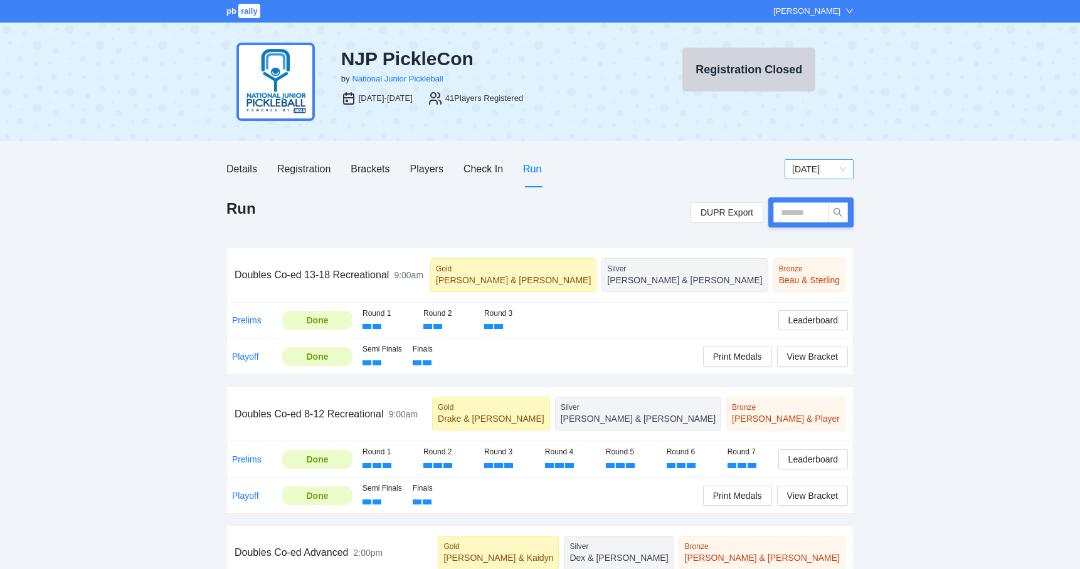
click at [840, 167] on span "[DATE]" at bounding box center [819, 169] width 54 height 19
click at [821, 221] on div "[DATE]" at bounding box center [818, 214] width 69 height 20
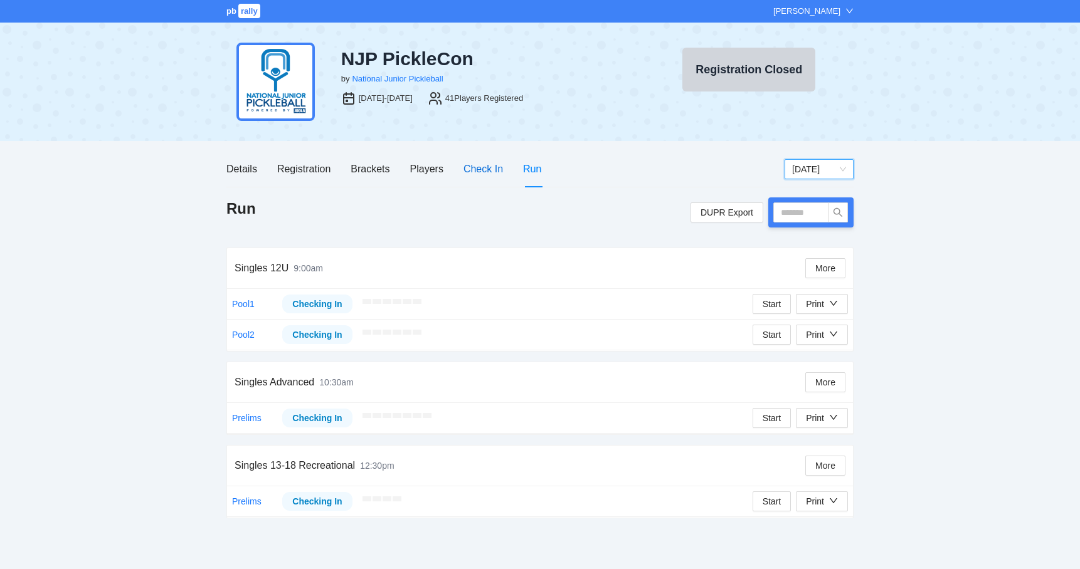
click at [485, 176] on div "Check In" at bounding box center [483, 169] width 40 height 16
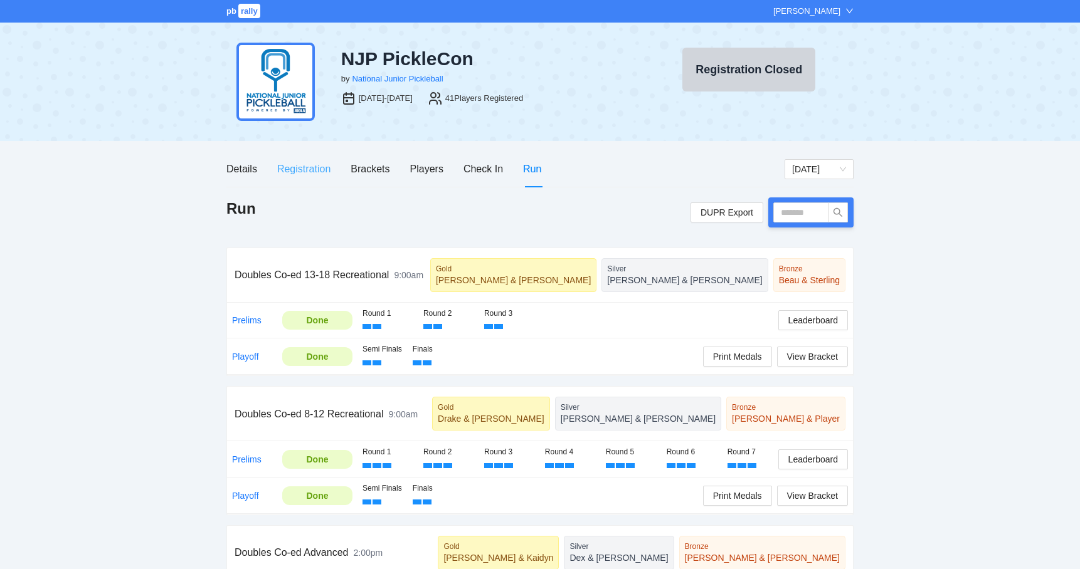
click at [320, 177] on div "Registration" at bounding box center [303, 169] width 53 height 36
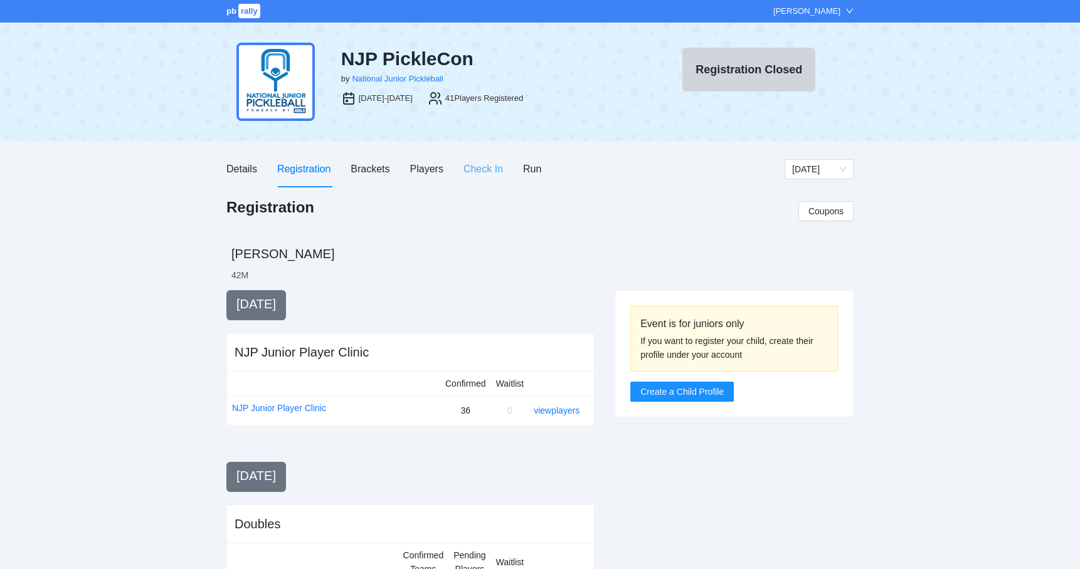
click at [486, 179] on div "Check In" at bounding box center [483, 169] width 40 height 36
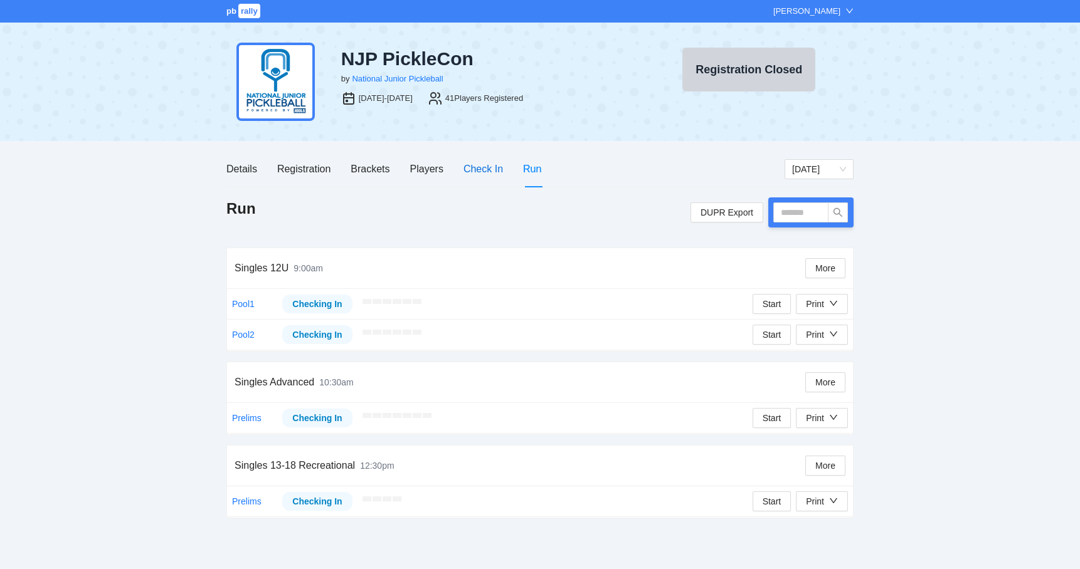
click at [482, 175] on div "Check In" at bounding box center [483, 169] width 40 height 16
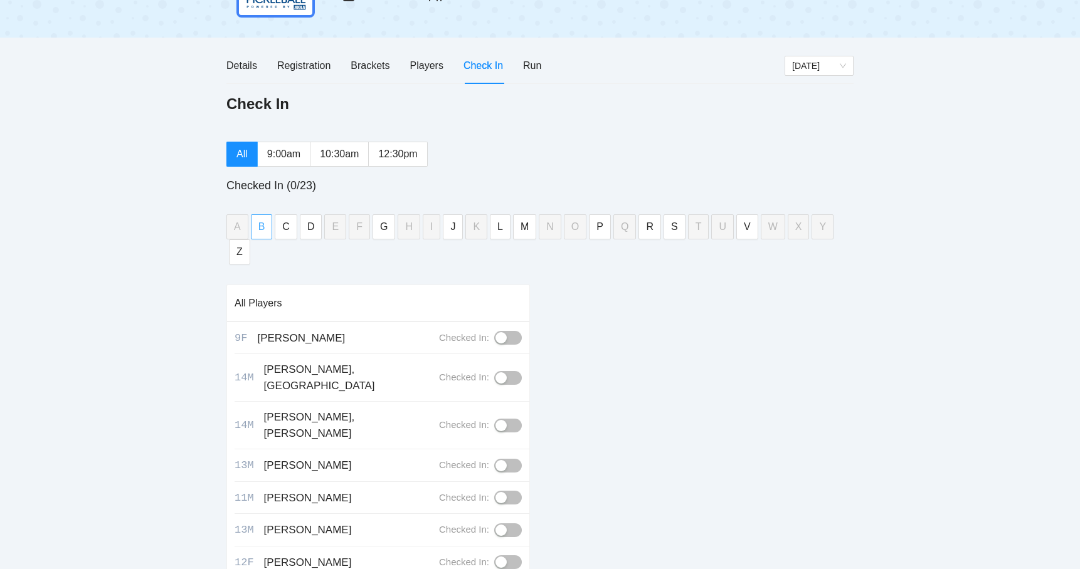
scroll to position [99, 0]
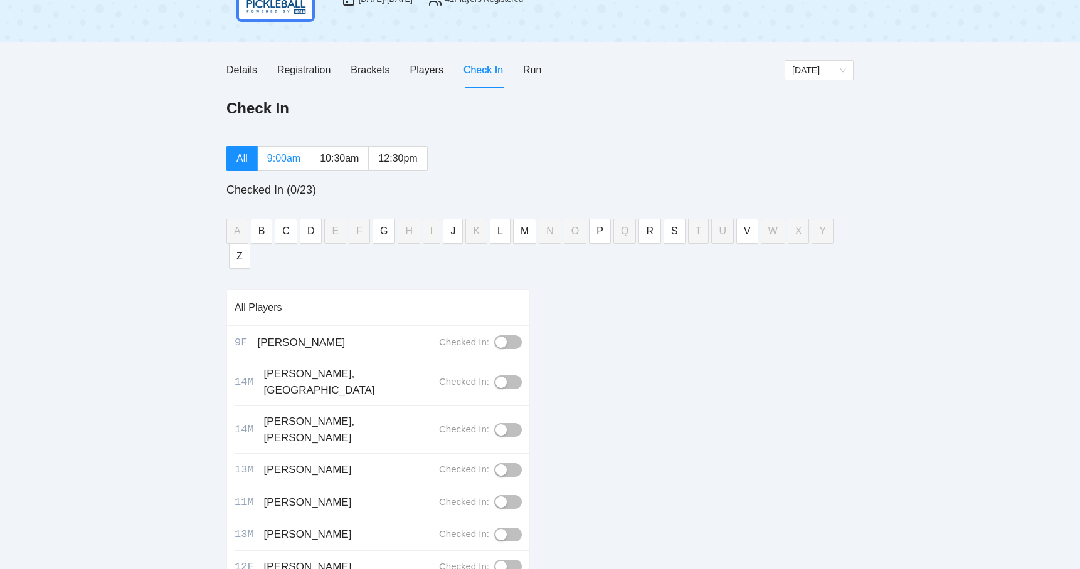
click at [281, 159] on span "9:00am" at bounding box center [283, 158] width 33 height 11
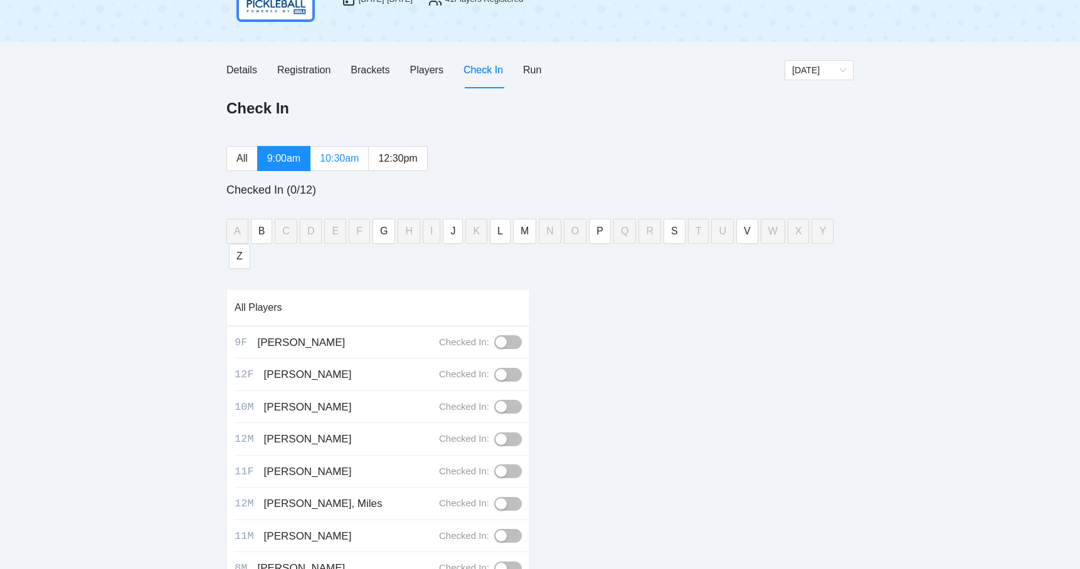
click at [359, 154] on span "10:30am" at bounding box center [339, 158] width 39 height 11
click at [400, 156] on span "12:30pm" at bounding box center [397, 158] width 39 height 11
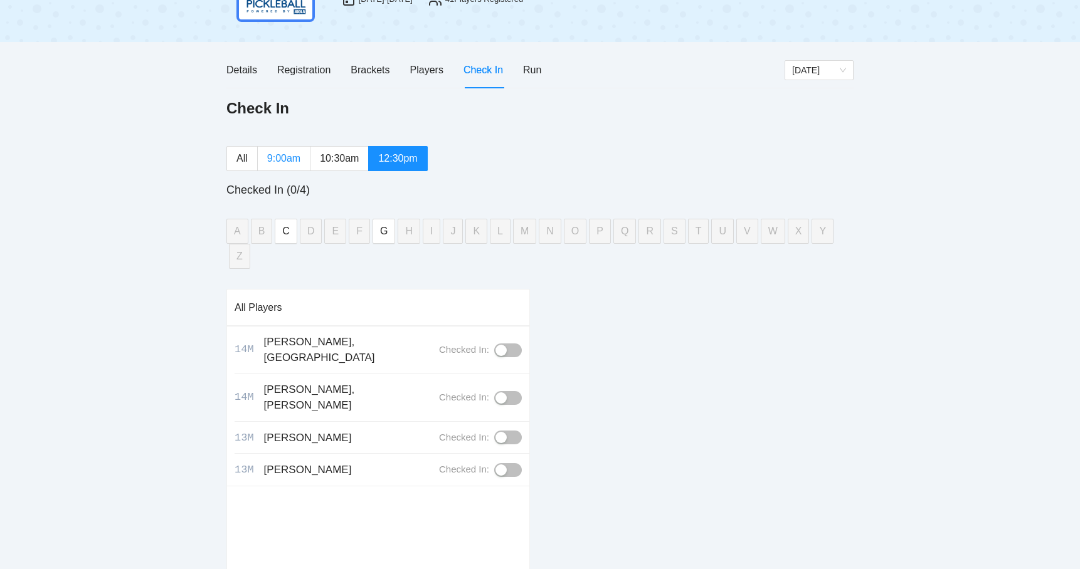
click at [281, 153] on span "9:00am" at bounding box center [283, 158] width 33 height 11
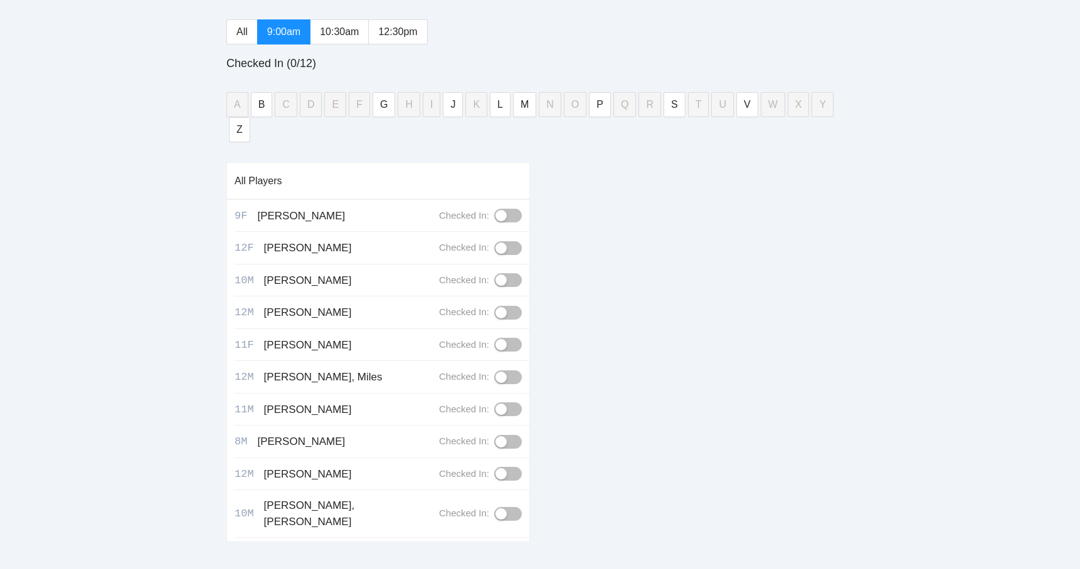
scroll to position [224, 0]
click at [509, 210] on button "button" at bounding box center [508, 217] width 28 height 14
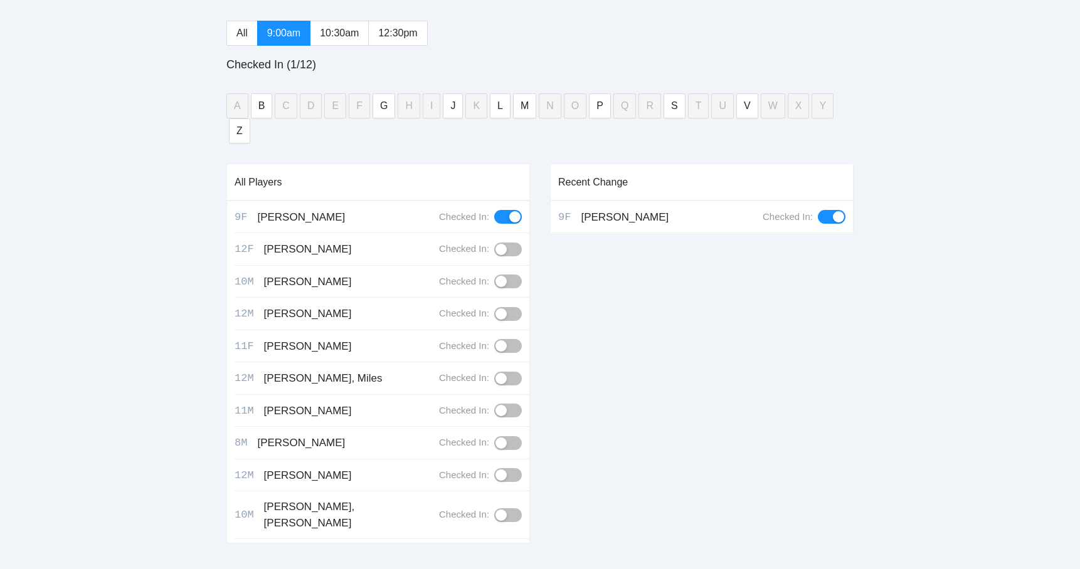
click at [509, 211] on div "button" at bounding box center [514, 216] width 11 height 11
click at [351, 33] on span "10:30am" at bounding box center [339, 33] width 39 height 11
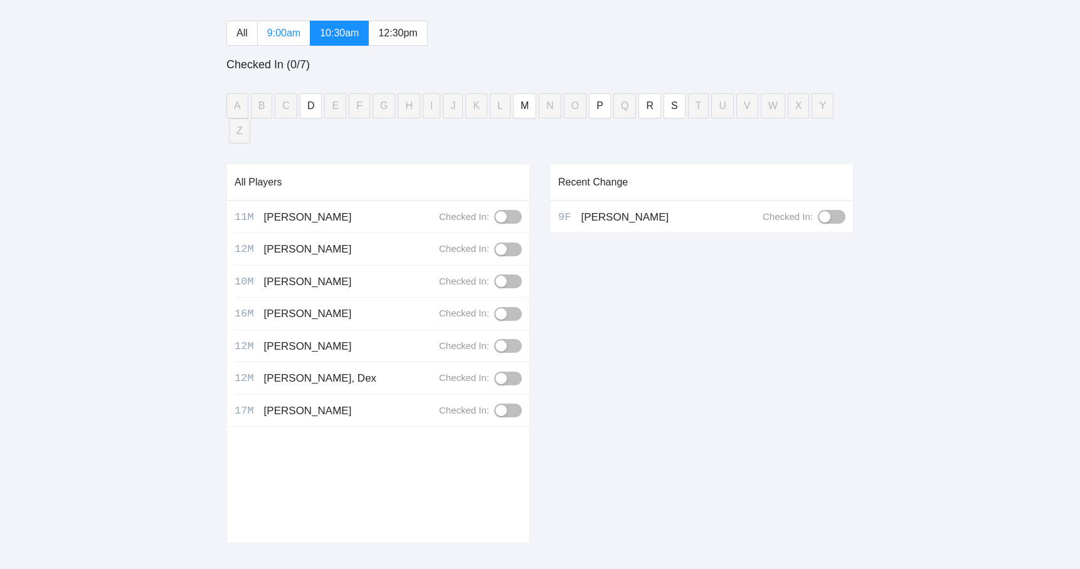
click at [286, 28] on span "9:00am" at bounding box center [283, 33] width 33 height 11
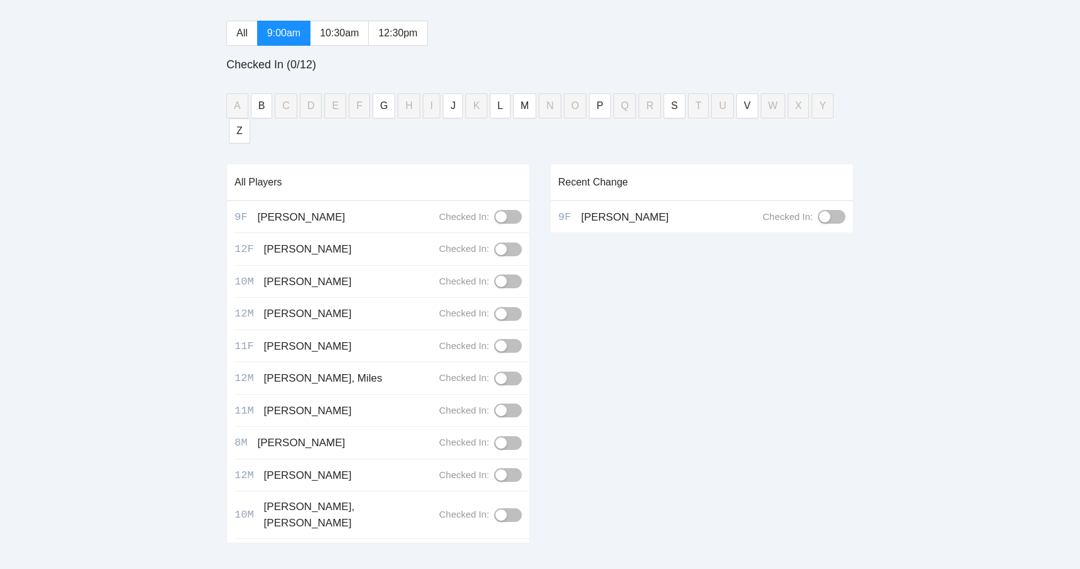
click at [505, 405] on div "button" at bounding box center [500, 410] width 11 height 11
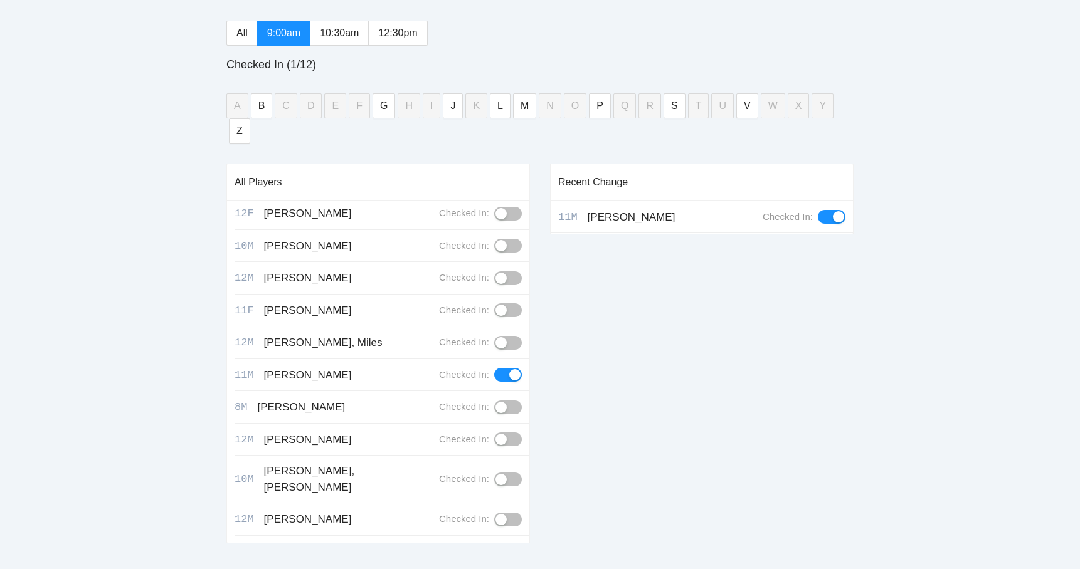
scroll to position [35, 0]
click at [510, 514] on button "button" at bounding box center [508, 521] width 28 height 14
click at [506, 547] on div "button" at bounding box center [500, 552] width 11 height 11
click at [509, 401] on button "button" at bounding box center [508, 408] width 28 height 14
click at [687, 354] on div "Recent Change 8M Stanford, Bradyn Checked In:" at bounding box center [702, 359] width 304 height 390
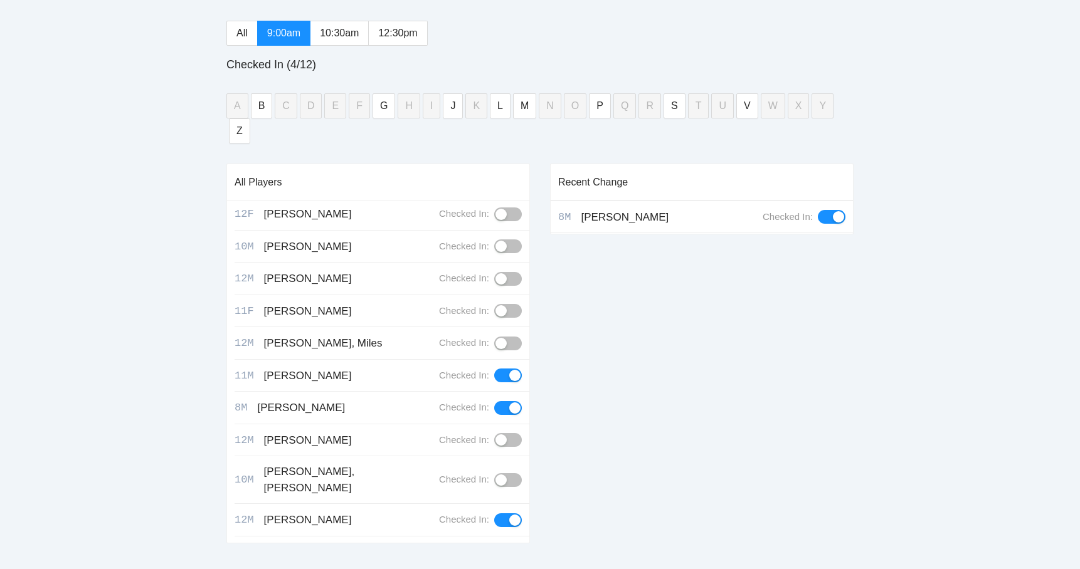
click at [504, 241] on div "button" at bounding box center [500, 246] width 11 height 11
click at [510, 473] on button "button" at bounding box center [508, 480] width 28 height 14
click at [510, 433] on button "button" at bounding box center [508, 440] width 28 height 14
click at [509, 208] on button "button" at bounding box center [508, 215] width 28 height 14
click at [274, 304] on div "Milo, Ayree" at bounding box center [308, 312] width 88 height 16
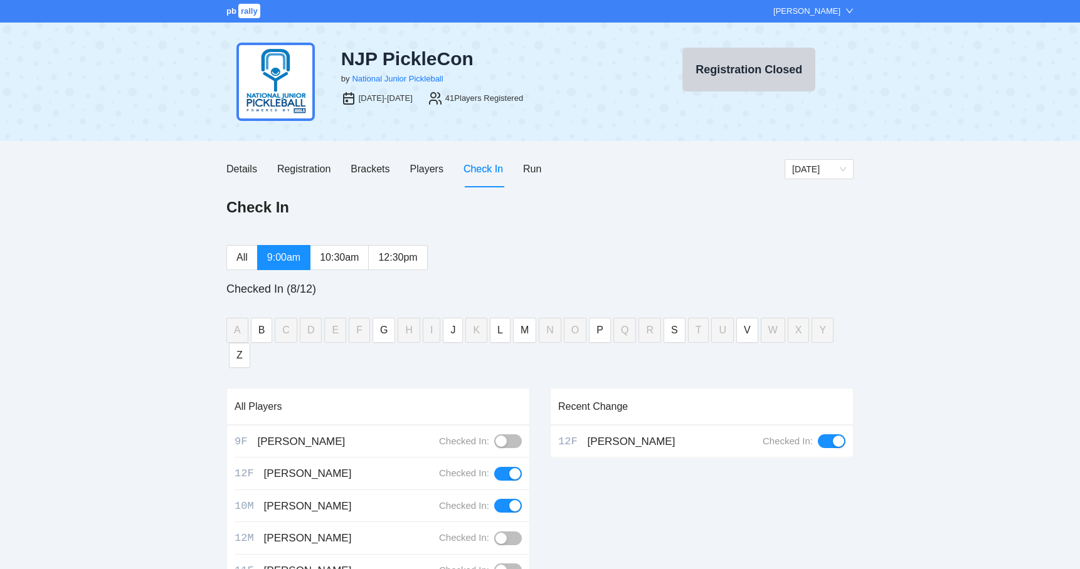
scroll to position [0, 0]
click at [416, 169] on div "Players" at bounding box center [426, 169] width 33 height 16
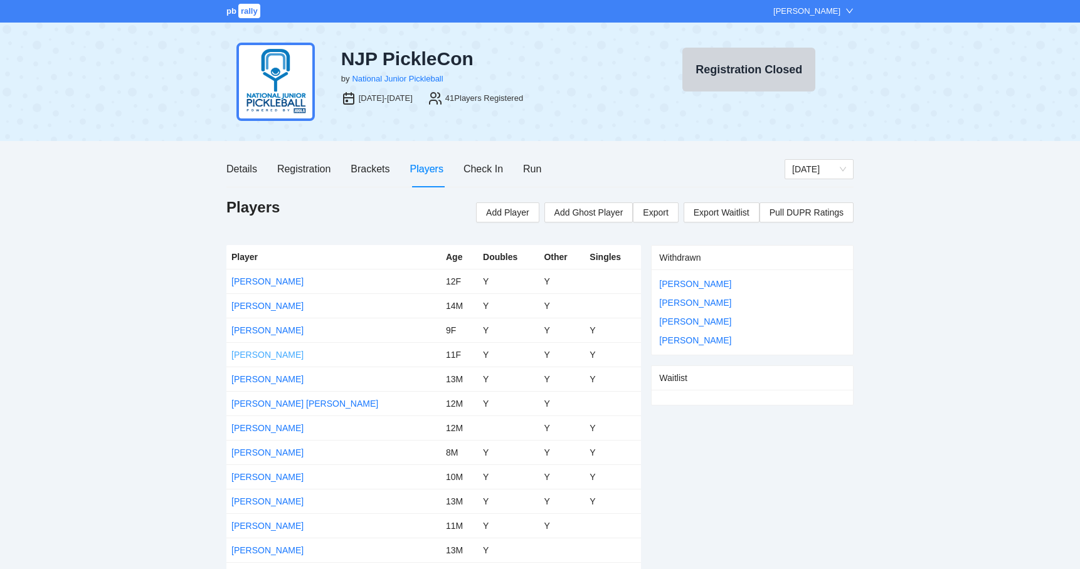
click at [249, 359] on link "[PERSON_NAME]" at bounding box center [267, 355] width 72 height 10
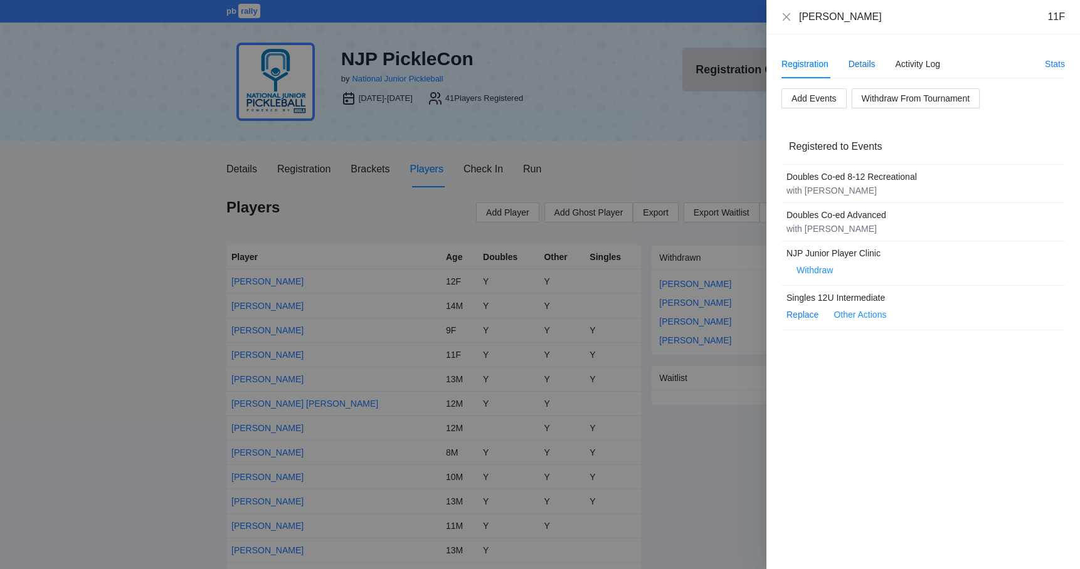
click at [865, 62] on div "Details" at bounding box center [861, 64] width 27 height 14
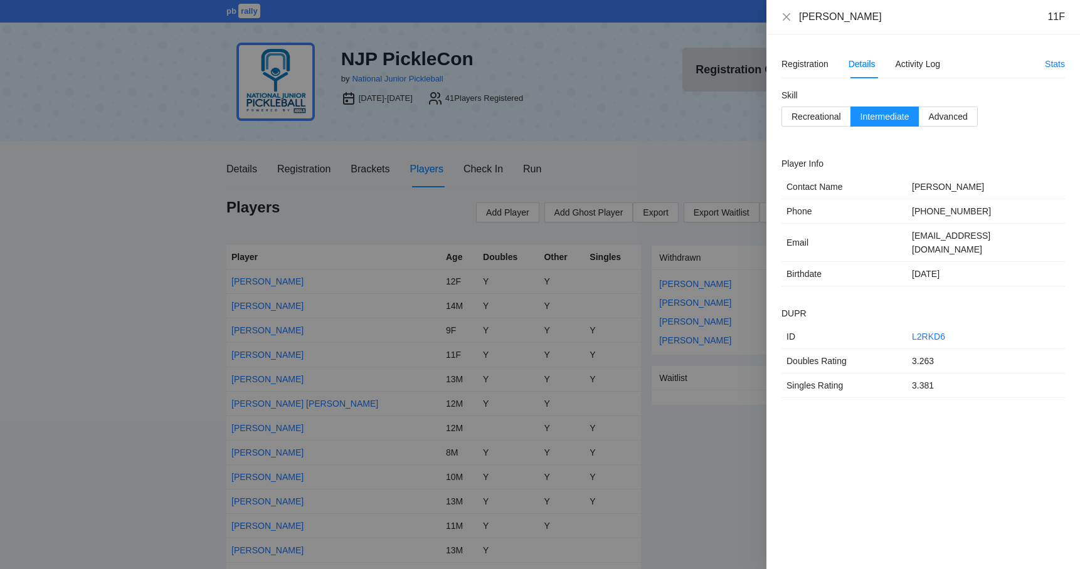
click at [623, 140] on div at bounding box center [540, 284] width 1080 height 569
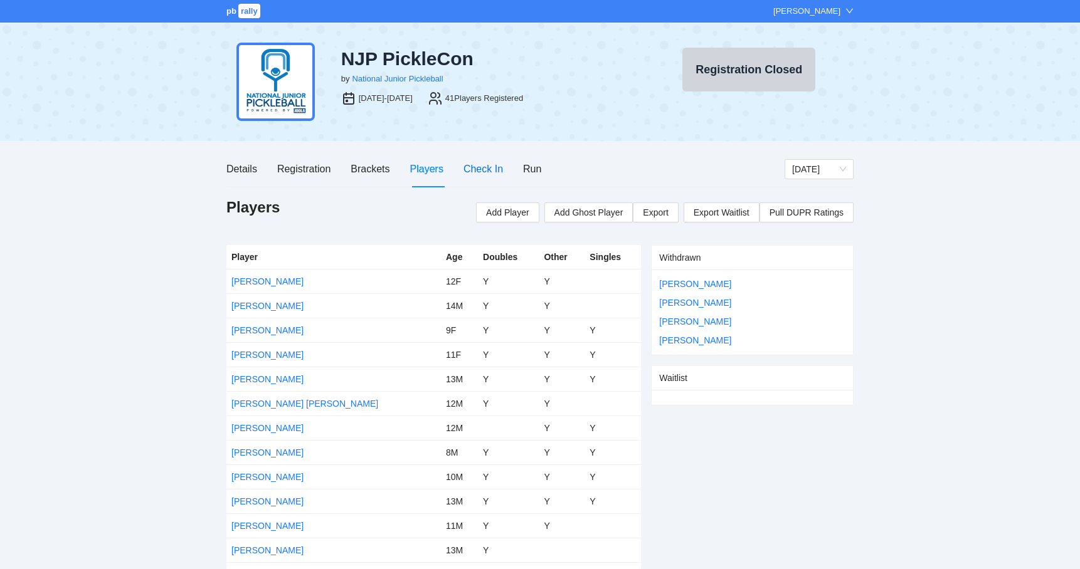
click at [484, 171] on div "Check In" at bounding box center [483, 169] width 40 height 16
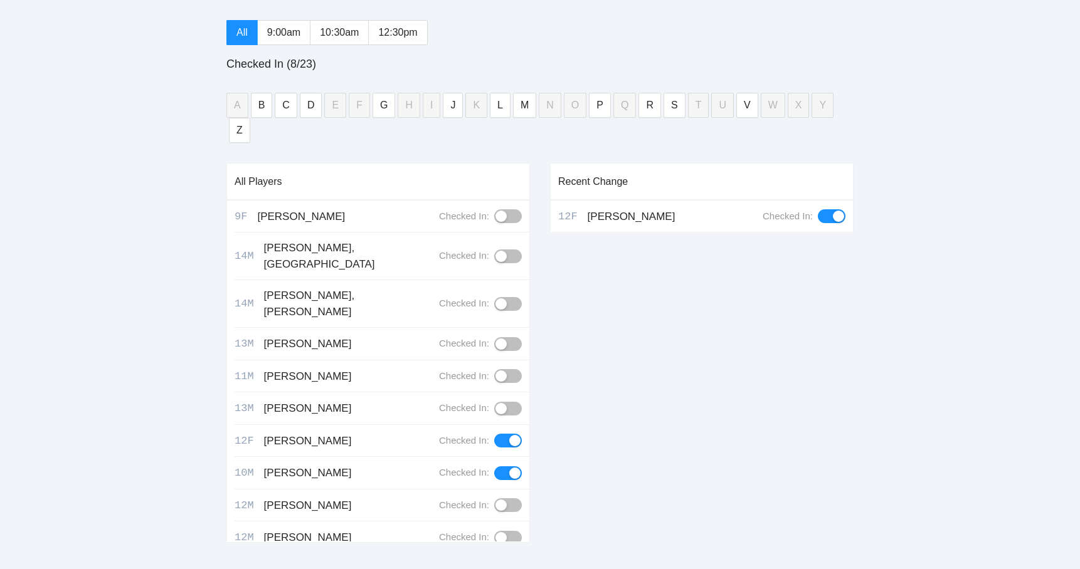
scroll to position [224, 0]
click at [282, 31] on span "9:00am" at bounding box center [283, 33] width 33 height 11
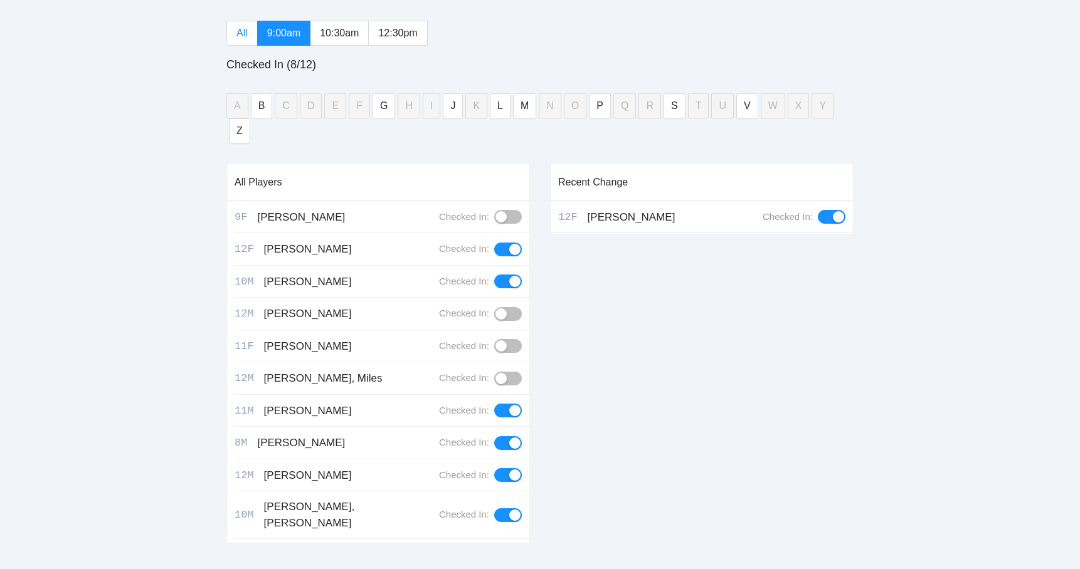
click at [242, 40] on label "All" at bounding box center [241, 33] width 31 height 25
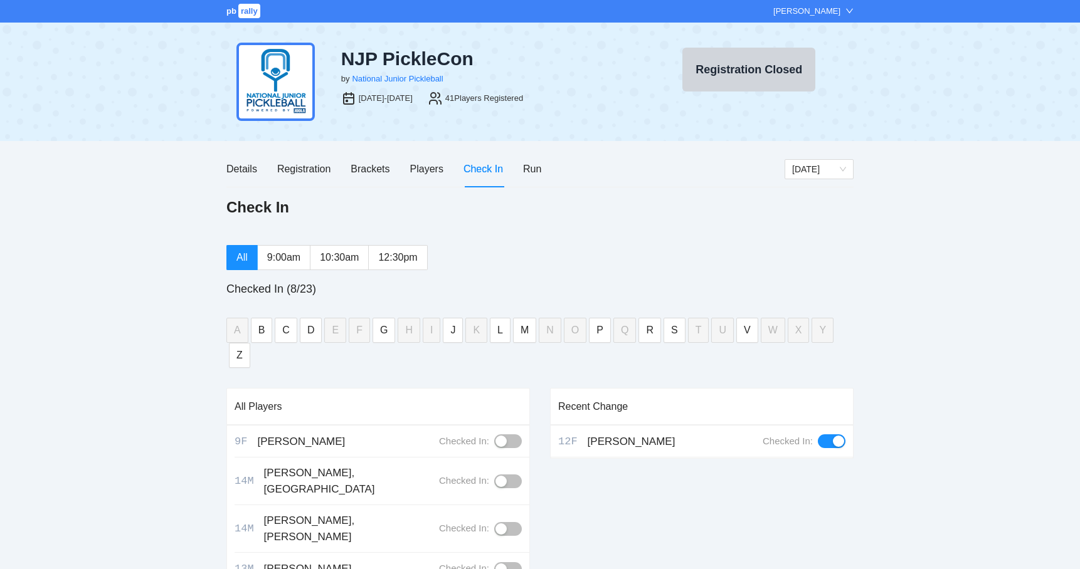
scroll to position [0, 0]
click at [377, 168] on div "Brackets" at bounding box center [370, 169] width 39 height 16
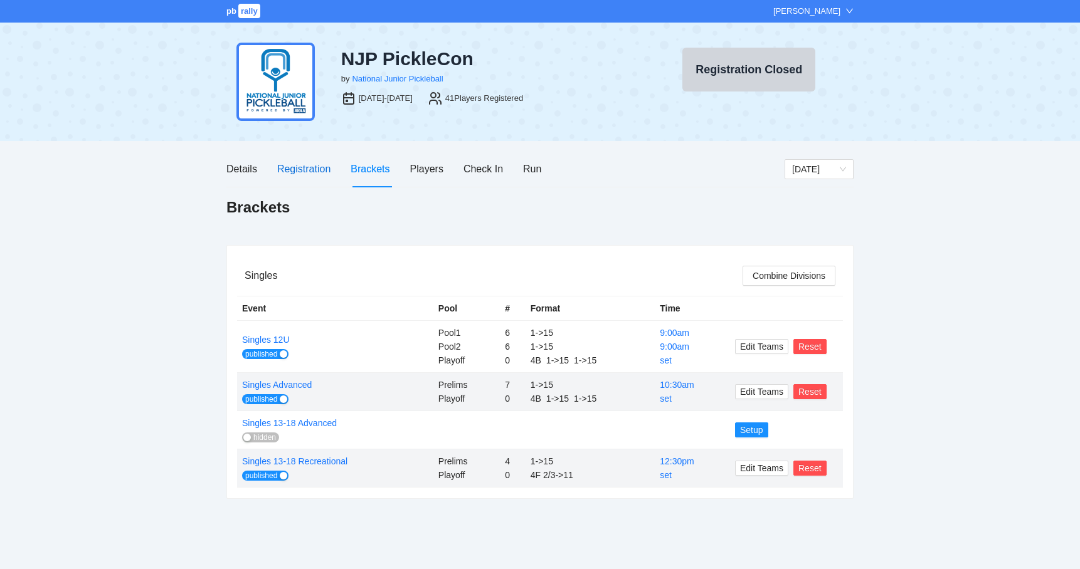
click at [316, 170] on div "Registration" at bounding box center [303, 169] width 53 height 16
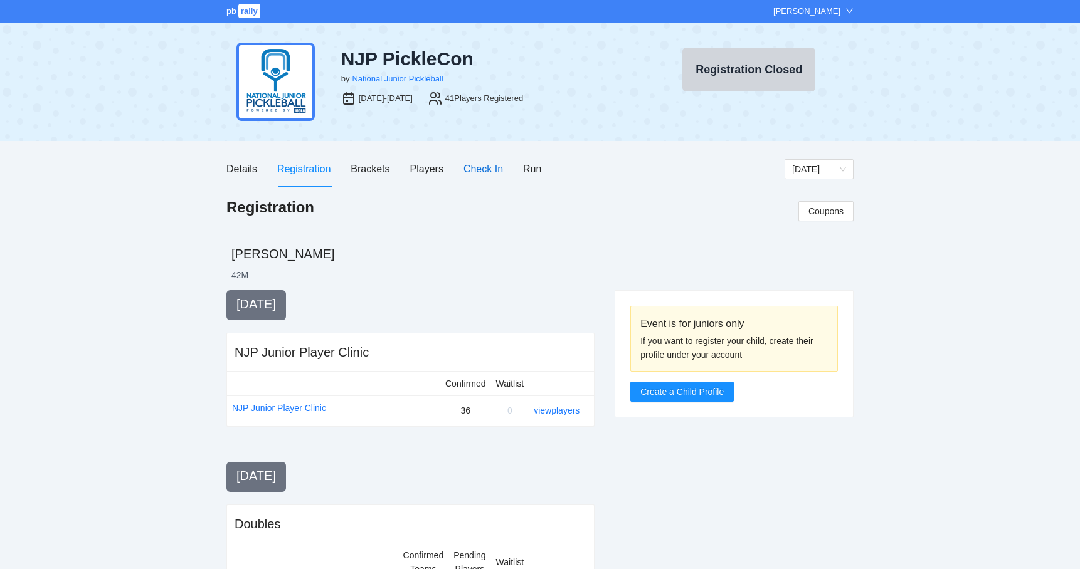
click at [486, 174] on div "Check In" at bounding box center [483, 169] width 40 height 16
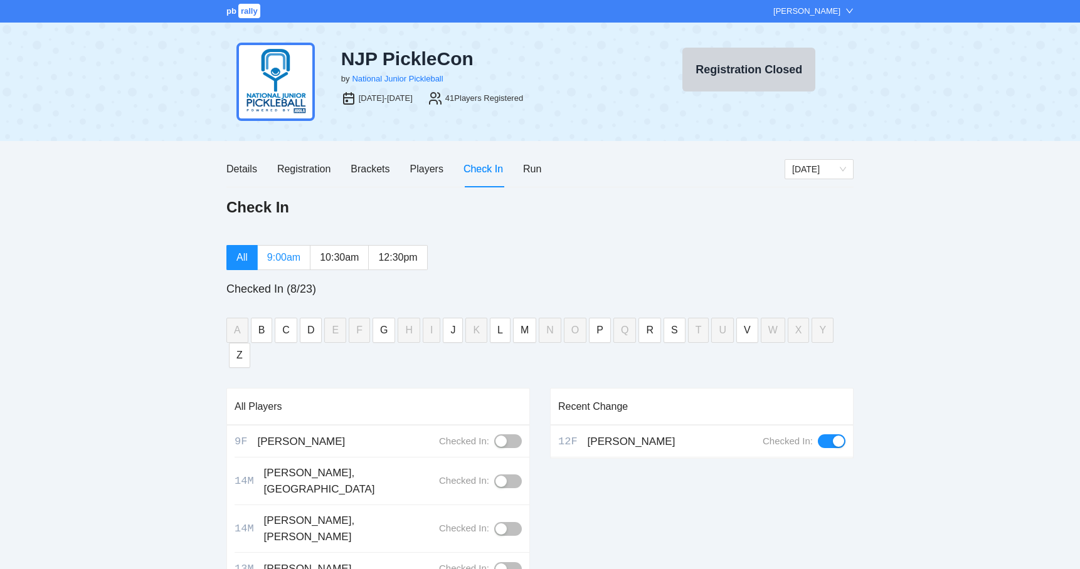
click at [298, 257] on span "9:00am" at bounding box center [283, 257] width 33 height 11
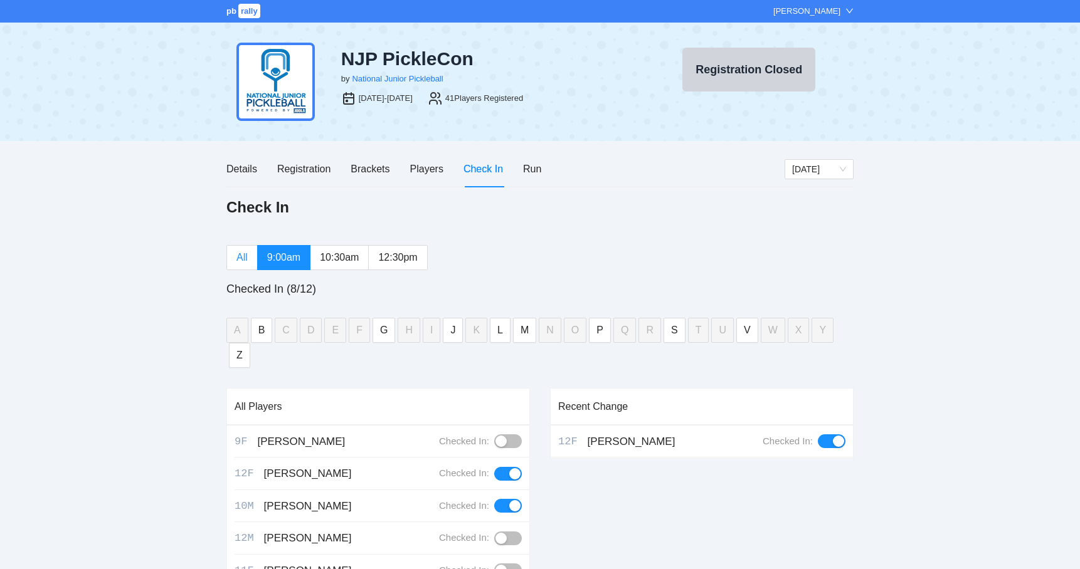
click at [244, 260] on span "All" at bounding box center [241, 257] width 11 height 11
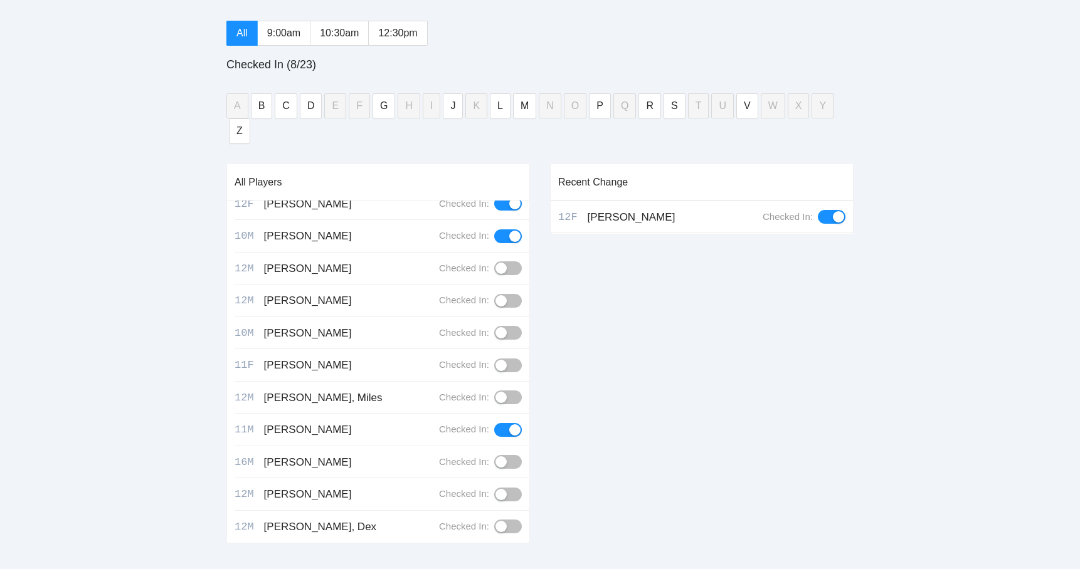
scroll to position [238, 0]
click at [287, 41] on label "9:00am" at bounding box center [284, 33] width 53 height 25
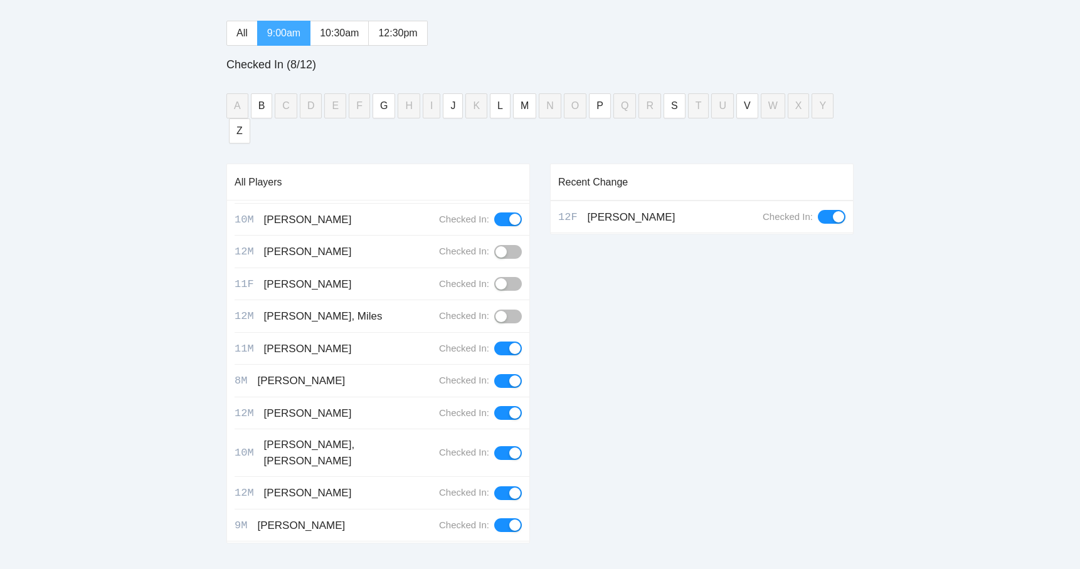
scroll to position [35, 0]
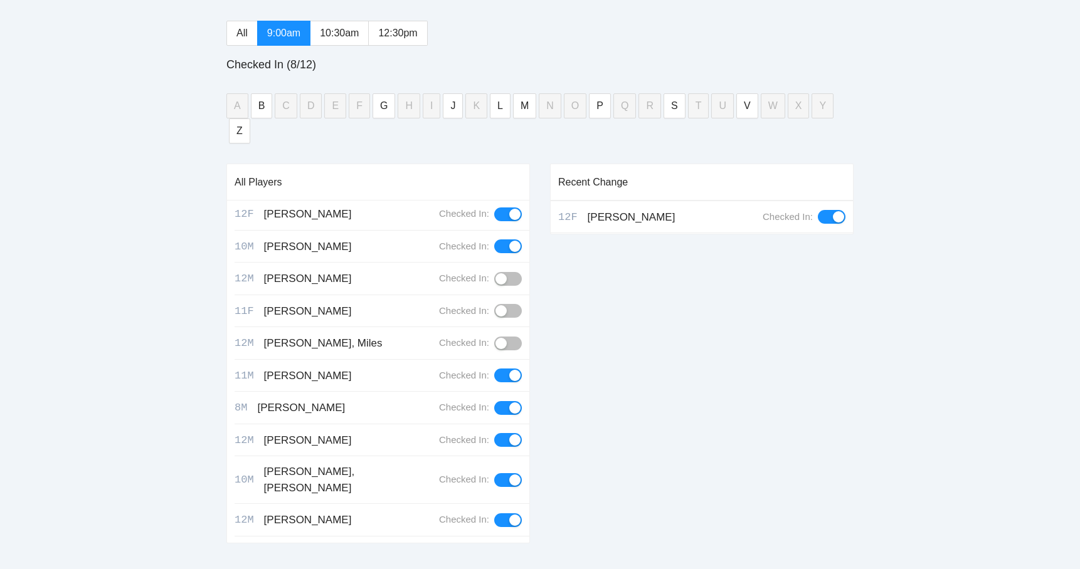
click at [507, 337] on button "button" at bounding box center [508, 344] width 28 height 14
click at [515, 272] on button "button" at bounding box center [508, 279] width 28 height 14
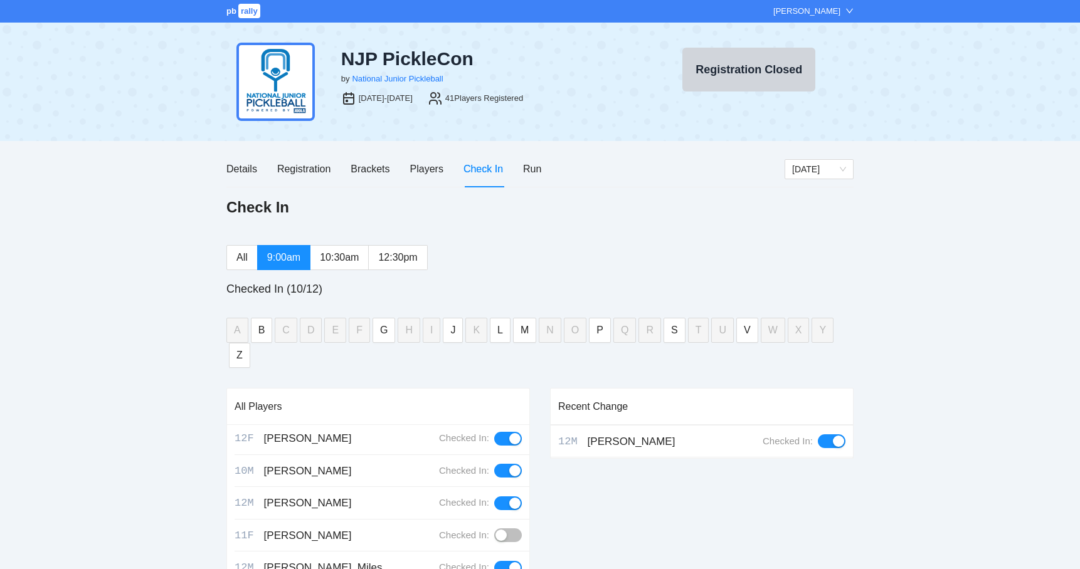
scroll to position [0, 0]
click at [418, 160] on div "Players" at bounding box center [426, 169] width 33 height 36
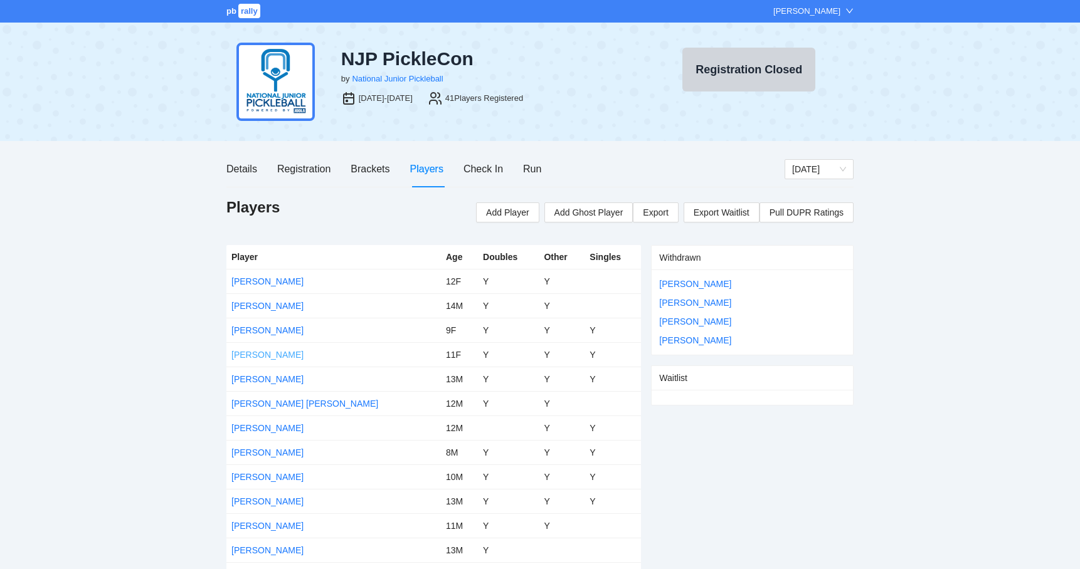
click at [257, 357] on link "[PERSON_NAME]" at bounding box center [267, 355] width 72 height 10
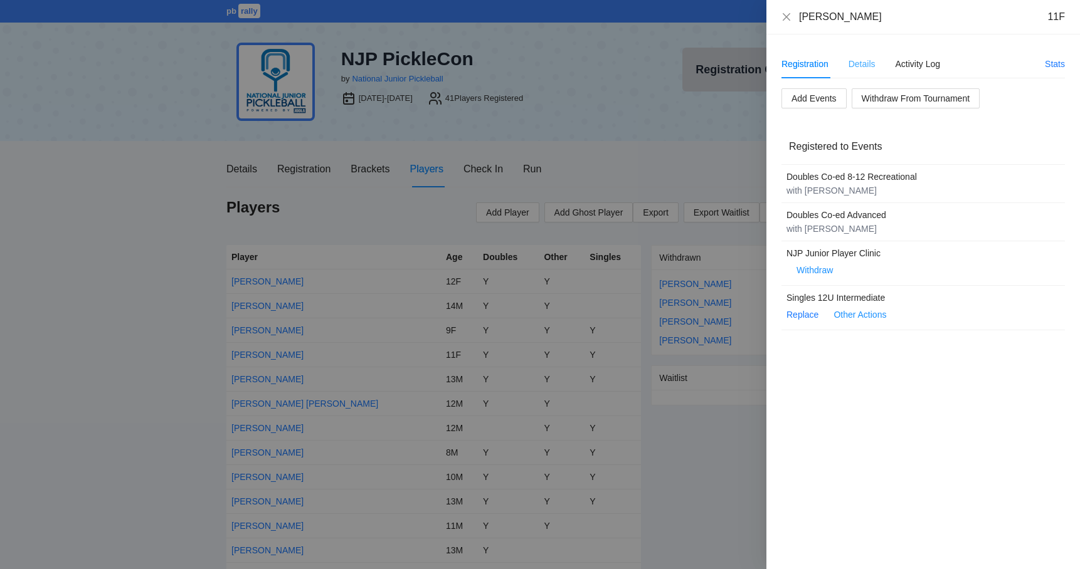
click at [872, 73] on div "Details" at bounding box center [861, 64] width 27 height 29
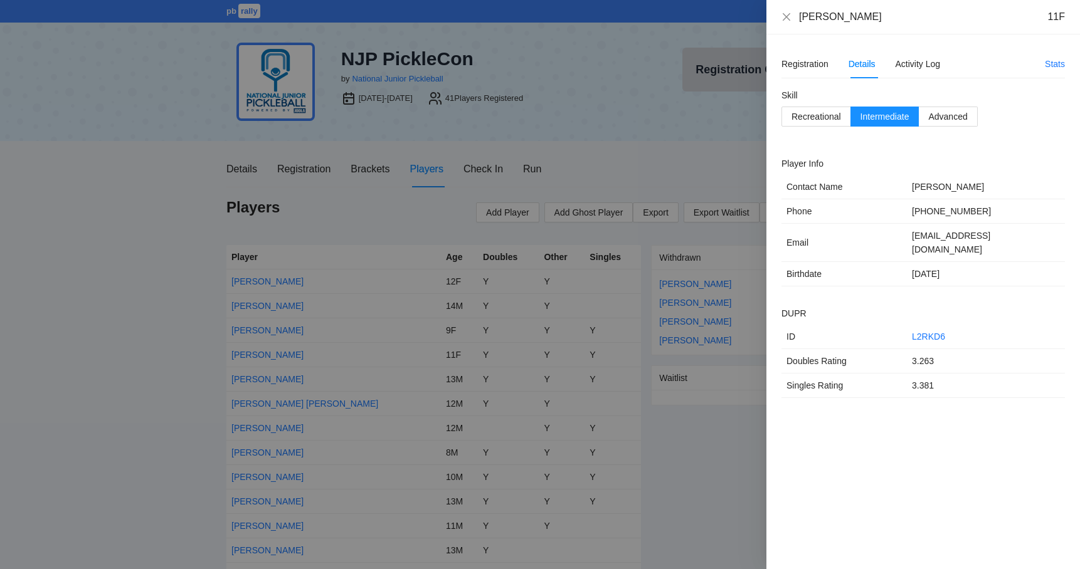
click at [152, 248] on div at bounding box center [540, 284] width 1080 height 569
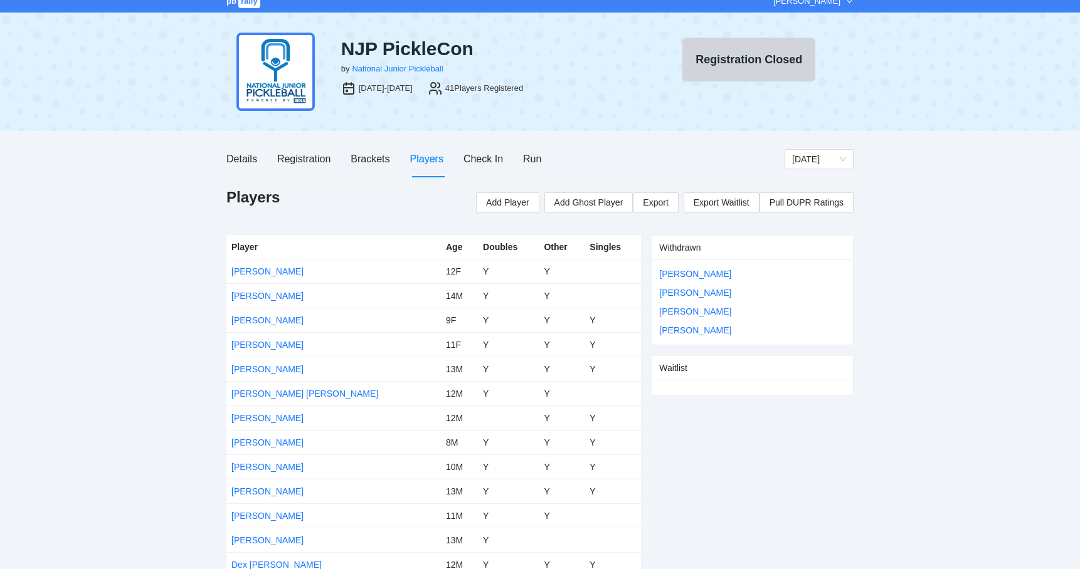
scroll to position [8, 0]
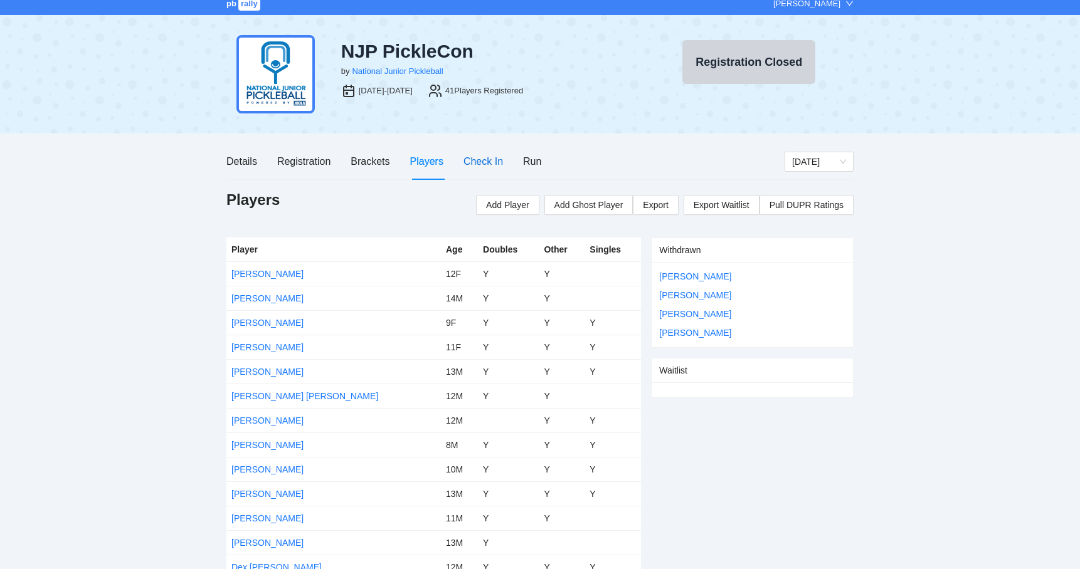
click at [498, 166] on div "Check In" at bounding box center [483, 162] width 40 height 16
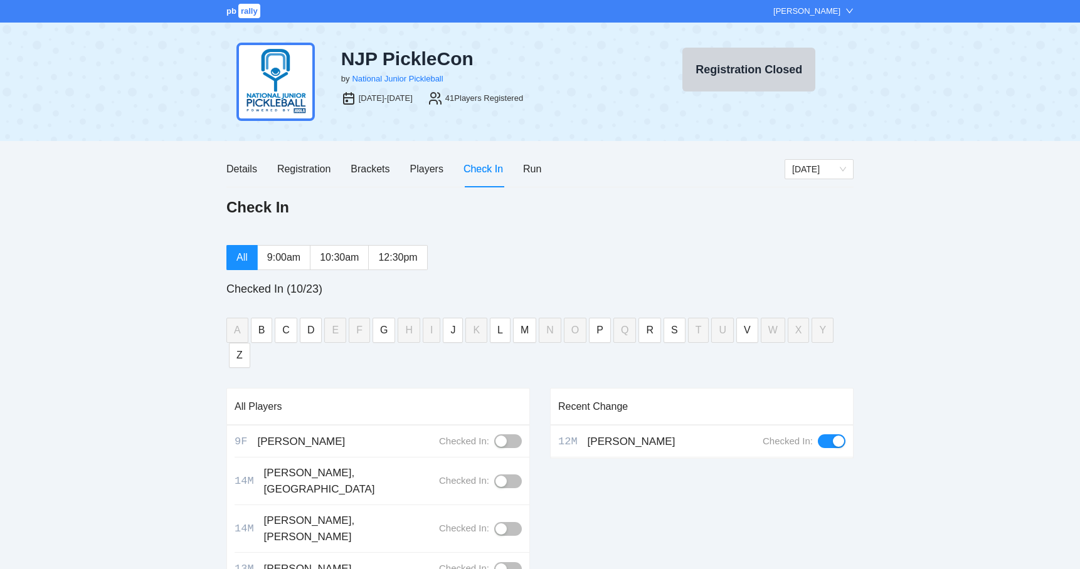
click at [279, 272] on div "All 9:00am 10:30am 12:30pm Checked In (10/23) A B C D E F G H I J K L M N O P Q…" at bounding box center [539, 532] width 627 height 574
click at [279, 265] on label "9:00am" at bounding box center [284, 257] width 53 height 25
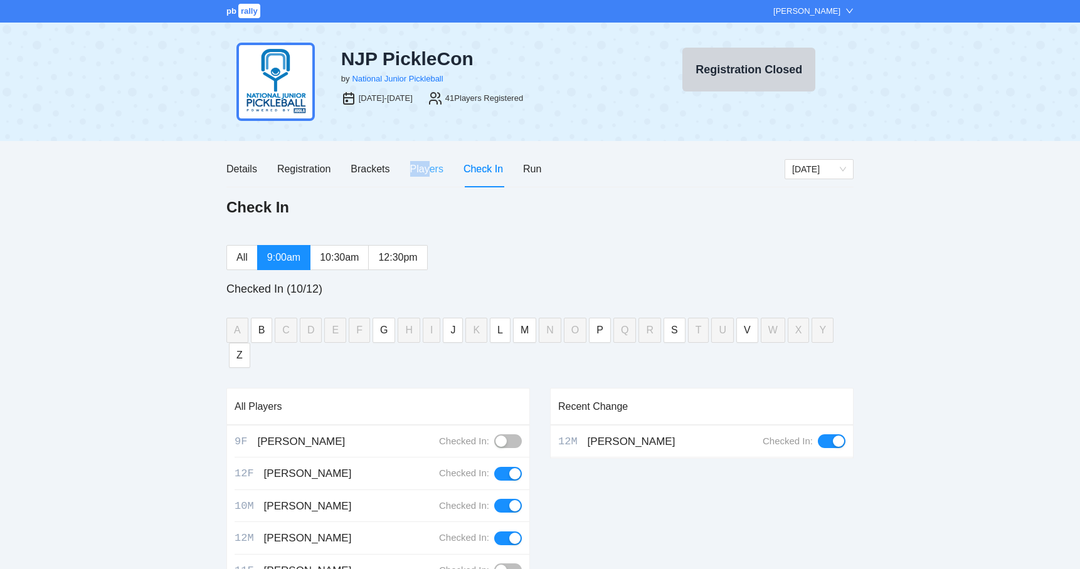
click at [431, 161] on div "Players" at bounding box center [426, 169] width 33 height 36
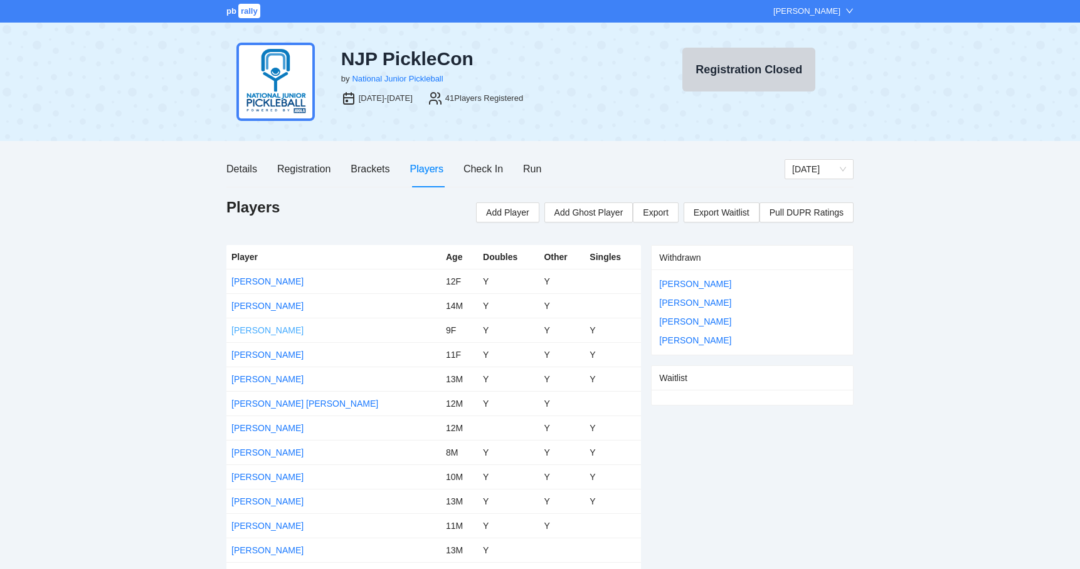
click at [275, 333] on link "[PERSON_NAME]" at bounding box center [267, 330] width 72 height 10
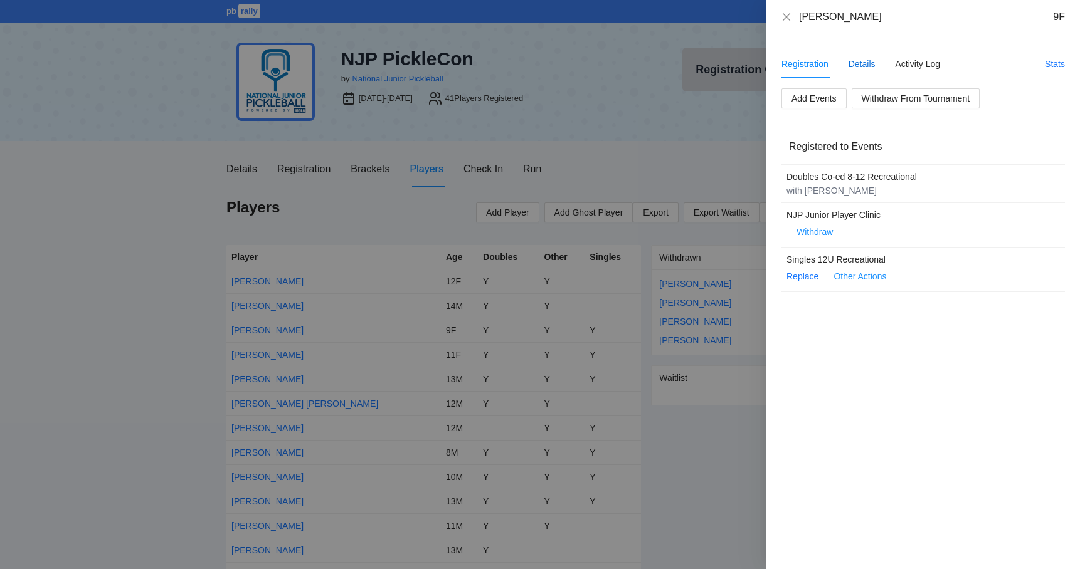
click at [855, 65] on div "Details" at bounding box center [861, 64] width 27 height 14
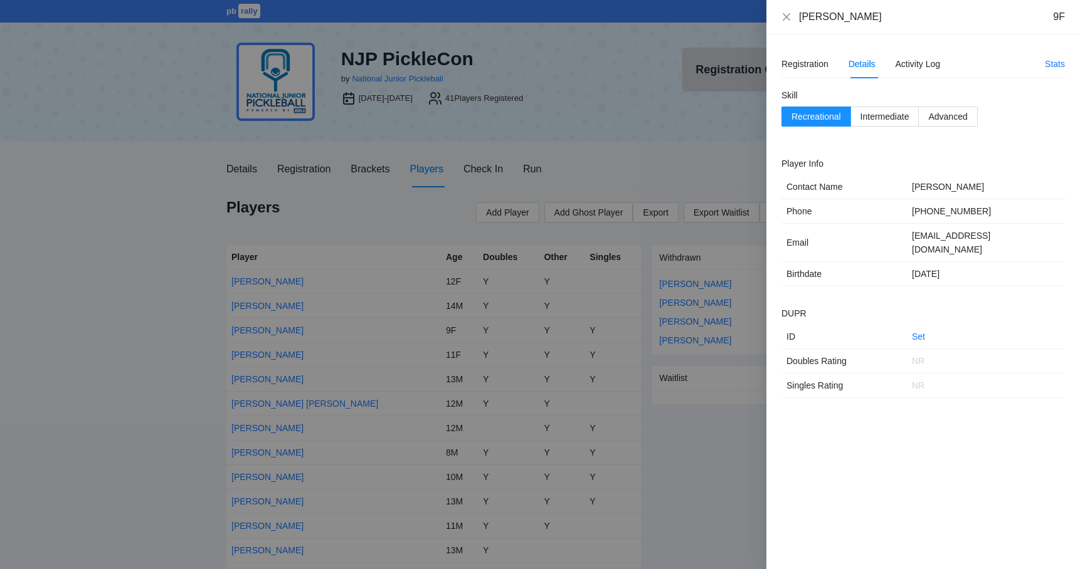
click at [117, 270] on div at bounding box center [540, 284] width 1080 height 569
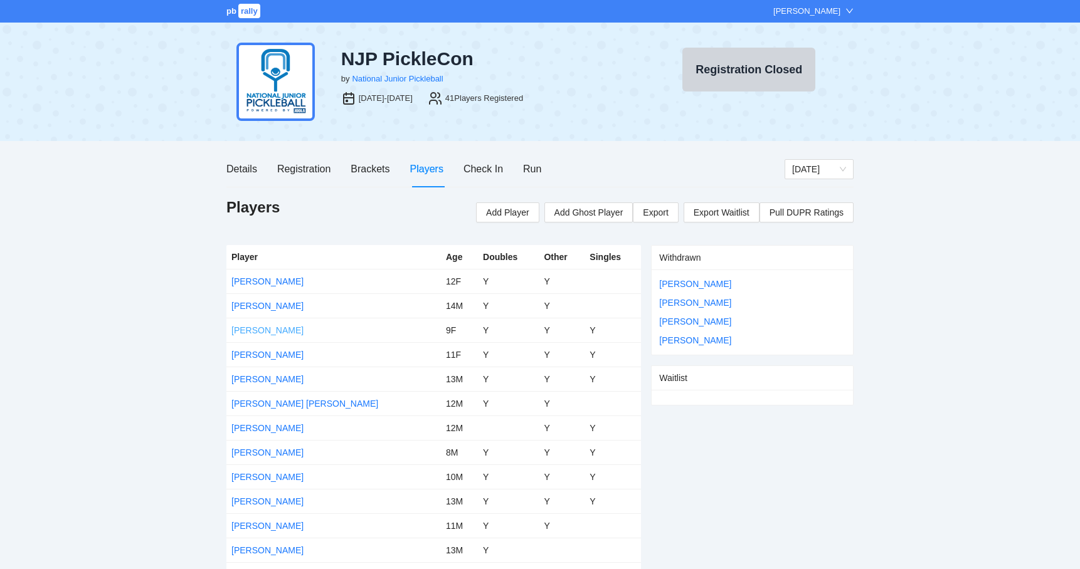
click at [240, 329] on link "[PERSON_NAME]" at bounding box center [267, 330] width 72 height 10
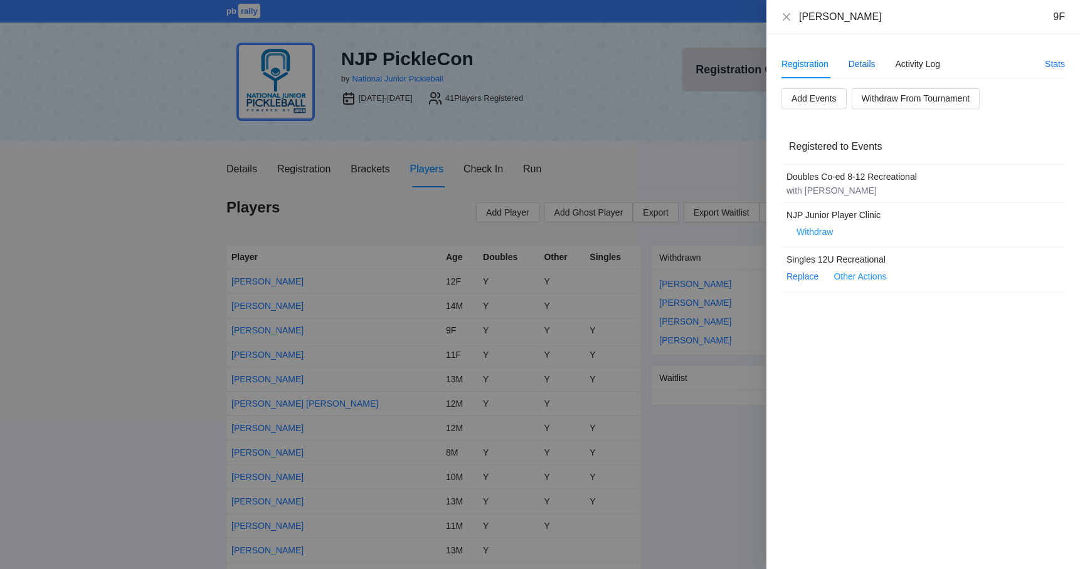
click at [875, 57] on div "Details" at bounding box center [861, 64] width 27 height 14
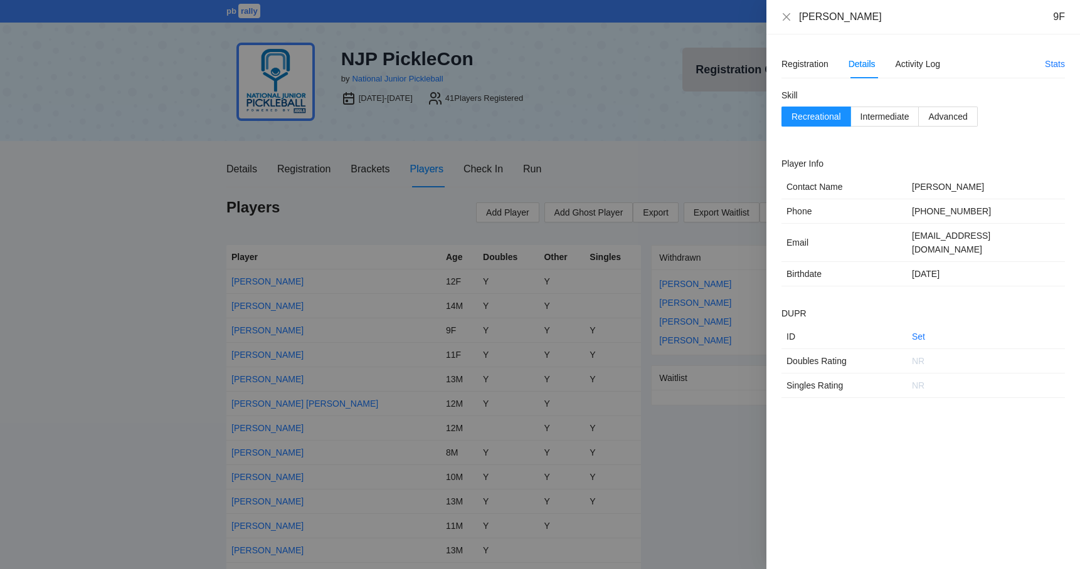
click at [603, 176] on div at bounding box center [540, 284] width 1080 height 569
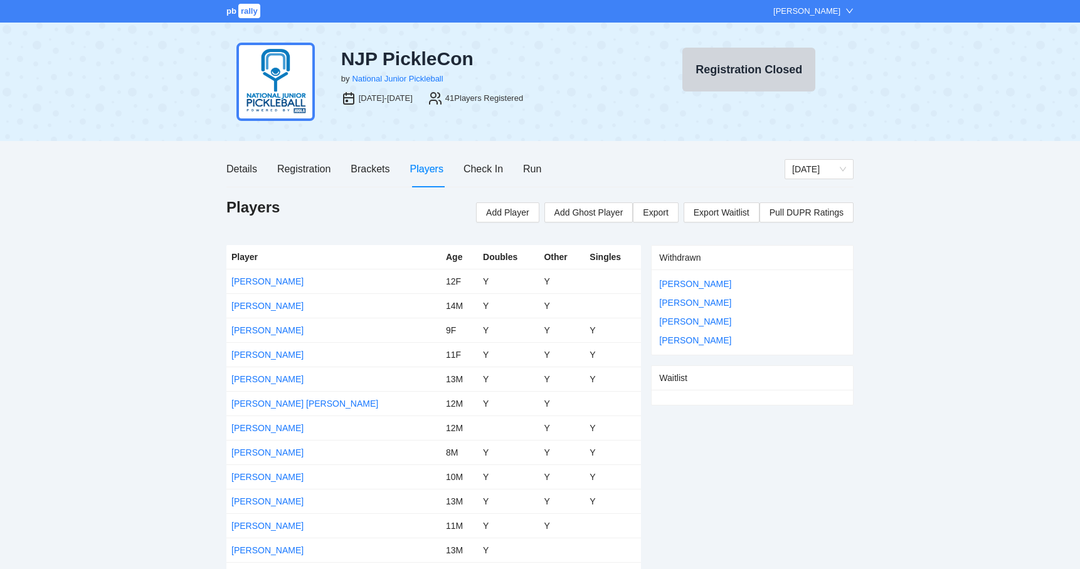
click at [496, 177] on div "Check In" at bounding box center [483, 169] width 40 height 36
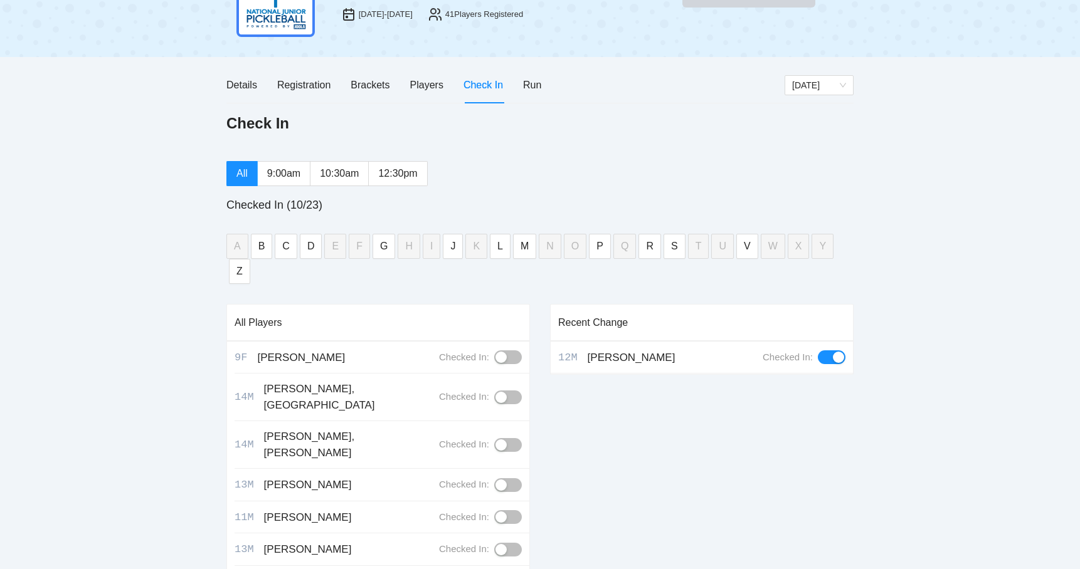
scroll to position [63, 0]
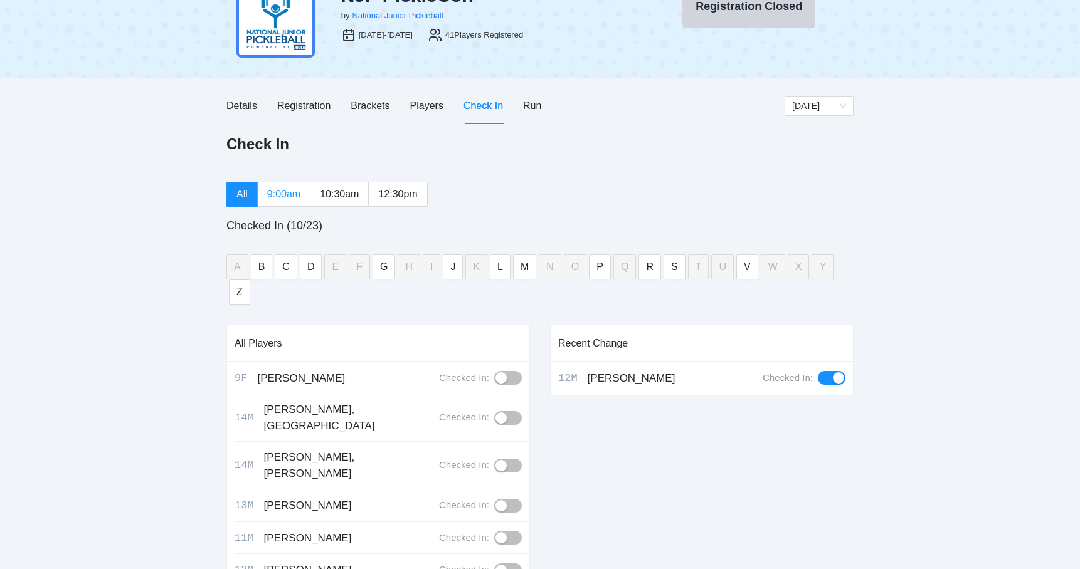
click at [282, 204] on label "9:00am" at bounding box center [284, 194] width 53 height 25
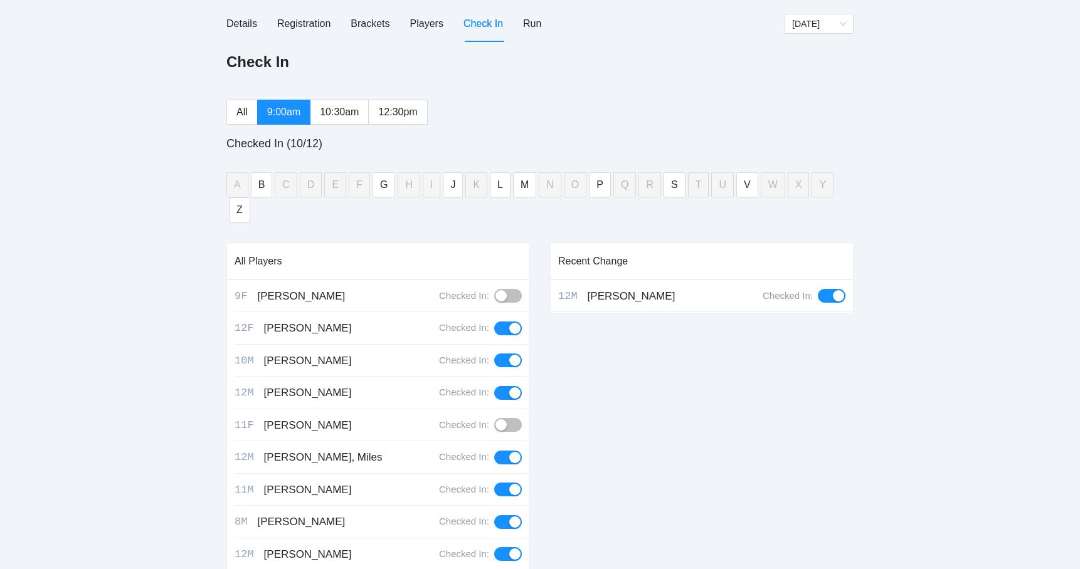
scroll to position [152, 0]
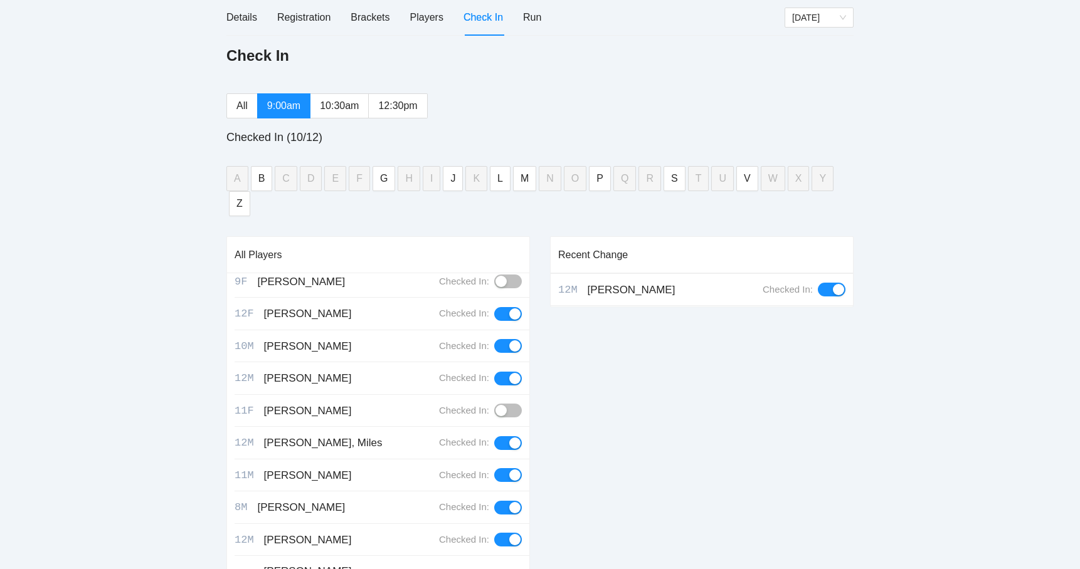
click at [512, 404] on button "button" at bounding box center [508, 411] width 28 height 14
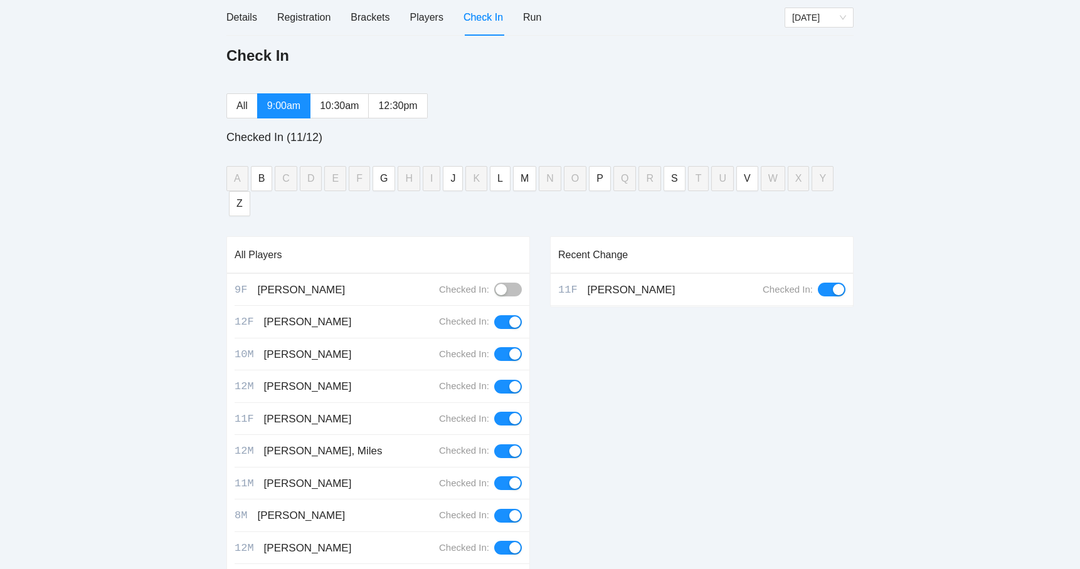
scroll to position [0, 0]
click at [399, 108] on span "12:30pm" at bounding box center [397, 105] width 39 height 11
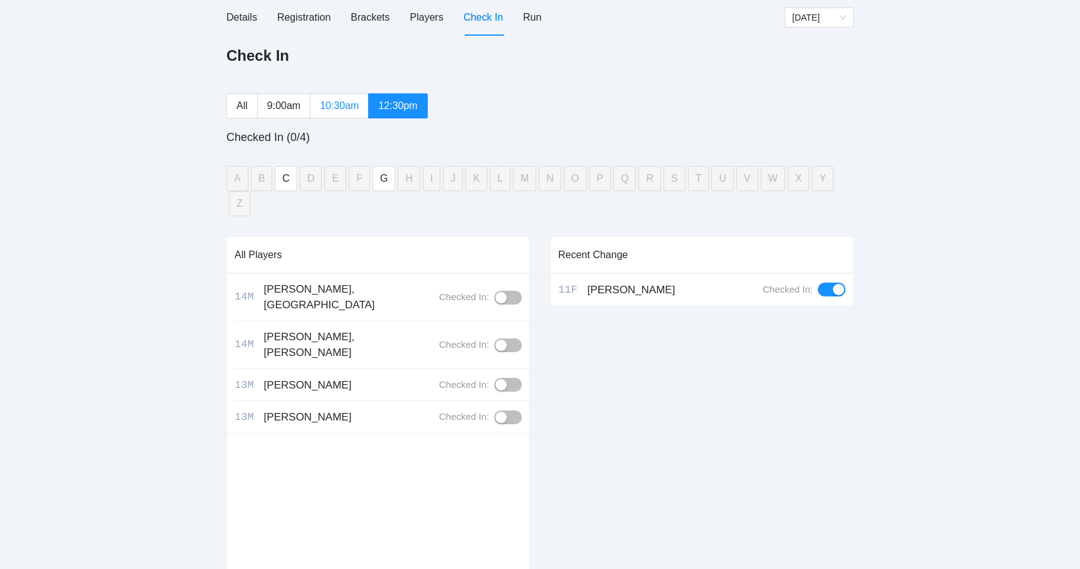
click at [341, 110] on span "10:30am" at bounding box center [339, 105] width 39 height 11
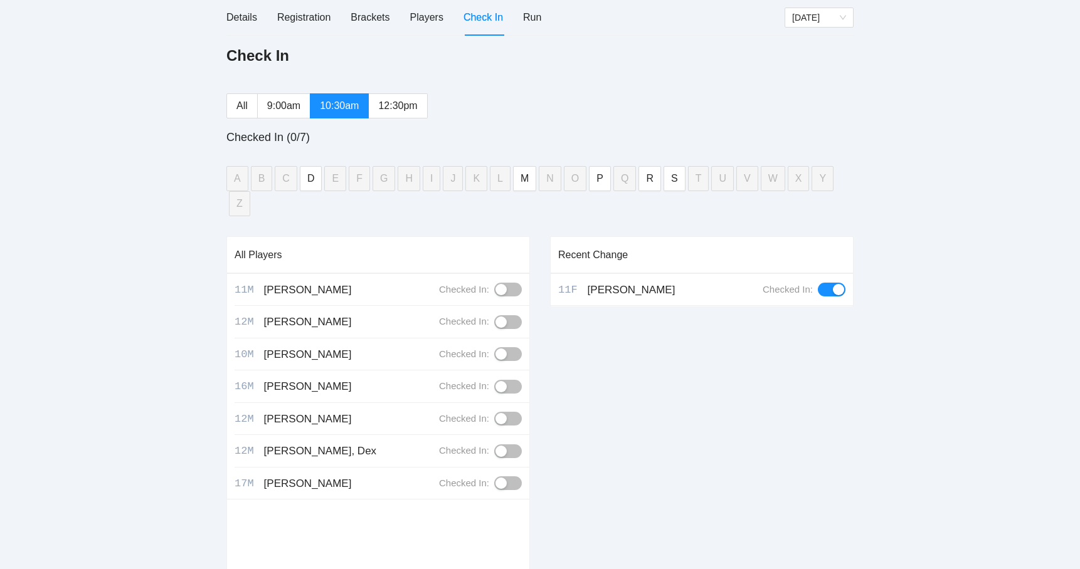
click at [522, 16] on div "Details Registration Brackets Players Check In Run" at bounding box center [383, 17] width 315 height 36
click at [536, 22] on div "Run" at bounding box center [532, 17] width 18 height 16
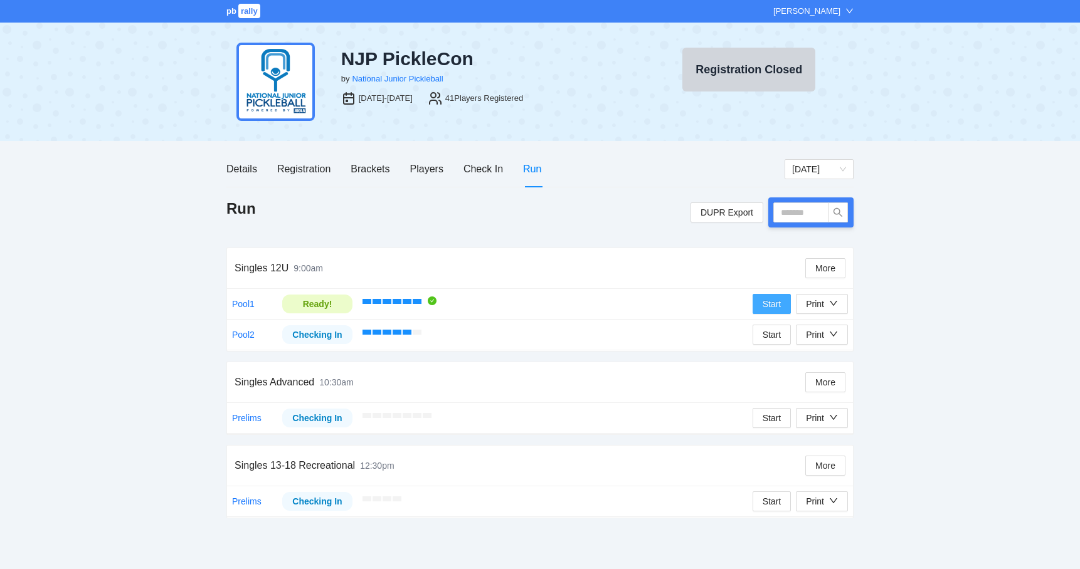
click at [763, 309] on span "Start" at bounding box center [772, 304] width 19 height 14
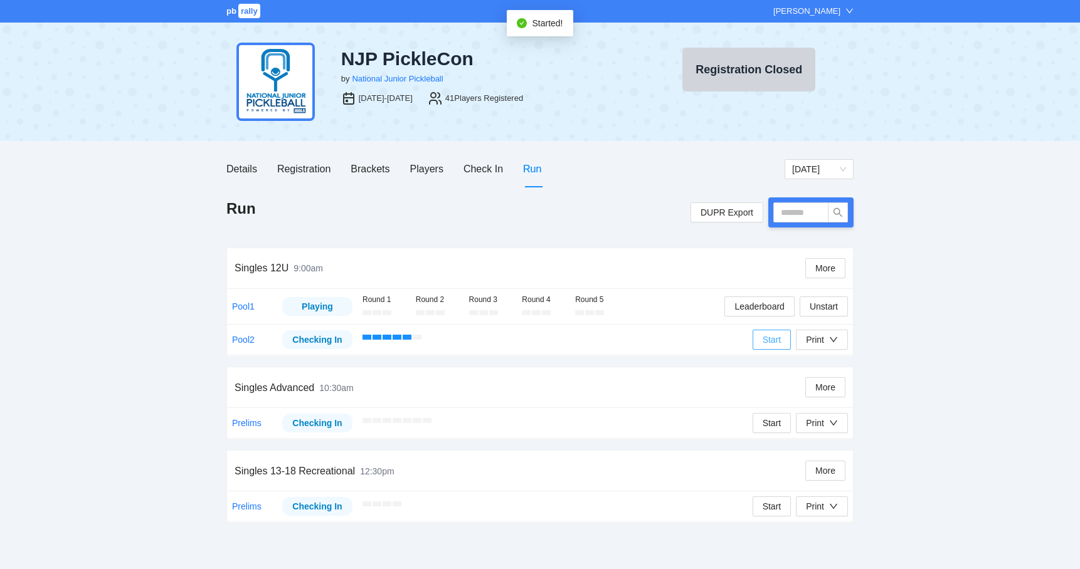
click at [759, 337] on button "Start" at bounding box center [771, 340] width 39 height 20
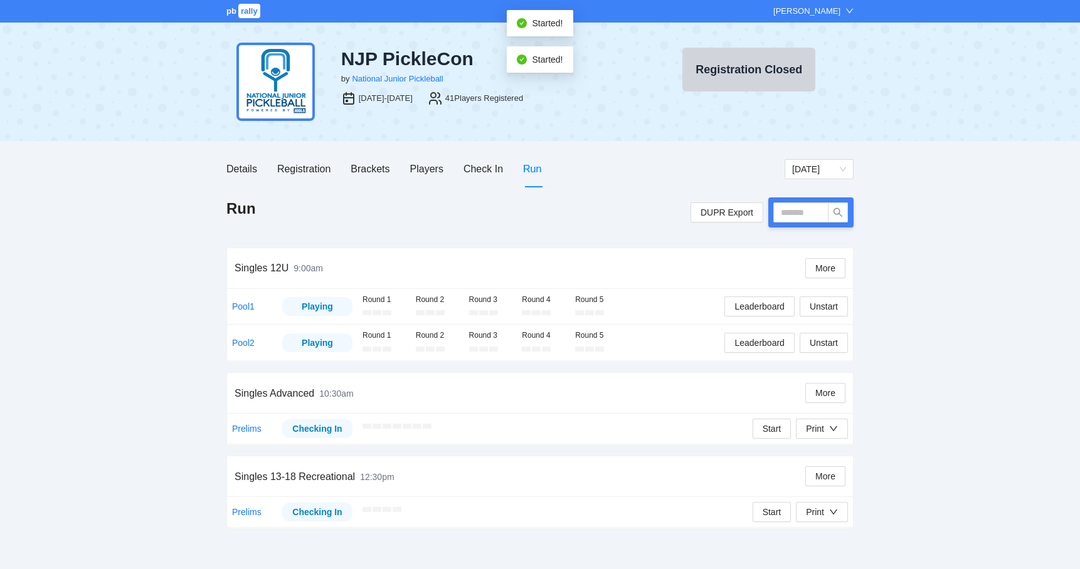
click at [809, 222] on div at bounding box center [810, 213] width 85 height 30
click at [807, 218] on input "text" at bounding box center [800, 213] width 55 height 20
type input "*****"
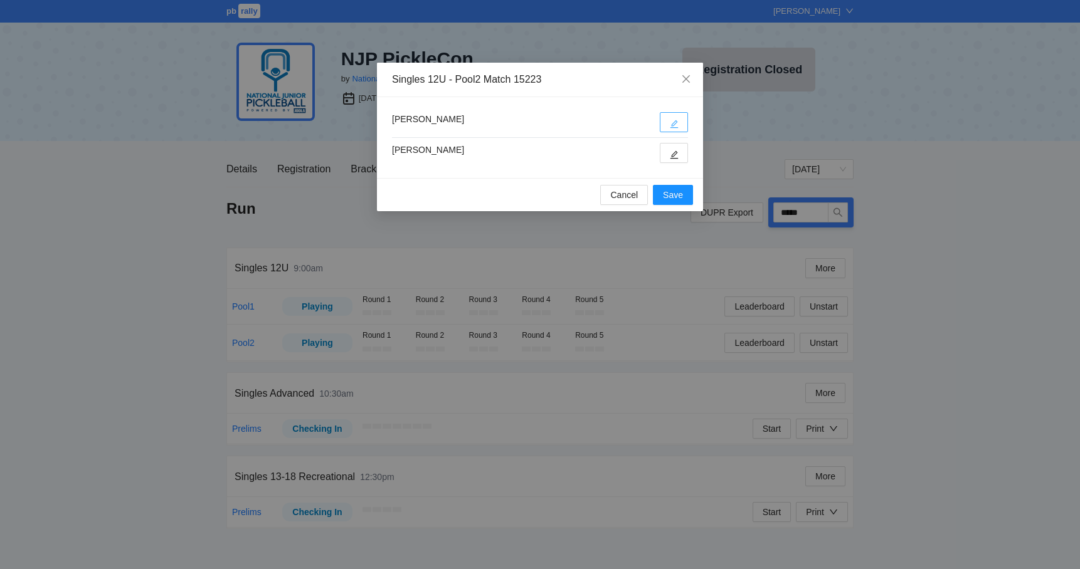
click at [676, 120] on icon "edit" at bounding box center [674, 124] width 8 height 8
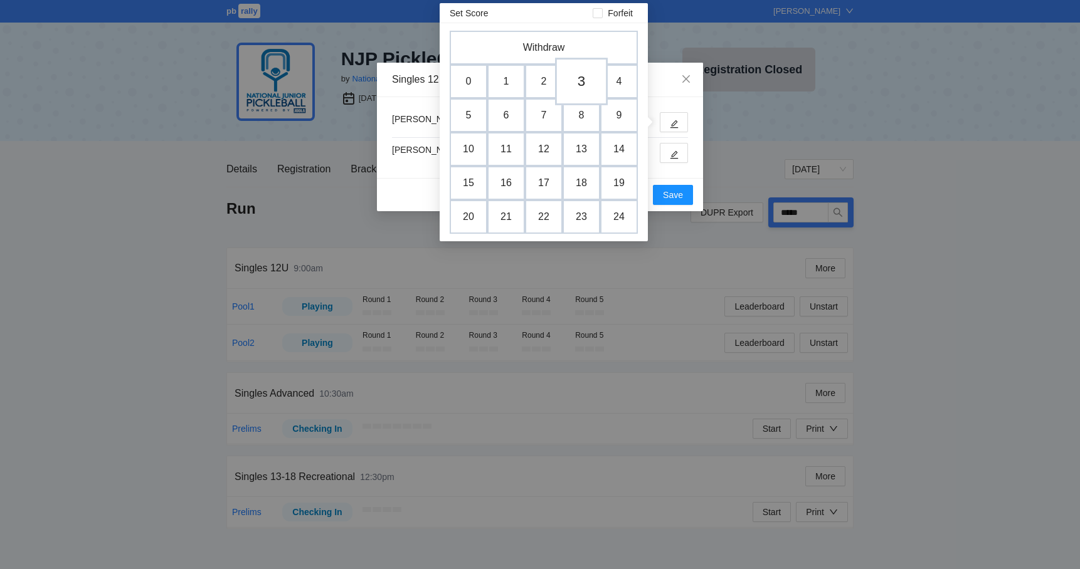
click at [569, 63] on td "3" at bounding box center [581, 82] width 53 height 48
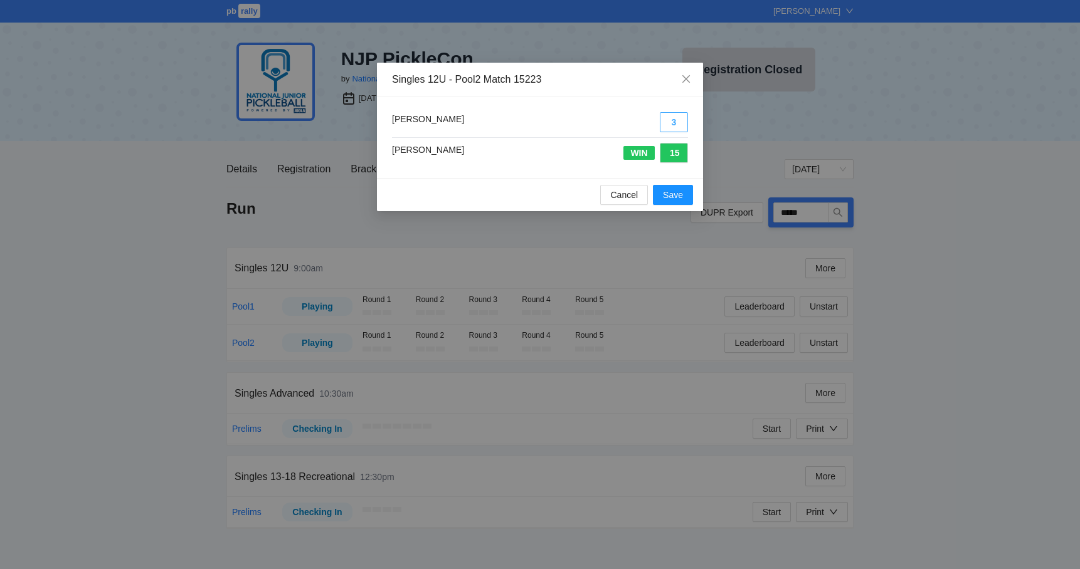
click at [672, 127] on button "3" at bounding box center [674, 122] width 28 height 20
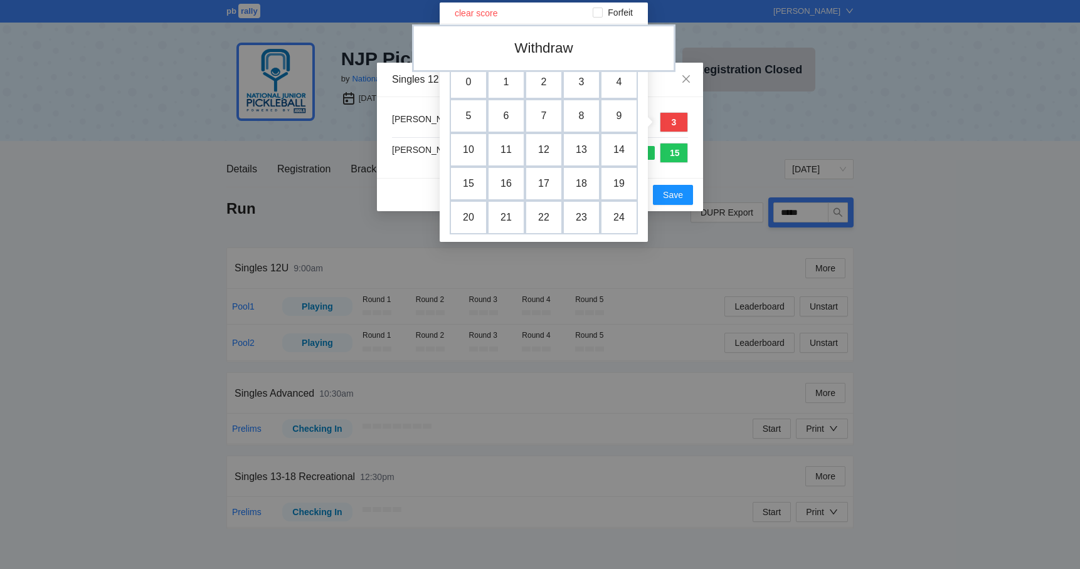
click at [549, 49] on td "Withdraw" at bounding box center [543, 48] width 263 height 48
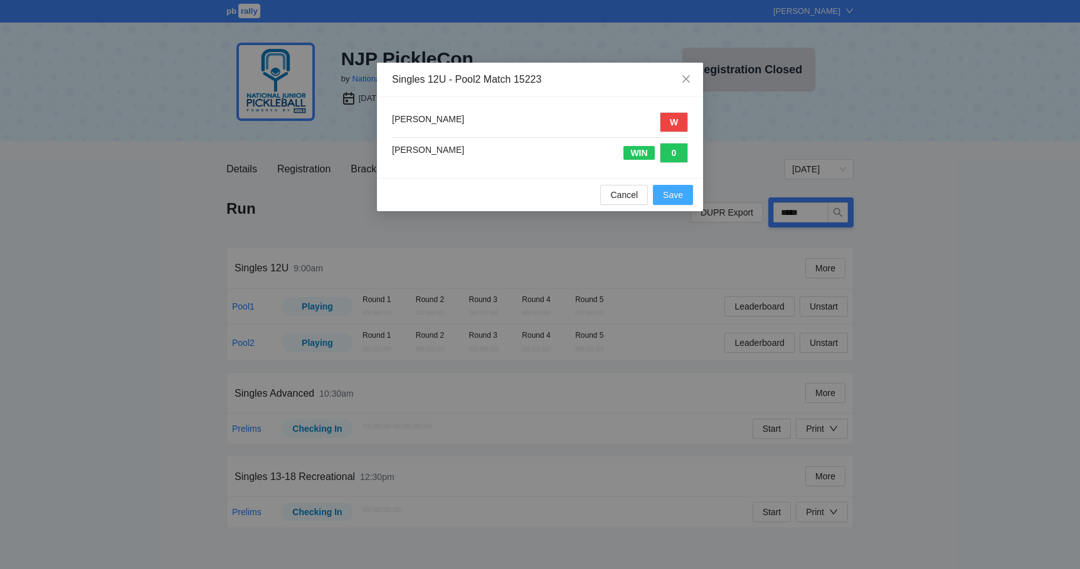
click at [669, 194] on span "Save" at bounding box center [673, 195] width 20 height 14
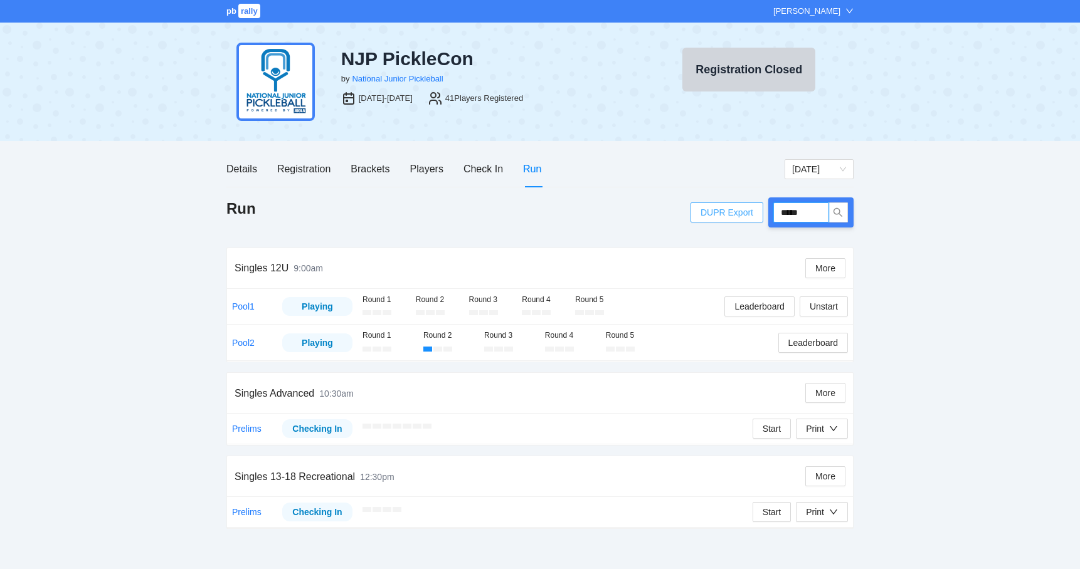
drag, startPoint x: 816, startPoint y: 212, endPoint x: 748, endPoint y: 218, distance: 68.6
click at [748, 218] on div "DUPR Export *****" at bounding box center [771, 213] width 163 height 30
drag, startPoint x: 812, startPoint y: 212, endPoint x: 756, endPoint y: 209, distance: 55.9
click at [756, 209] on div "DUPR Export *****" at bounding box center [771, 213] width 163 height 30
type input "*****"
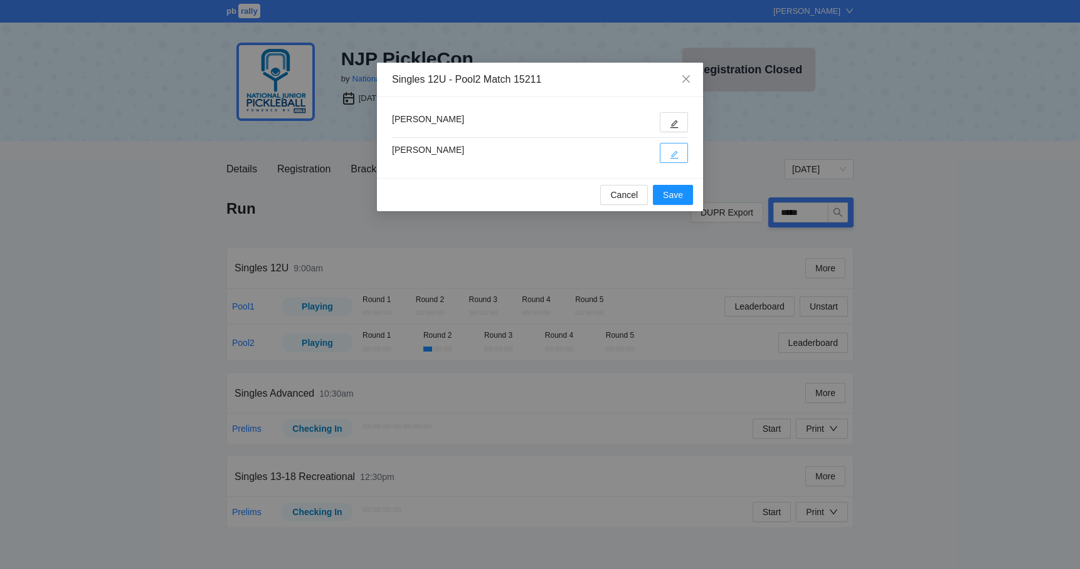
click at [673, 153] on icon "edit" at bounding box center [674, 154] width 9 height 9
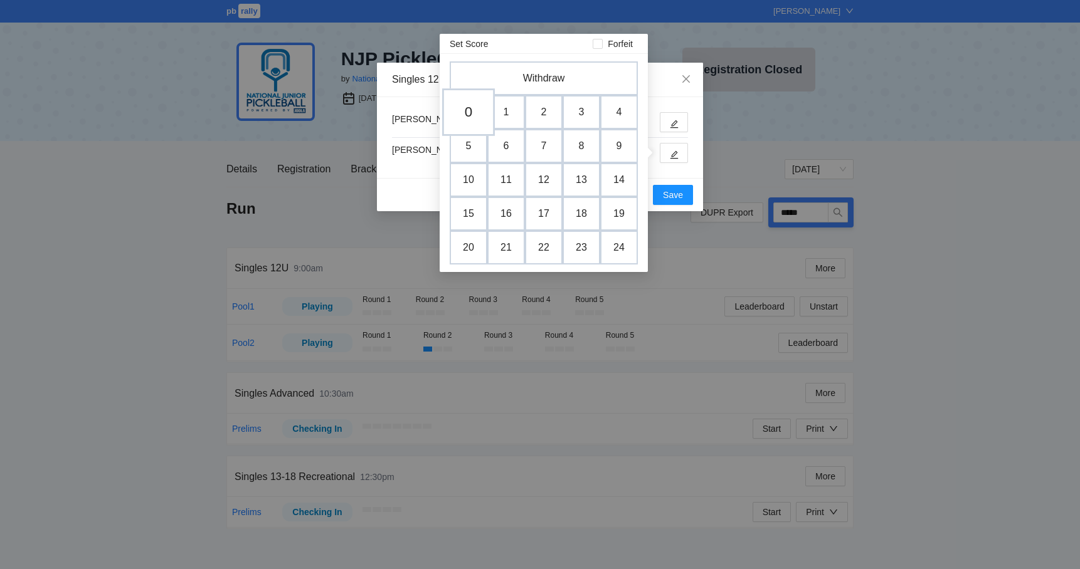
click at [474, 112] on td "0" at bounding box center [468, 112] width 53 height 48
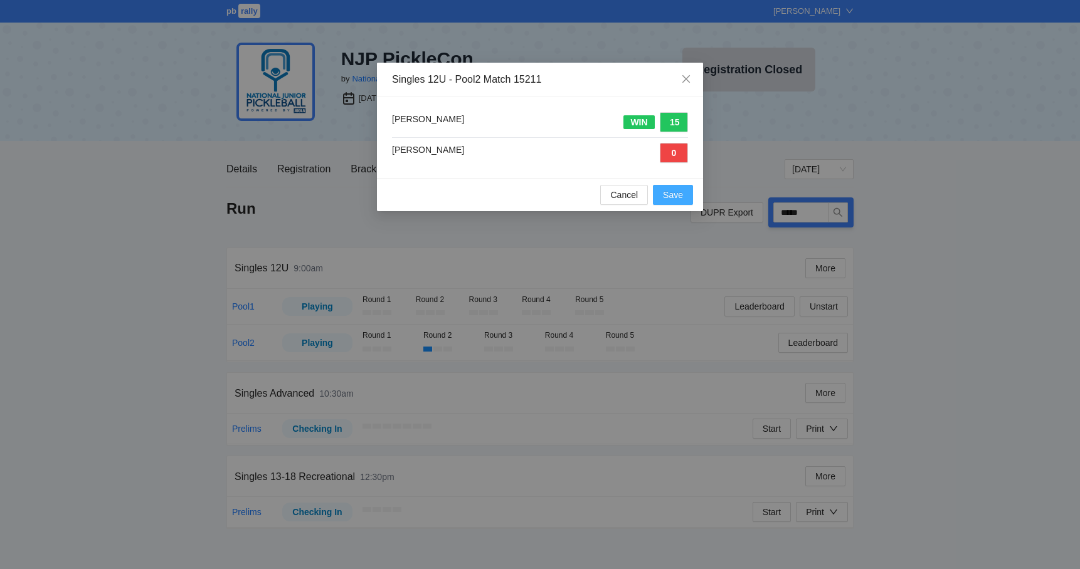
click at [670, 196] on span "Save" at bounding box center [673, 195] width 20 height 14
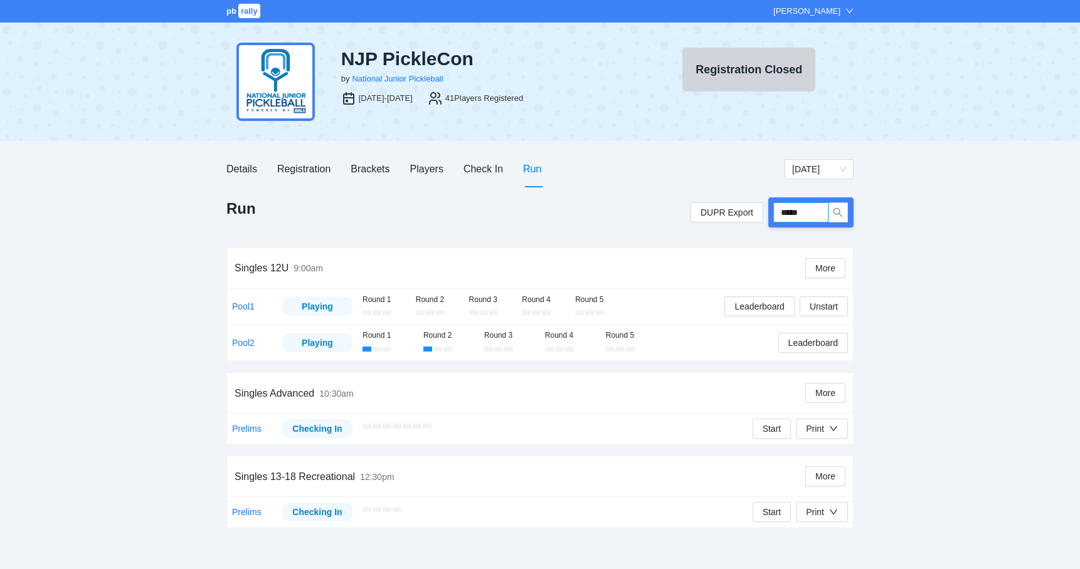
drag, startPoint x: 814, startPoint y: 213, endPoint x: 767, endPoint y: 211, distance: 47.1
click at [767, 211] on div "DUPR Export *****" at bounding box center [771, 213] width 163 height 30
type input "*****"
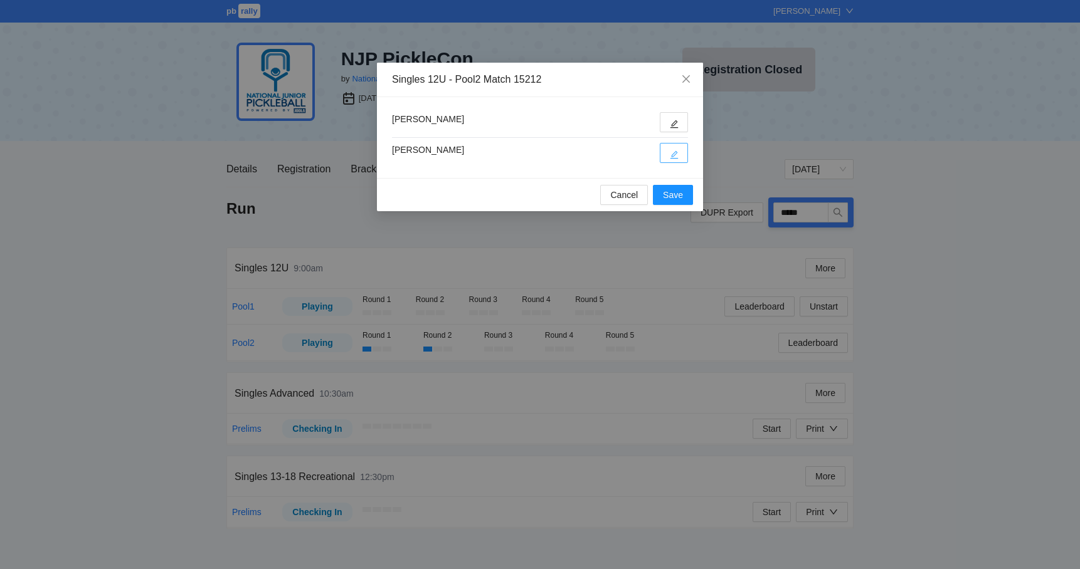
click at [675, 152] on icon "edit" at bounding box center [674, 154] width 9 height 9
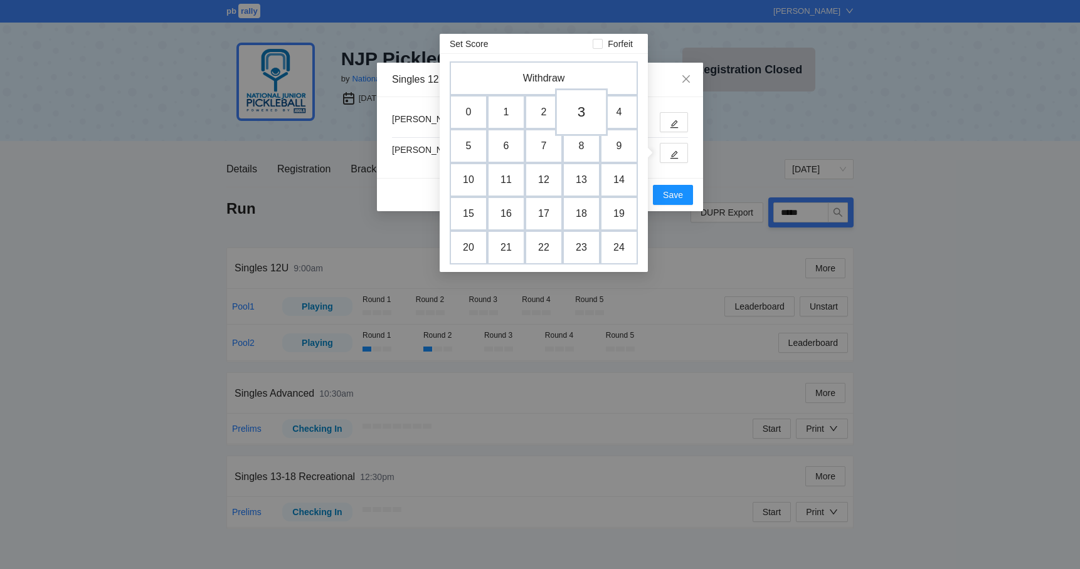
click at [589, 110] on td "3" at bounding box center [581, 112] width 53 height 48
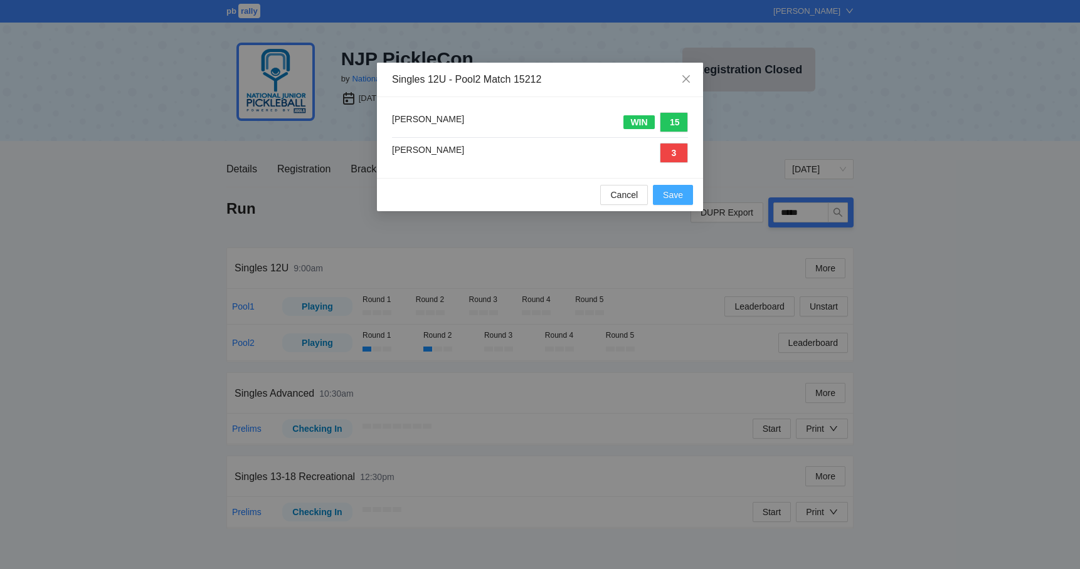
click at [677, 191] on span "Save" at bounding box center [673, 195] width 20 height 14
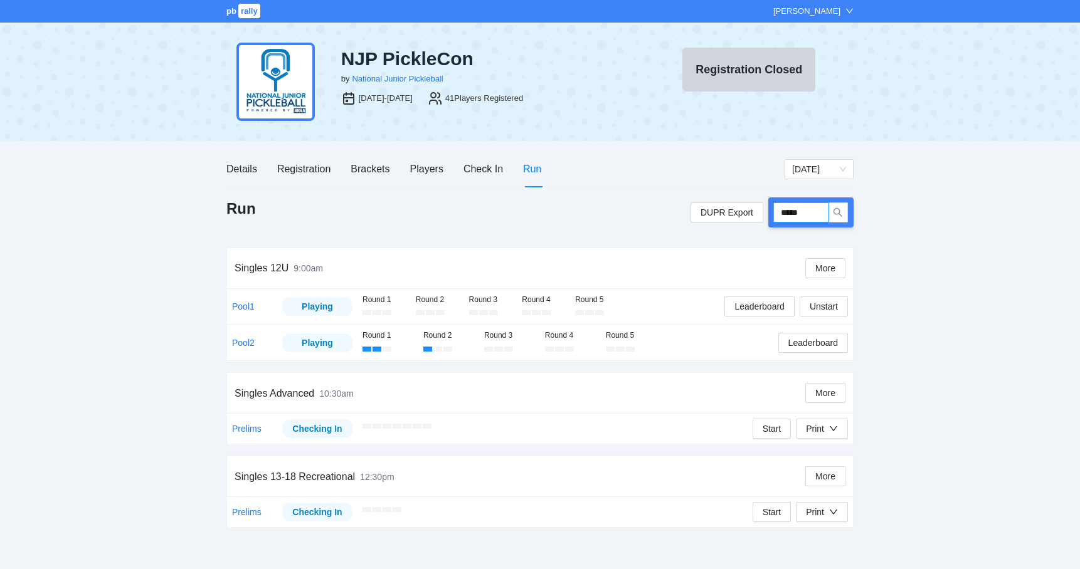
drag, startPoint x: 825, startPoint y: 216, endPoint x: 773, endPoint y: 214, distance: 52.1
click at [773, 214] on input "*****" at bounding box center [800, 213] width 55 height 20
type input "*****"
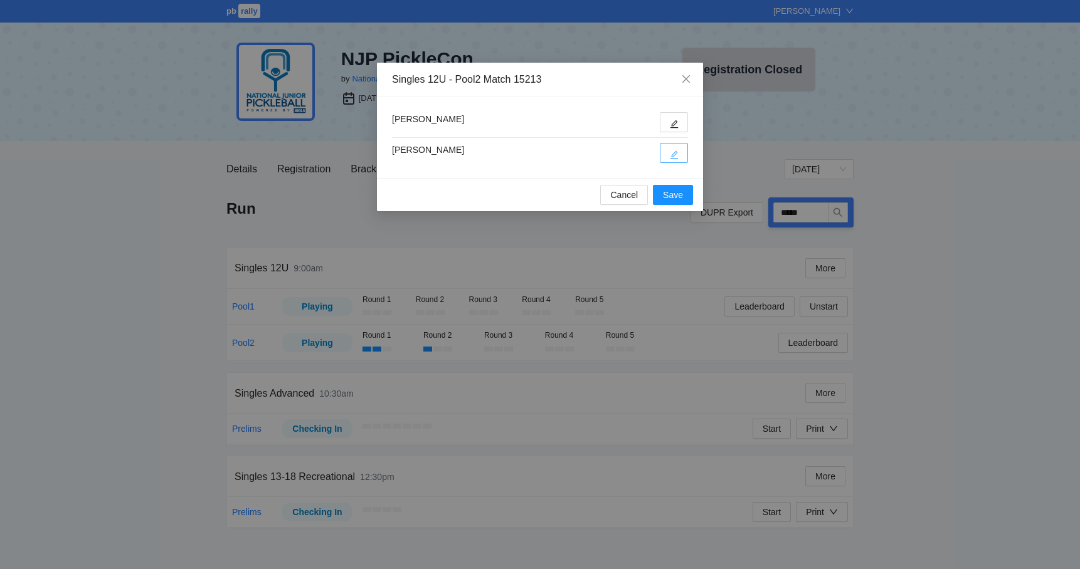
click at [667, 154] on button "button" at bounding box center [674, 153] width 28 height 20
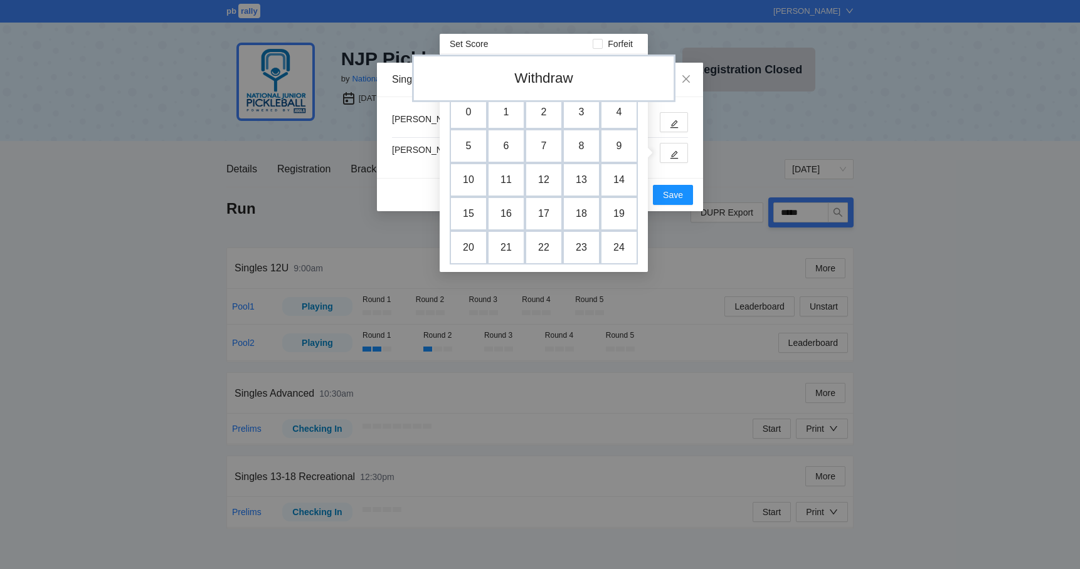
click at [551, 78] on td "Withdraw" at bounding box center [543, 79] width 263 height 48
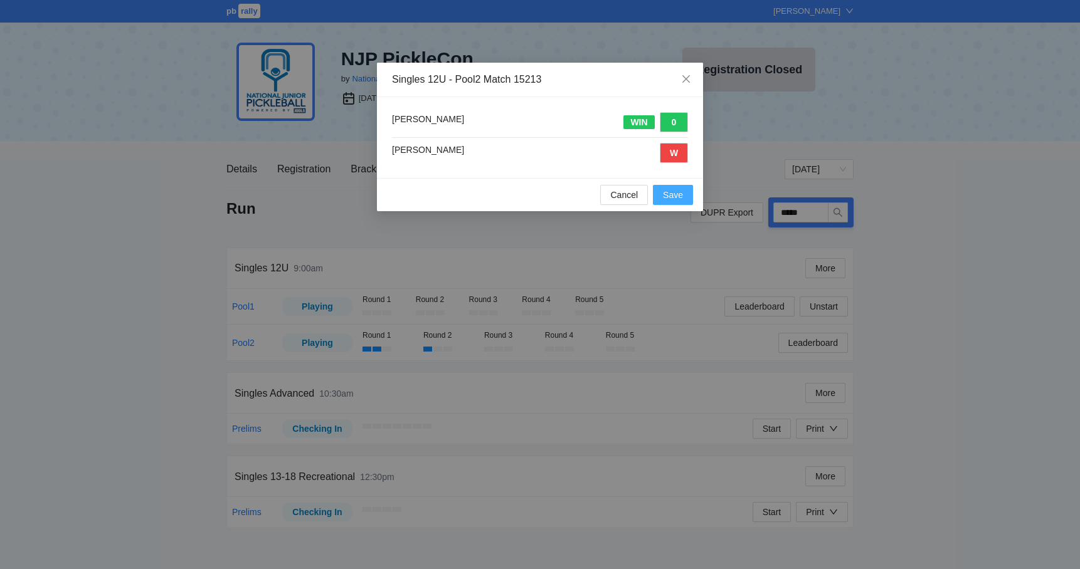
click at [673, 196] on span "Save" at bounding box center [673, 195] width 20 height 14
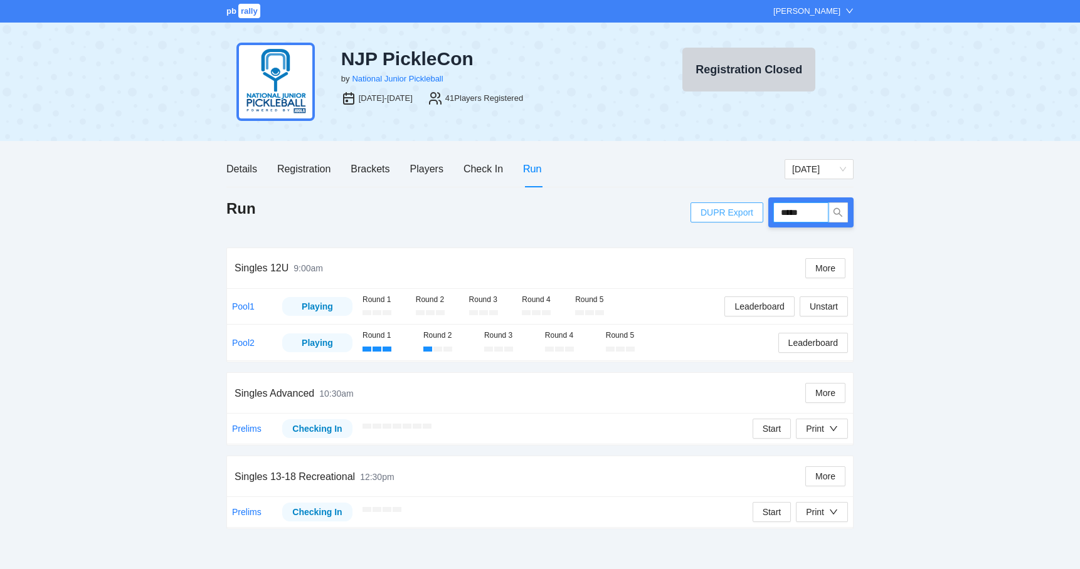
drag, startPoint x: 815, startPoint y: 211, endPoint x: 753, endPoint y: 211, distance: 61.5
click at [753, 211] on div "DUPR Export *****" at bounding box center [771, 213] width 163 height 30
type input "*****"
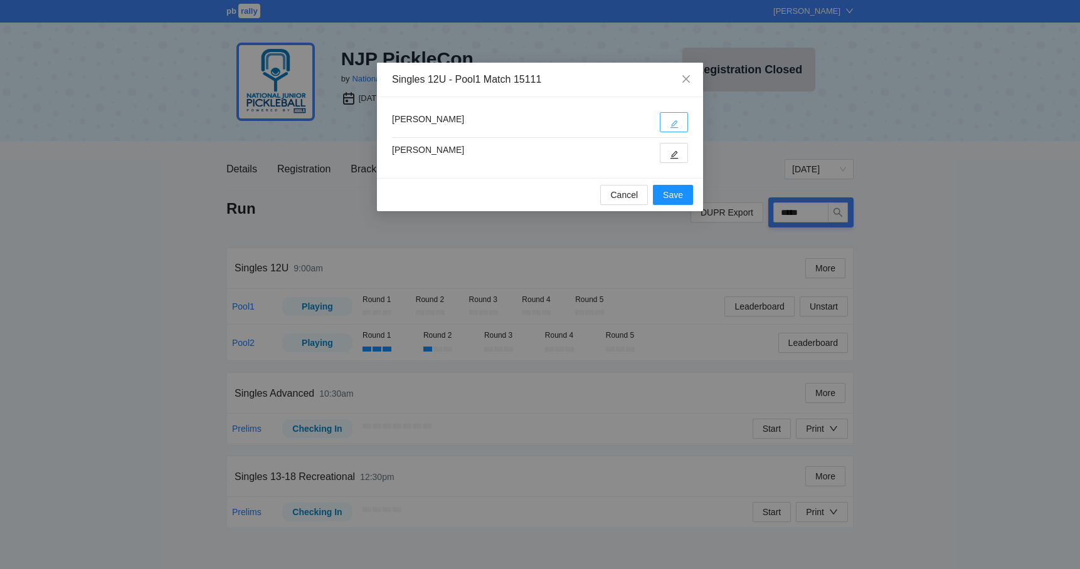
click at [670, 117] on button "button" at bounding box center [674, 122] width 28 height 20
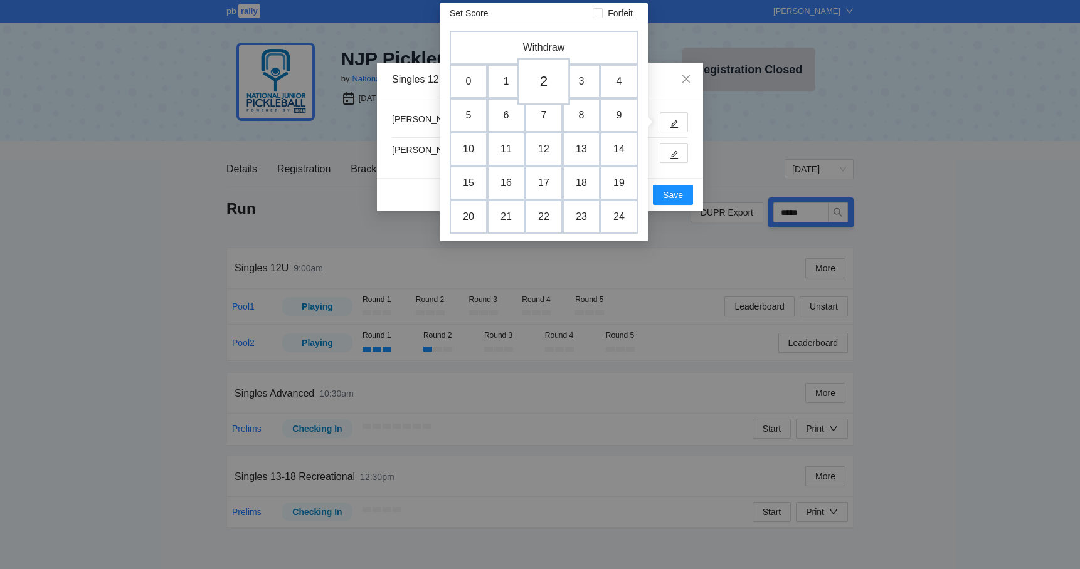
click at [545, 84] on td "2" at bounding box center [543, 82] width 53 height 48
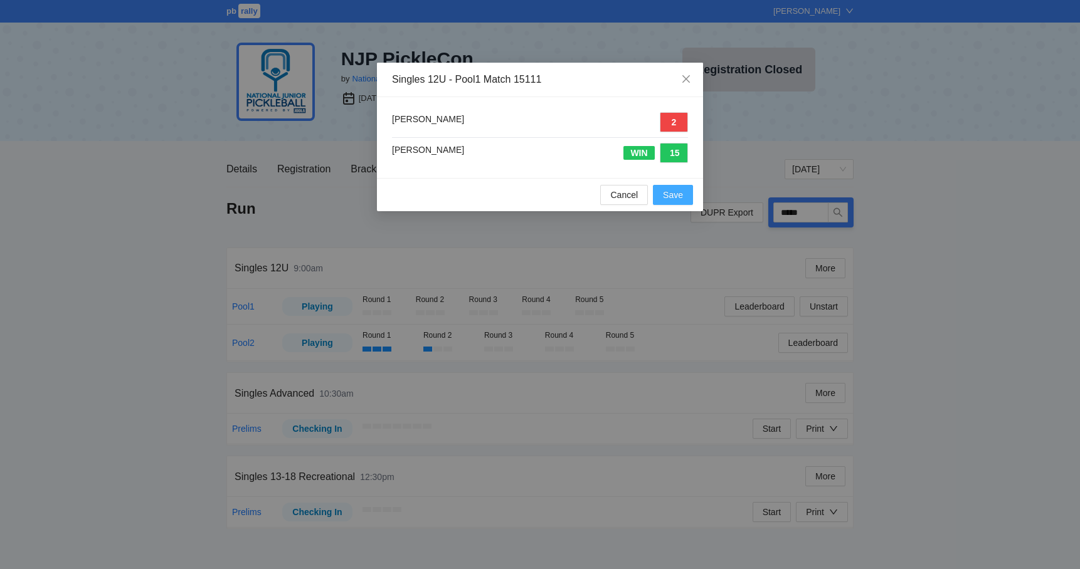
click at [674, 195] on span "Save" at bounding box center [673, 195] width 20 height 14
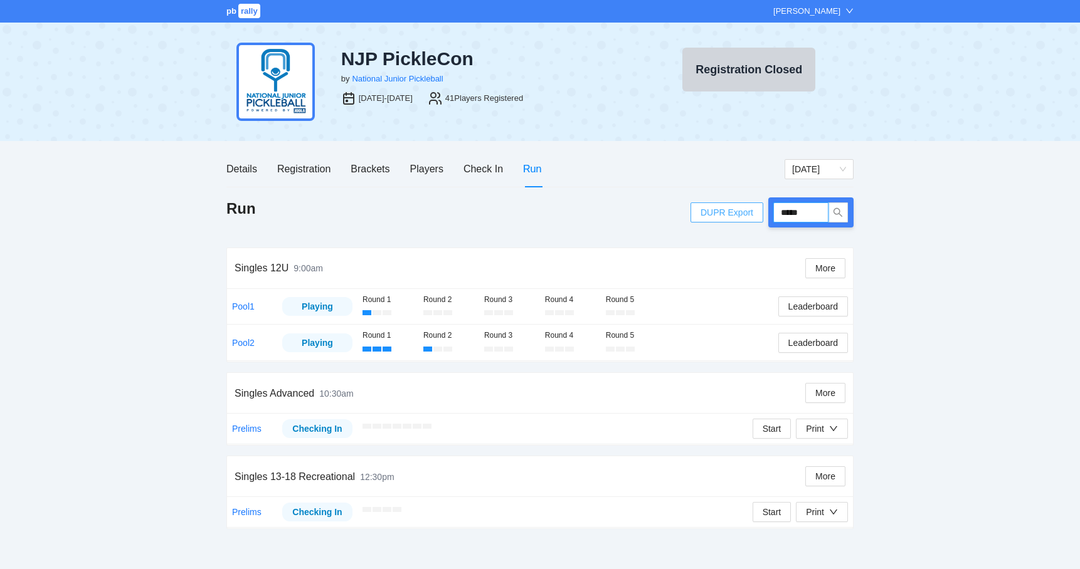
drag, startPoint x: 813, startPoint y: 216, endPoint x: 738, endPoint y: 214, distance: 74.7
click at [738, 214] on div "DUPR Export *****" at bounding box center [771, 213] width 163 height 30
type input "*****"
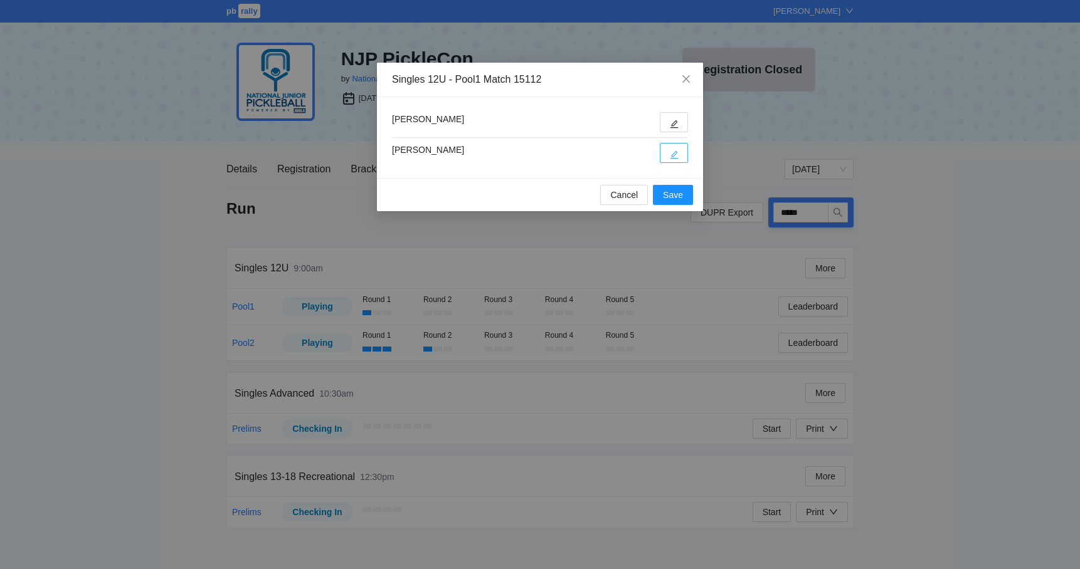
click at [679, 158] on button "button" at bounding box center [674, 153] width 28 height 20
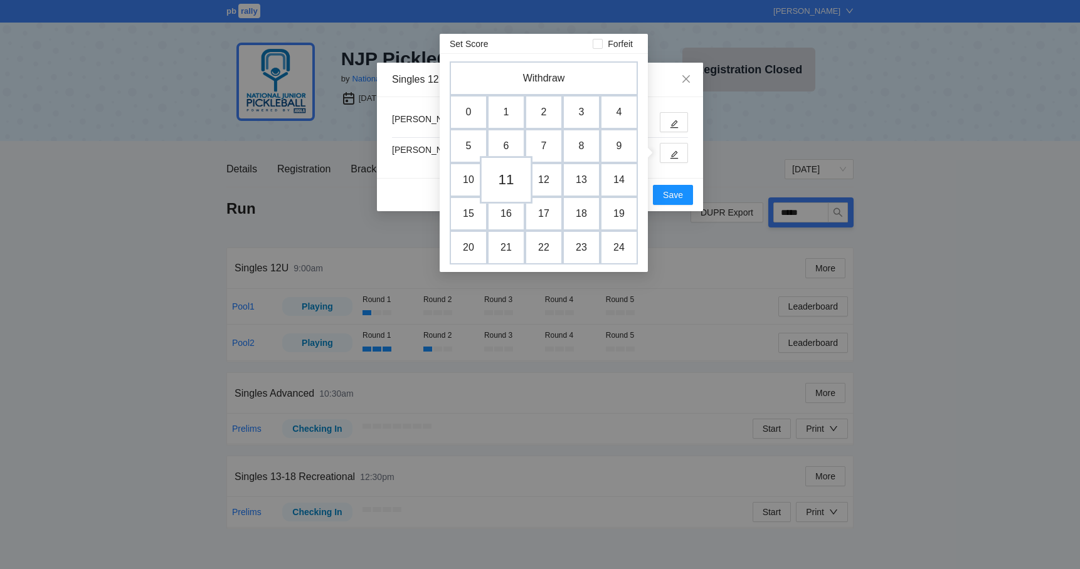
click at [516, 174] on td "11" at bounding box center [506, 180] width 53 height 48
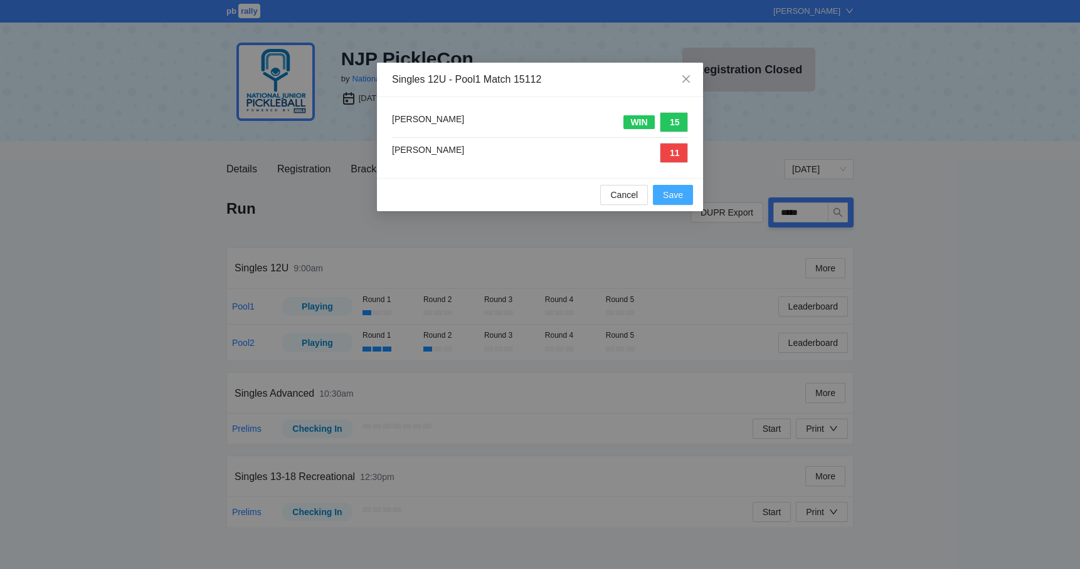
click at [667, 193] on span "Save" at bounding box center [673, 195] width 20 height 14
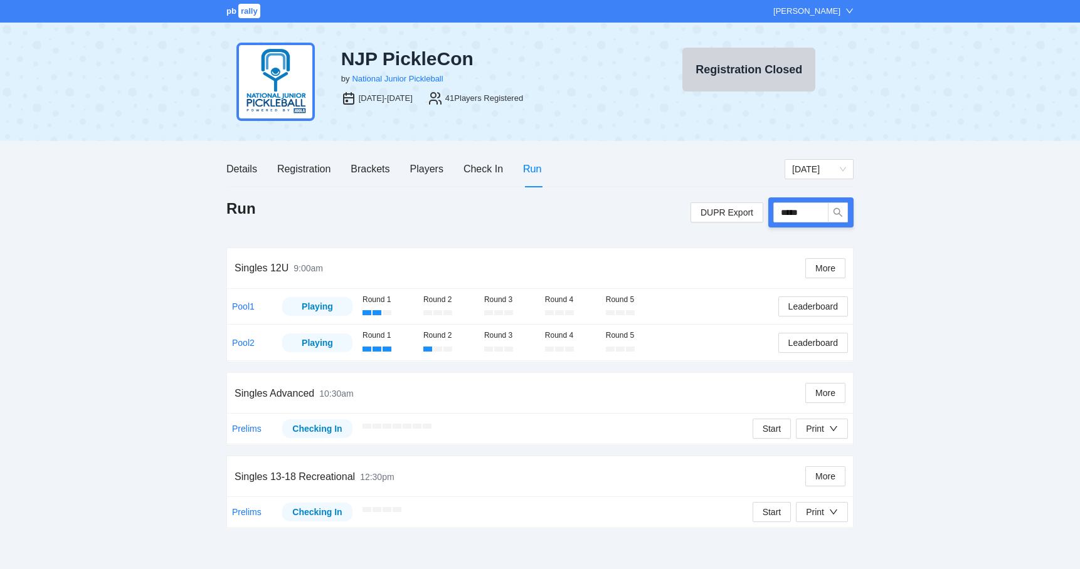
click at [547, 244] on div "Run DUPR Export *****" at bounding box center [539, 223] width 627 height 50
click at [800, 207] on input "*****" at bounding box center [800, 213] width 55 height 20
type input "*****"
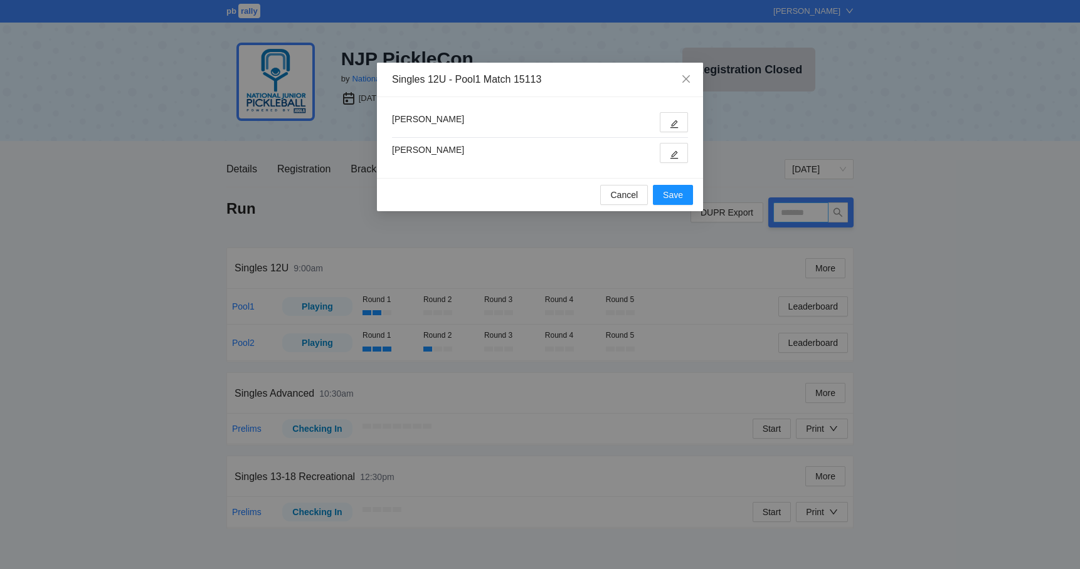
type input "*****"
click at [672, 128] on icon "edit" at bounding box center [674, 124] width 8 height 8
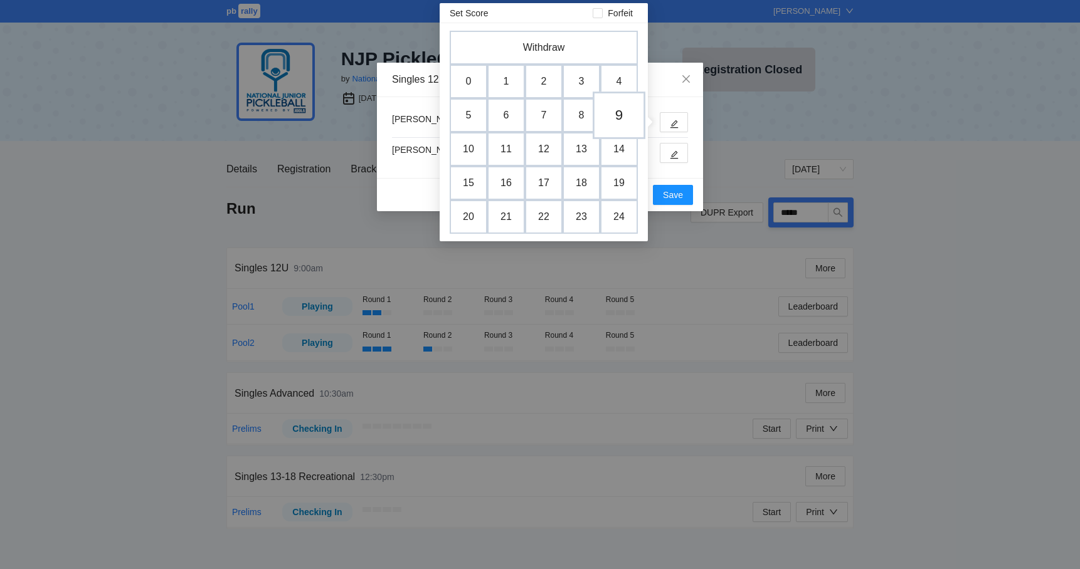
click at [621, 116] on td "9" at bounding box center [619, 116] width 53 height 48
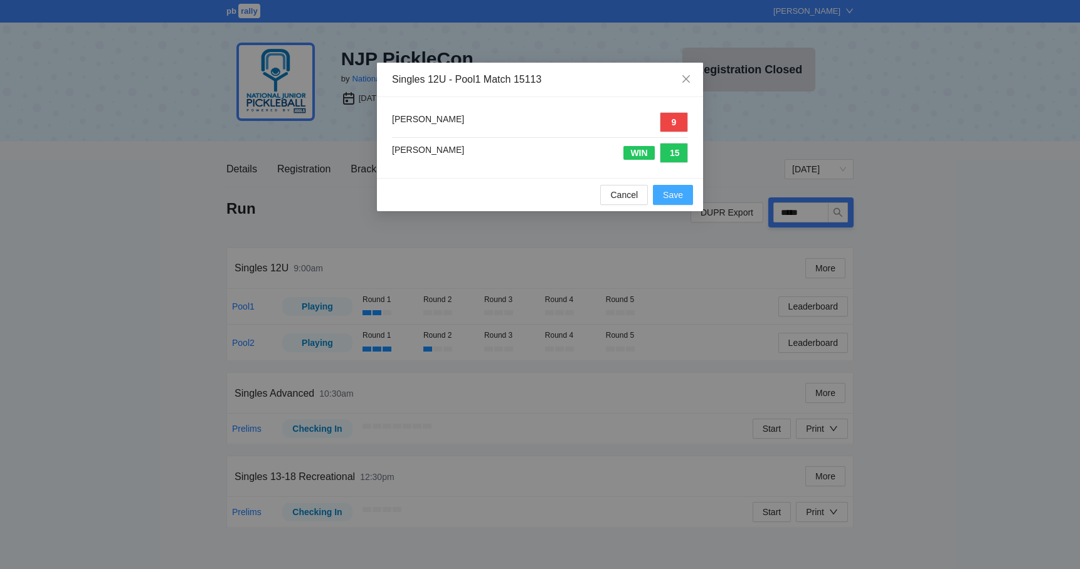
click at [675, 189] on span "Save" at bounding box center [673, 195] width 20 height 14
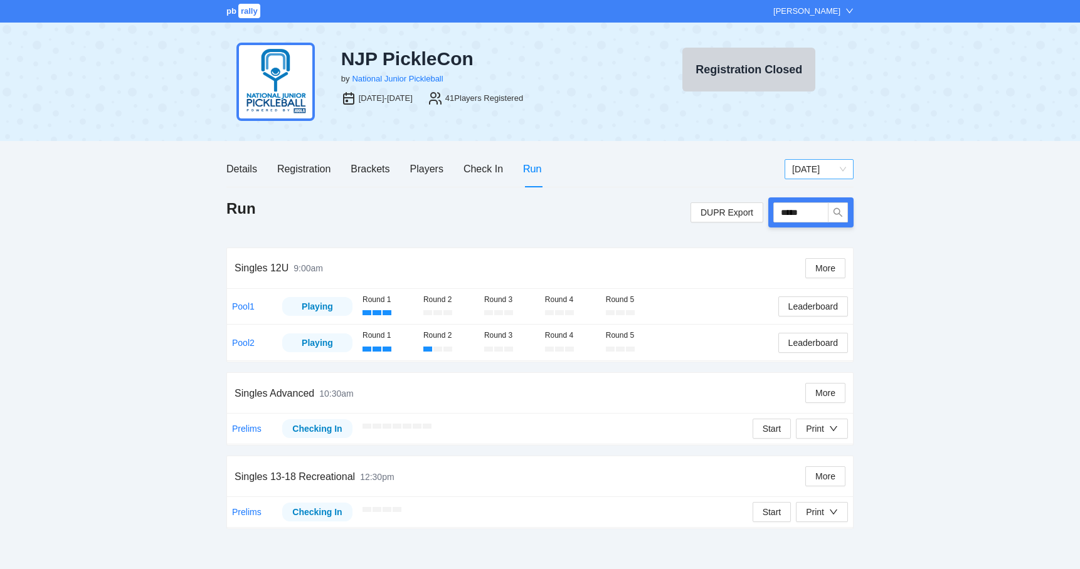
click at [821, 168] on span "[DATE]" at bounding box center [819, 169] width 54 height 19
click at [817, 193] on div "Saturday" at bounding box center [819, 194] width 54 height 14
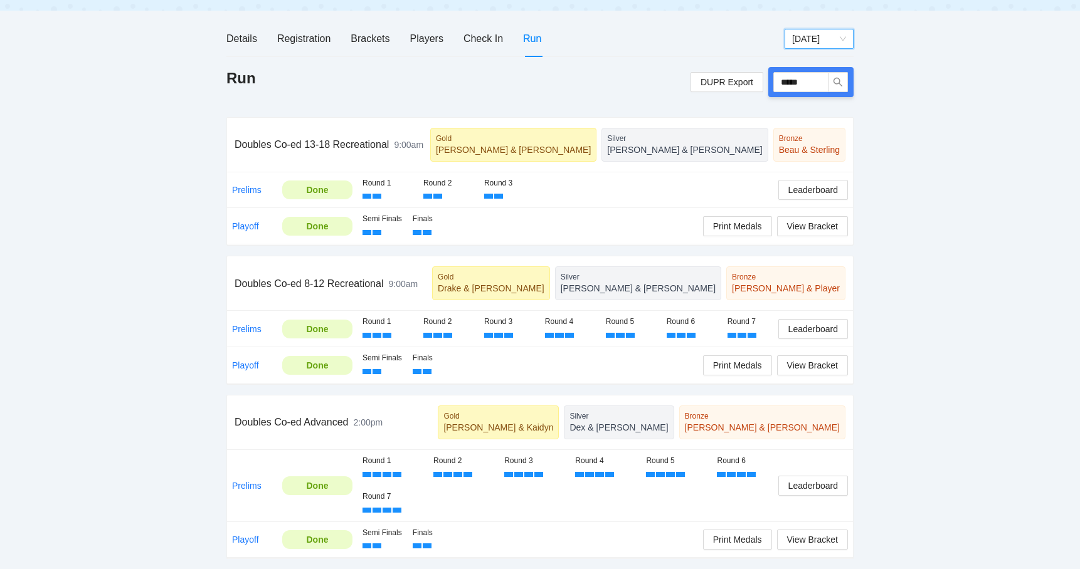
scroll to position [159, 0]
click at [247, 324] on link "Prelims" at bounding box center [246, 329] width 29 height 10
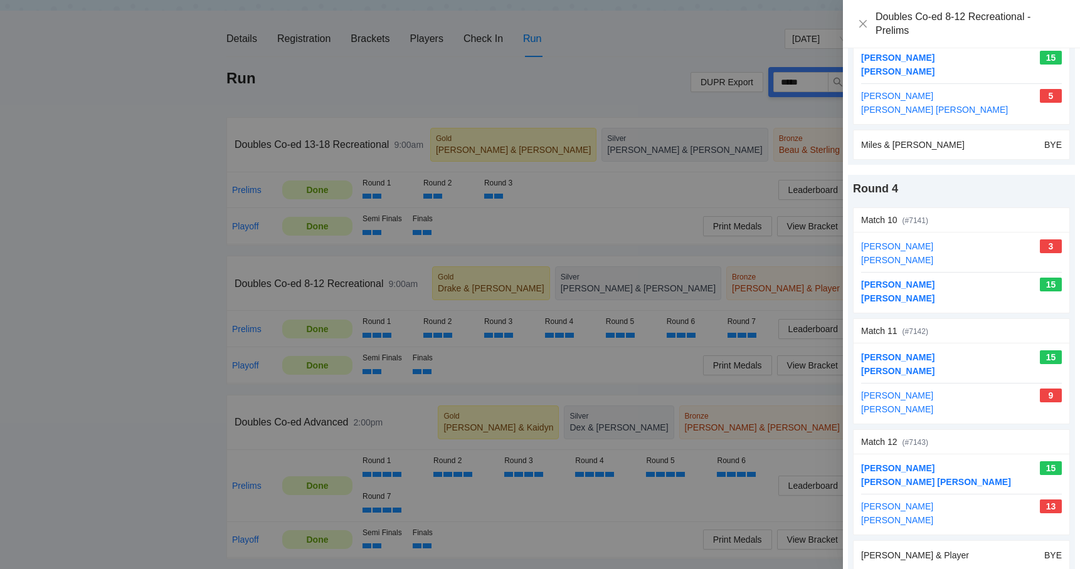
scroll to position [1141, 0]
click at [193, 199] on div at bounding box center [540, 284] width 1080 height 569
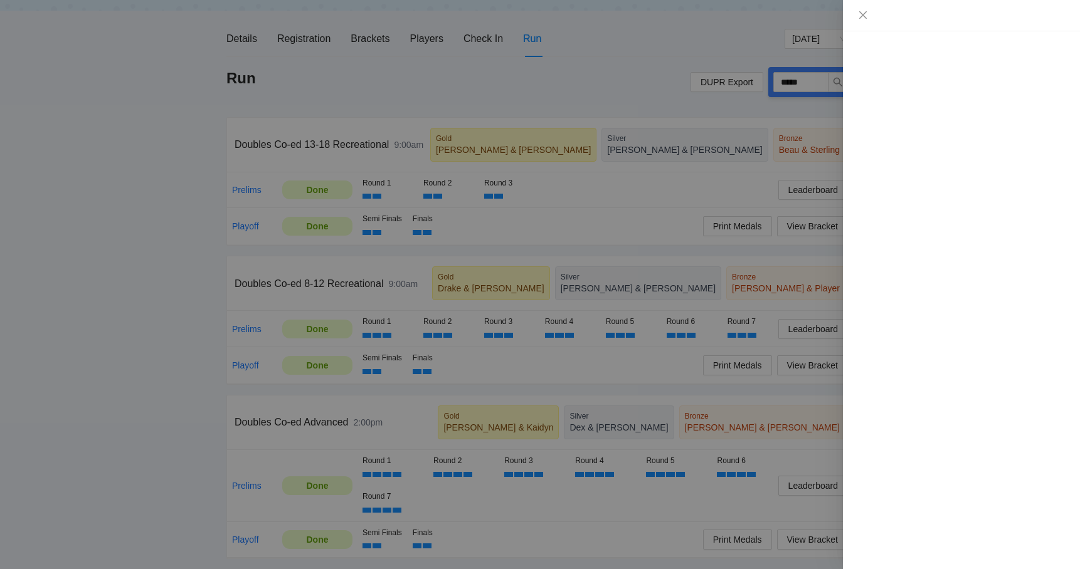
scroll to position [0, 0]
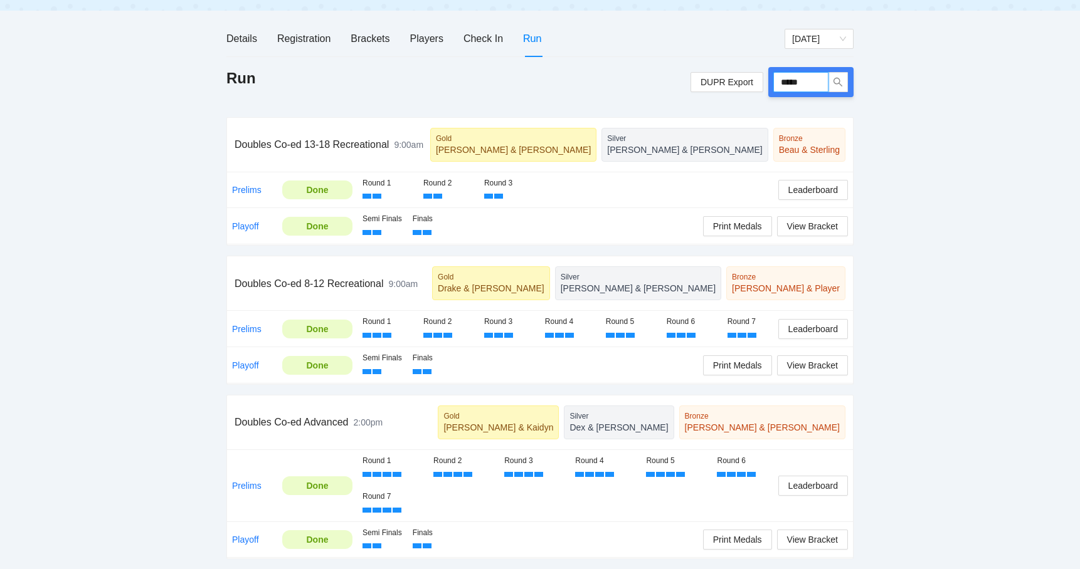
drag, startPoint x: 813, startPoint y: 53, endPoint x: 776, endPoint y: 51, distance: 36.4
click at [778, 72] on input "*****" at bounding box center [800, 82] width 55 height 20
type input "*****"
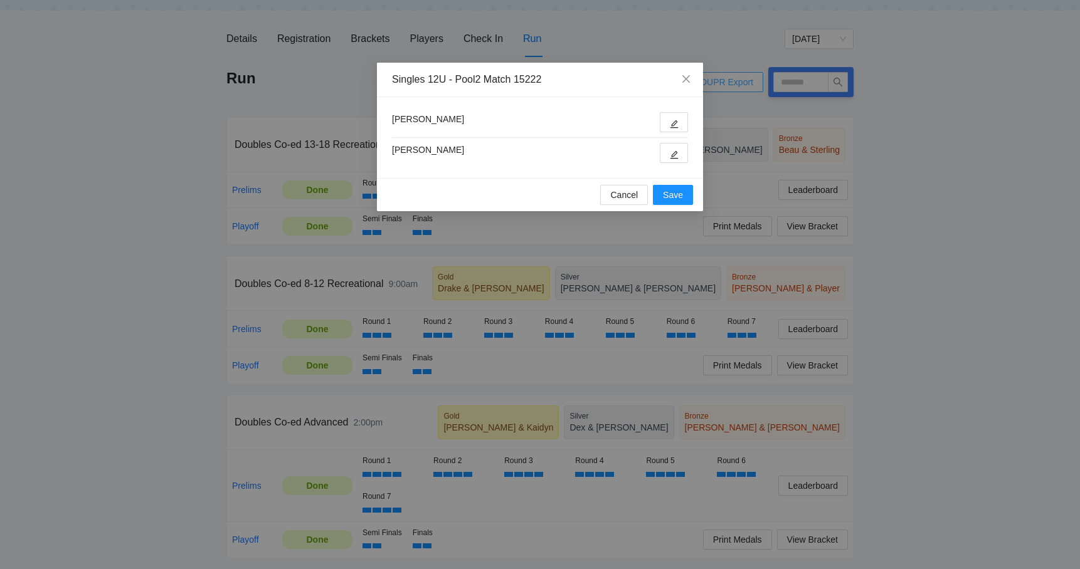
type input "*****"
click at [680, 154] on button "button" at bounding box center [674, 153] width 28 height 20
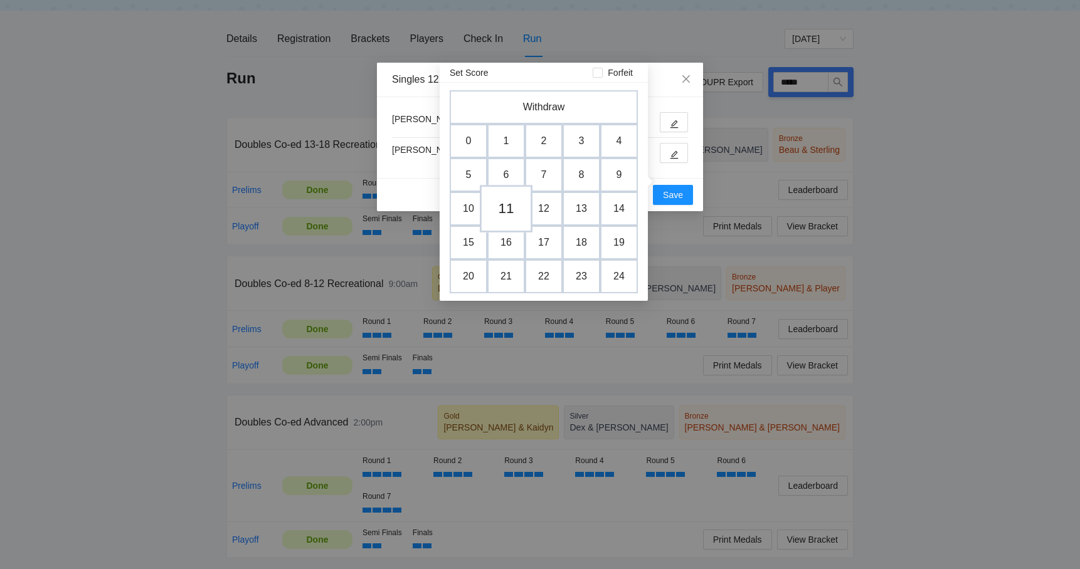
click at [504, 185] on td "11" at bounding box center [506, 209] width 53 height 48
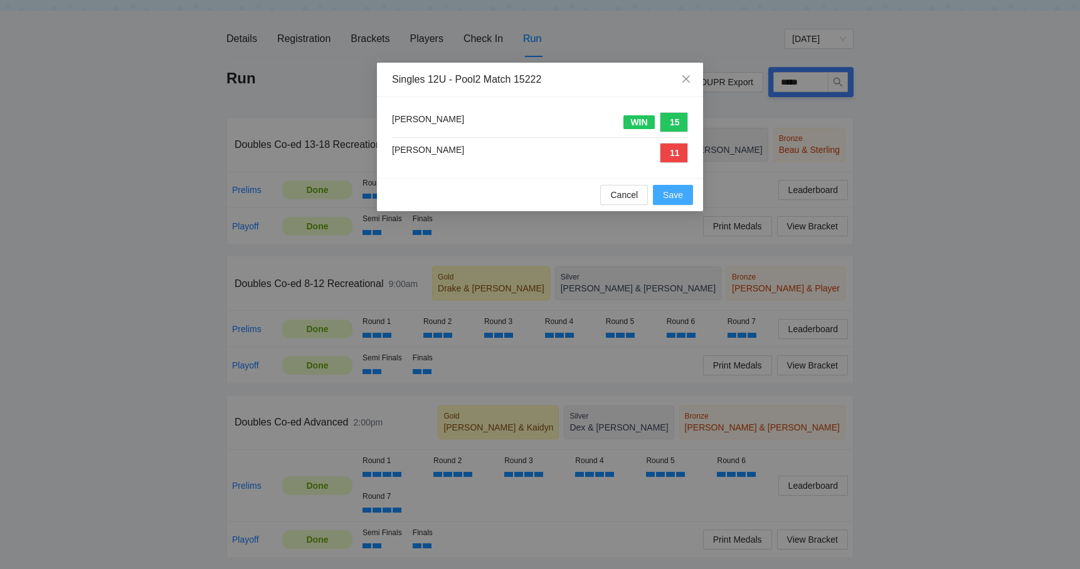
click at [672, 195] on span "Save" at bounding box center [673, 195] width 20 height 14
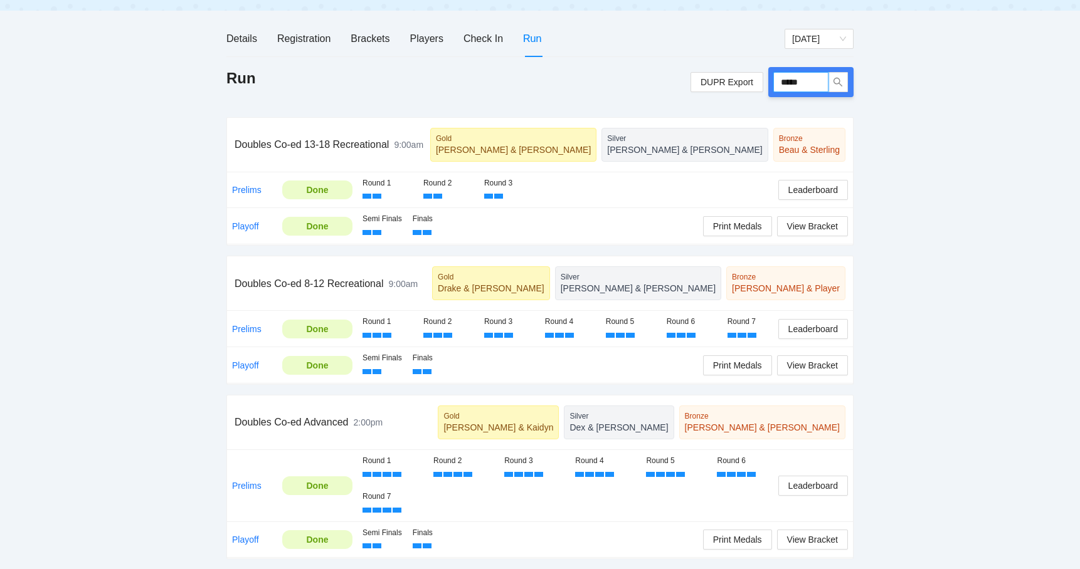
click at [823, 72] on input "*****" at bounding box center [800, 82] width 55 height 20
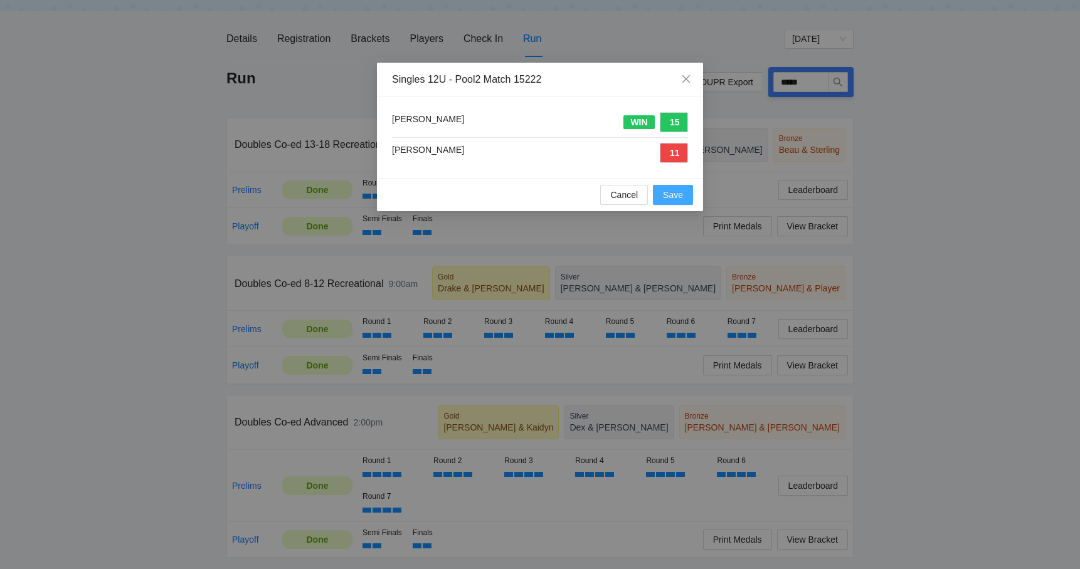
click at [677, 199] on span "Save" at bounding box center [673, 195] width 20 height 14
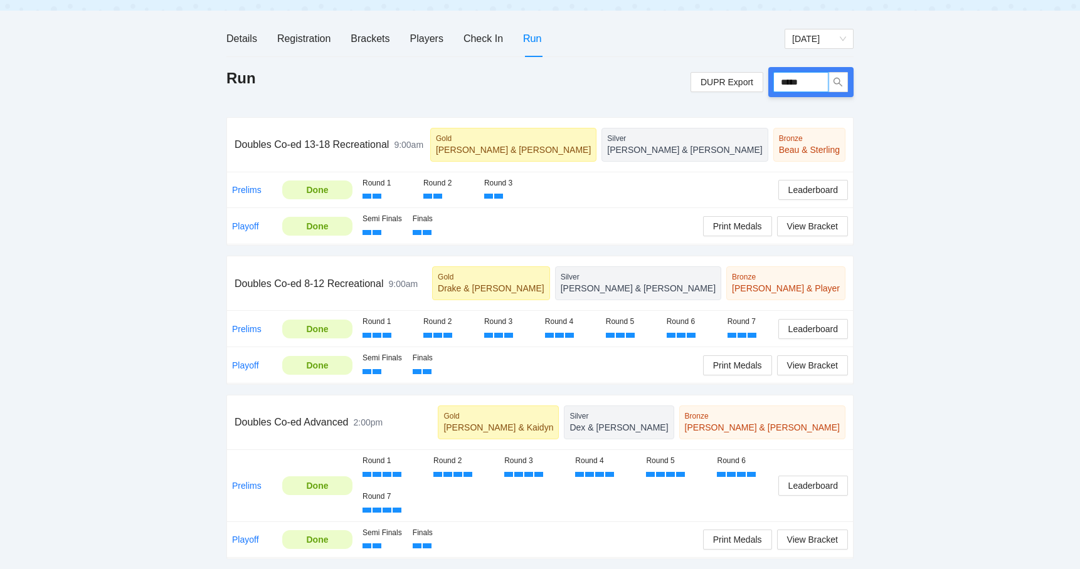
click at [814, 72] on input "*****" at bounding box center [800, 82] width 55 height 20
type input "*****"
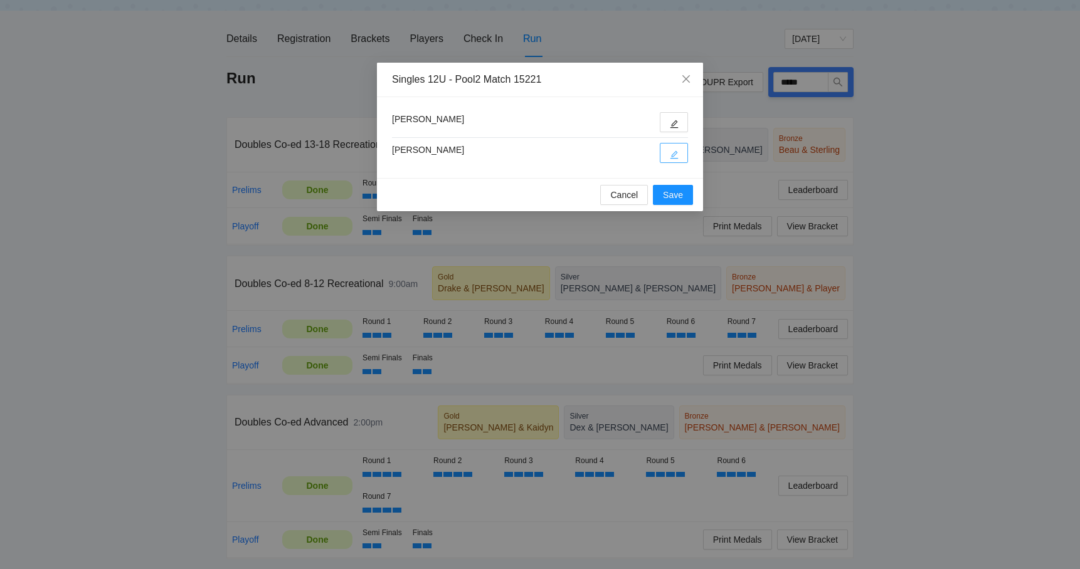
click at [670, 153] on icon "edit" at bounding box center [674, 154] width 9 height 9
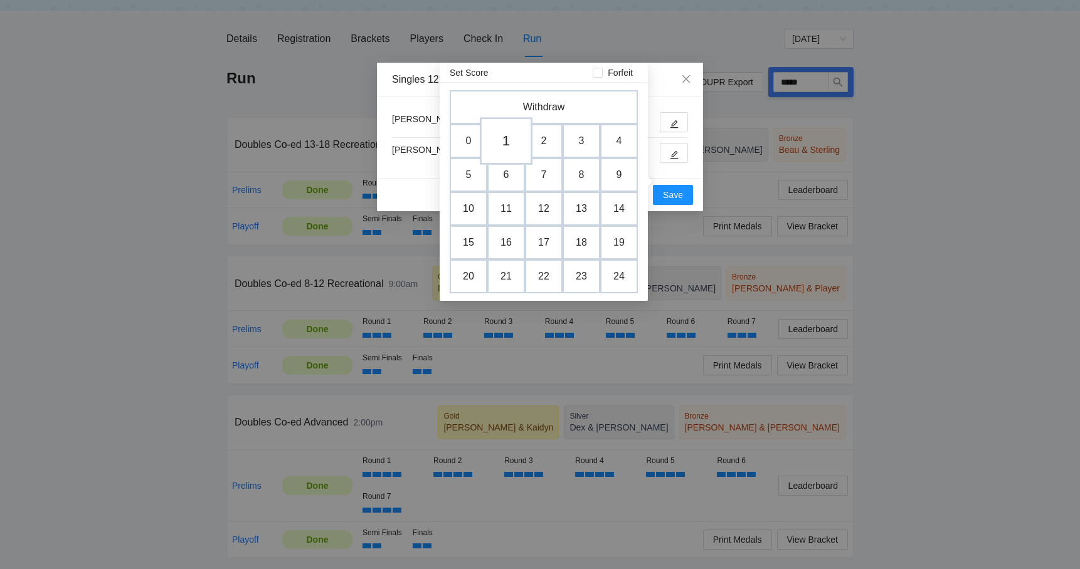
click at [510, 117] on td "1" at bounding box center [506, 141] width 53 height 48
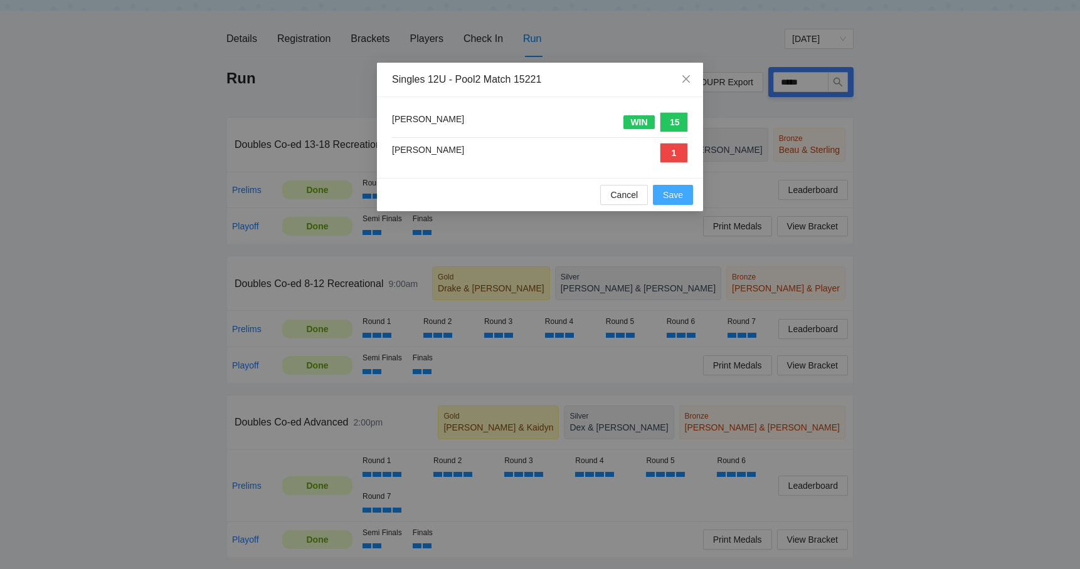
click at [673, 200] on span "Save" at bounding box center [673, 195] width 20 height 14
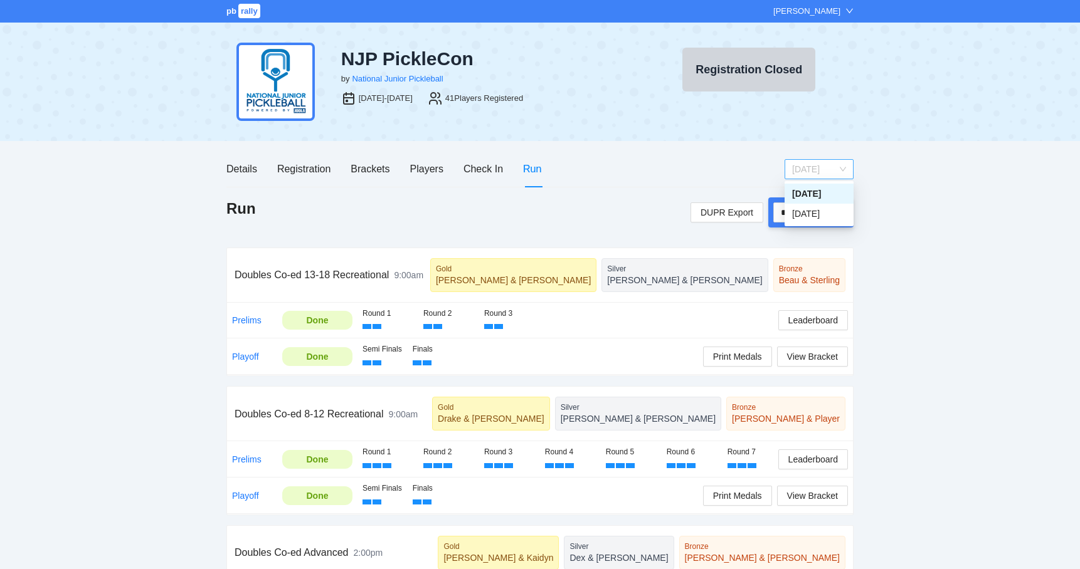
click at [810, 169] on span "Saturday" at bounding box center [819, 169] width 54 height 19
click at [806, 215] on div "[DATE]" at bounding box center [819, 214] width 54 height 14
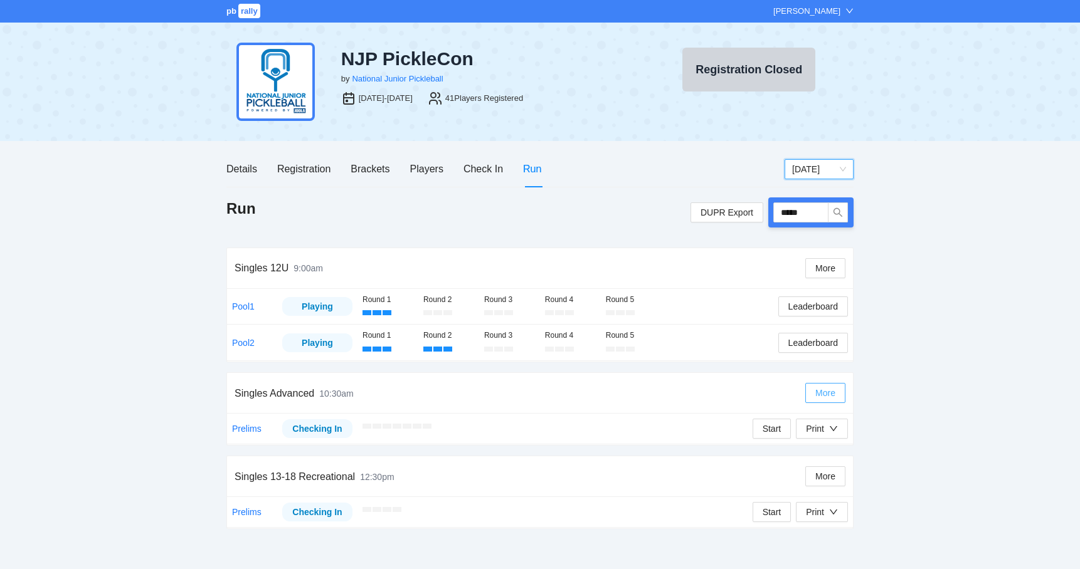
click at [816, 394] on span "More" at bounding box center [825, 393] width 20 height 14
click at [760, 383] on div "Singles Advanced 10:30am" at bounding box center [520, 394] width 571 height 36
click at [824, 435] on button "Print" at bounding box center [822, 429] width 52 height 20
click at [823, 451] on span "Overview" at bounding box center [834, 453] width 65 height 14
click at [813, 429] on div "Print" at bounding box center [815, 429] width 18 height 14
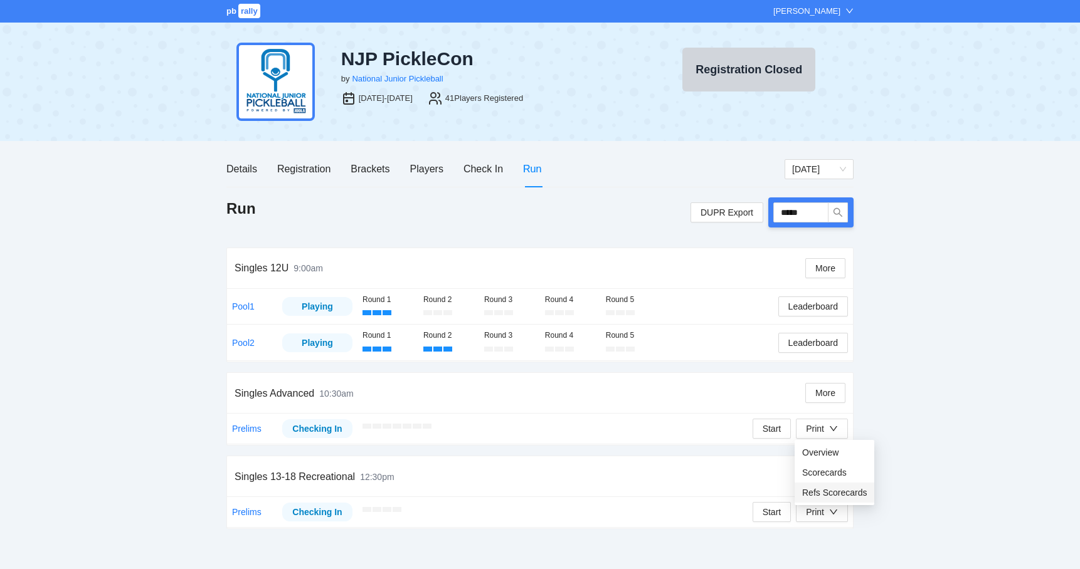
click at [824, 490] on span "Refs Scorecards" at bounding box center [834, 493] width 65 height 14
click at [796, 166] on span "[DATE]" at bounding box center [819, 169] width 54 height 19
click at [795, 198] on div "Saturday" at bounding box center [819, 194] width 54 height 14
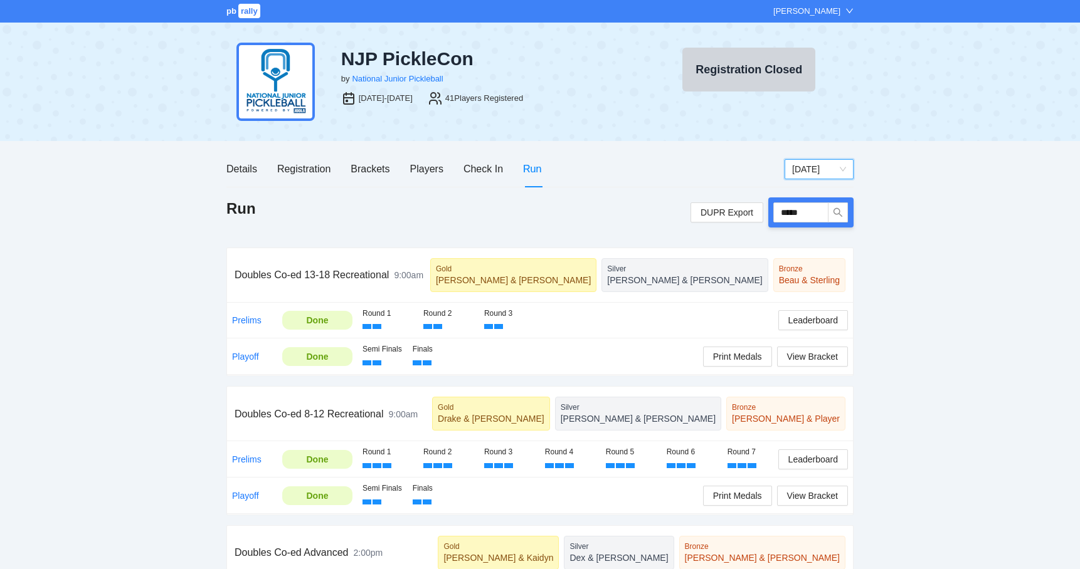
scroll to position [137, 0]
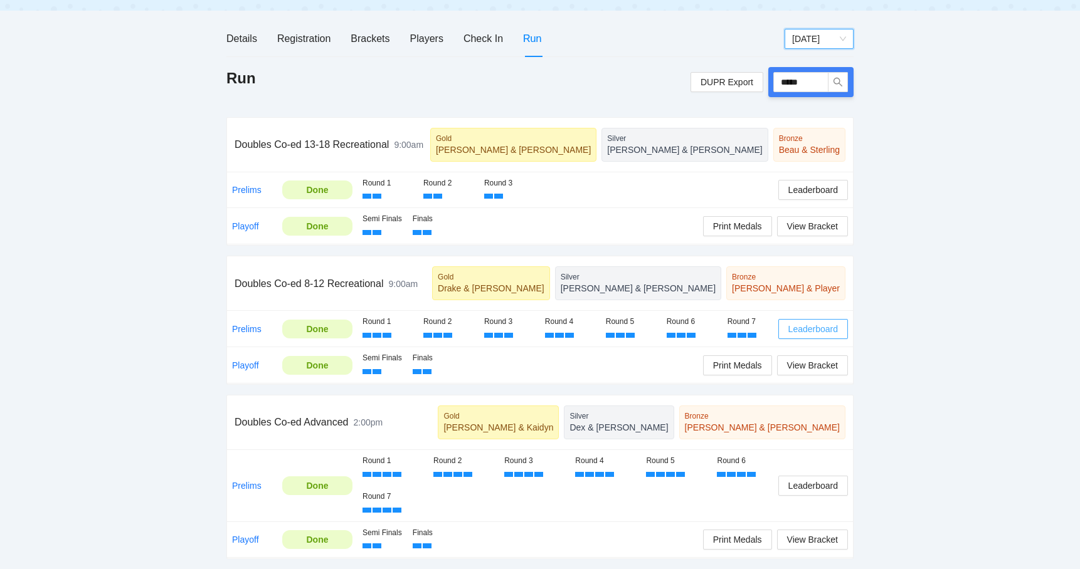
click at [807, 336] on span "Leaderboard" at bounding box center [813, 329] width 50 height 14
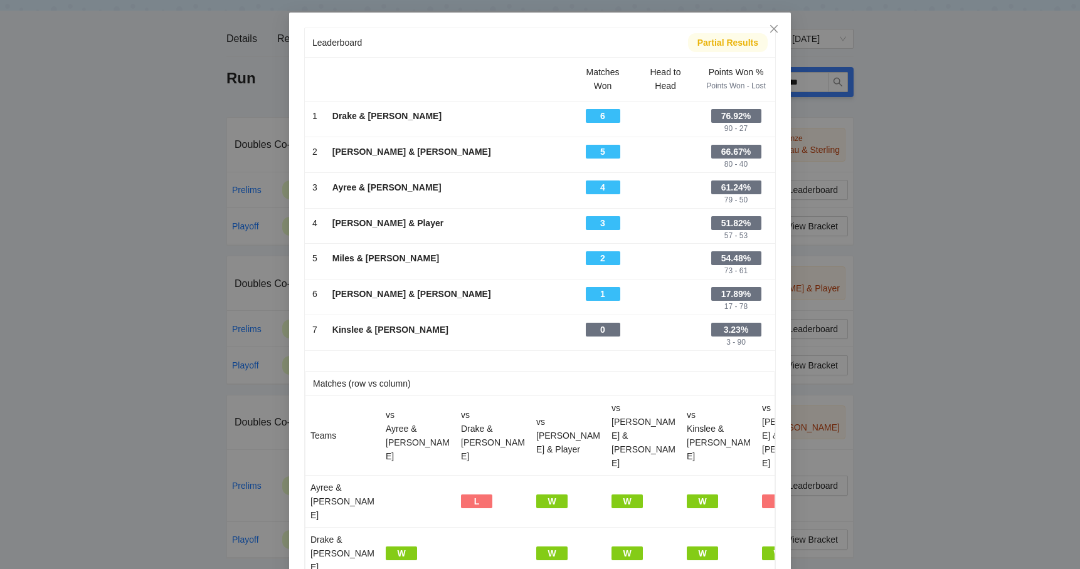
click at [155, 265] on div "Leaderboard Partial Results Matches Won Head to Head Points Won % Points Won - …" at bounding box center [540, 284] width 1080 height 569
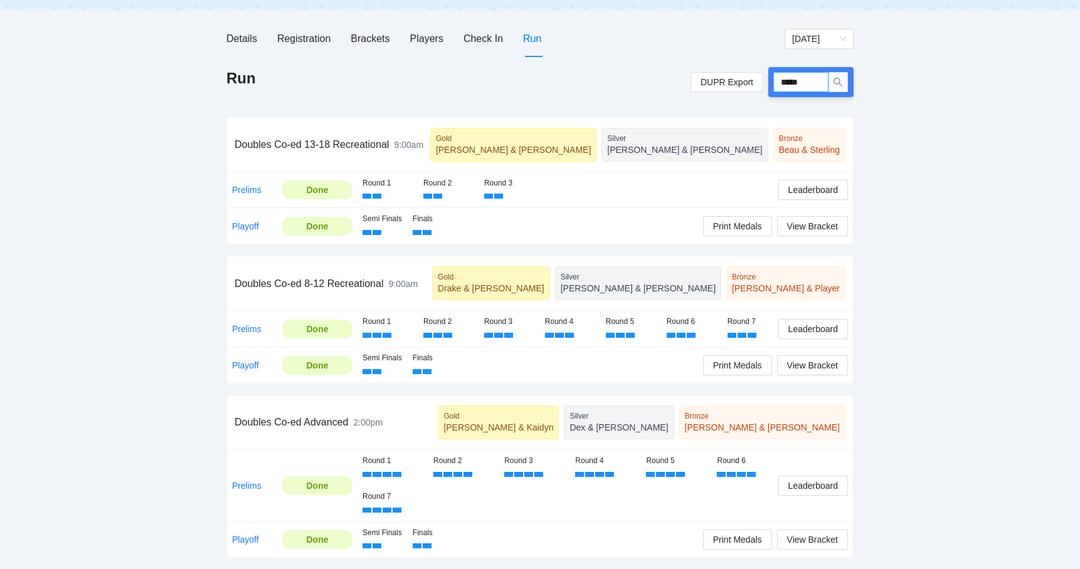
drag, startPoint x: 811, startPoint y: 76, endPoint x: 769, endPoint y: 76, distance: 42.0
click at [770, 76] on div "*****" at bounding box center [810, 82] width 85 height 30
type input "*****"
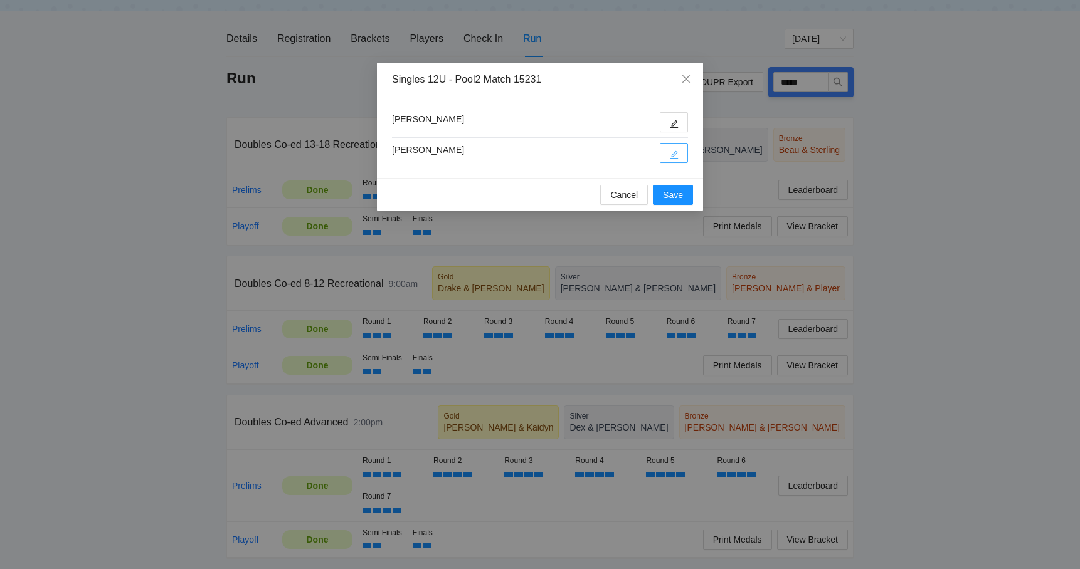
click at [668, 151] on button "button" at bounding box center [674, 153] width 28 height 20
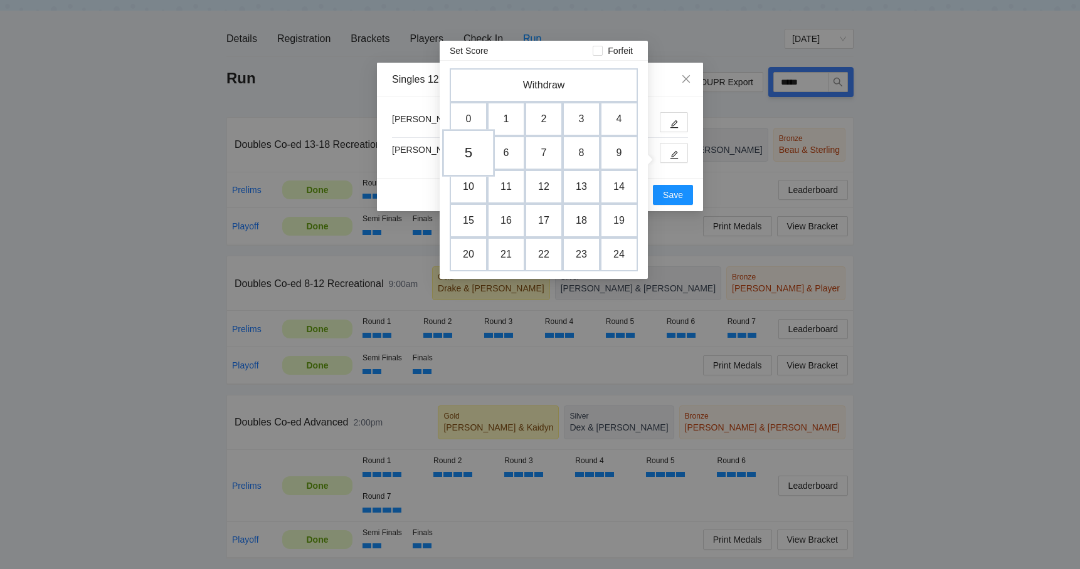
click at [472, 144] on td "5" at bounding box center [468, 153] width 53 height 48
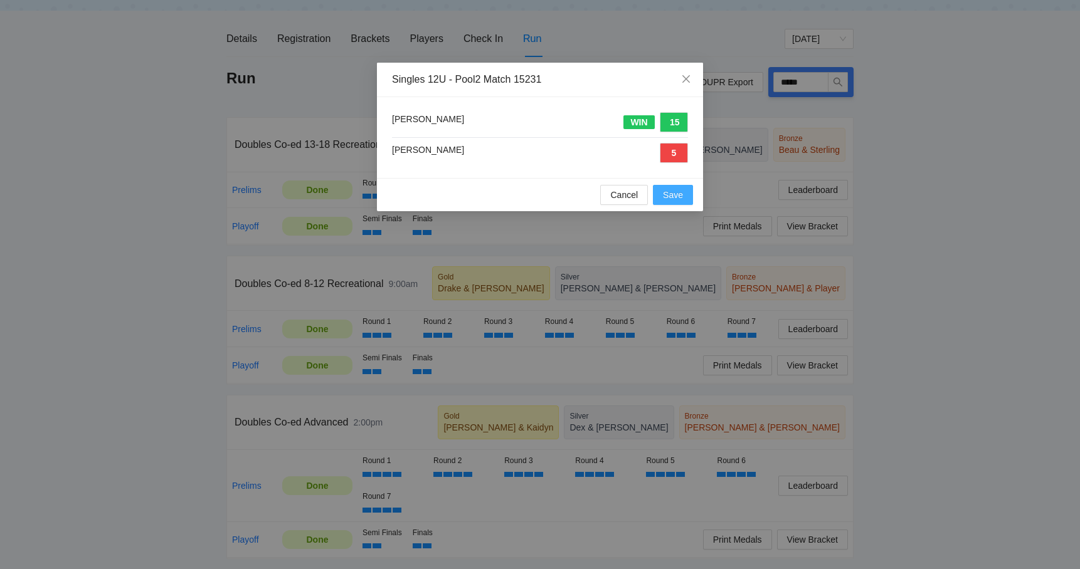
click at [668, 195] on span "Save" at bounding box center [673, 195] width 20 height 14
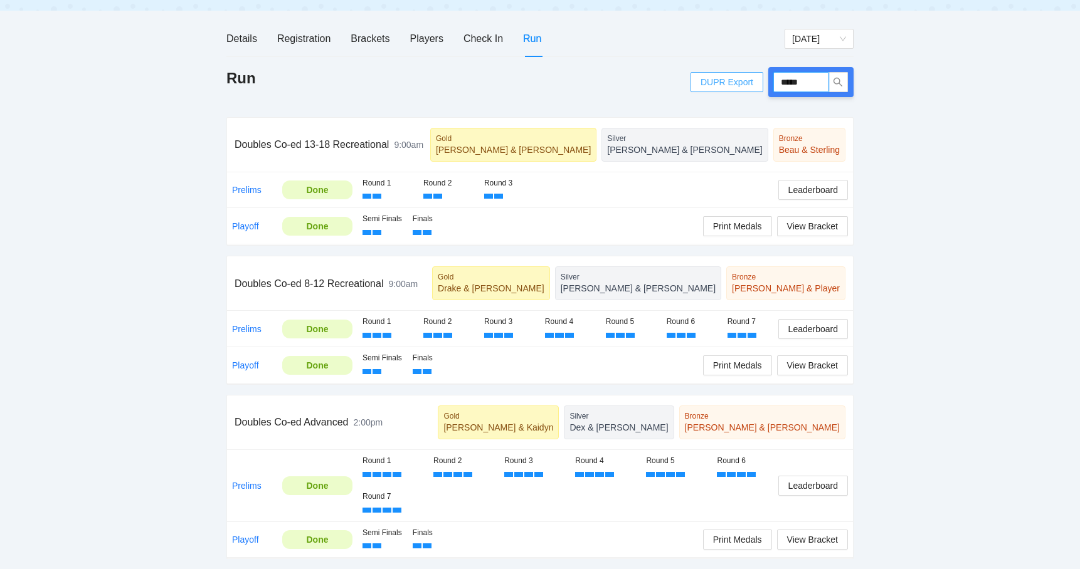
drag, startPoint x: 820, startPoint y: 75, endPoint x: 761, endPoint y: 72, distance: 59.0
click at [761, 72] on div "DUPR Export *****" at bounding box center [771, 82] width 163 height 30
type input "*****"
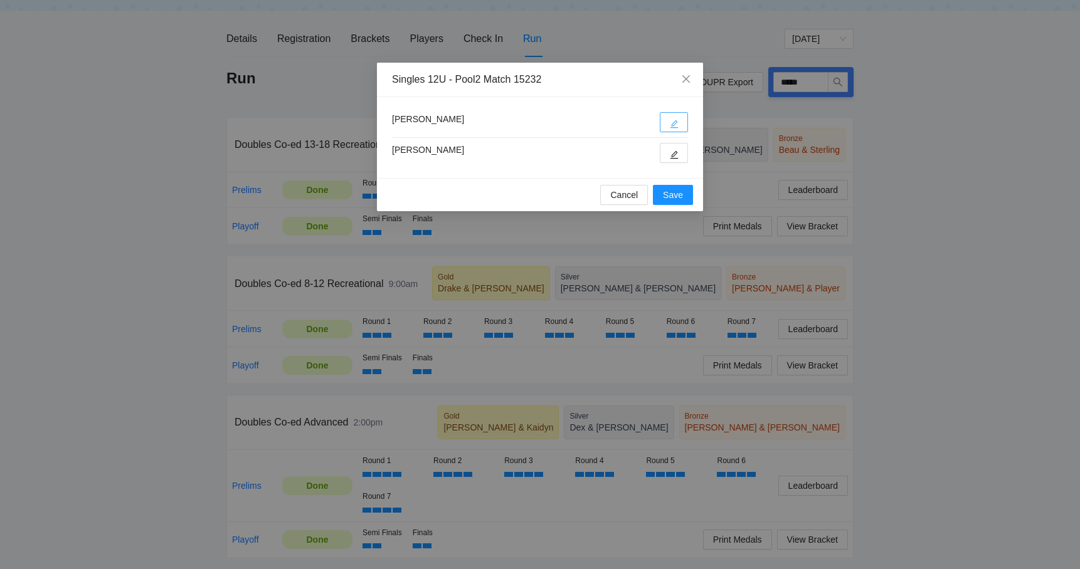
click at [679, 119] on button "button" at bounding box center [674, 122] width 28 height 20
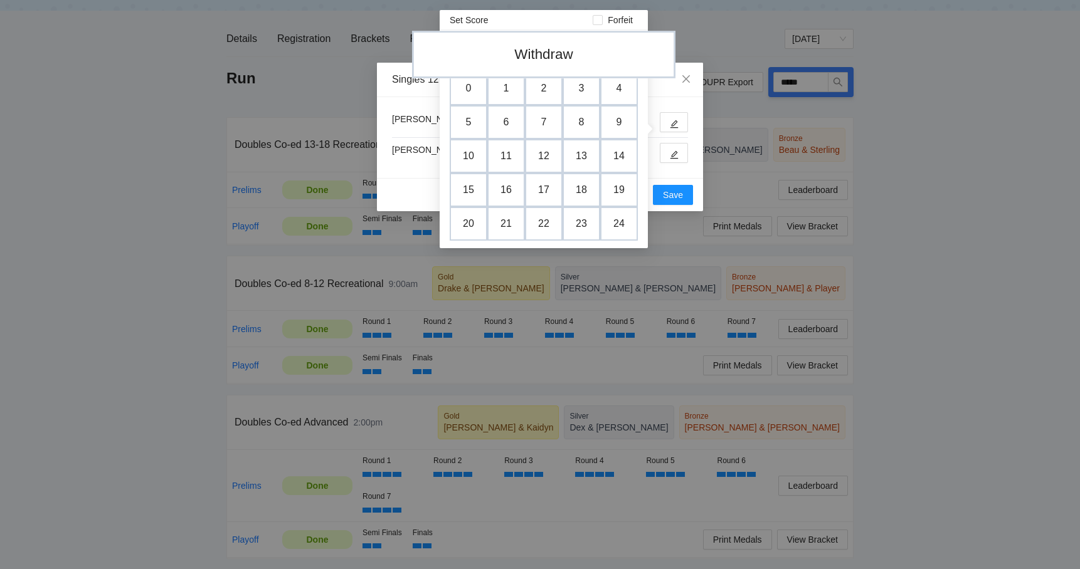
click at [534, 47] on td "Withdraw" at bounding box center [543, 55] width 263 height 48
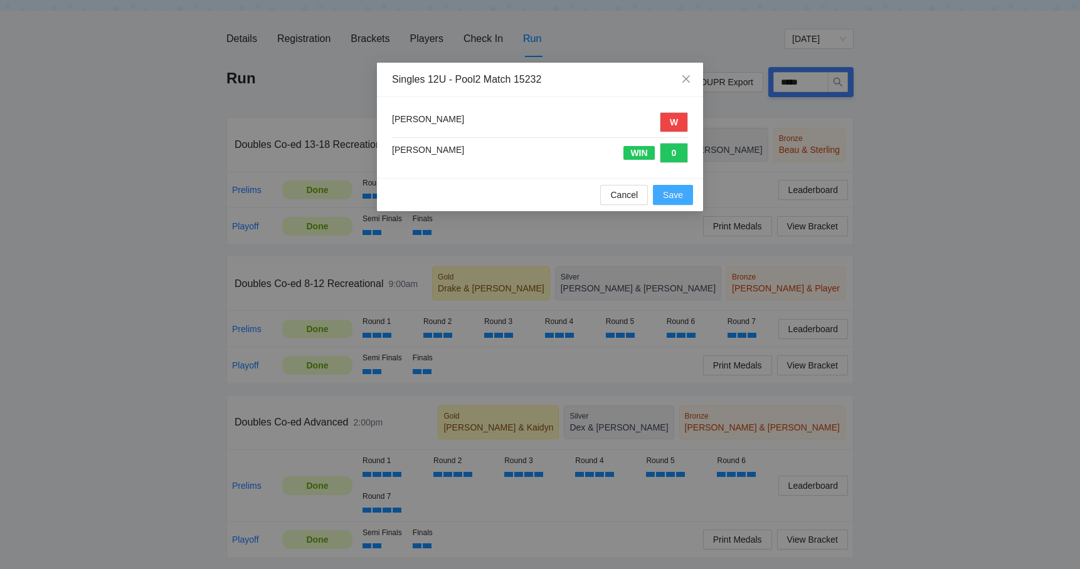
click at [665, 196] on span "Save" at bounding box center [673, 195] width 20 height 14
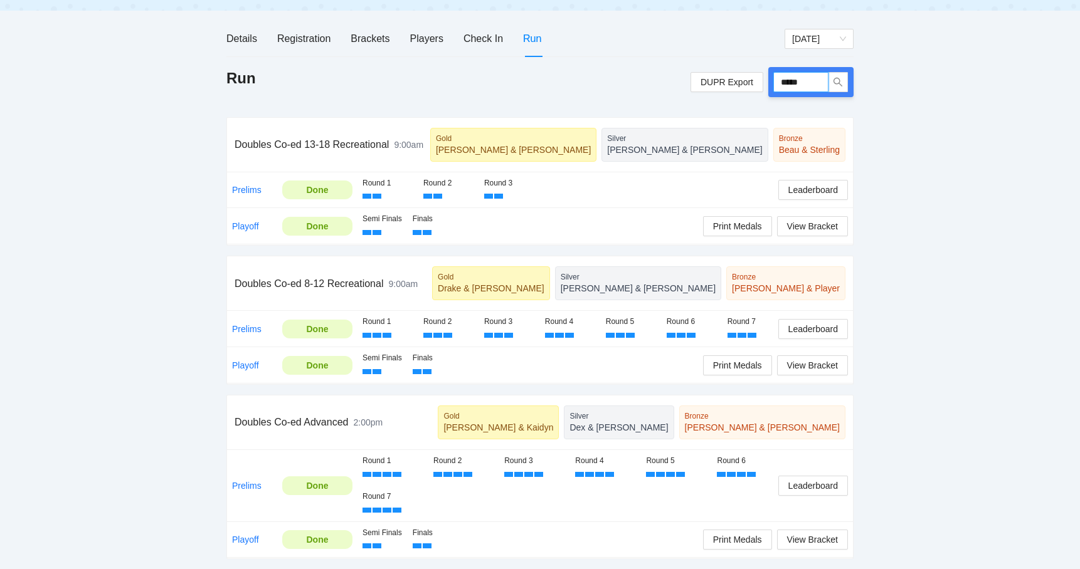
drag, startPoint x: 813, startPoint y: 74, endPoint x: 774, endPoint y: 75, distance: 38.9
click at [775, 75] on input "*****" at bounding box center [800, 82] width 55 height 20
type input "*****"
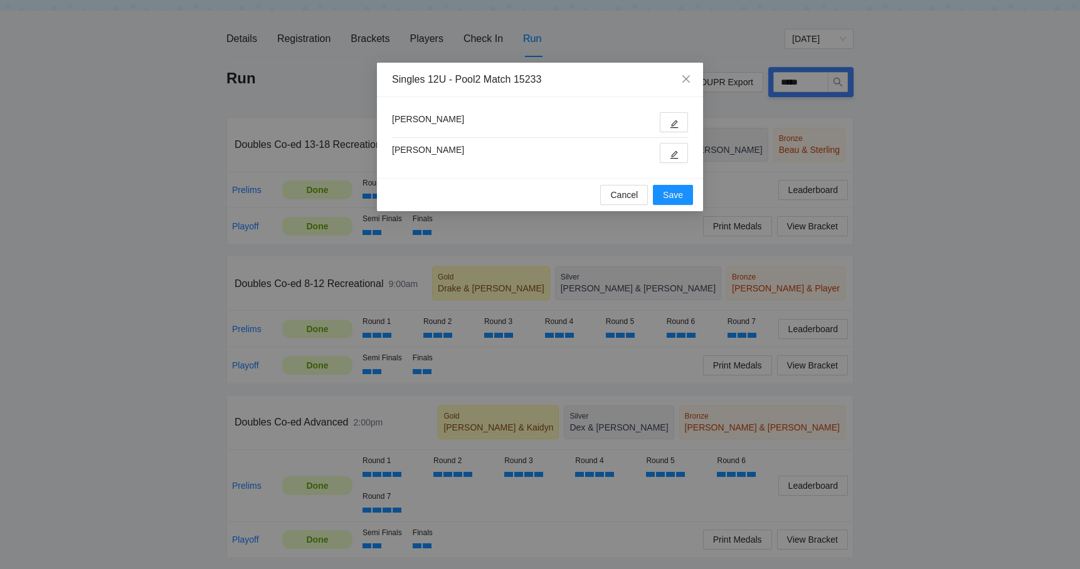
click at [659, 123] on div at bounding box center [671, 122] width 33 height 20
click at [671, 123] on icon "edit" at bounding box center [674, 124] width 9 height 9
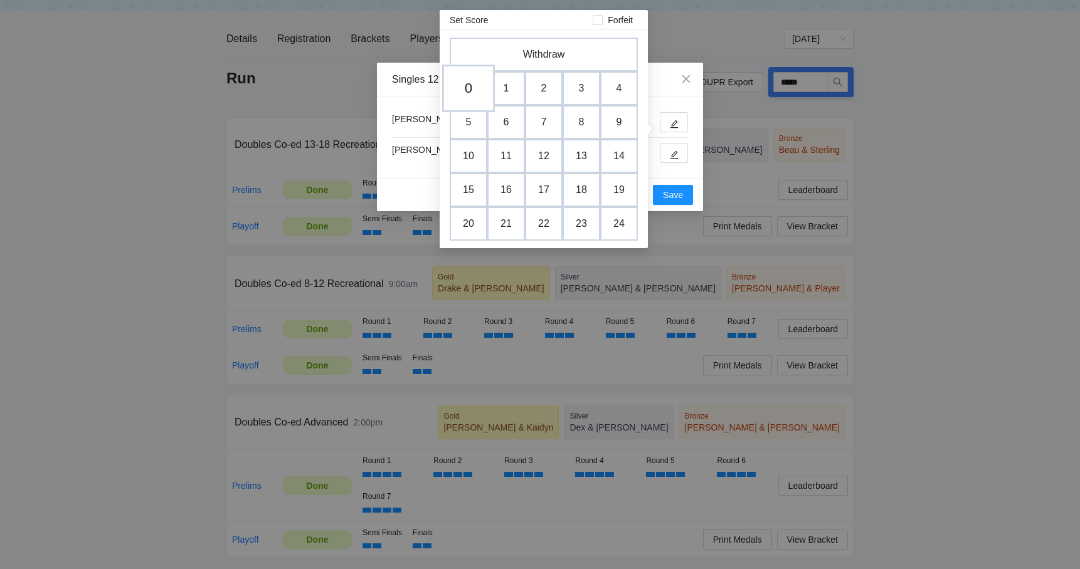
click at [470, 77] on td "0" at bounding box center [468, 89] width 53 height 48
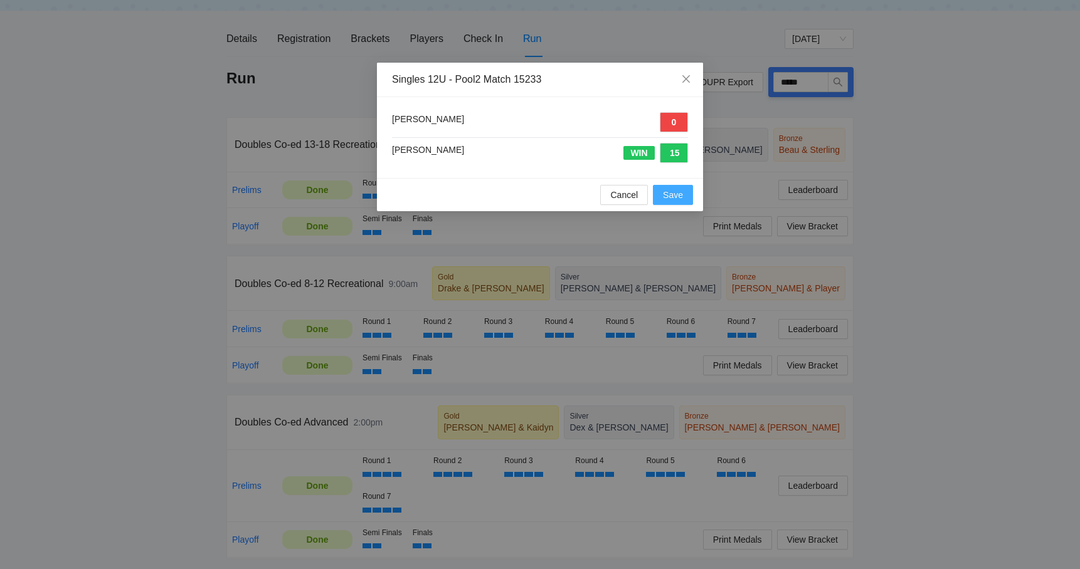
click at [674, 198] on span "Save" at bounding box center [673, 195] width 20 height 14
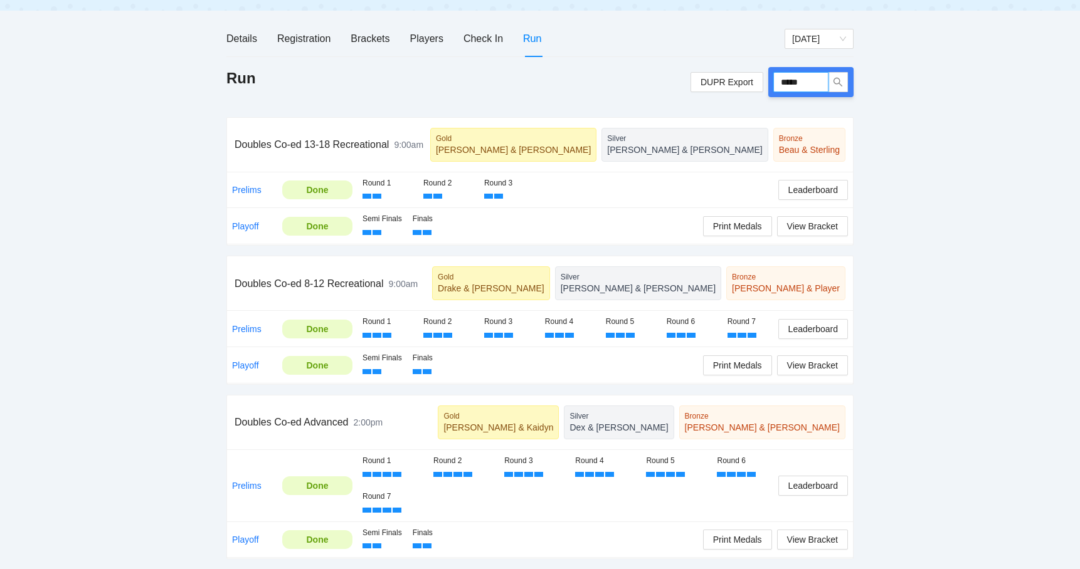
drag, startPoint x: 818, startPoint y: 78, endPoint x: 764, endPoint y: 78, distance: 54.6
click at [764, 78] on div "DUPR Export *****" at bounding box center [771, 82] width 163 height 30
type input "*****"
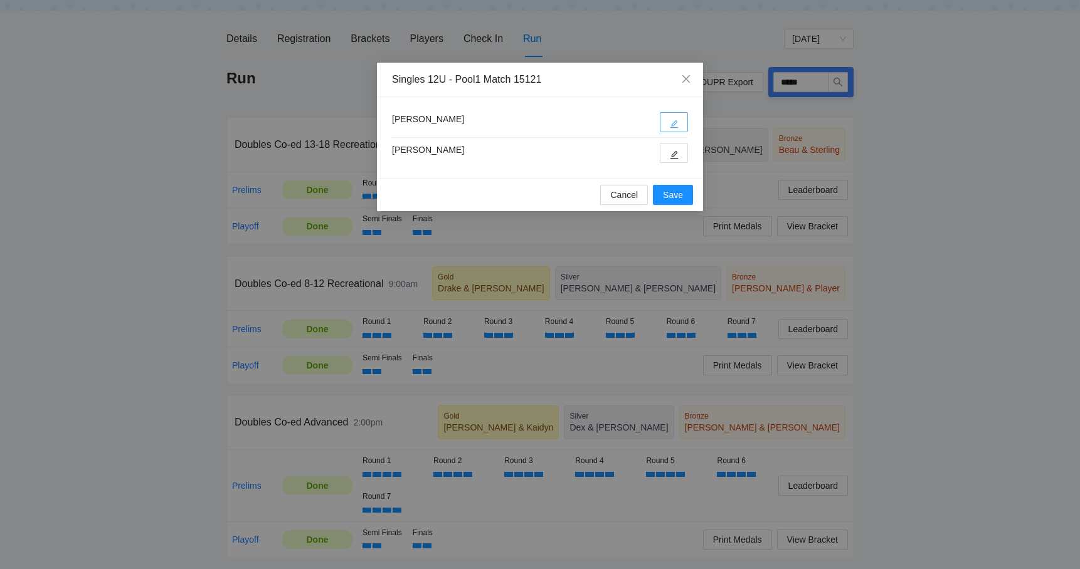
click at [672, 130] on button "button" at bounding box center [674, 122] width 28 height 20
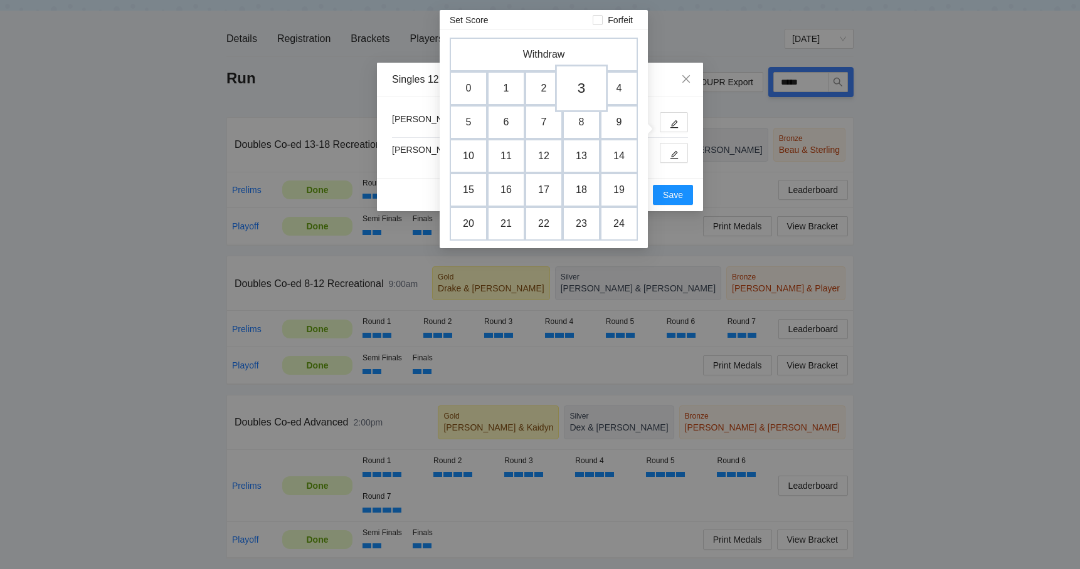
click at [589, 89] on td "3" at bounding box center [581, 89] width 53 height 48
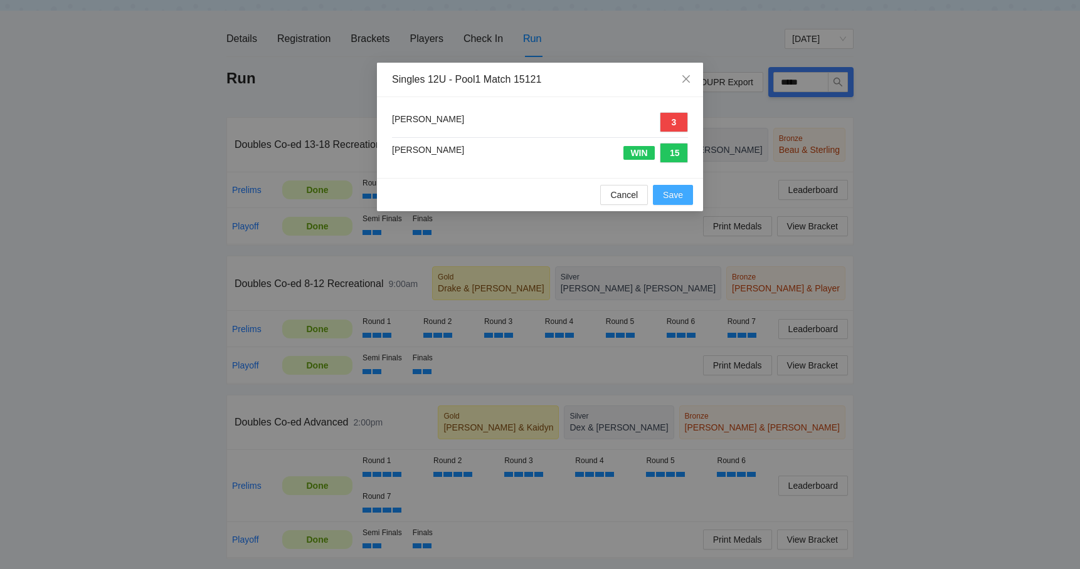
click at [678, 189] on span "Save" at bounding box center [673, 195] width 20 height 14
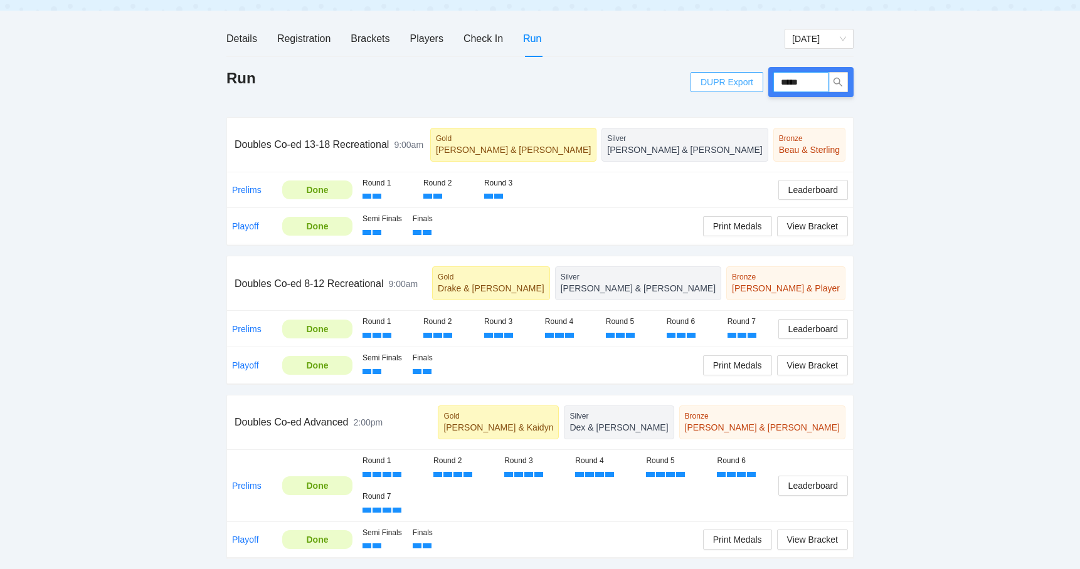
drag, startPoint x: 814, startPoint y: 75, endPoint x: 759, endPoint y: 75, distance: 55.2
click at [759, 75] on div "DUPR Export *****" at bounding box center [771, 82] width 163 height 30
type input "*****"
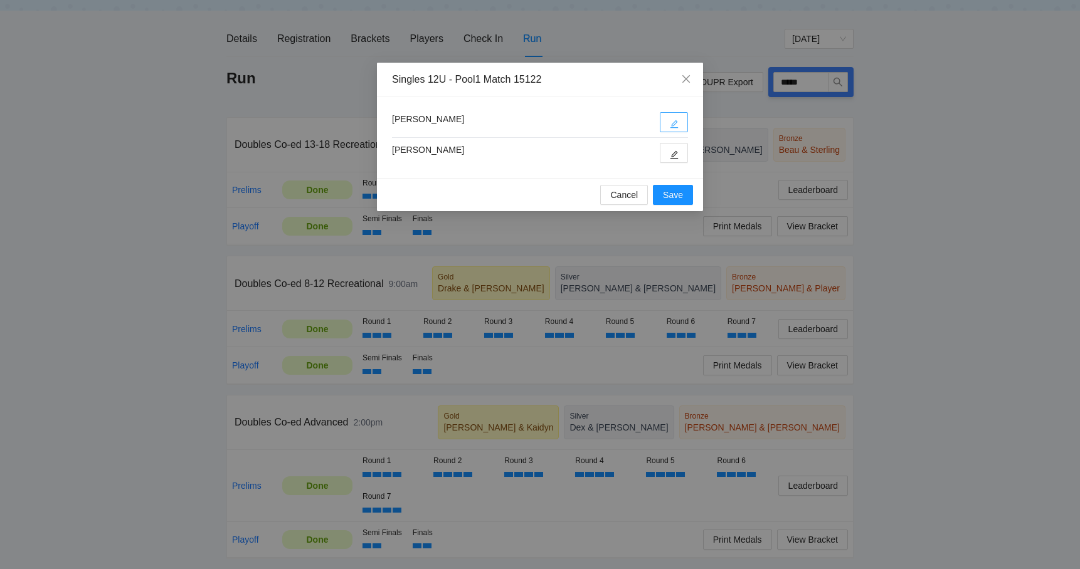
click at [673, 115] on button "button" at bounding box center [674, 122] width 28 height 20
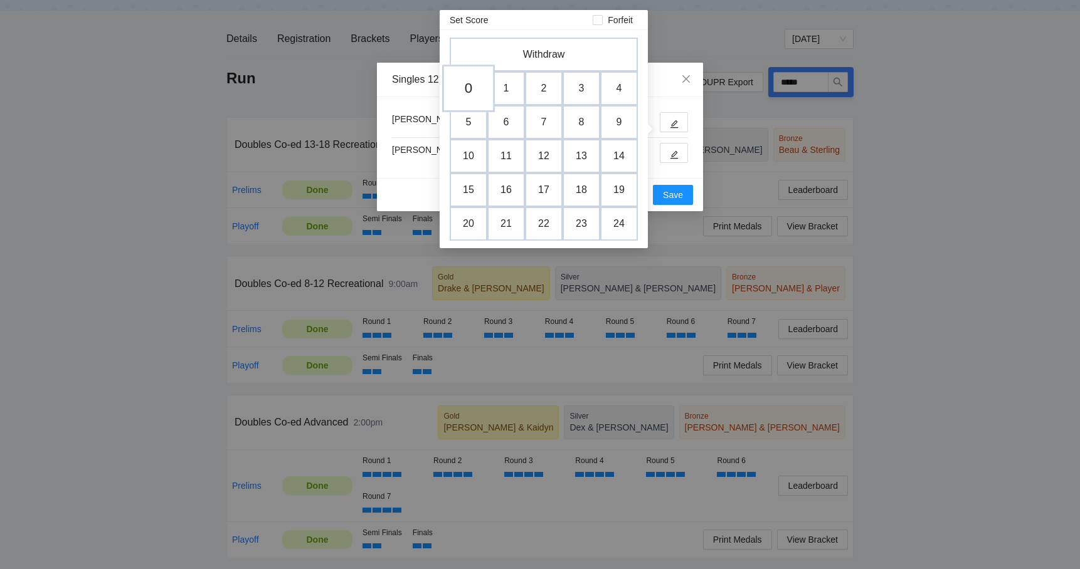
click at [470, 85] on td "0" at bounding box center [468, 89] width 53 height 48
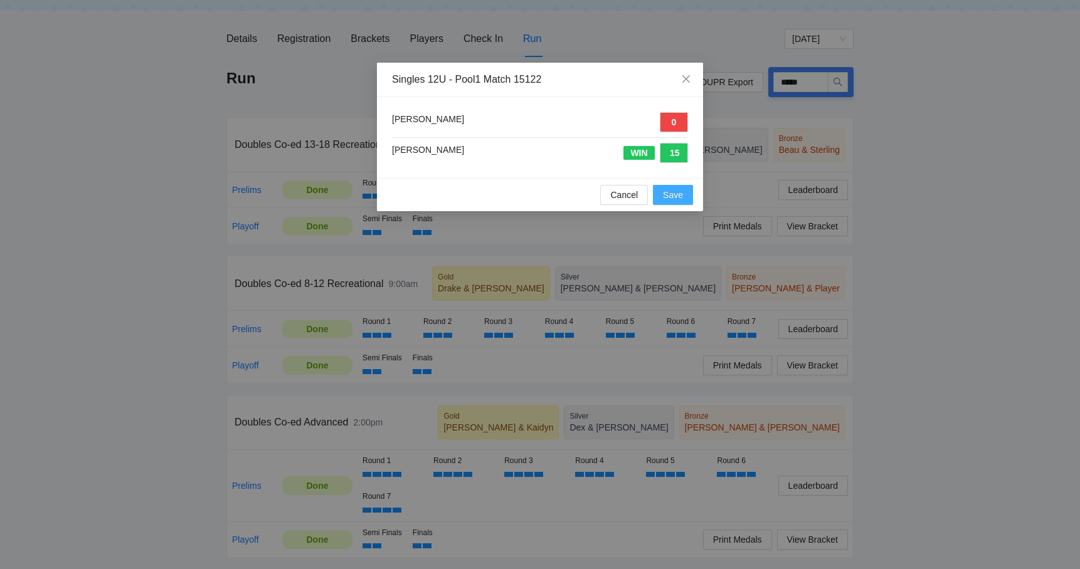
click at [674, 196] on span "Save" at bounding box center [673, 195] width 20 height 14
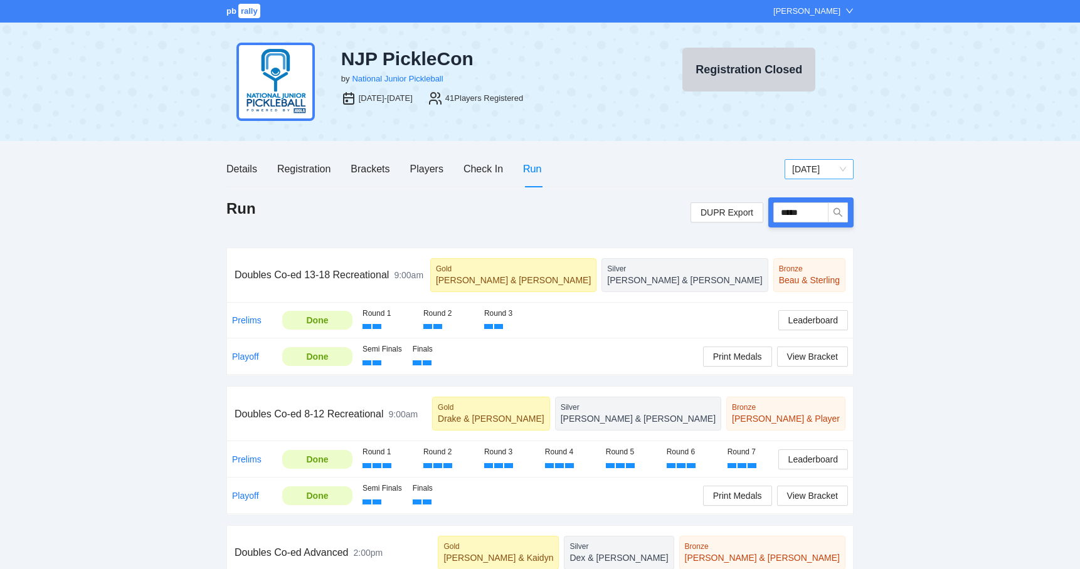
scroll to position [0, 0]
click at [817, 172] on span "Saturday" at bounding box center [819, 169] width 54 height 19
click at [805, 214] on div "[DATE]" at bounding box center [819, 214] width 54 height 14
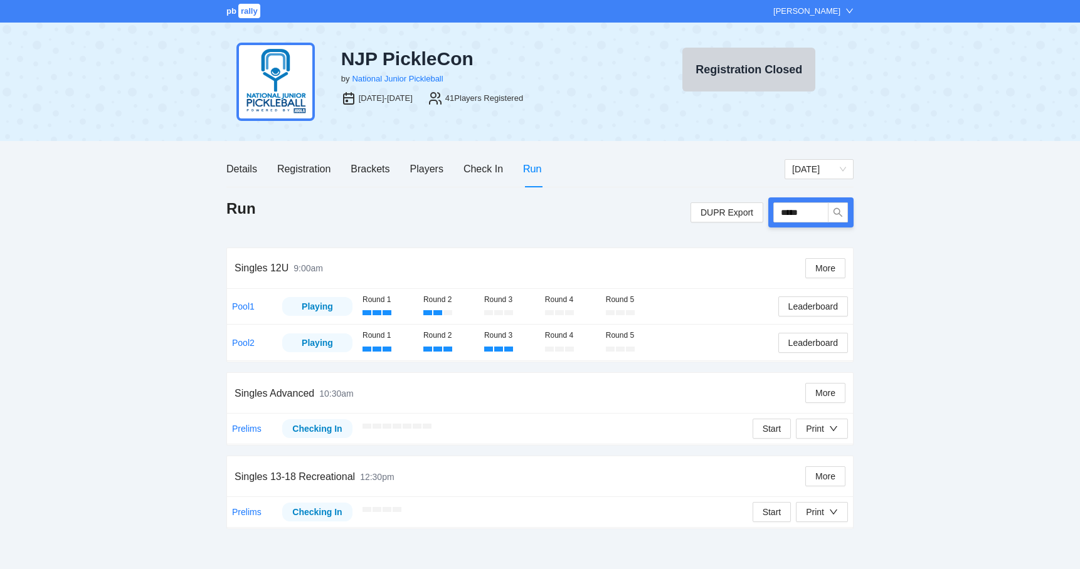
click at [636, 203] on div "Run DUPR Export *****" at bounding box center [539, 213] width 627 height 30
drag, startPoint x: 816, startPoint y: 216, endPoint x: 757, endPoint y: 211, distance: 59.2
click at [757, 211] on div "DUPR Export *****" at bounding box center [771, 213] width 163 height 30
type input "*****"
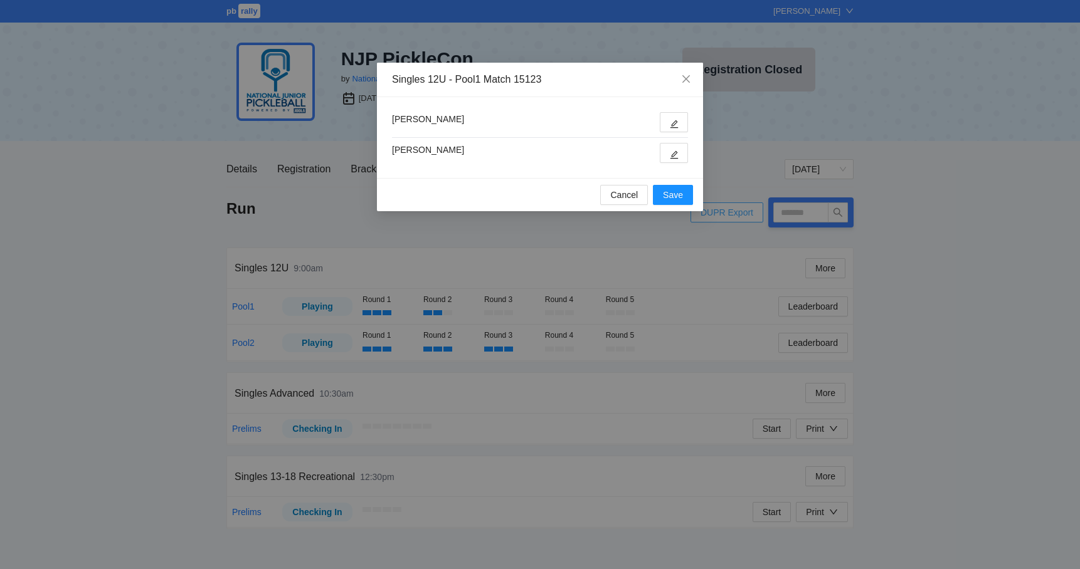
type input "*****"
click at [673, 130] on button "button" at bounding box center [674, 122] width 28 height 20
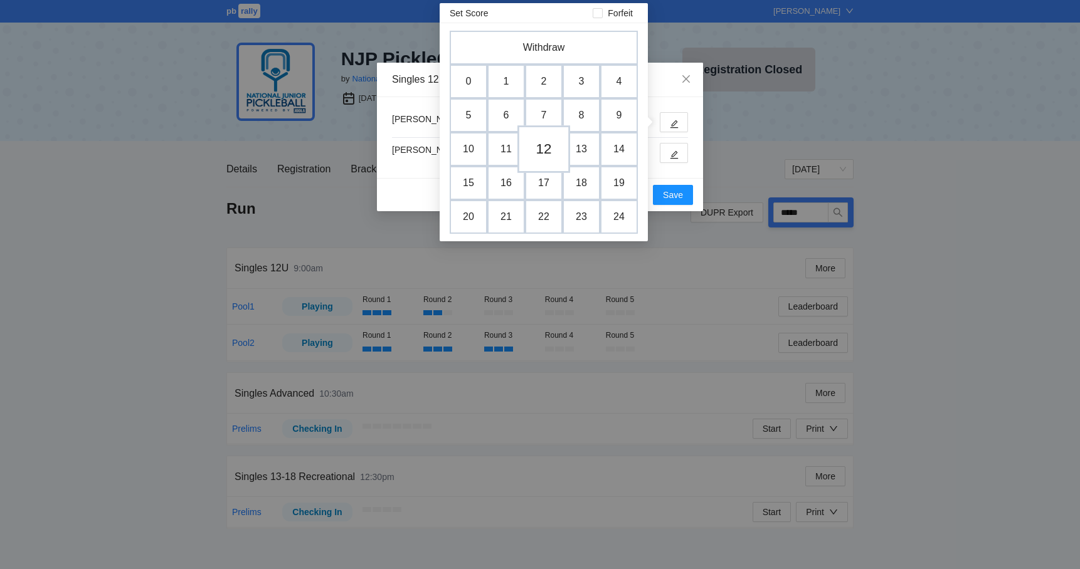
click at [542, 151] on td "12" at bounding box center [543, 149] width 53 height 48
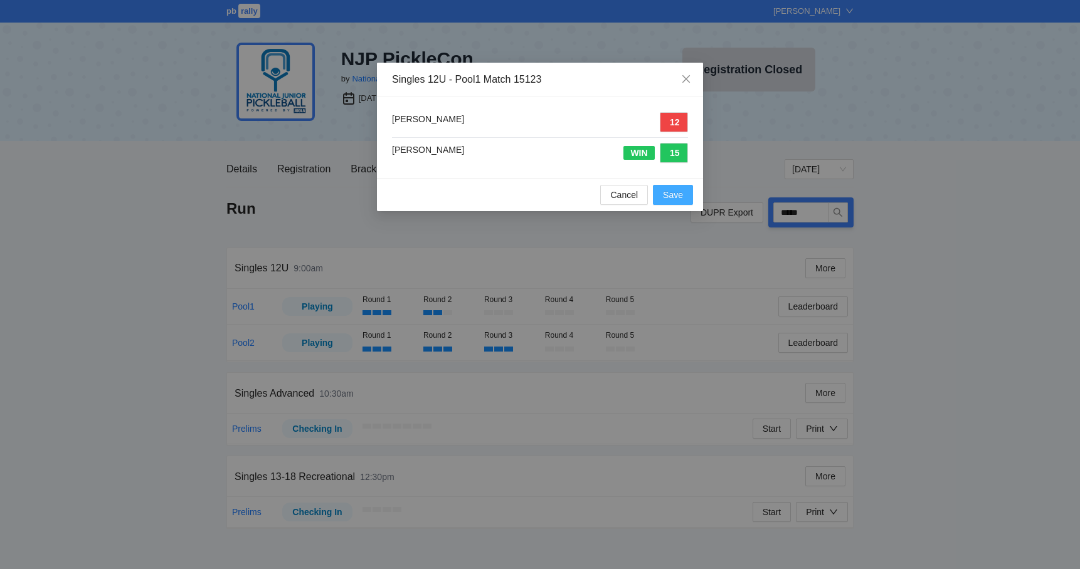
click at [672, 191] on span "Save" at bounding box center [673, 195] width 20 height 14
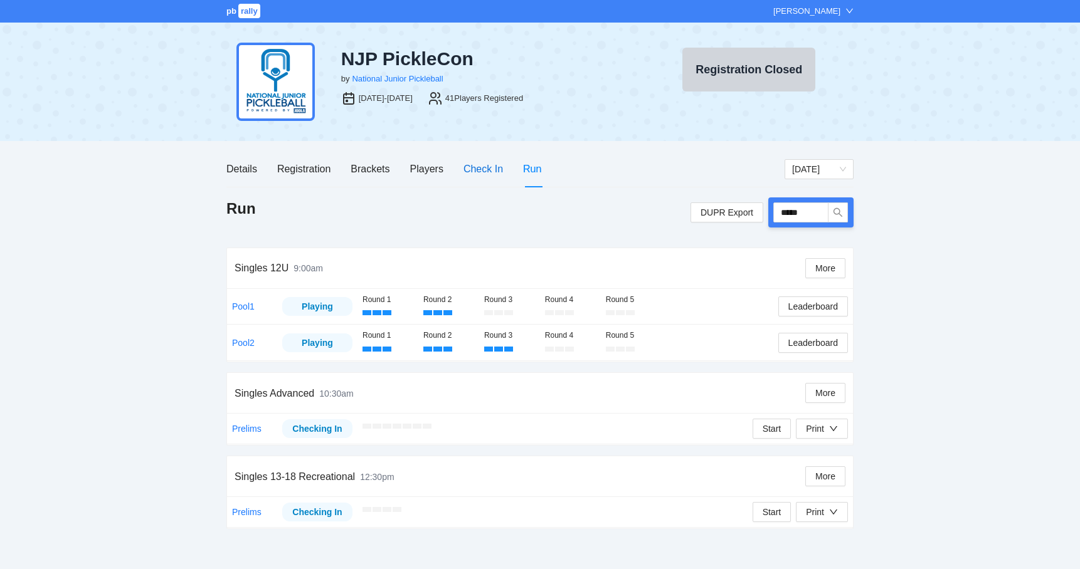
click at [473, 173] on div "Check In" at bounding box center [483, 169] width 40 height 16
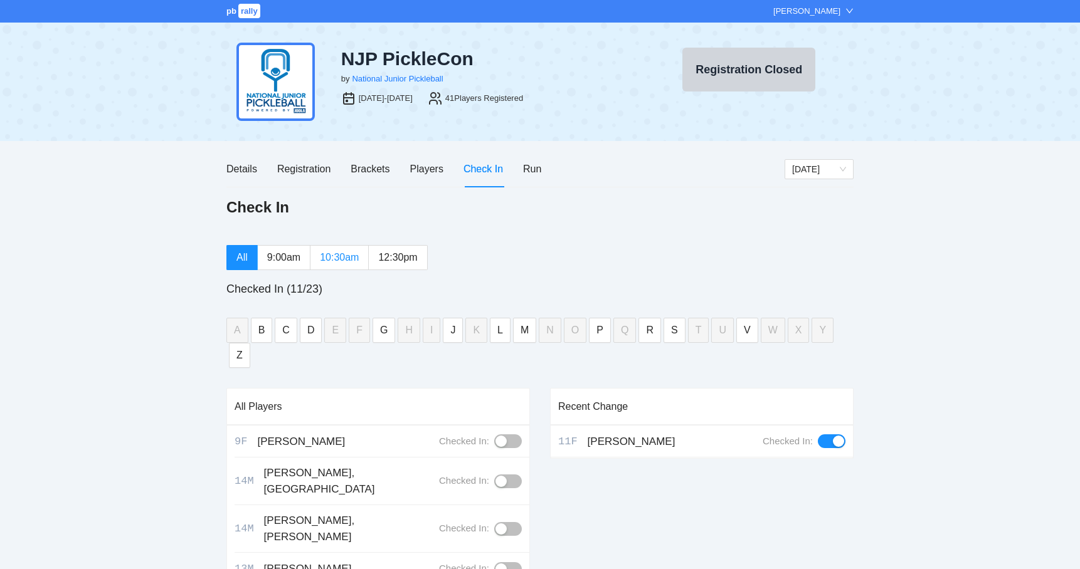
click at [333, 253] on span "10:30am" at bounding box center [339, 257] width 39 height 11
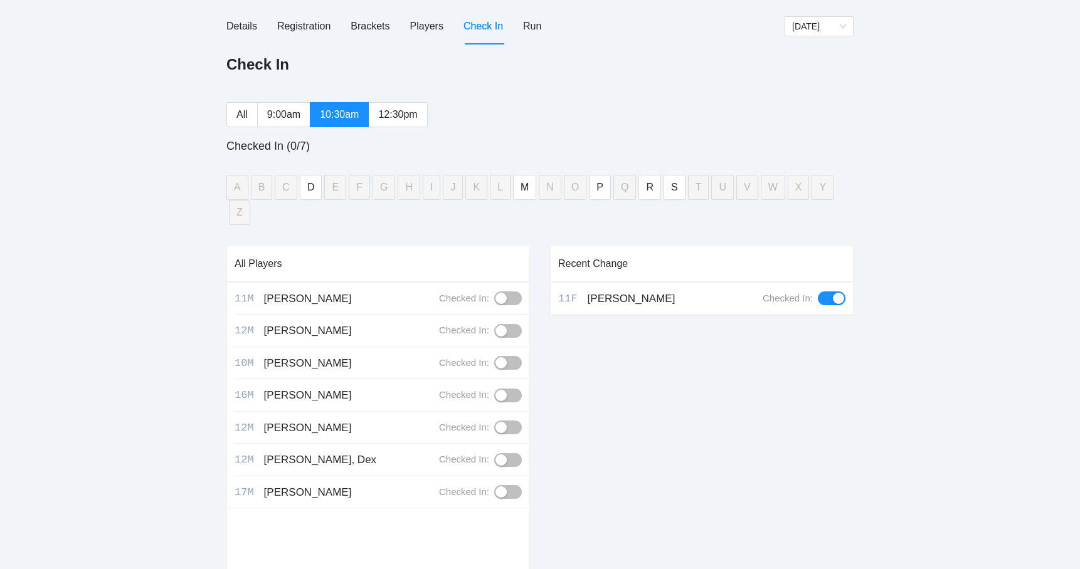
scroll to position [160, 0]
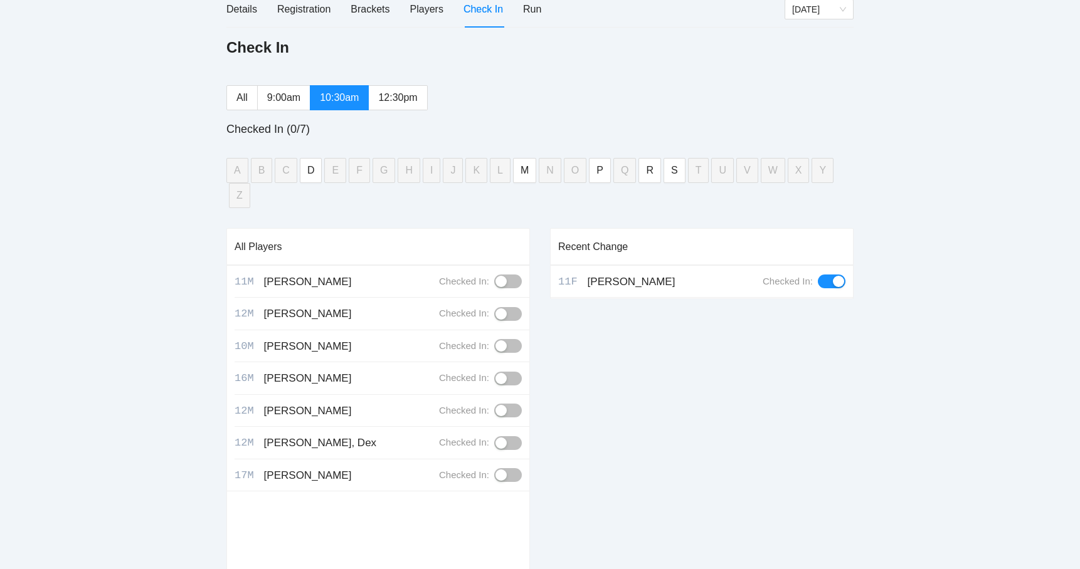
click at [509, 436] on button "button" at bounding box center [508, 443] width 28 height 14
click at [504, 373] on div "button" at bounding box center [500, 378] width 11 height 11
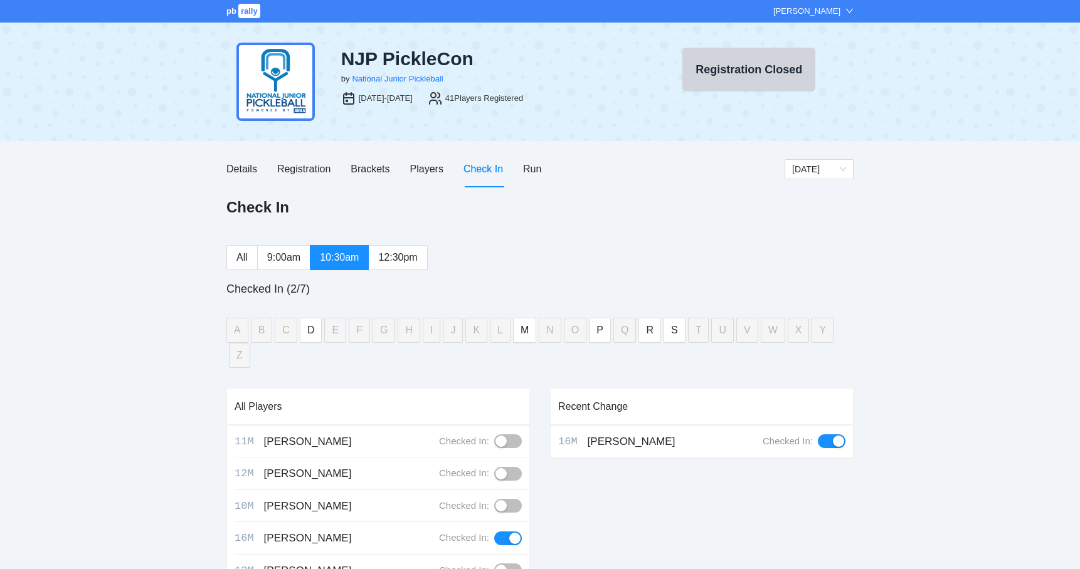
scroll to position [0, 0]
click at [519, 179] on div "Details Registration Brackets Players Check In Run" at bounding box center [383, 169] width 315 height 36
click at [314, 164] on div "Registration" at bounding box center [303, 169] width 53 height 16
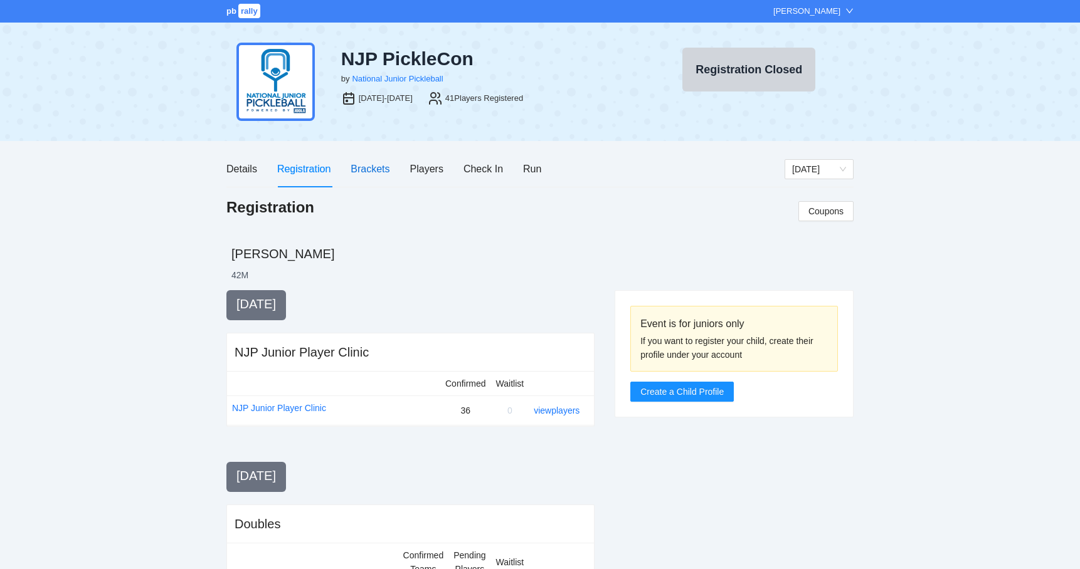
click at [361, 169] on div "Brackets" at bounding box center [370, 169] width 39 height 16
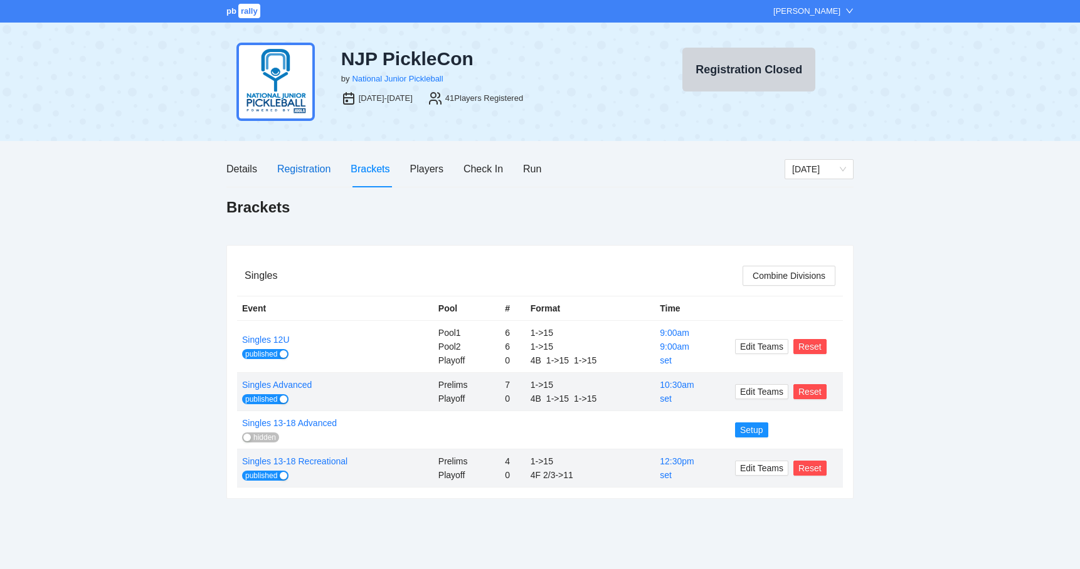
click at [312, 169] on div "Registration" at bounding box center [303, 169] width 53 height 16
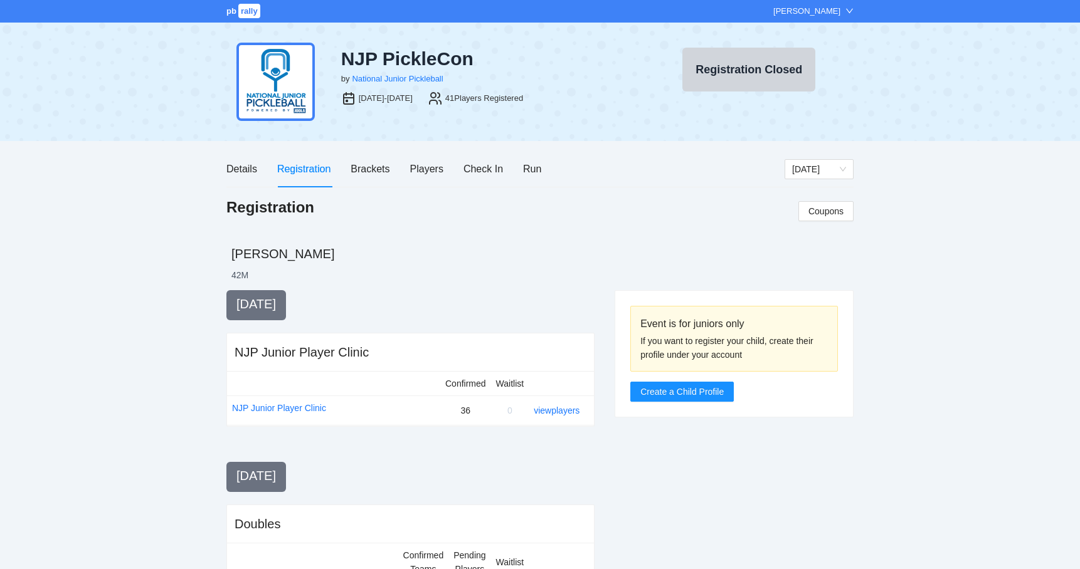
click at [543, 169] on div "Details Registration Brackets Players Check In Run" at bounding box center [505, 169] width 558 height 36
click at [539, 169] on div "Run" at bounding box center [532, 169] width 18 height 16
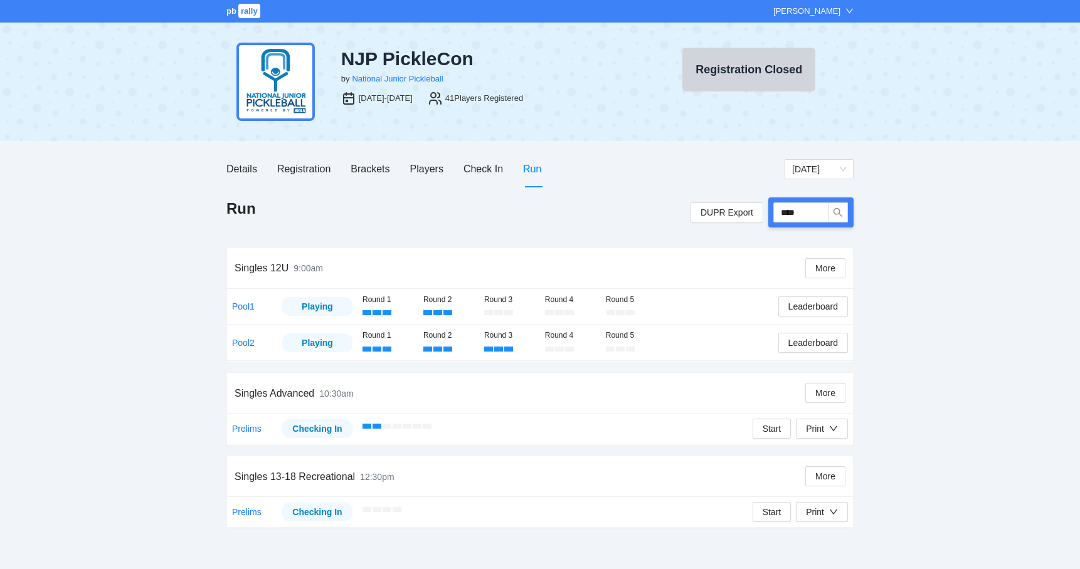
type input "*****"
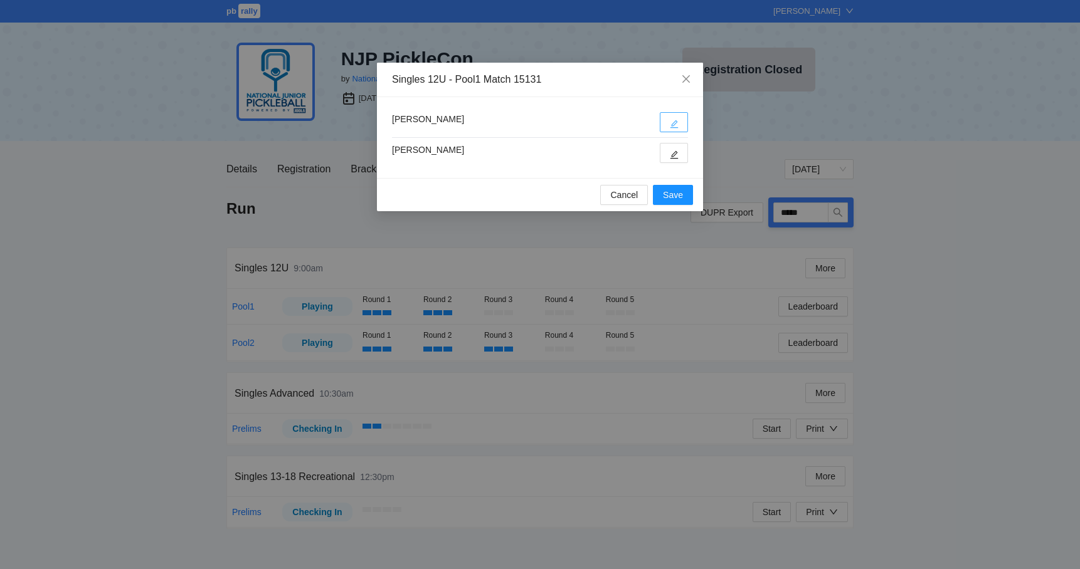
click at [677, 127] on icon "edit" at bounding box center [674, 124] width 8 height 8
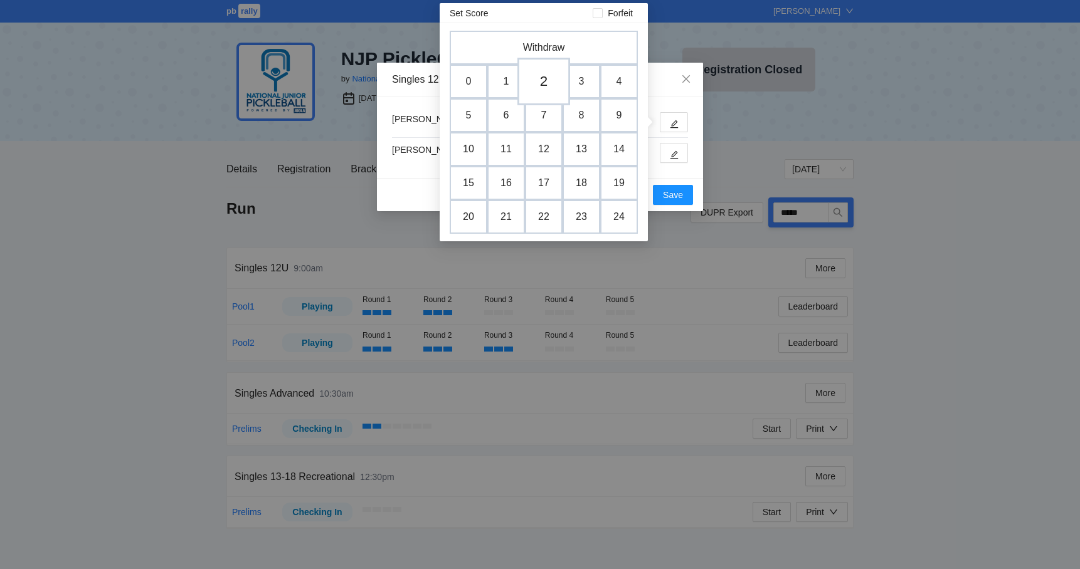
click at [544, 85] on td "2" at bounding box center [543, 82] width 53 height 48
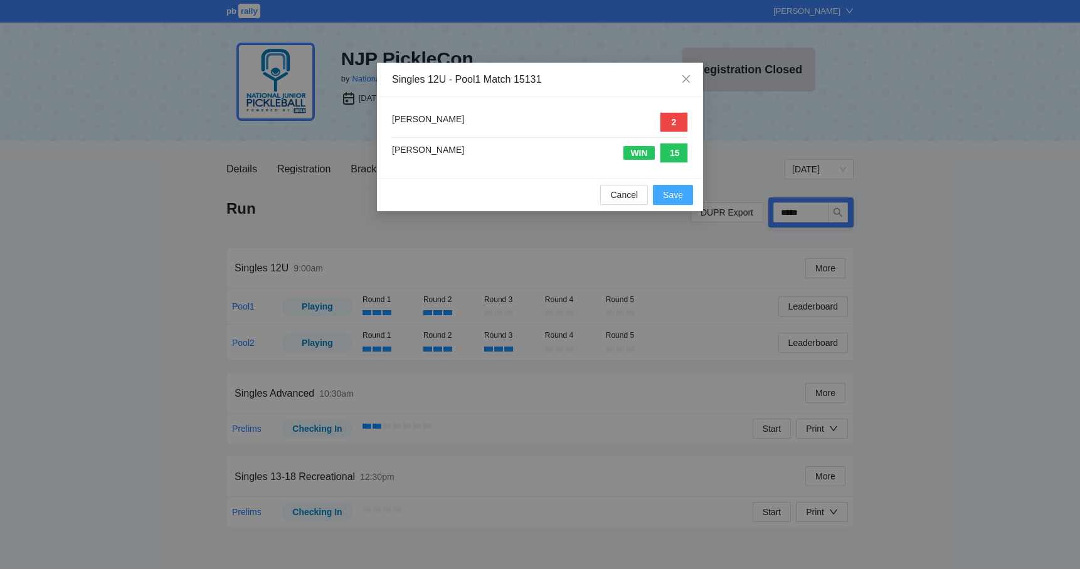
click at [679, 201] on span "Save" at bounding box center [673, 195] width 20 height 14
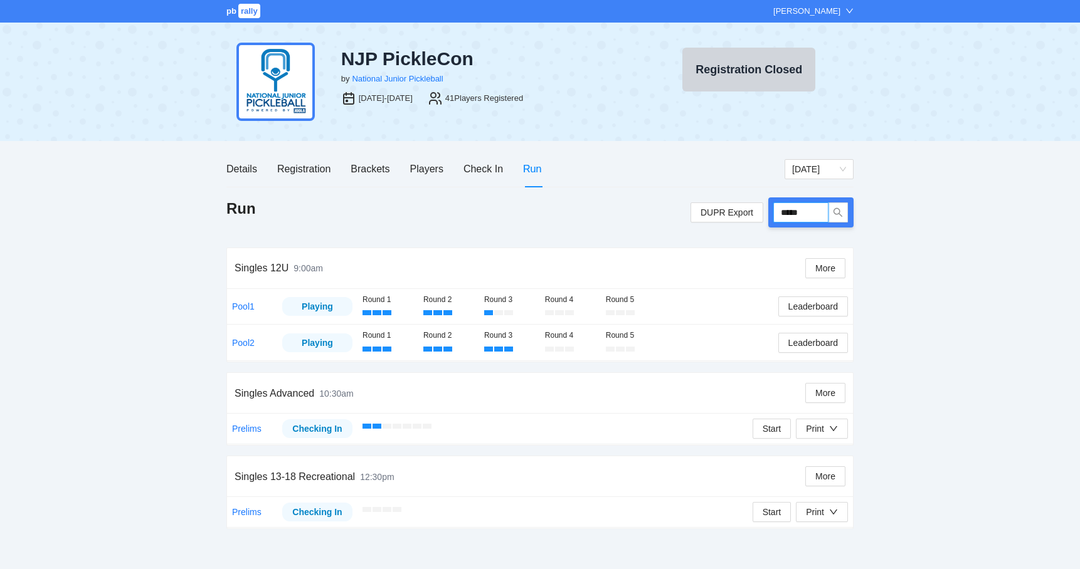
drag, startPoint x: 820, startPoint y: 218, endPoint x: 777, endPoint y: 211, distance: 43.7
click at [777, 211] on input "*****" at bounding box center [800, 213] width 55 height 20
type input "*****"
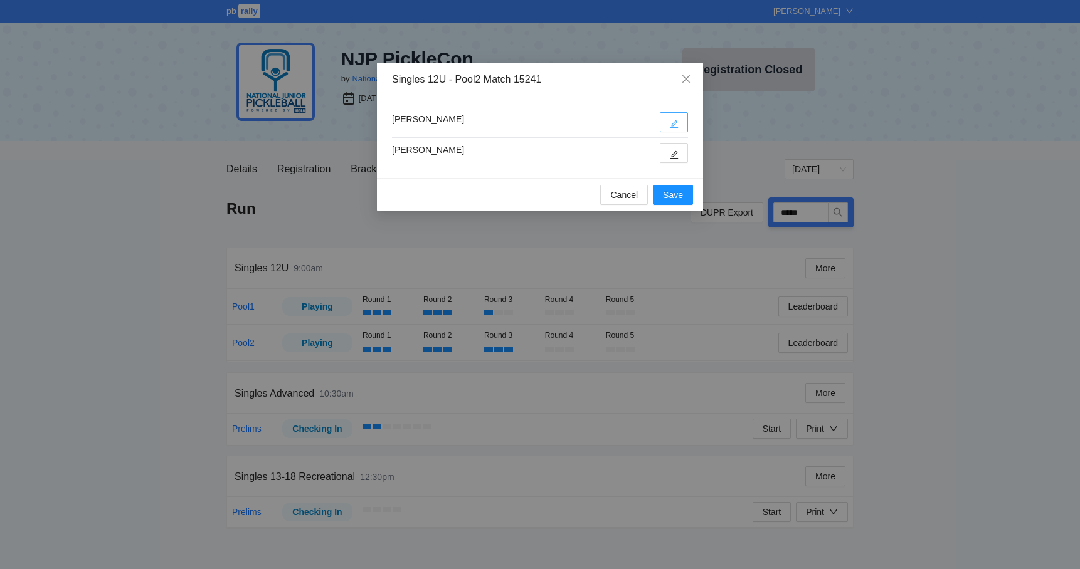
click at [679, 124] on button "button" at bounding box center [674, 122] width 28 height 20
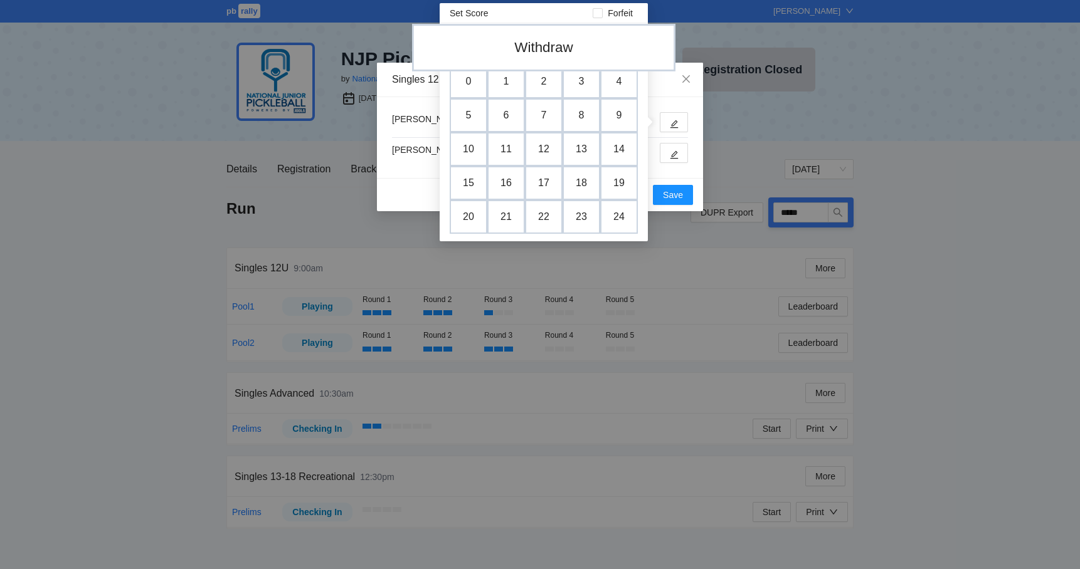
click at [552, 55] on td "Withdraw" at bounding box center [543, 48] width 263 height 48
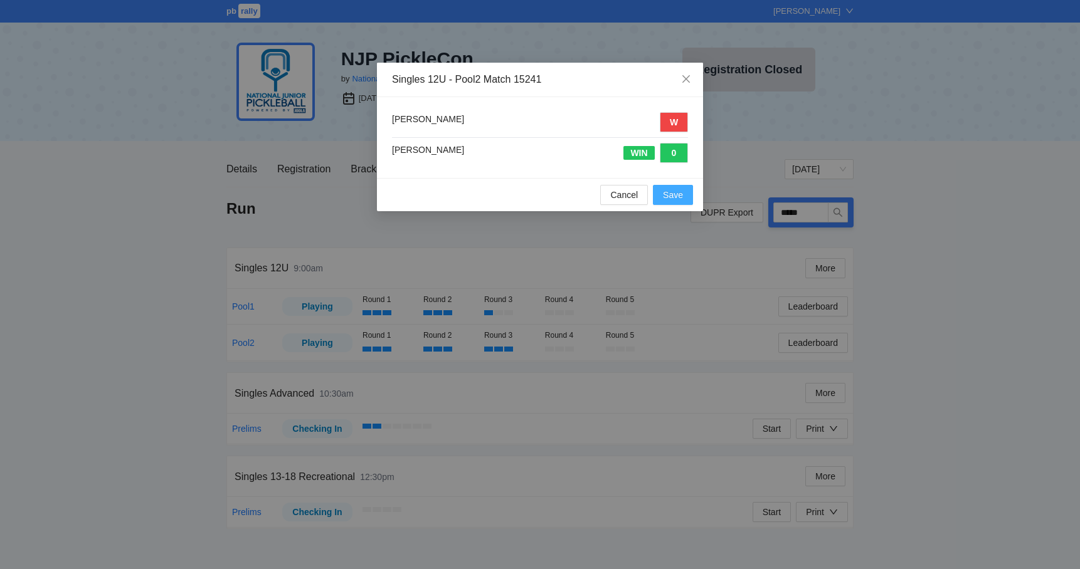
click at [668, 186] on button "Save" at bounding box center [673, 195] width 40 height 20
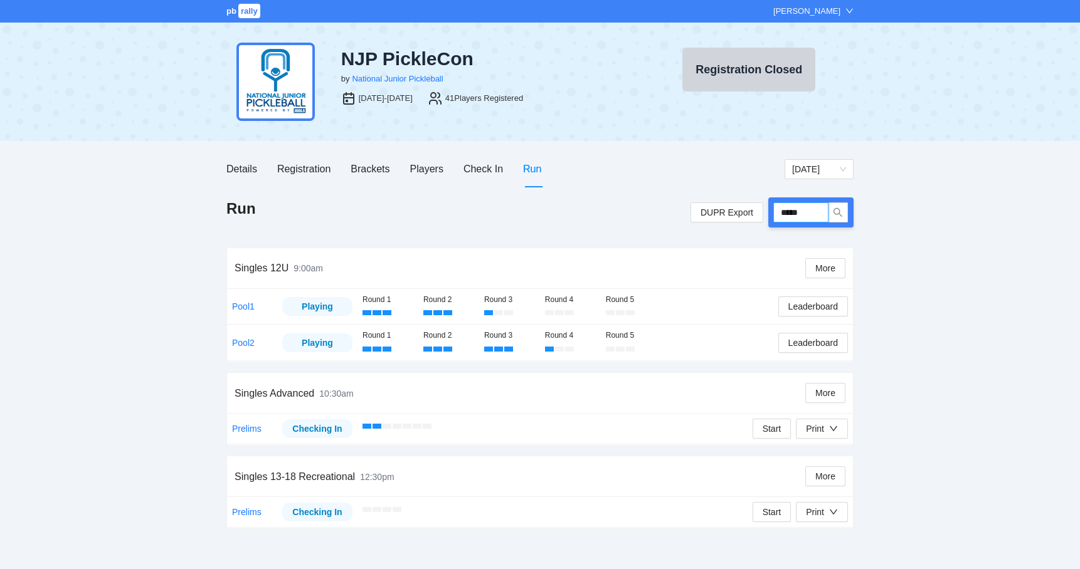
drag, startPoint x: 812, startPoint y: 206, endPoint x: 768, endPoint y: 208, distance: 44.6
click at [768, 208] on div "DUPR Export *****" at bounding box center [771, 213] width 163 height 30
type input "*****"
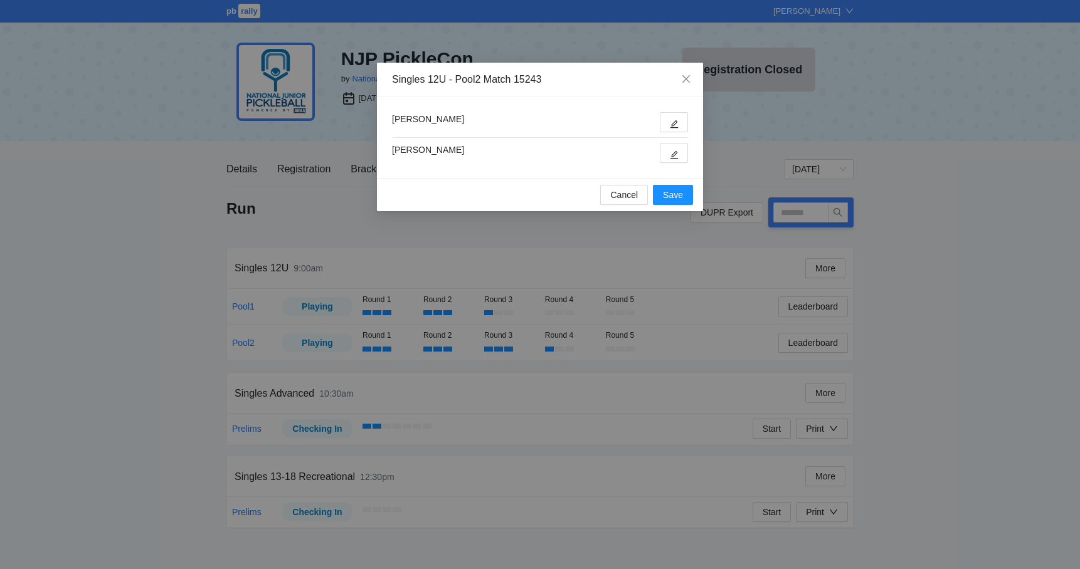
type input "*****"
click at [664, 154] on button "button" at bounding box center [674, 153] width 28 height 20
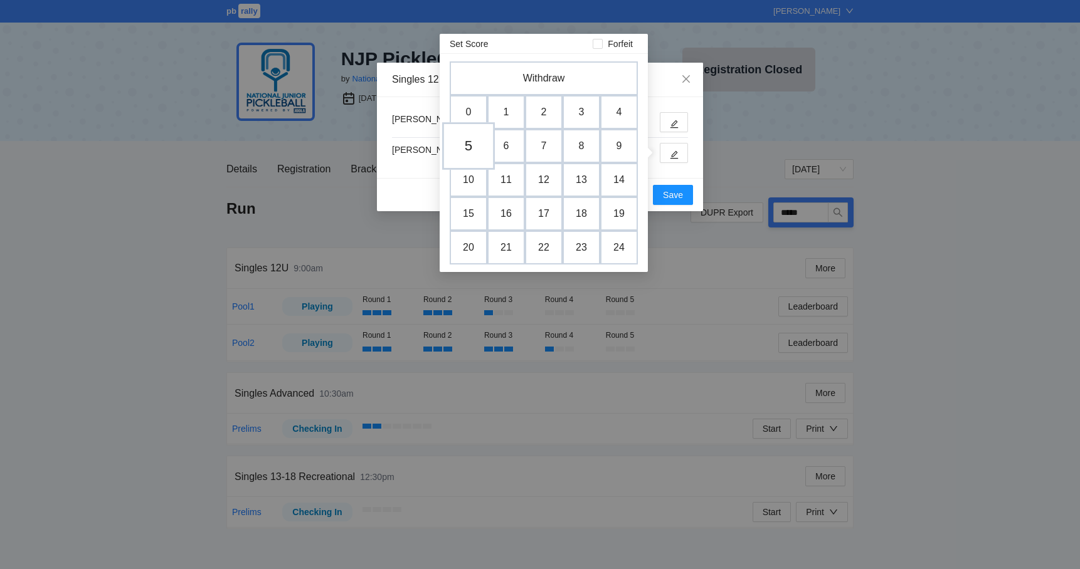
click at [463, 147] on td "5" at bounding box center [468, 146] width 53 height 48
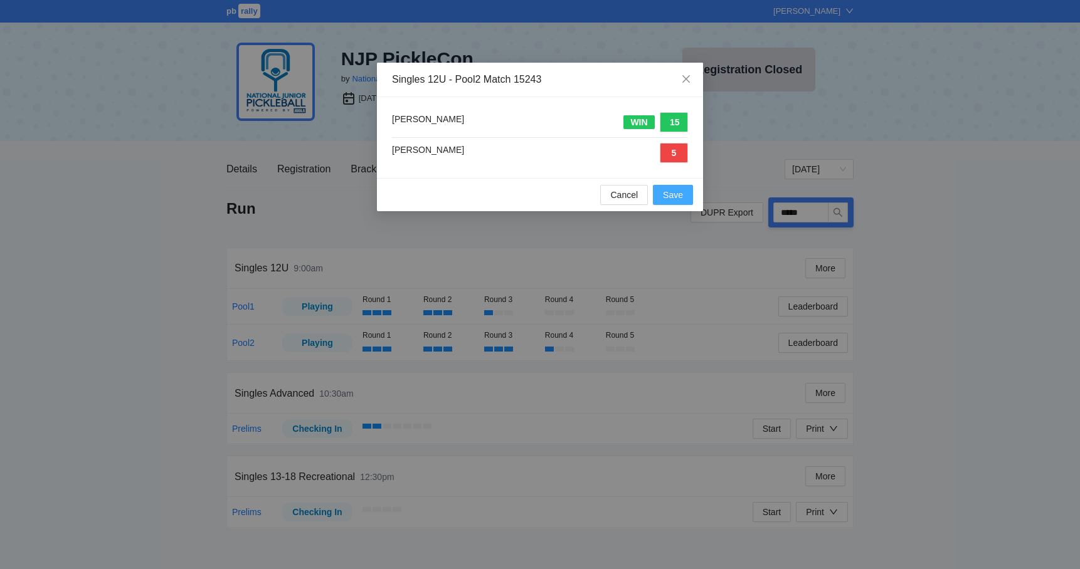
click at [668, 191] on span "Save" at bounding box center [673, 195] width 20 height 14
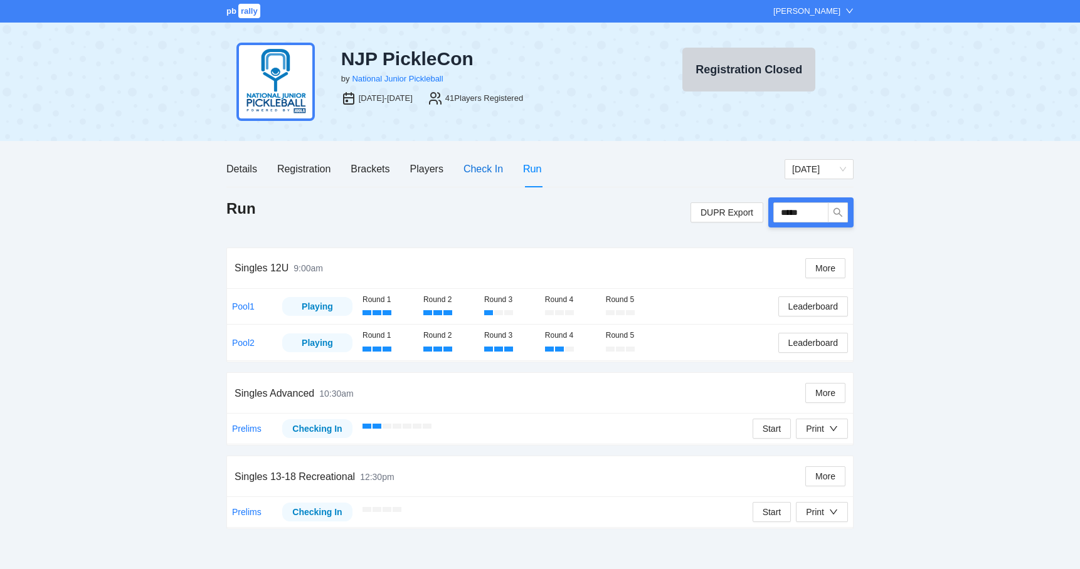
click at [482, 174] on div "Check In" at bounding box center [483, 169] width 40 height 16
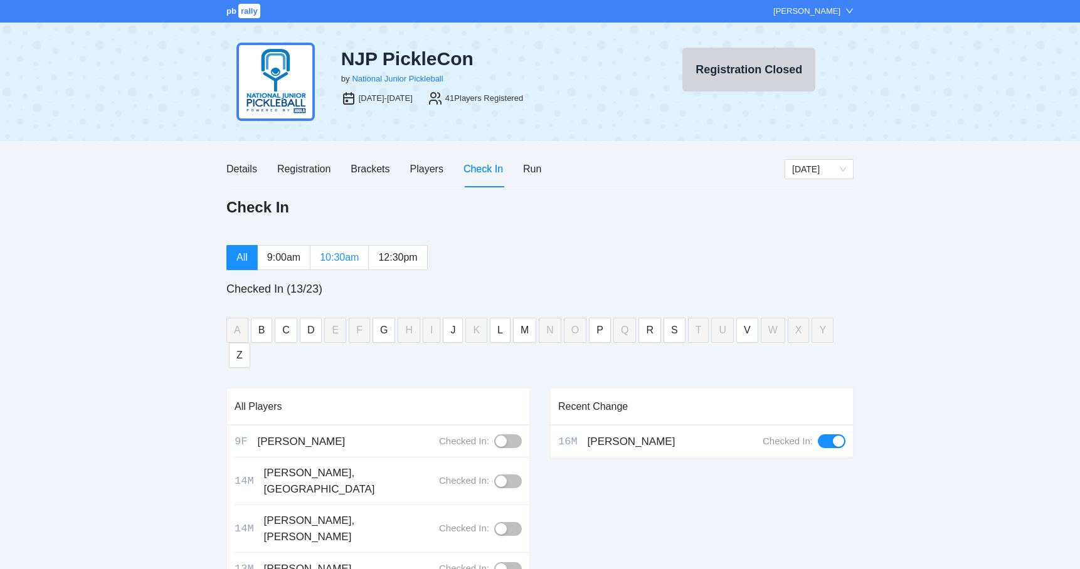
click at [351, 260] on span "10:30am" at bounding box center [339, 257] width 39 height 11
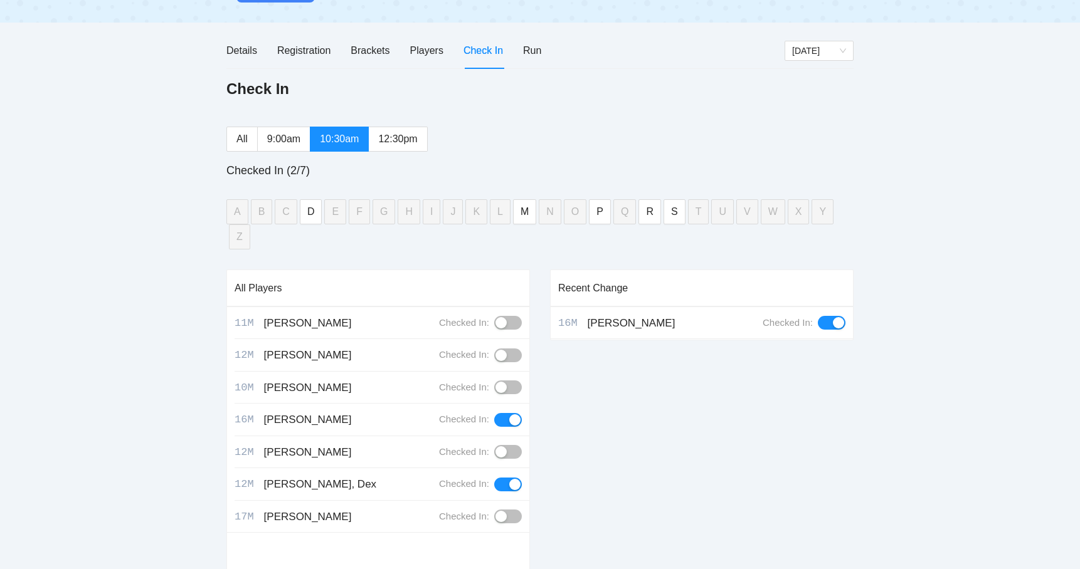
scroll to position [146, 0]
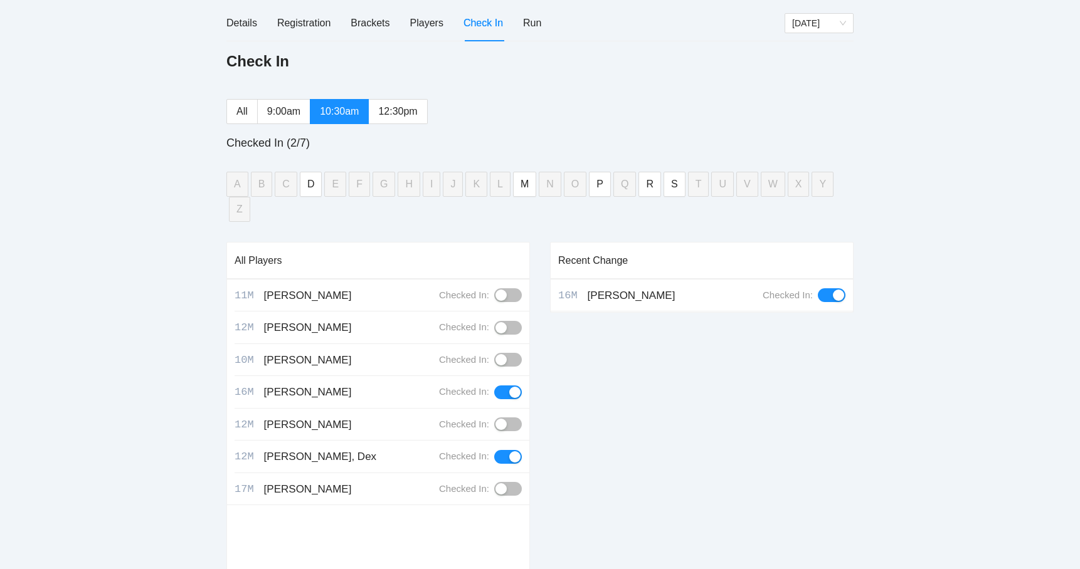
click at [509, 321] on button "button" at bounding box center [508, 328] width 28 height 14
click at [511, 353] on button "button" at bounding box center [508, 360] width 28 height 14
click at [510, 288] on button "button" at bounding box center [508, 295] width 28 height 14
click at [509, 482] on button "button" at bounding box center [508, 489] width 28 height 14
click at [507, 418] on button "button" at bounding box center [508, 425] width 28 height 14
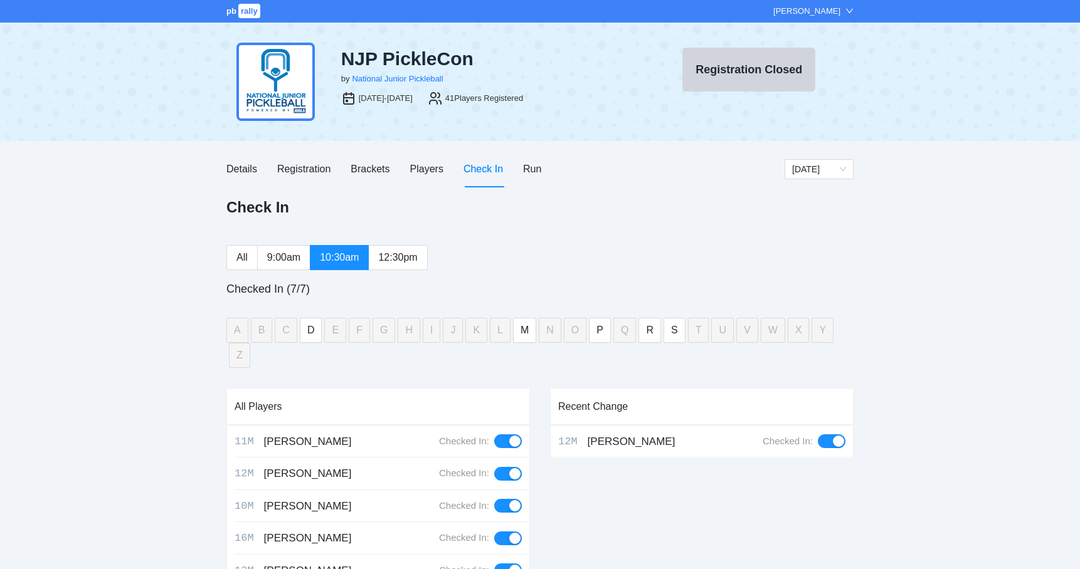
scroll to position [0, 0]
click at [297, 169] on div "Registration" at bounding box center [303, 169] width 53 height 16
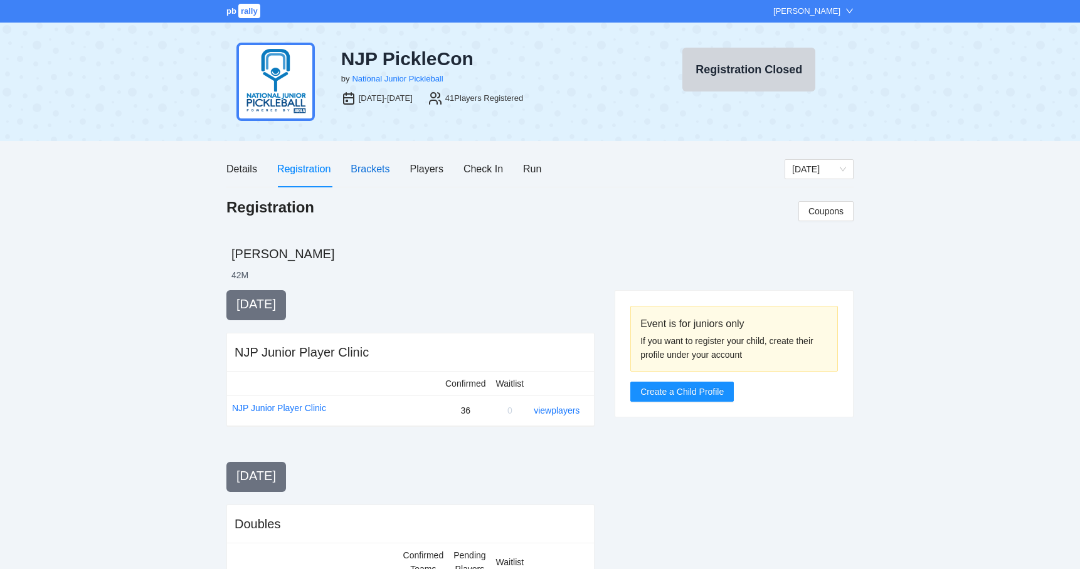
click at [374, 174] on div "Brackets" at bounding box center [370, 169] width 39 height 16
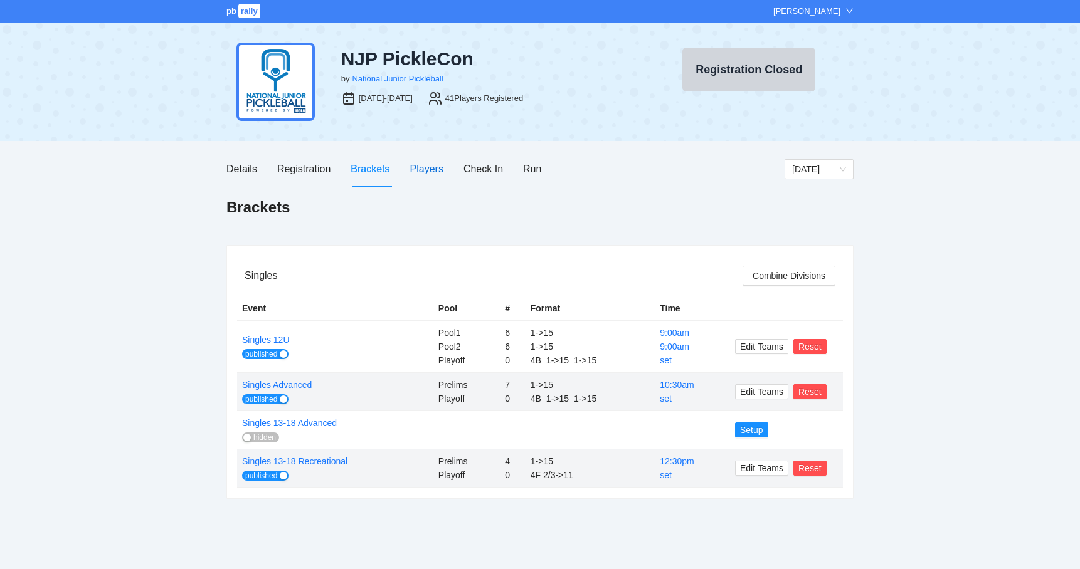
click at [432, 174] on div "Players" at bounding box center [426, 169] width 33 height 16
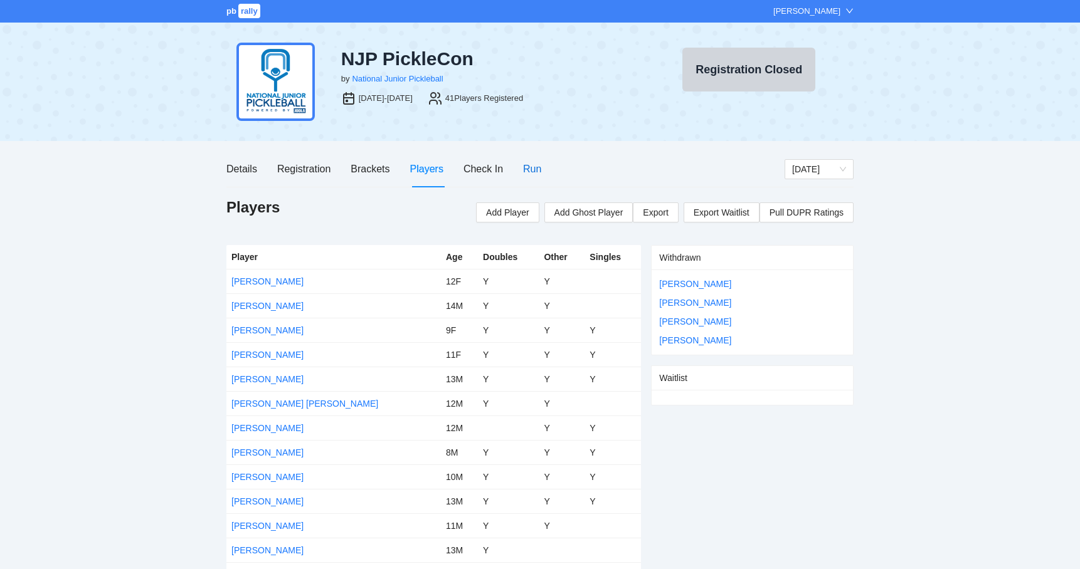
click at [536, 172] on div "Run" at bounding box center [532, 169] width 18 height 16
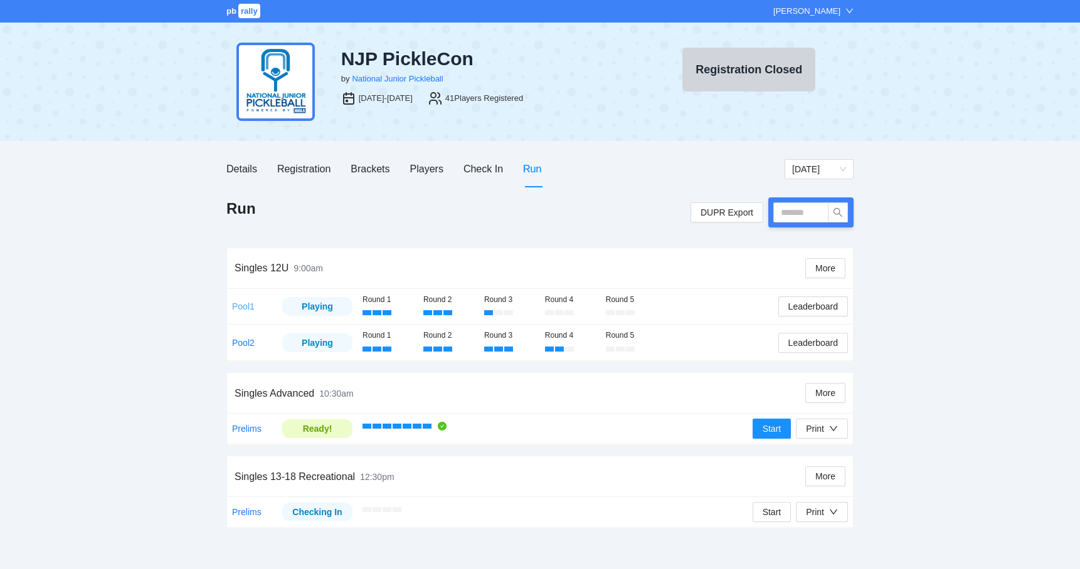
click at [236, 307] on link "Pool1" at bounding box center [243, 307] width 23 height 10
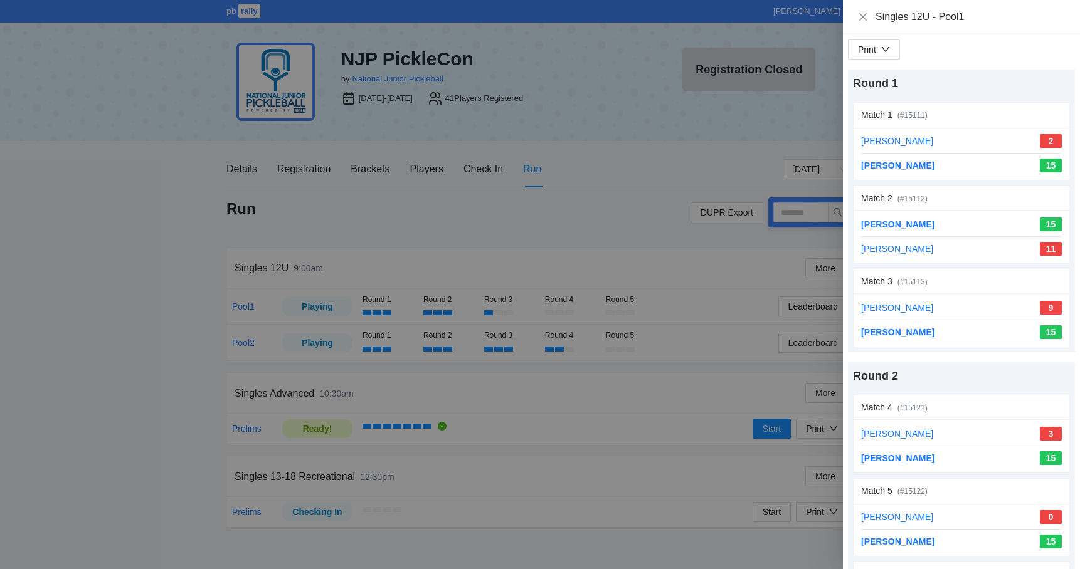
click at [696, 278] on div at bounding box center [540, 284] width 1080 height 569
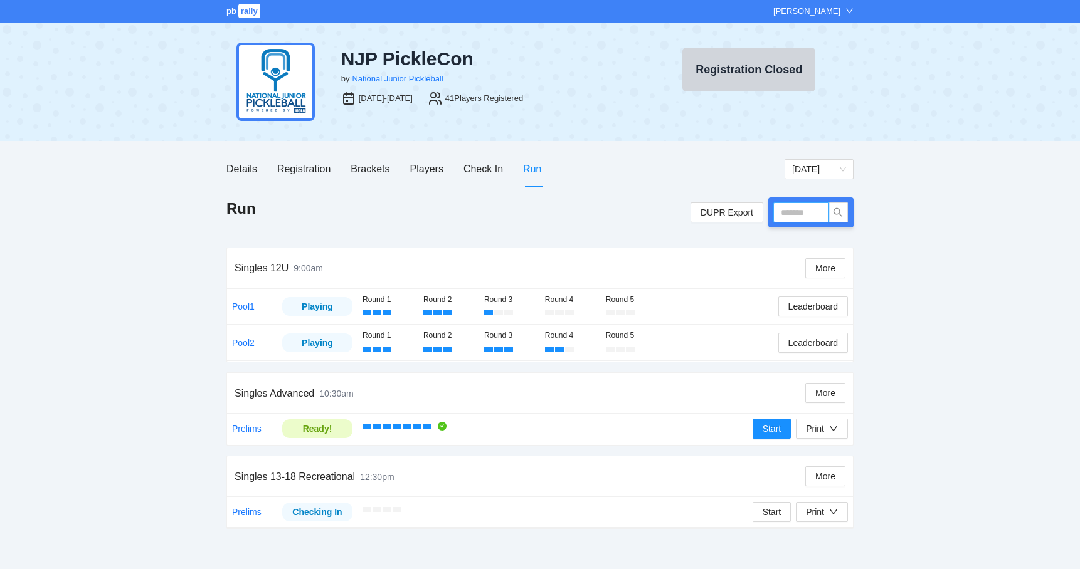
click at [784, 219] on input "text" at bounding box center [800, 213] width 55 height 20
type input "*****"
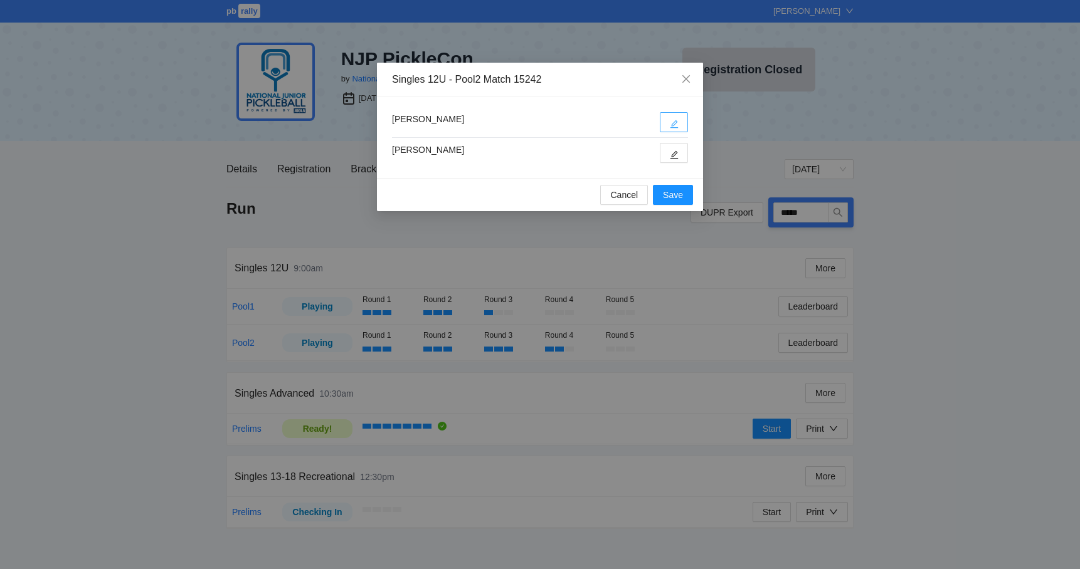
click at [680, 122] on button "button" at bounding box center [674, 122] width 28 height 20
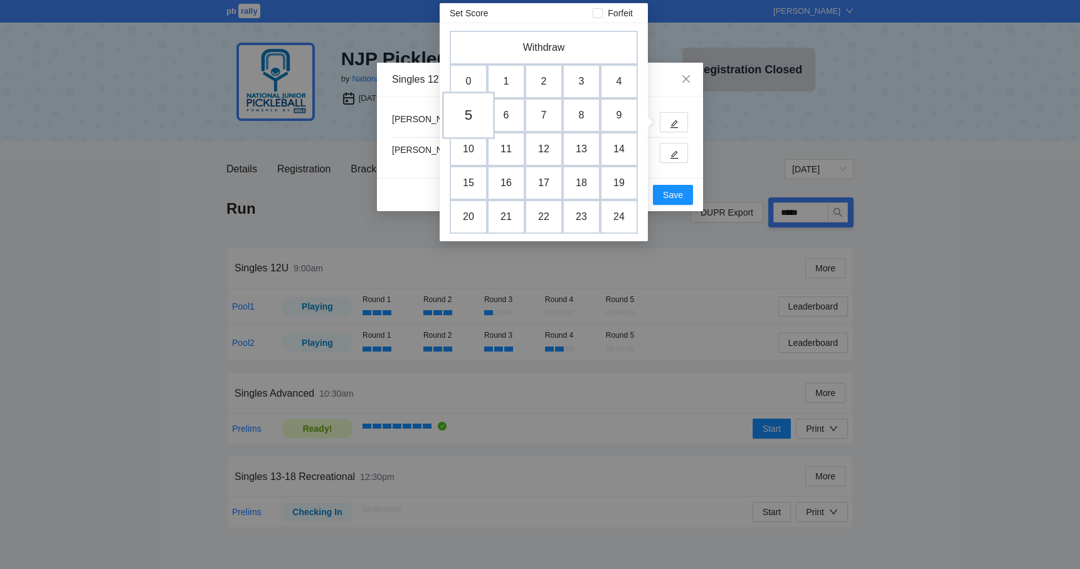
click at [465, 117] on td "5" at bounding box center [468, 116] width 53 height 48
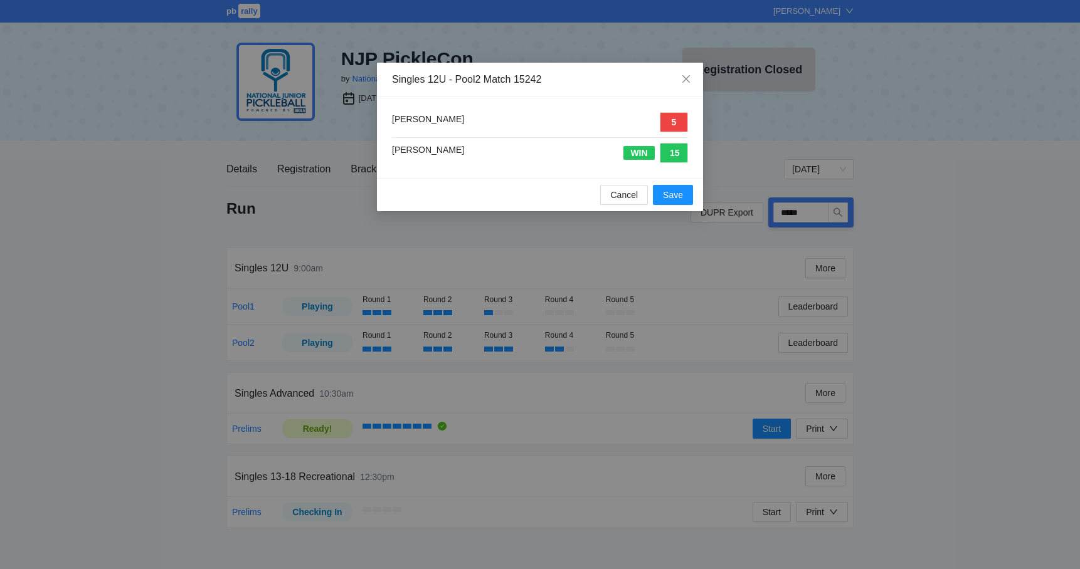
click at [694, 195] on div "Cancel Save" at bounding box center [540, 194] width 326 height 33
click at [668, 195] on span "Save" at bounding box center [673, 195] width 20 height 14
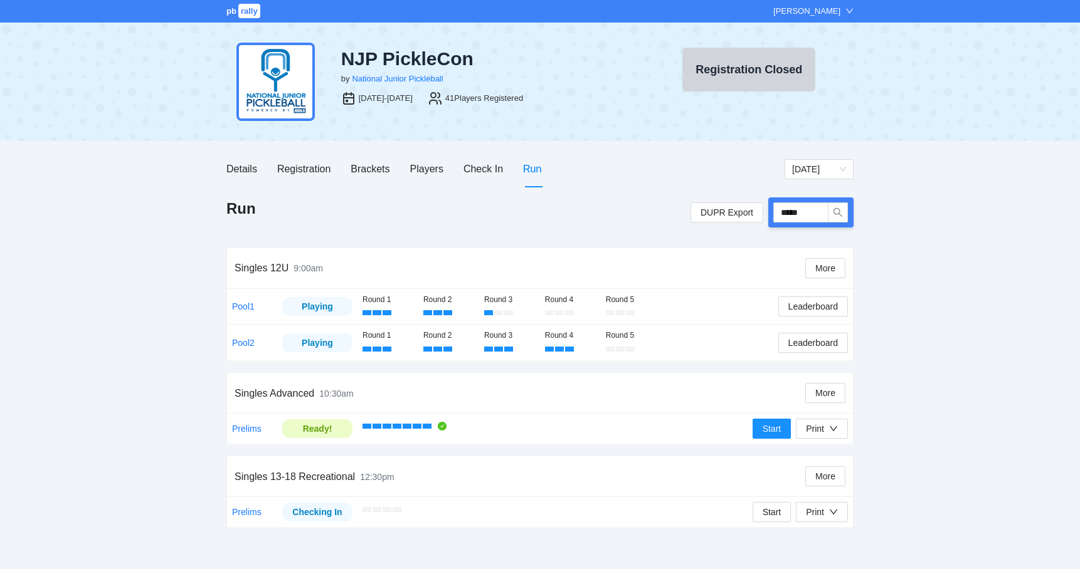
click at [810, 223] on div "*****" at bounding box center [810, 213] width 85 height 30
drag, startPoint x: 814, startPoint y: 213, endPoint x: 768, endPoint y: 212, distance: 45.8
click at [769, 212] on div "*****" at bounding box center [810, 213] width 85 height 30
type input "*****"
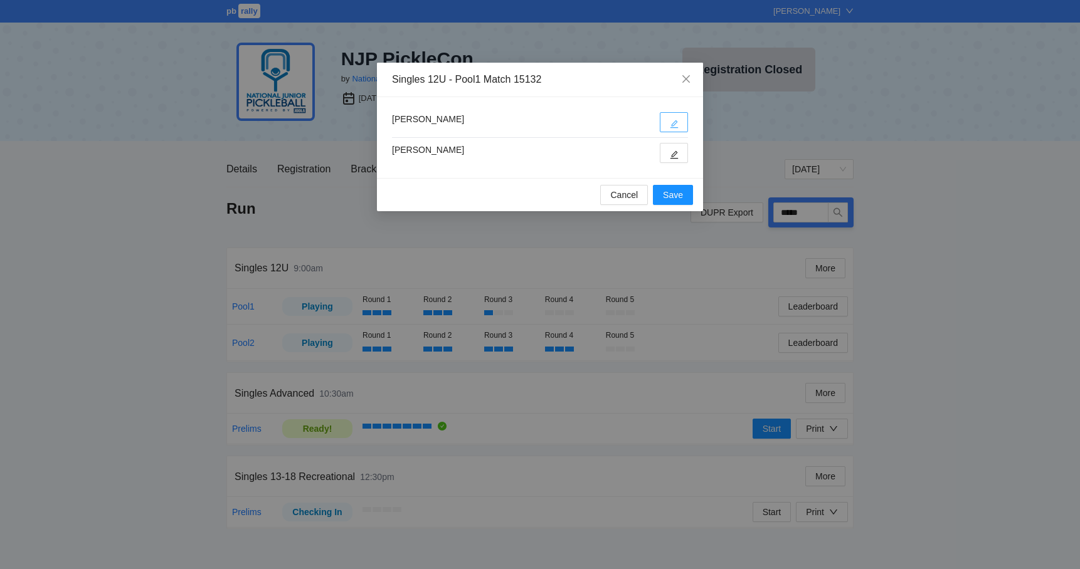
click at [671, 113] on button "button" at bounding box center [674, 122] width 28 height 20
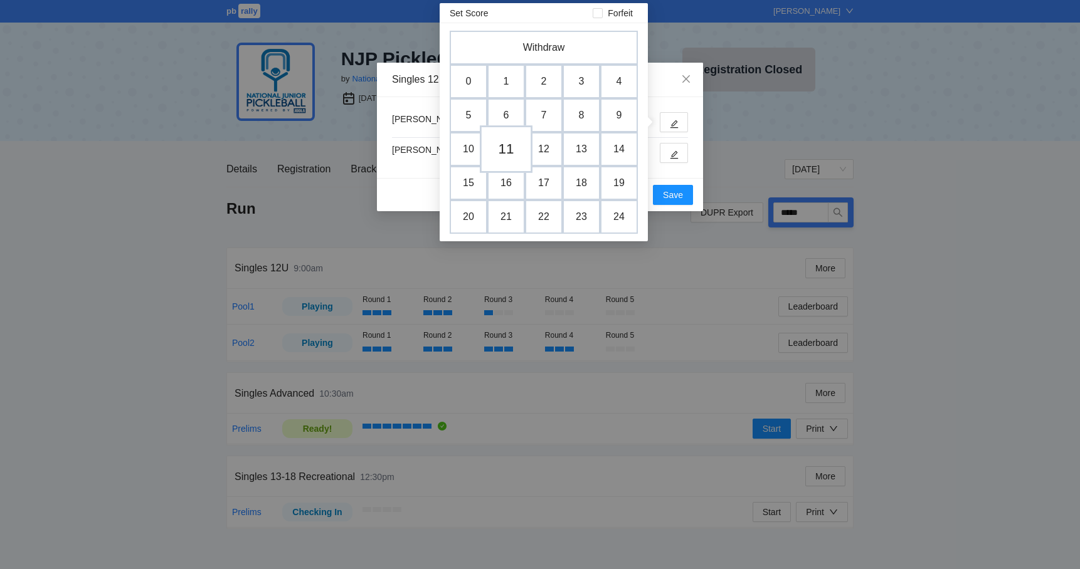
click at [514, 142] on td "11" at bounding box center [506, 149] width 53 height 48
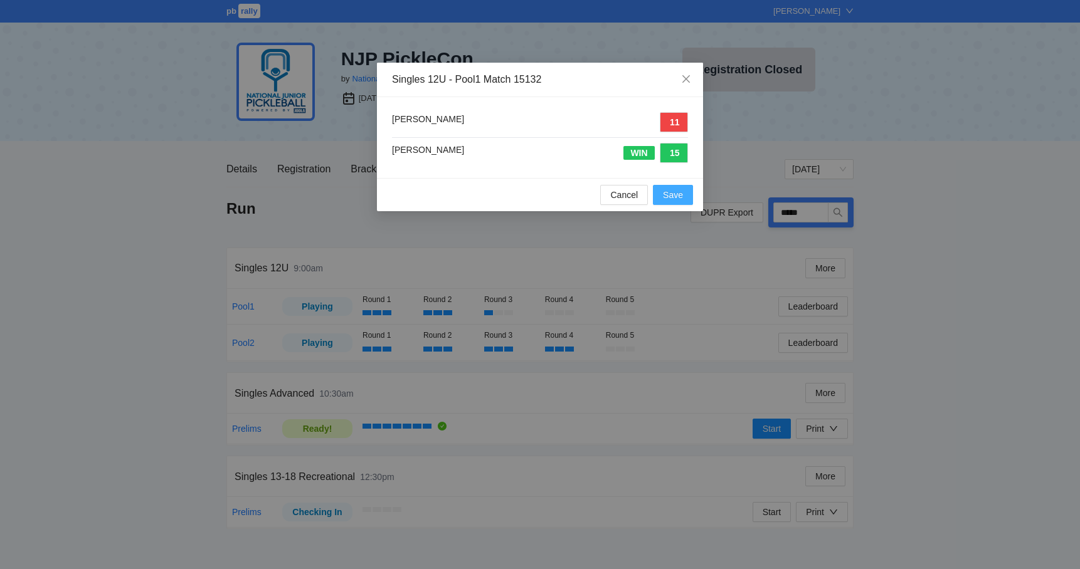
click at [676, 198] on span "Save" at bounding box center [673, 195] width 20 height 14
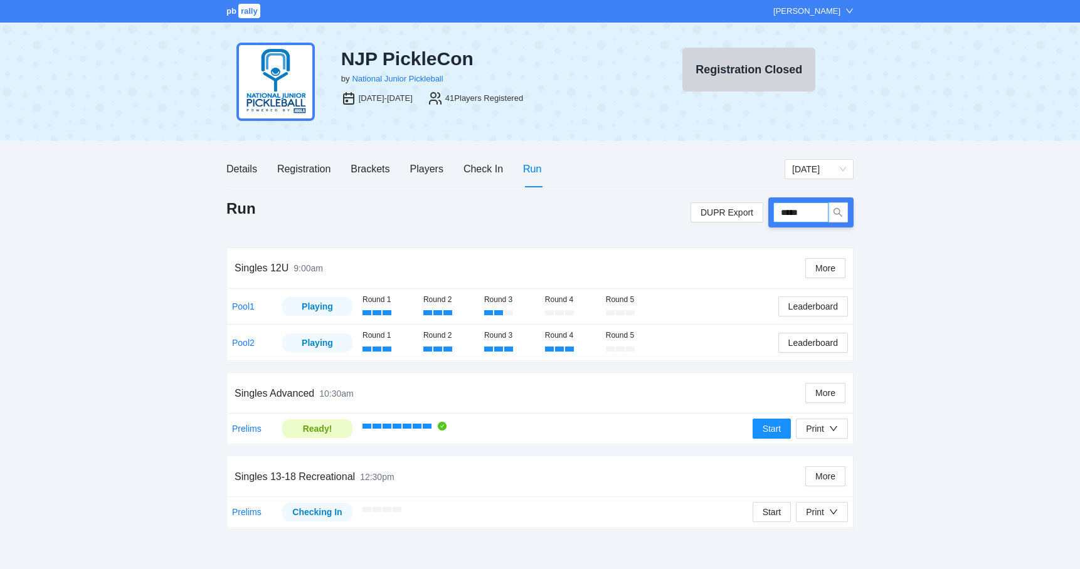
drag, startPoint x: 812, startPoint y: 209, endPoint x: 773, endPoint y: 209, distance: 39.5
click at [773, 209] on div "*****" at bounding box center [810, 213] width 85 height 30
type input "*****"
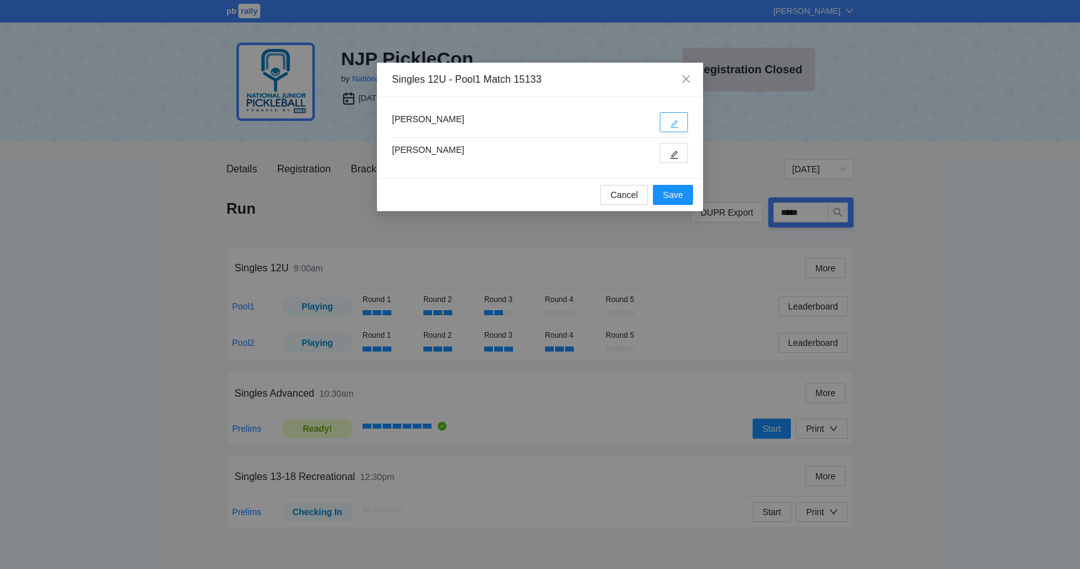
click at [666, 126] on button "button" at bounding box center [674, 122] width 28 height 20
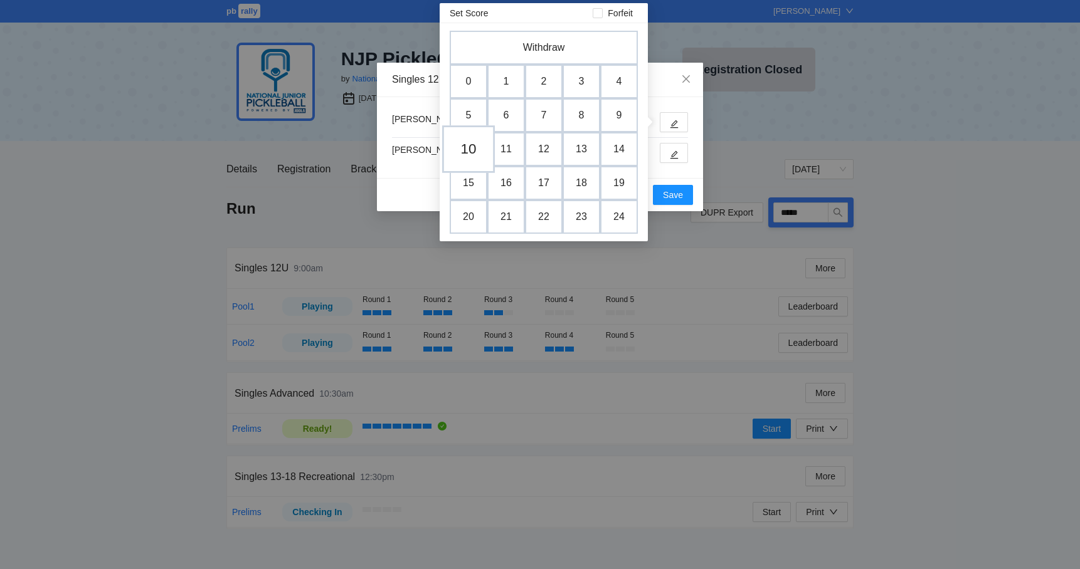
click at [470, 145] on td "10" at bounding box center [468, 149] width 53 height 48
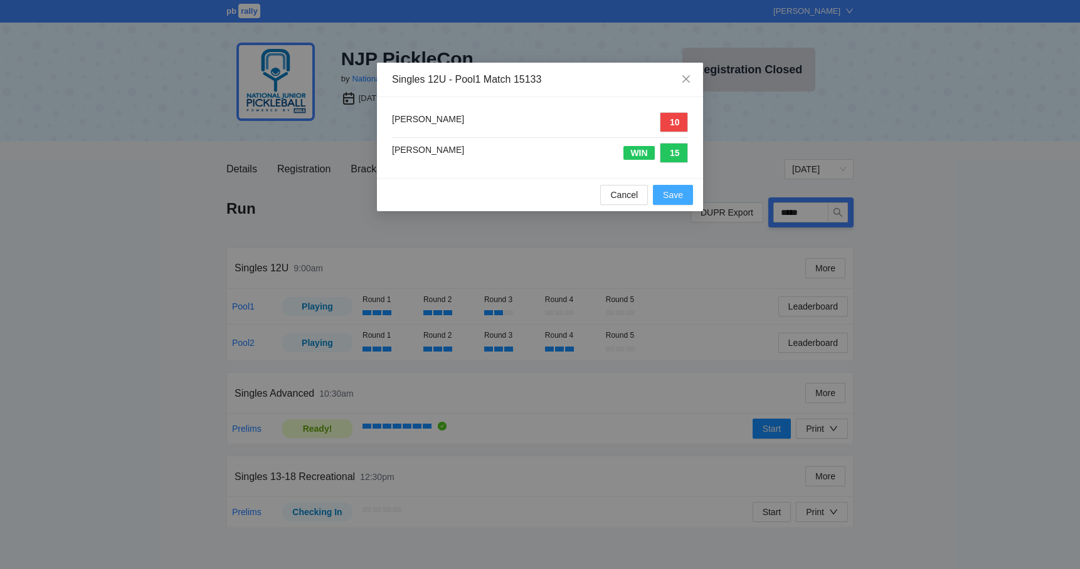
click at [673, 190] on span "Save" at bounding box center [673, 195] width 20 height 14
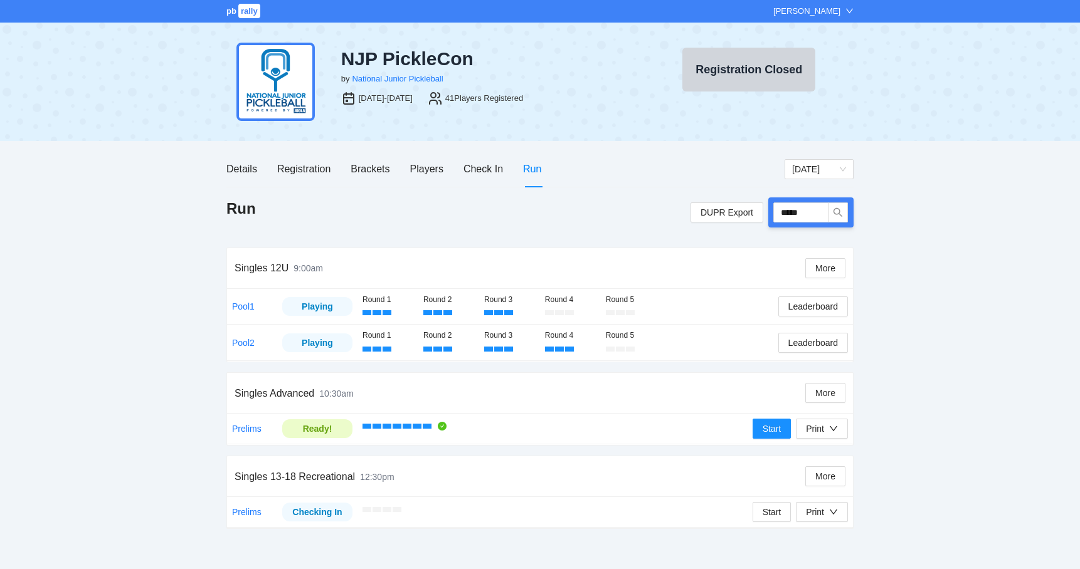
click at [561, 241] on div "Run DUPR Export *****" at bounding box center [539, 223] width 627 height 50
click at [115, 224] on div "pb rally Mike Saniuk NJP PickleCon by National Junior Pickleball Aug 9-10, 2025…" at bounding box center [540, 284] width 1080 height 569
click at [88, 223] on div "pb rally Mike Saniuk NJP PickleCon by National Junior Pickleball Aug 9-10, 2025…" at bounding box center [540, 284] width 1080 height 569
drag, startPoint x: 821, startPoint y: 211, endPoint x: 781, endPoint y: 212, distance: 39.5
click at [781, 212] on input "*****" at bounding box center [800, 213] width 55 height 20
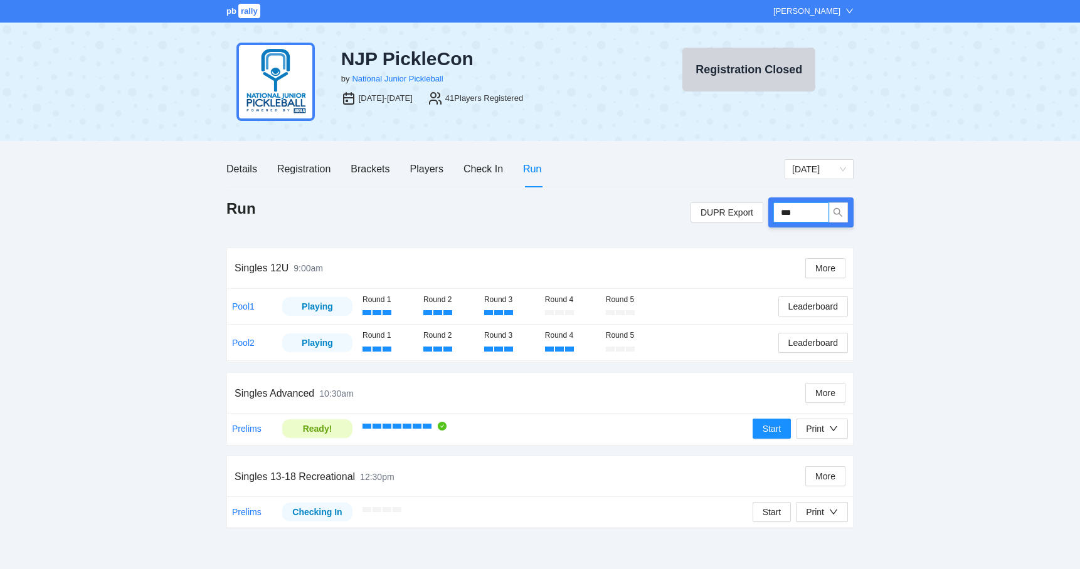
type input "****"
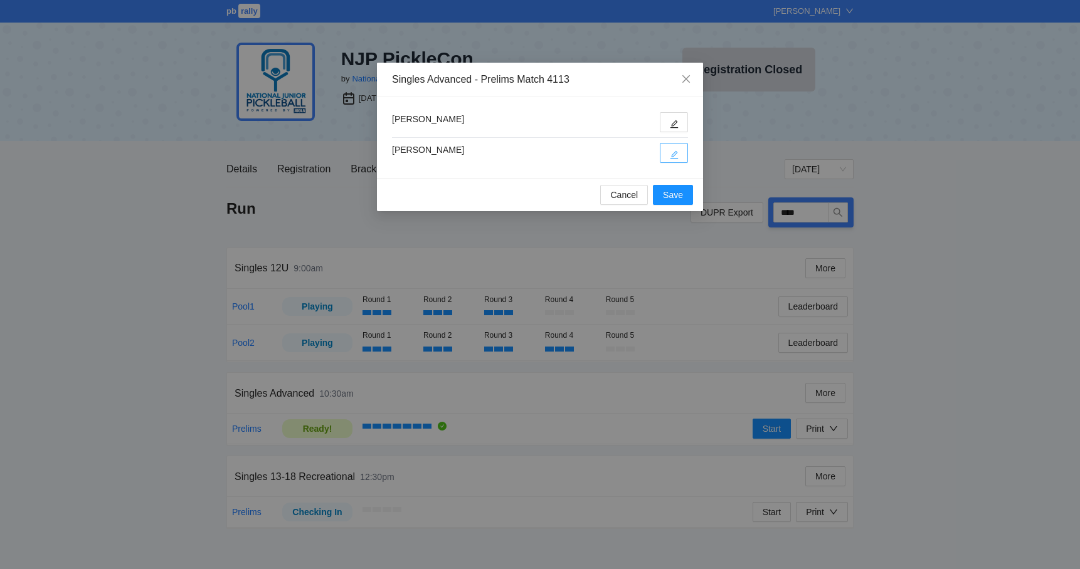
click at [679, 156] on button "button" at bounding box center [674, 153] width 28 height 20
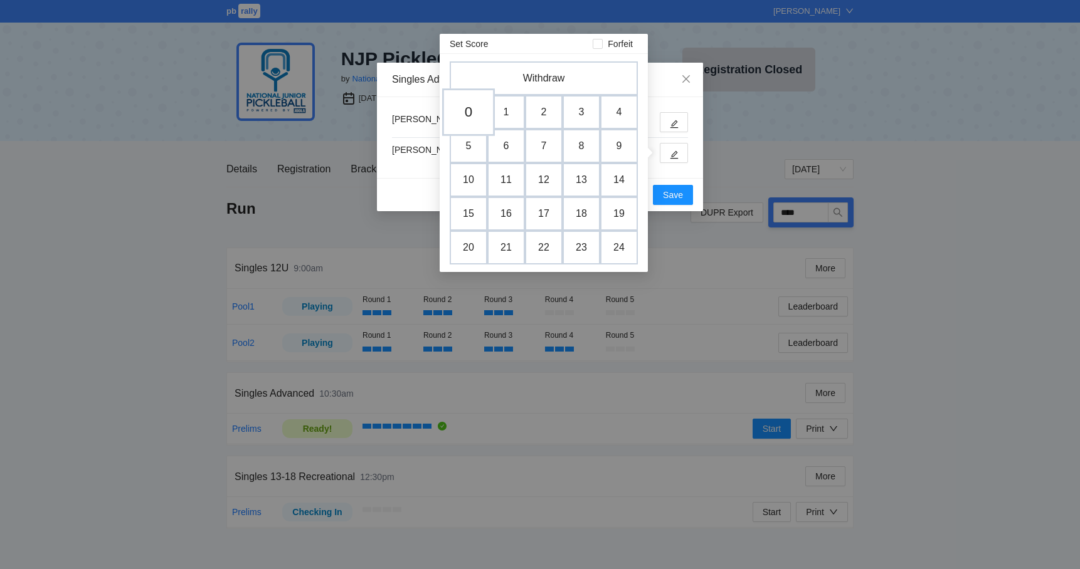
click at [472, 110] on td "0" at bounding box center [468, 112] width 53 height 48
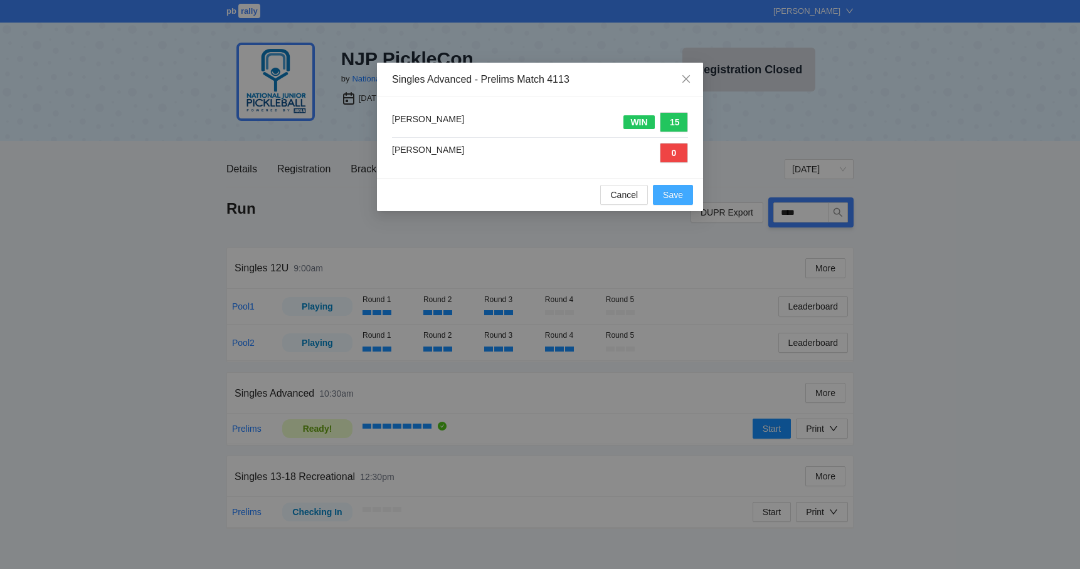
click at [665, 193] on span "Save" at bounding box center [673, 195] width 20 height 14
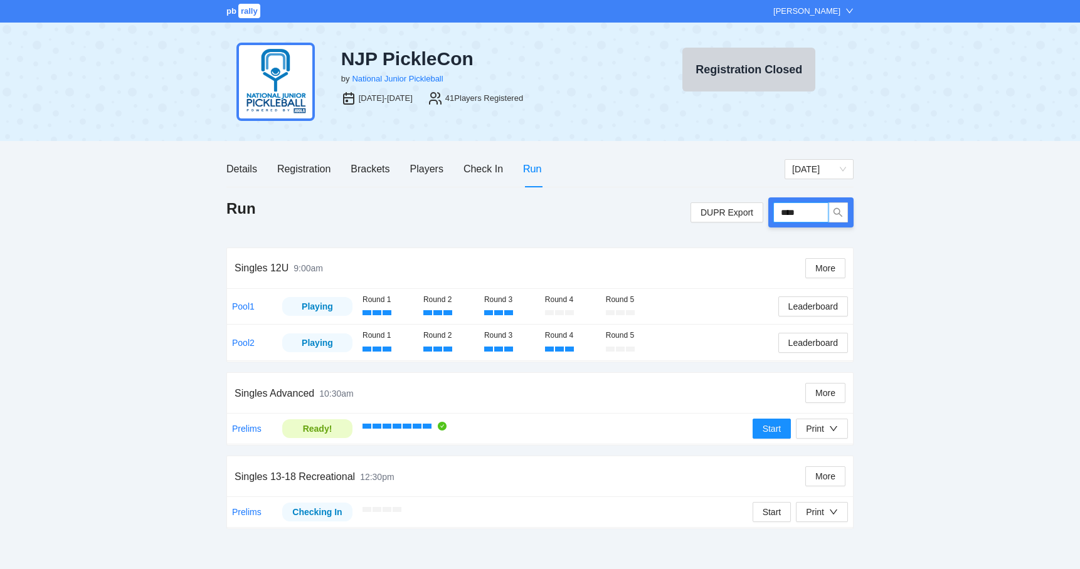
drag, startPoint x: 805, startPoint y: 213, endPoint x: 771, endPoint y: 213, distance: 33.9
click at [771, 213] on div "****" at bounding box center [810, 213] width 85 height 30
type input "*****"
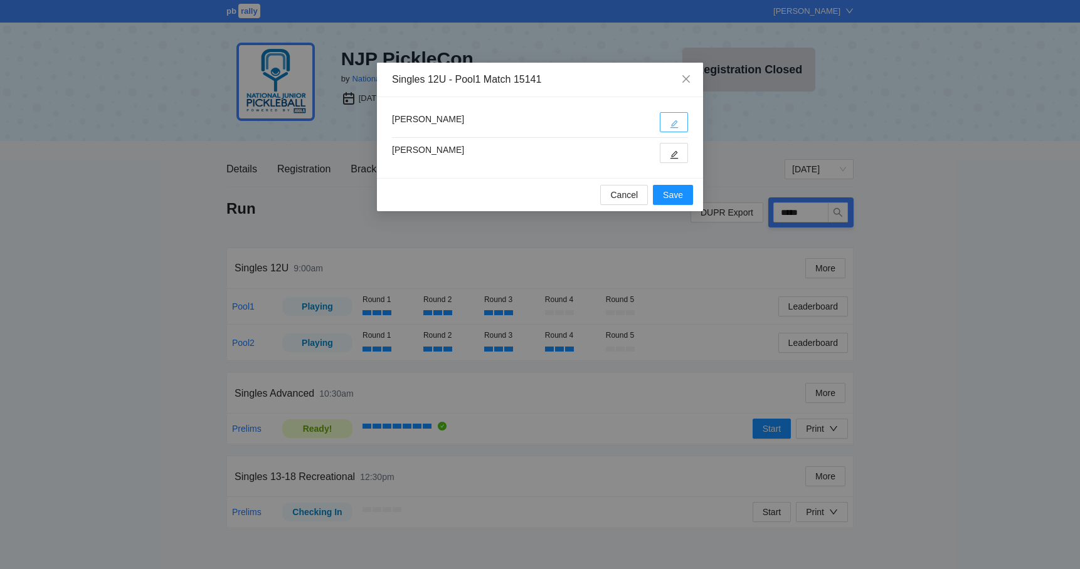
click at [670, 117] on button "button" at bounding box center [674, 122] width 28 height 20
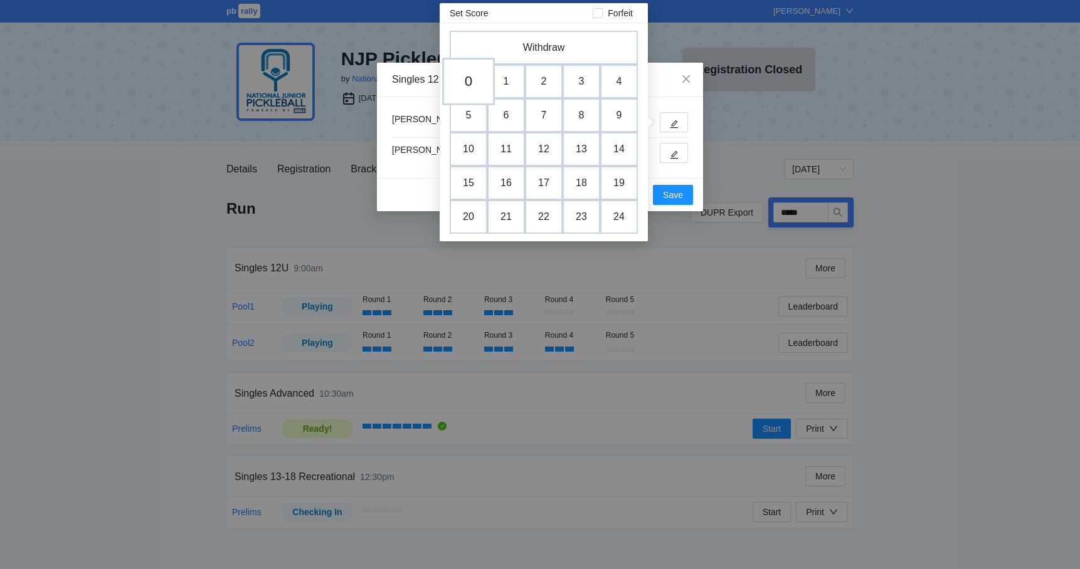
click at [467, 82] on td "0" at bounding box center [468, 82] width 53 height 48
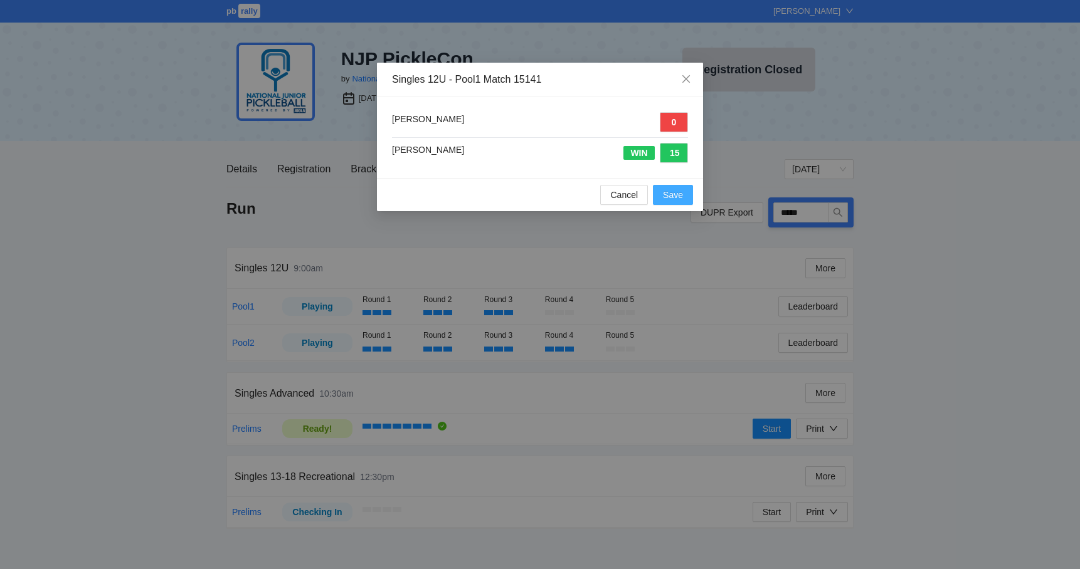
click at [690, 199] on button "Save" at bounding box center [673, 195] width 40 height 20
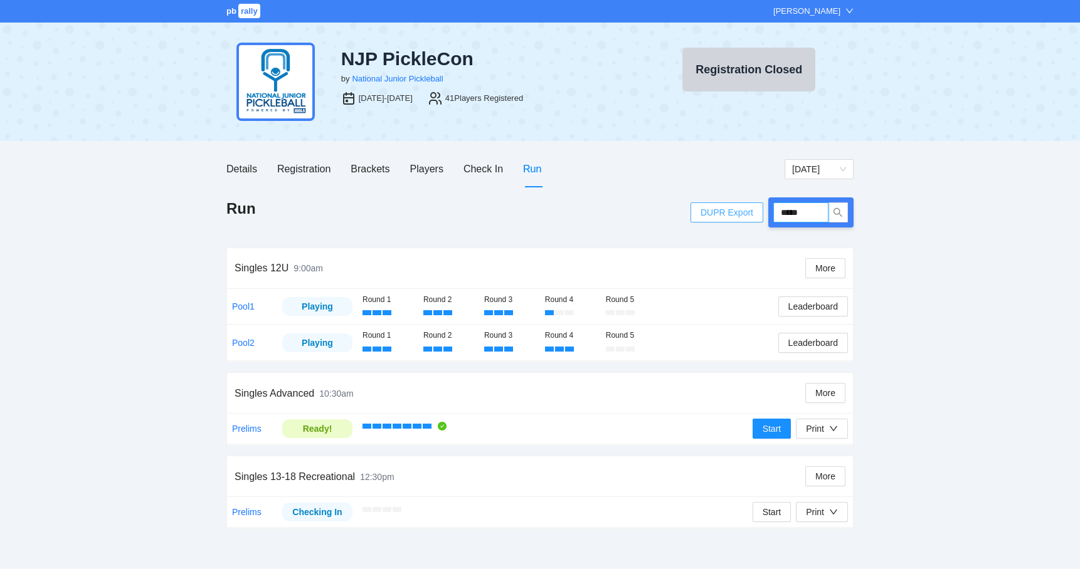
drag, startPoint x: 810, startPoint y: 215, endPoint x: 754, endPoint y: 213, distance: 56.5
click at [754, 213] on div "DUPR Export *****" at bounding box center [771, 213] width 163 height 30
type input "****"
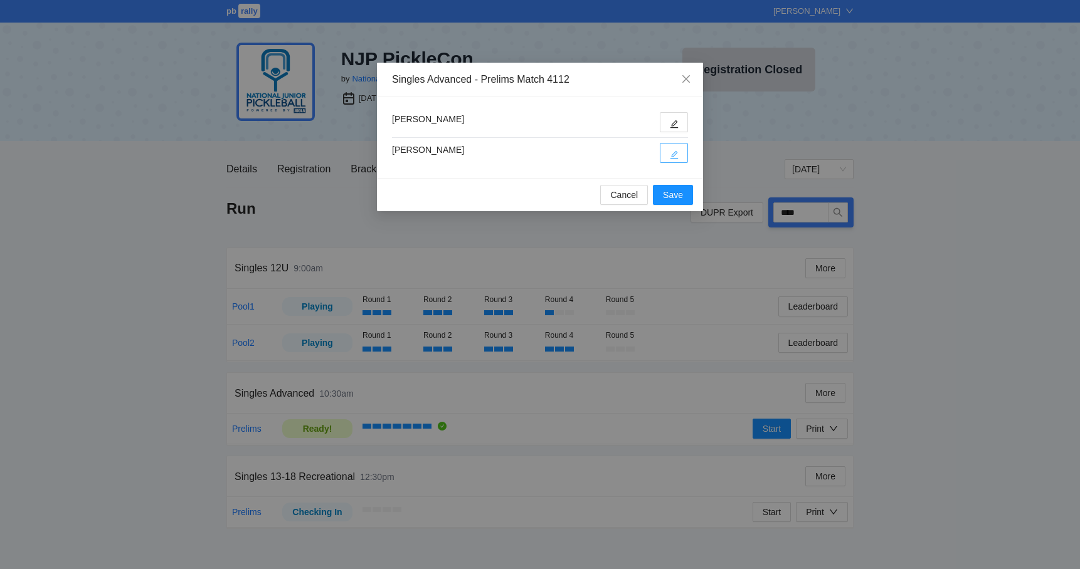
click at [668, 154] on button "button" at bounding box center [674, 153] width 28 height 20
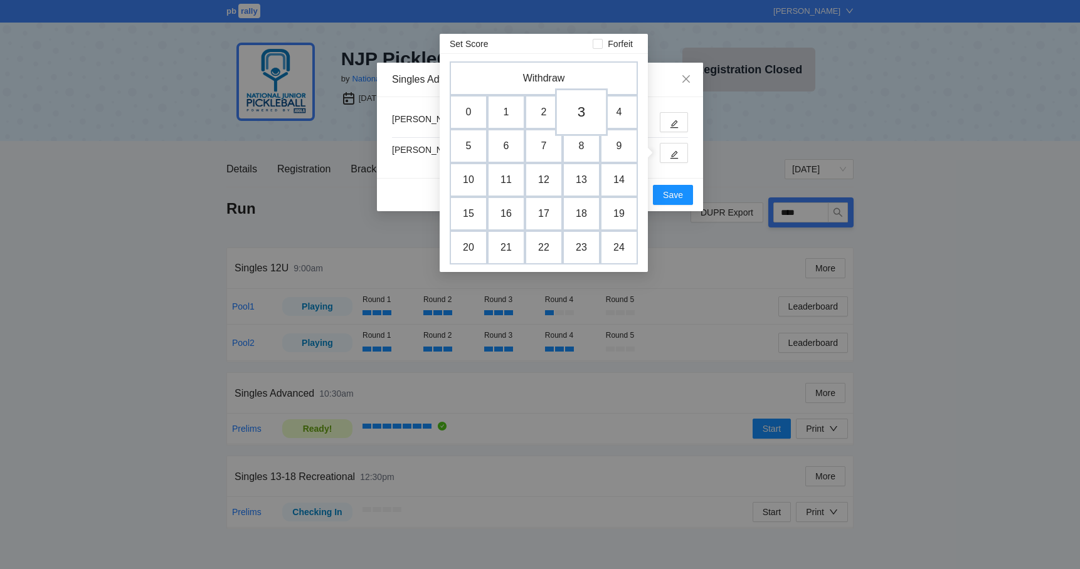
click at [574, 115] on td "3" at bounding box center [581, 112] width 53 height 48
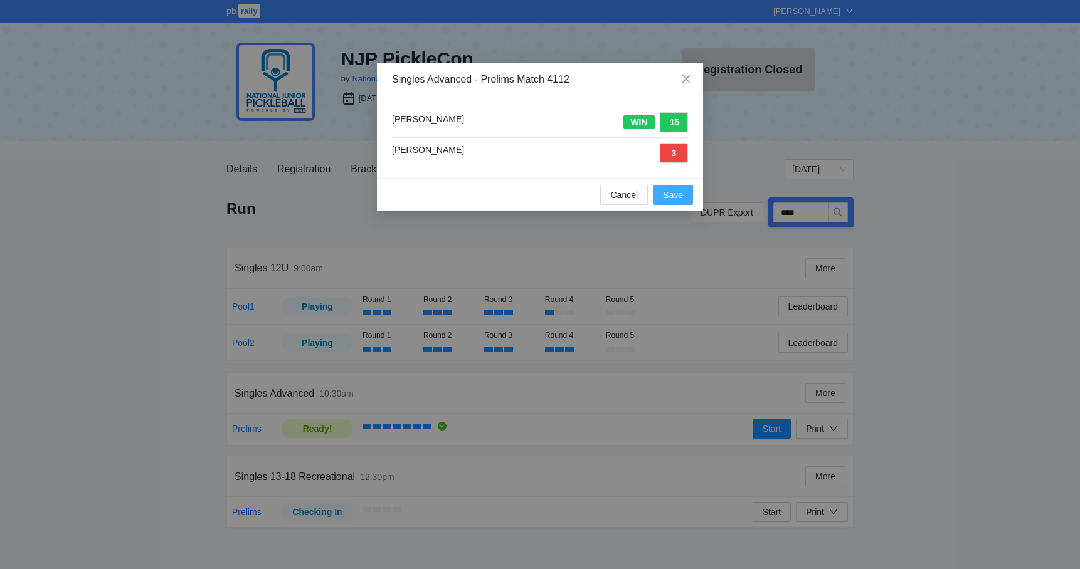
click at [666, 192] on span "Save" at bounding box center [673, 195] width 20 height 14
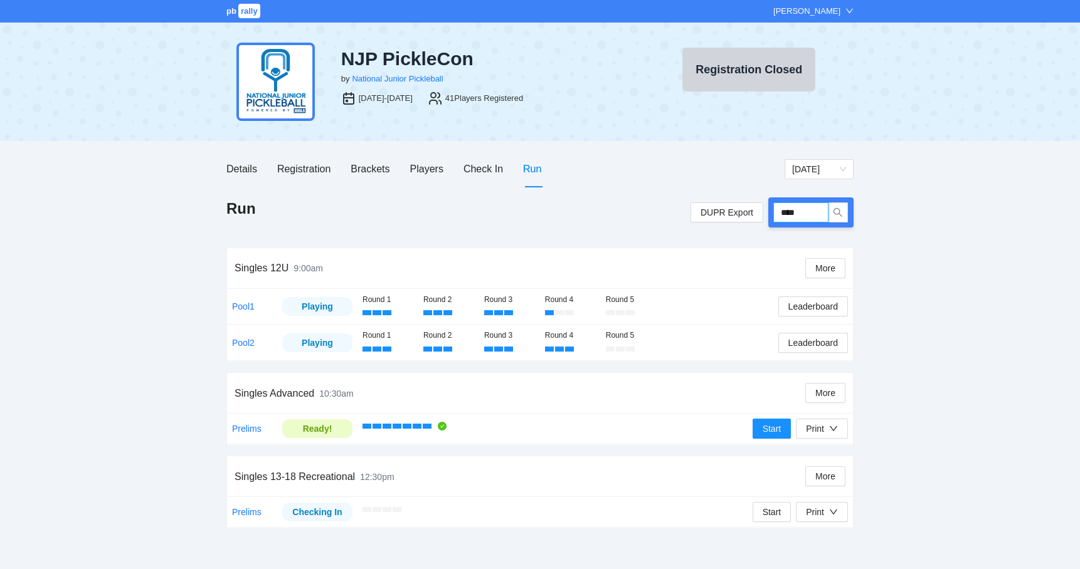
drag, startPoint x: 816, startPoint y: 212, endPoint x: 774, endPoint y: 212, distance: 41.4
click at [774, 212] on input "****" at bounding box center [800, 213] width 55 height 20
type input "*****"
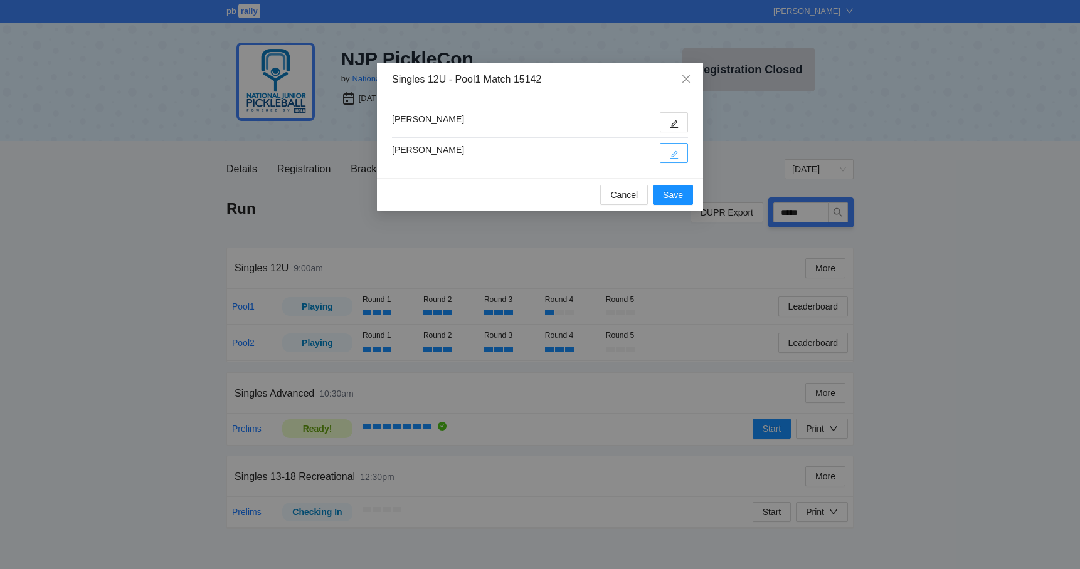
click at [675, 153] on icon "edit" at bounding box center [674, 154] width 9 height 9
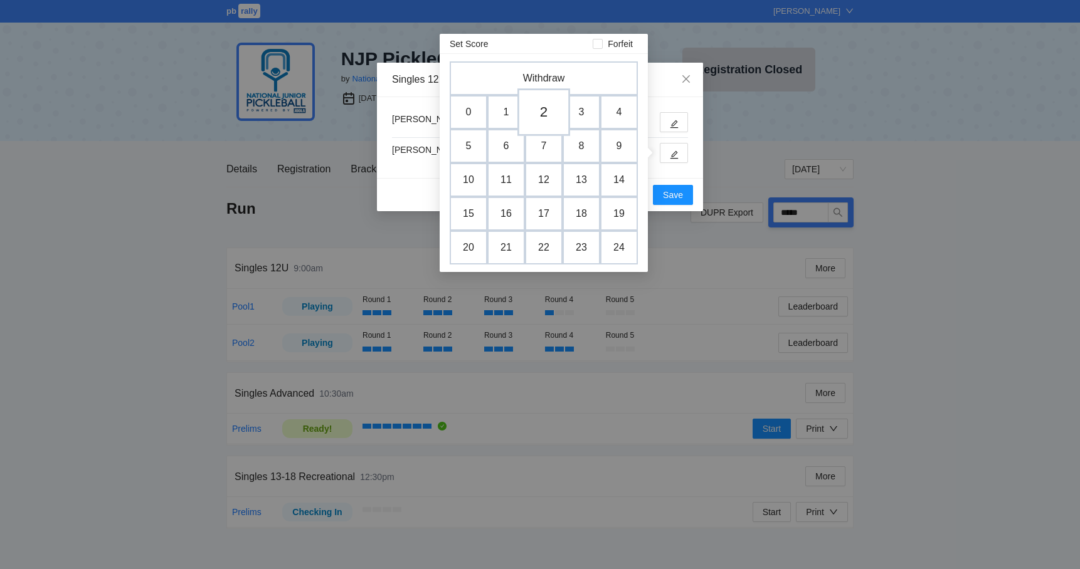
click at [550, 116] on td "2" at bounding box center [543, 112] width 53 height 48
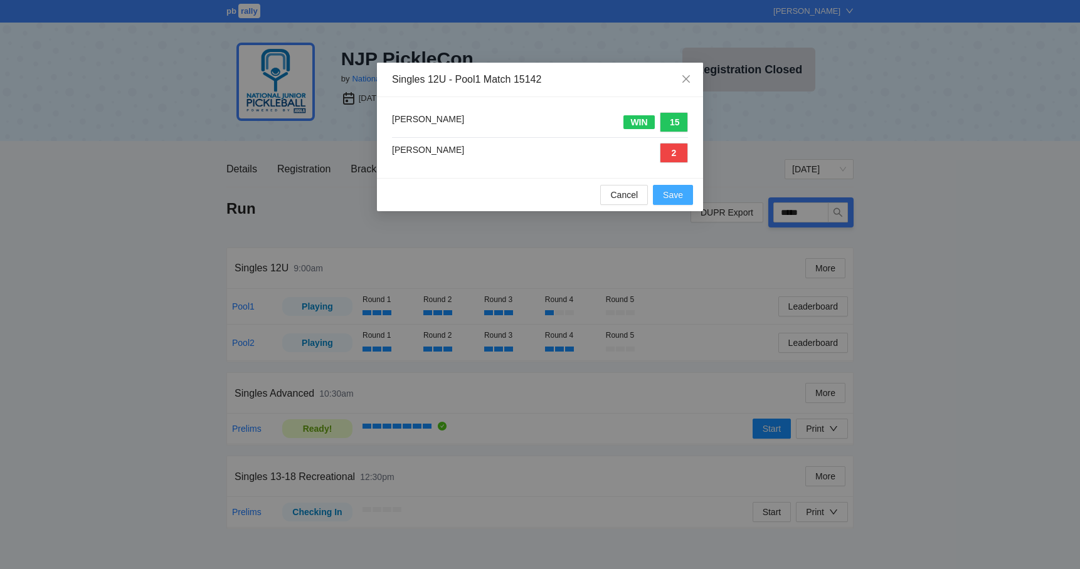
click at [667, 193] on span "Save" at bounding box center [673, 195] width 20 height 14
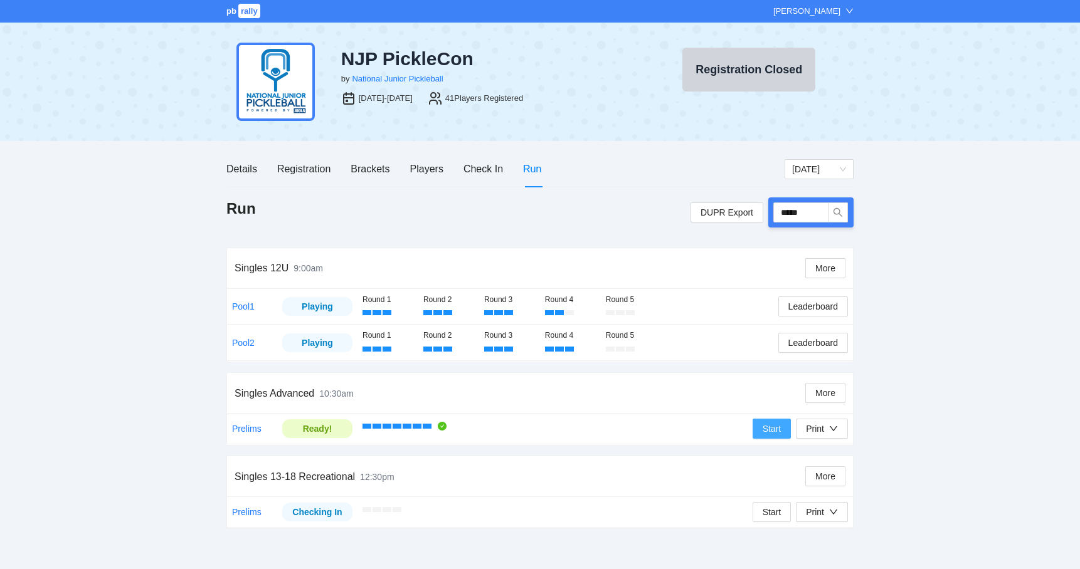
click at [768, 428] on span "Start" at bounding box center [772, 429] width 19 height 14
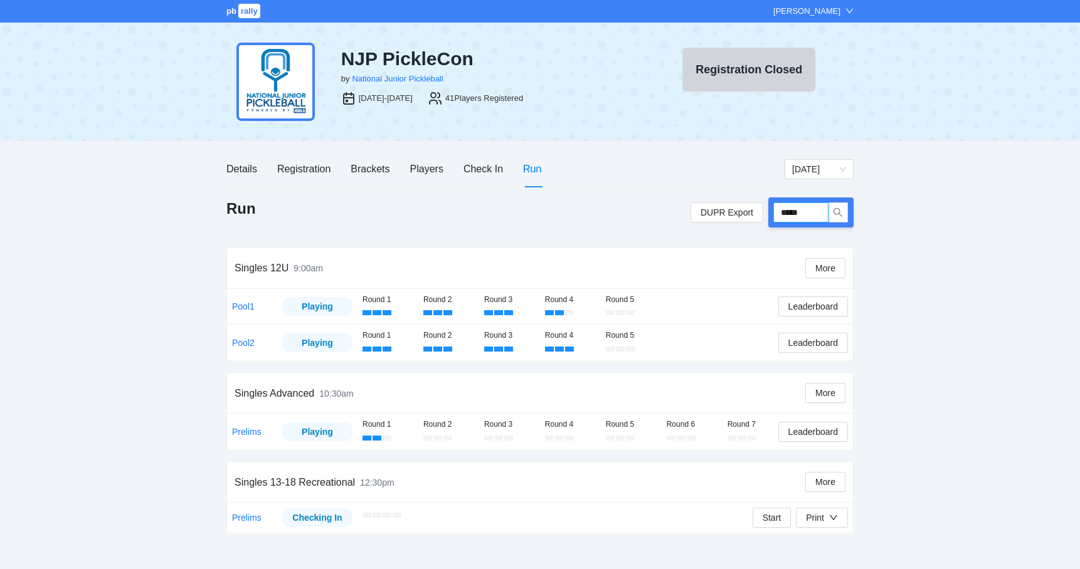
click at [810, 204] on input "*****" at bounding box center [800, 213] width 55 height 20
type input "****"
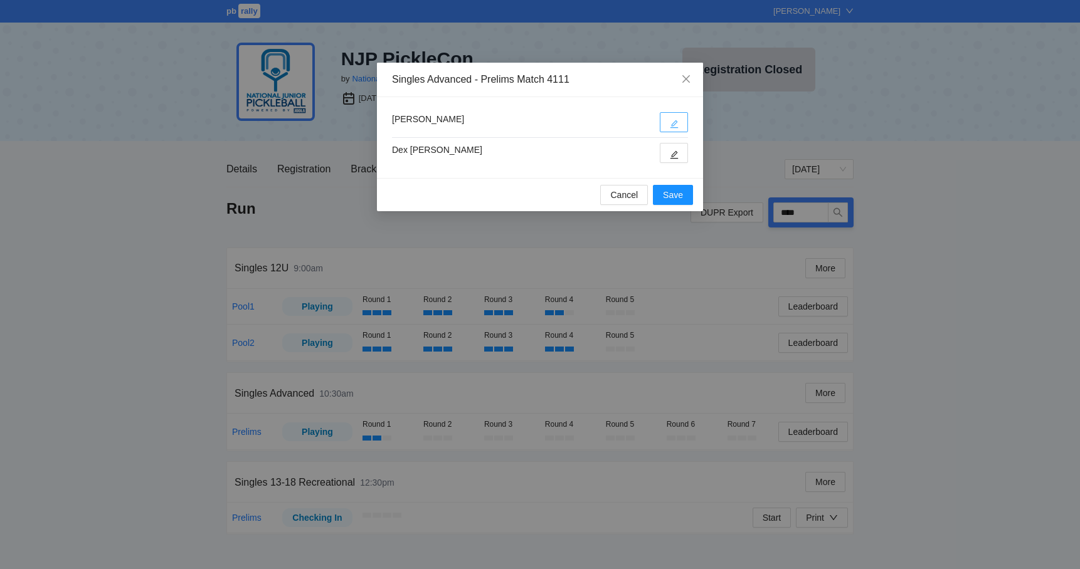
click at [670, 121] on icon "edit" at bounding box center [674, 124] width 9 height 9
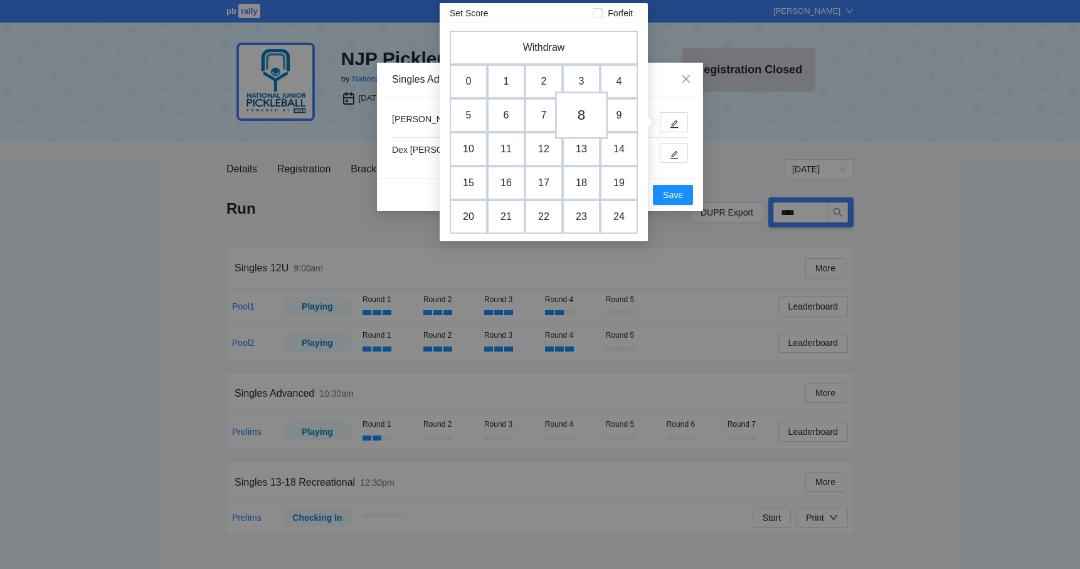
click at [579, 112] on td "8" at bounding box center [581, 116] width 53 height 48
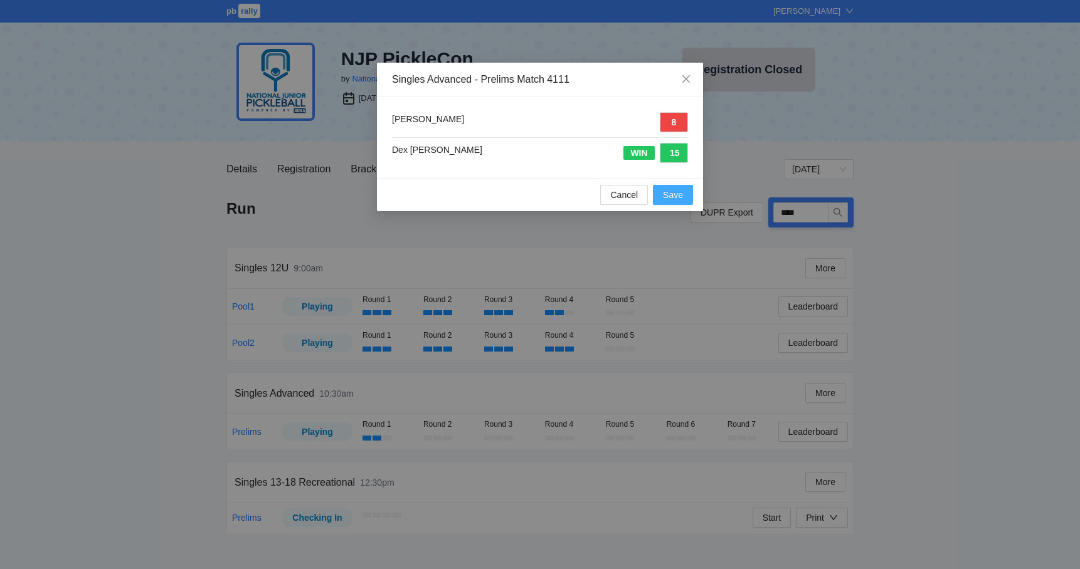
click at [668, 191] on span "Save" at bounding box center [673, 195] width 20 height 14
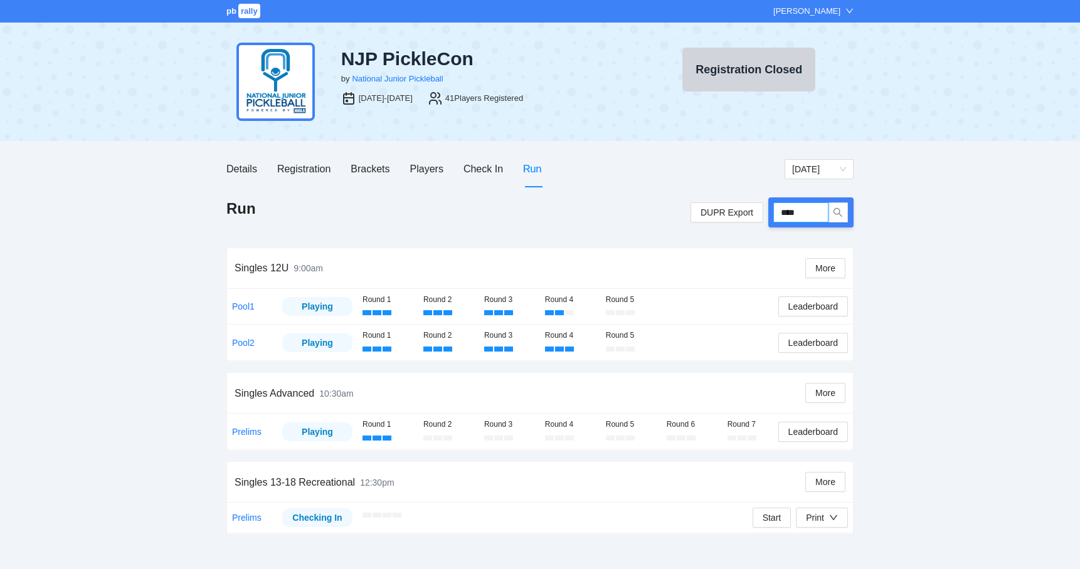
drag, startPoint x: 814, startPoint y: 214, endPoint x: 774, endPoint y: 214, distance: 40.1
click at [774, 214] on input "****" at bounding box center [800, 213] width 55 height 20
type input "*****"
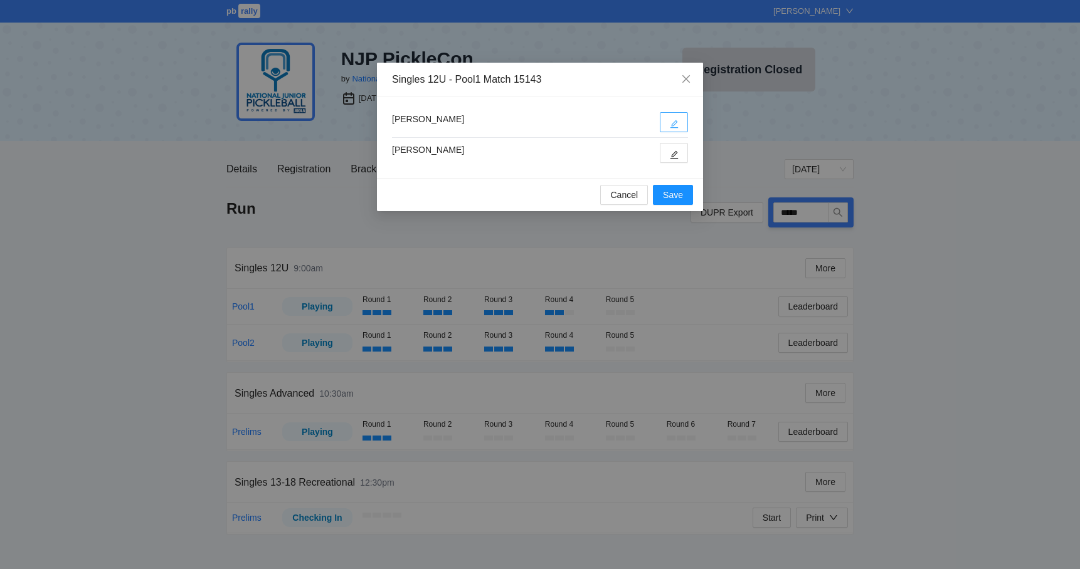
click at [675, 120] on icon "edit" at bounding box center [674, 124] width 9 height 9
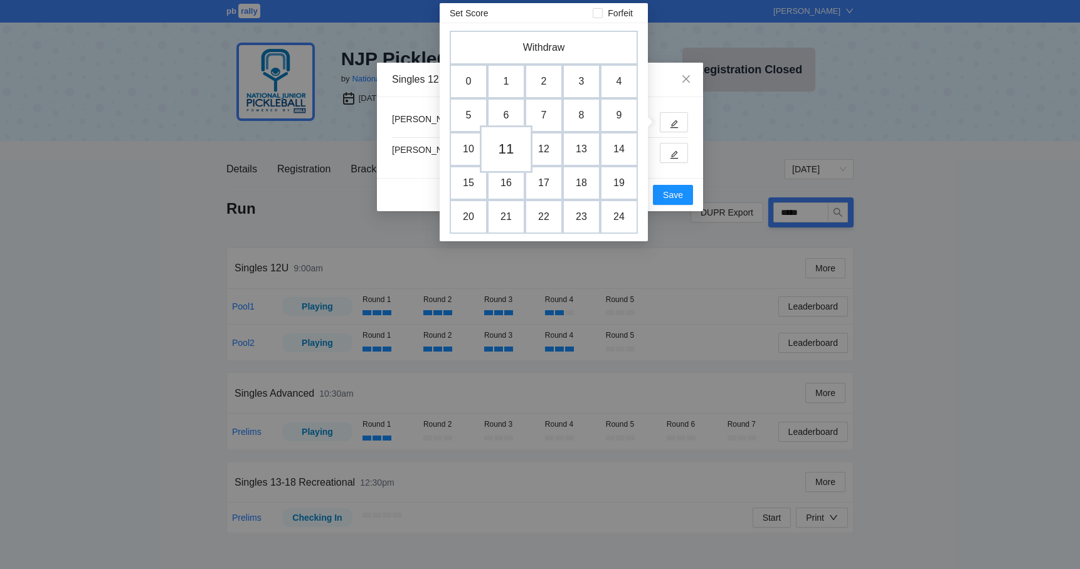
click at [500, 149] on td "11" at bounding box center [506, 149] width 53 height 48
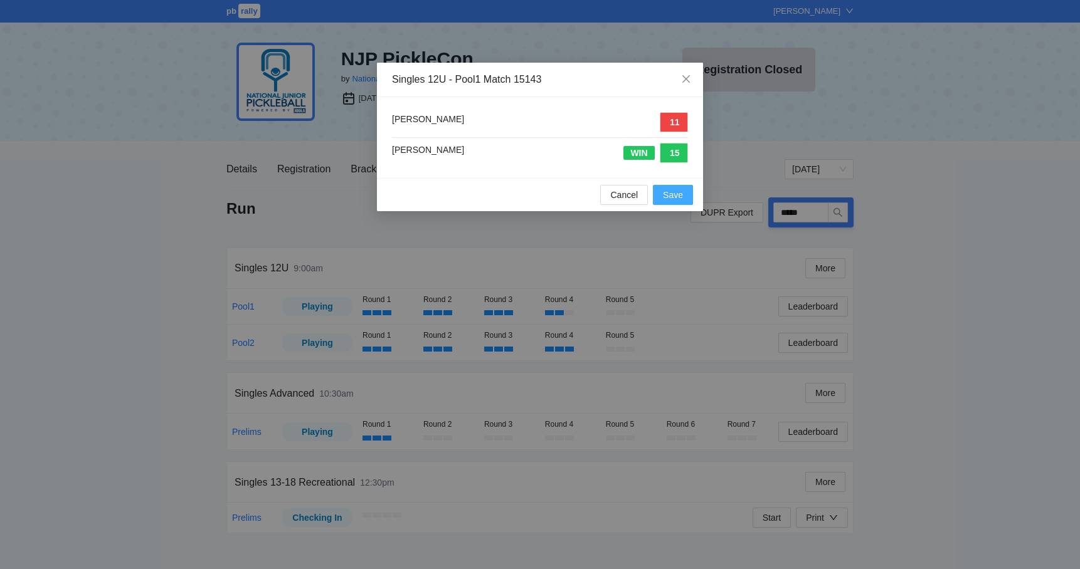
click at [672, 193] on span "Save" at bounding box center [673, 195] width 20 height 14
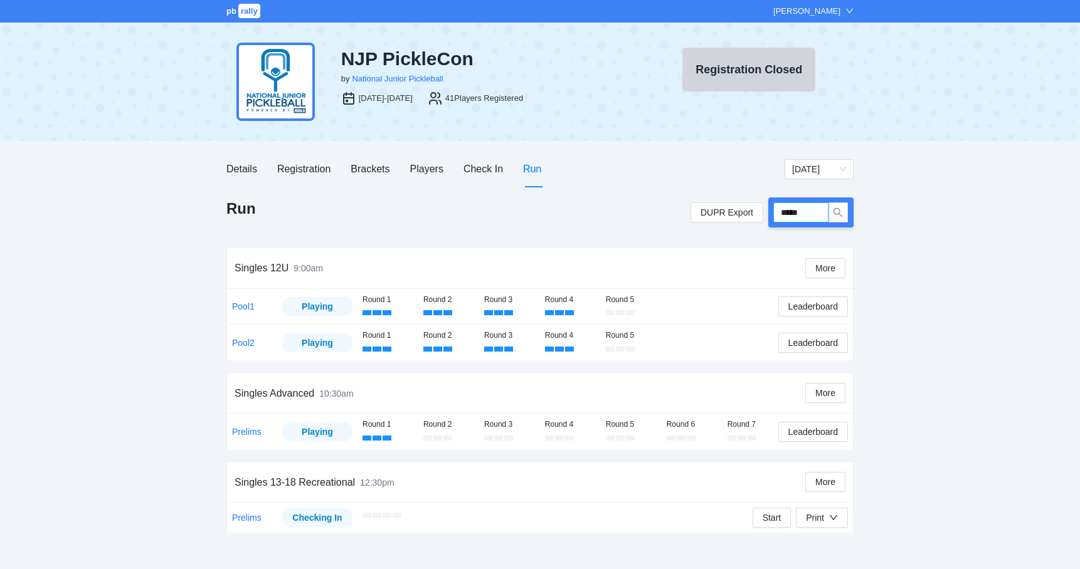
drag, startPoint x: 821, startPoint y: 209, endPoint x: 781, endPoint y: 212, distance: 40.2
click at [781, 212] on input "*****" at bounding box center [800, 213] width 55 height 20
type input "*****"
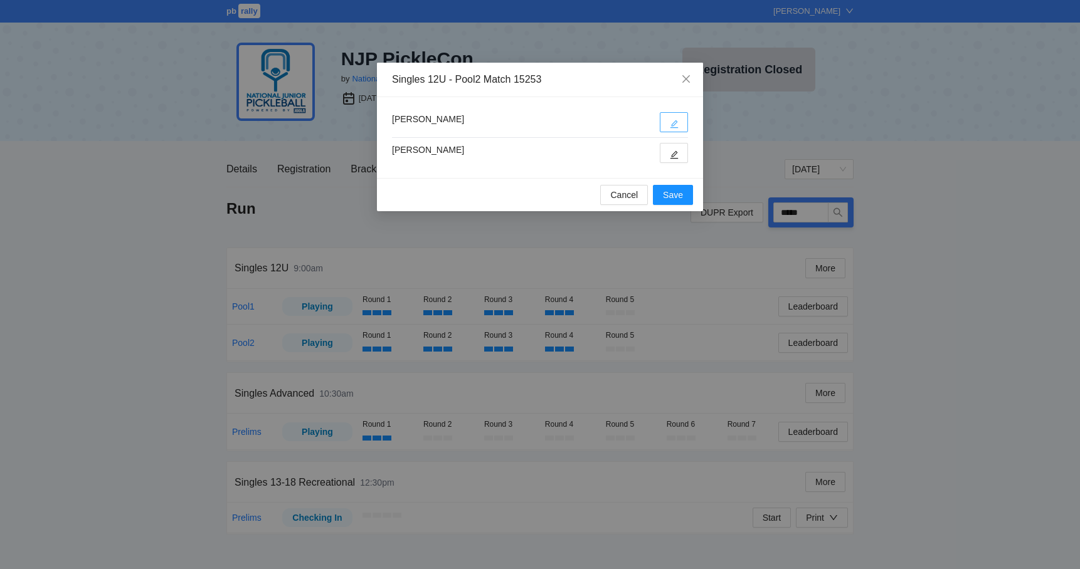
click at [673, 122] on icon "edit" at bounding box center [674, 124] width 9 height 9
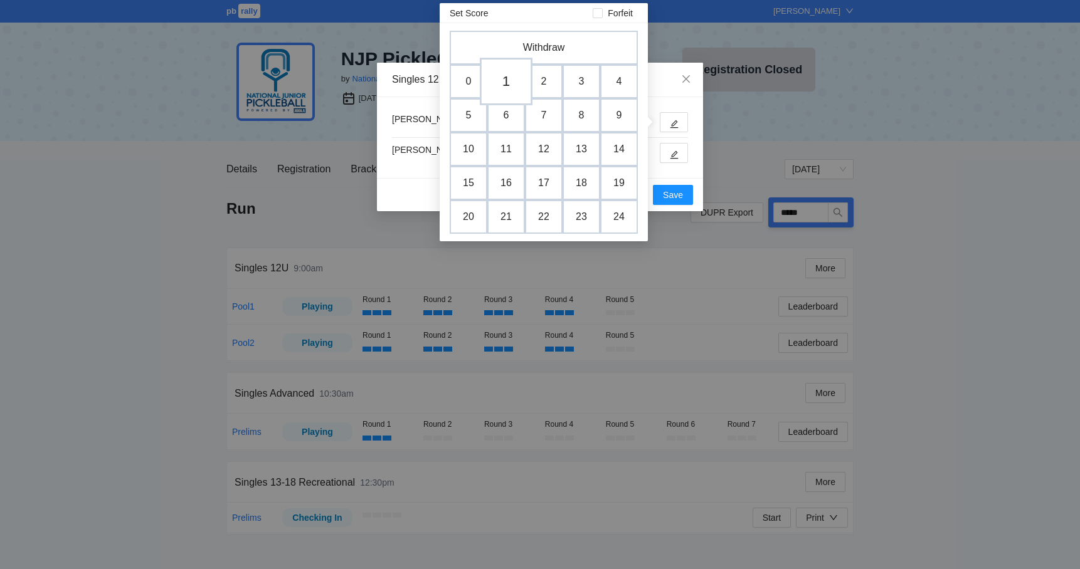
click at [495, 74] on td "1" at bounding box center [506, 82] width 53 height 48
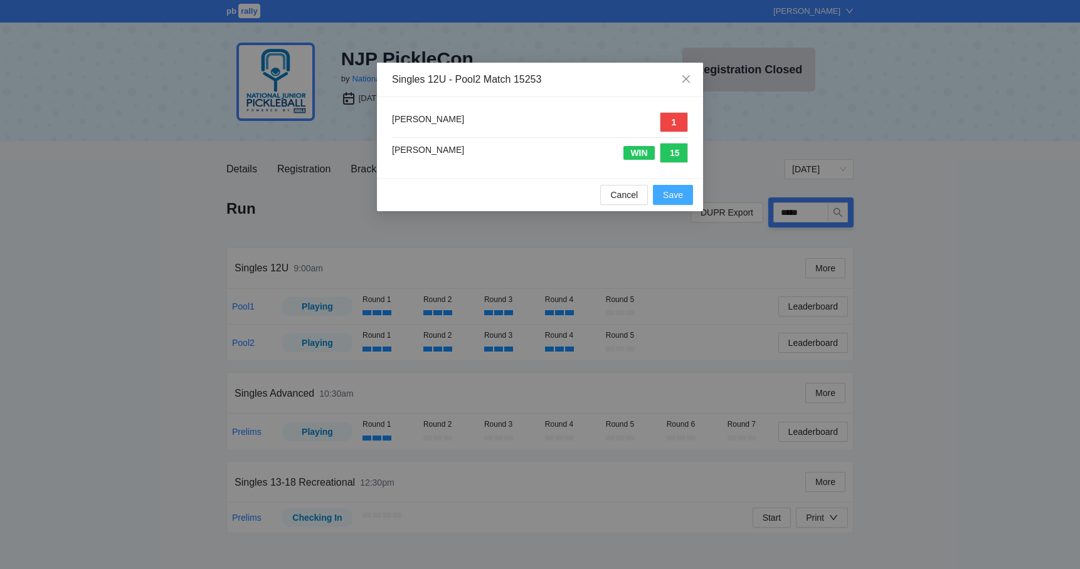
click at [672, 192] on span "Save" at bounding box center [673, 195] width 20 height 14
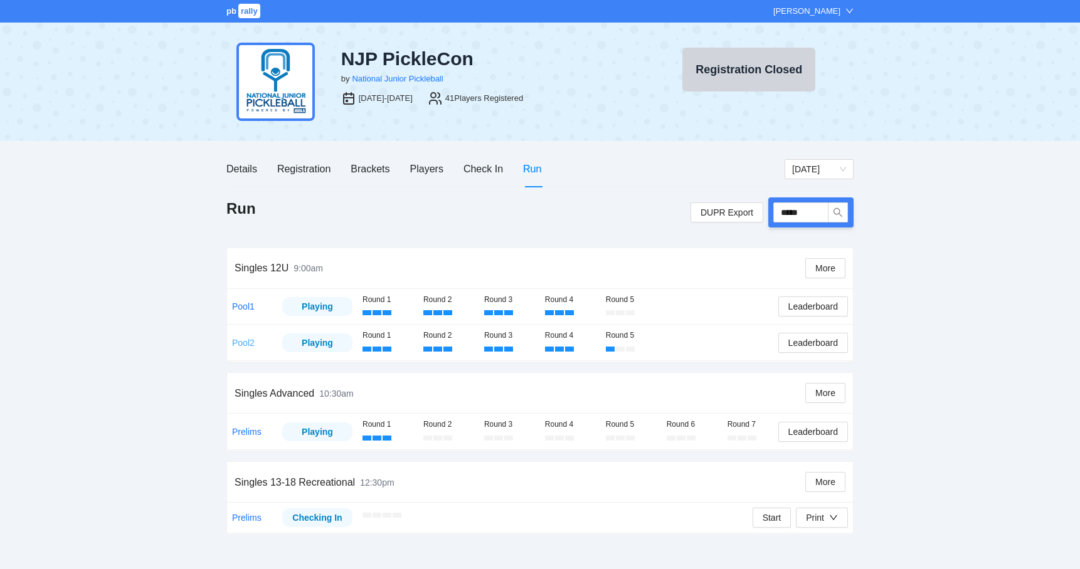
click at [253, 341] on link "Pool2" at bounding box center [243, 343] width 23 height 10
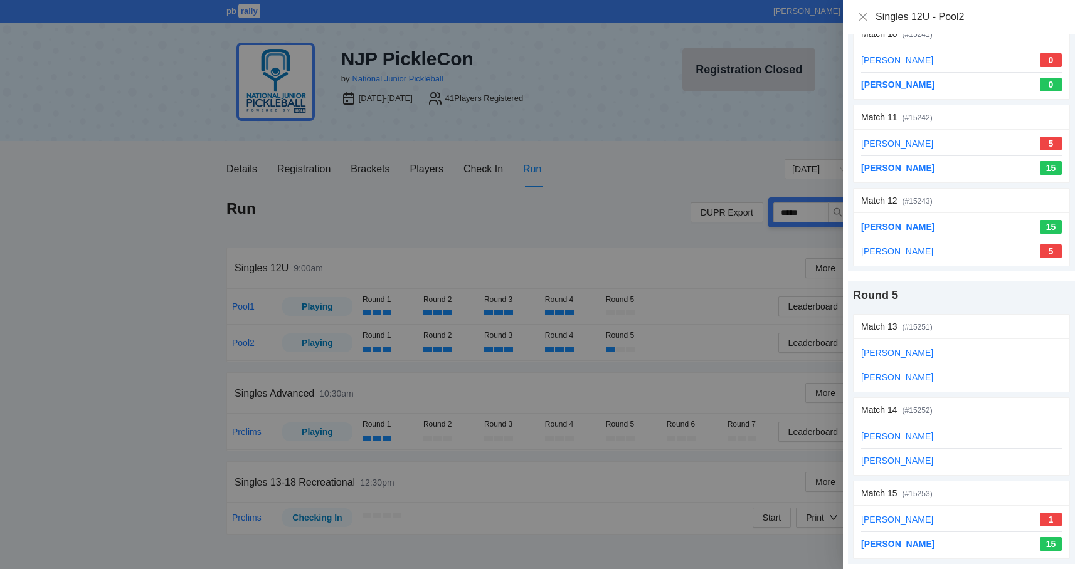
scroll to position [959, 0]
click at [1016, 413] on link "update scores" at bounding box center [1033, 410] width 55 height 10
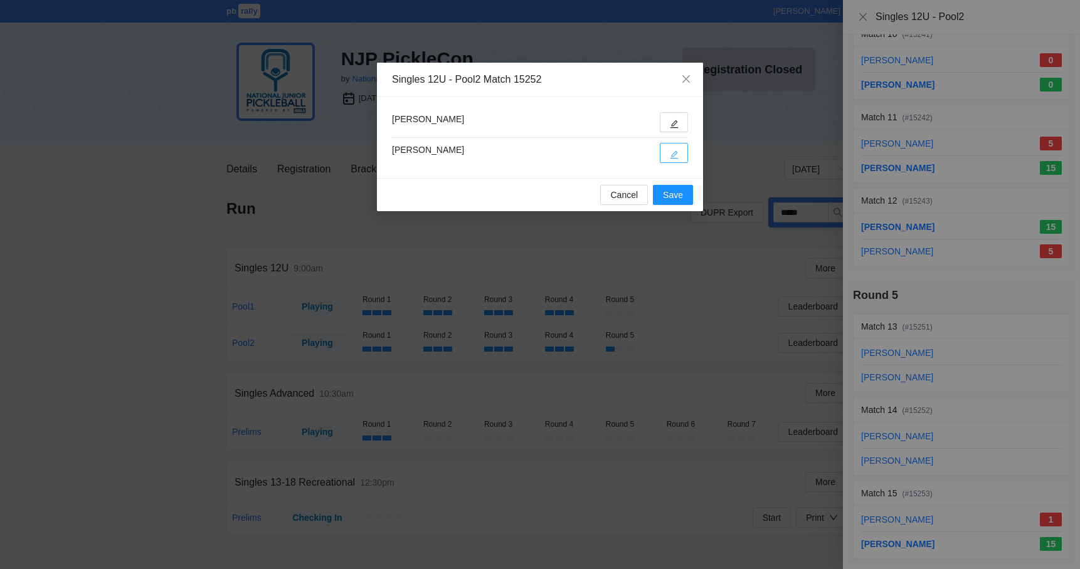
click at [673, 161] on button "button" at bounding box center [674, 153] width 28 height 20
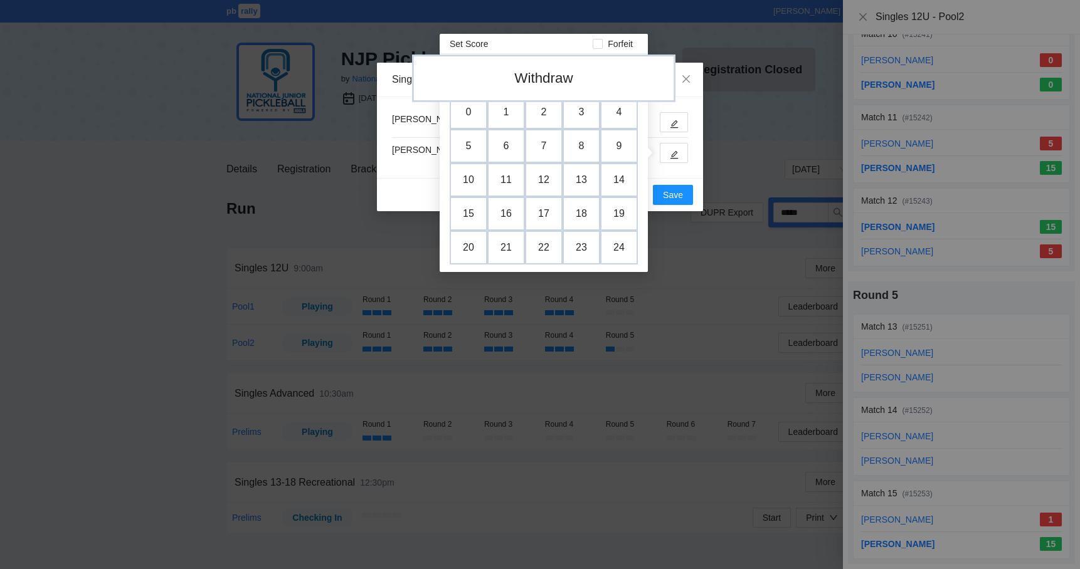
click at [552, 80] on td "Withdraw" at bounding box center [543, 79] width 263 height 48
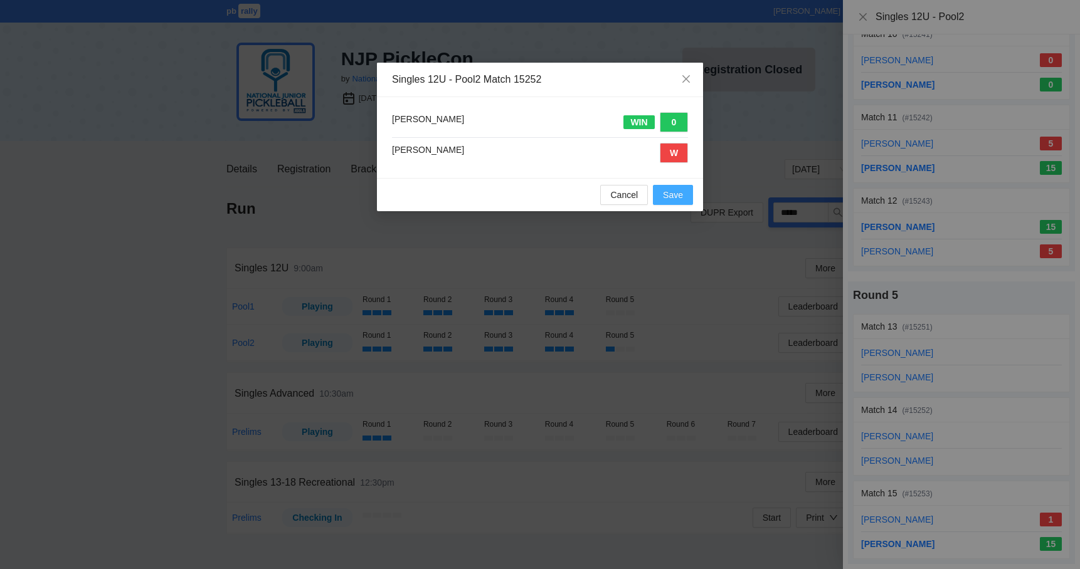
click at [676, 195] on span "Save" at bounding box center [673, 195] width 20 height 14
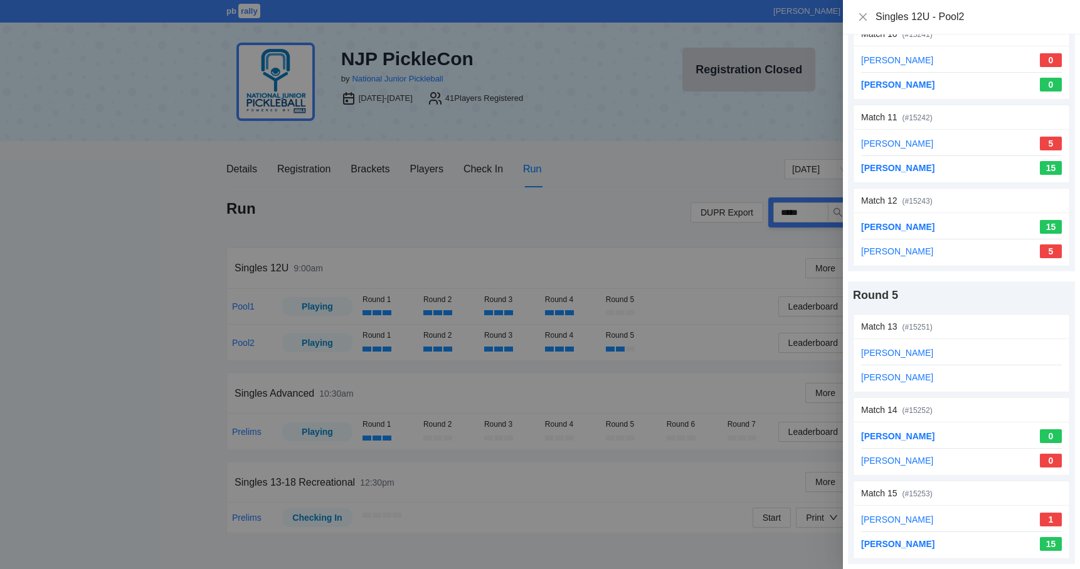
click at [729, 290] on div at bounding box center [540, 284] width 1080 height 569
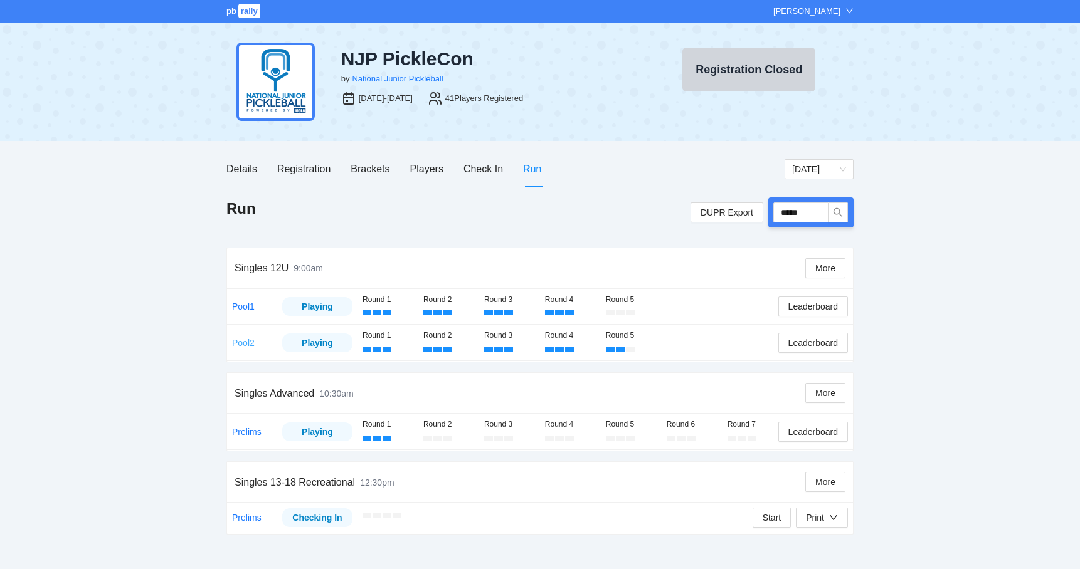
click at [248, 339] on link "Pool2" at bounding box center [243, 343] width 23 height 10
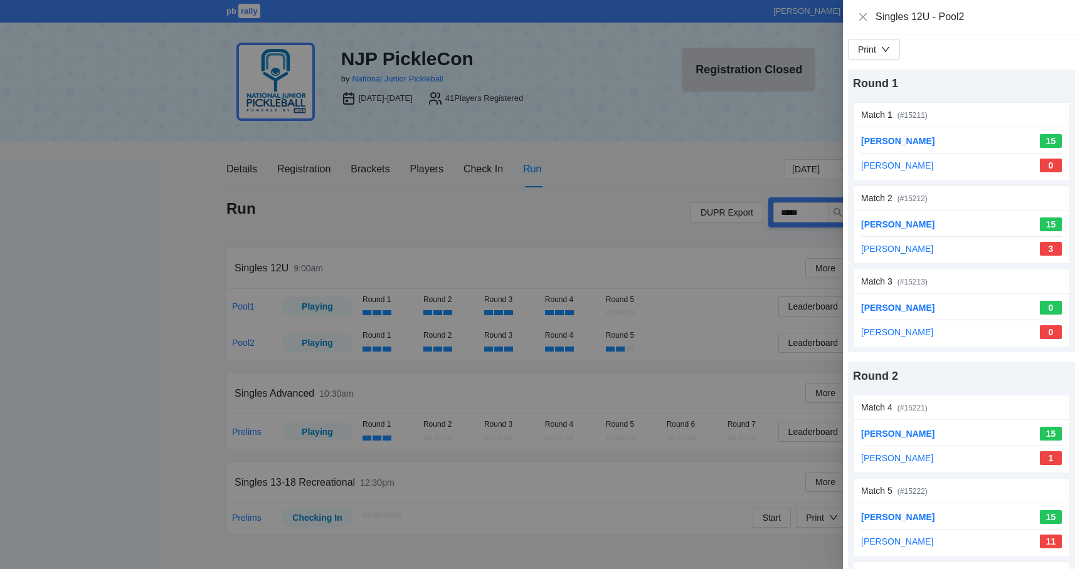
click at [183, 333] on div at bounding box center [540, 284] width 1080 height 569
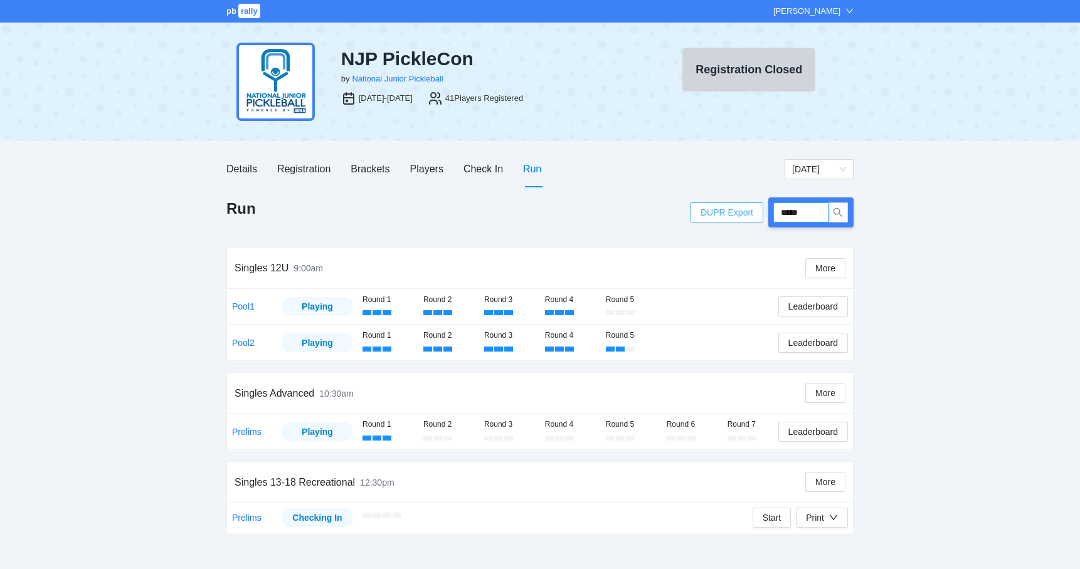
drag, startPoint x: 822, startPoint y: 214, endPoint x: 759, endPoint y: 213, distance: 63.3
click at [759, 213] on div "DUPR Export *****" at bounding box center [771, 213] width 163 height 30
type input "*****"
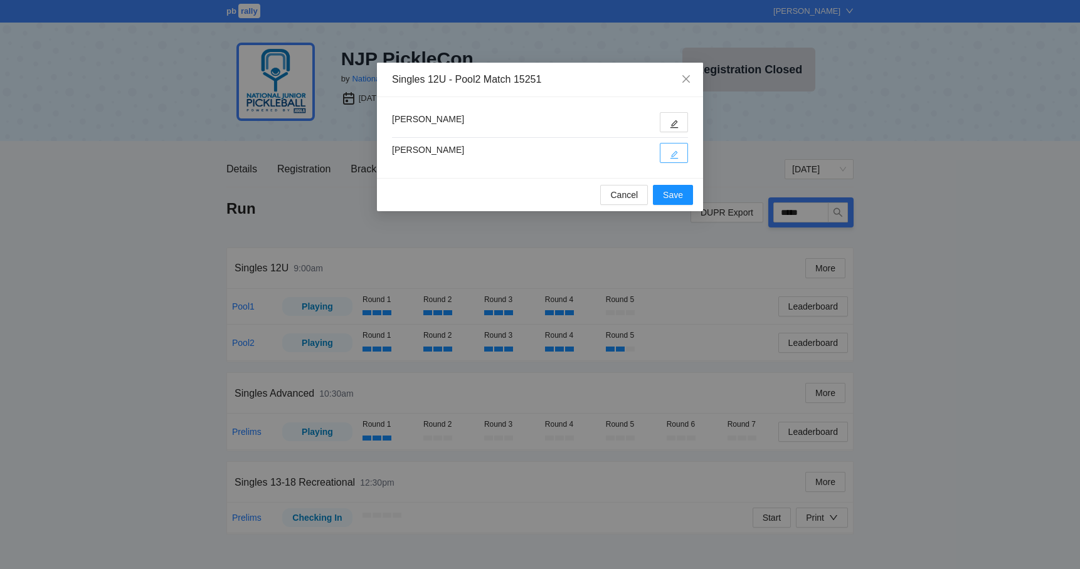
click at [679, 148] on button "button" at bounding box center [674, 153] width 28 height 20
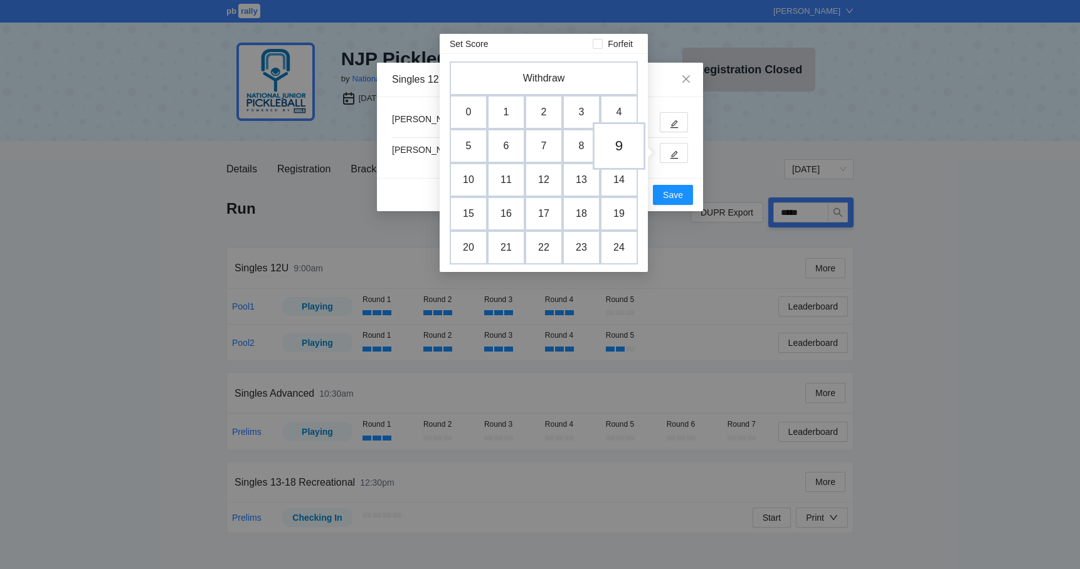
click at [620, 140] on td "9" at bounding box center [619, 146] width 53 height 48
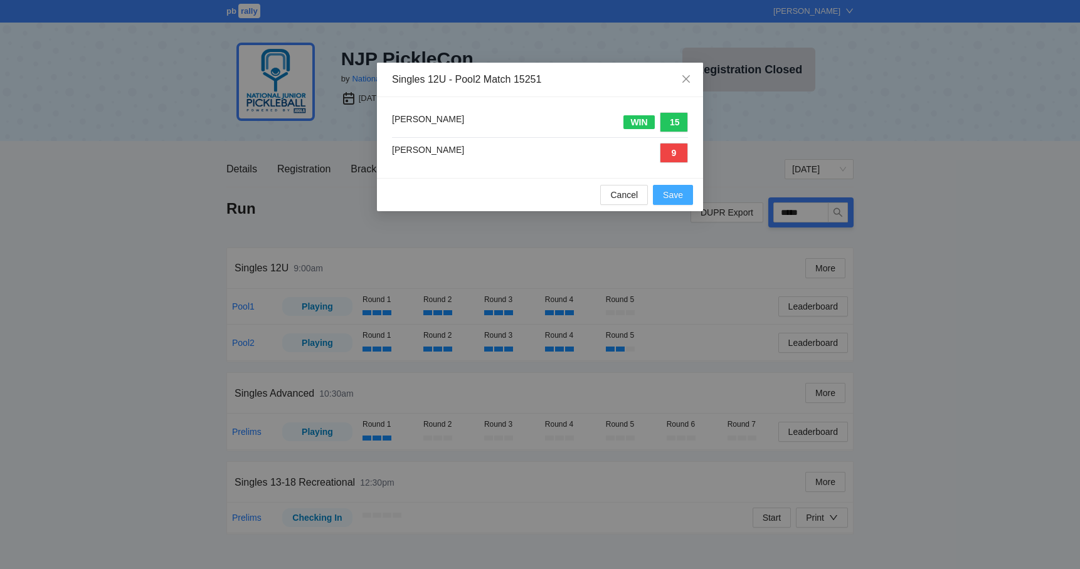
click at [663, 190] on span "Save" at bounding box center [673, 195] width 20 height 14
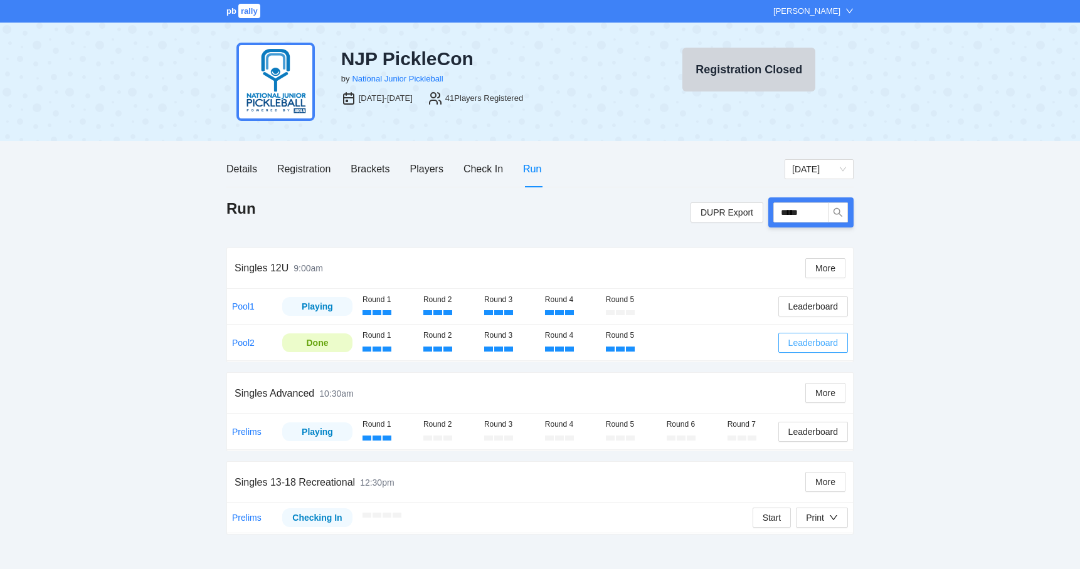
click at [789, 347] on span "Leaderboard" at bounding box center [813, 343] width 50 height 14
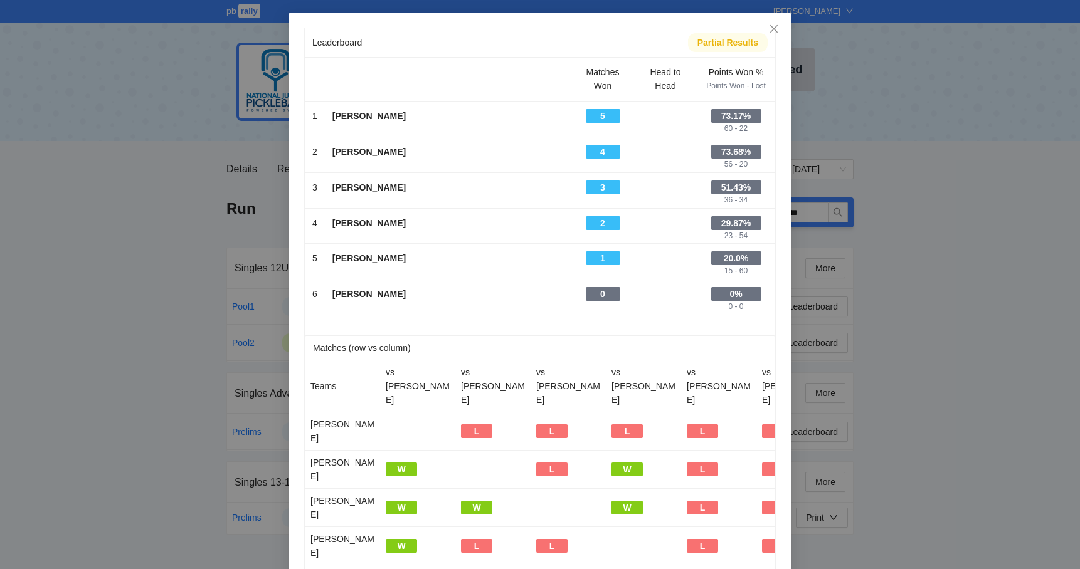
click at [922, 349] on div "Leaderboard Partial Results Matches Won Head to Head Points Won % Points Won - …" at bounding box center [540, 284] width 1080 height 569
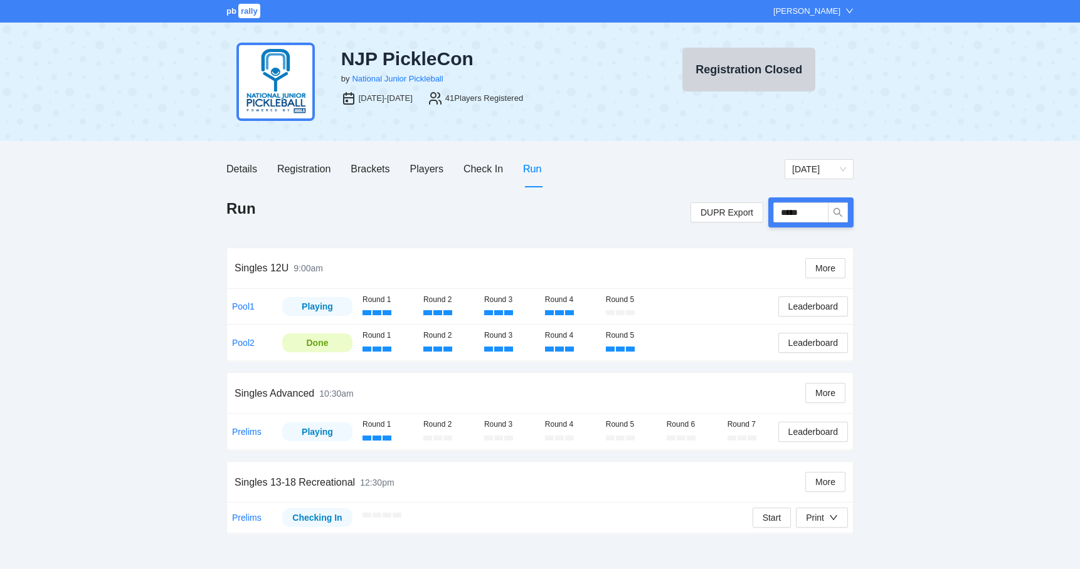
click at [800, 291] on td "Round 1 Round 2 Round 3 Round 4 Round 5 Leaderboard" at bounding box center [604, 307] width 495 height 36
click at [800, 300] on span "Leaderboard" at bounding box center [813, 307] width 50 height 14
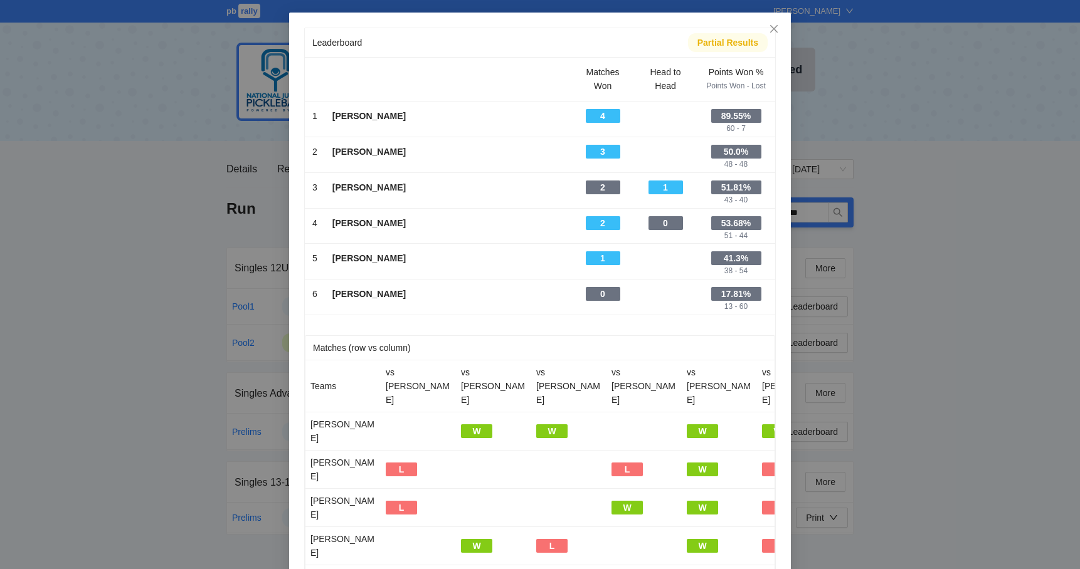
click at [919, 305] on div "Leaderboard Partial Results Matches Won Head to Head Points Won % Points Won - …" at bounding box center [540, 284] width 1080 height 569
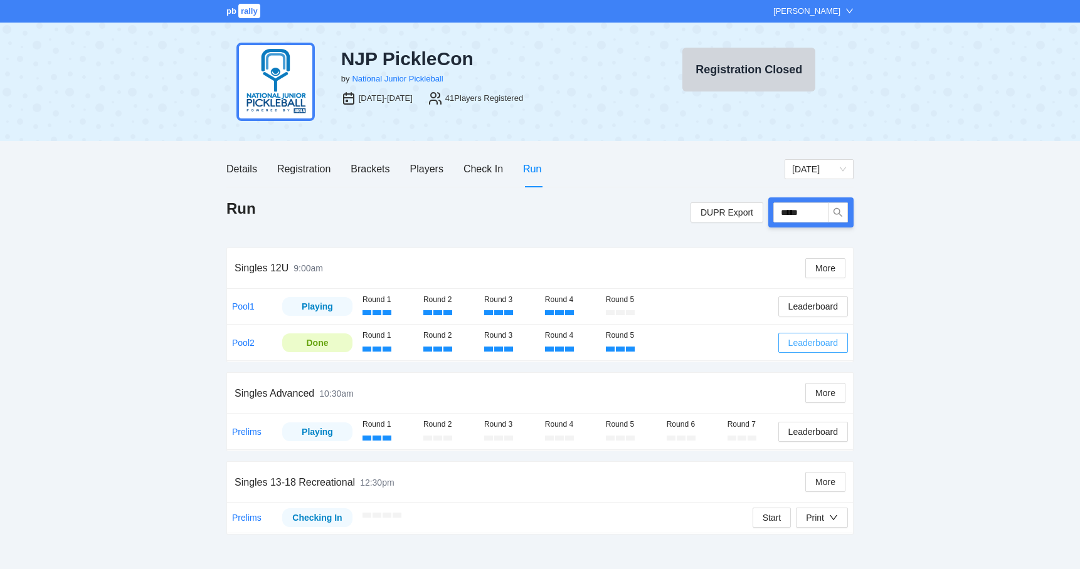
click at [793, 339] on span "Leaderboard" at bounding box center [813, 343] width 50 height 14
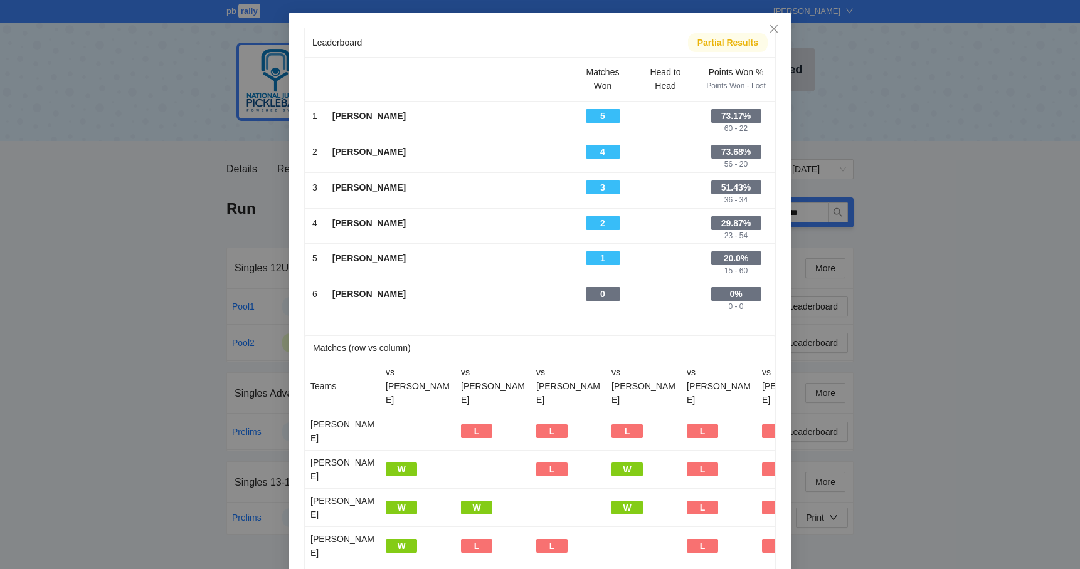
click at [926, 349] on div "Leaderboard Partial Results Matches Won Head to Head Points Won % Points Won - …" at bounding box center [540, 284] width 1080 height 569
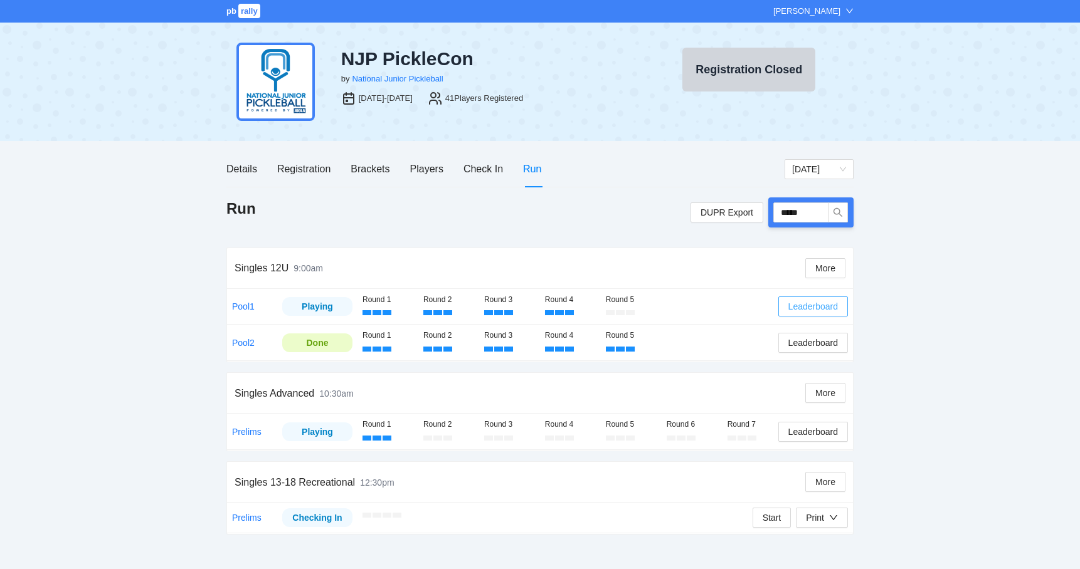
click at [837, 308] on span "Leaderboard" at bounding box center [813, 307] width 50 height 14
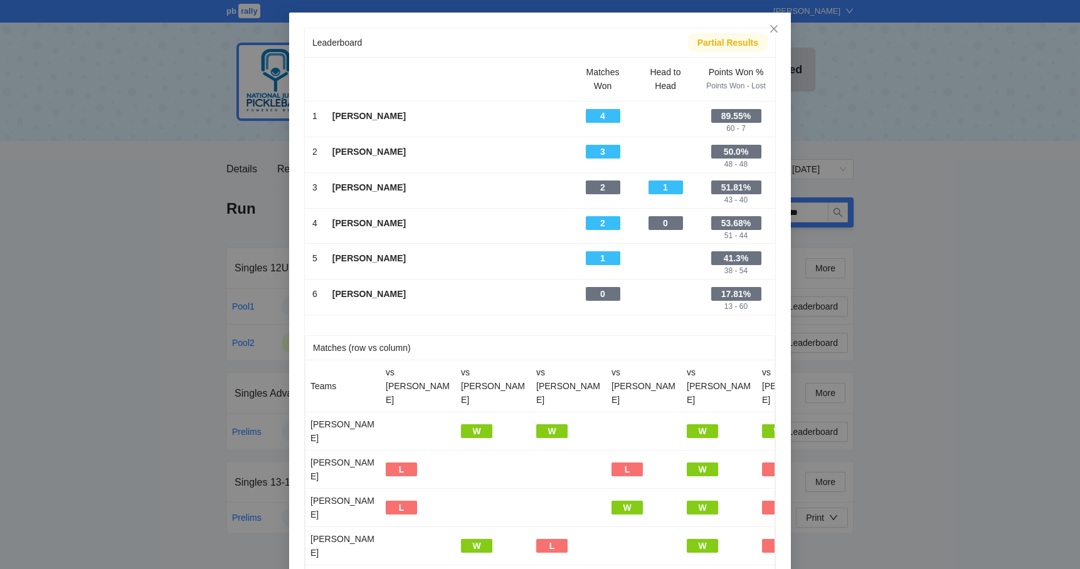
click at [916, 312] on div "Leaderboard Partial Results Matches Won Head to Head Points Won % Points Won - …" at bounding box center [540, 284] width 1080 height 569
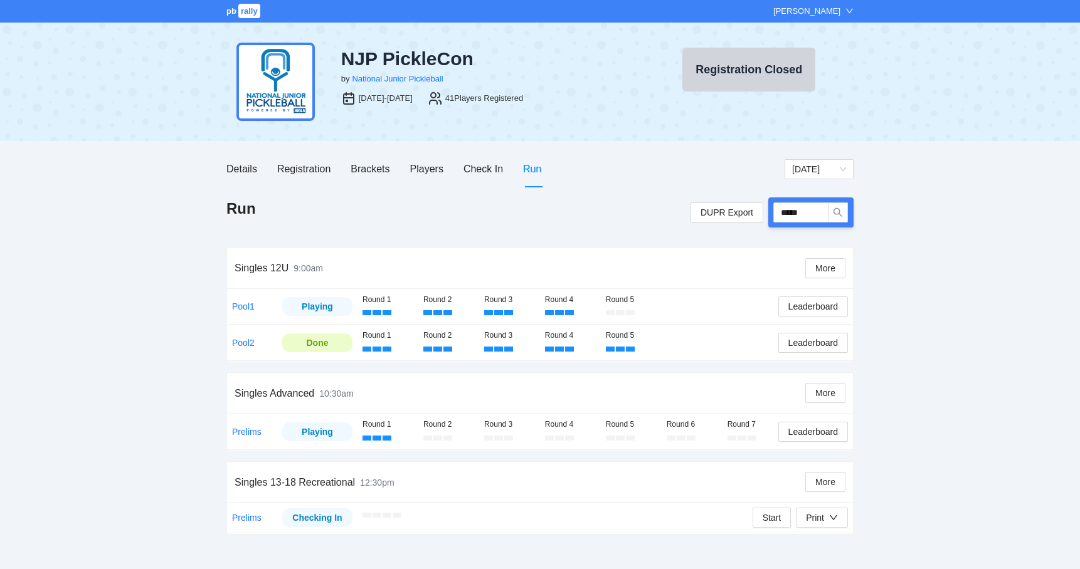
click at [916, 312] on div "pb rally Mike Saniuk NJP PickleCon by National Junior Pickleball Aug 9-10, 2025…" at bounding box center [540, 284] width 1080 height 569
drag, startPoint x: 820, startPoint y: 218, endPoint x: 765, endPoint y: 218, distance: 55.2
click at [765, 218] on div "DUPR Export *****" at bounding box center [771, 213] width 163 height 30
drag, startPoint x: 818, startPoint y: 211, endPoint x: 768, endPoint y: 210, distance: 50.2
click at [768, 210] on div "DUPR Export *****" at bounding box center [771, 213] width 163 height 30
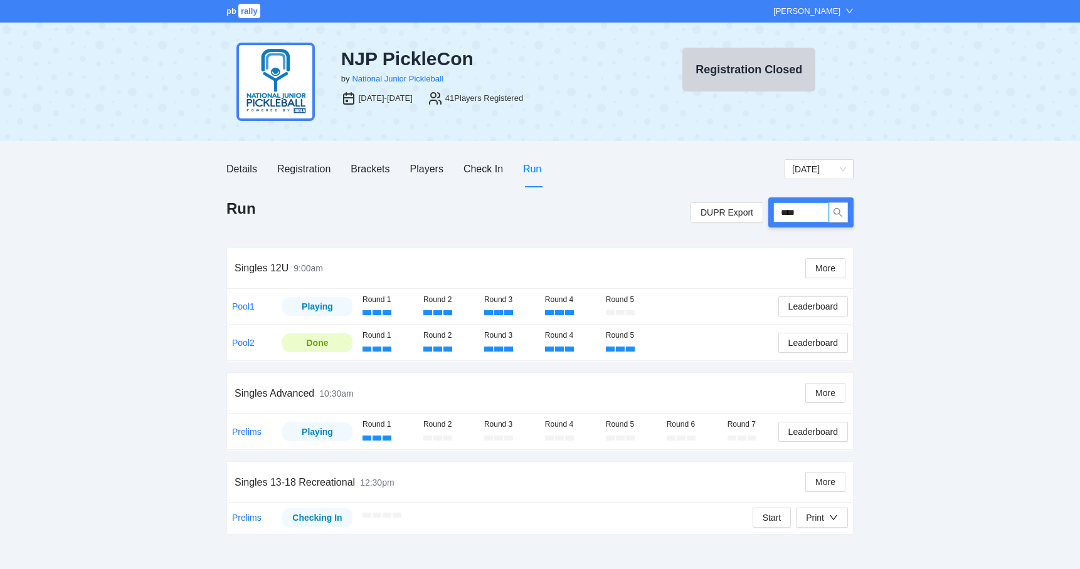
type input "*****"
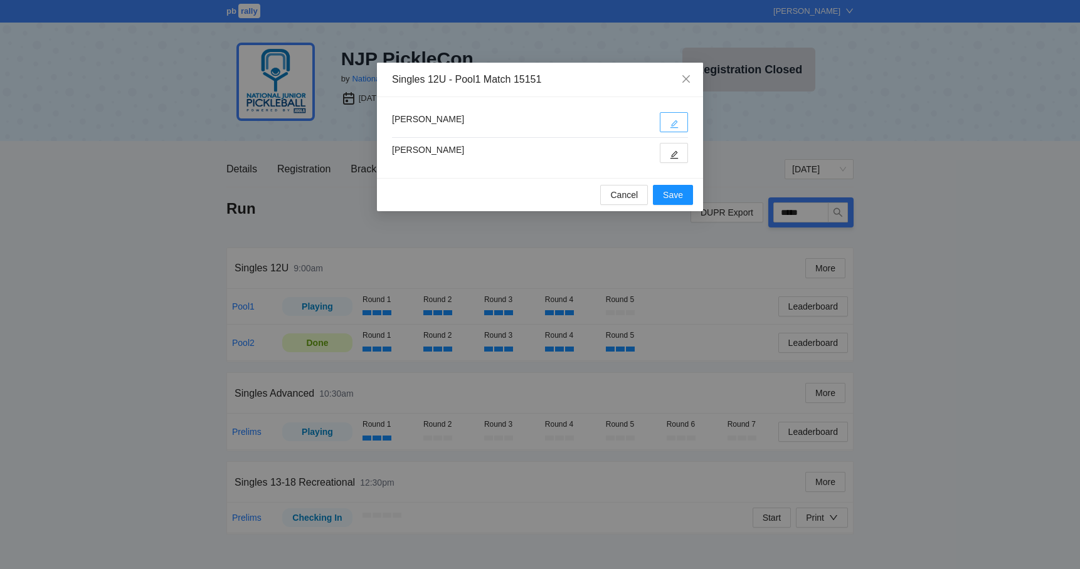
click at [670, 124] on icon "edit" at bounding box center [674, 124] width 9 height 9
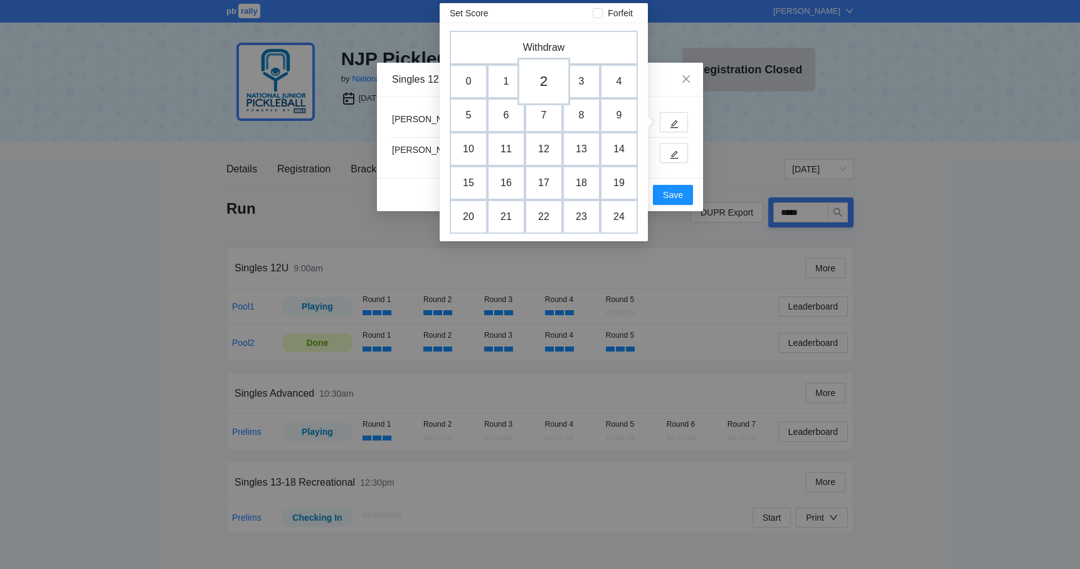
click at [547, 86] on td "2" at bounding box center [543, 82] width 53 height 48
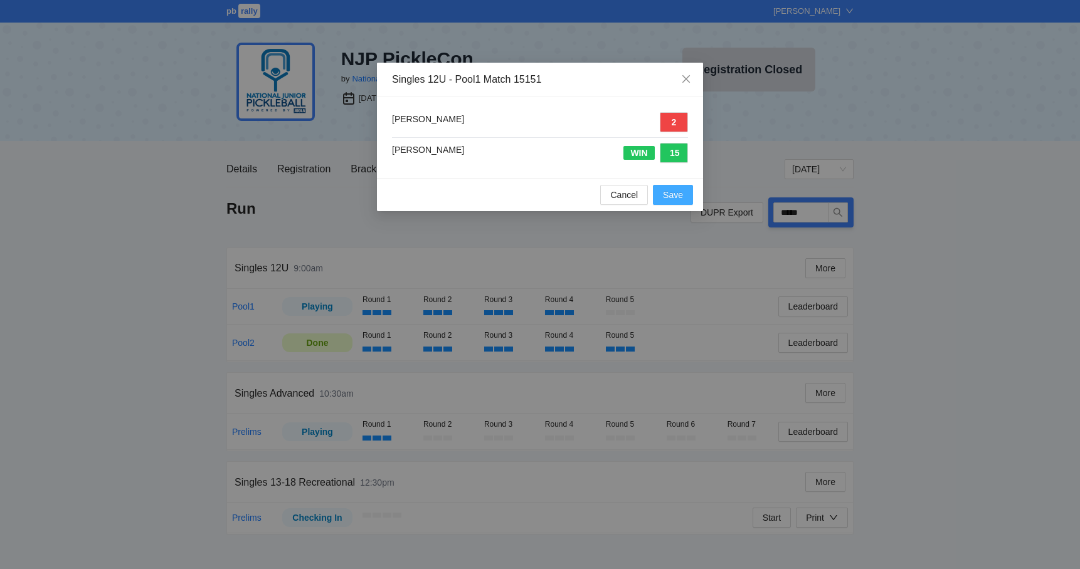
click at [668, 193] on span "Save" at bounding box center [673, 195] width 20 height 14
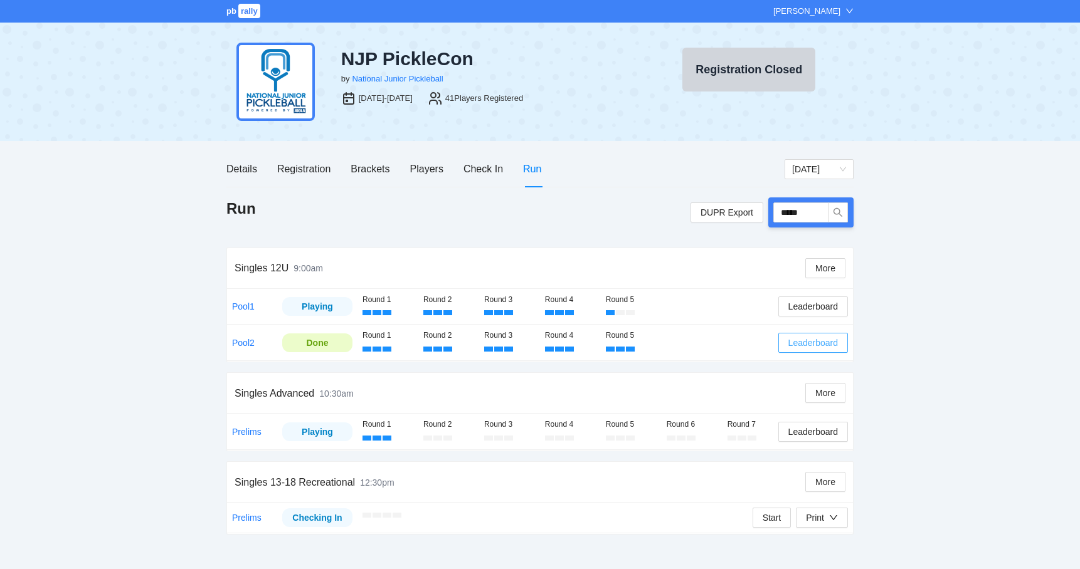
click at [798, 336] on span "Leaderboard" at bounding box center [813, 343] width 50 height 14
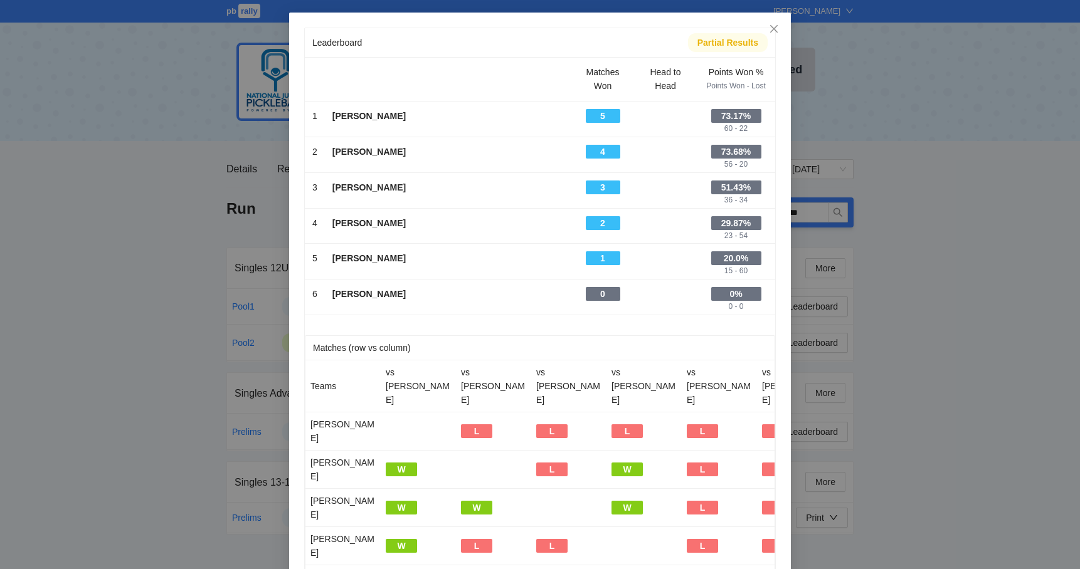
click at [992, 352] on div "Leaderboard Partial Results Matches Won Head to Head Points Won % Points Won - …" at bounding box center [540, 284] width 1080 height 569
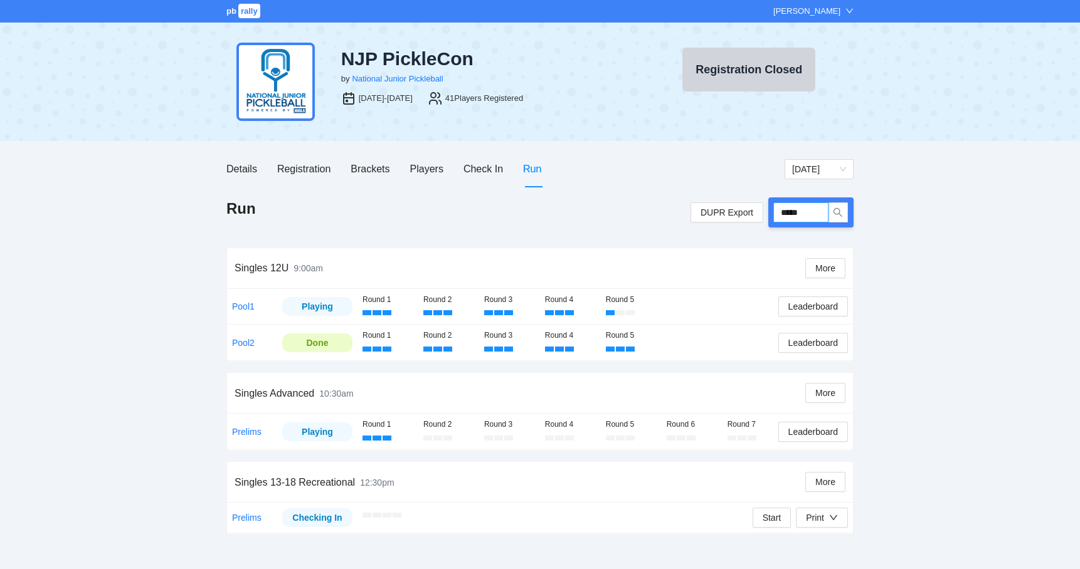
drag, startPoint x: 817, startPoint y: 215, endPoint x: 775, endPoint y: 209, distance: 42.5
click at [775, 208] on input "*****" at bounding box center [800, 213] width 55 height 20
type input "****"
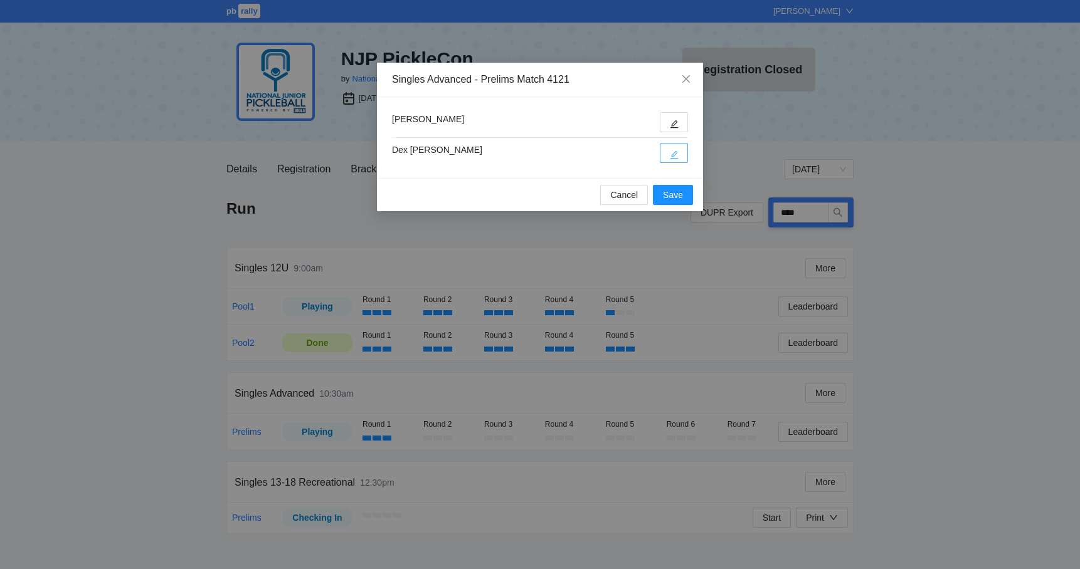
click at [678, 150] on span "edit" at bounding box center [674, 154] width 9 height 9
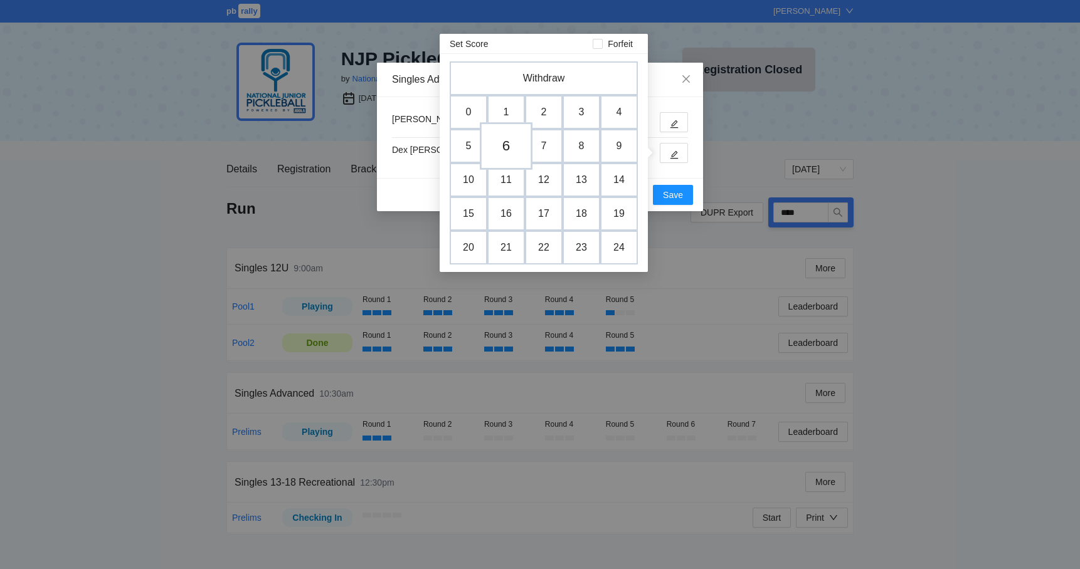
click at [502, 147] on td "6" at bounding box center [506, 146] width 53 height 48
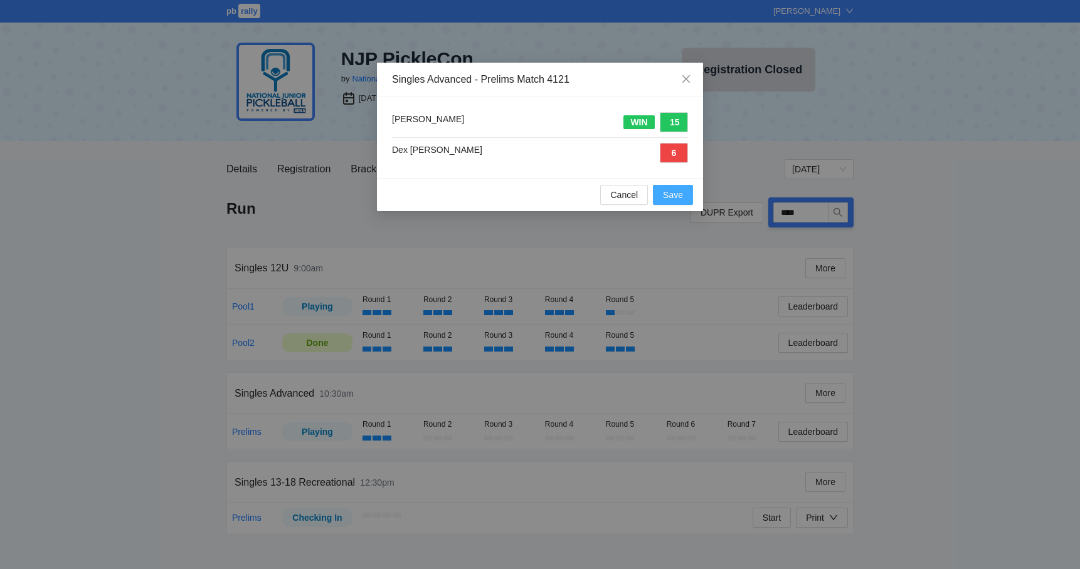
click at [672, 199] on span "Save" at bounding box center [673, 195] width 20 height 14
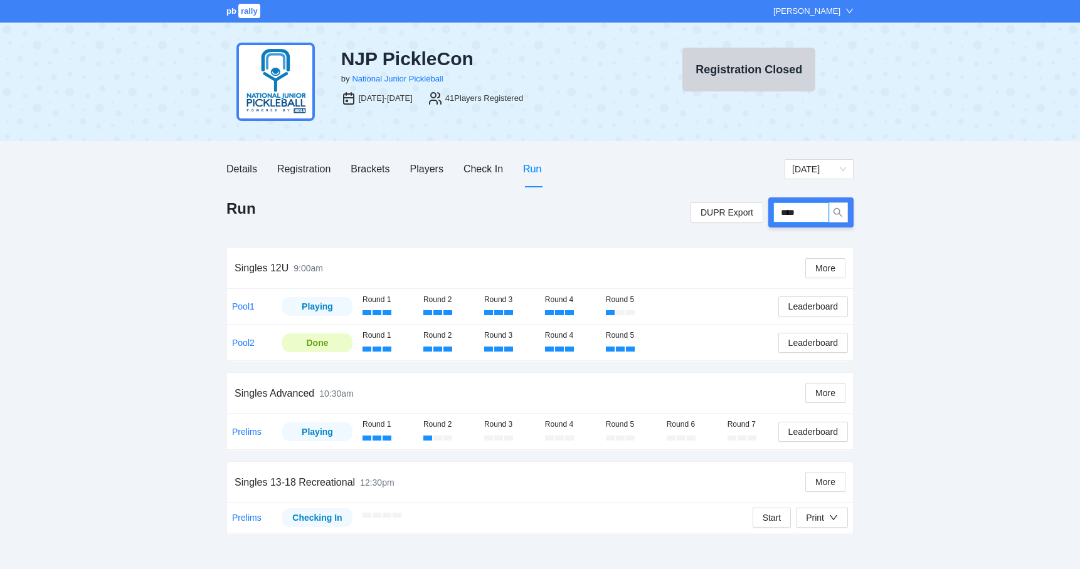
drag, startPoint x: 814, startPoint y: 214, endPoint x: 773, endPoint y: 214, distance: 41.4
click at [773, 214] on div "****" at bounding box center [810, 213] width 85 height 30
type input "****"
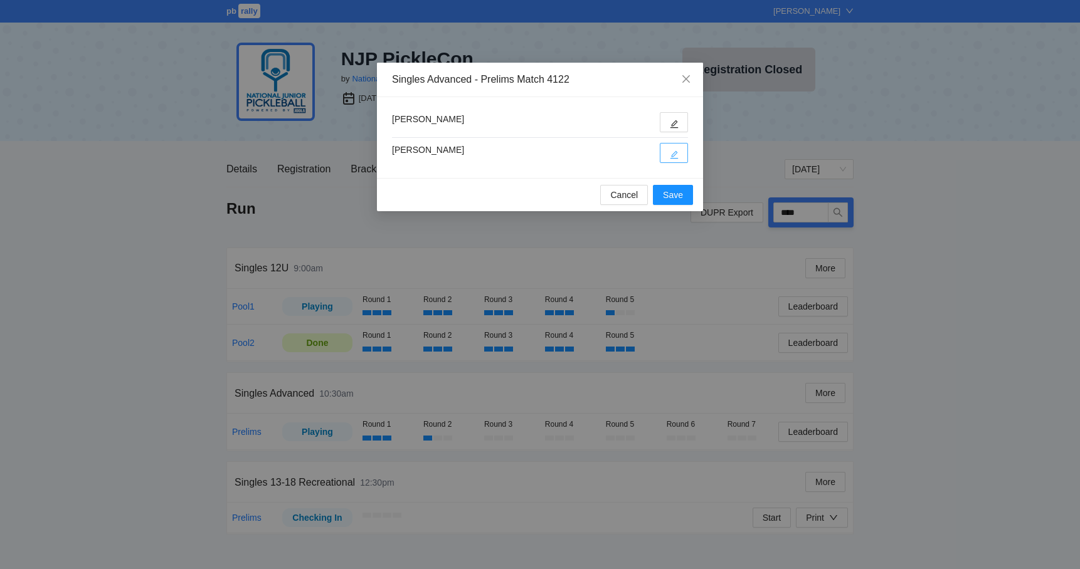
click at [661, 157] on button "button" at bounding box center [674, 153] width 28 height 20
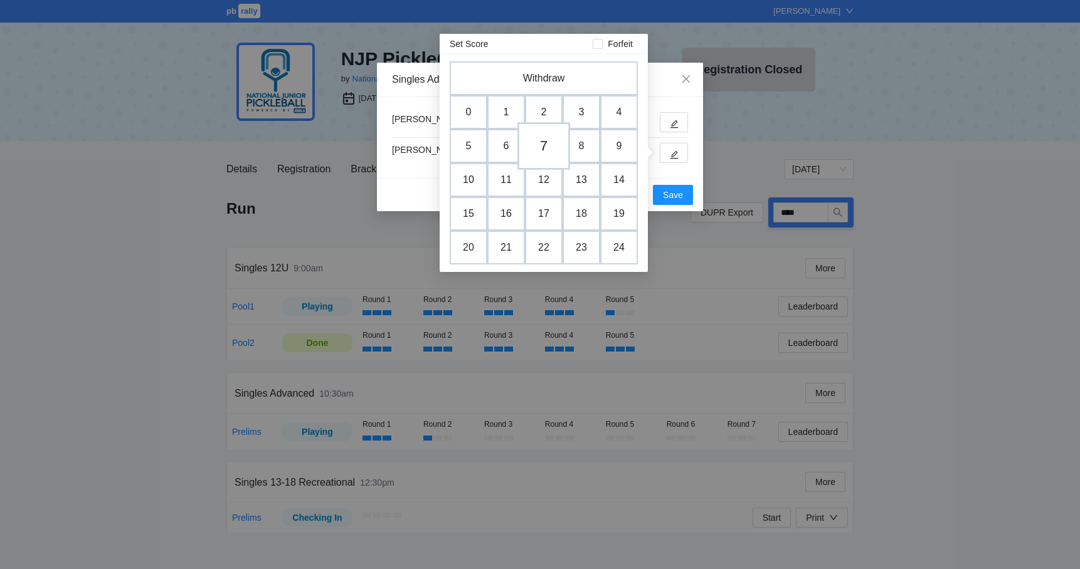
click at [549, 147] on td "7" at bounding box center [543, 146] width 53 height 48
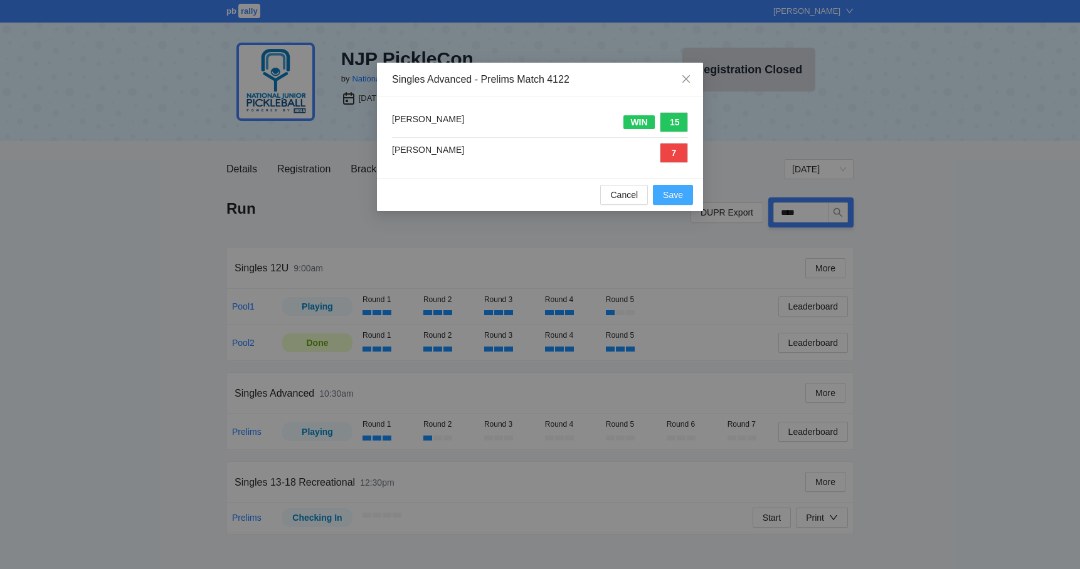
click at [670, 194] on span "Save" at bounding box center [673, 195] width 20 height 14
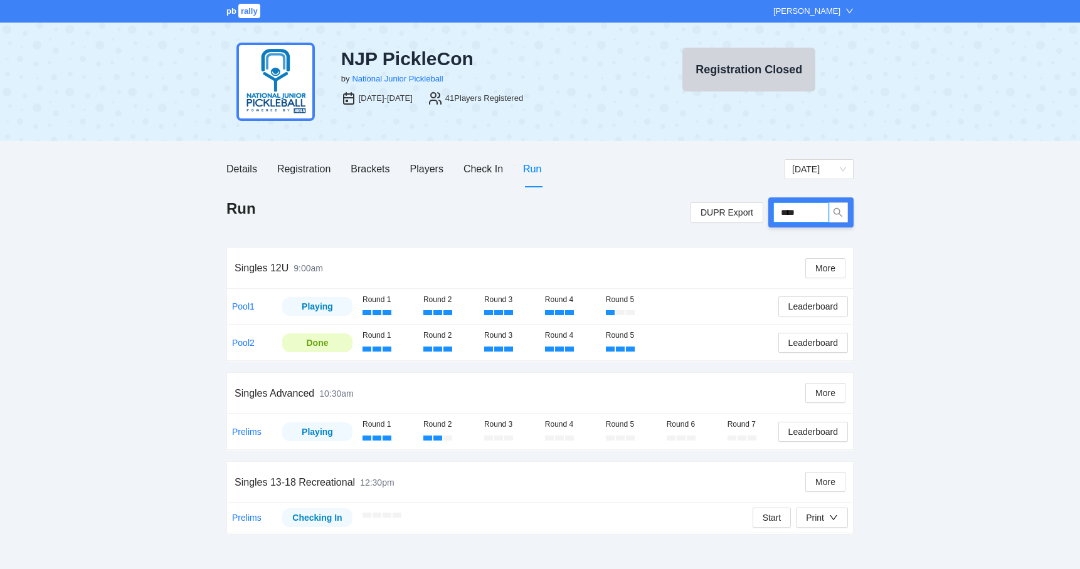
drag, startPoint x: 803, startPoint y: 211, endPoint x: 771, endPoint y: 211, distance: 32.0
click at [771, 211] on div "****" at bounding box center [810, 213] width 85 height 30
type input "****"
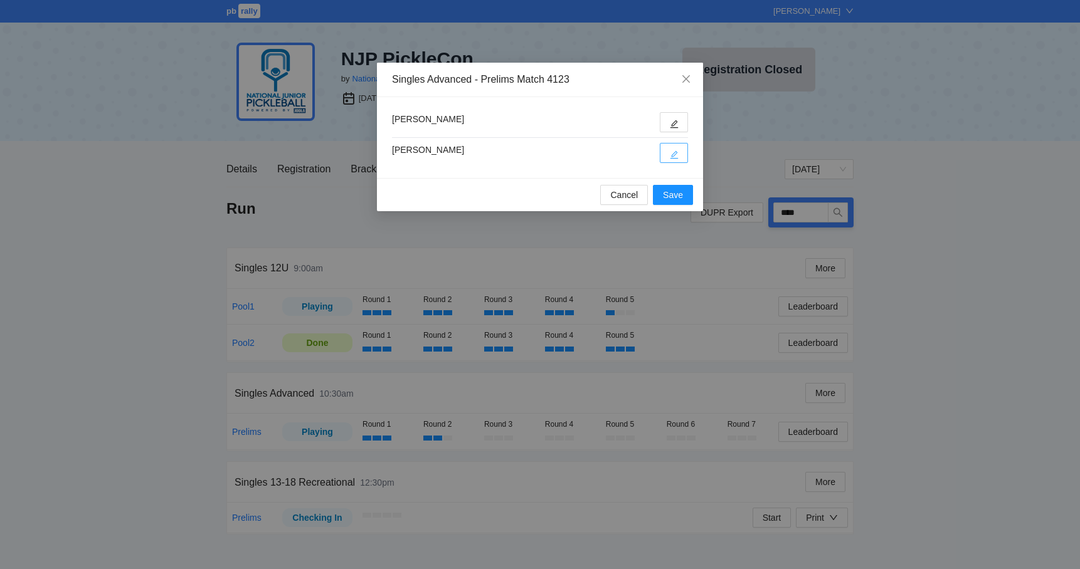
click at [673, 154] on icon "edit" at bounding box center [674, 155] width 8 height 8
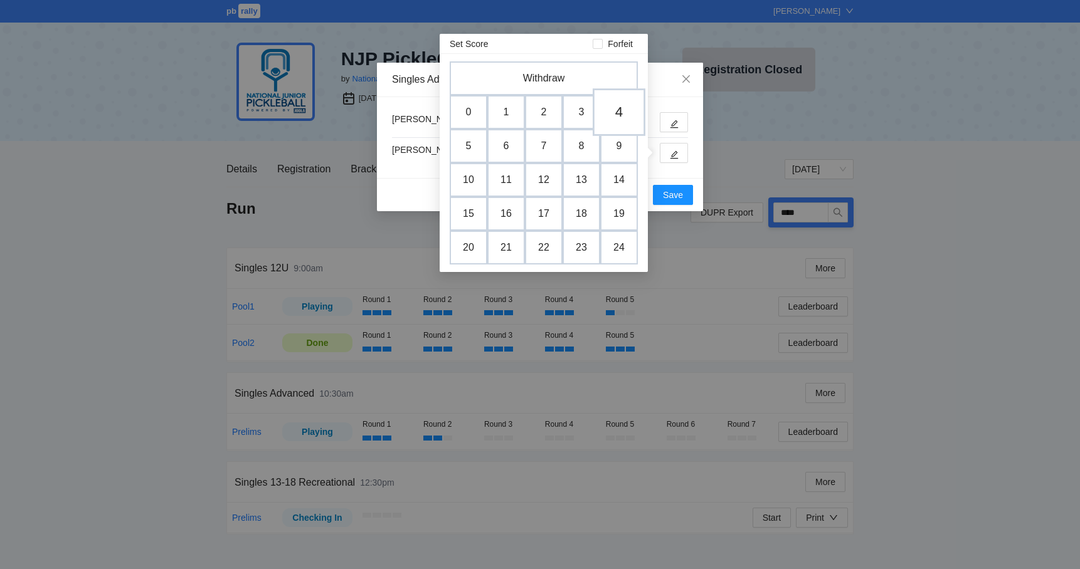
click at [618, 114] on td "4" at bounding box center [619, 112] width 53 height 48
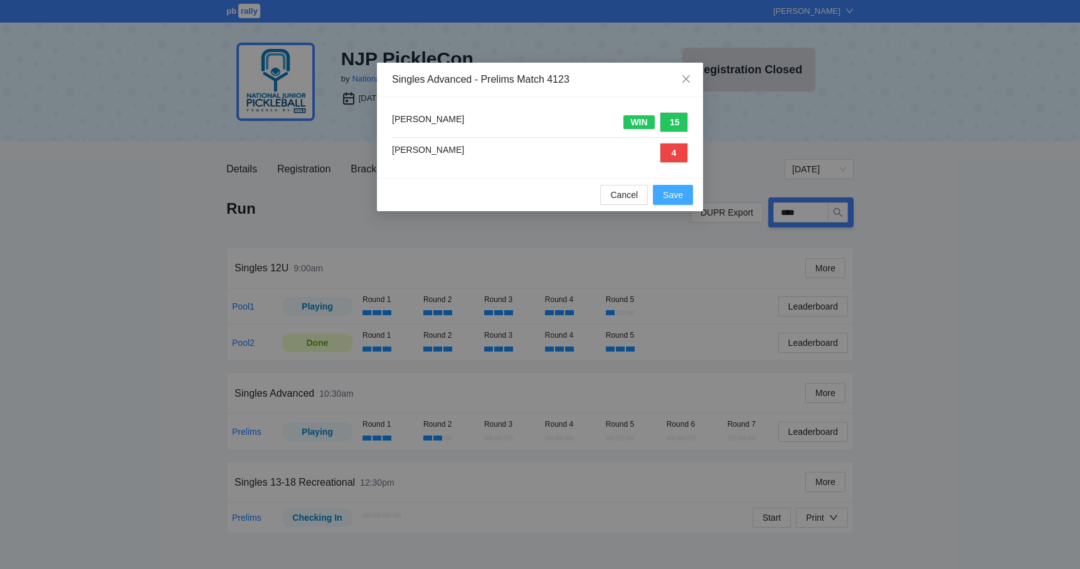
click at [670, 193] on span "Save" at bounding box center [673, 195] width 20 height 14
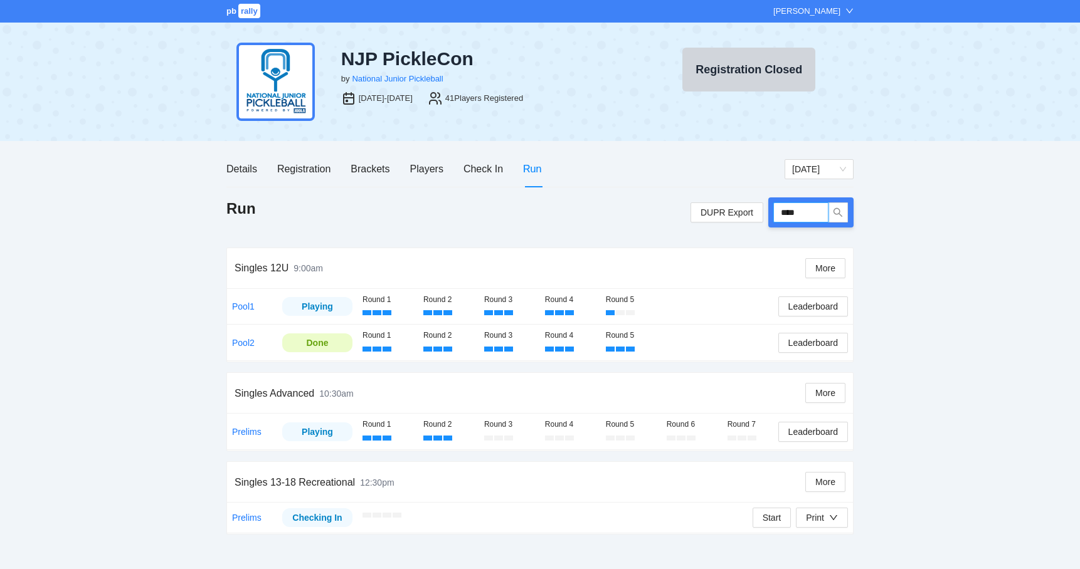
drag, startPoint x: 813, startPoint y: 208, endPoint x: 773, endPoint y: 209, distance: 40.2
click at [773, 209] on input "****" at bounding box center [800, 213] width 55 height 20
type input "*****"
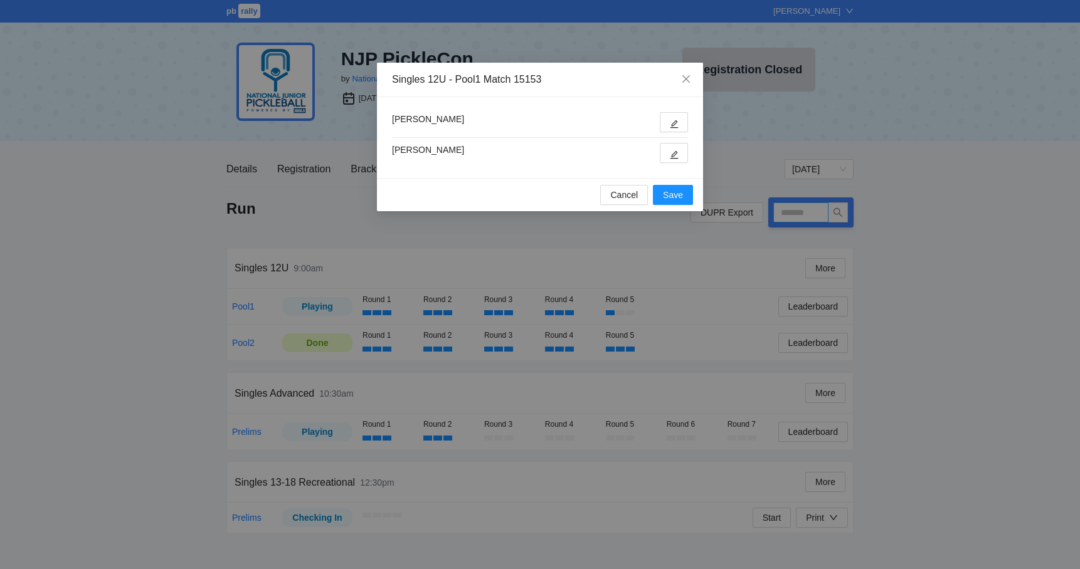
type input "*****"
click at [677, 154] on icon "edit" at bounding box center [674, 154] width 9 height 9
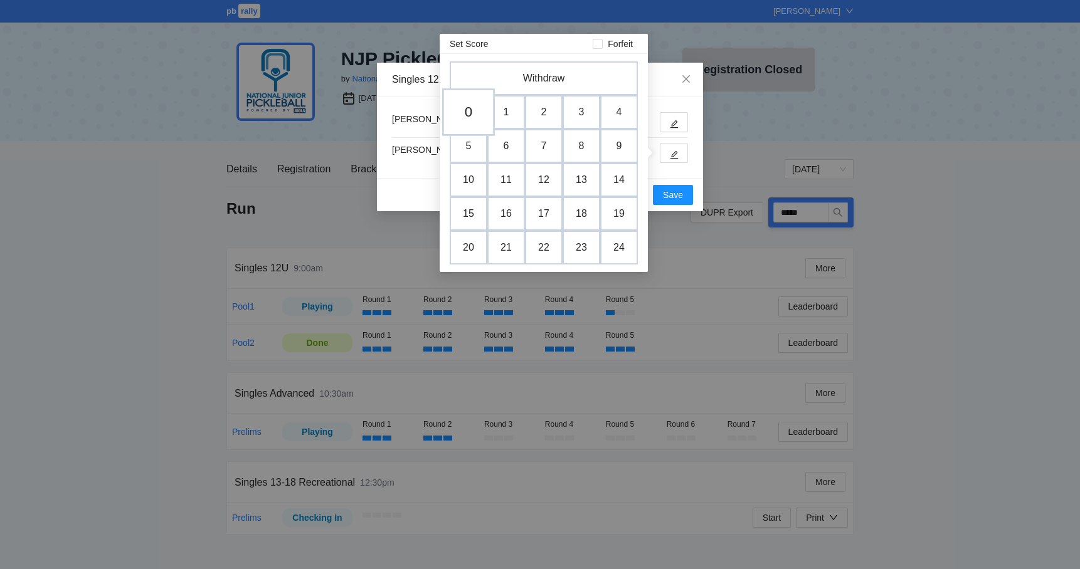
click at [473, 115] on td "0" at bounding box center [468, 112] width 53 height 48
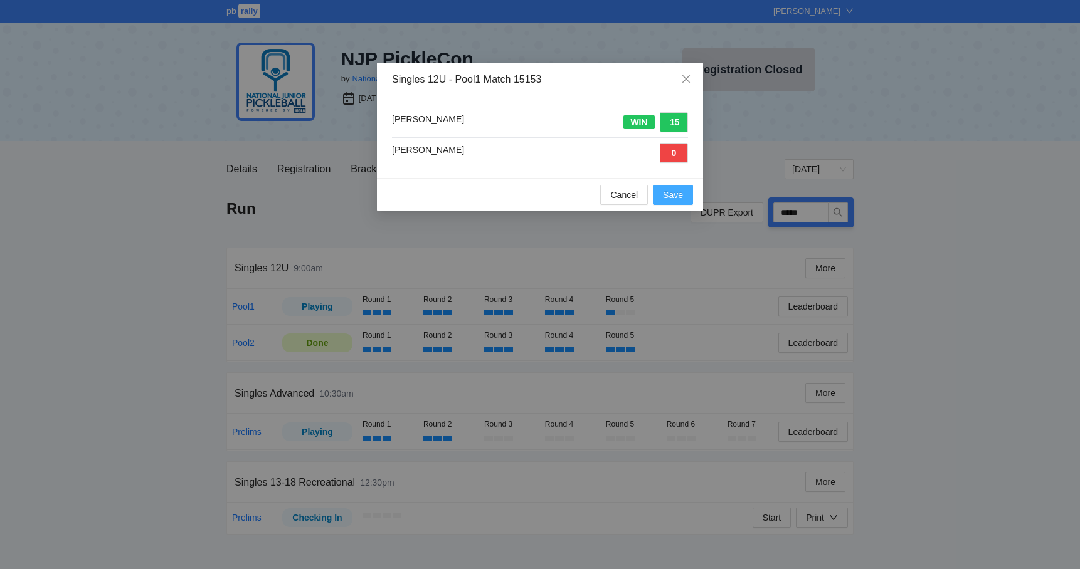
click at [671, 201] on span "Save" at bounding box center [673, 195] width 20 height 14
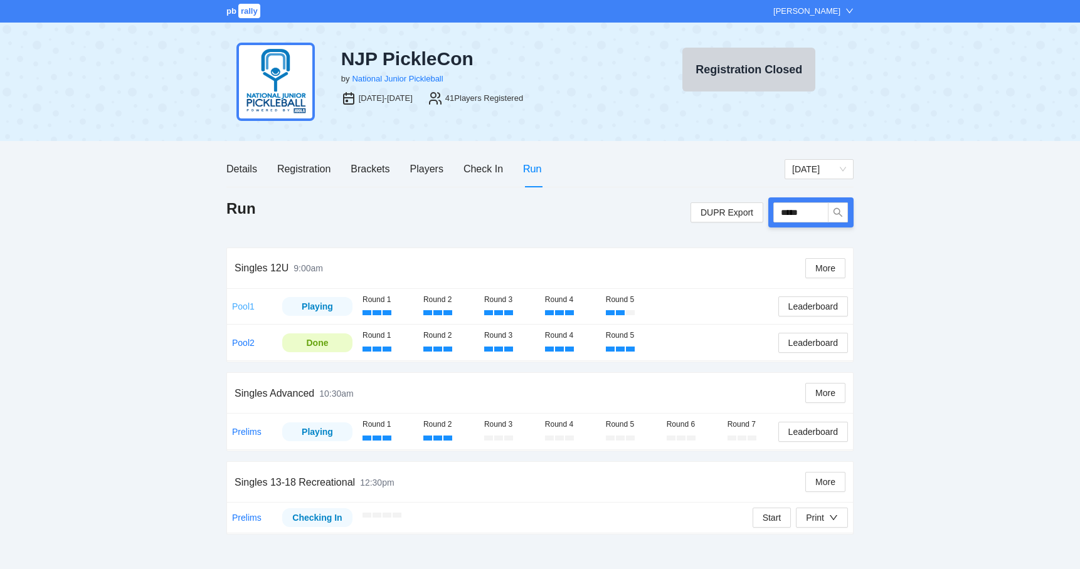
click at [246, 302] on link "Pool1" at bounding box center [243, 307] width 23 height 10
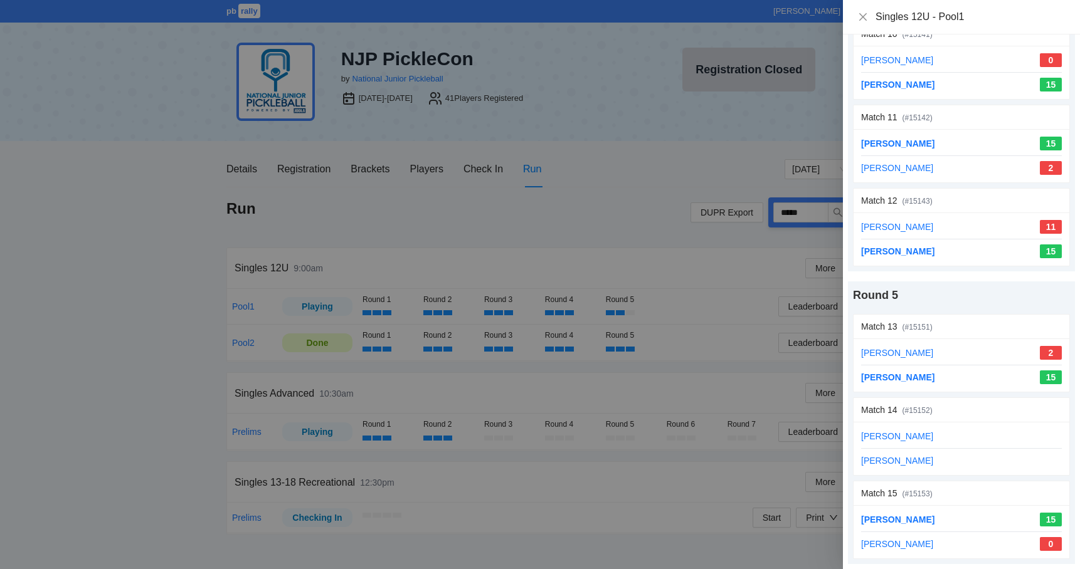
click at [622, 227] on div at bounding box center [540, 284] width 1080 height 569
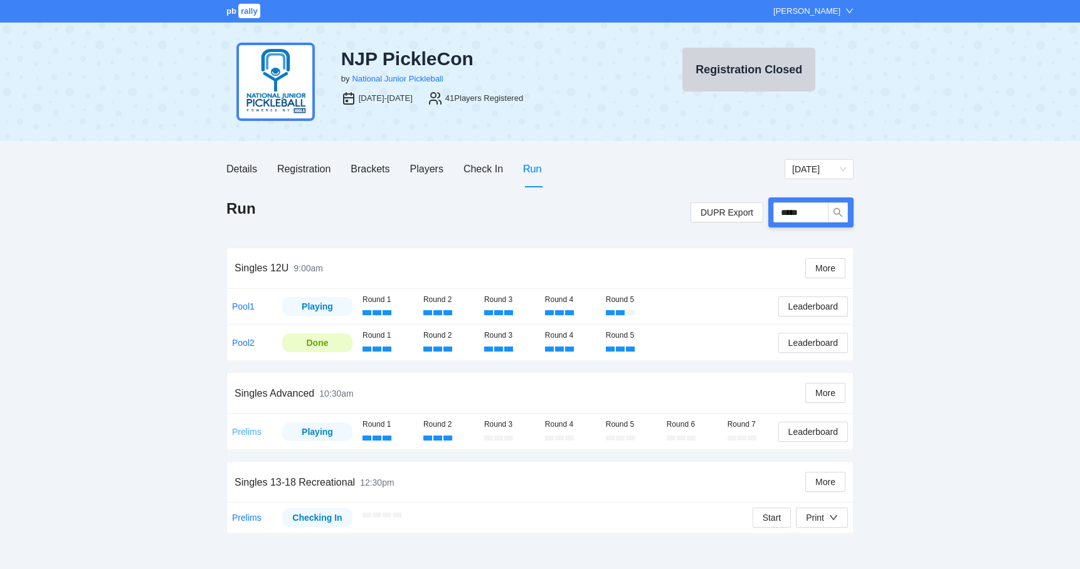
click at [248, 433] on link "Prelims" at bounding box center [246, 432] width 29 height 10
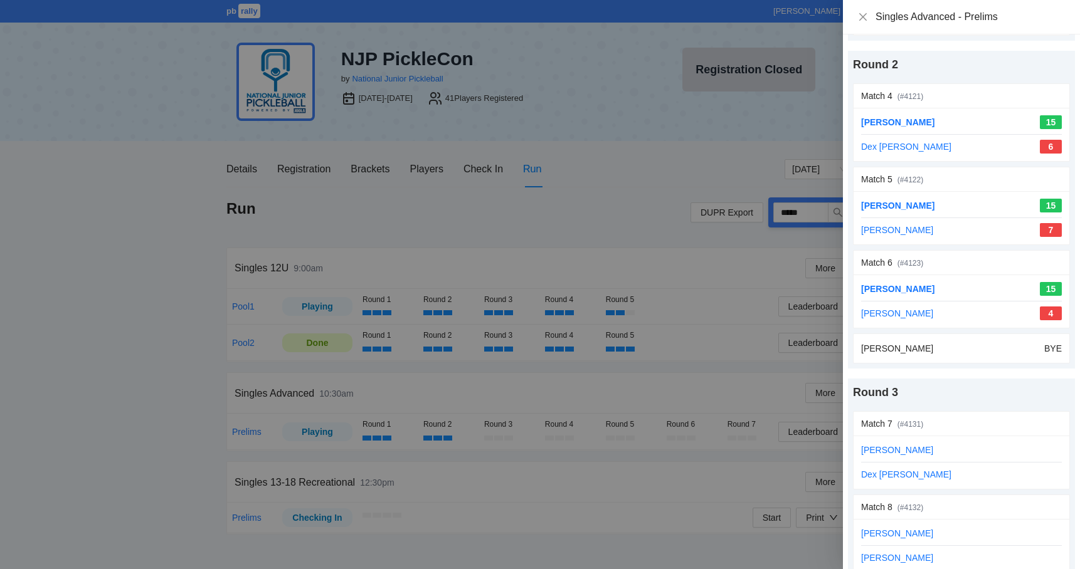
scroll to position [346, 0]
click at [1007, 100] on link "update scores" at bounding box center [1033, 97] width 55 height 10
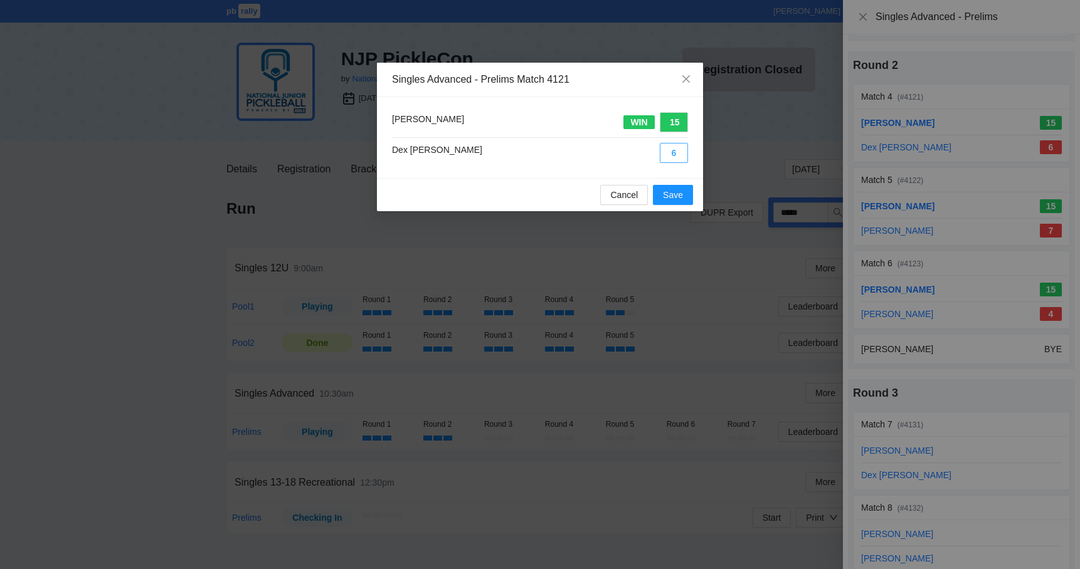
click at [672, 162] on button "6" at bounding box center [674, 153] width 28 height 20
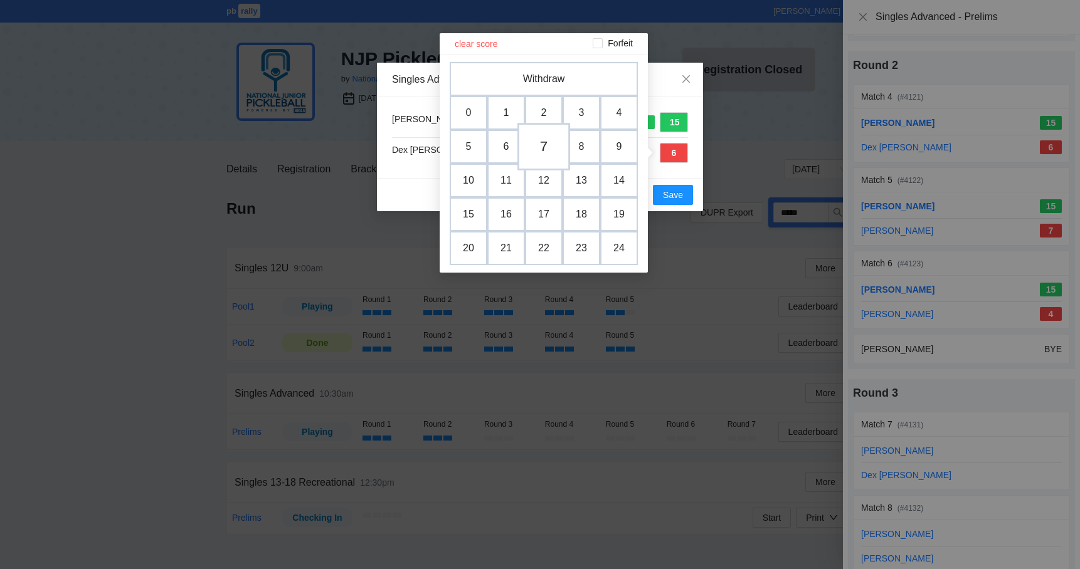
click at [547, 149] on td "7" at bounding box center [543, 147] width 53 height 48
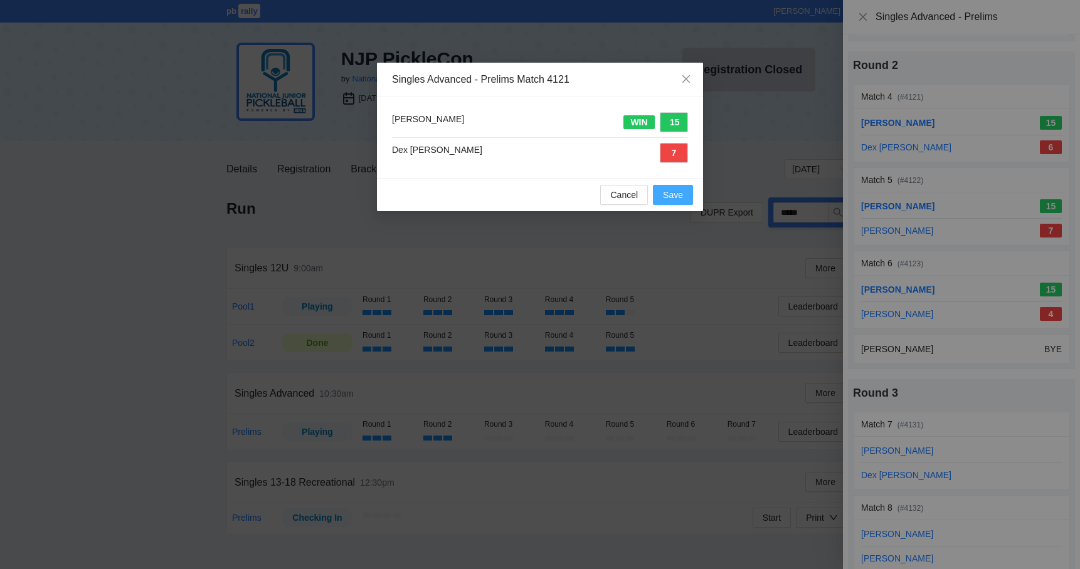
click at [672, 193] on span "Save" at bounding box center [673, 195] width 20 height 14
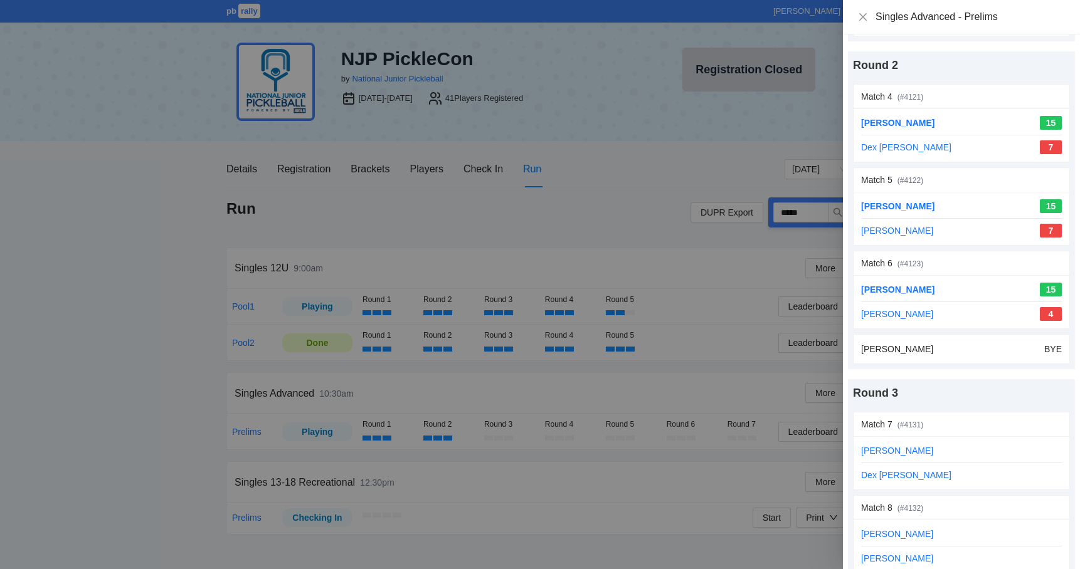
click at [759, 137] on div at bounding box center [540, 284] width 1080 height 569
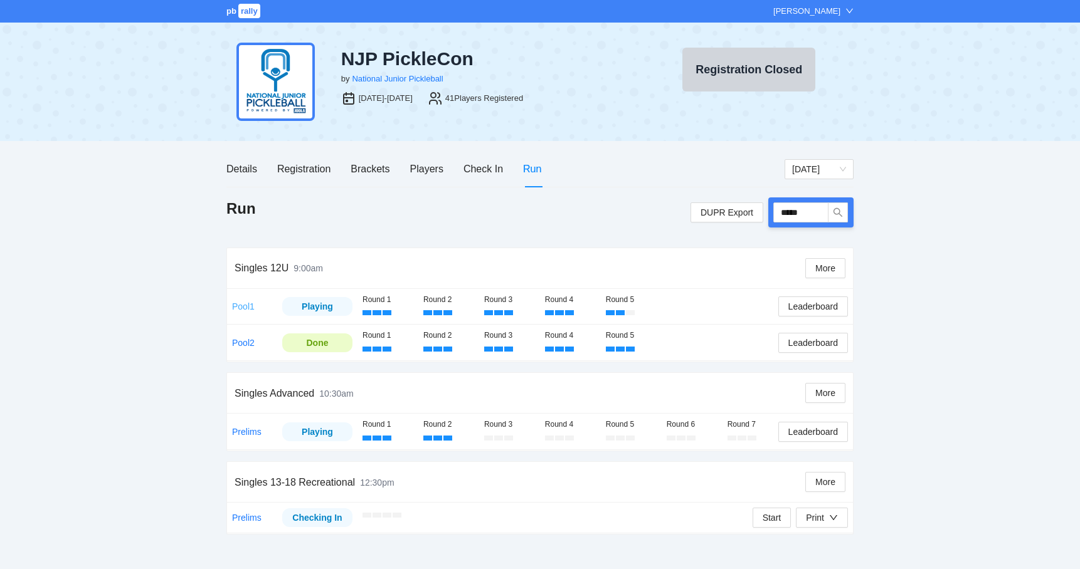
click at [235, 309] on link "Pool1" at bounding box center [243, 307] width 23 height 10
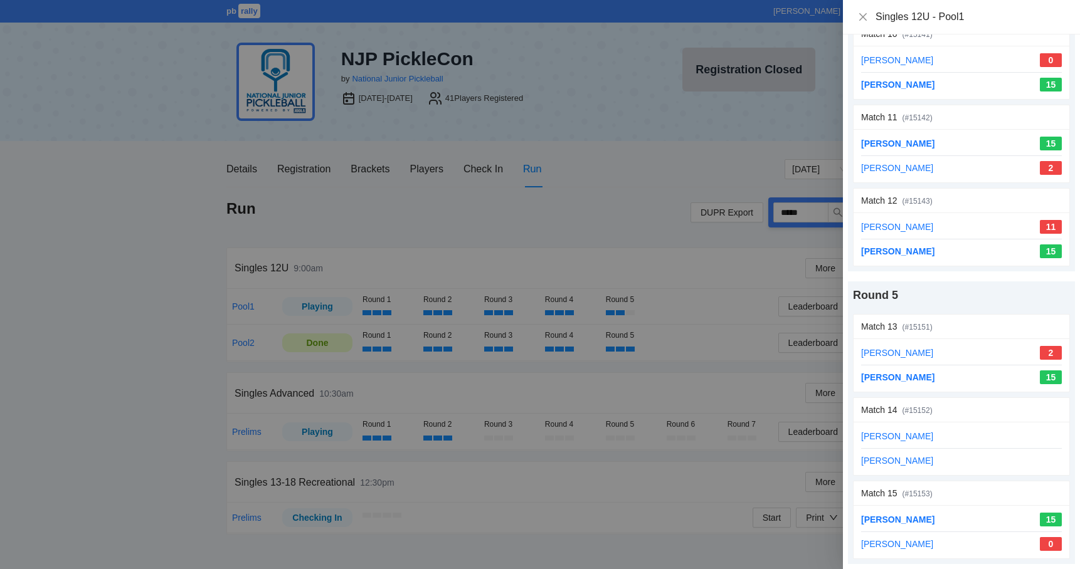
scroll to position [959, 0]
click at [1018, 413] on link "update scores" at bounding box center [1033, 410] width 55 height 10
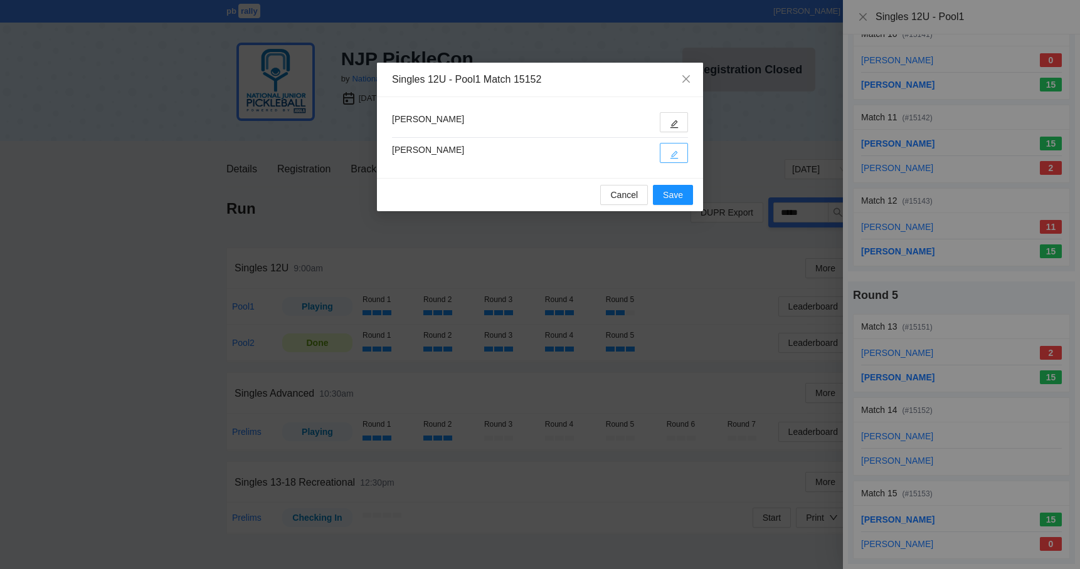
click at [677, 153] on icon "edit" at bounding box center [674, 155] width 8 height 8
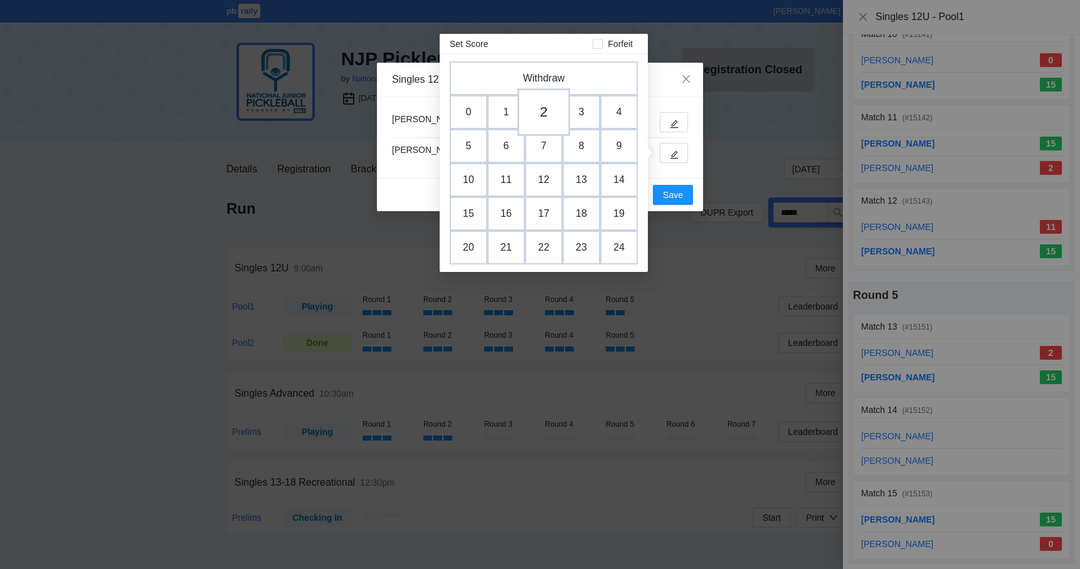
click at [554, 114] on td "2" at bounding box center [543, 112] width 53 height 48
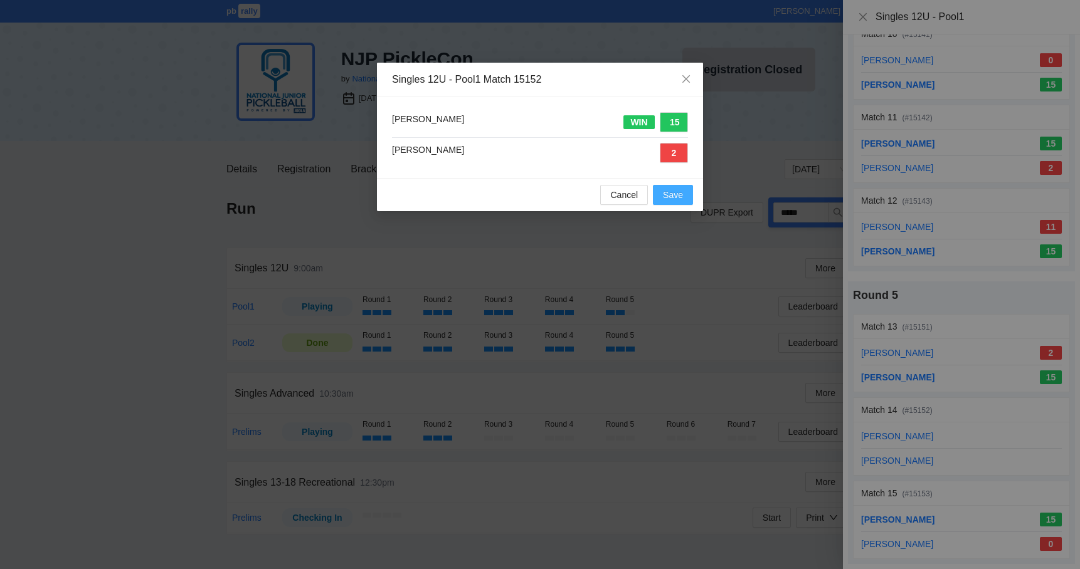
click at [672, 196] on span "Save" at bounding box center [673, 195] width 20 height 14
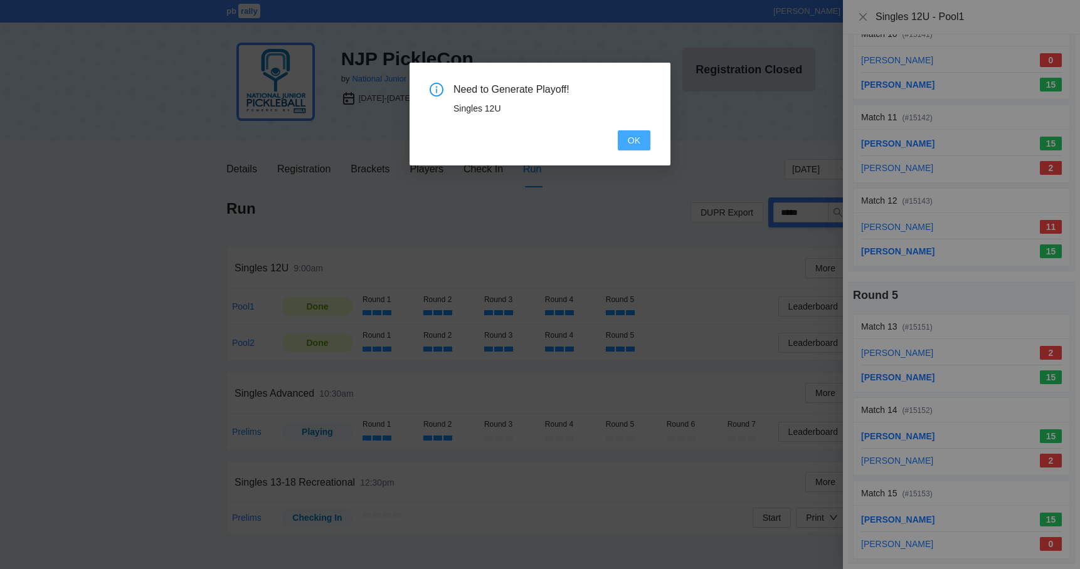
click at [633, 145] on span "OK" at bounding box center [634, 141] width 13 height 14
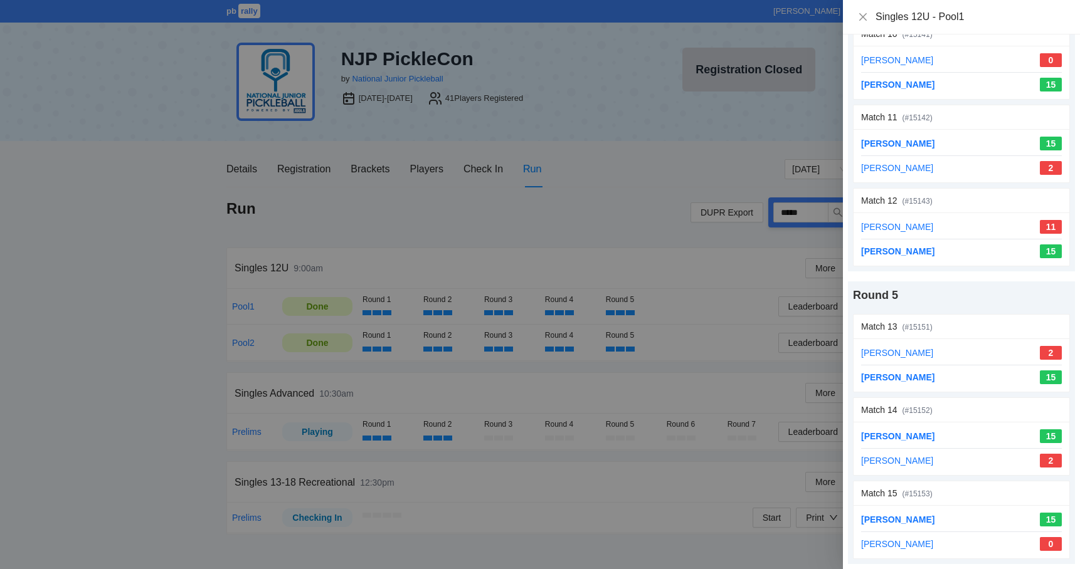
click at [633, 145] on div at bounding box center [540, 284] width 1080 height 569
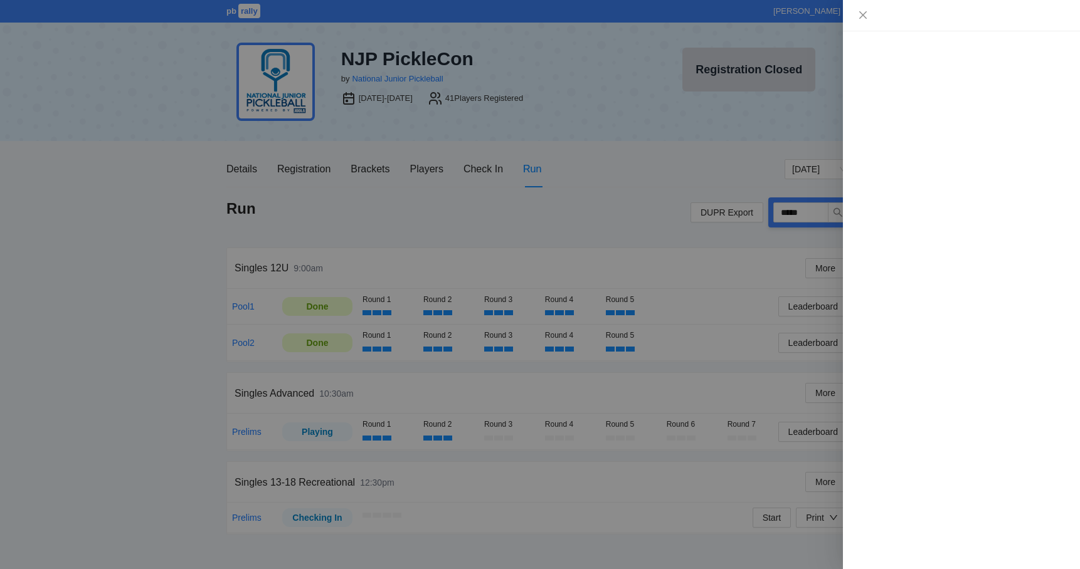
scroll to position [0, 0]
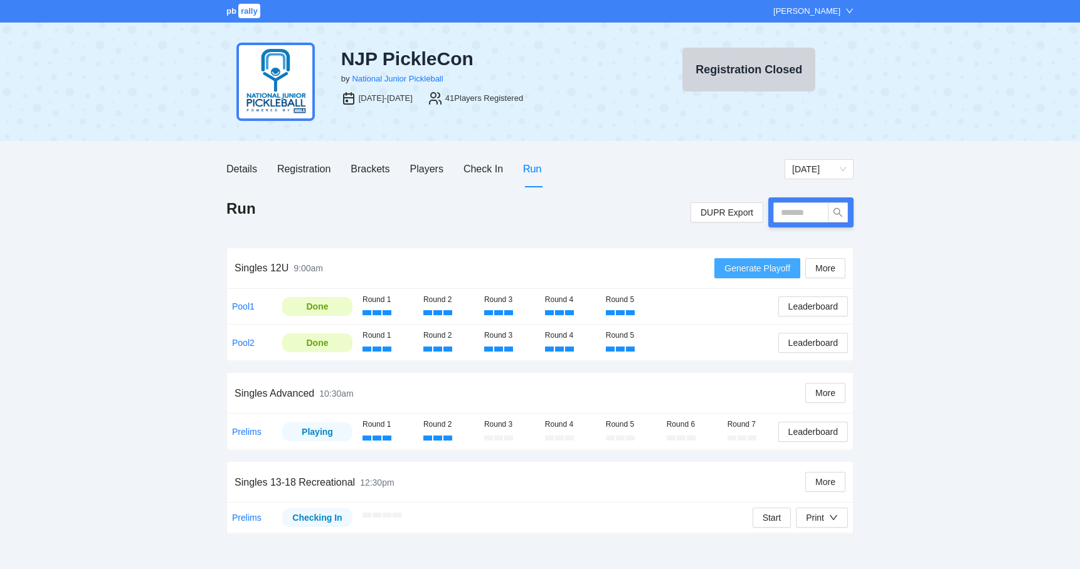
click at [729, 261] on span "Generate Playoff" at bounding box center [757, 268] width 66 height 14
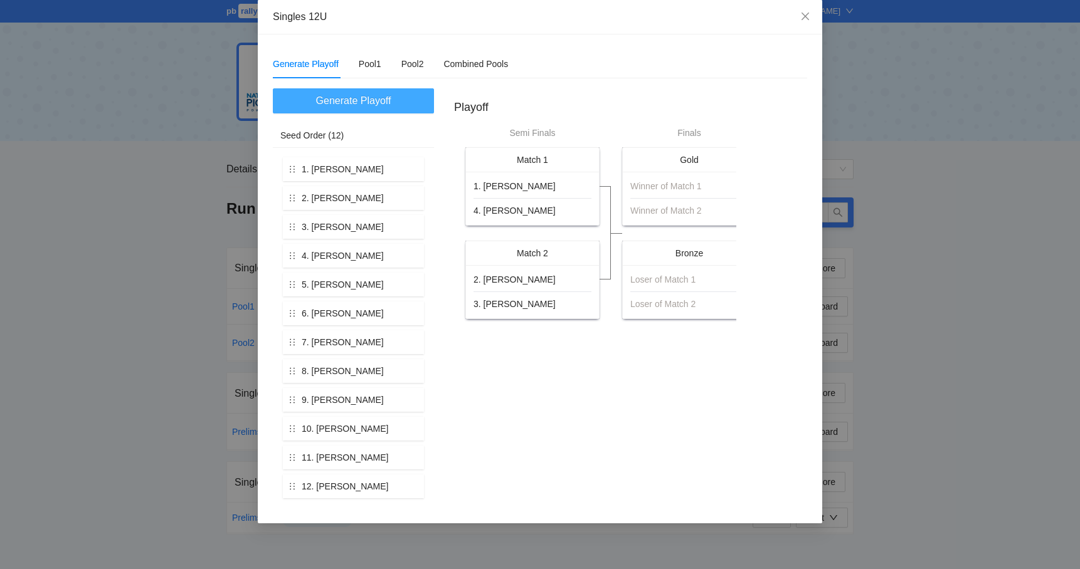
click at [391, 96] on button "Generate Playoff" at bounding box center [353, 100] width 161 height 25
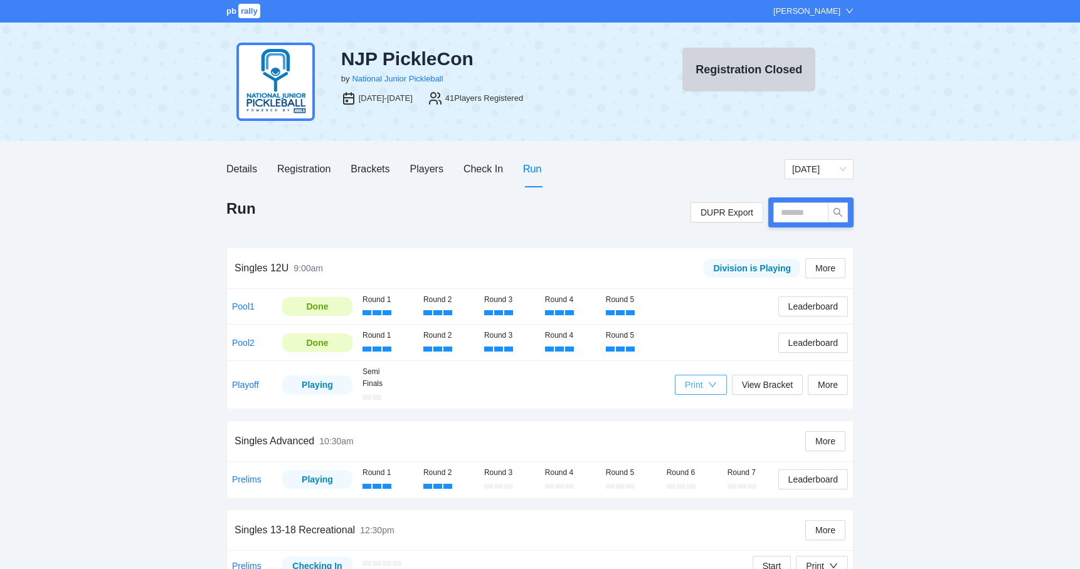
click at [708, 381] on icon "down" at bounding box center [712, 385] width 9 height 9
click at [706, 450] on span "Refs Scorecards" at bounding box center [711, 448] width 65 height 14
click at [755, 381] on span "View Bracket" at bounding box center [767, 385] width 51 height 14
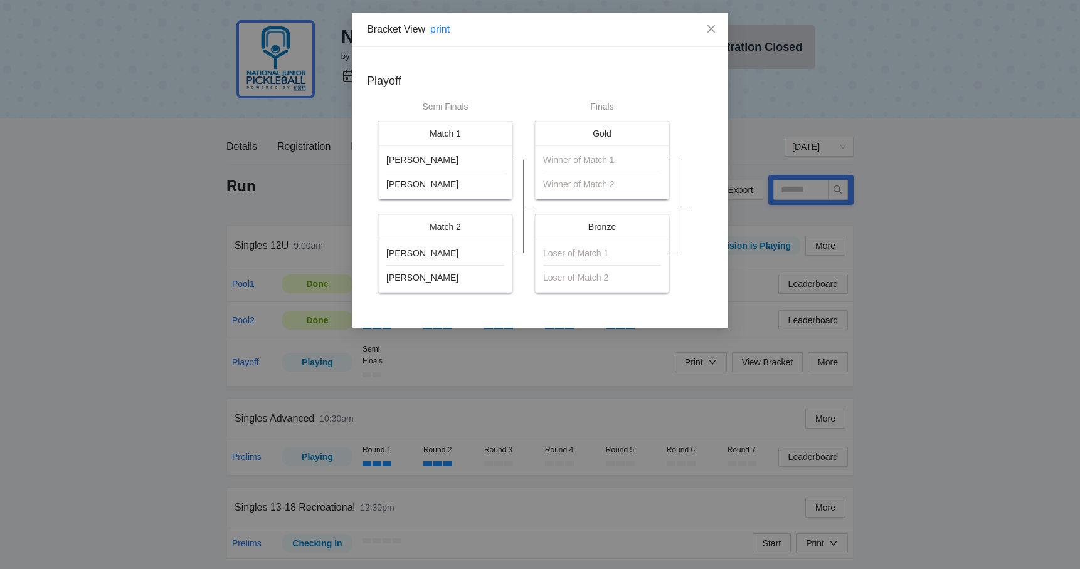
scroll to position [21, 0]
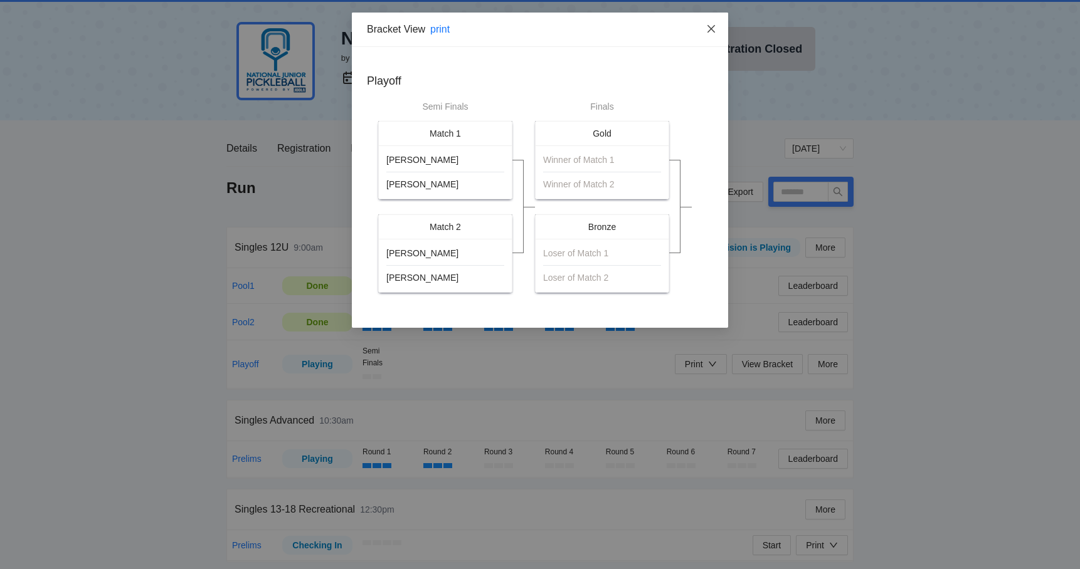
click at [713, 30] on icon "close" at bounding box center [711, 29] width 10 height 10
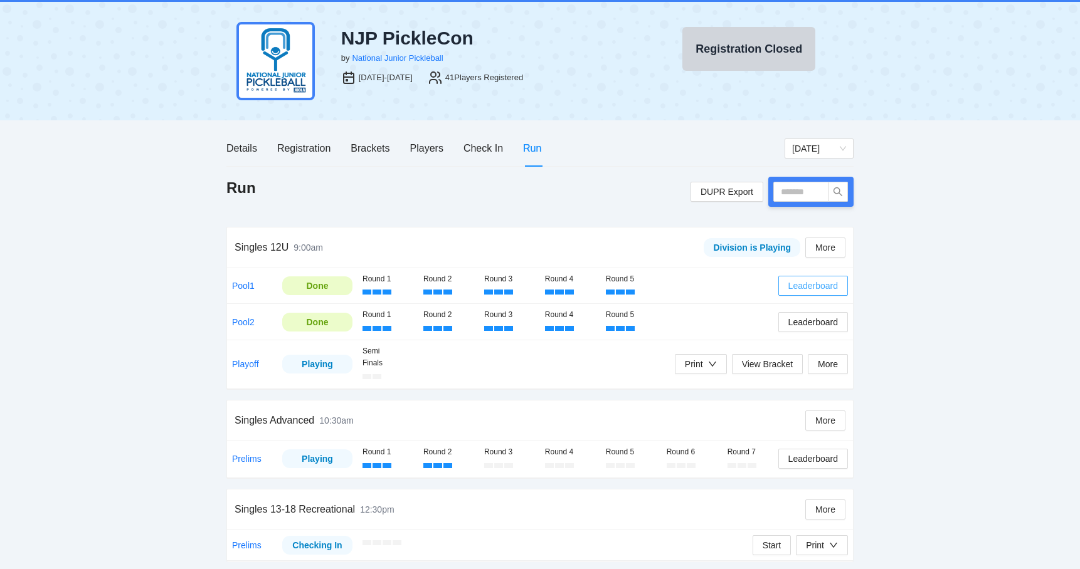
click at [797, 287] on span "Leaderboard" at bounding box center [813, 286] width 50 height 14
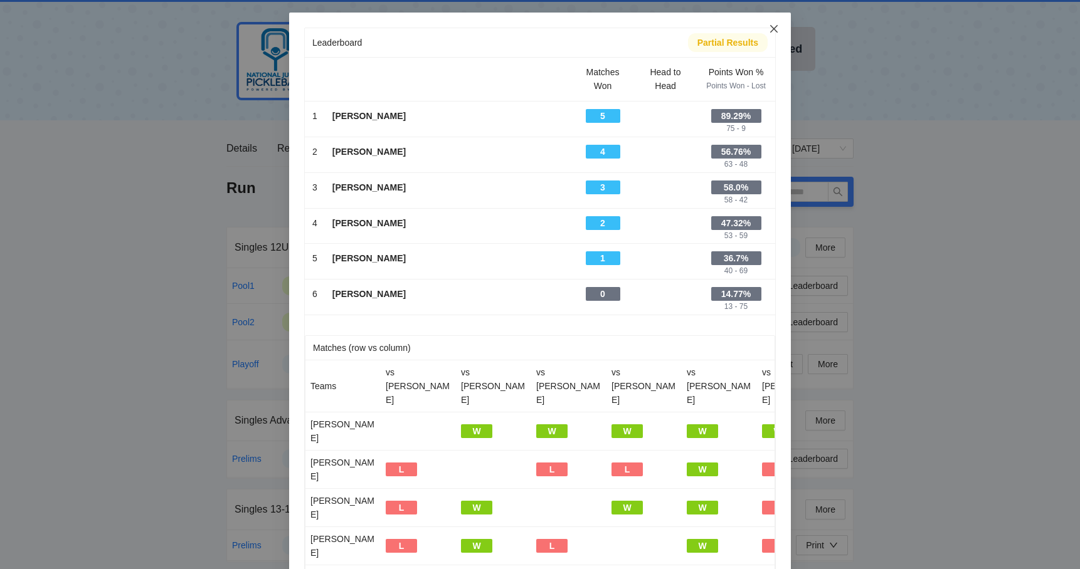
click at [776, 33] on icon "close" at bounding box center [774, 29] width 10 height 10
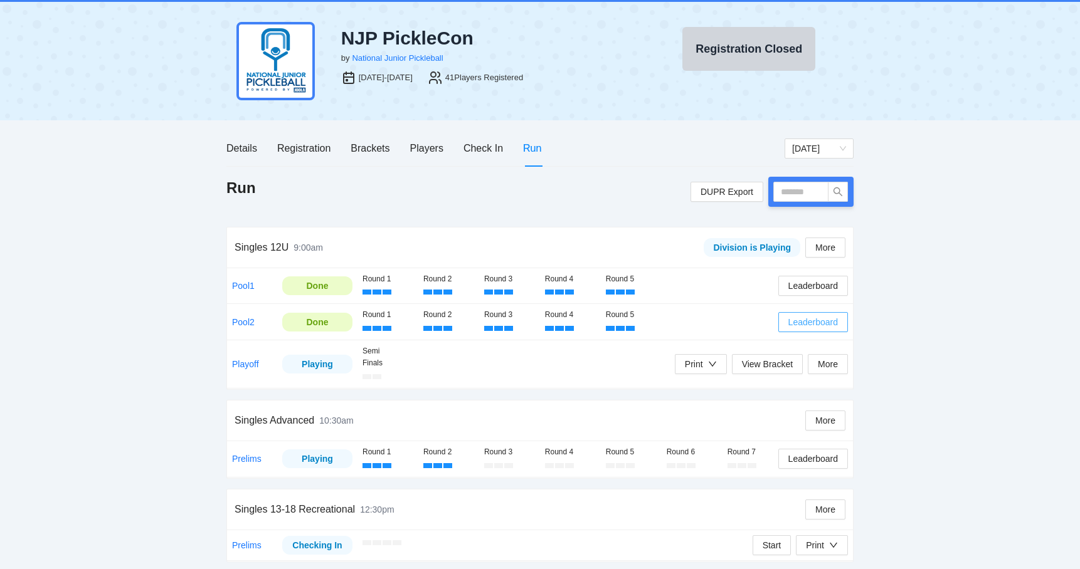
click at [789, 318] on span "Leaderboard" at bounding box center [813, 322] width 50 height 14
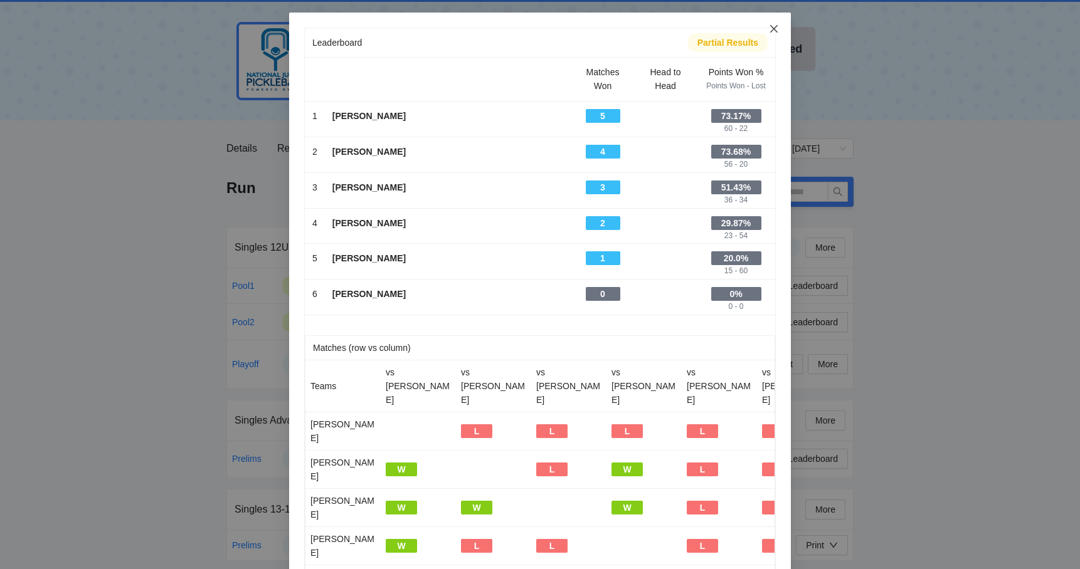
click at [771, 32] on icon "close" at bounding box center [774, 29] width 8 height 8
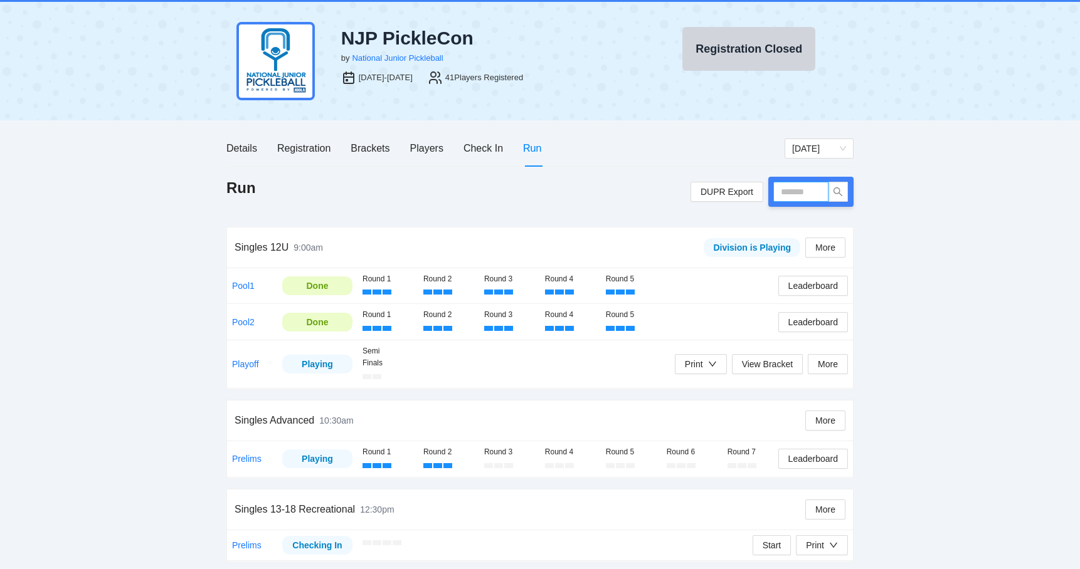
click at [787, 186] on input "text" at bounding box center [800, 192] width 55 height 20
type input "****"
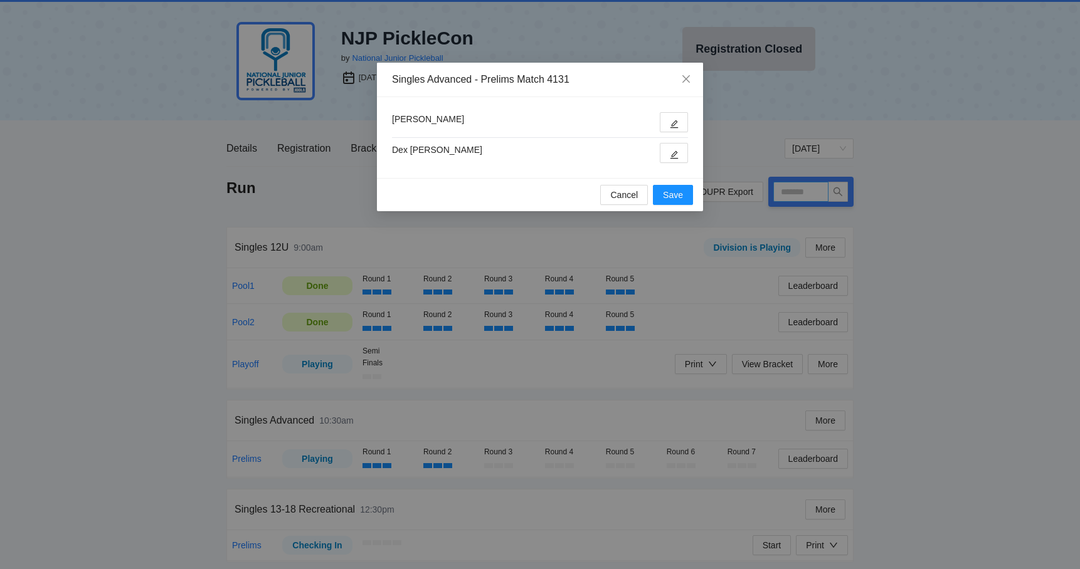
type input "****"
click at [680, 154] on button "button" at bounding box center [674, 153] width 28 height 20
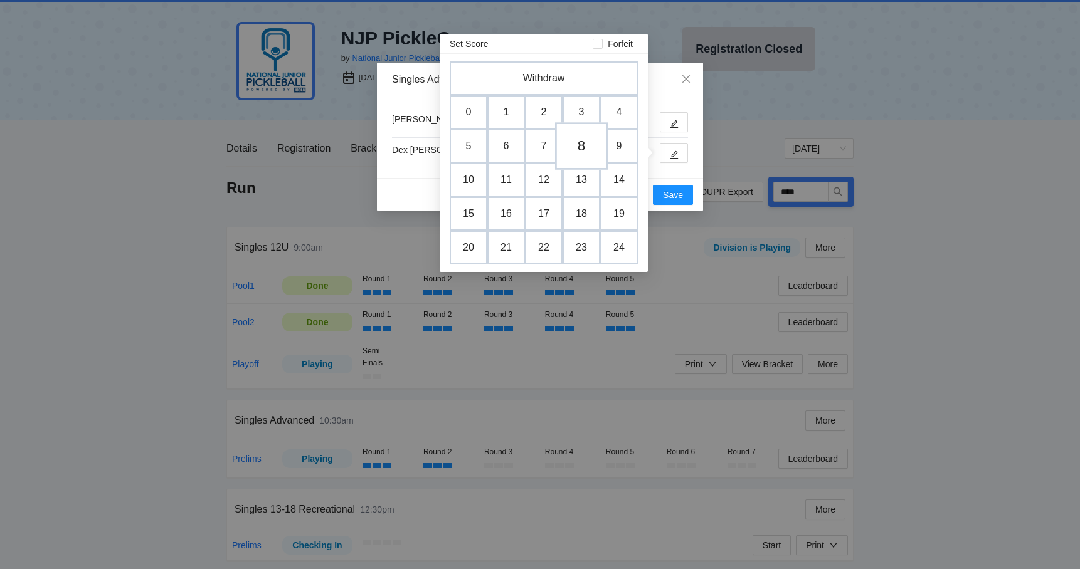
click at [581, 154] on td "8" at bounding box center [581, 146] width 53 height 48
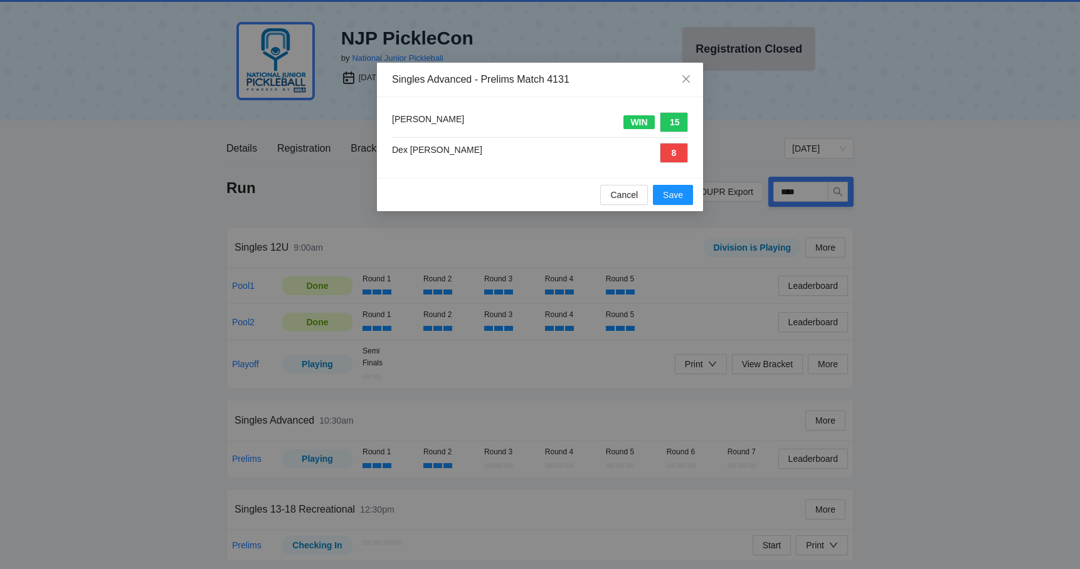
click at [679, 205] on div "Cancel Save" at bounding box center [540, 194] width 326 height 33
click at [678, 200] on span "Save" at bounding box center [673, 195] width 20 height 14
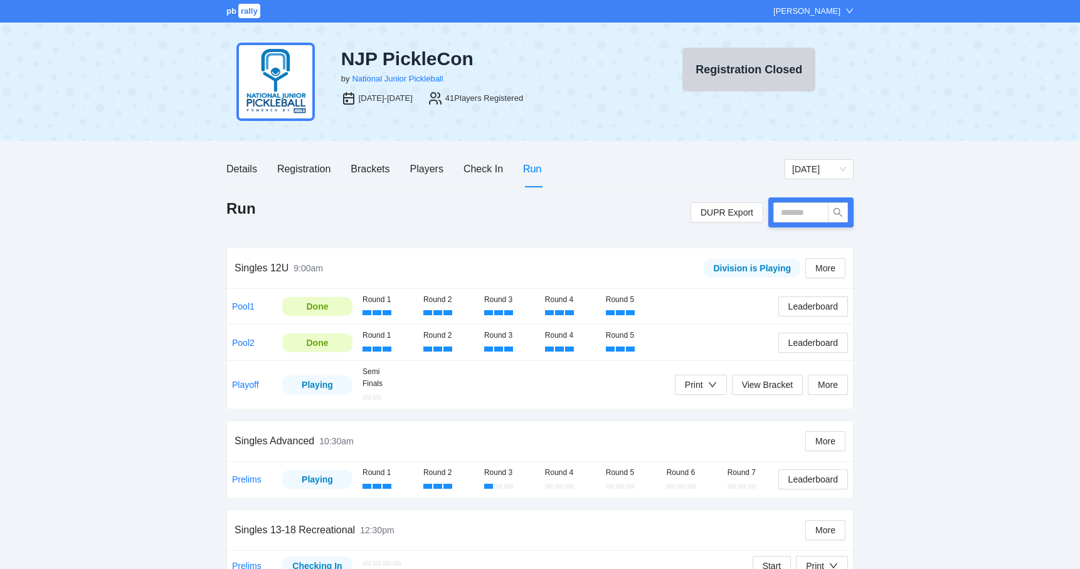
click at [117, 226] on div "pb rally Mike Saniuk NJP PickleCon by National Junior Pickleball Aug 9-10, 2025…" at bounding box center [540, 296] width 1080 height 593
click at [815, 217] on input "text" at bounding box center [800, 213] width 55 height 20
type input "****"
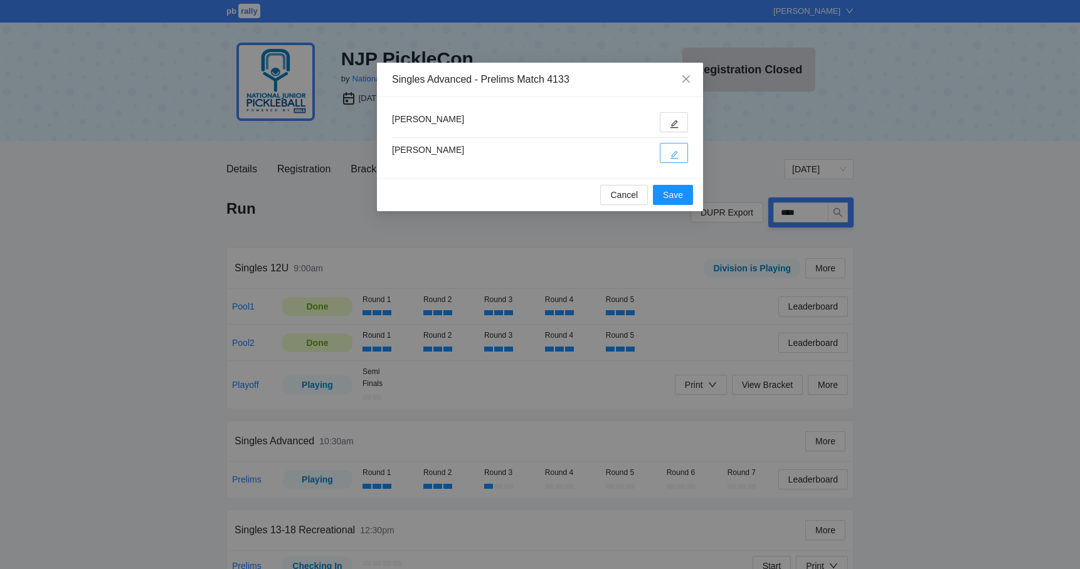
click at [679, 157] on button "button" at bounding box center [674, 153] width 28 height 20
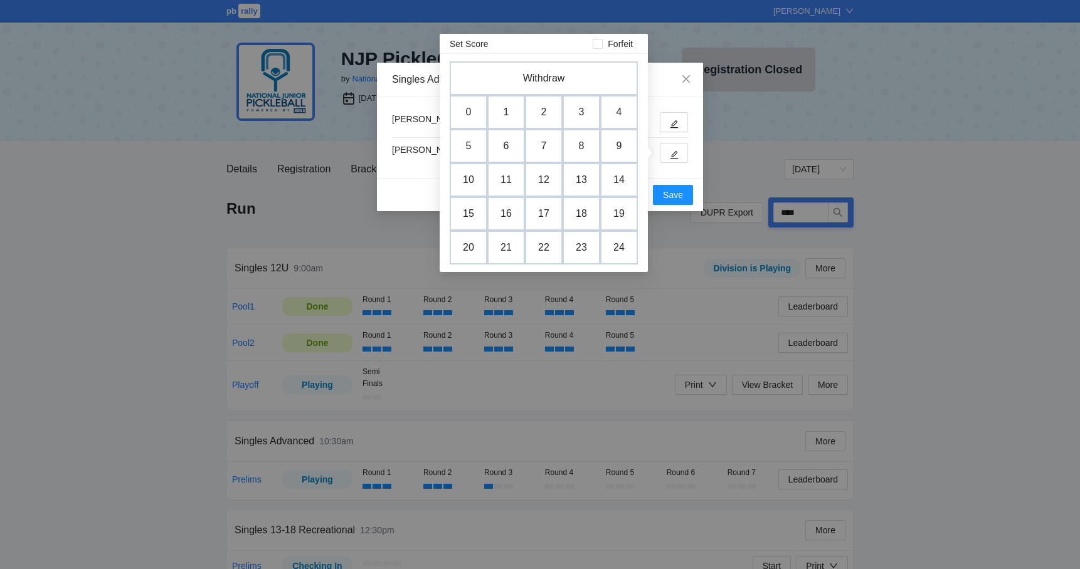
click at [657, 104] on div "Set Score Forfeit Withdraw 0 1 2 3 4 5 6 7 8 9 10 11 12 13 14 15 16 17 18 19 20…" at bounding box center [549, 153] width 218 height 238
click at [656, 83] on div "Set Score Forfeit Withdraw 0 1 2 3 4 5 6 7 8 9 10 11 12 13 14 15 16 17 18 19 20…" at bounding box center [549, 153] width 218 height 238
click at [643, 90] on td "Withdraw" at bounding box center [543, 79] width 263 height 48
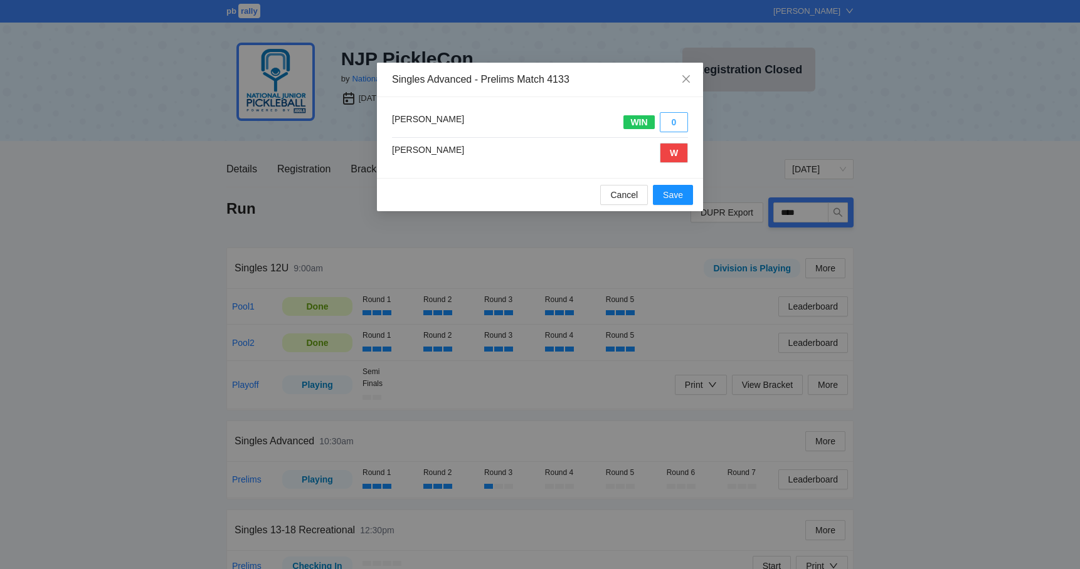
click at [670, 121] on button "0" at bounding box center [674, 122] width 28 height 20
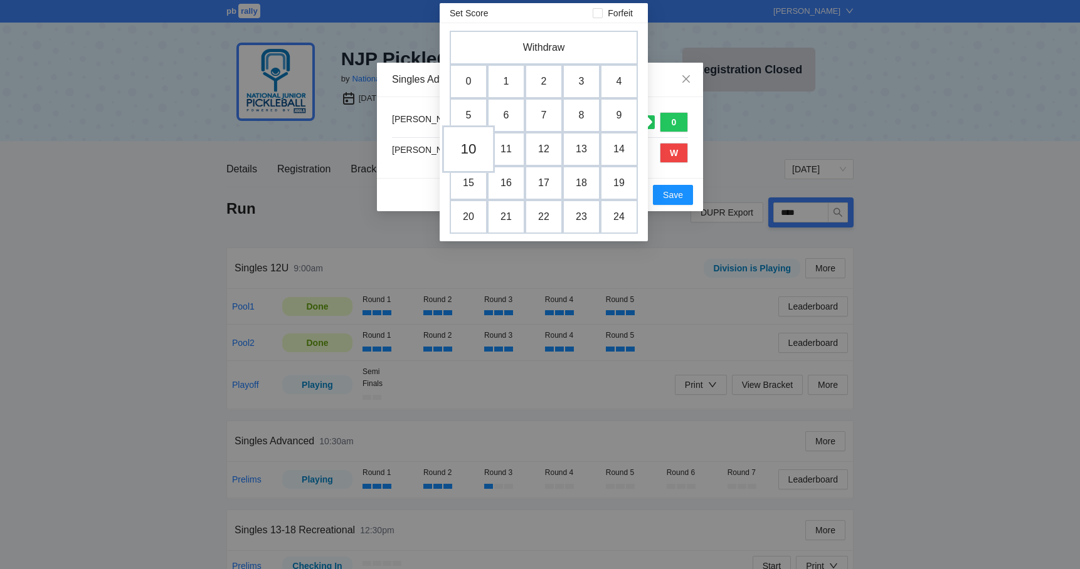
click at [479, 154] on td "10" at bounding box center [468, 149] width 53 height 48
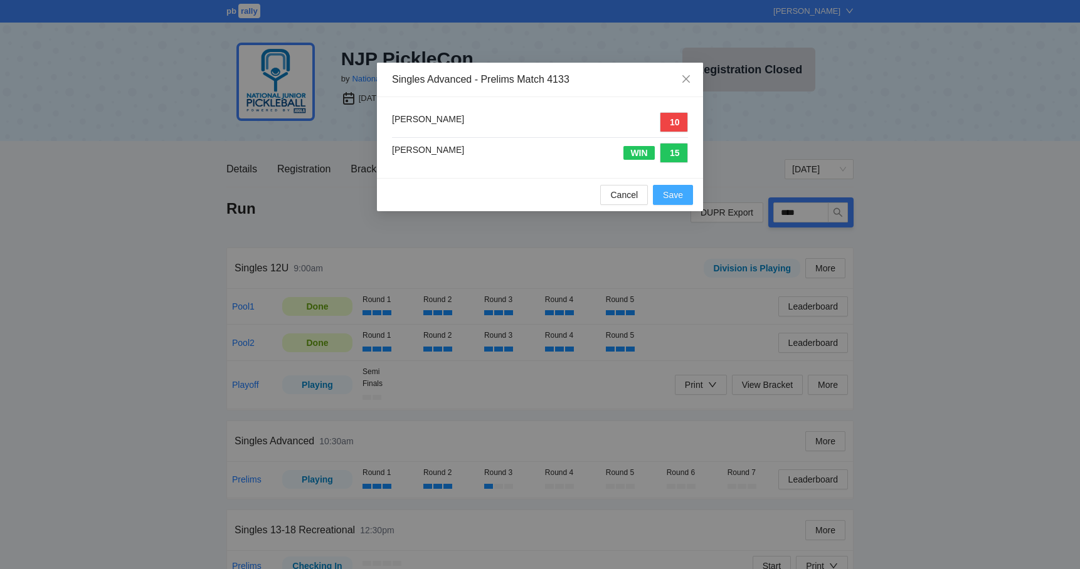
click at [667, 195] on span "Save" at bounding box center [673, 195] width 20 height 14
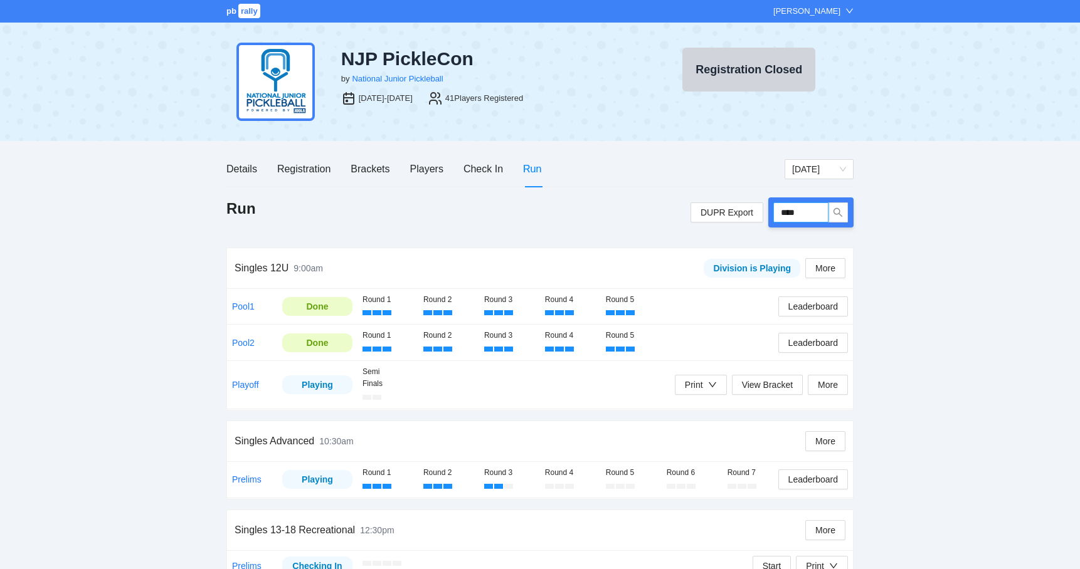
drag, startPoint x: 815, startPoint y: 216, endPoint x: 779, endPoint y: 214, distance: 35.8
click at [779, 214] on input "****" at bounding box center [800, 213] width 55 height 20
type input "****"
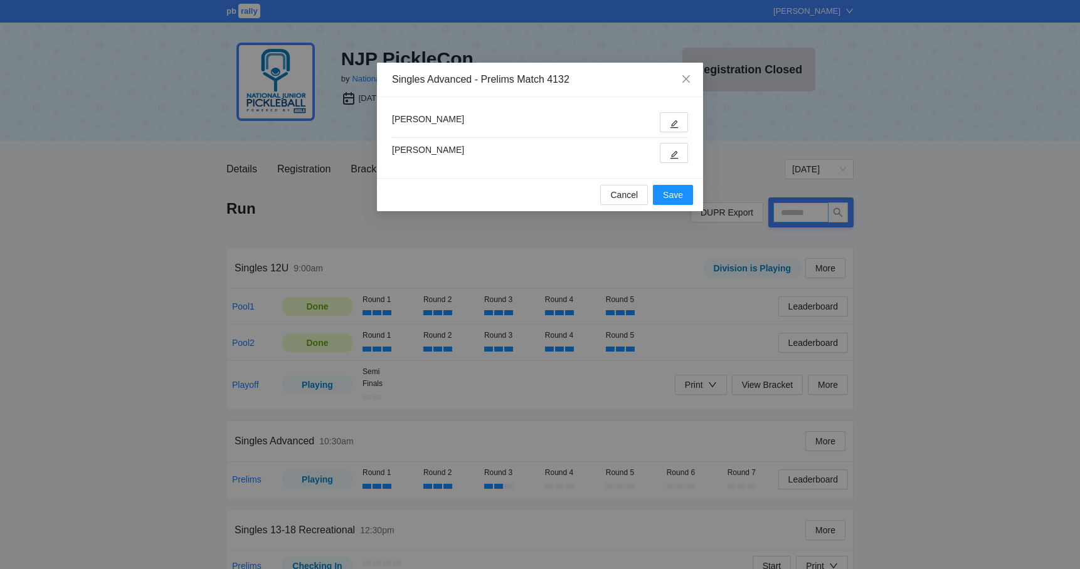
type input "****"
click at [682, 156] on button "button" at bounding box center [674, 153] width 28 height 20
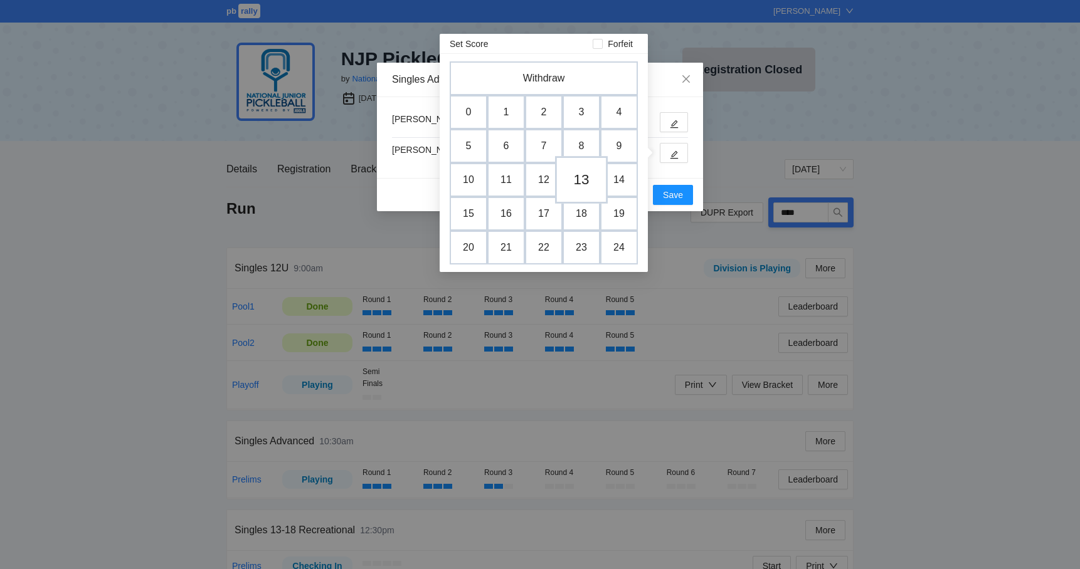
click at [576, 182] on td "13" at bounding box center [581, 180] width 53 height 48
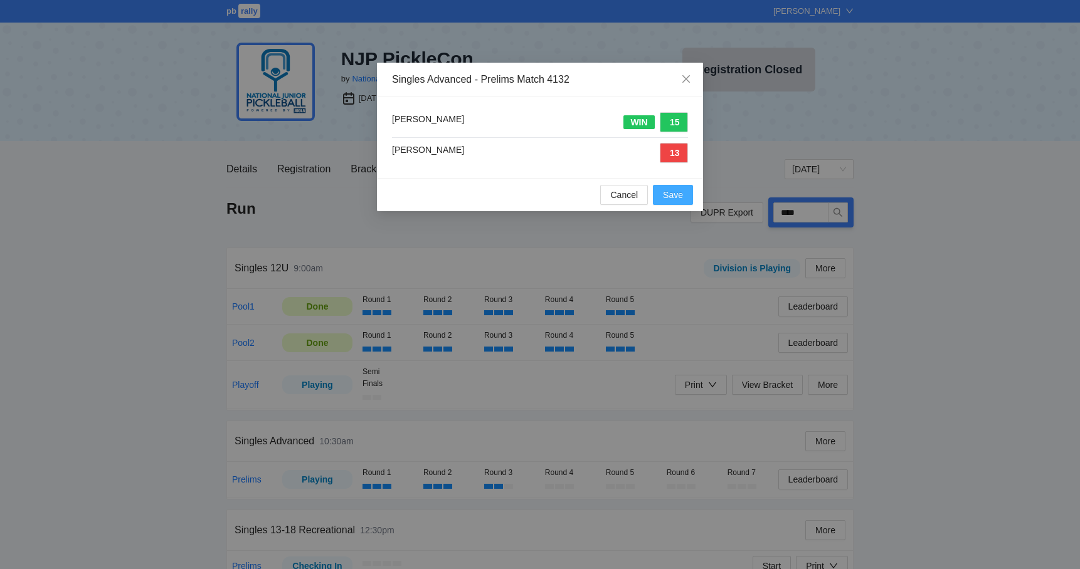
click at [667, 196] on span "Save" at bounding box center [673, 195] width 20 height 14
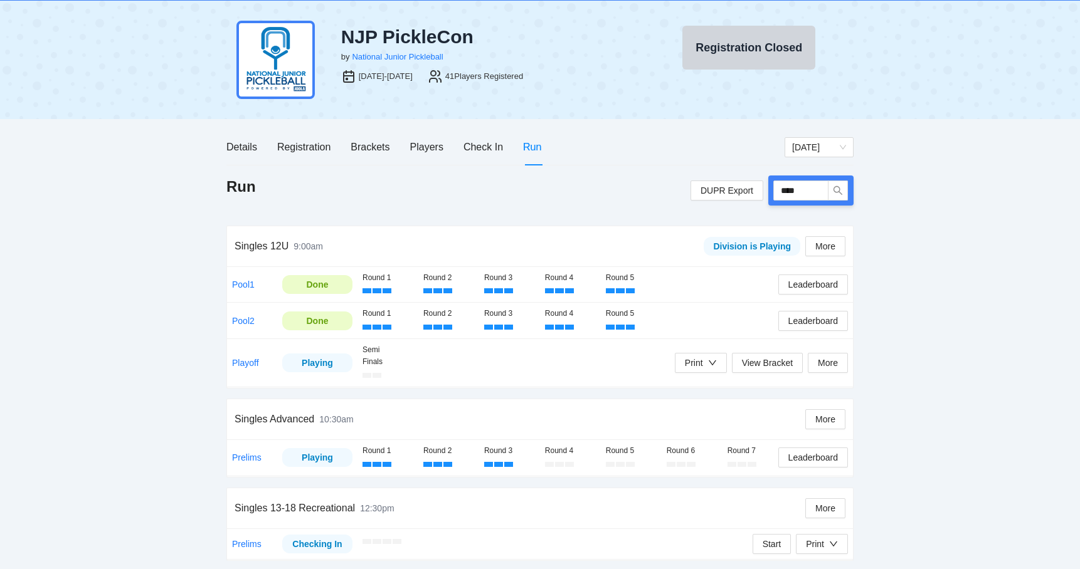
scroll to position [21, 0]
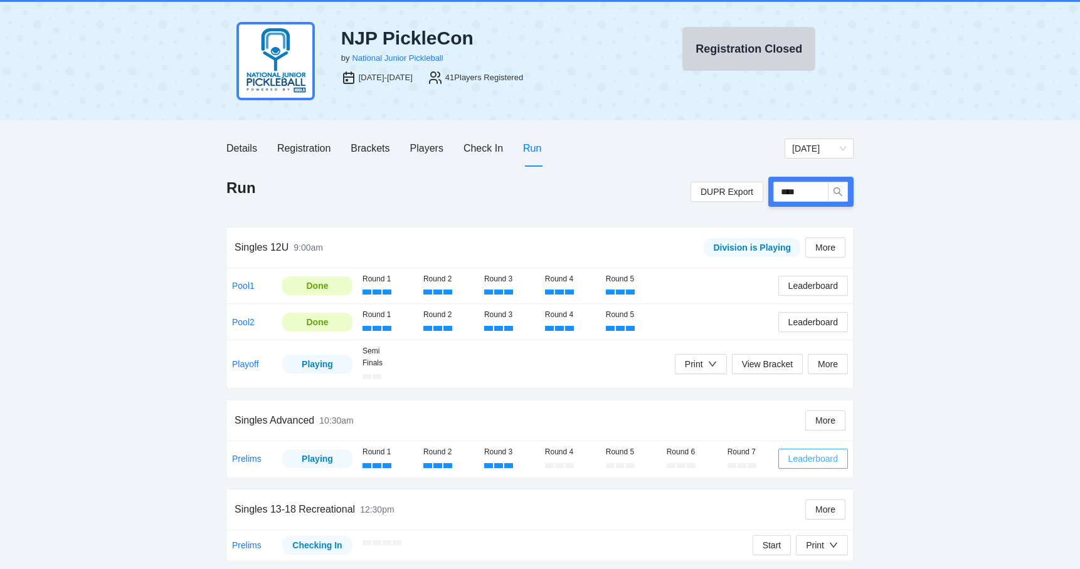
click at [800, 452] on span "Leaderboard" at bounding box center [813, 459] width 50 height 14
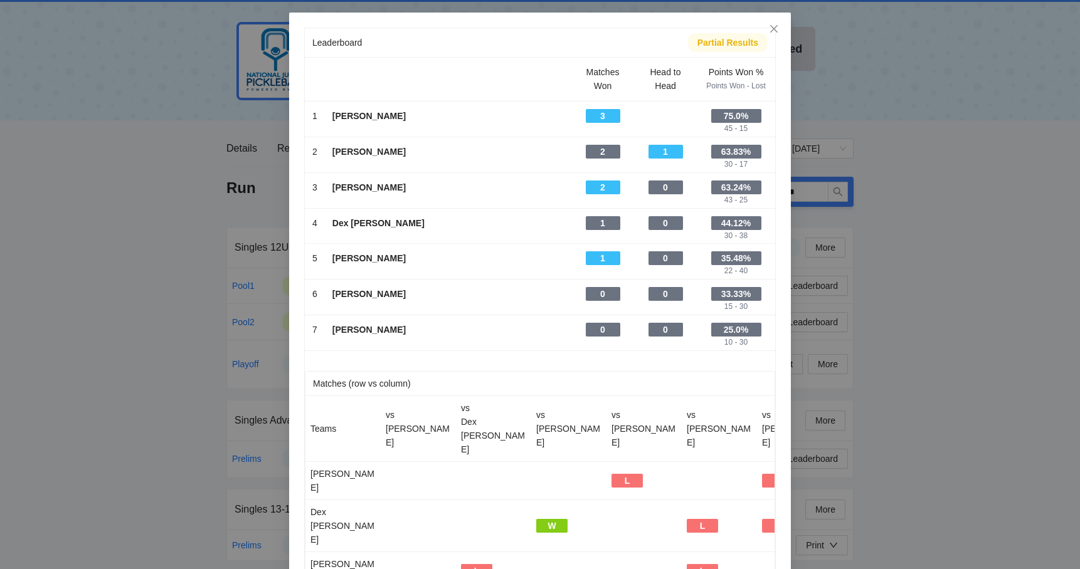
click at [122, 182] on div "Leaderboard Partial Results Matches Won Head to Head Points Won % Points Won - …" at bounding box center [540, 284] width 1080 height 569
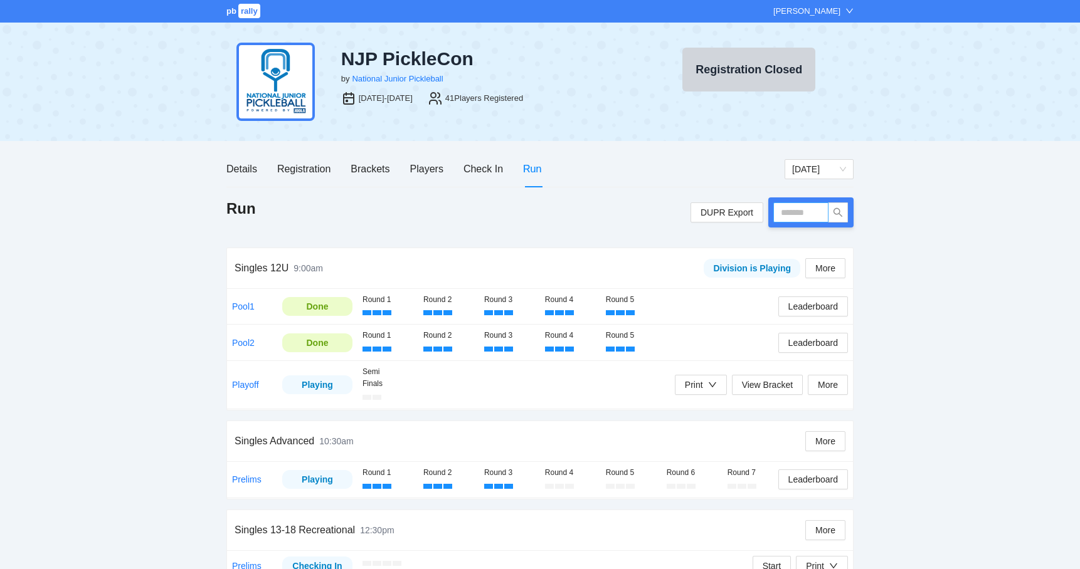
click at [803, 213] on input "text" at bounding box center [800, 213] width 55 height 20
type input "*****"
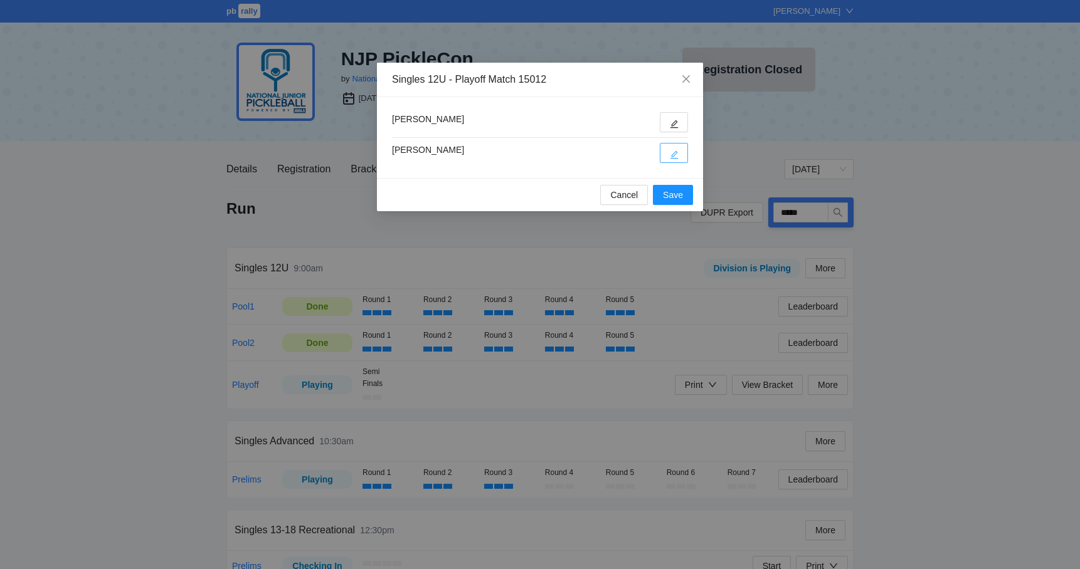
click at [668, 160] on button "button" at bounding box center [674, 153] width 28 height 20
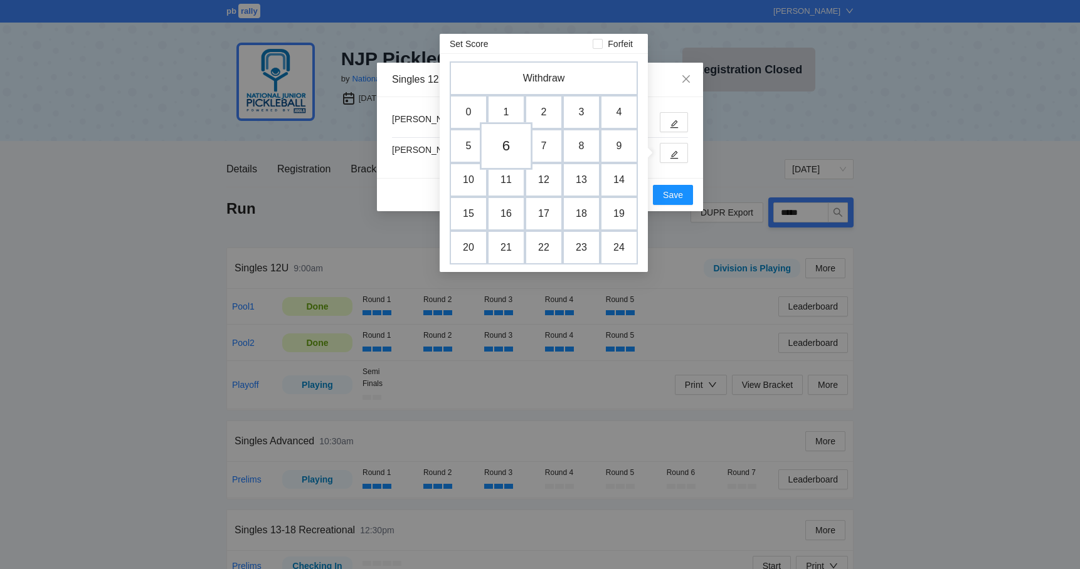
click at [503, 147] on td "6" at bounding box center [506, 146] width 53 height 48
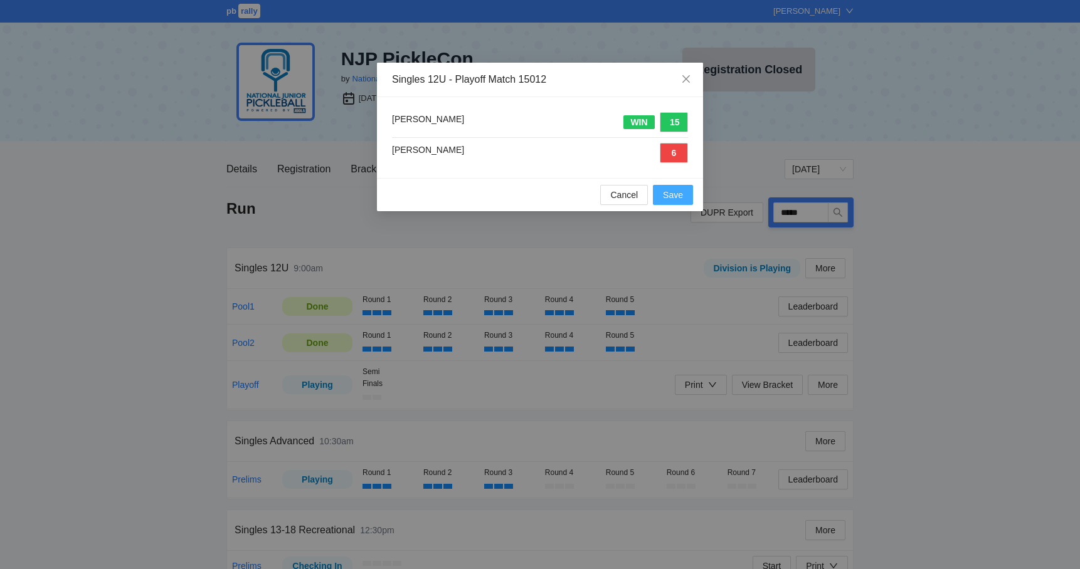
click at [666, 193] on span "Save" at bounding box center [673, 195] width 20 height 14
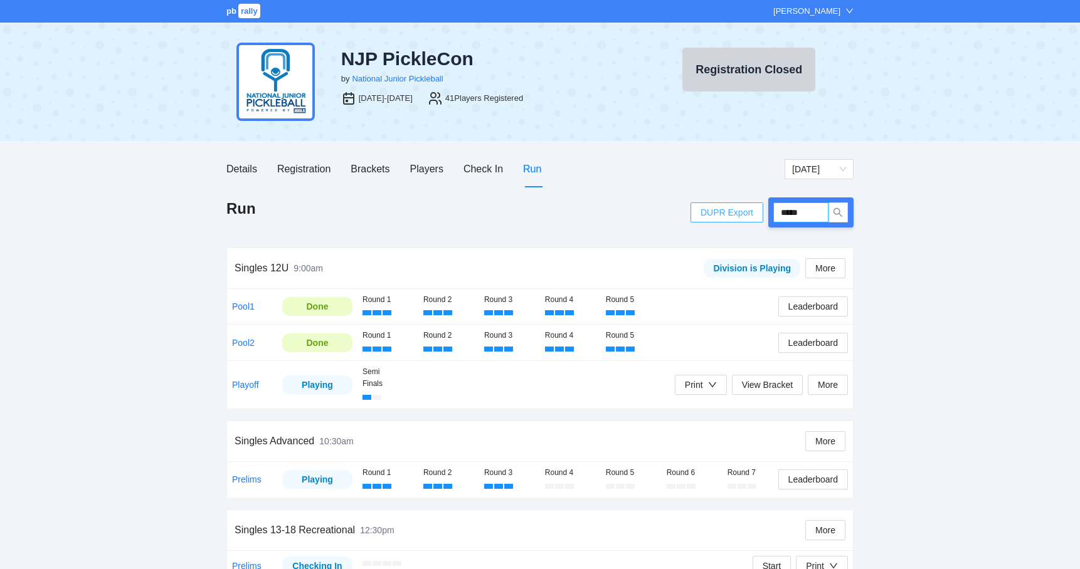
drag, startPoint x: 816, startPoint y: 212, endPoint x: 761, endPoint y: 215, distance: 55.3
click at [761, 215] on div "DUPR Export *****" at bounding box center [771, 213] width 163 height 30
type input "*****"
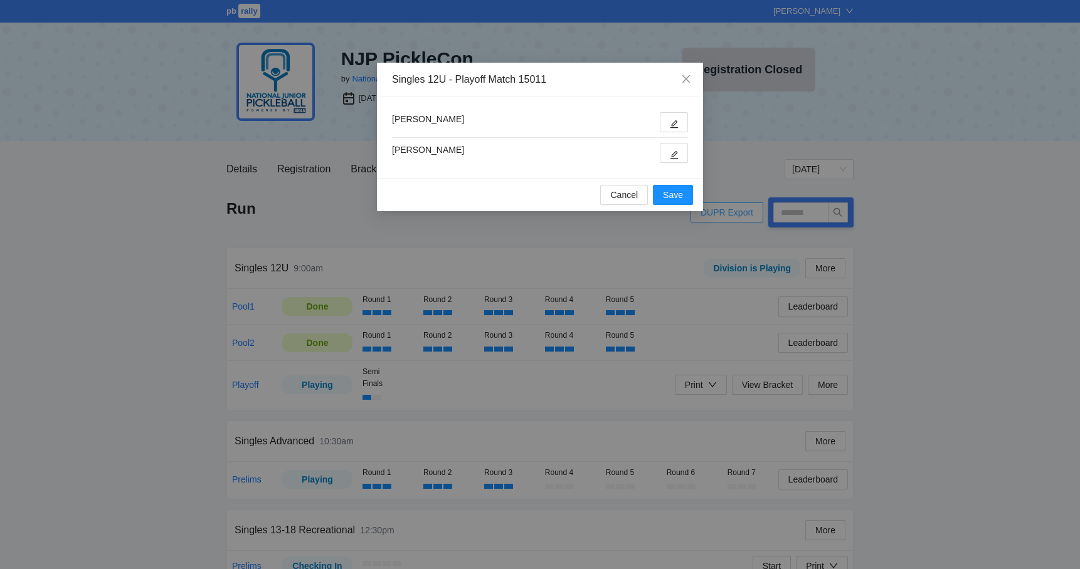
type input "*****"
click at [672, 118] on button "button" at bounding box center [674, 122] width 28 height 20
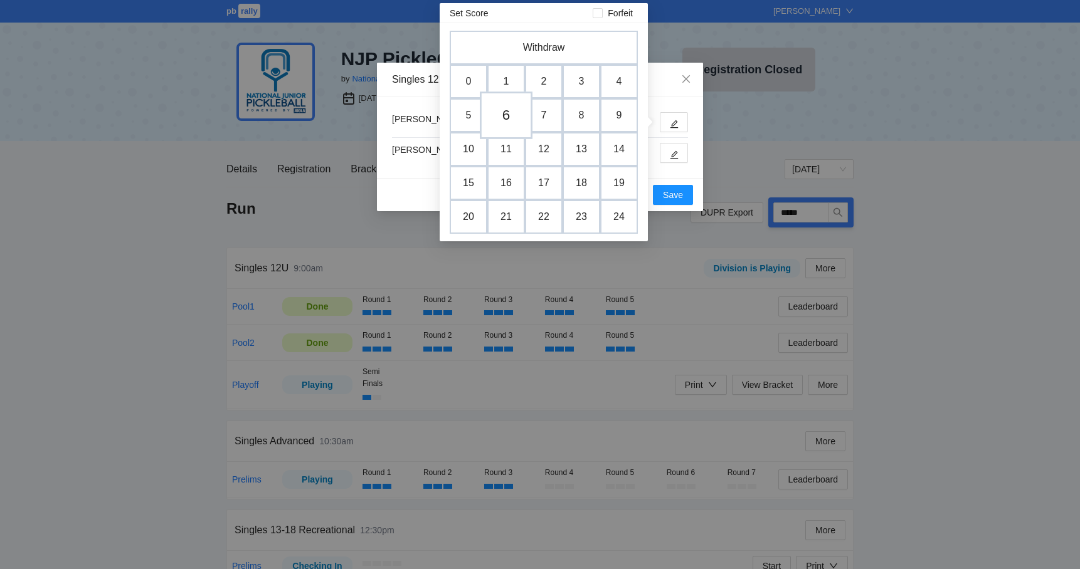
click at [504, 115] on td "6" at bounding box center [506, 116] width 53 height 48
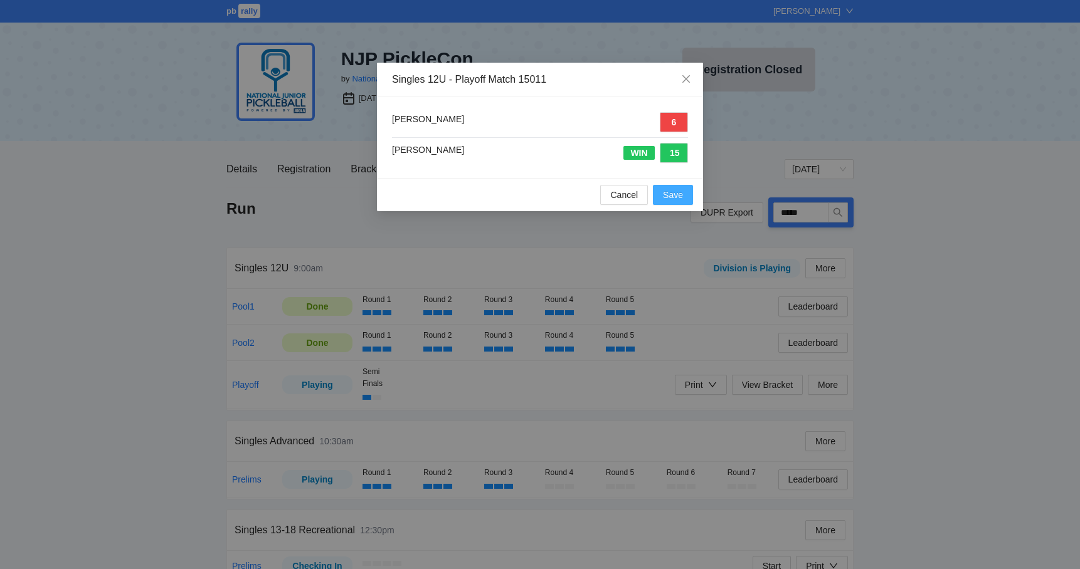
click at [679, 196] on span "Save" at bounding box center [673, 195] width 20 height 14
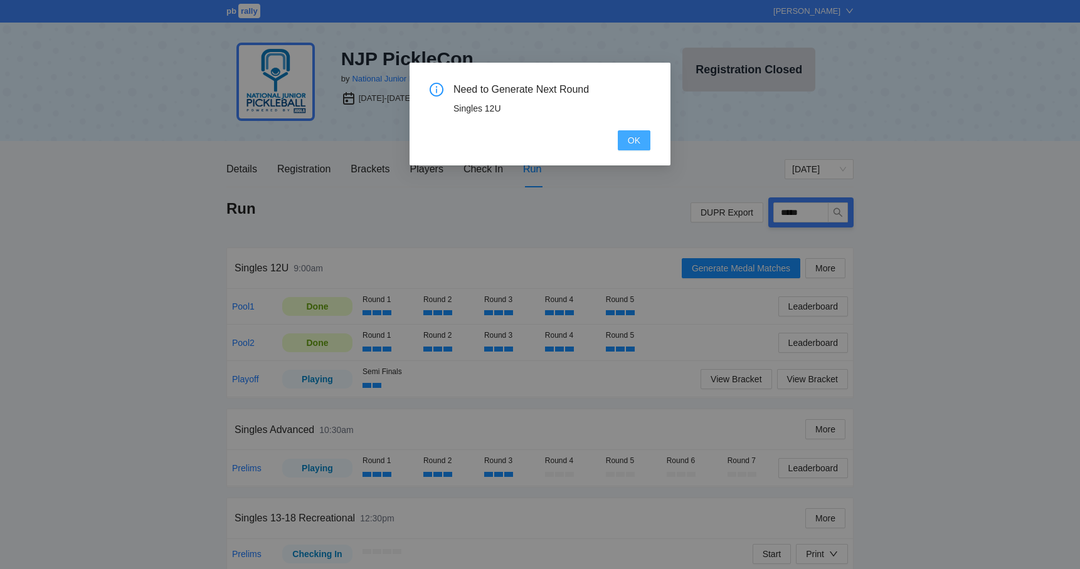
click at [635, 139] on span "OK" at bounding box center [634, 141] width 13 height 14
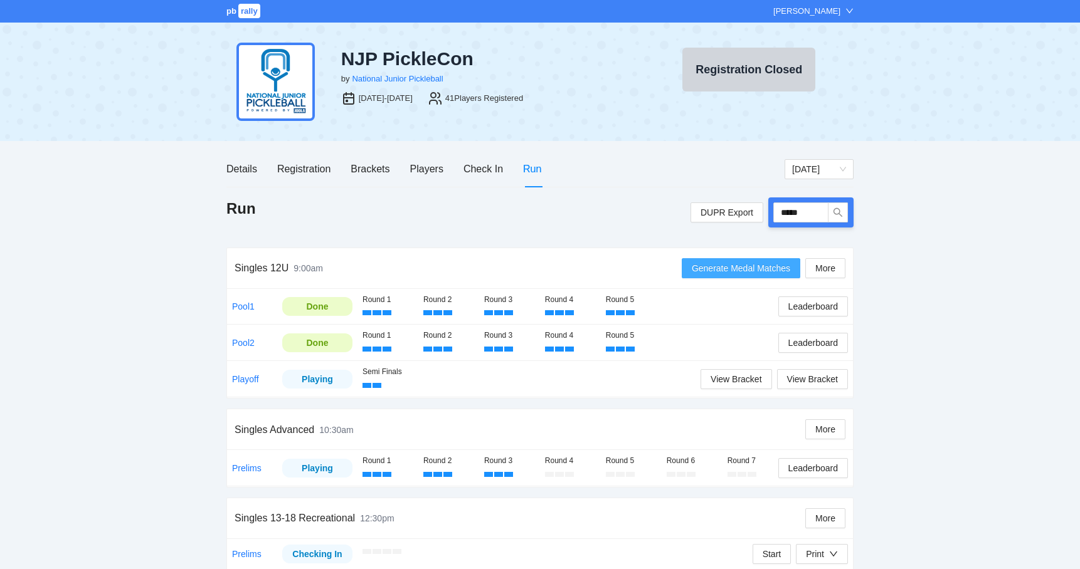
click at [700, 263] on span "Generate Medal Matches" at bounding box center [741, 268] width 98 height 14
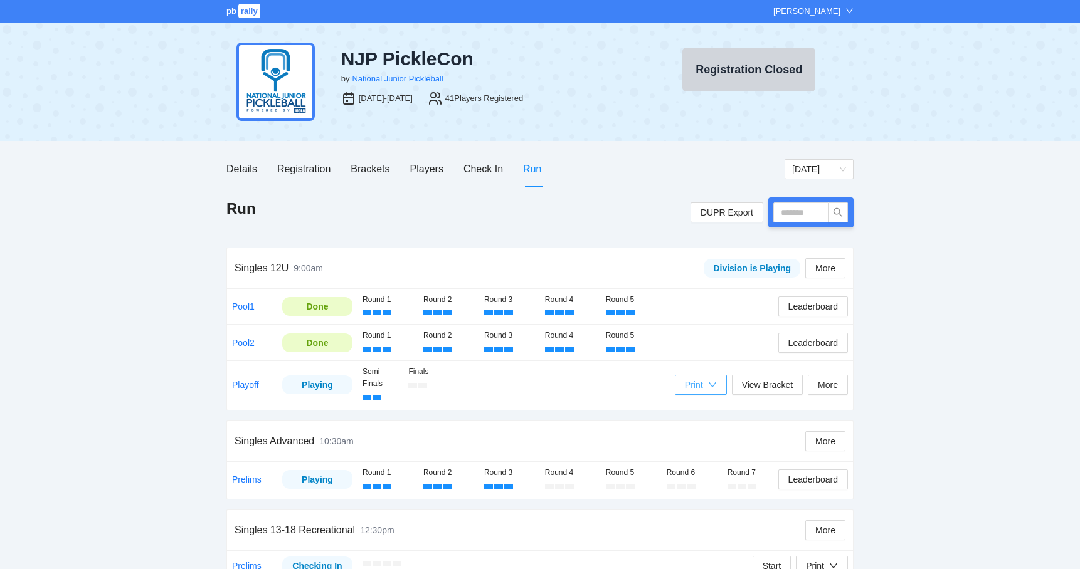
click at [704, 379] on div "Print" at bounding box center [701, 385] width 32 height 14
click at [711, 432] on span "Refs Medal Scorecards" at bounding box center [730, 428] width 102 height 14
click at [478, 162] on div "Check In" at bounding box center [483, 169] width 40 height 16
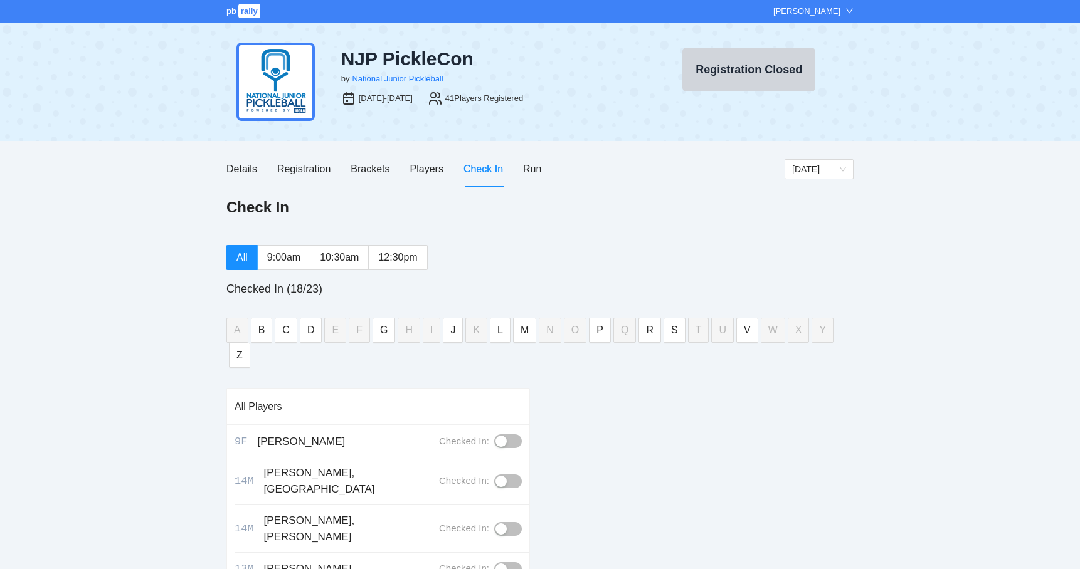
click at [398, 272] on div "All 9:00am 10:30am 12:30pm Checked In (18/23) A B C D E F G H I J K L M N O P Q…" at bounding box center [539, 532] width 627 height 574
click at [397, 256] on span "12:30pm" at bounding box center [397, 257] width 39 height 11
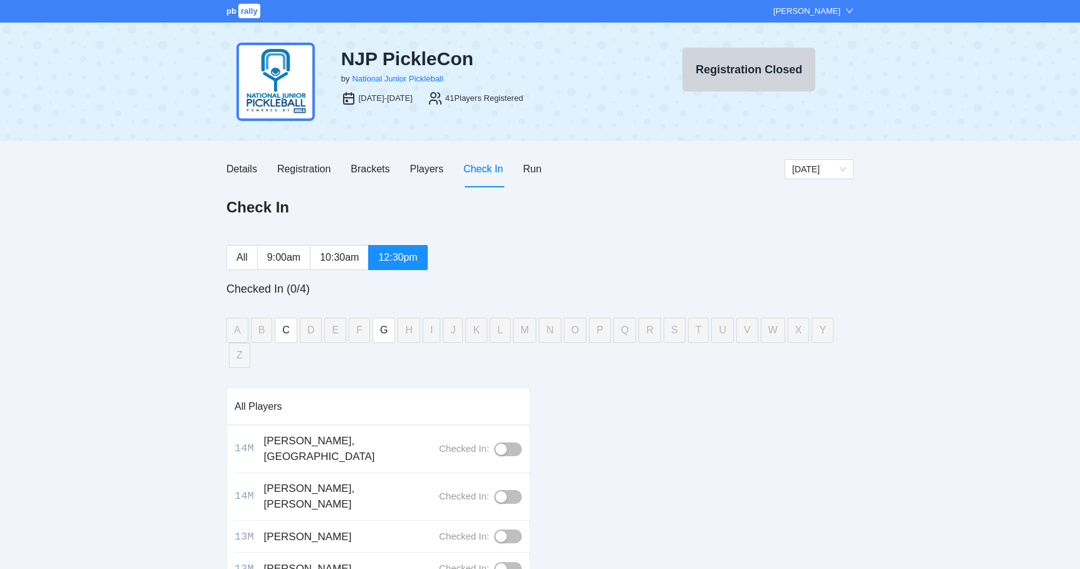
click at [515, 562] on button "button" at bounding box center [508, 569] width 28 height 14
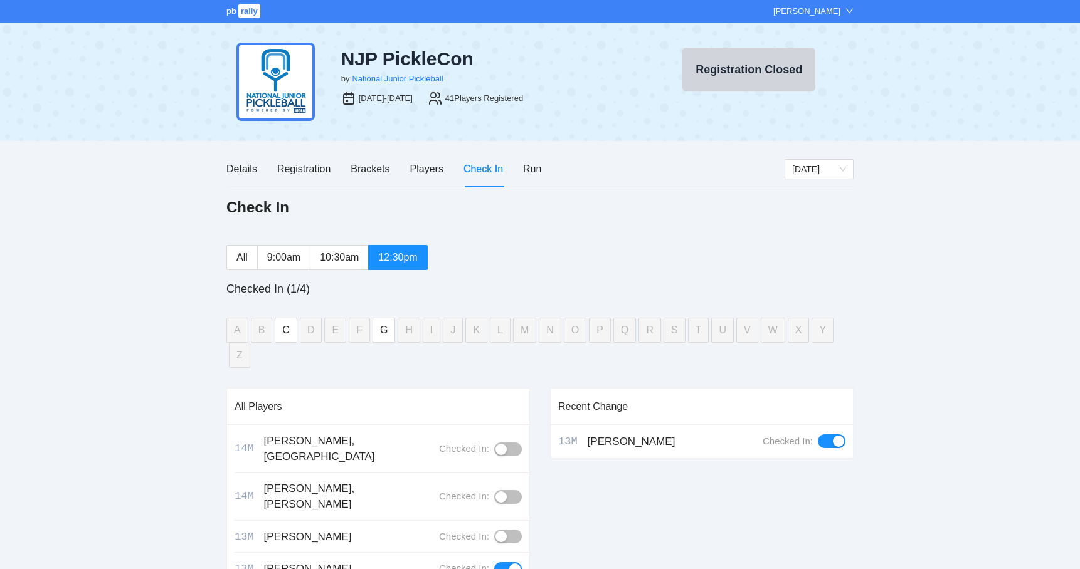
click at [504, 531] on div "button" at bounding box center [500, 536] width 11 height 11
click at [507, 492] on div "button" at bounding box center [500, 497] width 11 height 11
click at [102, 378] on div "pb rally Mike Saniuk NJP PickleCon by National Junior Pickleball Aug 9-10, 2025…" at bounding box center [540, 410] width 1080 height 820
click at [80, 342] on div "pb rally Mike Saniuk NJP PickleCon by National Junior Pickleball Aug 9-10, 2025…" at bounding box center [540, 410] width 1080 height 820
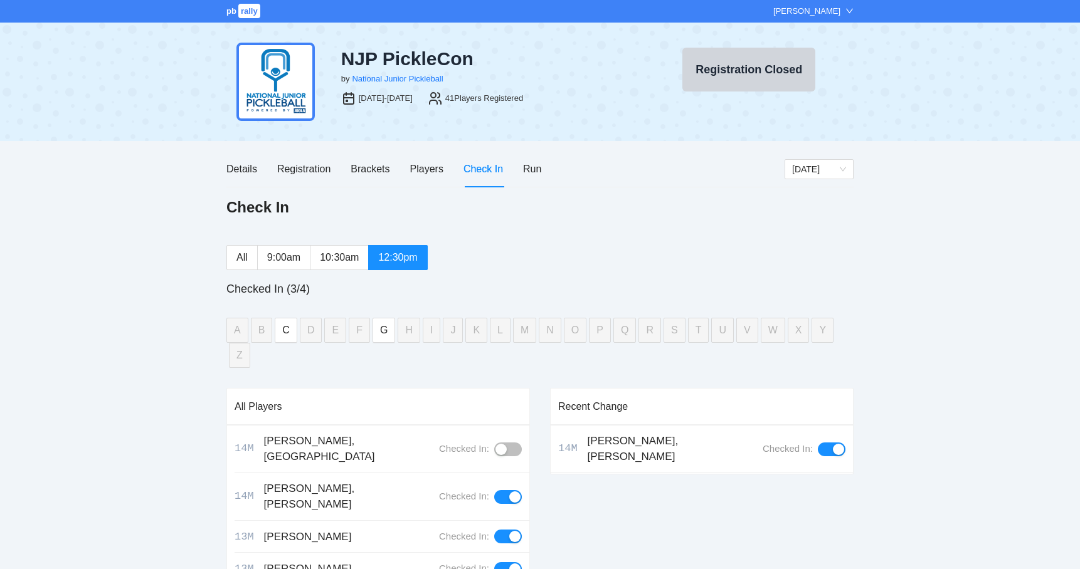
click at [140, 366] on div "pb rally Mike Saniuk NJP PickleCon by National Junior Pickleball Aug 9-10, 2025…" at bounding box center [540, 410] width 1080 height 820
click at [132, 320] on div "pb rally Mike Saniuk NJP PickleCon by National Junior Pickleball Aug 9-10, 2025…" at bounding box center [540, 410] width 1080 height 820
click at [246, 172] on div "Details" at bounding box center [241, 169] width 31 height 16
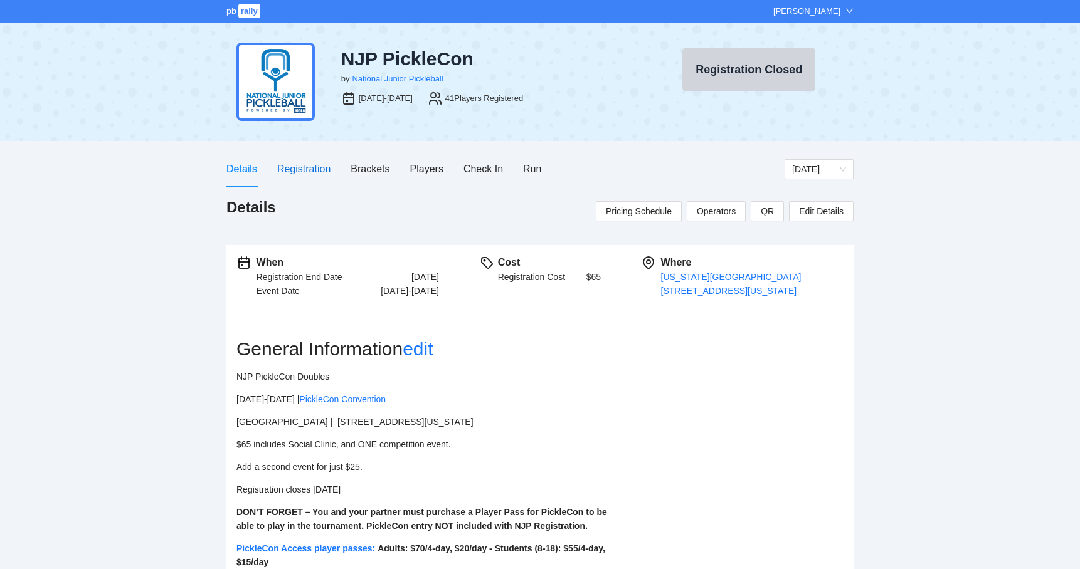
click at [300, 169] on div "Registration" at bounding box center [303, 169] width 53 height 16
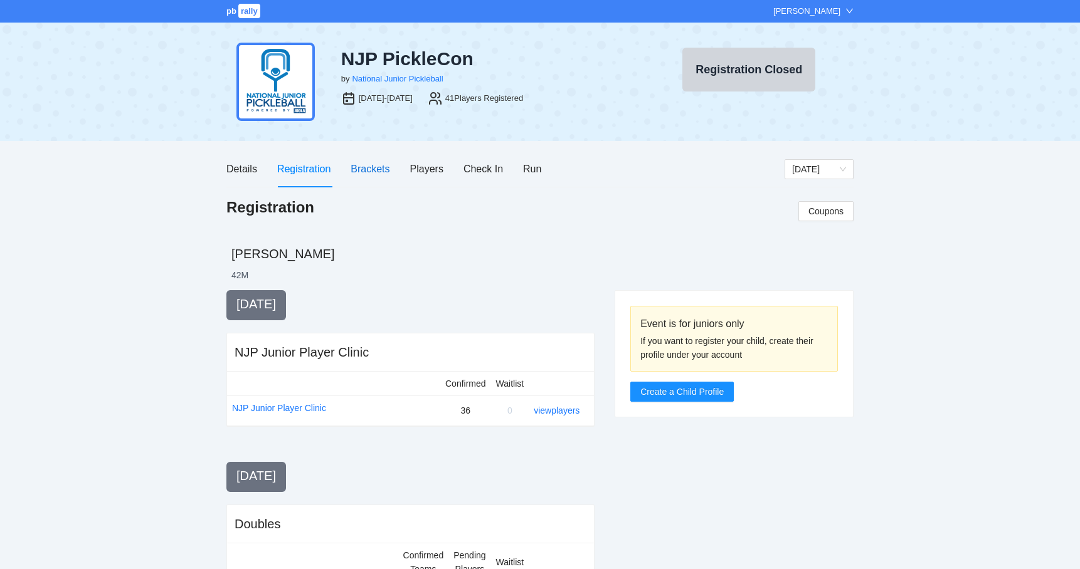
click at [360, 172] on div "Brackets" at bounding box center [370, 169] width 39 height 16
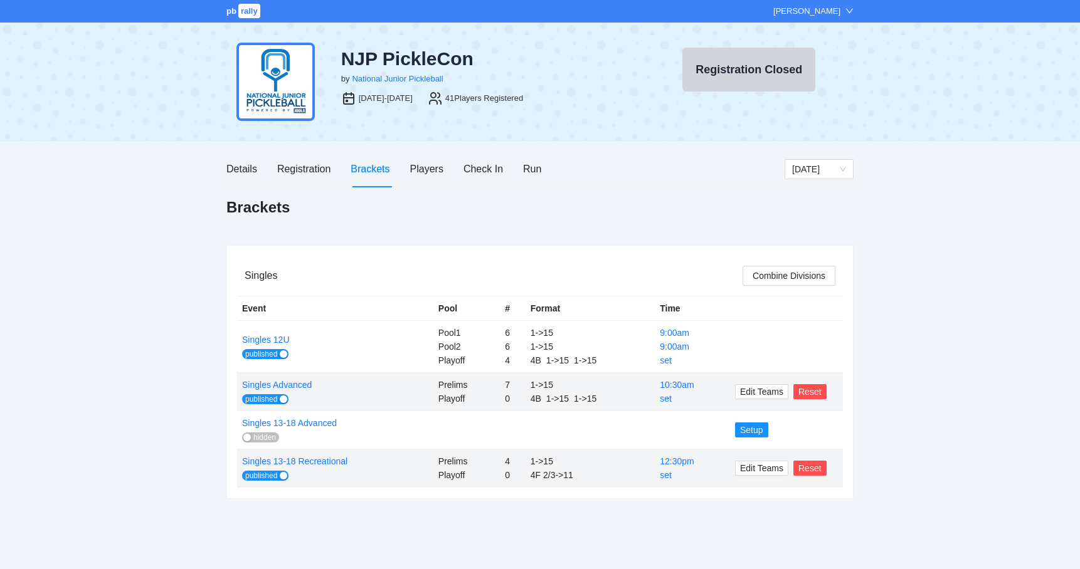
click at [181, 184] on div "pb rally Mike Saniuk NJP PickleCon by National Junior Pickleball Aug 9-10, 2025…" at bounding box center [540, 284] width 1080 height 569
click at [314, 174] on div "Registration" at bounding box center [303, 169] width 53 height 16
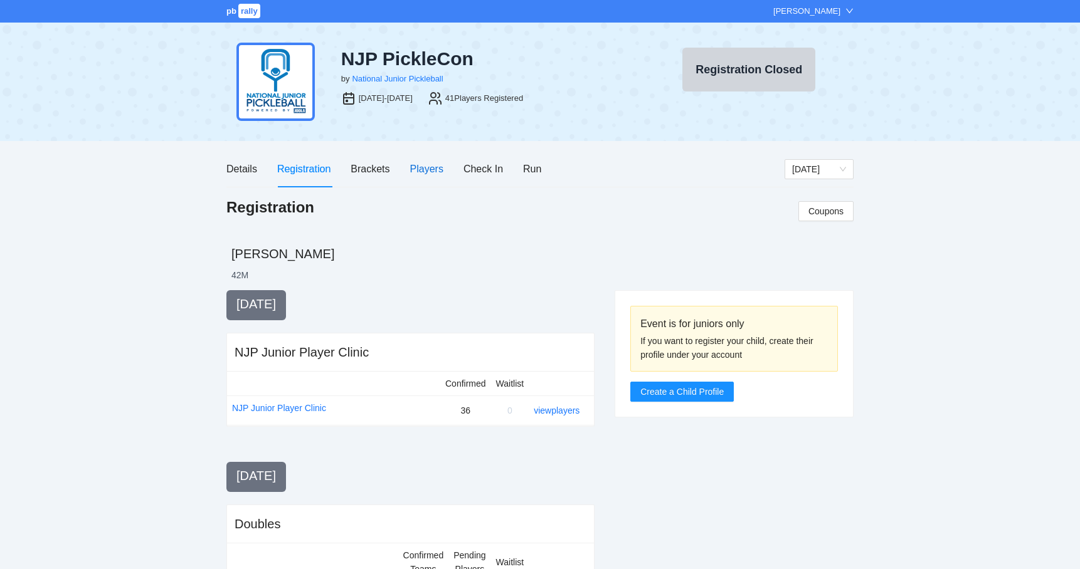
click at [435, 172] on div "Players" at bounding box center [426, 169] width 33 height 16
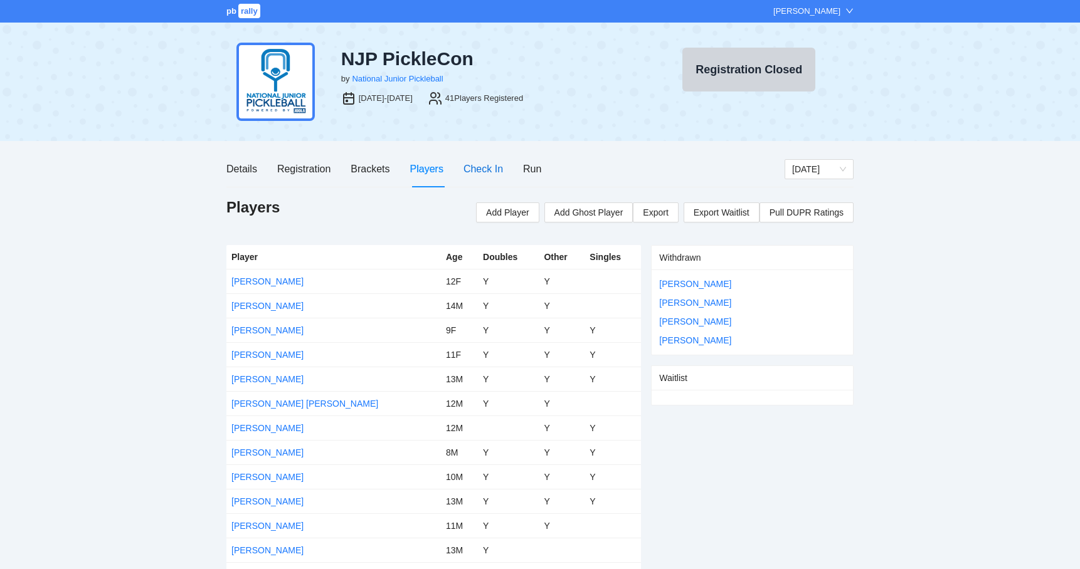
click at [499, 175] on div "Check In" at bounding box center [483, 169] width 40 height 16
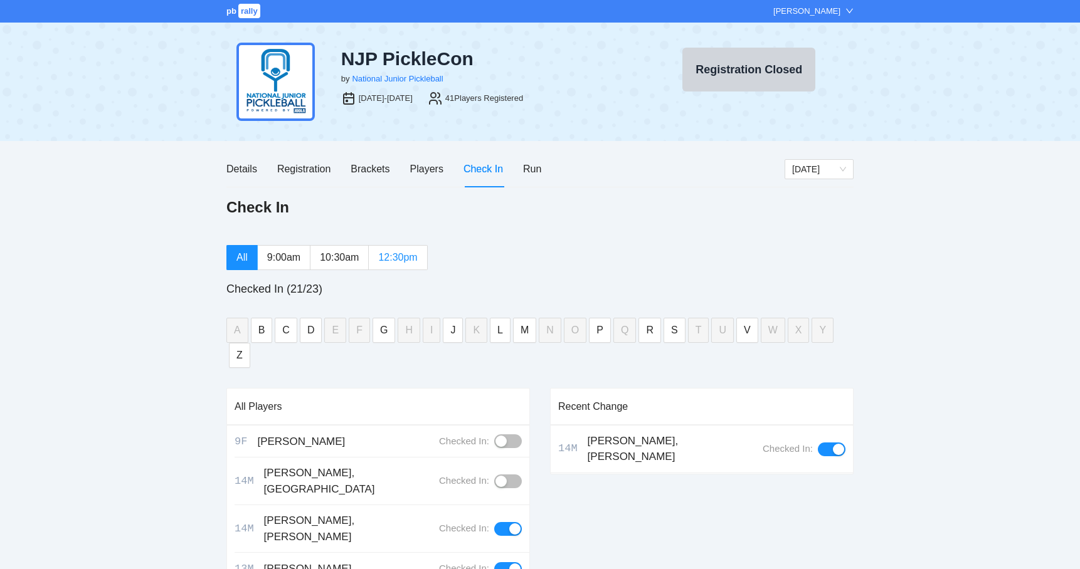
click at [393, 258] on span "12:30pm" at bounding box center [397, 257] width 39 height 11
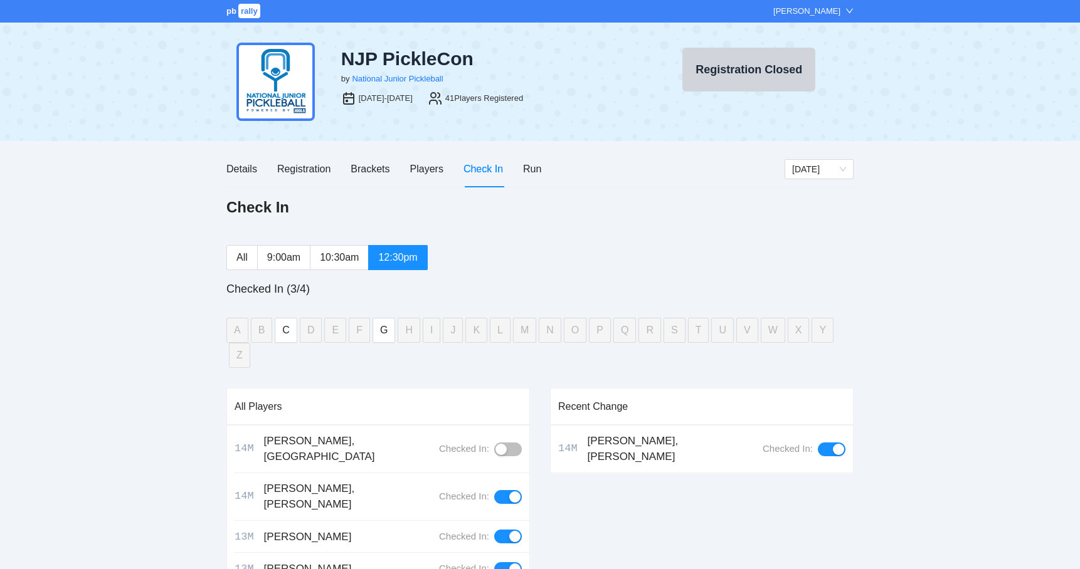
click at [520, 171] on div "Details Registration Brackets Players Check In Run" at bounding box center [383, 169] width 315 height 36
click at [535, 174] on div "Run" at bounding box center [532, 169] width 18 height 16
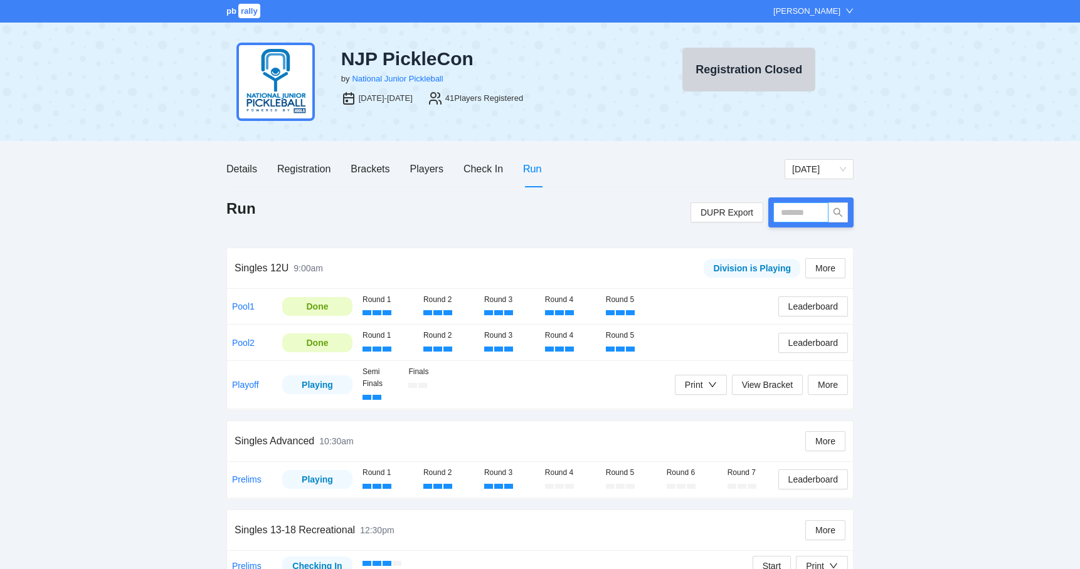
click at [798, 216] on input "text" at bounding box center [800, 213] width 55 height 20
type input "*****"
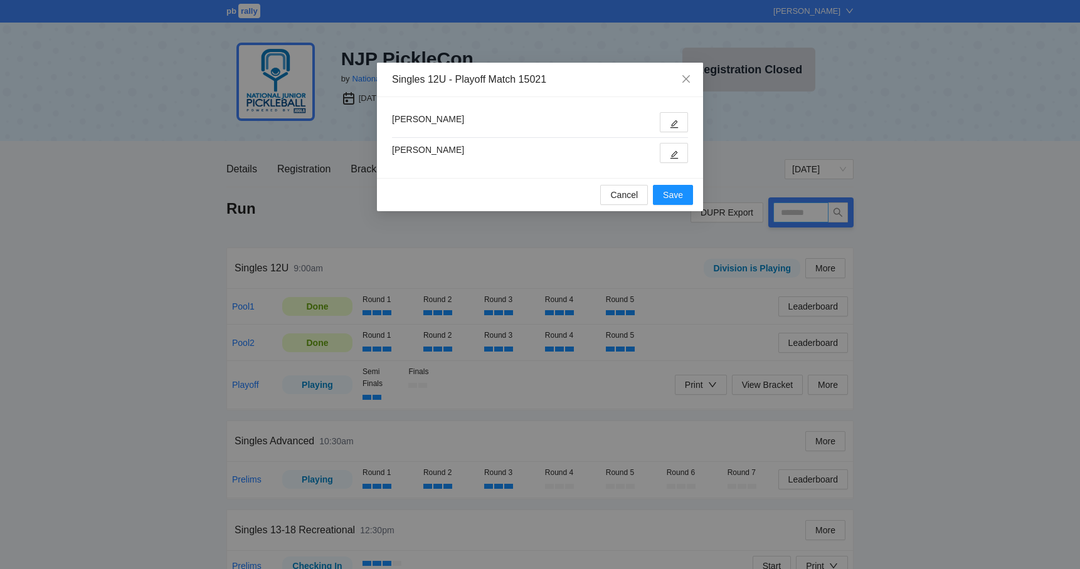
type input "*****"
click at [673, 151] on icon "edit" at bounding box center [674, 154] width 9 height 9
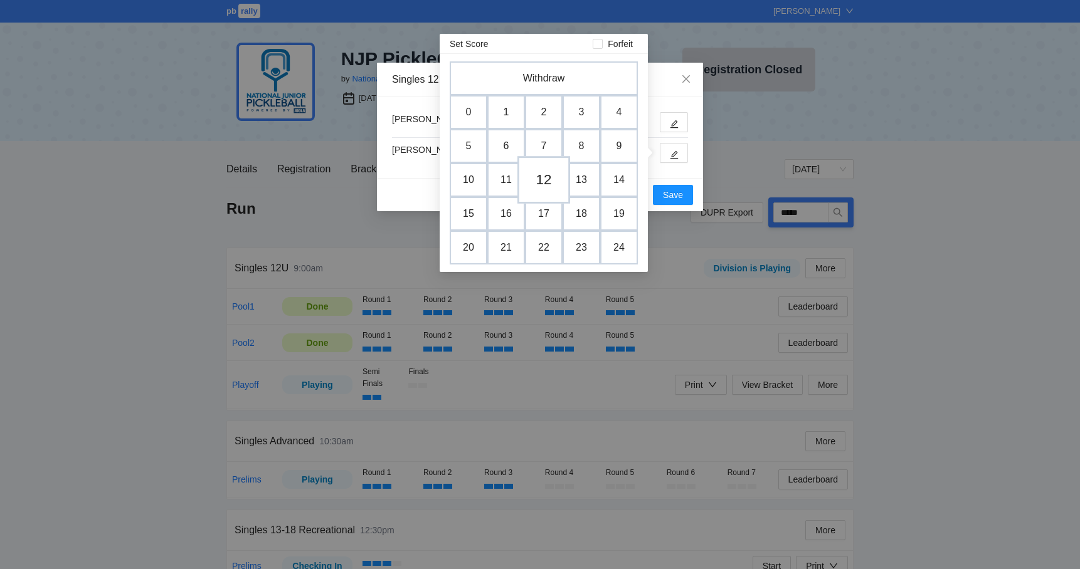
click at [542, 184] on td "12" at bounding box center [543, 180] width 53 height 48
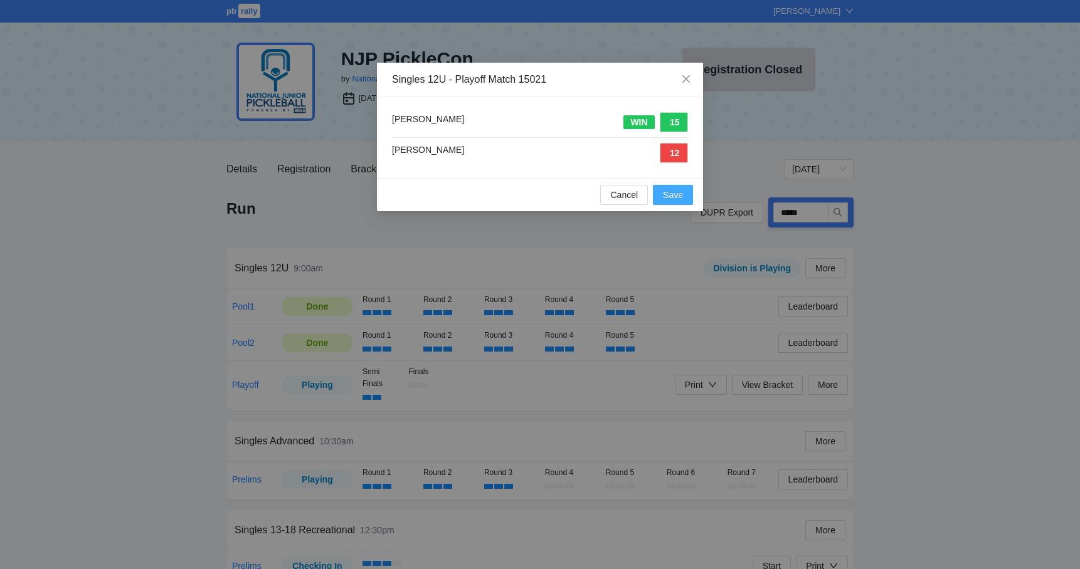
click at [675, 198] on span "Save" at bounding box center [673, 195] width 20 height 14
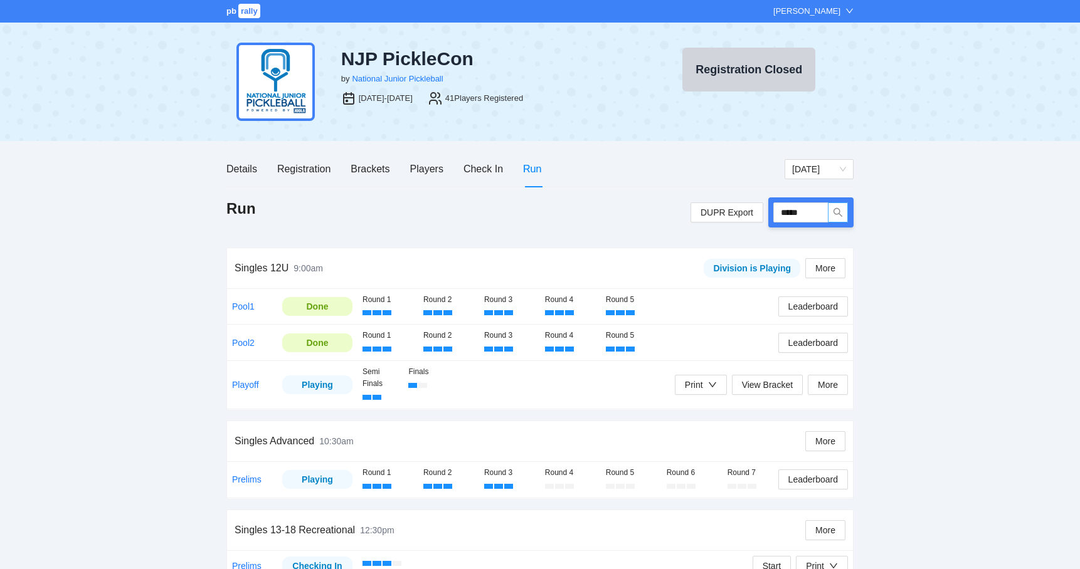
click at [831, 206] on button "button" at bounding box center [838, 213] width 20 height 20
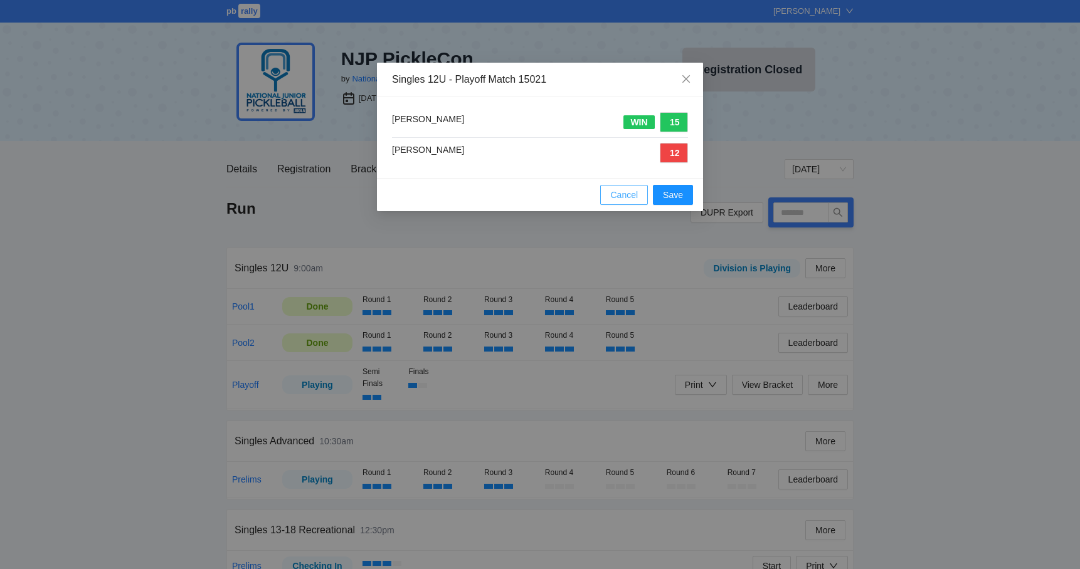
click at [636, 198] on span "Cancel" at bounding box center [624, 195] width 28 height 14
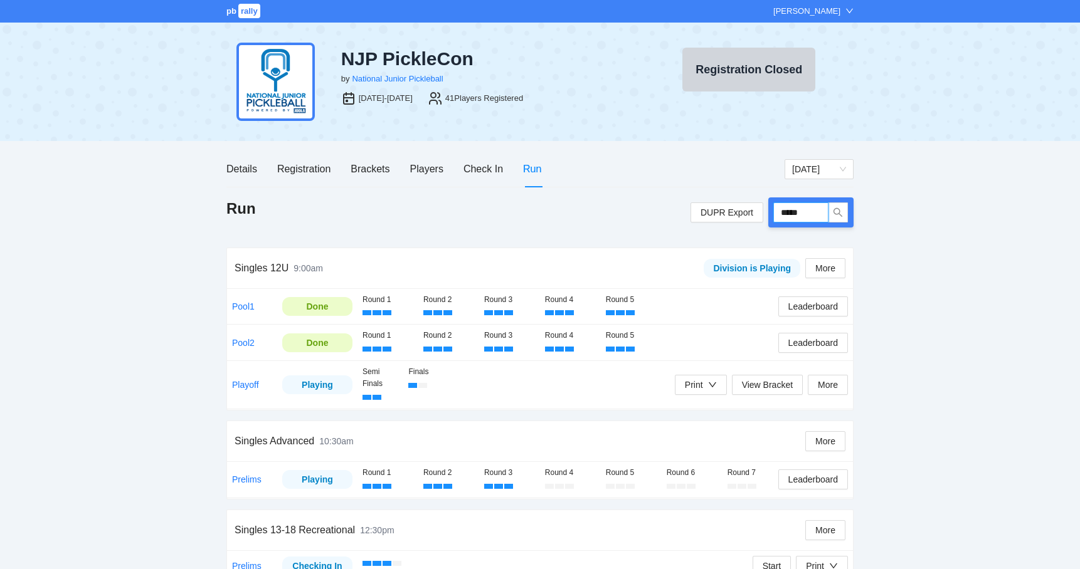
click at [818, 207] on input "*****" at bounding box center [800, 213] width 55 height 20
type input "****"
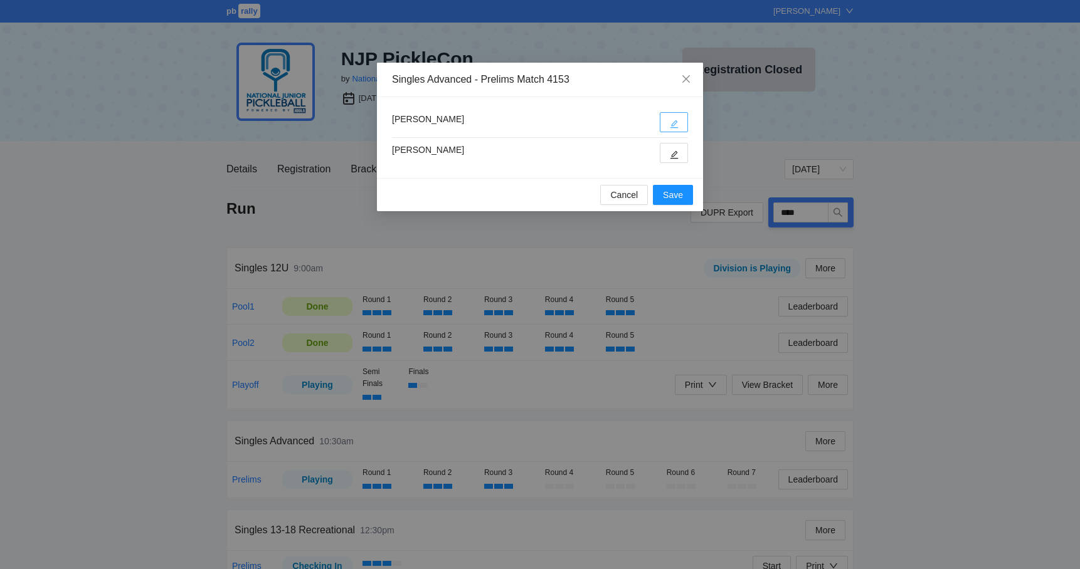
click at [670, 123] on icon "edit" at bounding box center [674, 124] width 9 height 9
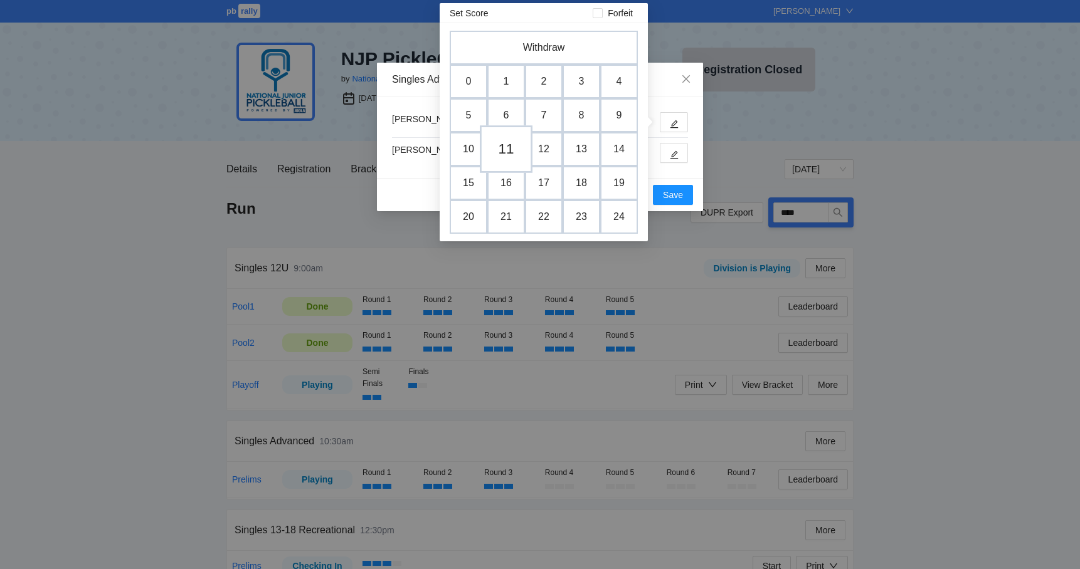
click at [509, 147] on td "11" at bounding box center [506, 149] width 53 height 48
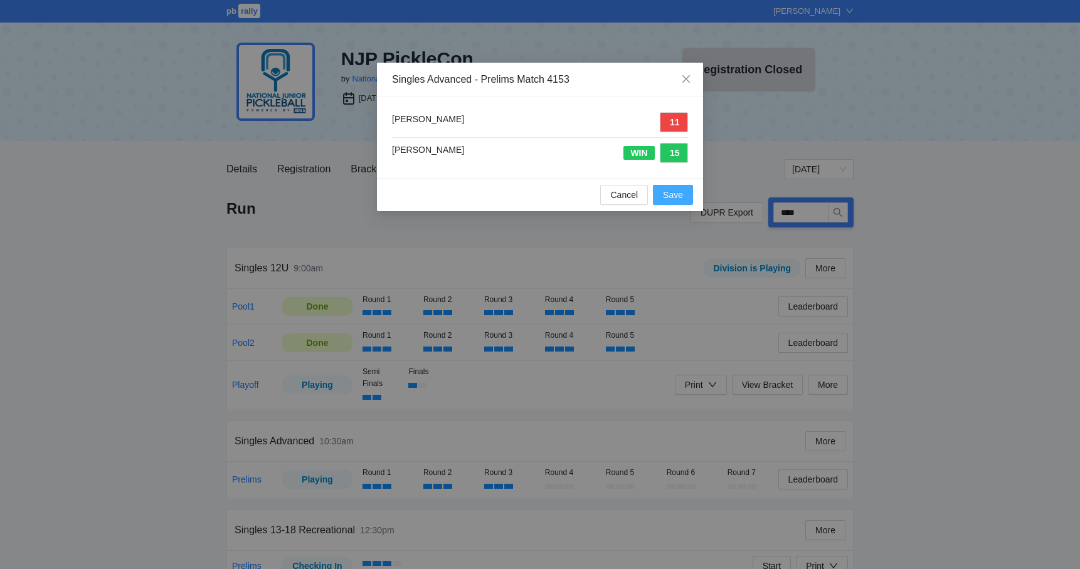
click at [672, 193] on span "Save" at bounding box center [673, 195] width 20 height 14
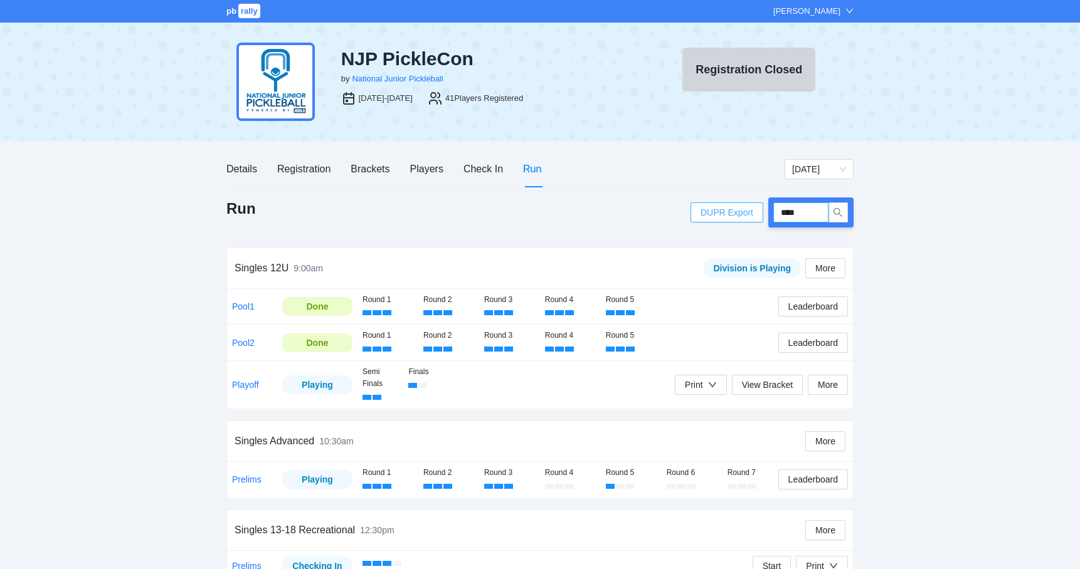
drag, startPoint x: 819, startPoint y: 214, endPoint x: 759, endPoint y: 213, distance: 59.6
click at [759, 213] on div "DUPR Export ****" at bounding box center [771, 213] width 163 height 30
type input "****"
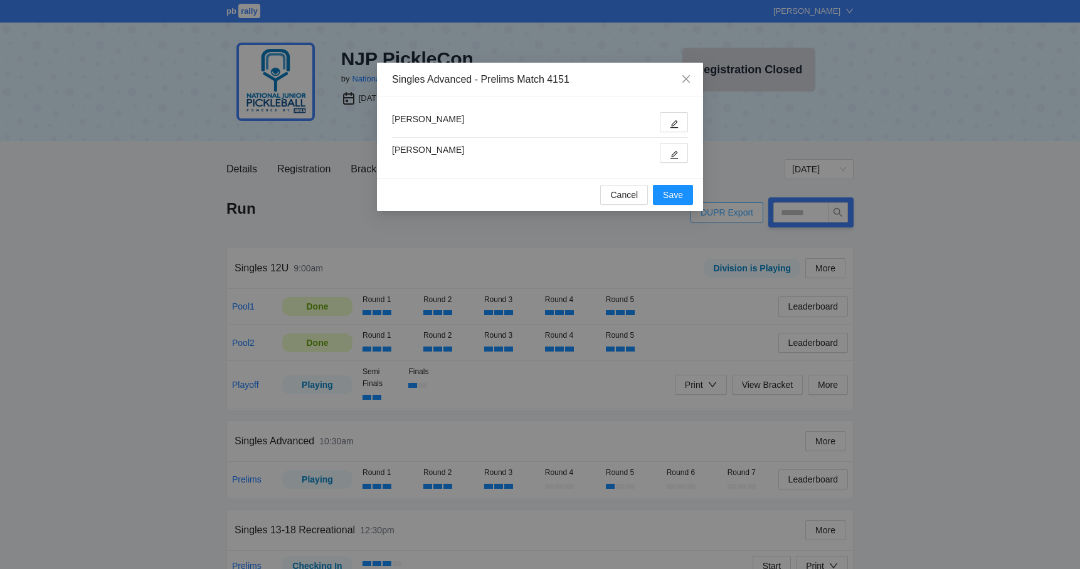
type input "****"
click at [669, 124] on button "button" at bounding box center [674, 122] width 28 height 20
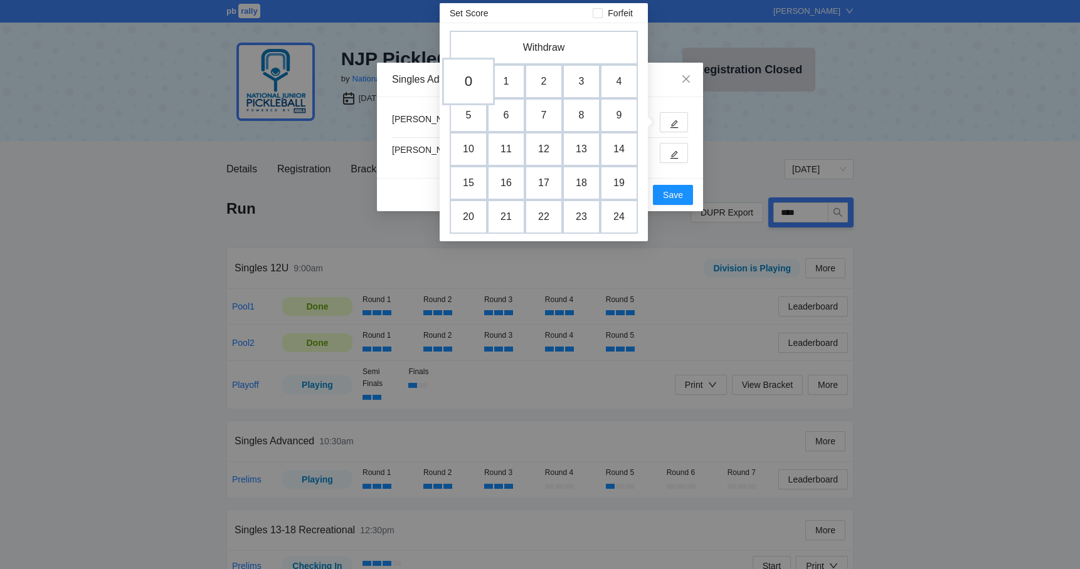
click at [472, 80] on td "0" at bounding box center [468, 82] width 53 height 48
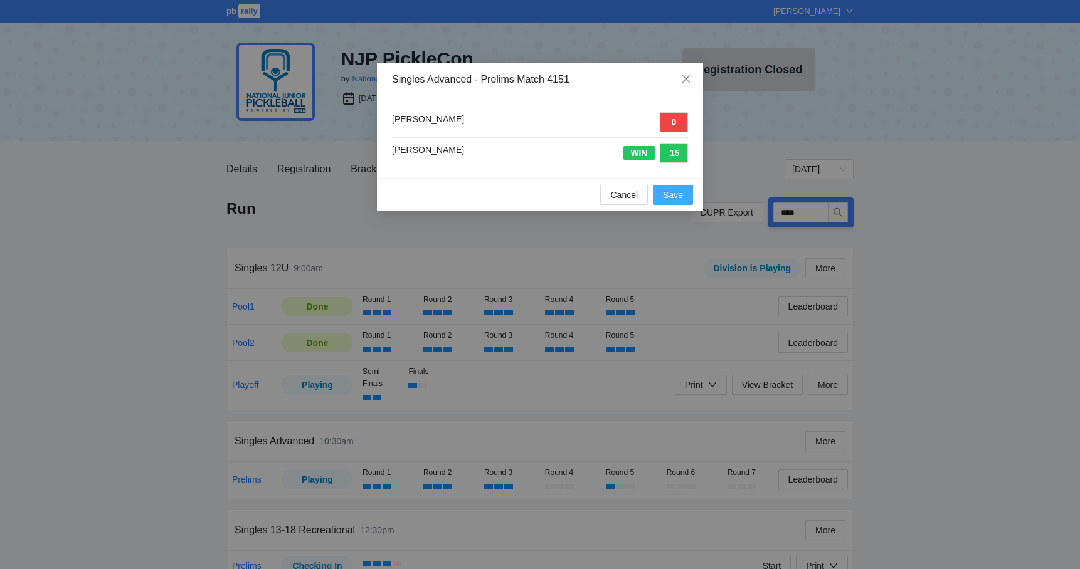
click at [673, 198] on span "Save" at bounding box center [673, 195] width 20 height 14
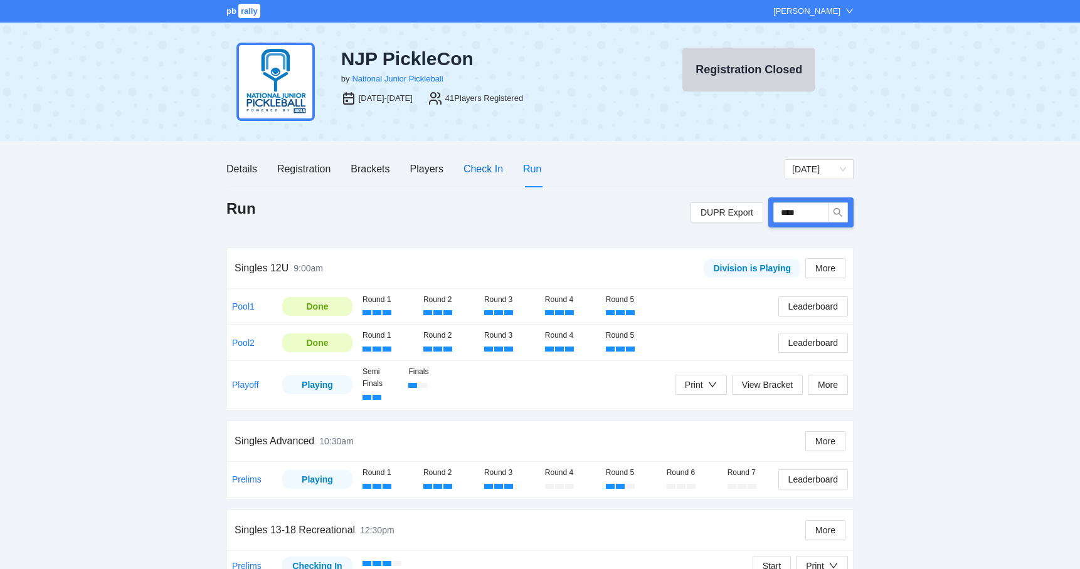
click at [483, 174] on div "Check In" at bounding box center [483, 169] width 40 height 16
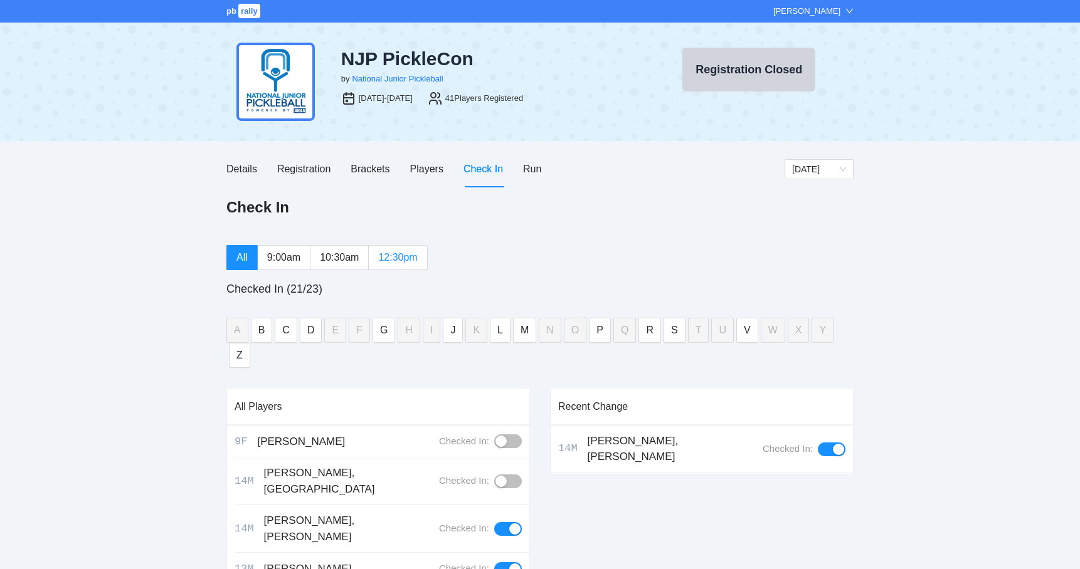
click at [406, 245] on label "12:30pm" at bounding box center [398, 257] width 58 height 25
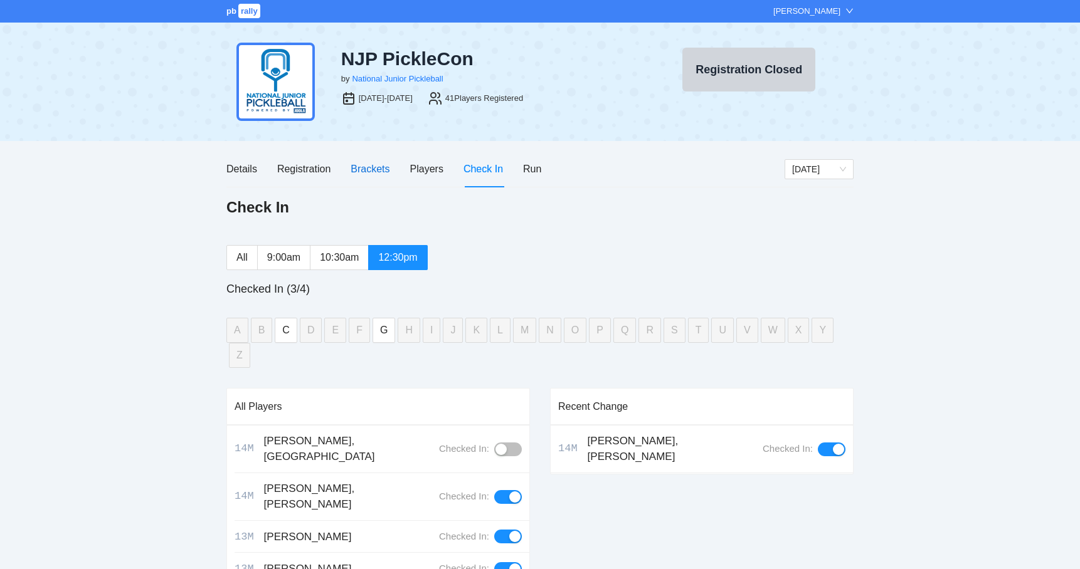
click at [366, 171] on div "Brackets" at bounding box center [370, 169] width 39 height 16
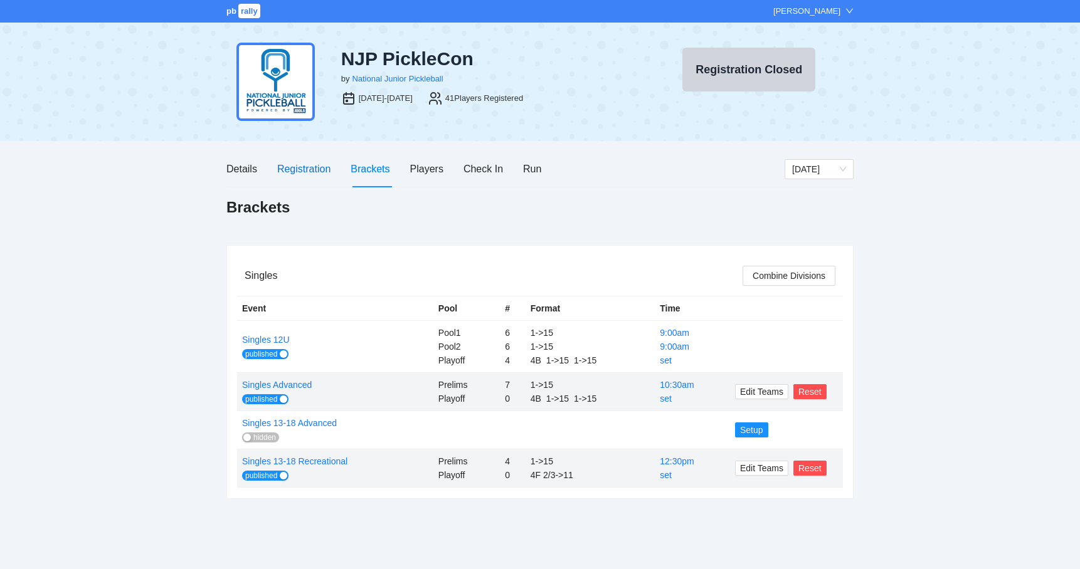
click at [310, 171] on div "Registration" at bounding box center [303, 169] width 53 height 16
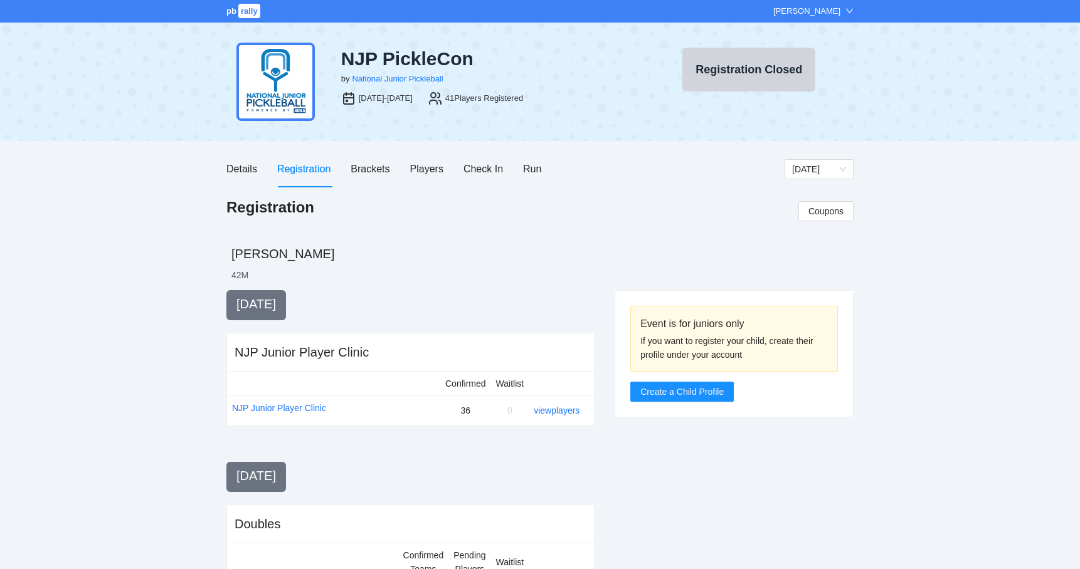
click at [546, 172] on div "Details Registration Brackets Players Check In Run" at bounding box center [505, 169] width 558 height 36
click at [534, 172] on div "Run" at bounding box center [532, 169] width 18 height 16
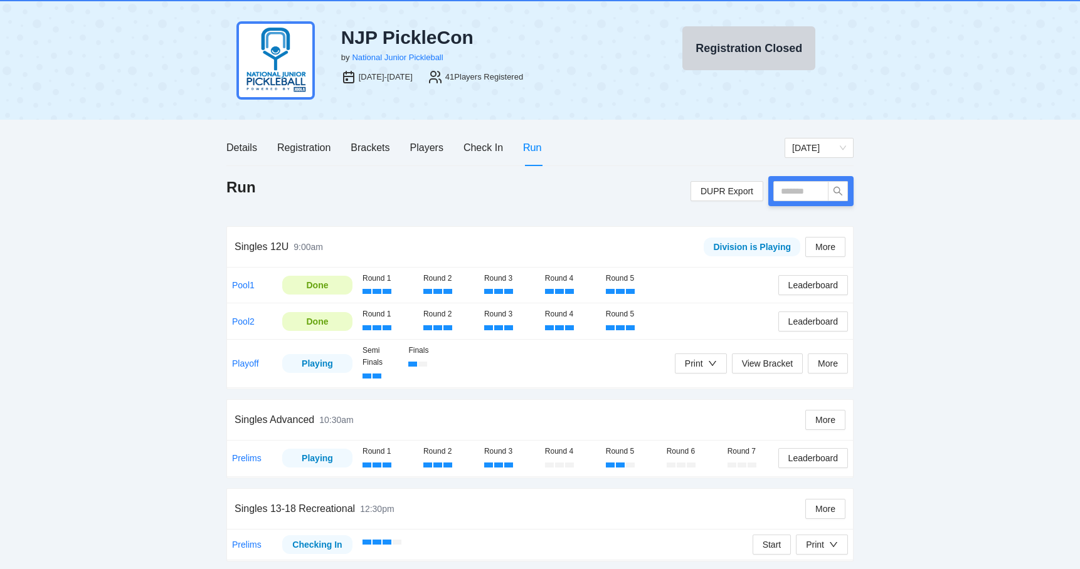
scroll to position [21, 0]
click at [825, 548] on div "Print" at bounding box center [822, 546] width 32 height 14
click at [826, 483] on span "Overview" at bounding box center [834, 477] width 65 height 14
click at [830, 541] on icon "down" at bounding box center [833, 545] width 9 height 9
click at [837, 517] on span "Refs Scorecards" at bounding box center [834, 517] width 65 height 14
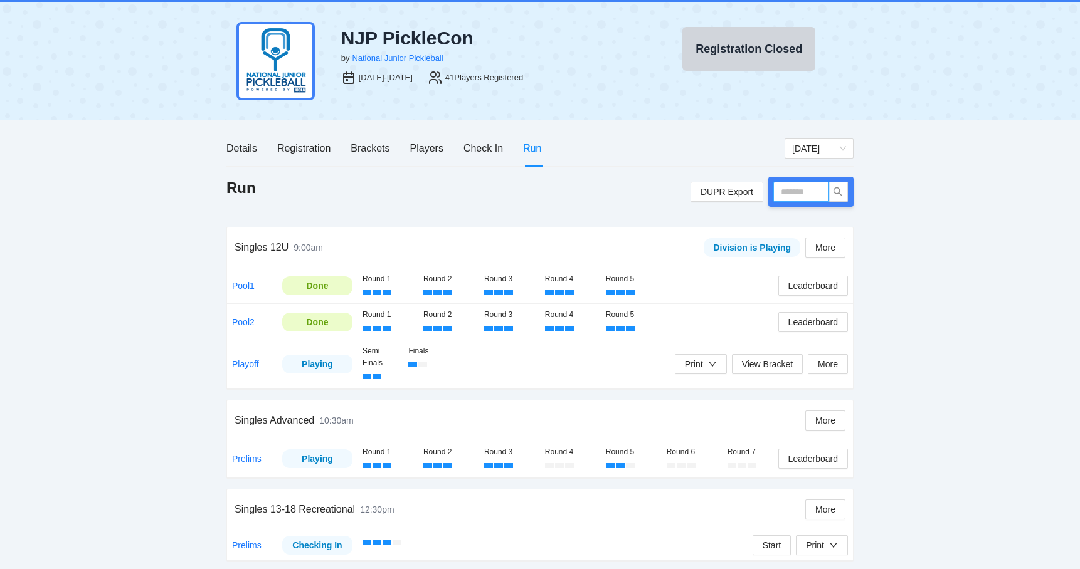
click at [783, 189] on input "text" at bounding box center [800, 192] width 55 height 20
click at [117, 268] on div "pb rally Mike Saniuk NJP PickleCon by National Junior Pickleball Aug 9-10, 2025…" at bounding box center [540, 275] width 1080 height 593
click at [806, 194] on input "text" at bounding box center [800, 192] width 55 height 20
type input "****"
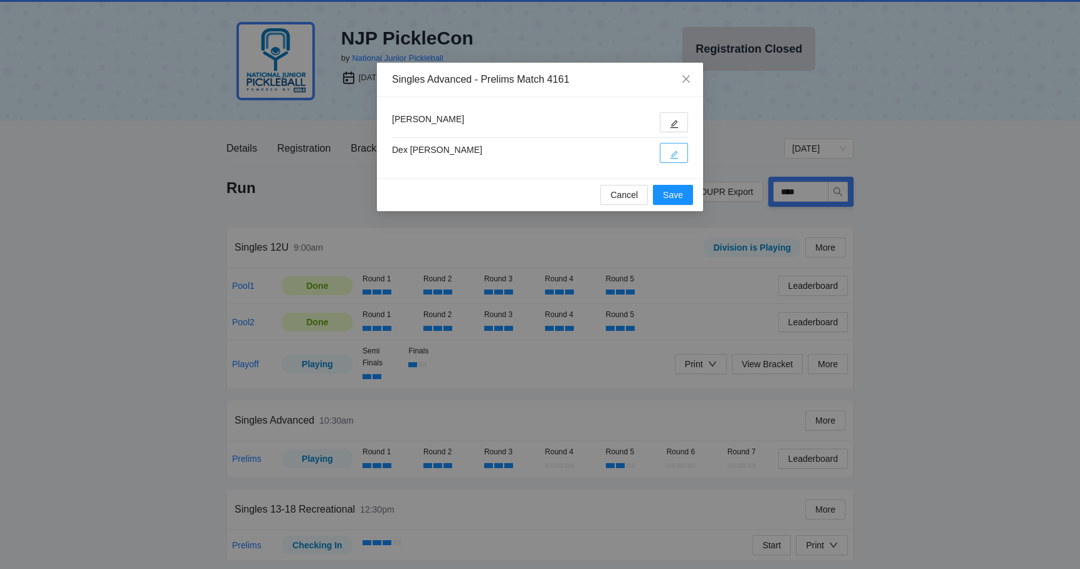
click at [667, 154] on button "button" at bounding box center [674, 153] width 28 height 20
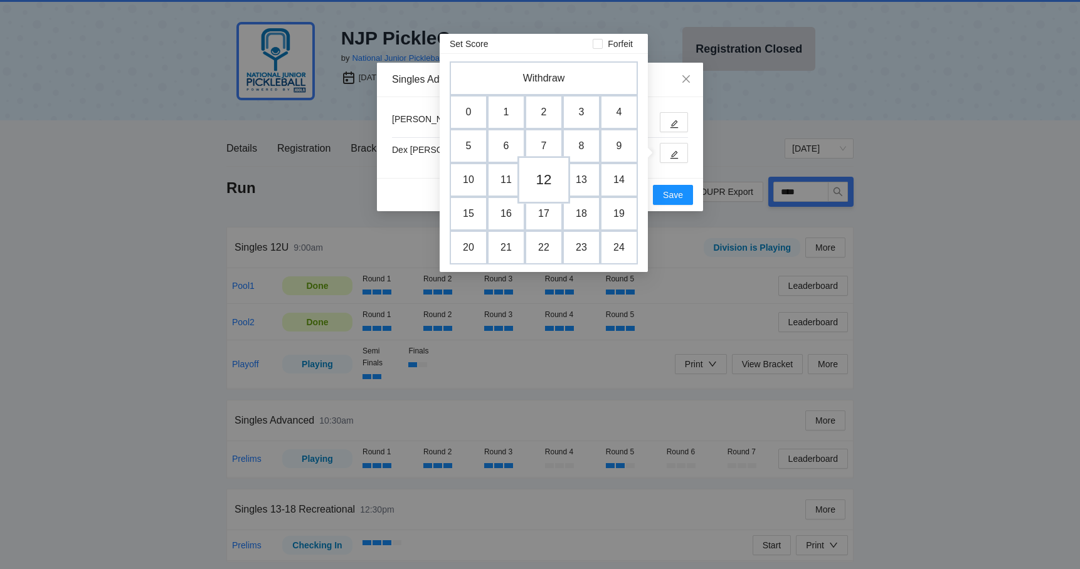
click at [546, 176] on td "12" at bounding box center [543, 180] width 53 height 48
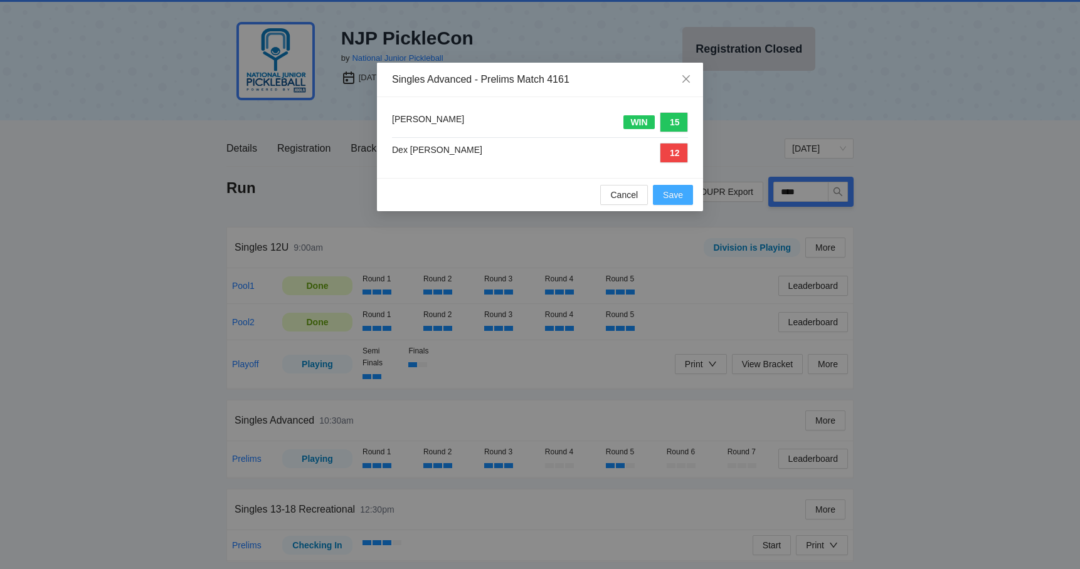
click at [668, 198] on span "Save" at bounding box center [673, 195] width 20 height 14
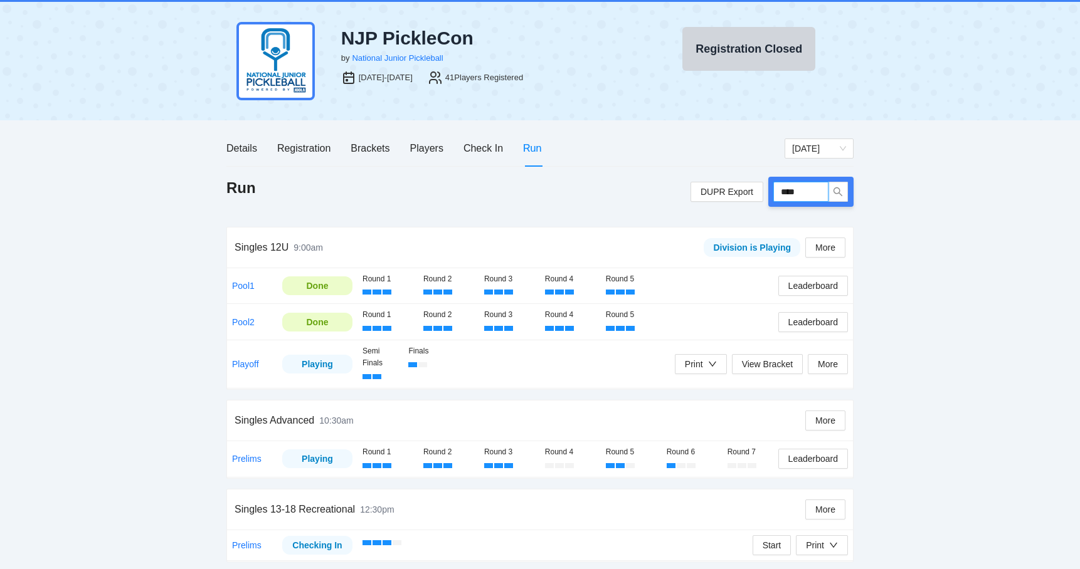
click at [804, 193] on input "****" at bounding box center [800, 192] width 55 height 20
type input "****"
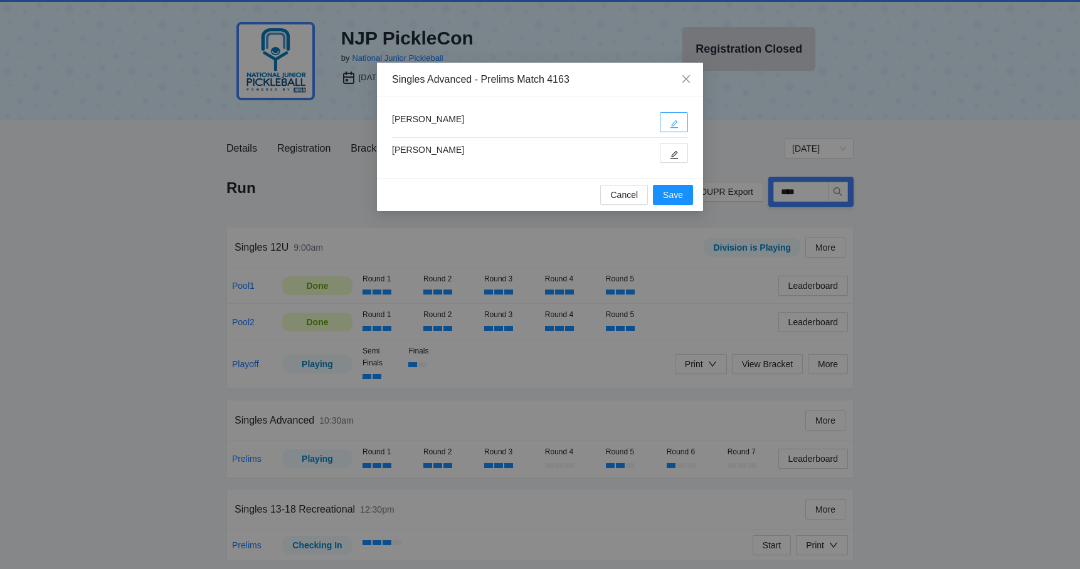
click at [672, 120] on icon "edit" at bounding box center [674, 124] width 9 height 9
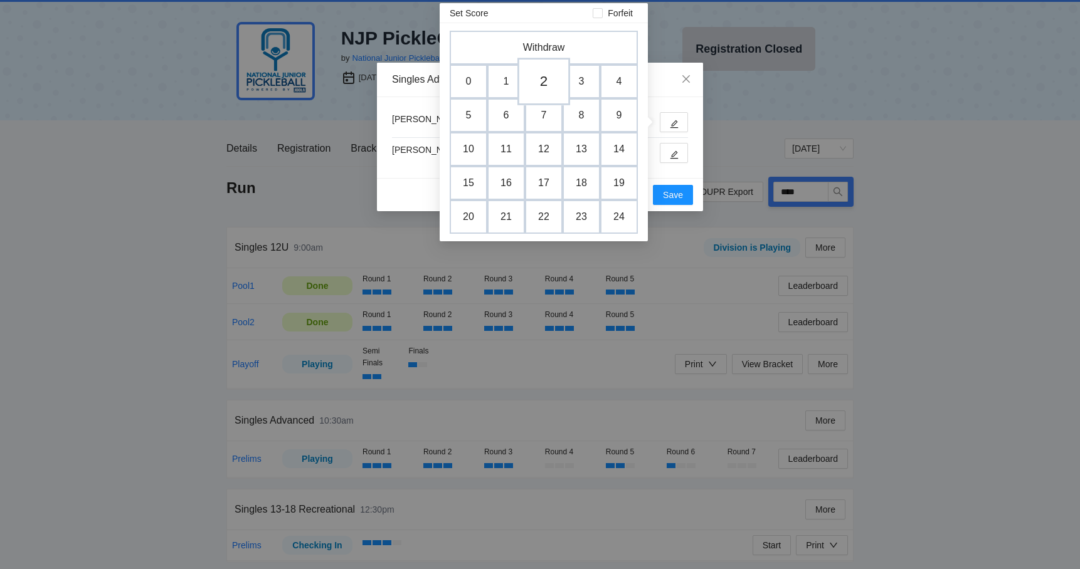
click at [545, 84] on td "2" at bounding box center [543, 82] width 53 height 48
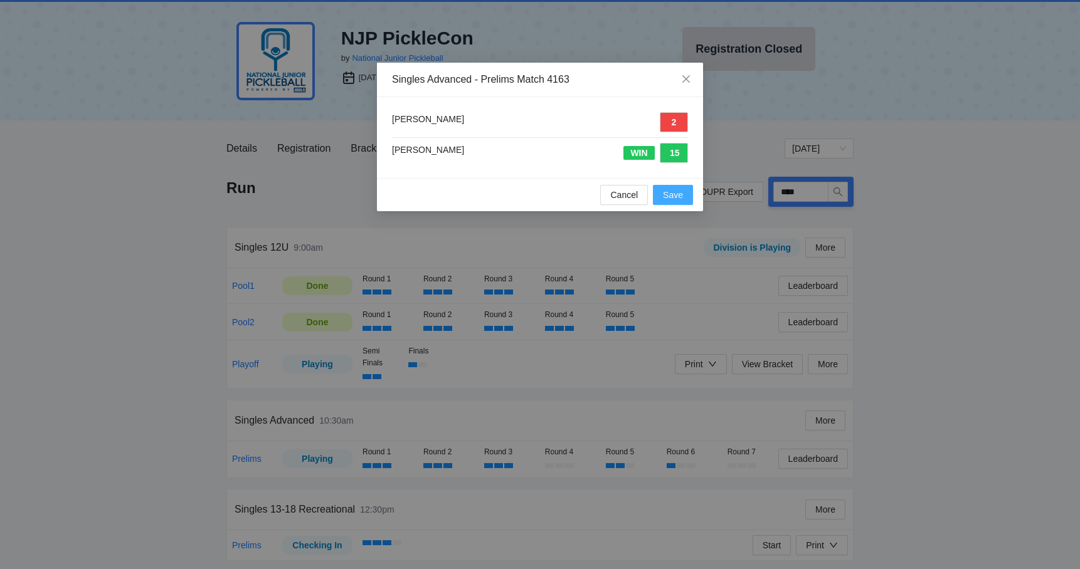
click at [687, 191] on button "Save" at bounding box center [673, 195] width 40 height 20
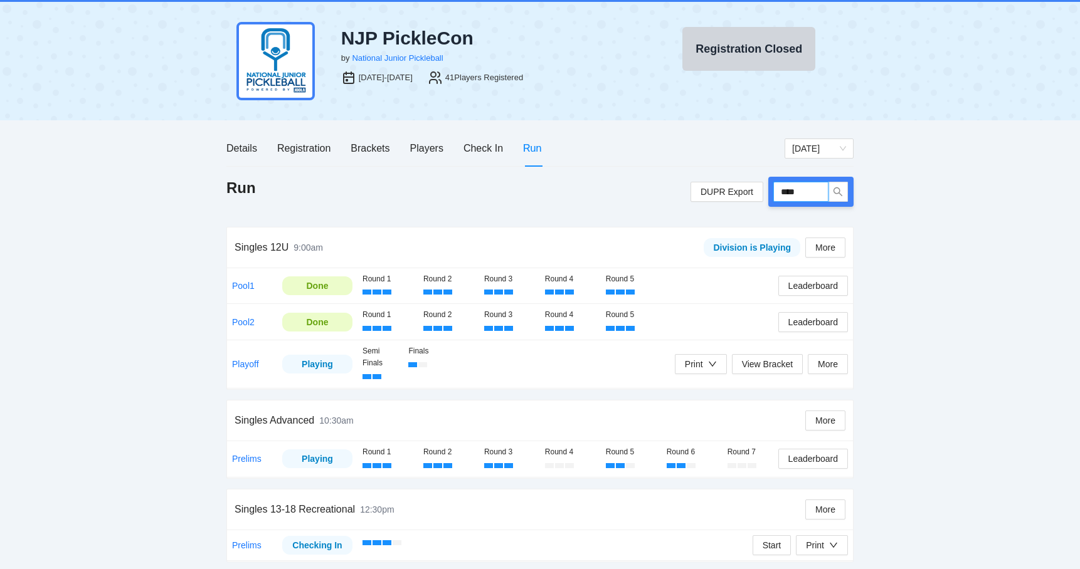
drag, startPoint x: 813, startPoint y: 193, endPoint x: 763, endPoint y: 193, distance: 50.2
click at [763, 193] on div "DUPR Export ****" at bounding box center [771, 192] width 163 height 30
type input "****"
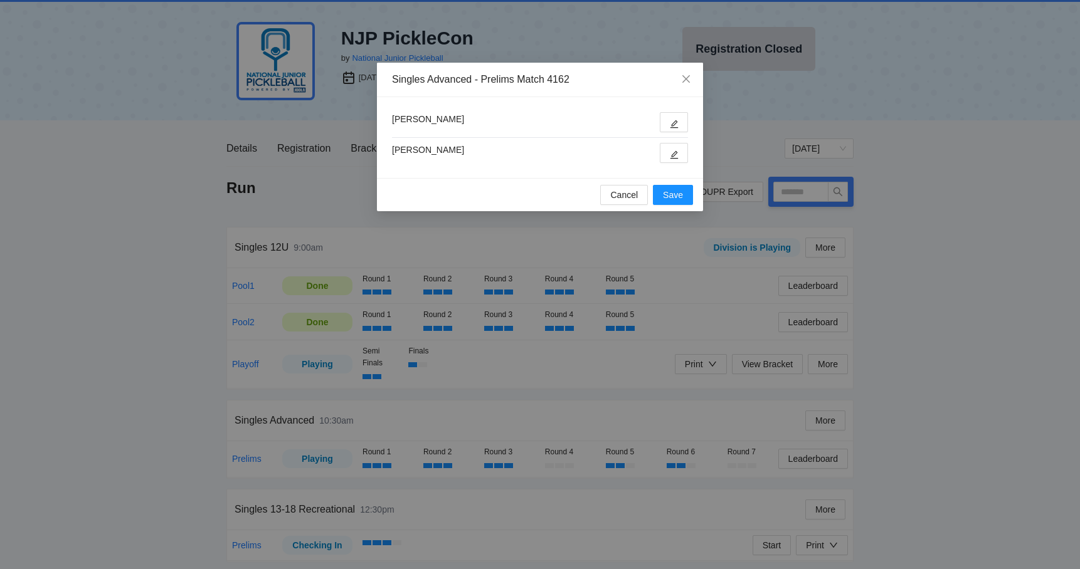
type input "****"
click at [672, 155] on icon "edit" at bounding box center [674, 154] width 9 height 9
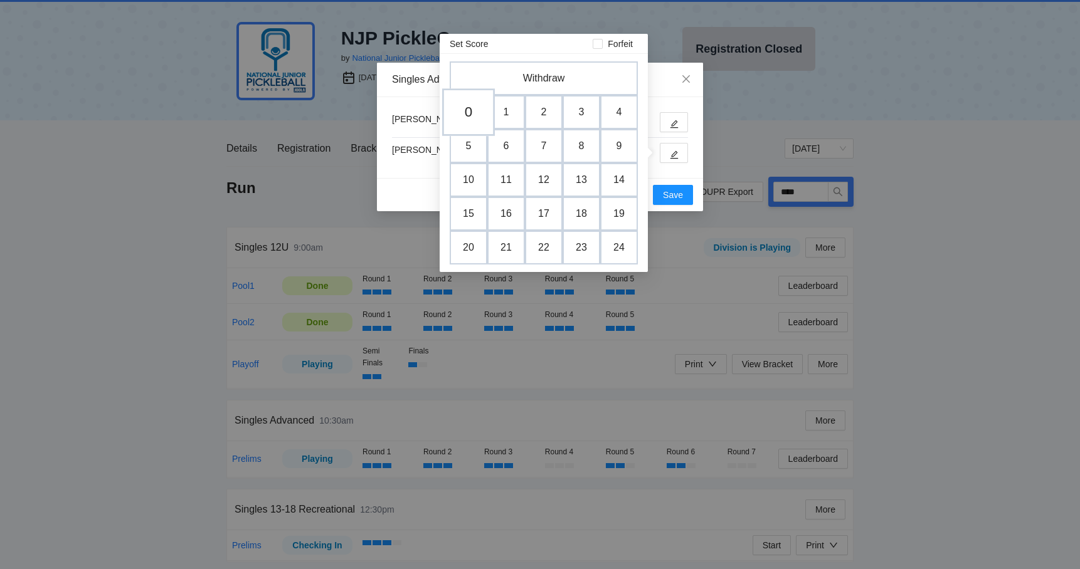
click at [478, 107] on td "0" at bounding box center [468, 112] width 53 height 48
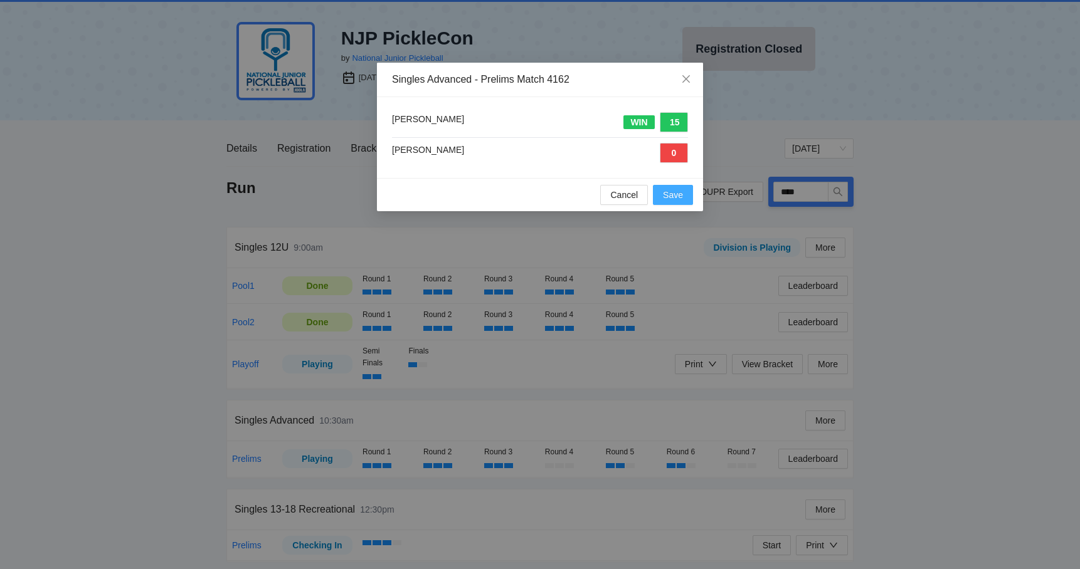
click at [677, 199] on span "Save" at bounding box center [673, 195] width 20 height 14
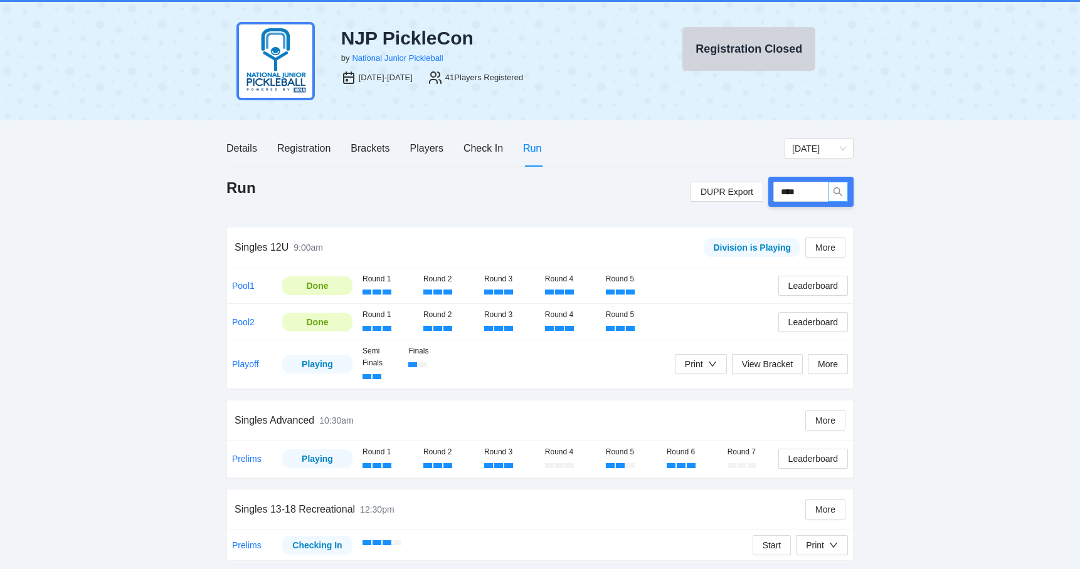
click at [833, 187] on icon "search" at bounding box center [838, 192] width 10 height 10
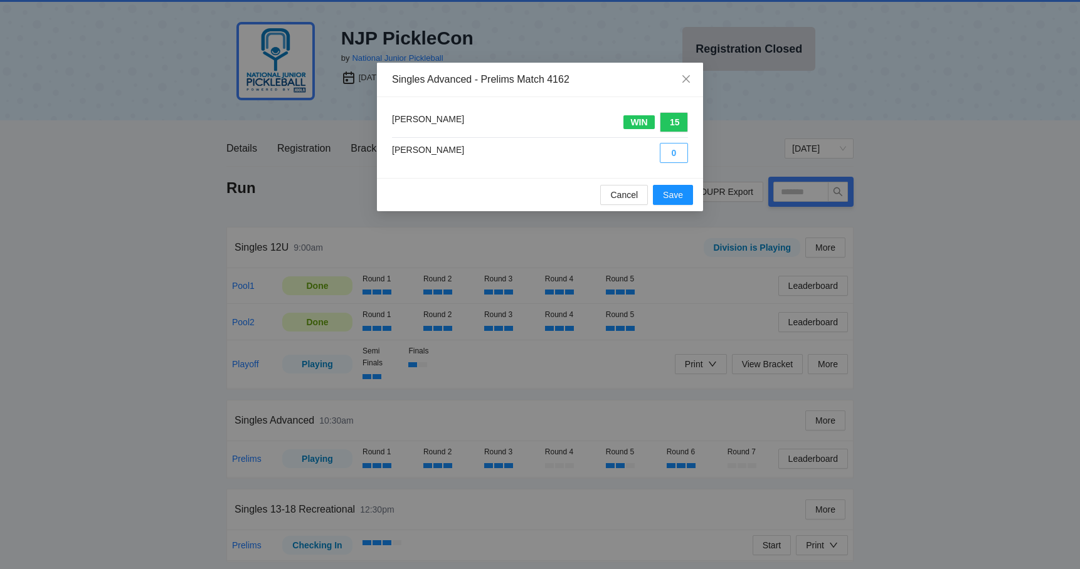
click at [670, 157] on button "0" at bounding box center [674, 153] width 28 height 20
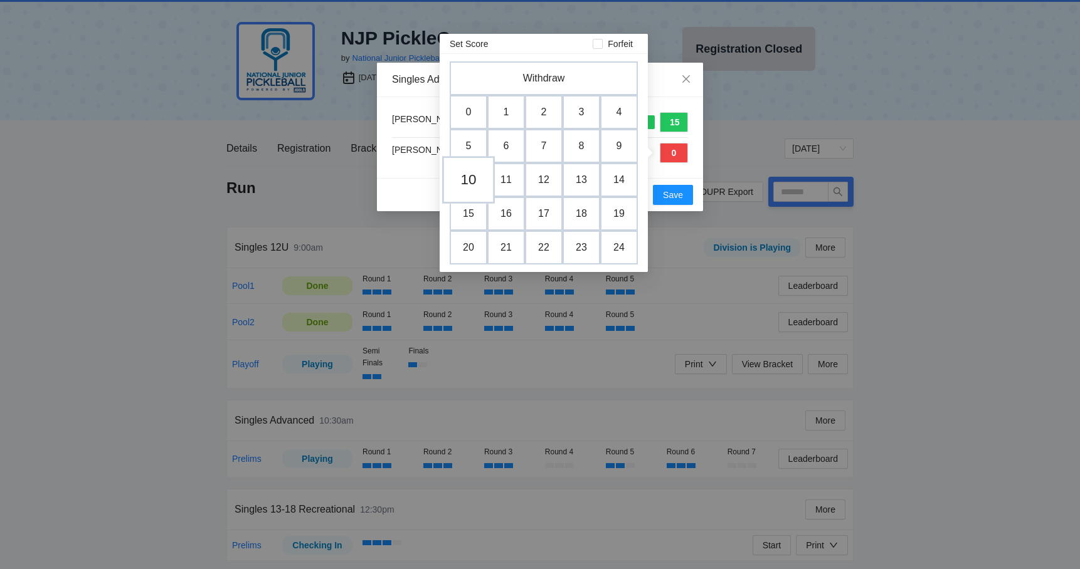
click at [468, 183] on td "10" at bounding box center [468, 180] width 53 height 48
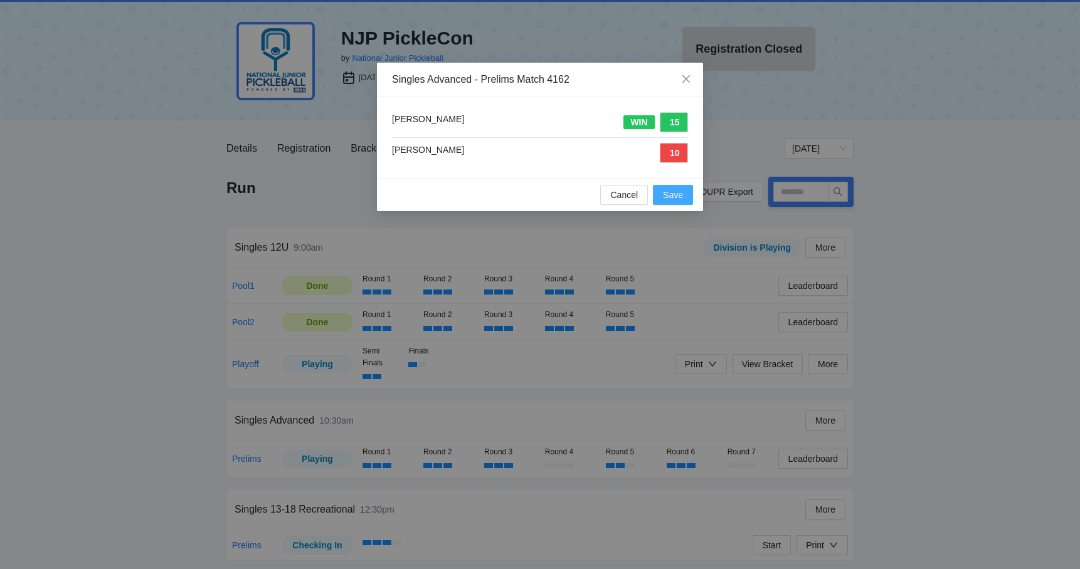
click at [674, 194] on span "Save" at bounding box center [673, 195] width 20 height 14
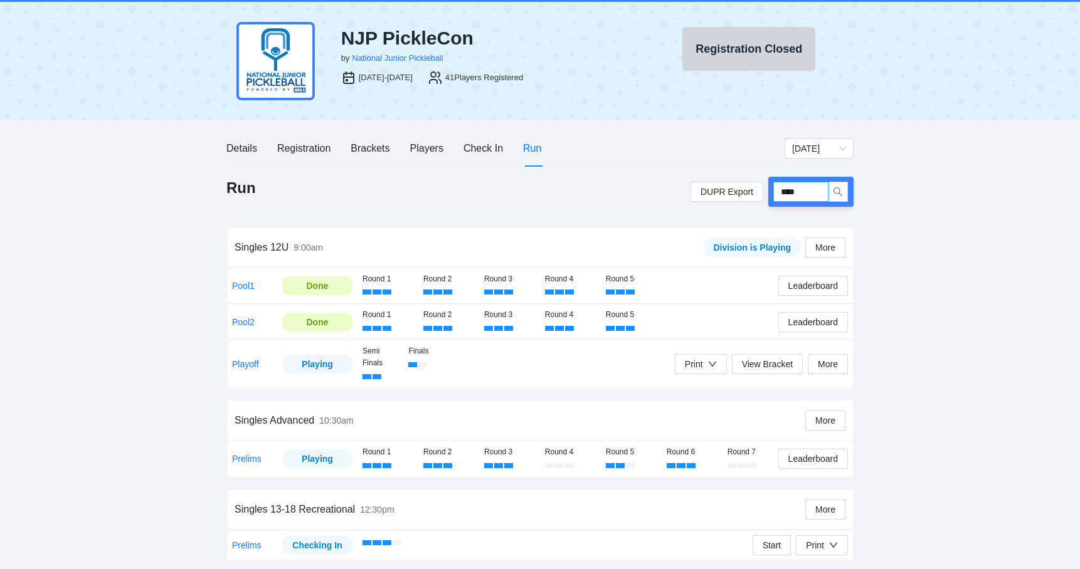
click at [788, 192] on input "****" at bounding box center [800, 192] width 55 height 20
type input "****"
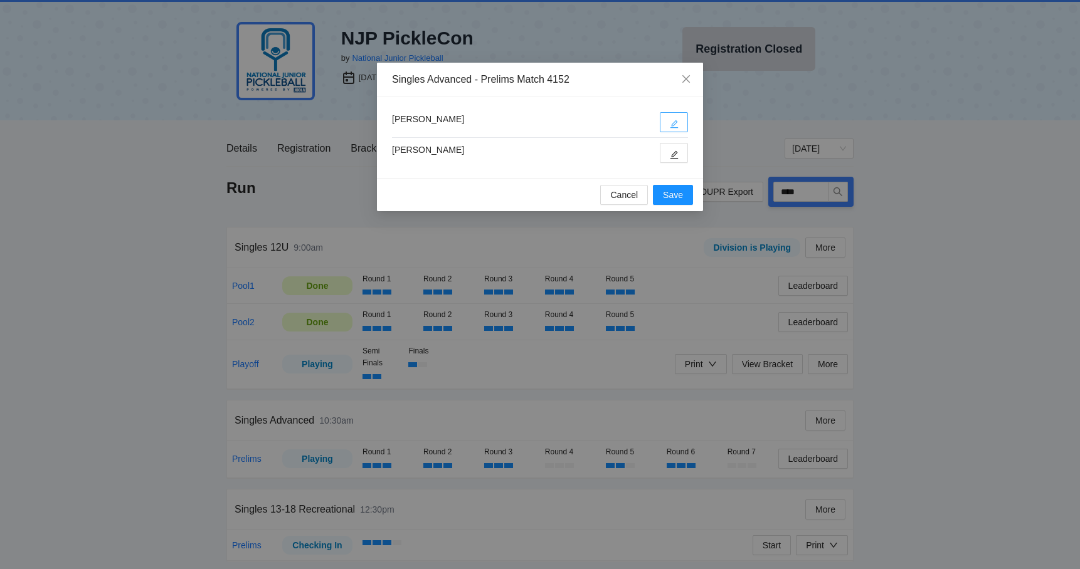
click at [682, 125] on button "button" at bounding box center [674, 122] width 28 height 20
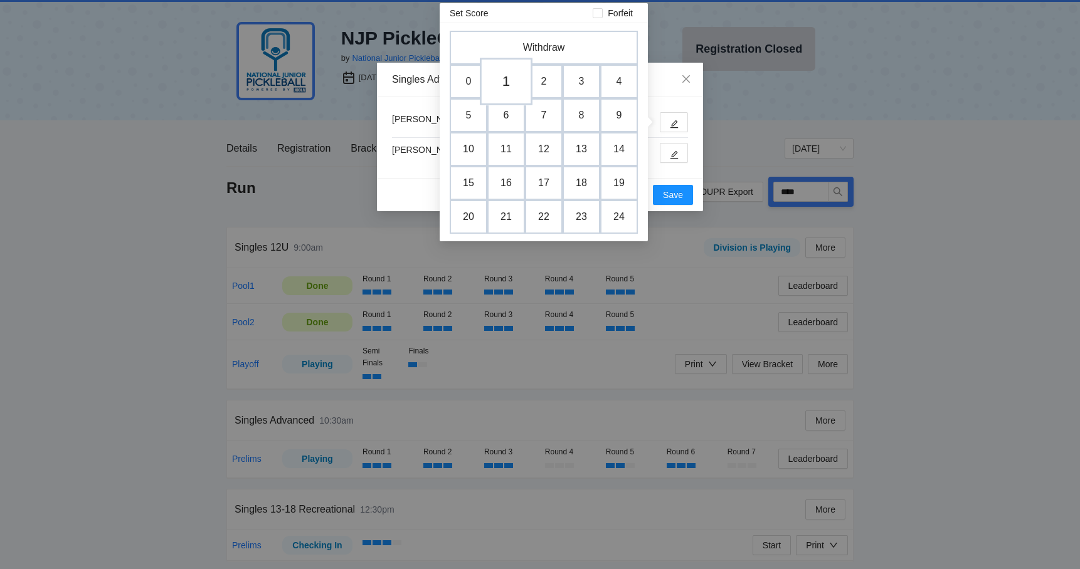
click at [507, 85] on td "1" at bounding box center [506, 82] width 53 height 48
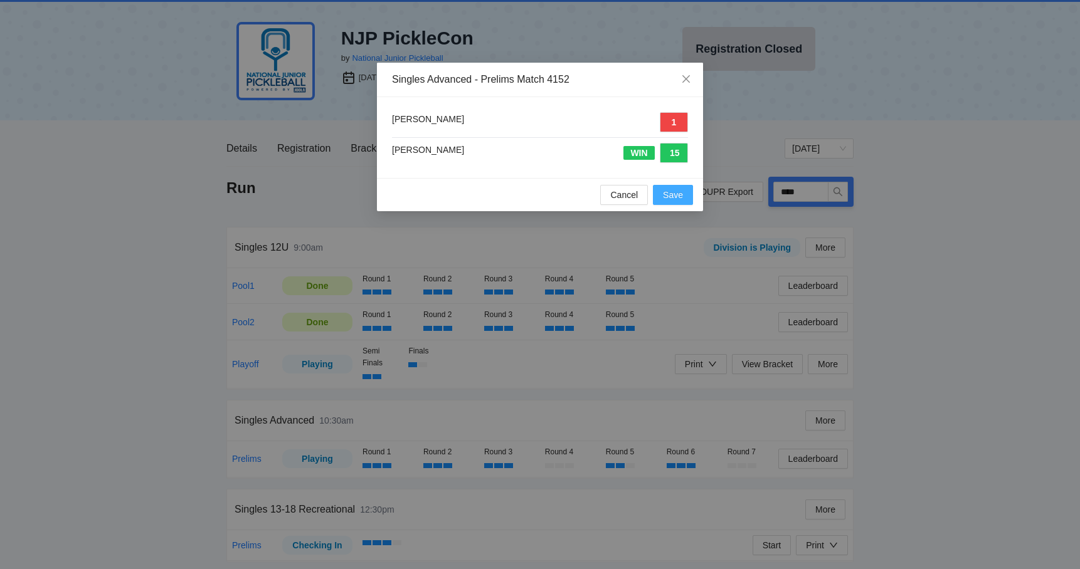
click at [664, 193] on span "Save" at bounding box center [673, 195] width 20 height 14
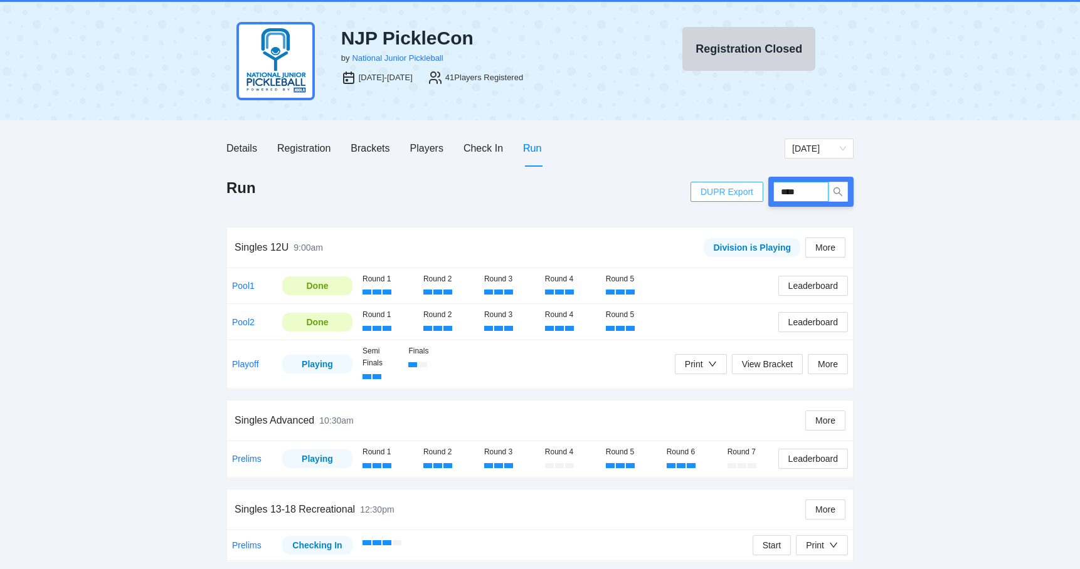
drag, startPoint x: 809, startPoint y: 197, endPoint x: 755, endPoint y: 197, distance: 53.9
click at [755, 197] on div "DUPR Export ****" at bounding box center [771, 192] width 163 height 30
drag, startPoint x: 806, startPoint y: 195, endPoint x: 770, endPoint y: 193, distance: 35.8
click at [770, 193] on div "****" at bounding box center [810, 192] width 85 height 30
type input "****"
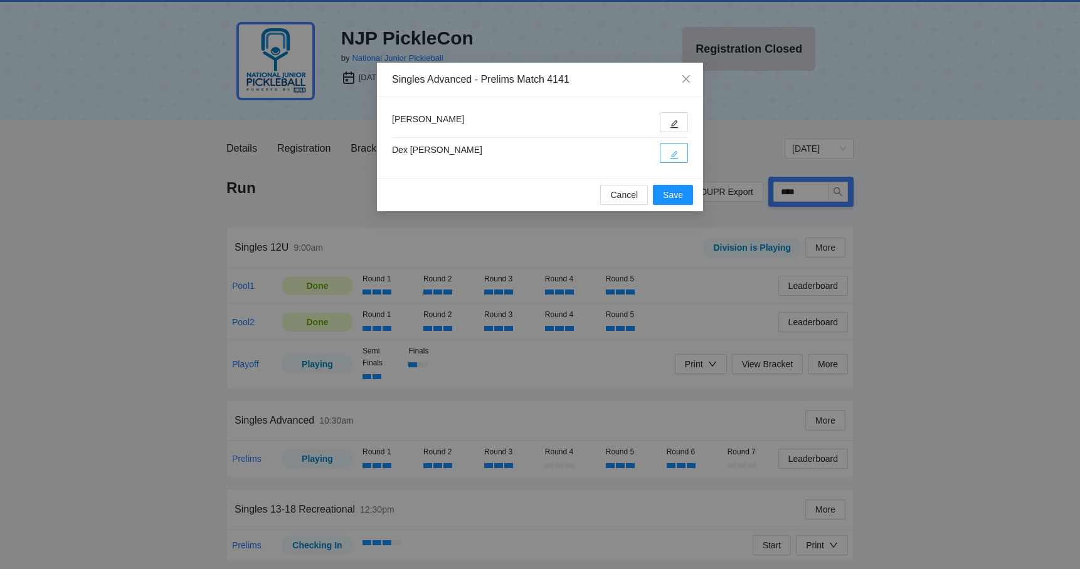
click at [674, 150] on icon "edit" at bounding box center [674, 154] width 9 height 9
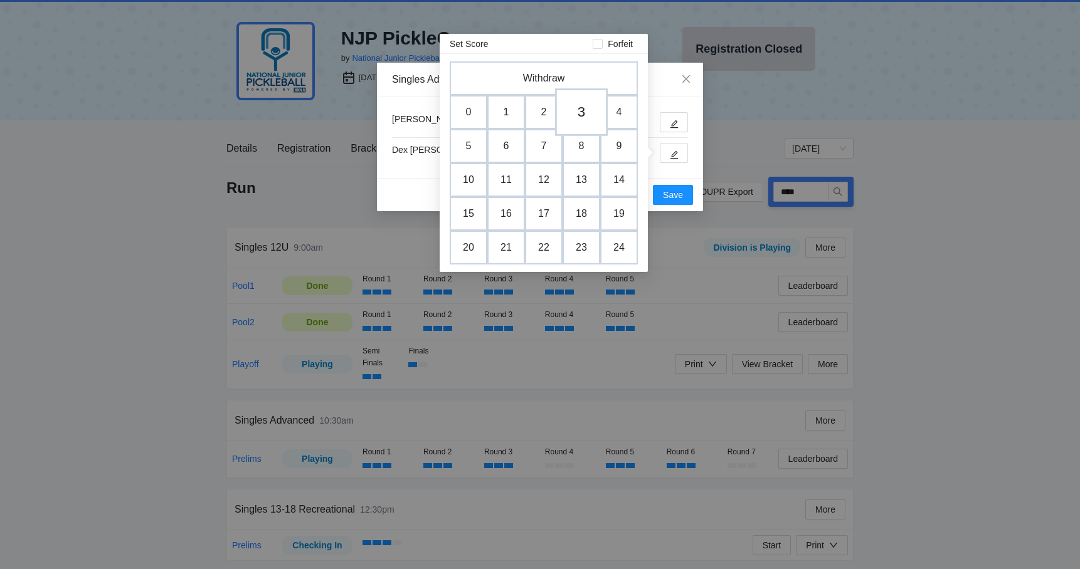
click at [579, 115] on td "3" at bounding box center [581, 112] width 53 height 48
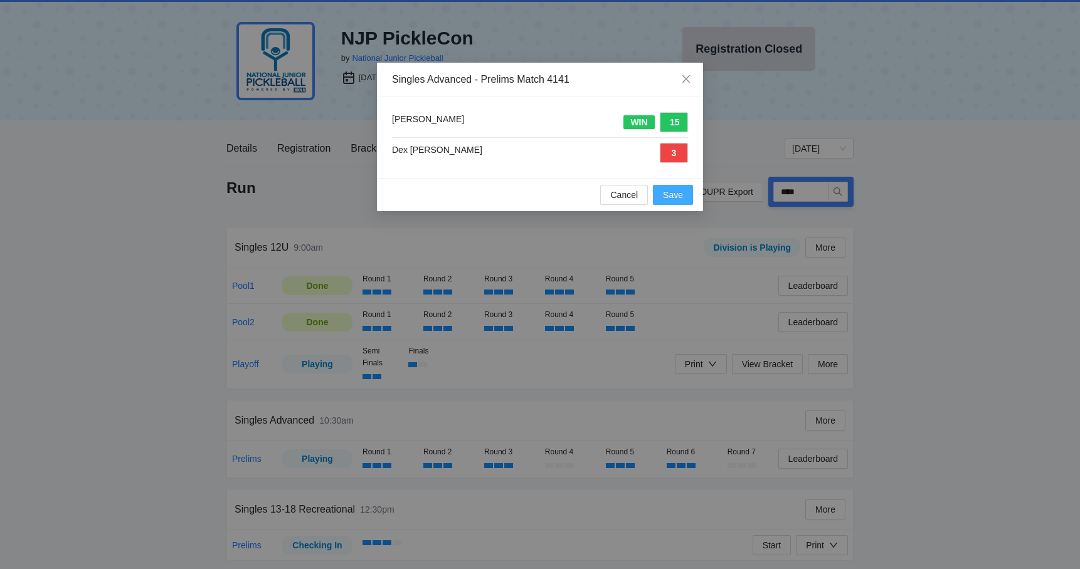
click at [676, 193] on span "Save" at bounding box center [673, 195] width 20 height 14
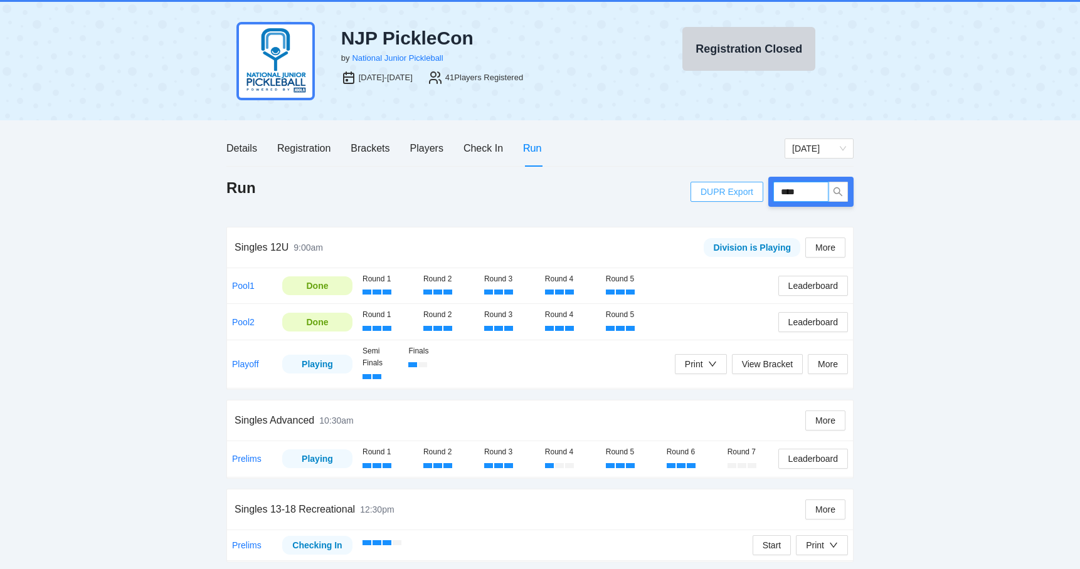
drag, startPoint x: 809, startPoint y: 194, endPoint x: 747, endPoint y: 194, distance: 62.1
click at [747, 194] on div "DUPR Export ****" at bounding box center [771, 192] width 163 height 30
type input "****"
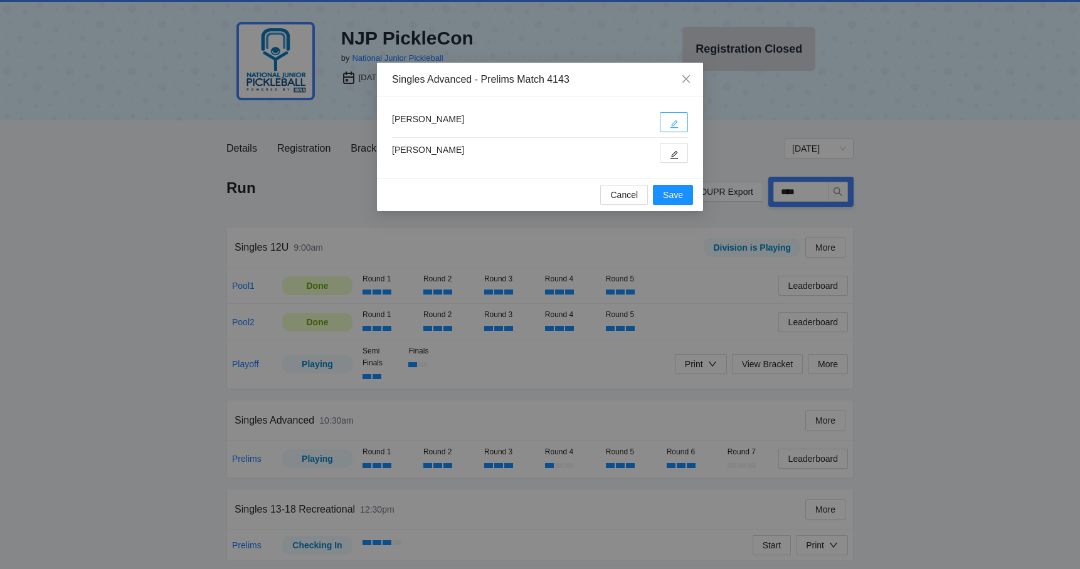
click at [684, 127] on button "button" at bounding box center [674, 122] width 28 height 20
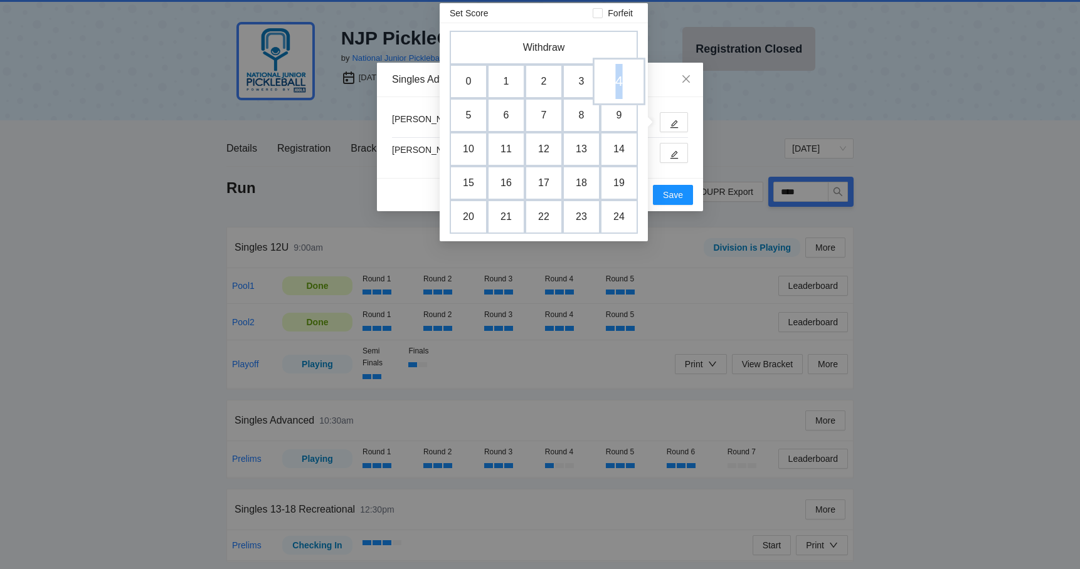
drag, startPoint x: 605, startPoint y: 78, endPoint x: 621, endPoint y: 85, distance: 17.1
click at [621, 85] on tr "0 1 2 3 4" at bounding box center [544, 82] width 188 height 34
click at [621, 85] on td "4" at bounding box center [619, 82] width 53 height 48
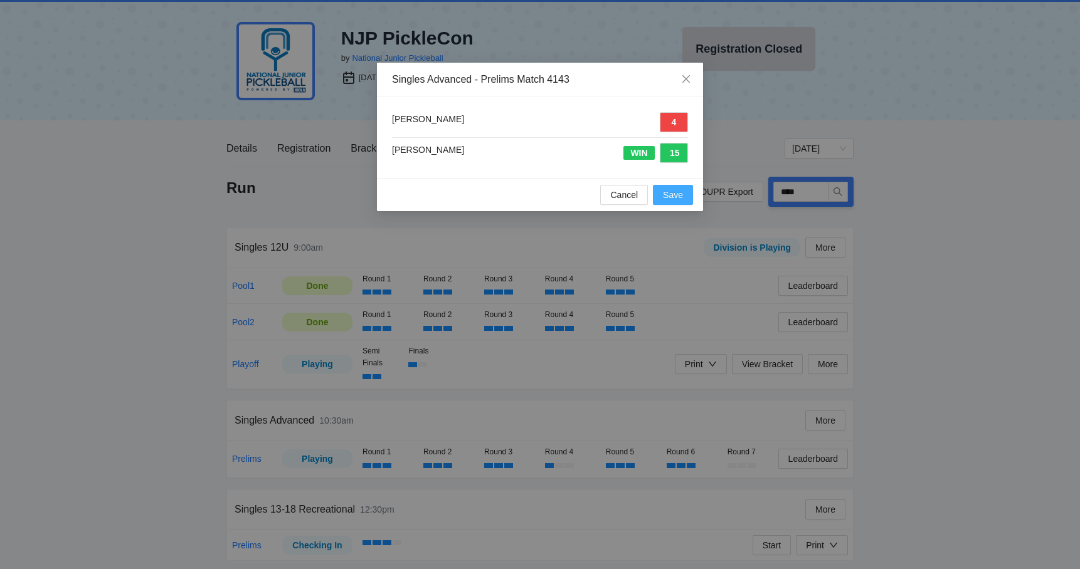
click at [684, 188] on button "Save" at bounding box center [673, 195] width 40 height 20
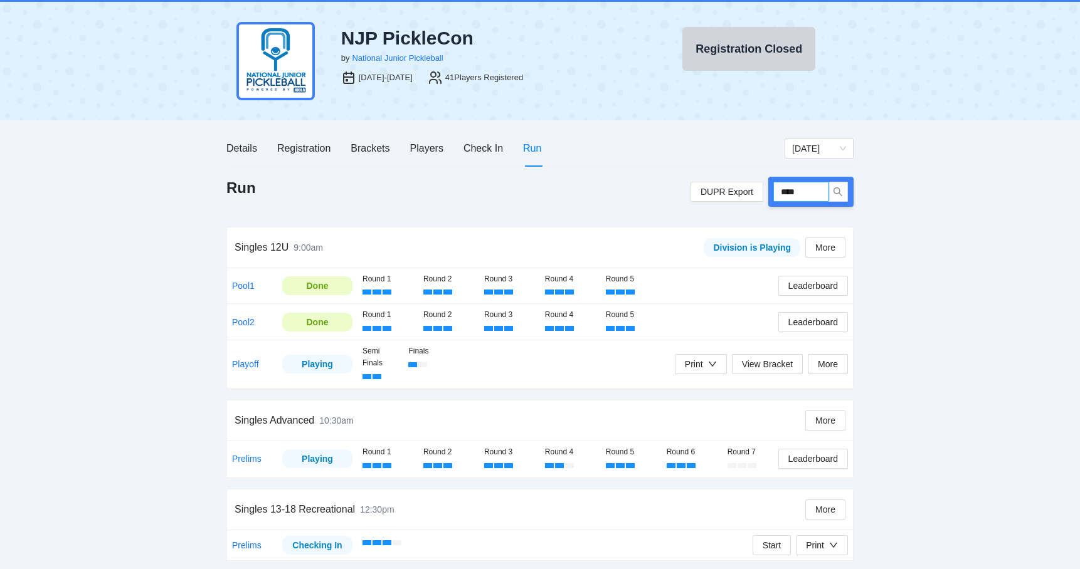
drag, startPoint x: 815, startPoint y: 189, endPoint x: 767, endPoint y: 191, distance: 47.7
click at [767, 191] on div "DUPR Export ****" at bounding box center [771, 192] width 163 height 30
type input "****"
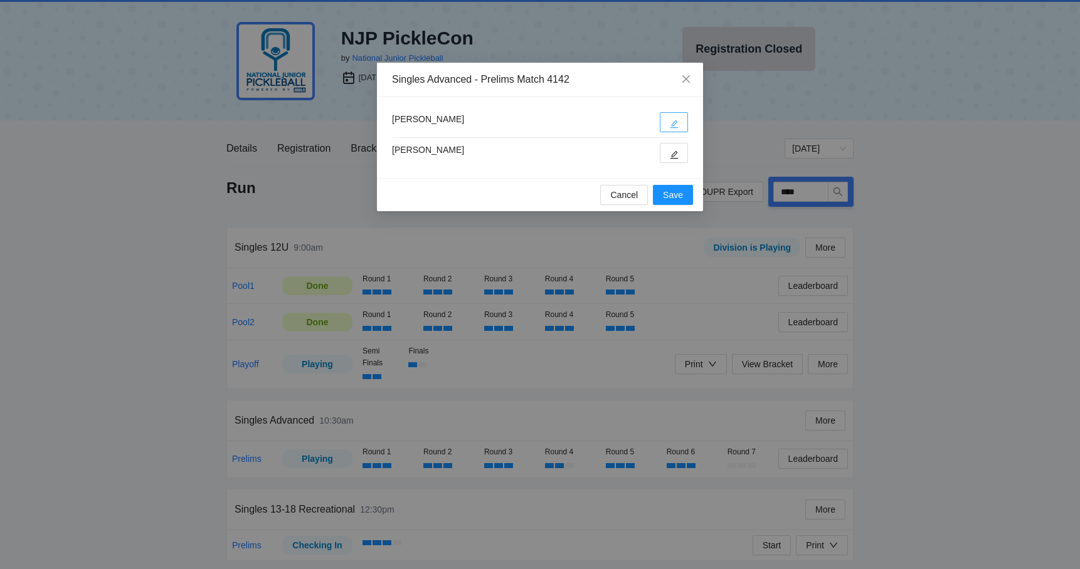
click at [679, 124] on button "button" at bounding box center [674, 122] width 28 height 20
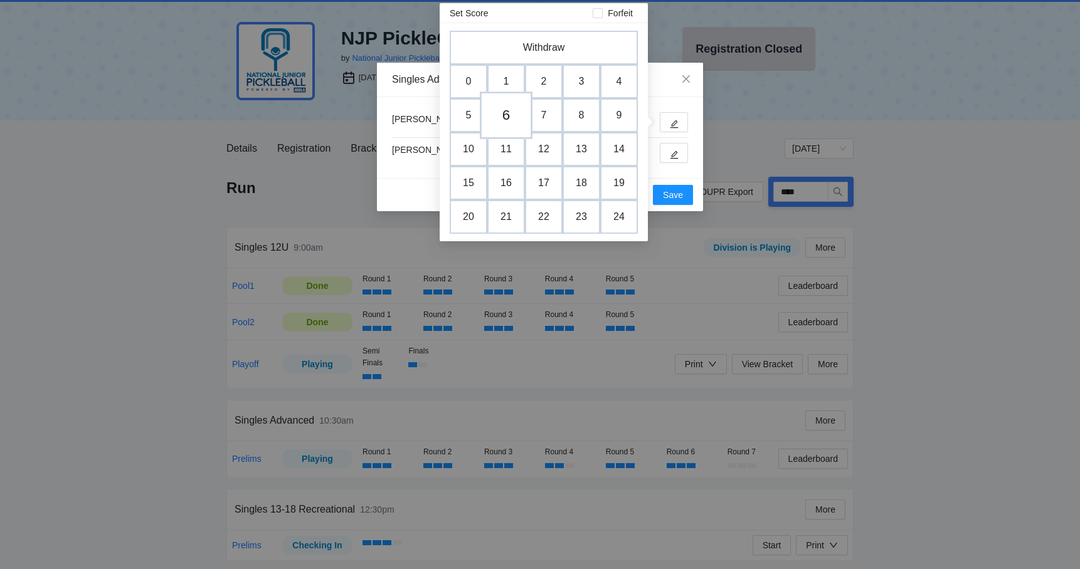
click at [508, 119] on td "6" at bounding box center [506, 116] width 53 height 48
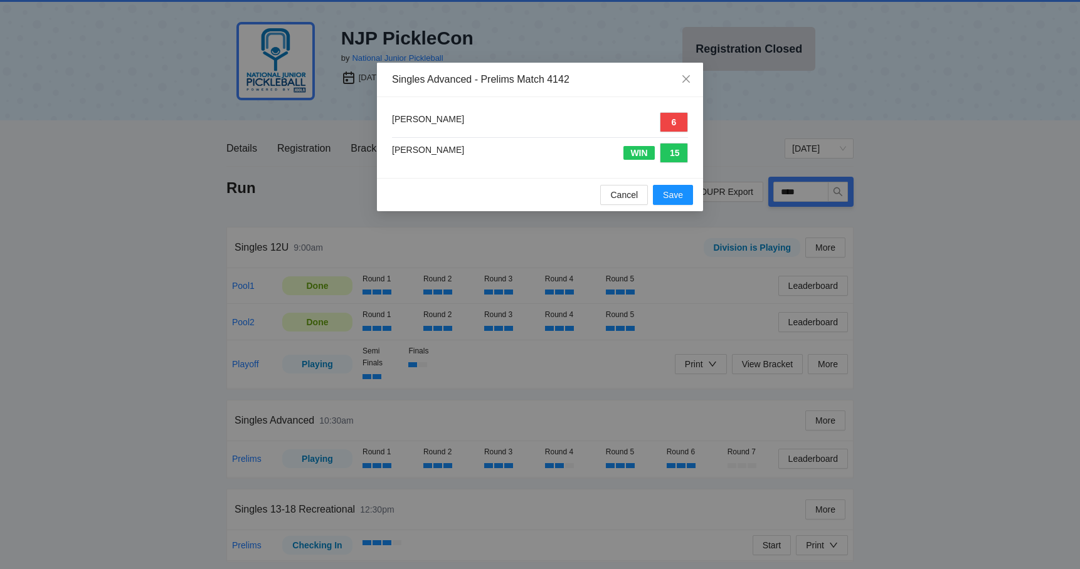
click at [675, 206] on div "Cancel Save" at bounding box center [540, 194] width 326 height 33
click at [675, 199] on span "Save" at bounding box center [673, 195] width 20 height 14
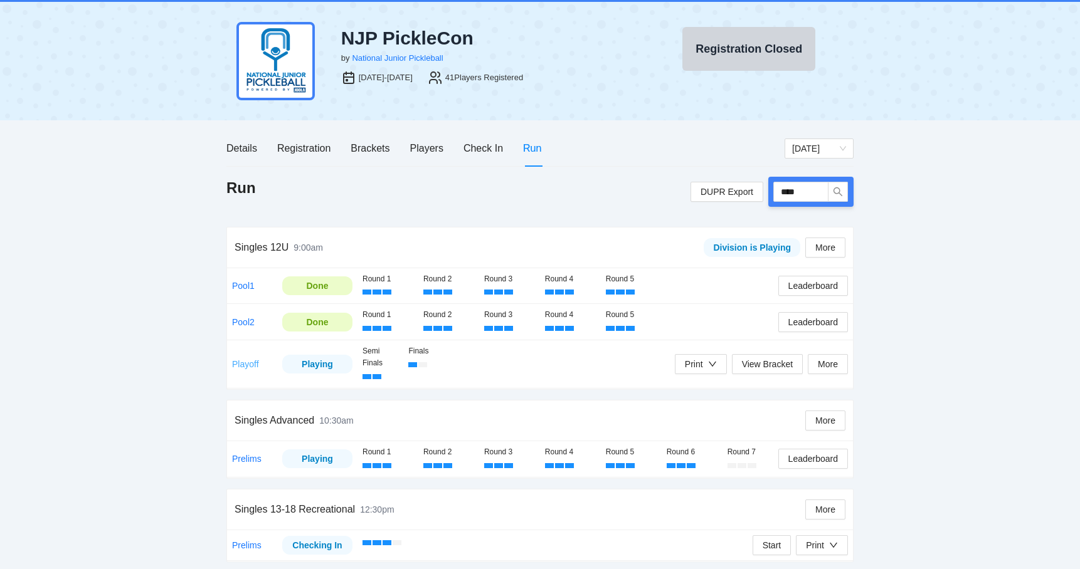
click at [245, 359] on link "Playoff" at bounding box center [245, 364] width 27 height 10
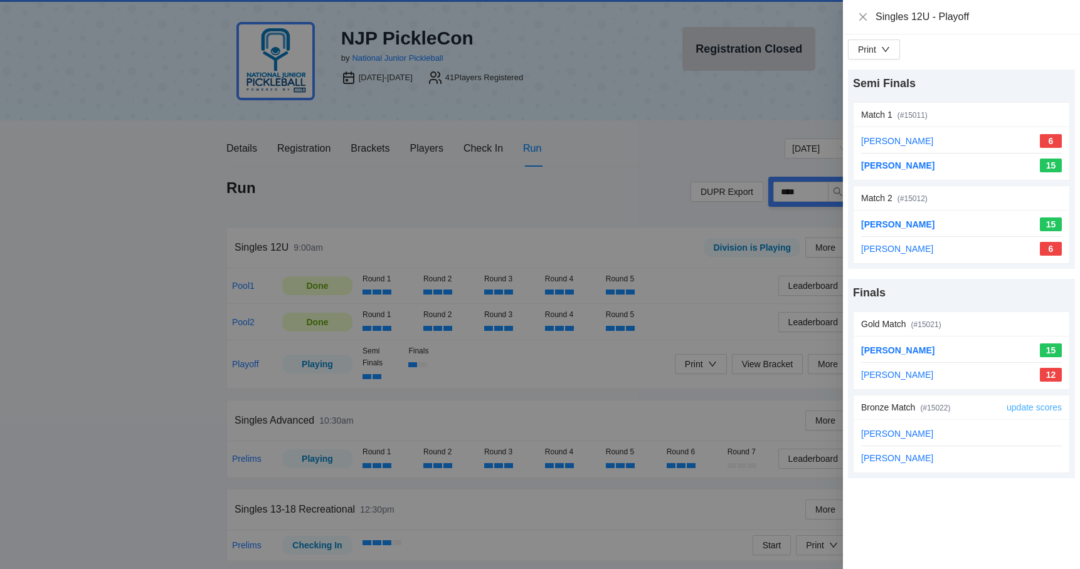
click at [1019, 406] on link "update scores" at bounding box center [1033, 408] width 55 height 10
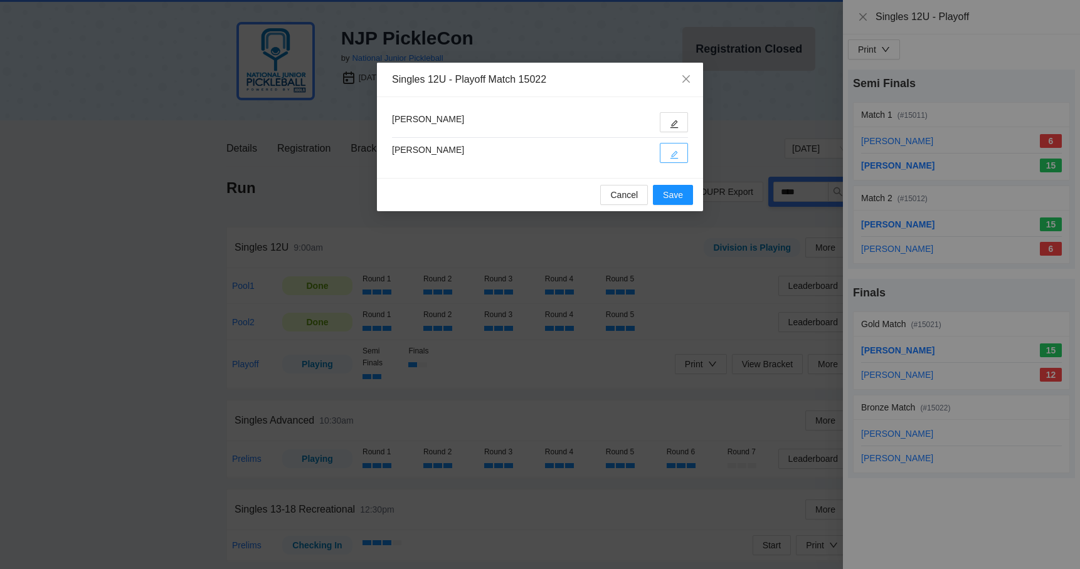
click at [676, 151] on icon "edit" at bounding box center [674, 155] width 8 height 8
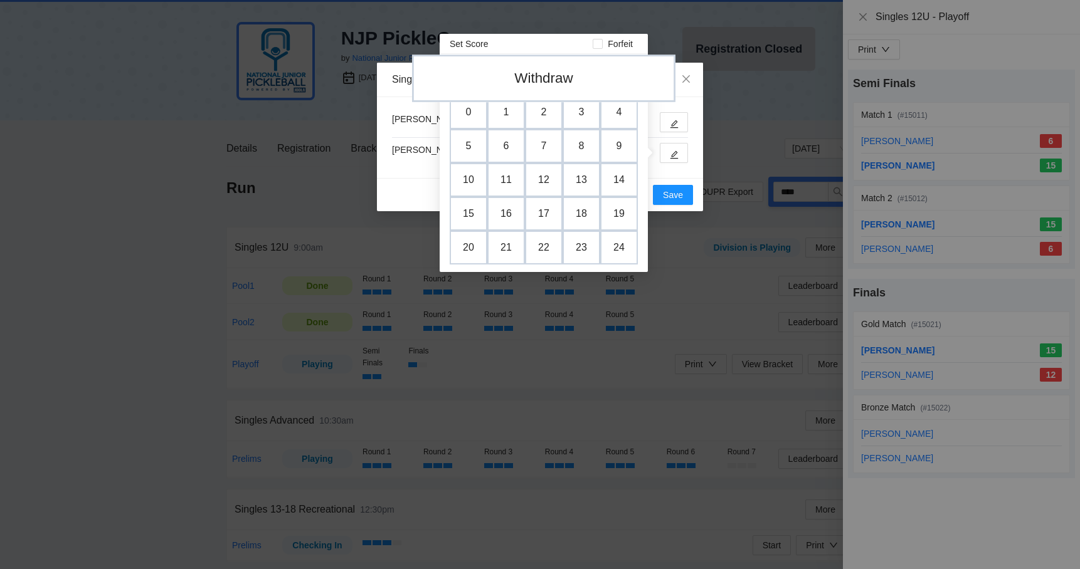
click at [550, 80] on td "Withdraw" at bounding box center [543, 79] width 263 height 48
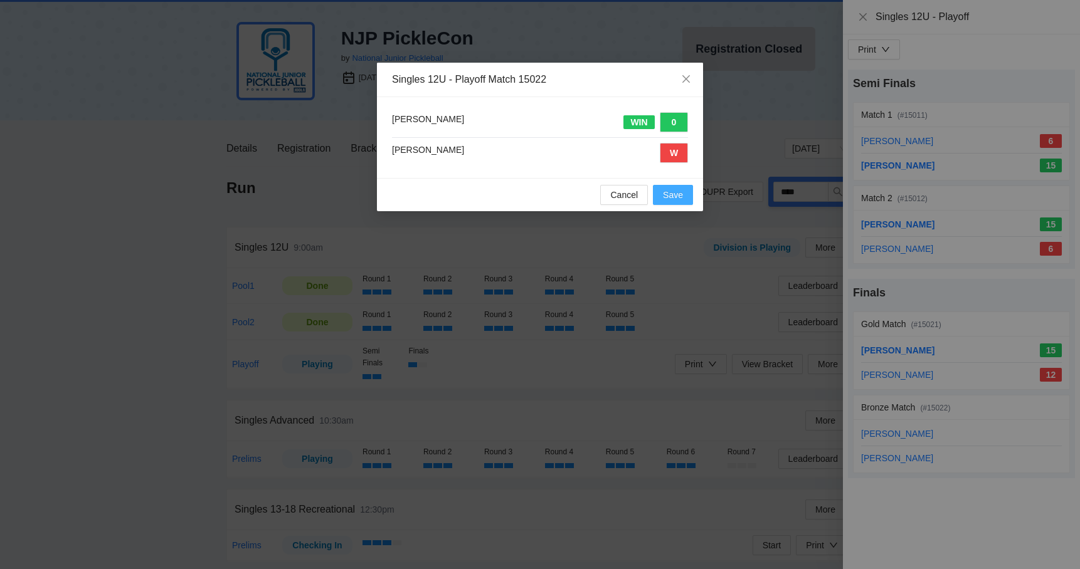
click at [670, 199] on span "Save" at bounding box center [673, 195] width 20 height 14
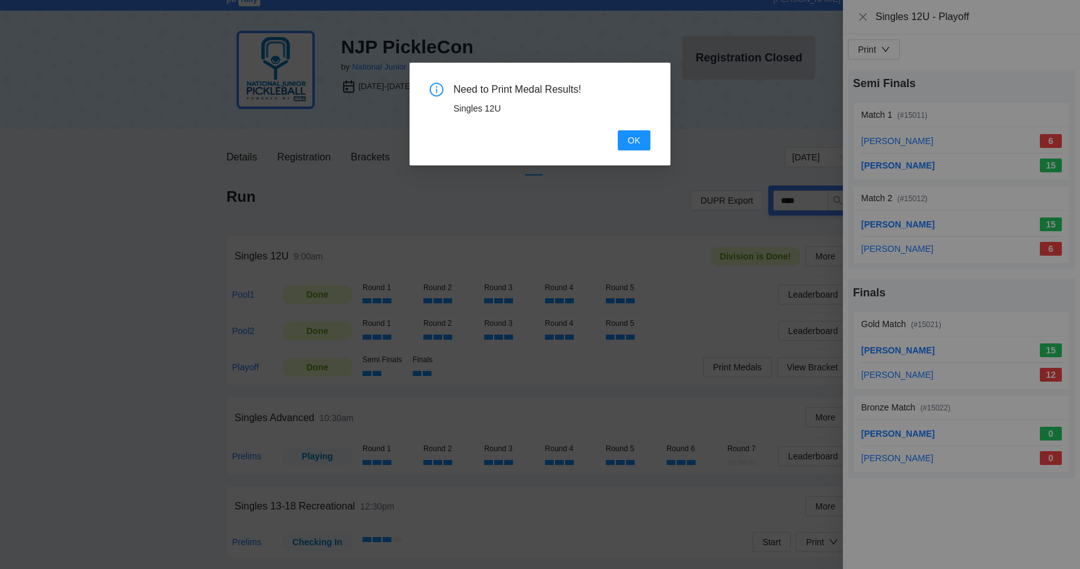
click at [634, 127] on div "Need to Print Medal Results! Singles 12U OK" at bounding box center [540, 117] width 221 height 68
click at [635, 142] on span "OK" at bounding box center [634, 141] width 13 height 14
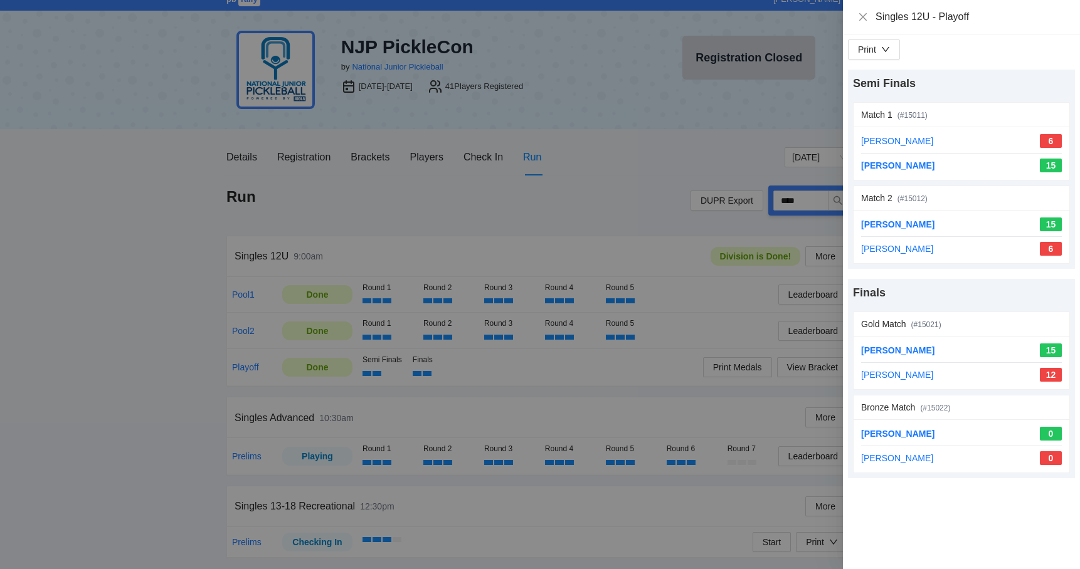
click at [663, 250] on div at bounding box center [540, 284] width 1080 height 569
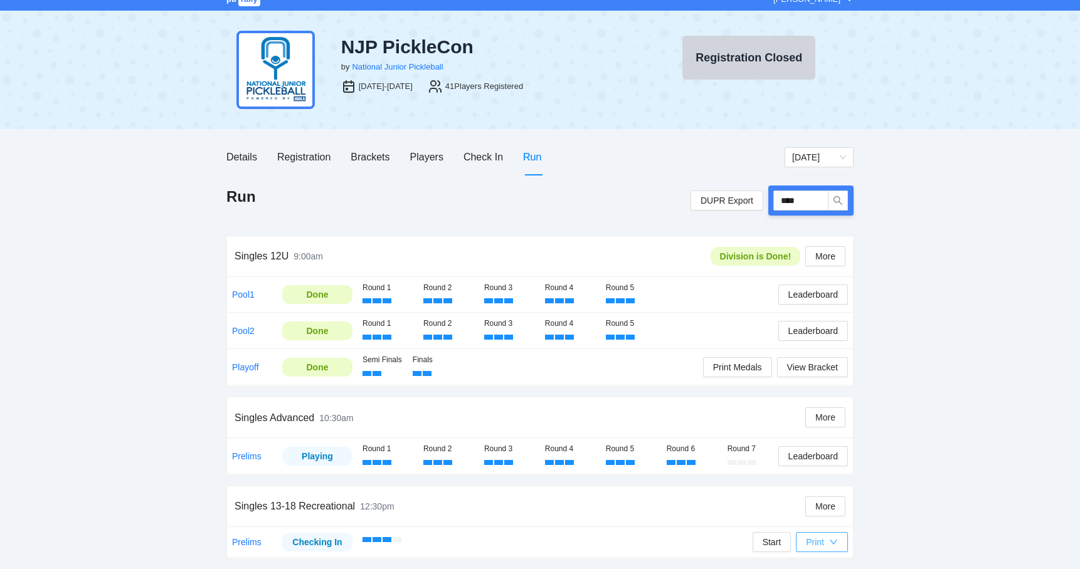
click at [814, 536] on div "Print" at bounding box center [815, 543] width 18 height 14
click at [828, 483] on span "Overview" at bounding box center [834, 486] width 65 height 14
click at [726, 361] on span "Print Medals" at bounding box center [737, 368] width 49 height 14
click at [799, 456] on span "Leaderboard" at bounding box center [813, 457] width 50 height 14
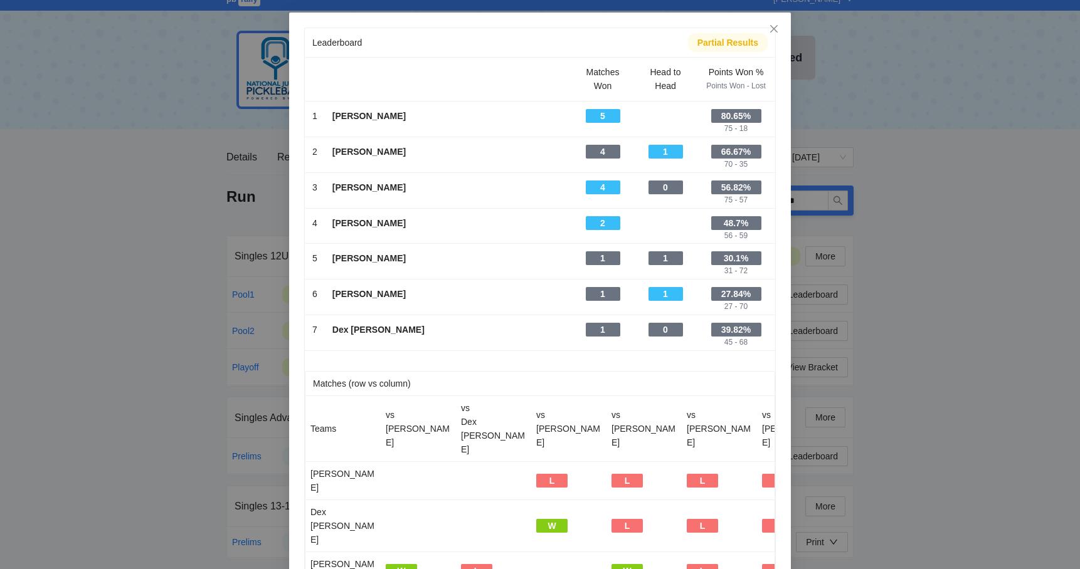
click at [112, 344] on div "Leaderboard Partial Results Matches Won Head to Head Points Won % Points Won - …" at bounding box center [540, 284] width 1080 height 569
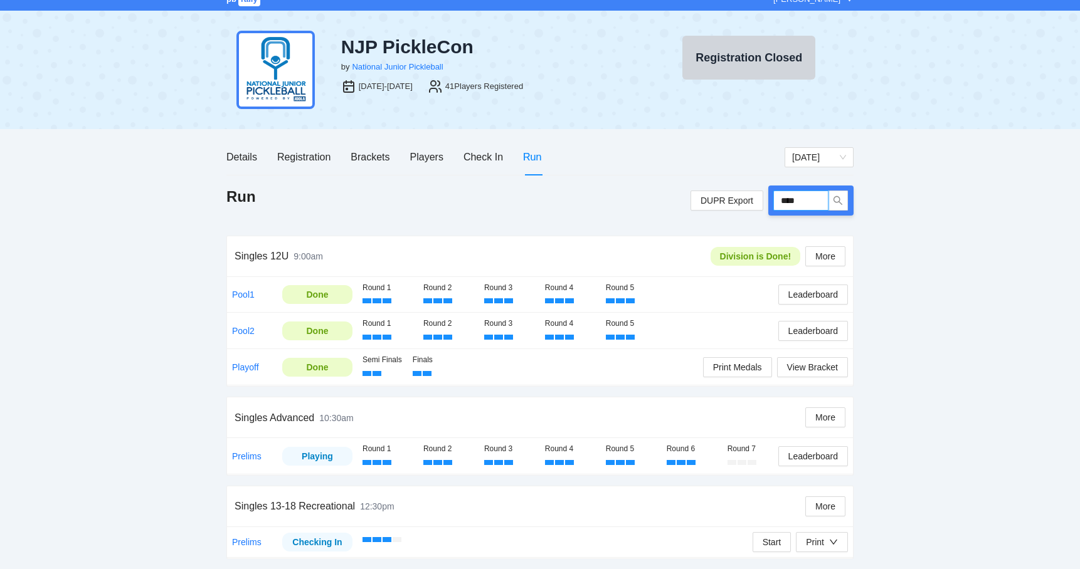
drag, startPoint x: 809, startPoint y: 196, endPoint x: 773, endPoint y: 194, distance: 35.8
click at [773, 194] on input "****" at bounding box center [800, 201] width 55 height 20
type input "****"
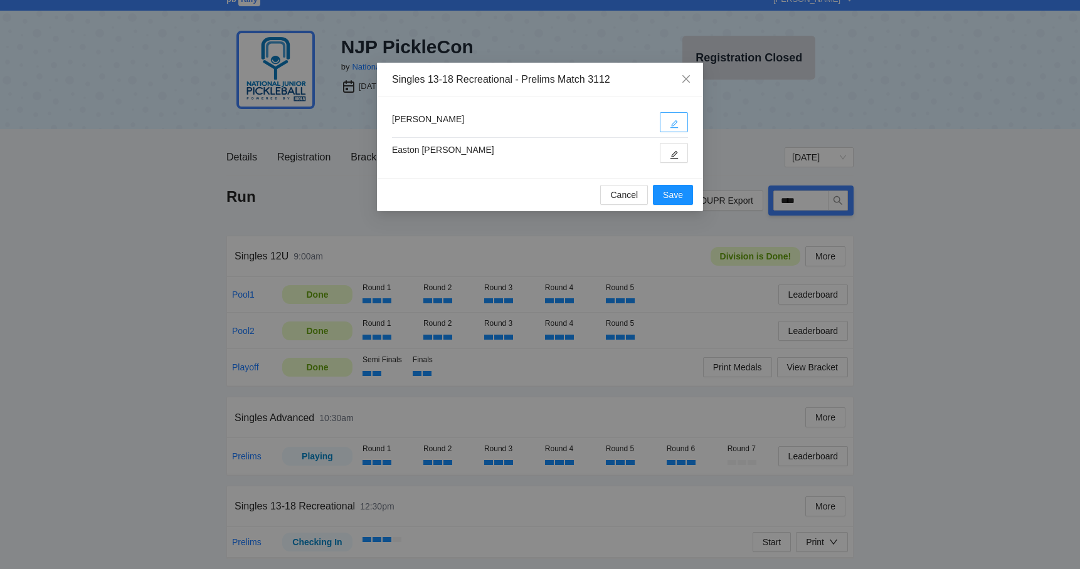
click at [677, 125] on icon "edit" at bounding box center [674, 124] width 9 height 9
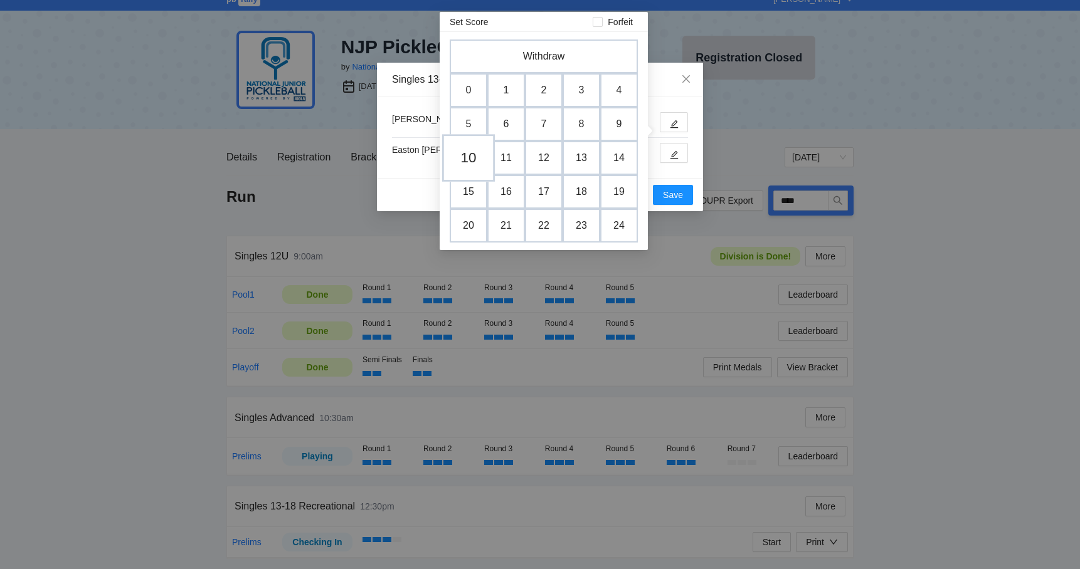
click at [467, 149] on td "10" at bounding box center [468, 158] width 53 height 48
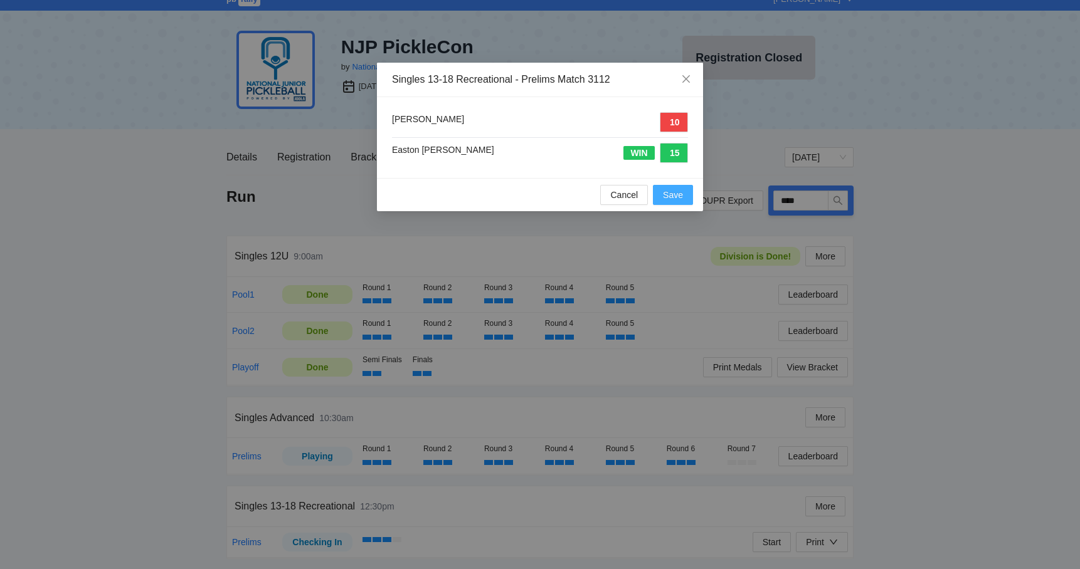
click at [673, 190] on span "Save" at bounding box center [673, 195] width 20 height 14
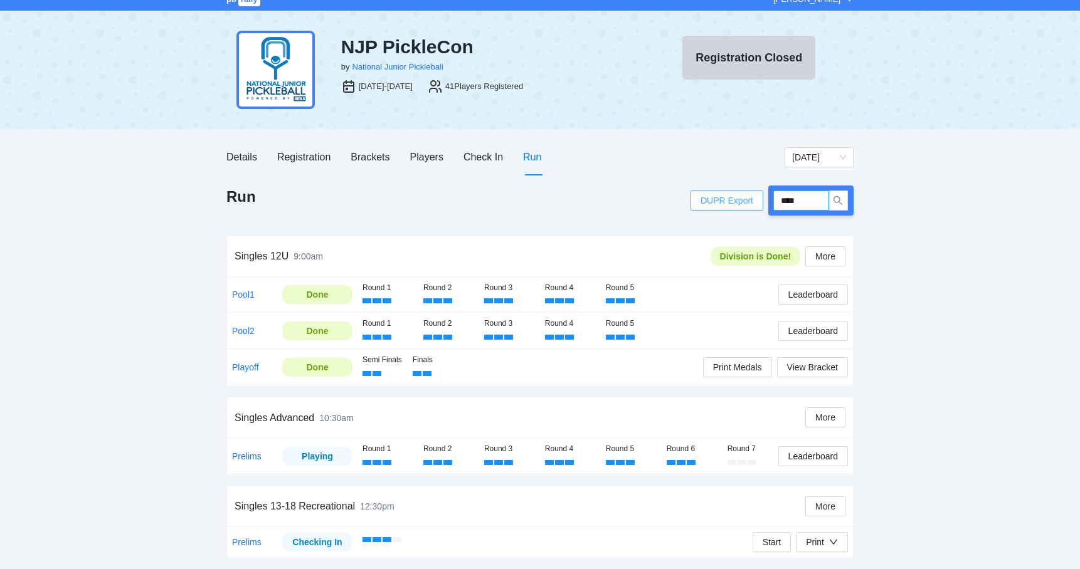
drag, startPoint x: 820, startPoint y: 193, endPoint x: 750, endPoint y: 193, distance: 69.6
click at [754, 193] on div "DUPR Export ****" at bounding box center [771, 201] width 163 height 30
type input "****"
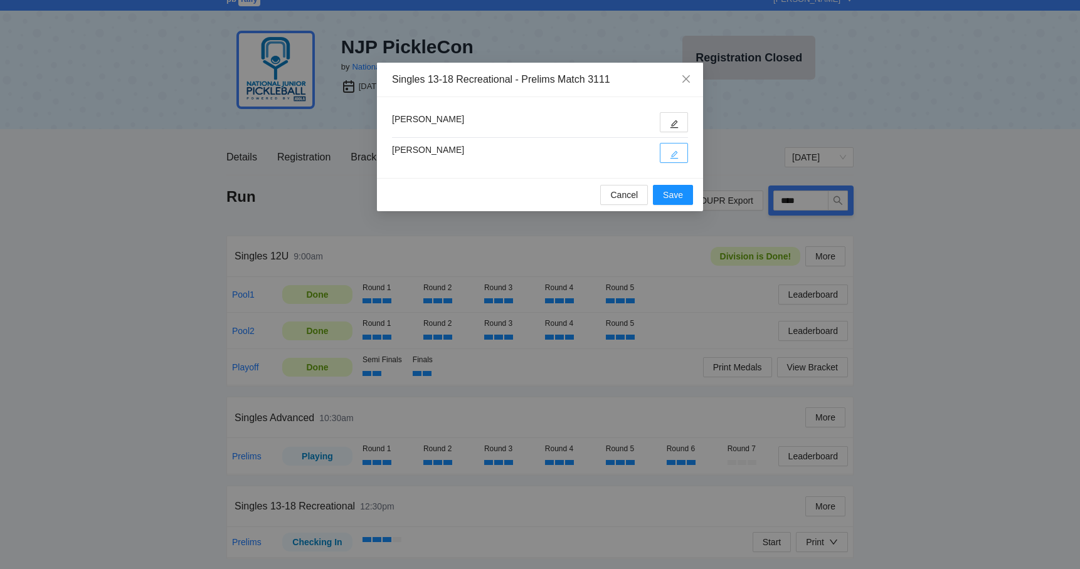
click at [680, 156] on button "button" at bounding box center [674, 153] width 28 height 20
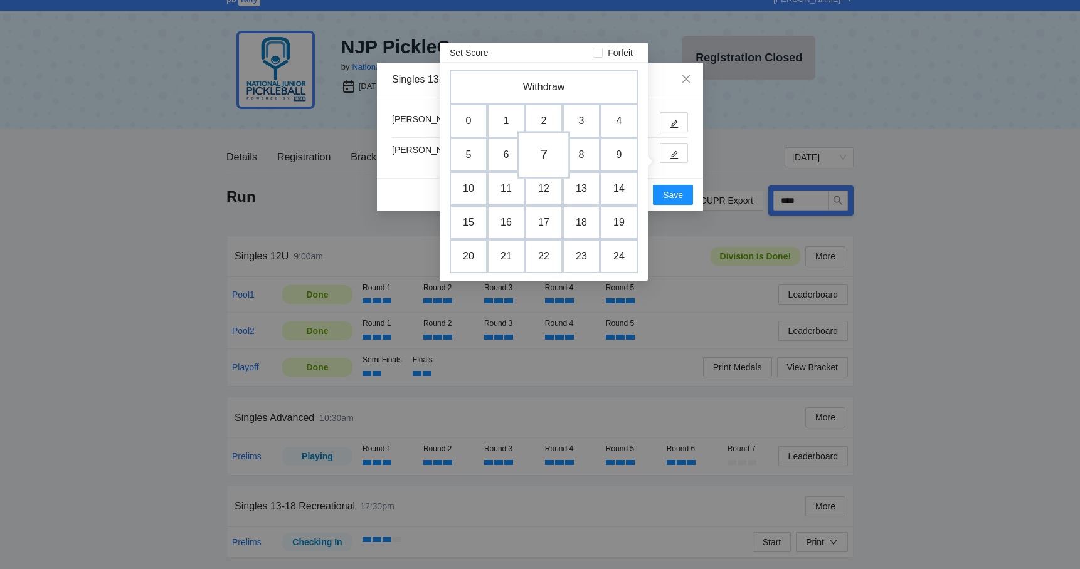
click at [547, 145] on td "7" at bounding box center [543, 155] width 53 height 48
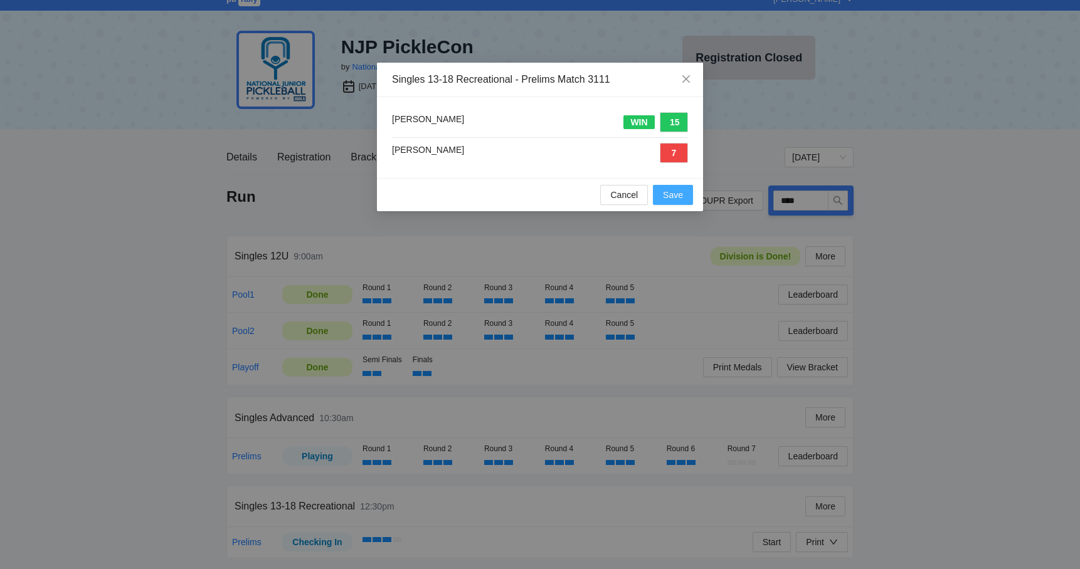
click at [669, 193] on span "Save" at bounding box center [673, 195] width 20 height 14
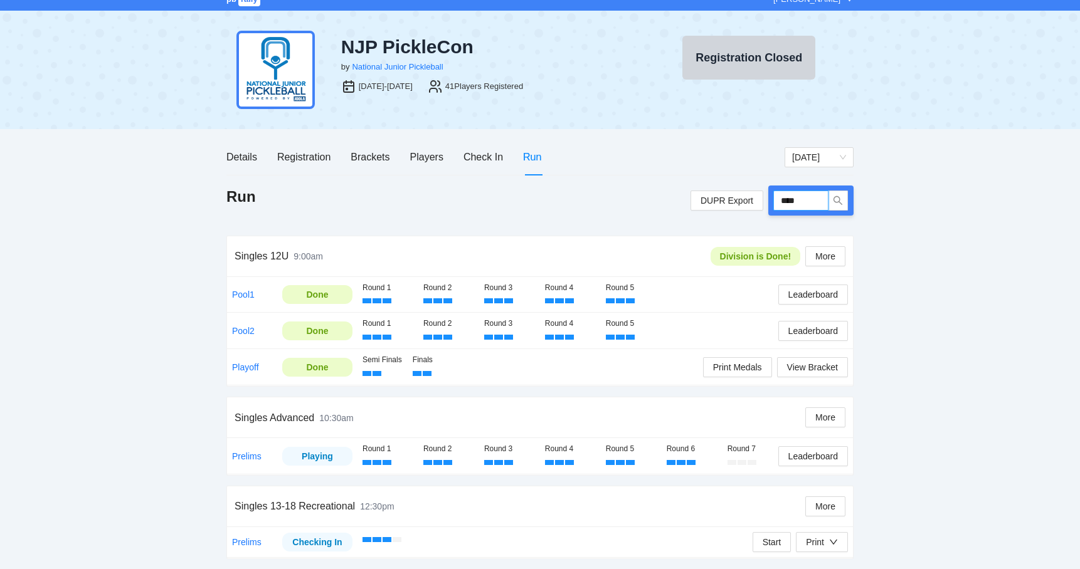
drag, startPoint x: 815, startPoint y: 200, endPoint x: 766, endPoint y: 190, distance: 49.3
click at [766, 190] on div "DUPR Export ****" at bounding box center [771, 201] width 163 height 30
type input "*"
type input "****"
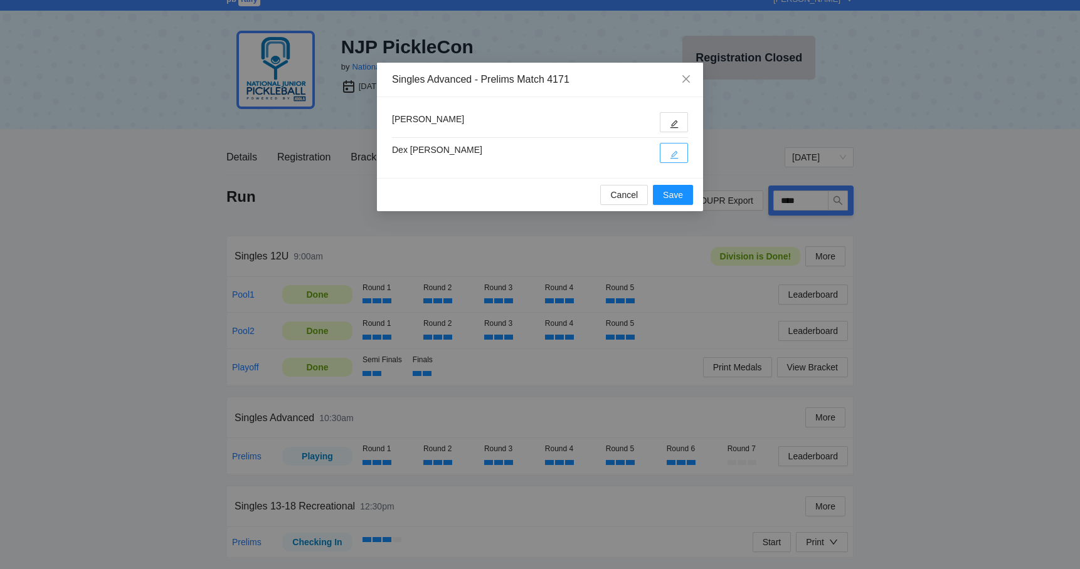
click at [675, 162] on button "button" at bounding box center [674, 153] width 28 height 20
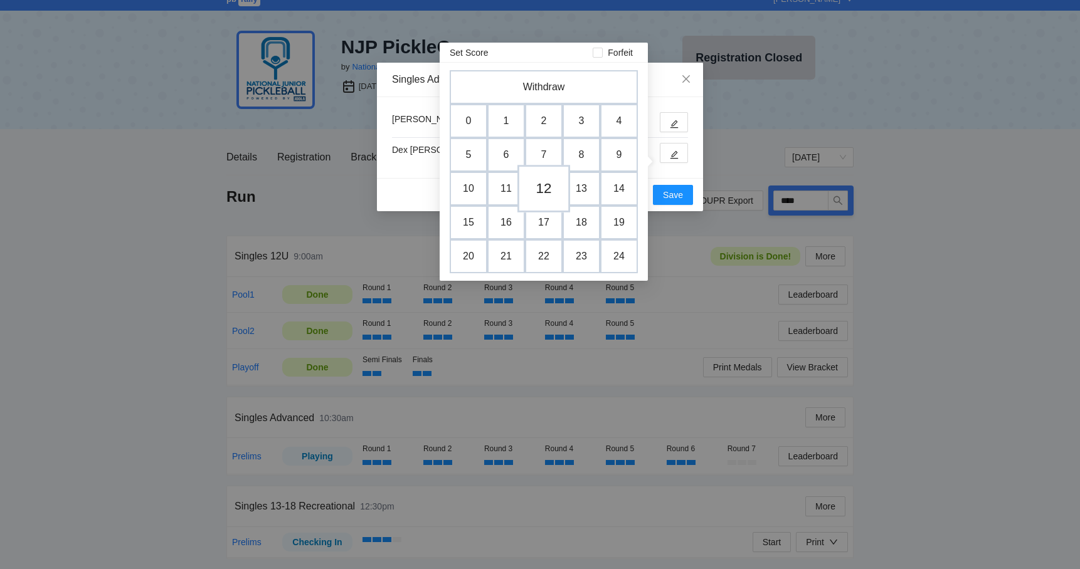
click at [547, 188] on td "12" at bounding box center [543, 189] width 53 height 48
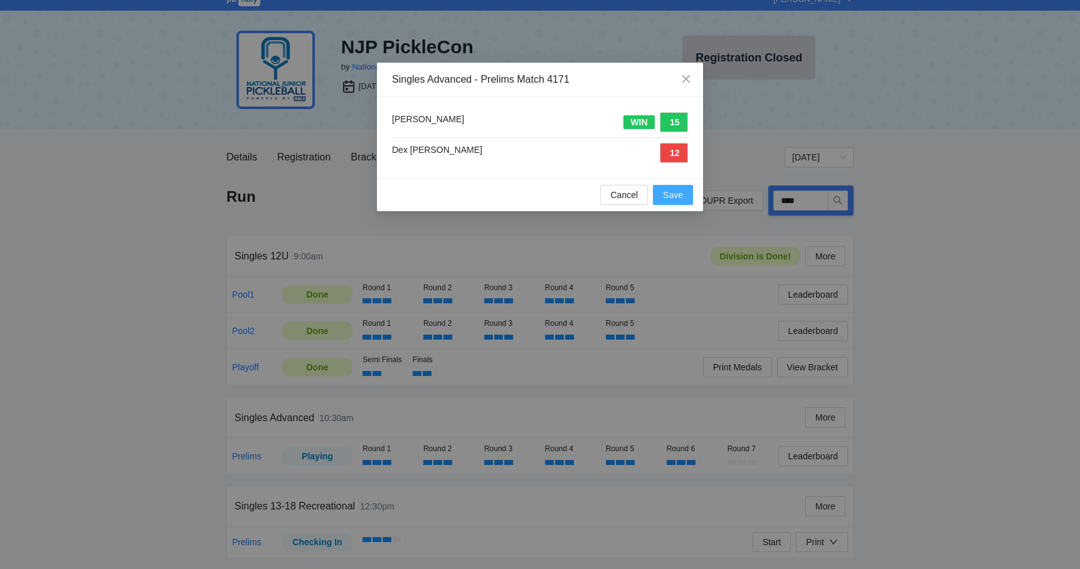
click at [687, 187] on button "Save" at bounding box center [673, 195] width 40 height 20
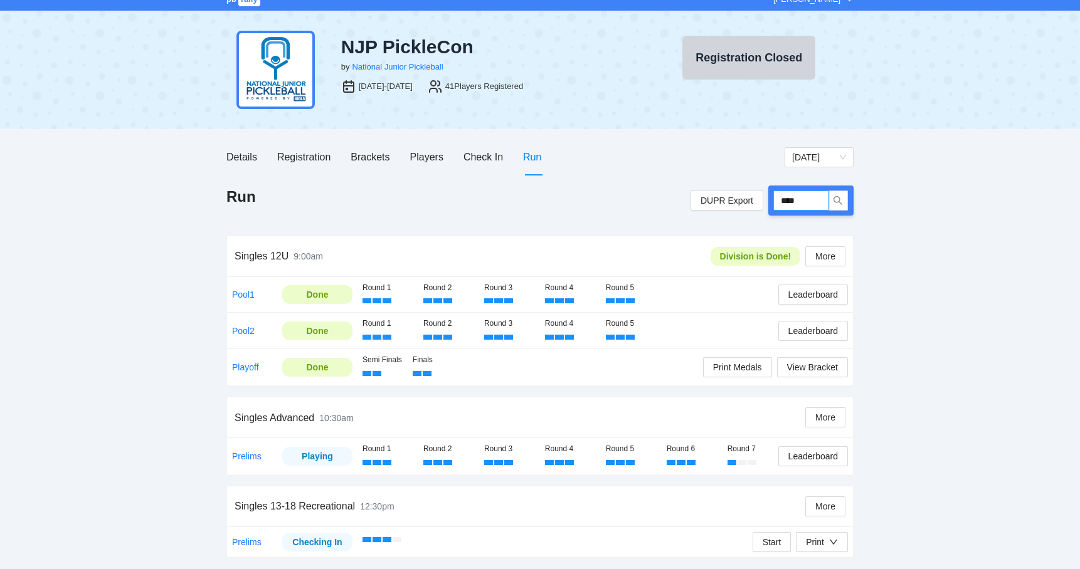
drag, startPoint x: 806, startPoint y: 191, endPoint x: 766, endPoint y: 191, distance: 40.8
click at [766, 191] on div "DUPR Export ****" at bounding box center [771, 201] width 163 height 30
type input "****"
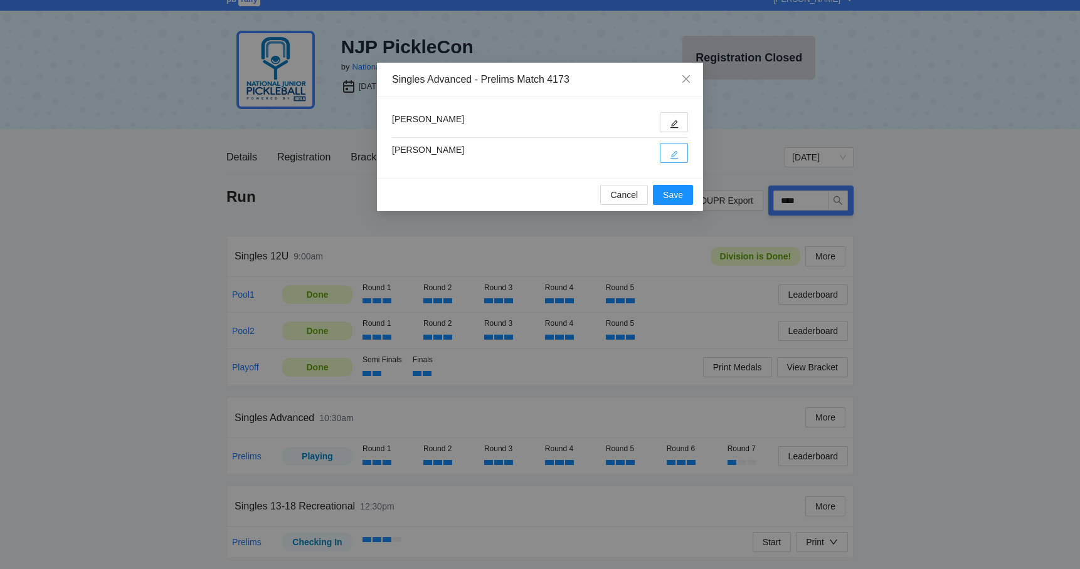
click at [667, 144] on button "button" at bounding box center [674, 153] width 28 height 20
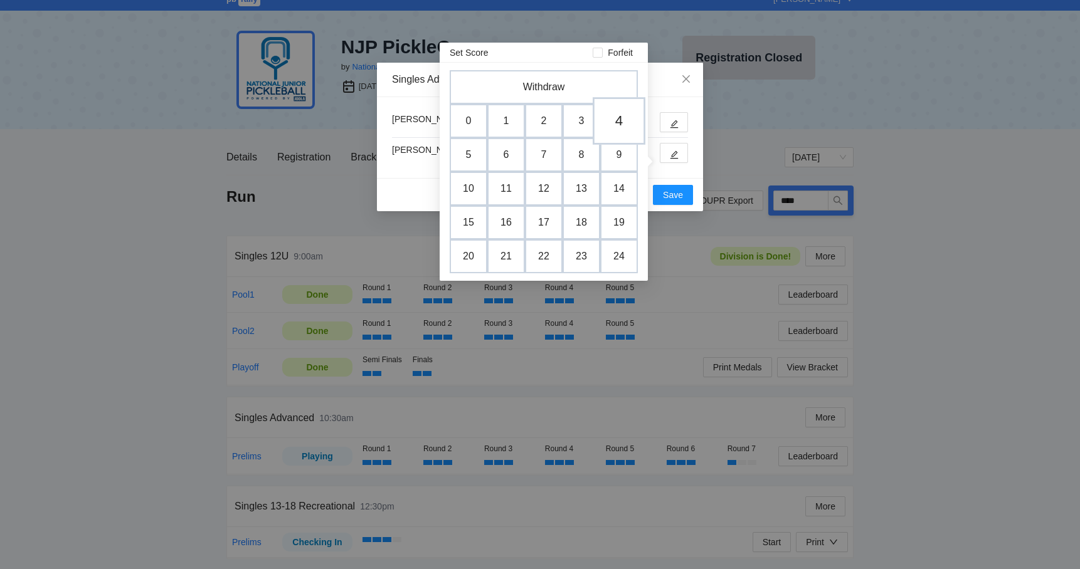
click at [607, 101] on td "4" at bounding box center [619, 121] width 53 height 48
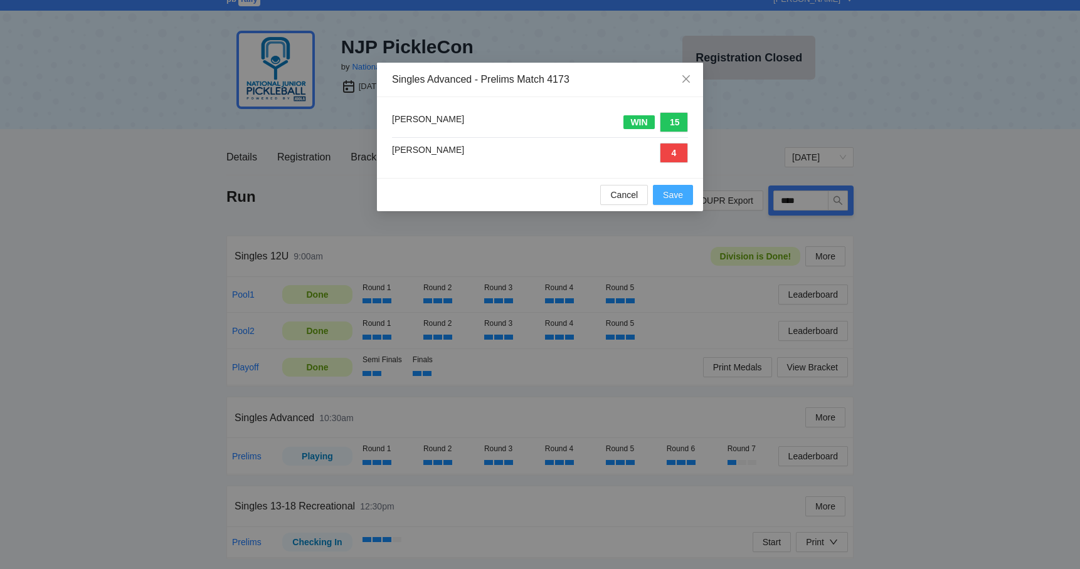
click at [685, 198] on button "Save" at bounding box center [673, 195] width 40 height 20
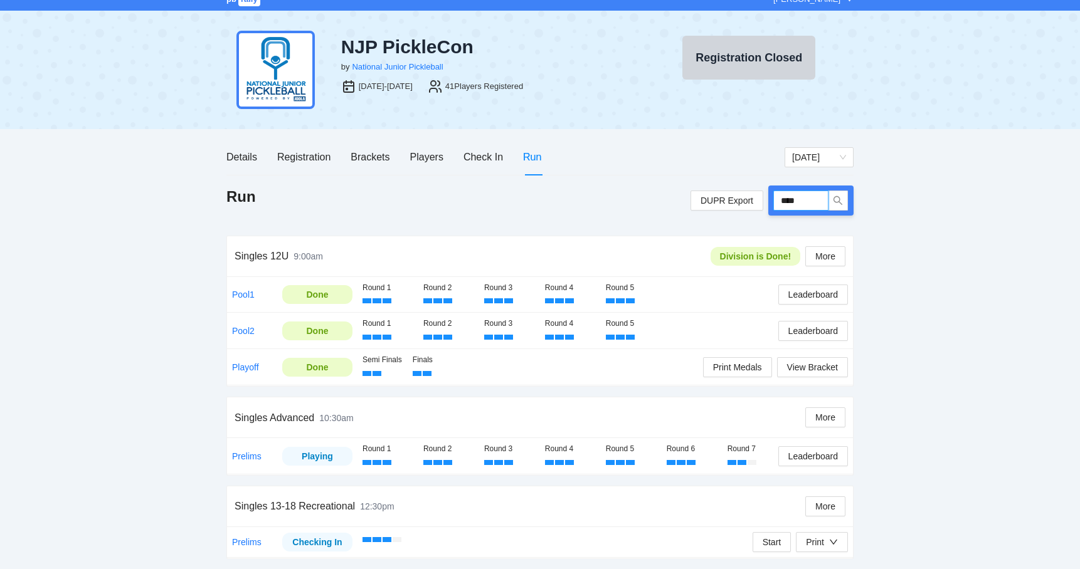
drag, startPoint x: 816, startPoint y: 191, endPoint x: 776, endPoint y: 191, distance: 39.5
click at [776, 191] on input "****" at bounding box center [800, 201] width 55 height 20
type input "****"
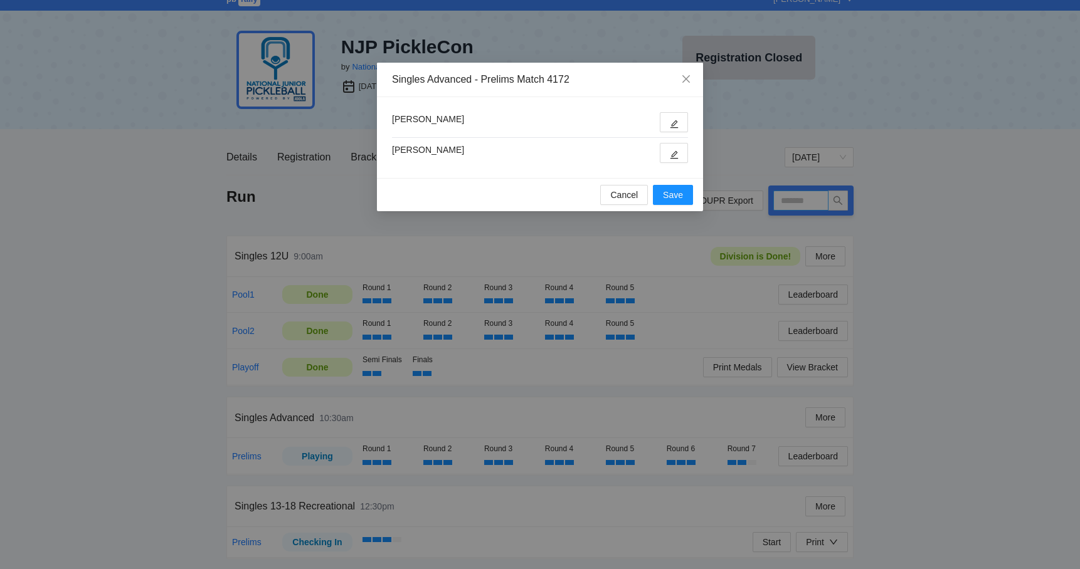
type input "****"
click at [675, 159] on icon "edit" at bounding box center [674, 154] width 9 height 9
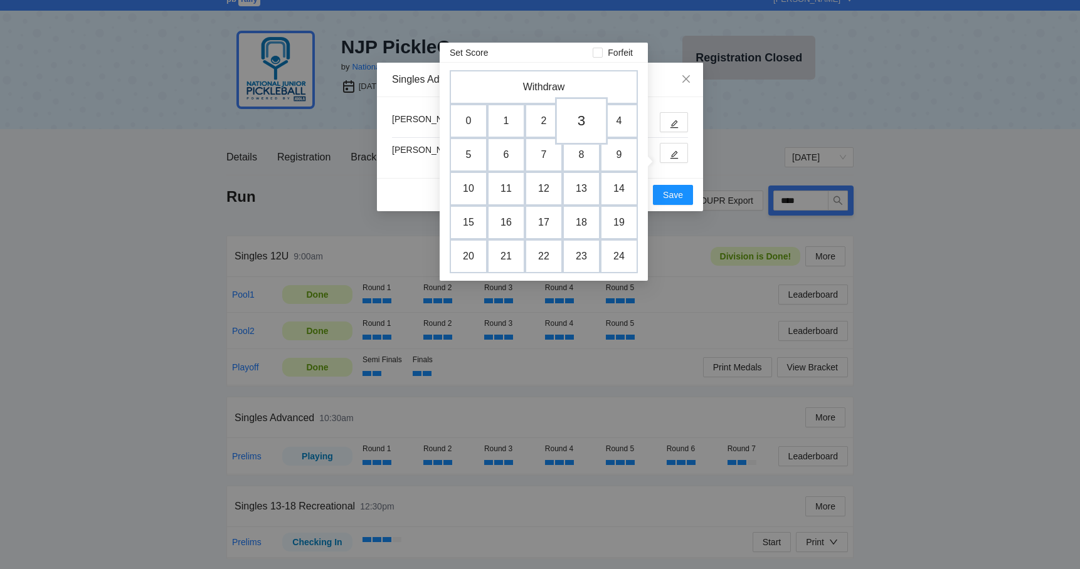
click at [583, 118] on td "3" at bounding box center [581, 121] width 53 height 48
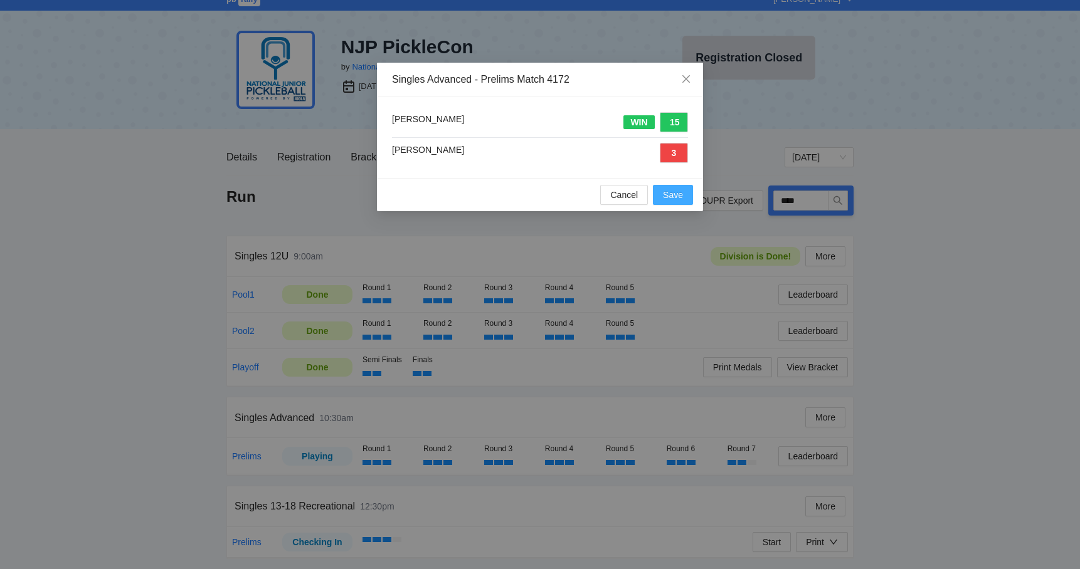
click at [673, 196] on span "Save" at bounding box center [673, 195] width 20 height 14
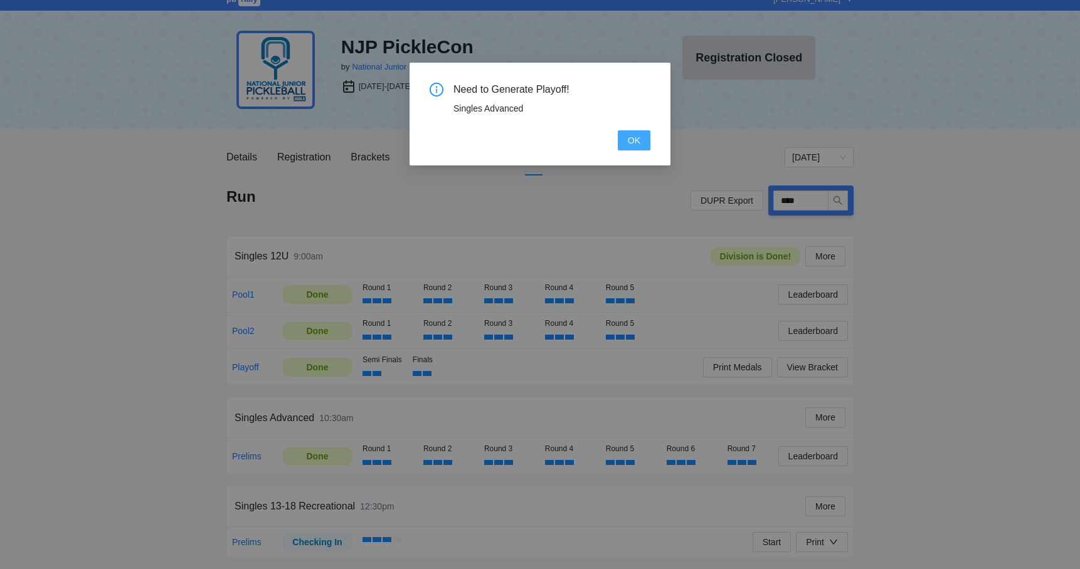
click at [620, 145] on button "OK" at bounding box center [634, 140] width 33 height 20
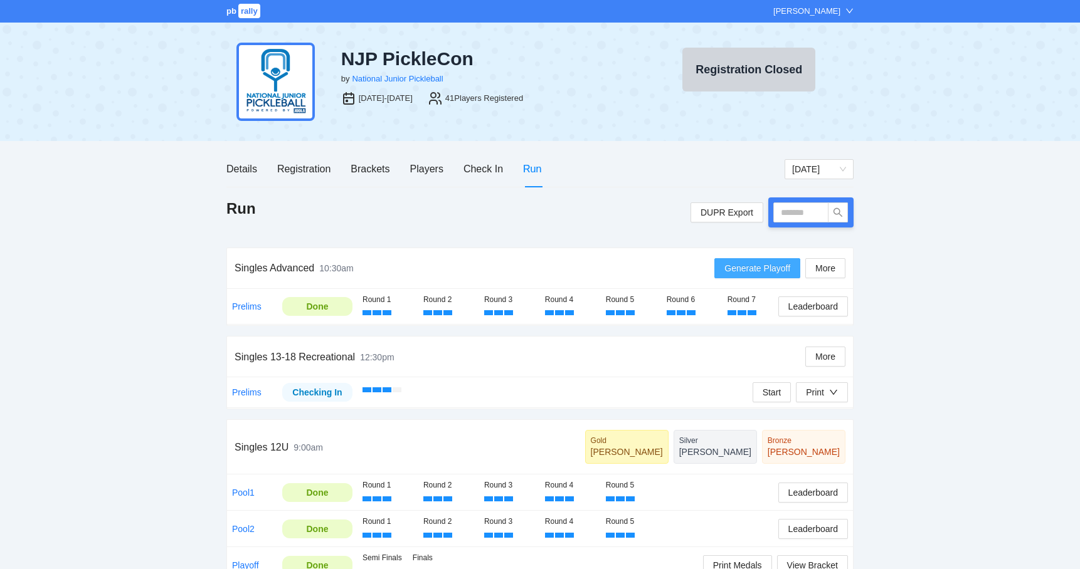
click at [745, 267] on span "Generate Playoff" at bounding box center [757, 268] width 66 height 14
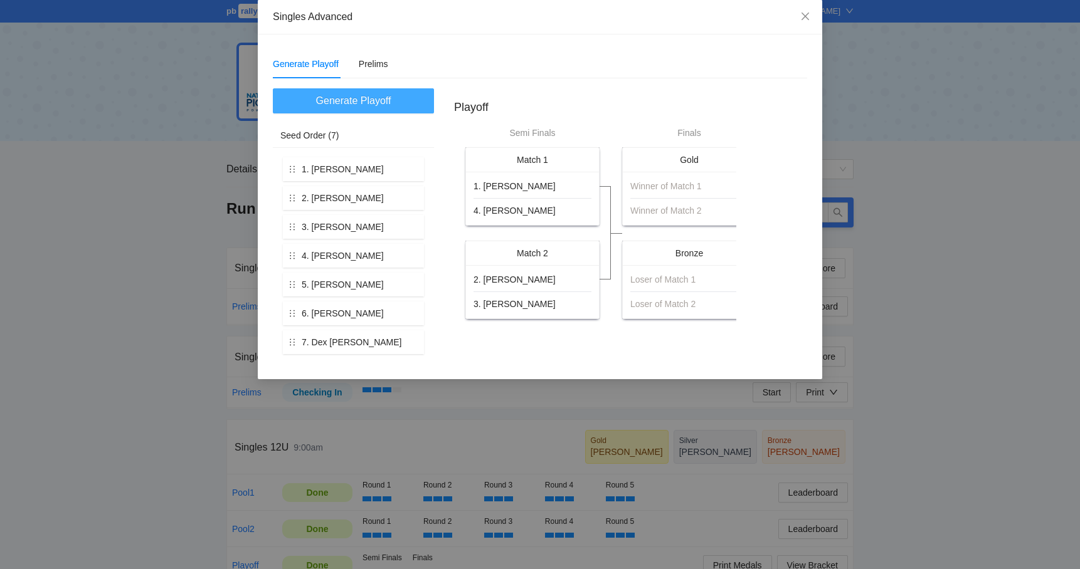
click at [354, 100] on span "Generate Playoff" at bounding box center [353, 101] width 75 height 16
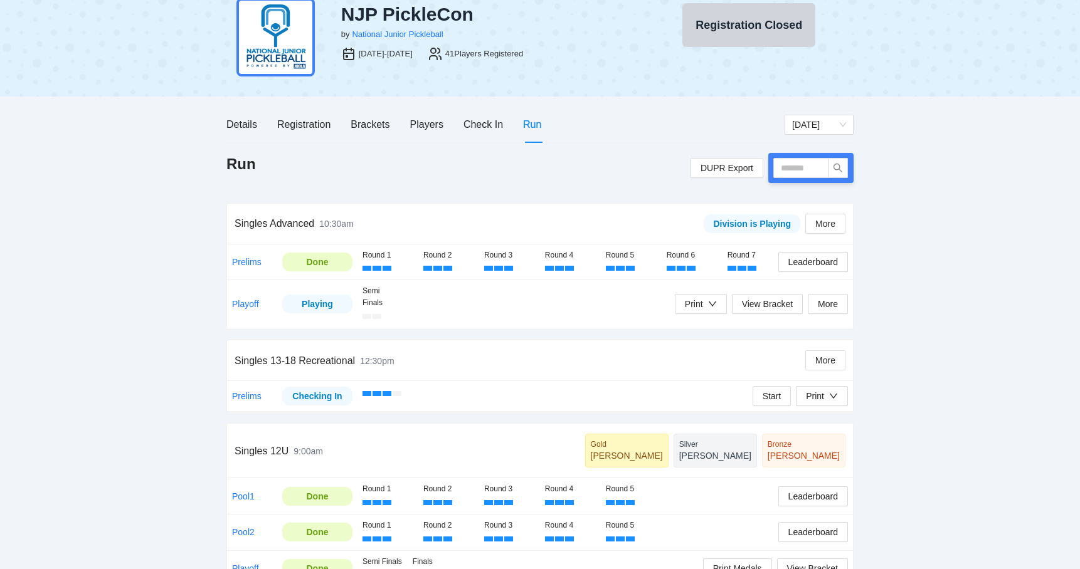
scroll to position [51, 0]
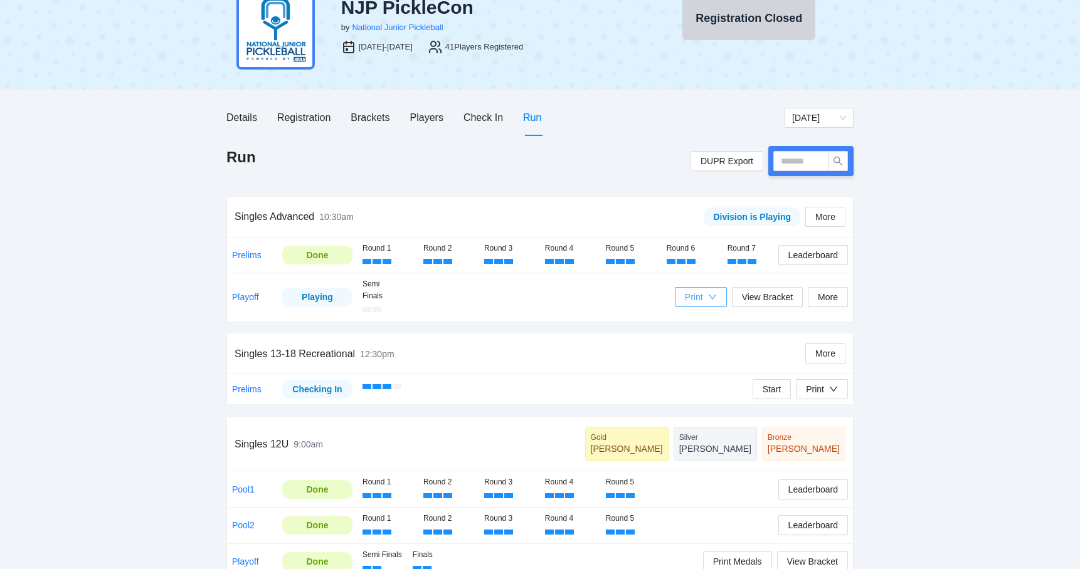
click at [700, 305] on button "Print" at bounding box center [701, 297] width 52 height 20
click at [703, 362] on span "Refs Scorecards" at bounding box center [711, 361] width 65 height 14
click at [788, 161] on input "text" at bounding box center [800, 161] width 55 height 20
type input "****"
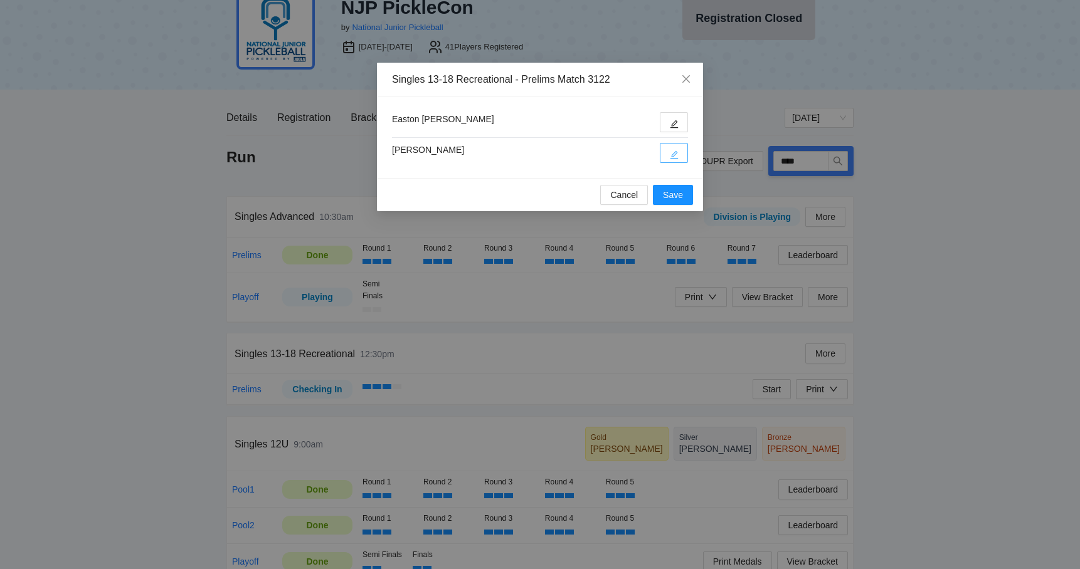
click at [673, 145] on button "button" at bounding box center [674, 153] width 28 height 20
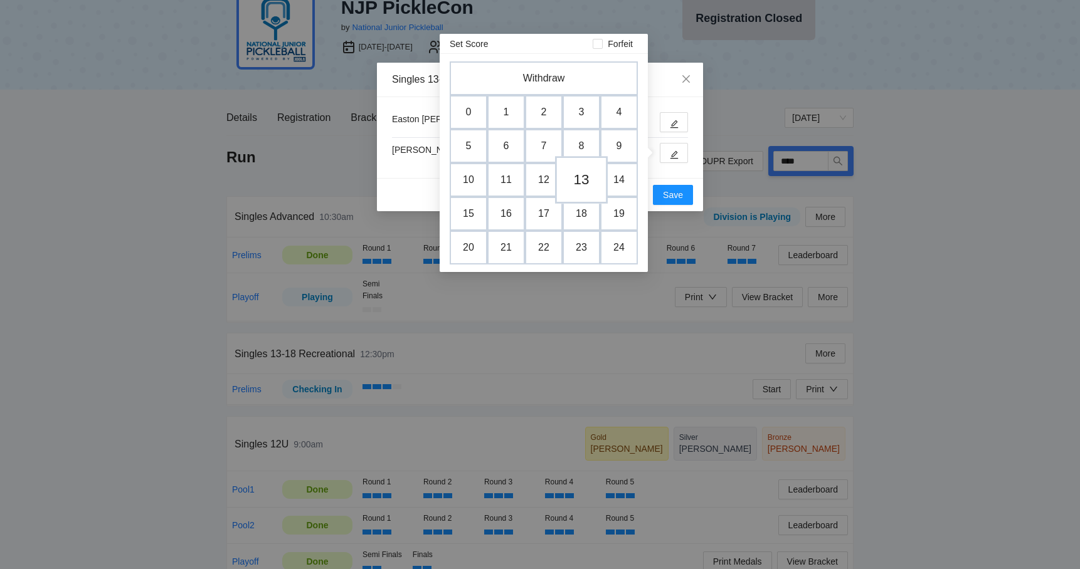
click at [586, 179] on td "13" at bounding box center [581, 180] width 53 height 48
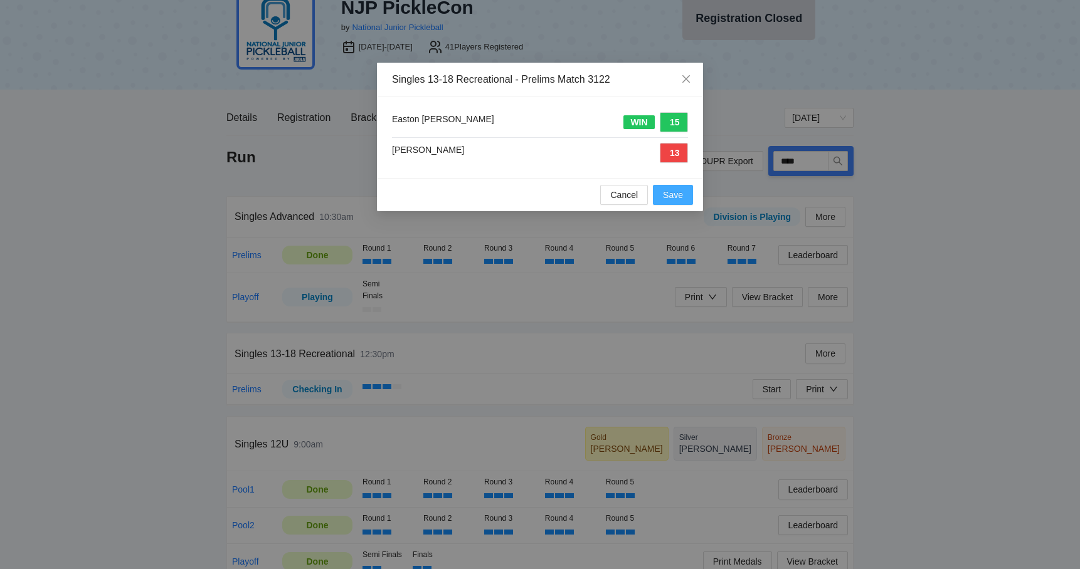
click at [682, 201] on span "Save" at bounding box center [673, 195] width 20 height 14
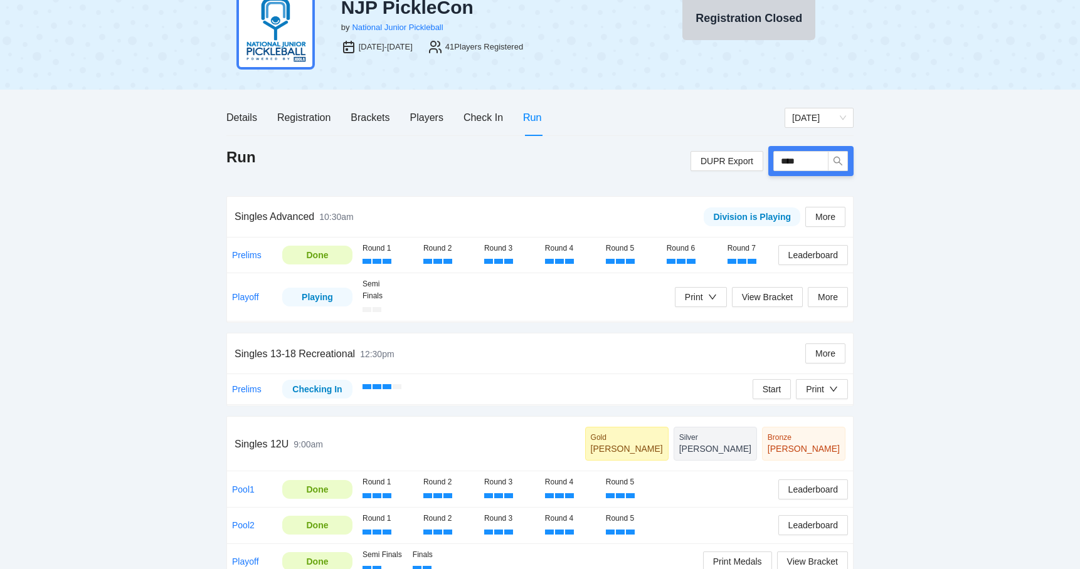
click at [145, 278] on div "pb rally Mike Saniuk NJP PickleCon by National Junior Pickleball Aug 9-10, 2025…" at bounding box center [540, 270] width 1080 height 643
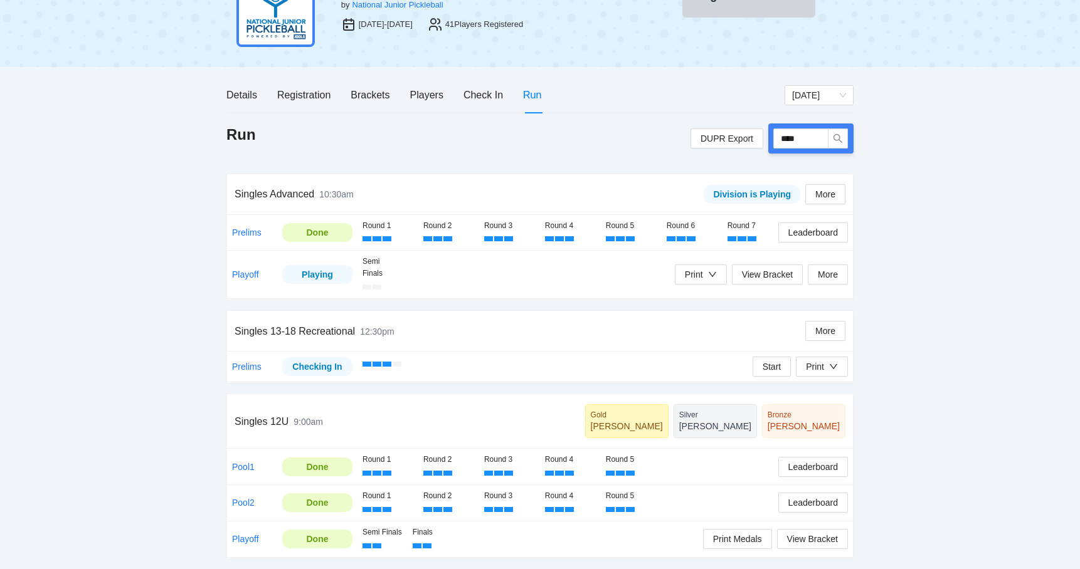
scroll to position [82, 0]
click at [145, 278] on div "pb rally Mike Saniuk NJP PickleCon by National Junior Pickleball Aug 9-10, 2025…" at bounding box center [540, 247] width 1080 height 643
click at [772, 360] on span "Start" at bounding box center [772, 367] width 19 height 14
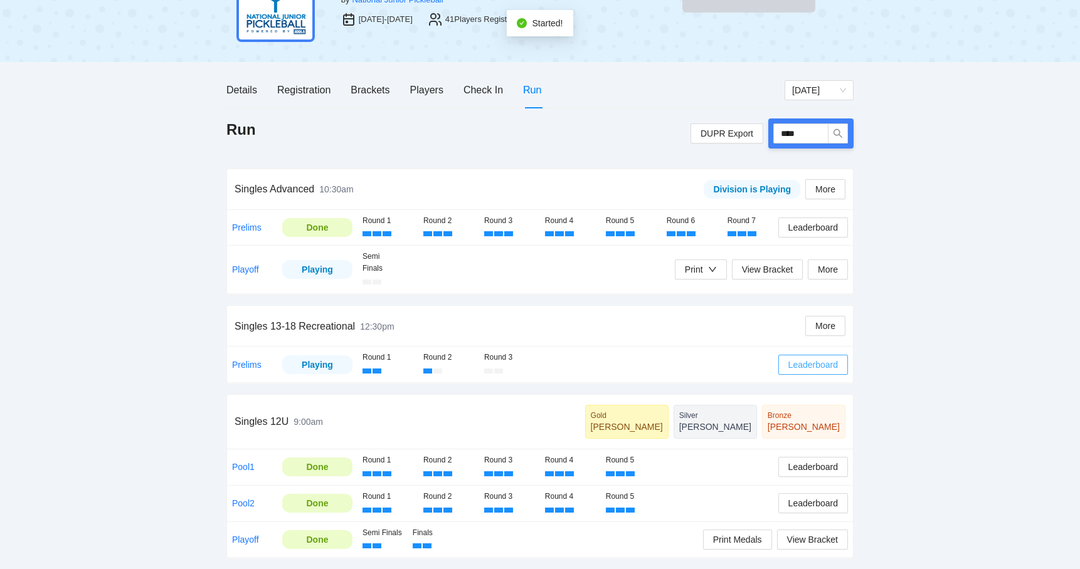
click at [792, 359] on span "Leaderboard" at bounding box center [813, 365] width 50 height 14
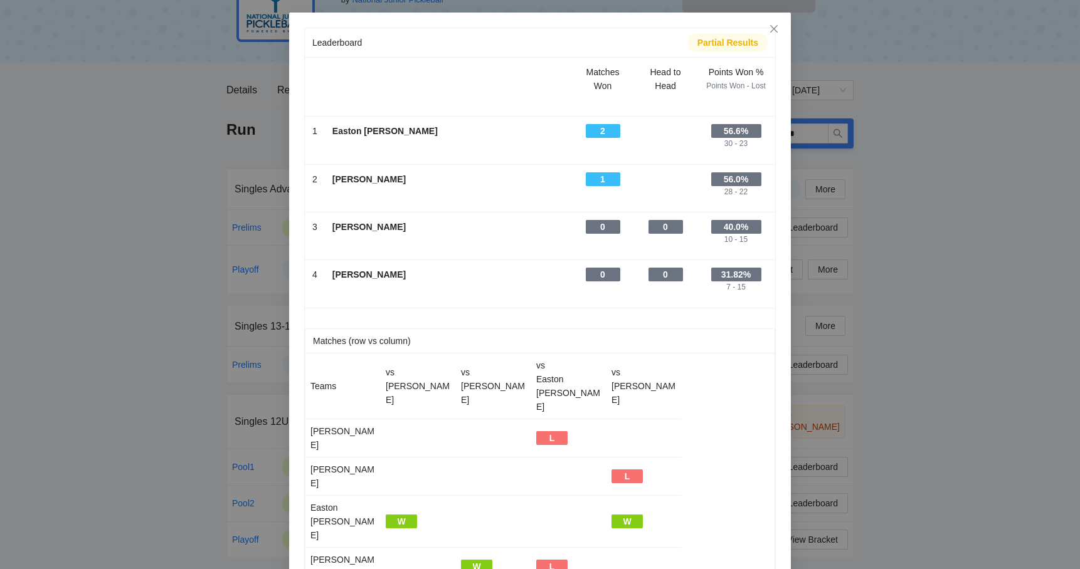
click at [978, 376] on div "Leaderboard Partial Results Matches Won Head to Head Points Won % Points Won - …" at bounding box center [540, 284] width 1080 height 569
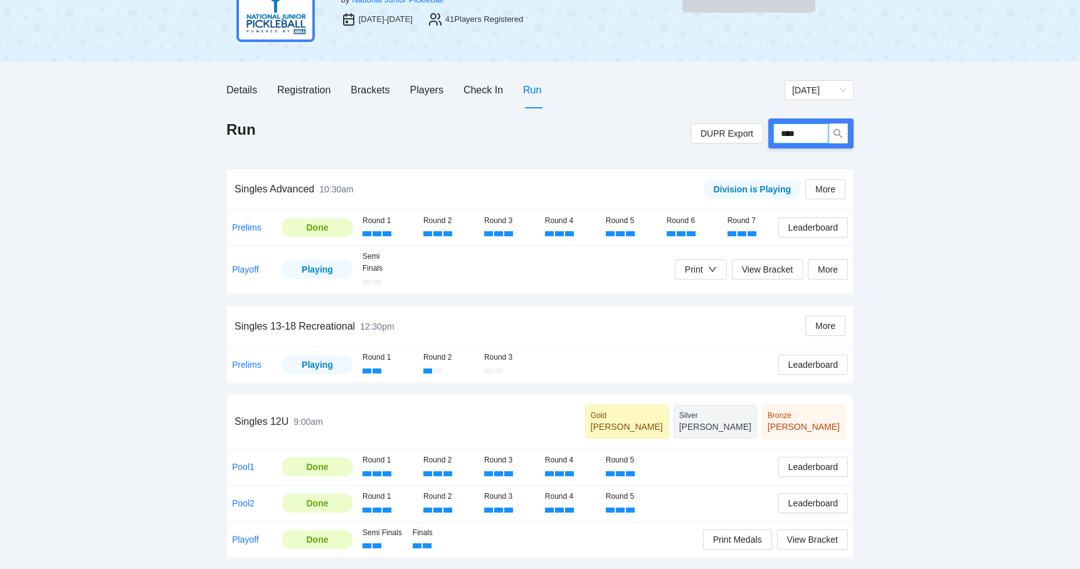
drag, startPoint x: 816, startPoint y: 129, endPoint x: 764, endPoint y: 130, distance: 51.4
click at [765, 129] on div "DUPR Export ****" at bounding box center [771, 134] width 163 height 30
type input "****"
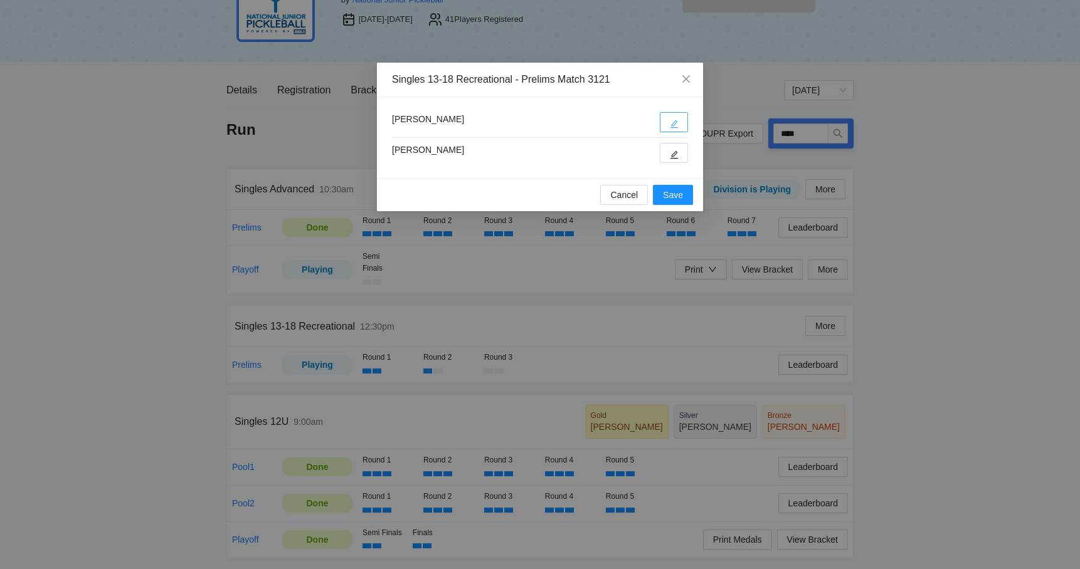
click at [681, 119] on button "button" at bounding box center [674, 122] width 28 height 20
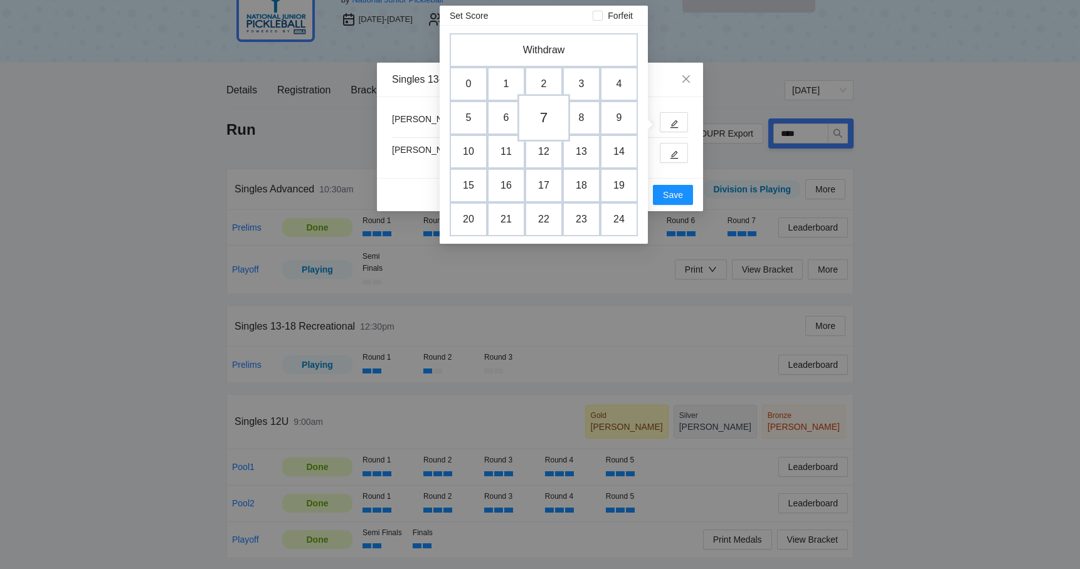
click at [552, 117] on td "7" at bounding box center [543, 118] width 53 height 48
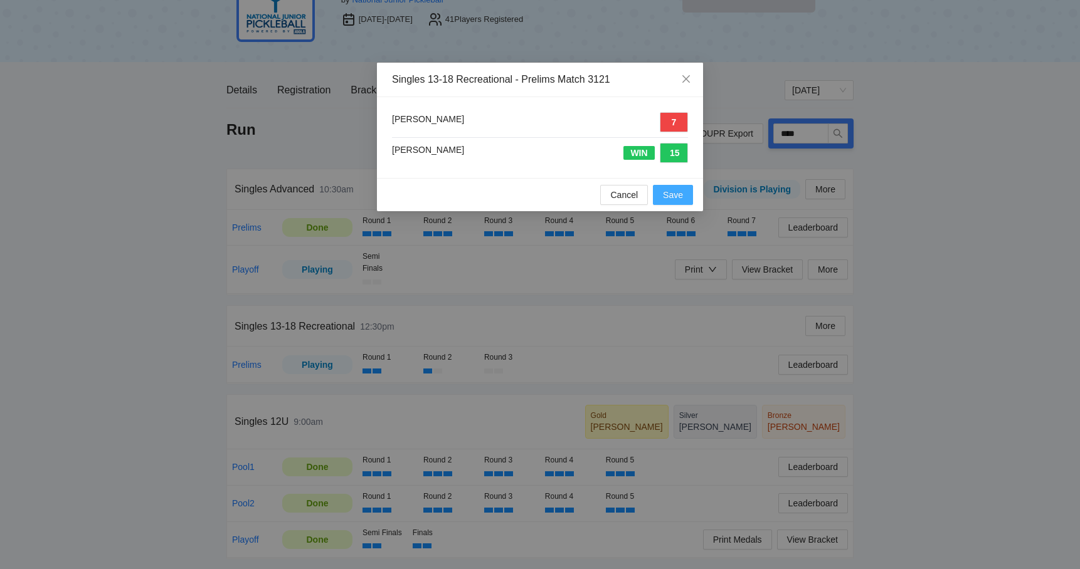
click at [680, 197] on span "Save" at bounding box center [673, 195] width 20 height 14
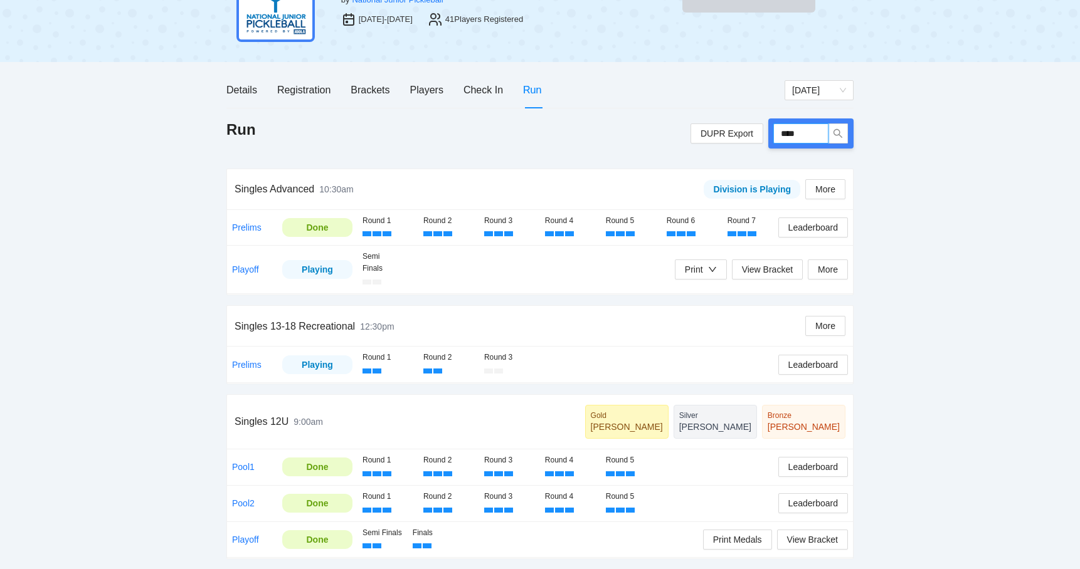
drag, startPoint x: 813, startPoint y: 127, endPoint x: 773, endPoint y: 129, distance: 40.2
click at [776, 129] on input "****" at bounding box center [800, 134] width 55 height 20
type input "****"
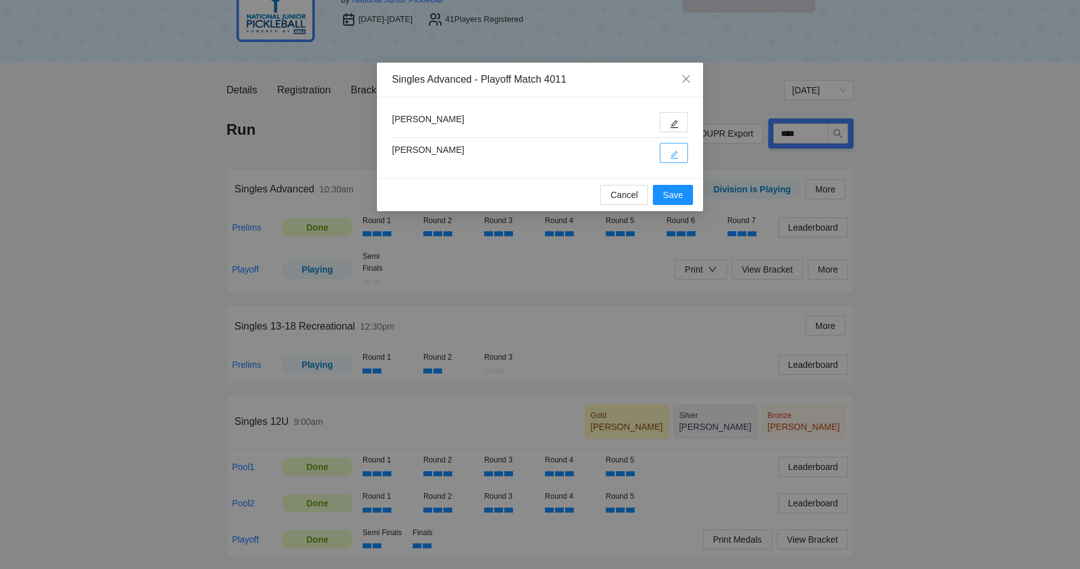
click at [673, 152] on icon "edit" at bounding box center [674, 154] width 9 height 9
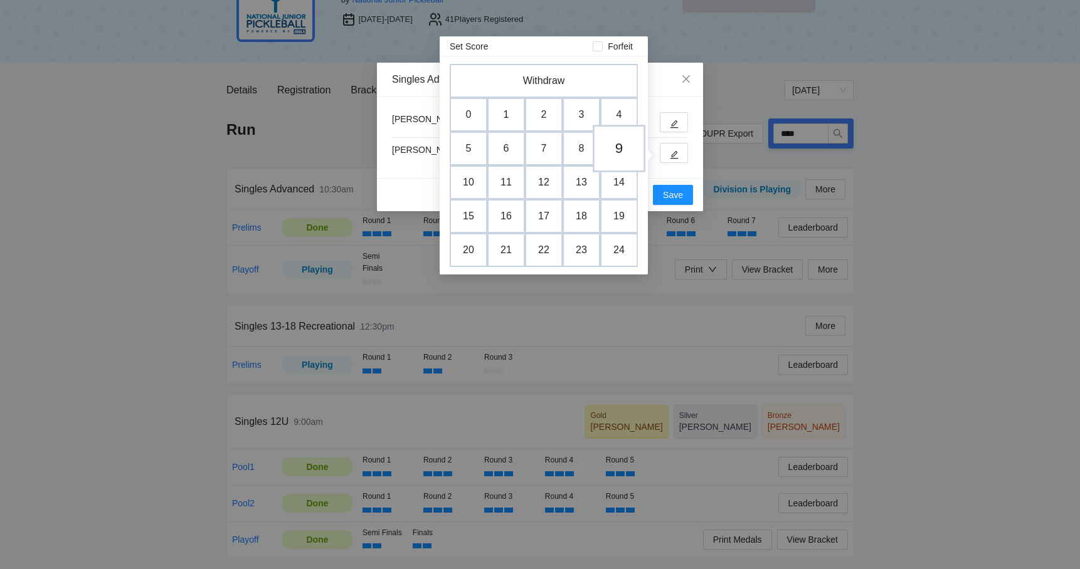
click at [621, 155] on td "9" at bounding box center [619, 149] width 53 height 48
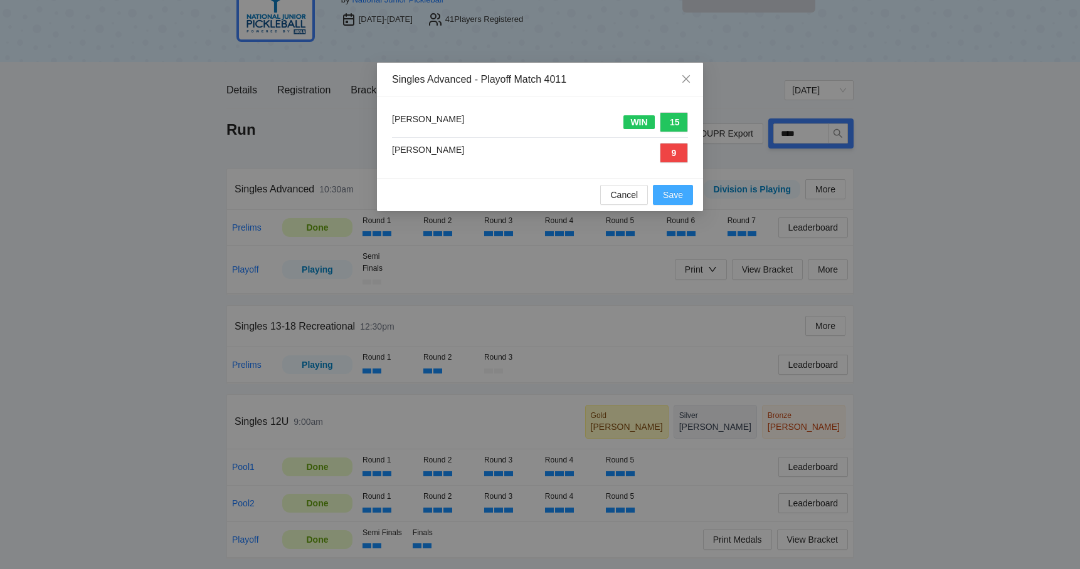
click at [669, 196] on span "Save" at bounding box center [673, 195] width 20 height 14
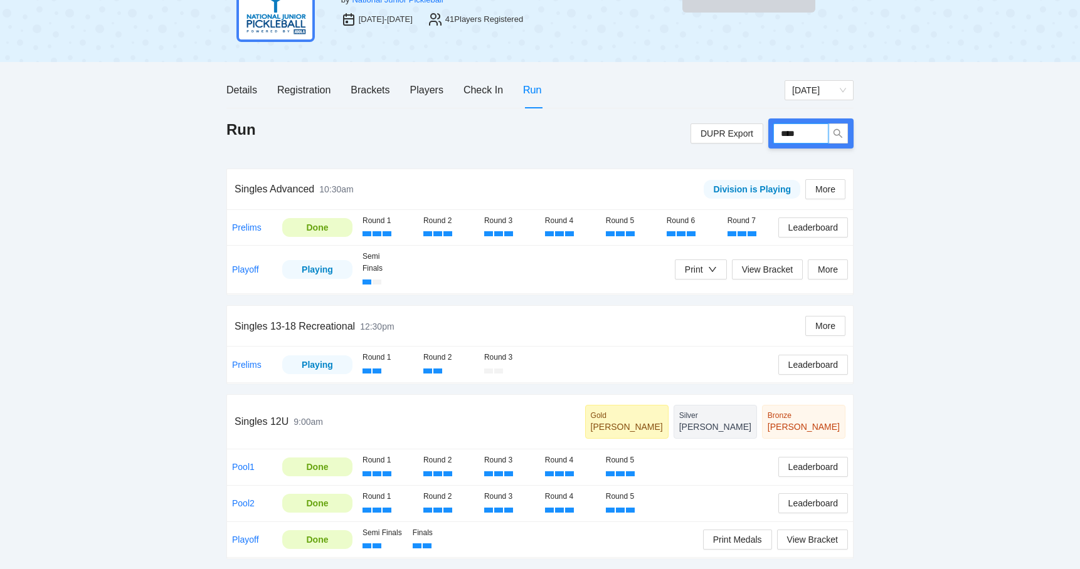
click at [818, 130] on input "****" at bounding box center [800, 134] width 55 height 20
type input "****"
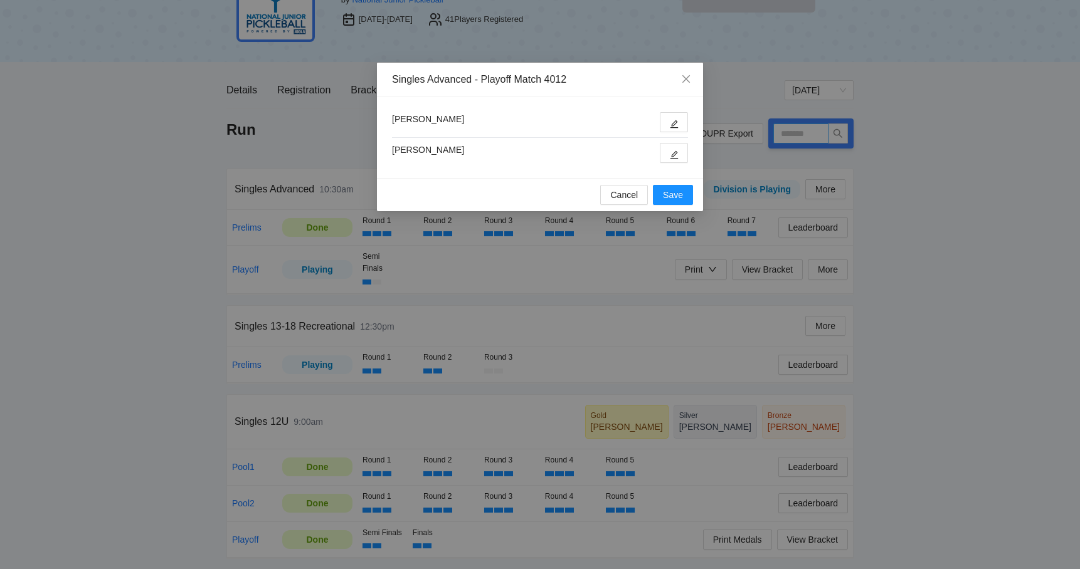
type input "****"
click at [682, 123] on button "button" at bounding box center [674, 122] width 28 height 20
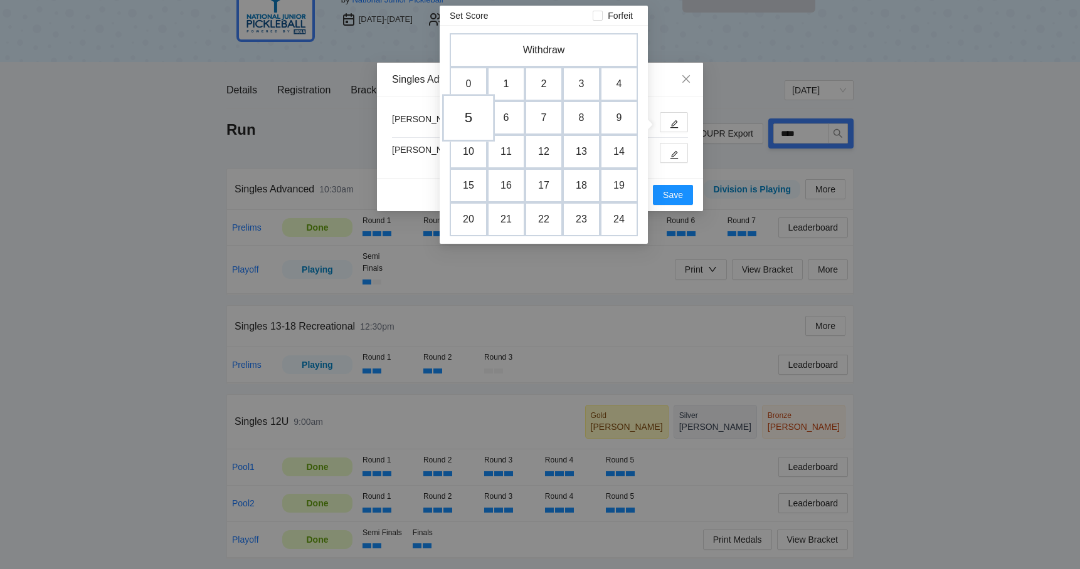
click at [467, 115] on td "5" at bounding box center [468, 118] width 53 height 48
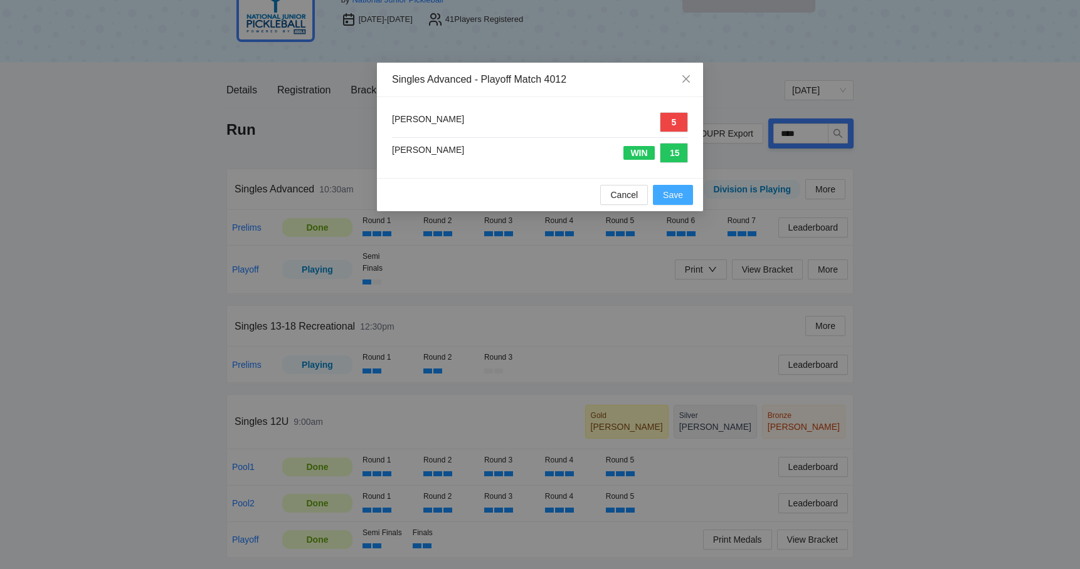
click at [670, 190] on span "Save" at bounding box center [673, 195] width 20 height 14
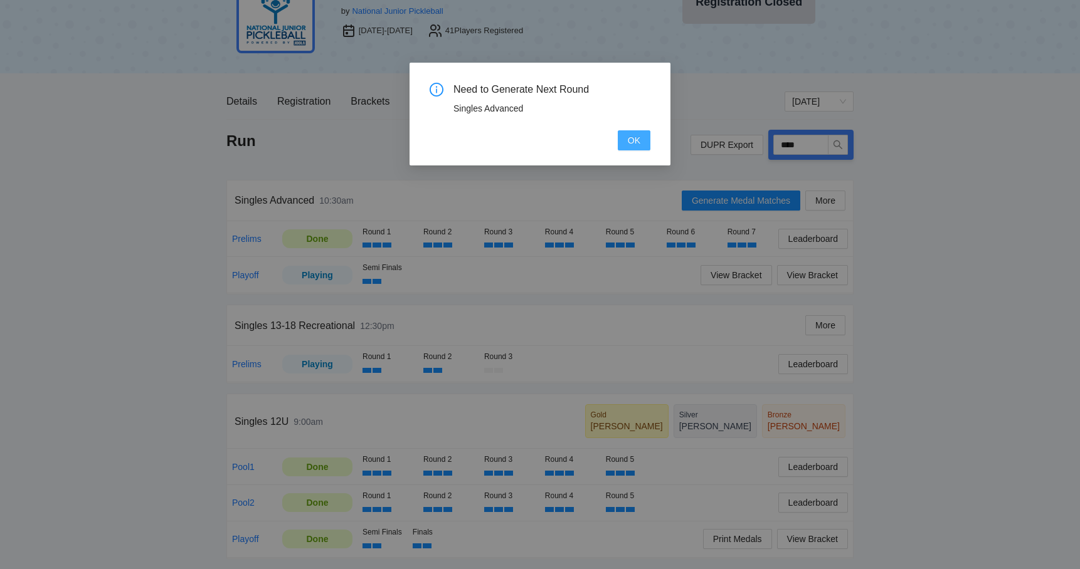
click at [627, 144] on button "OK" at bounding box center [634, 140] width 33 height 20
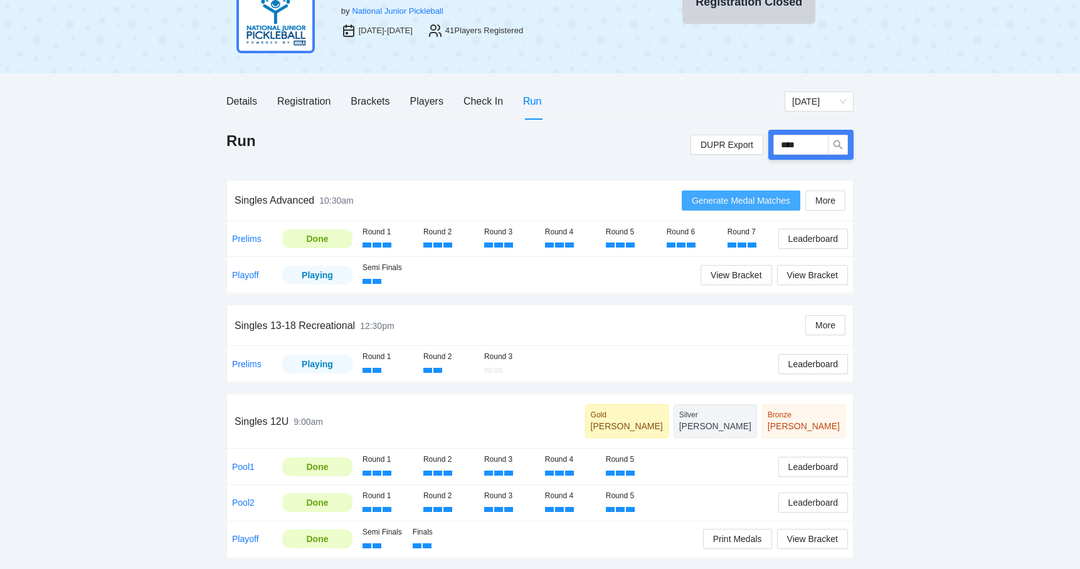
click at [721, 194] on span "Generate Medal Matches" at bounding box center [741, 201] width 98 height 14
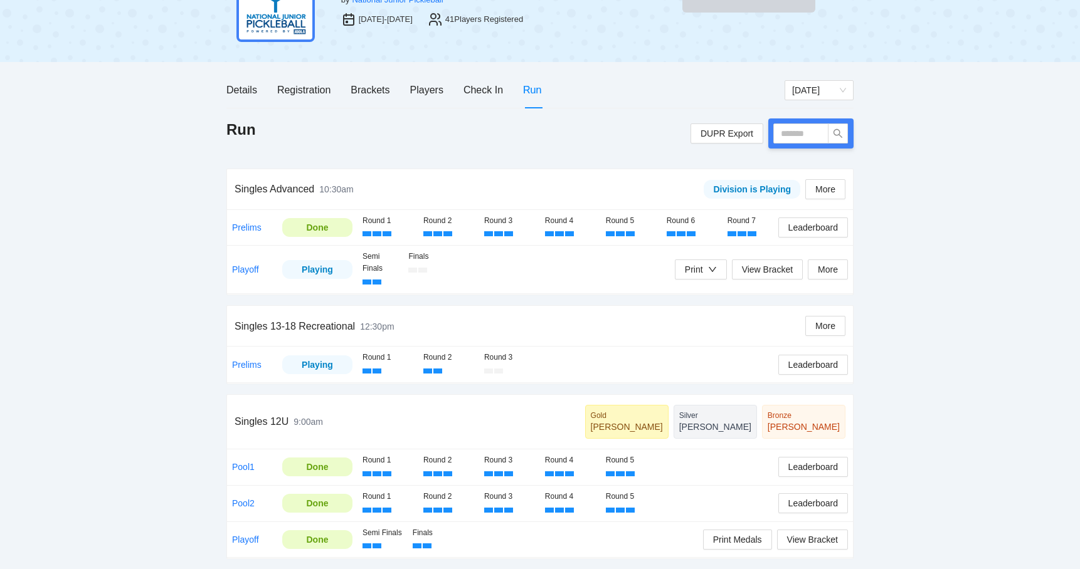
scroll to position [87, 0]
click at [709, 267] on icon "down" at bounding box center [713, 269] width 8 height 5
click at [709, 307] on span "Refs Medal Scorecards" at bounding box center [730, 314] width 102 height 14
click at [789, 132] on input "text" at bounding box center [800, 134] width 55 height 20
type input "****"
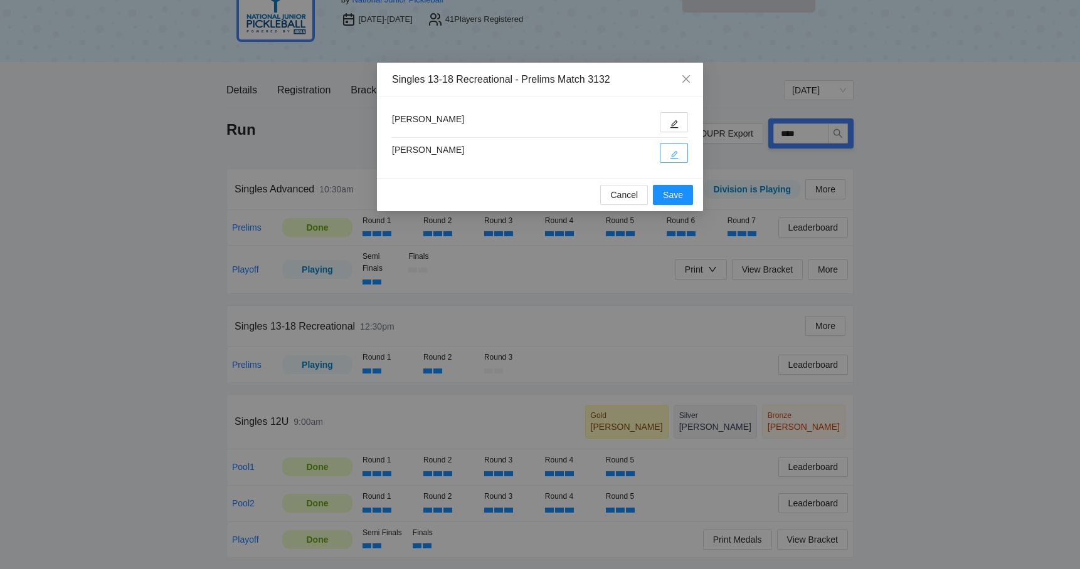
click at [683, 159] on button "button" at bounding box center [674, 153] width 28 height 20
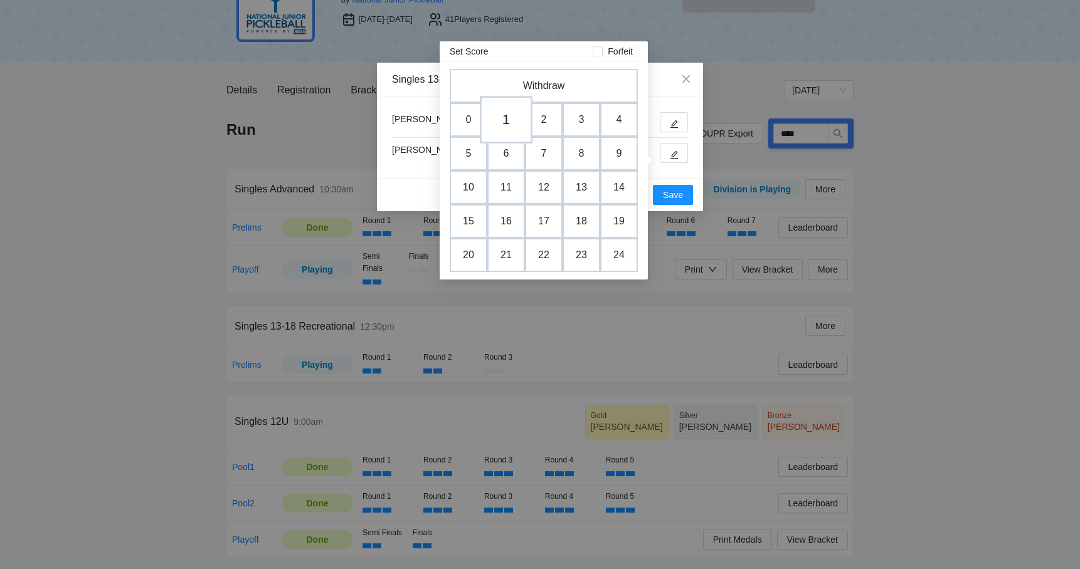
click at [510, 119] on td "1" at bounding box center [506, 120] width 53 height 48
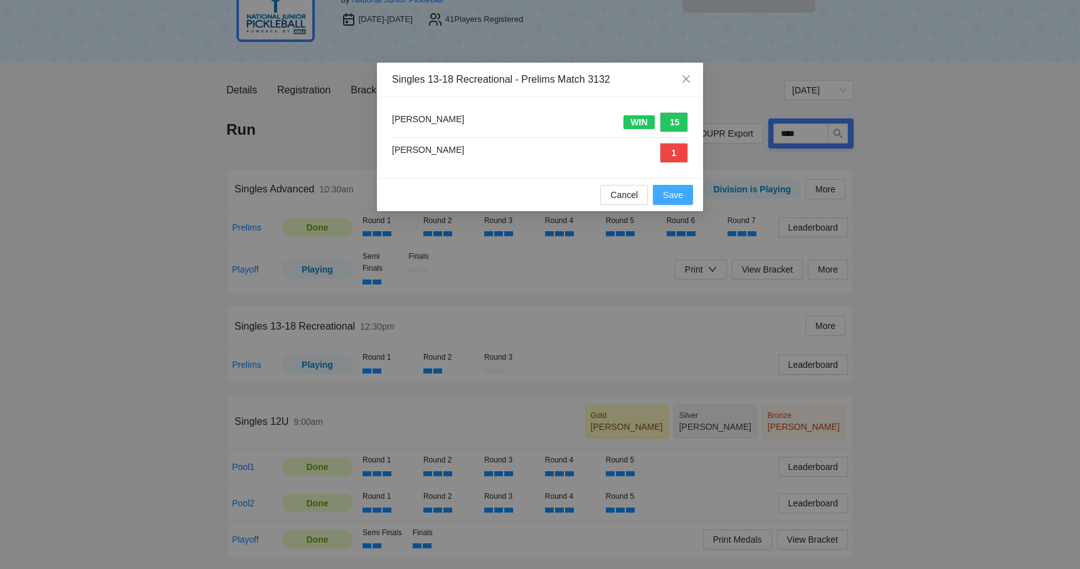
click at [664, 195] on span "Save" at bounding box center [673, 195] width 20 height 14
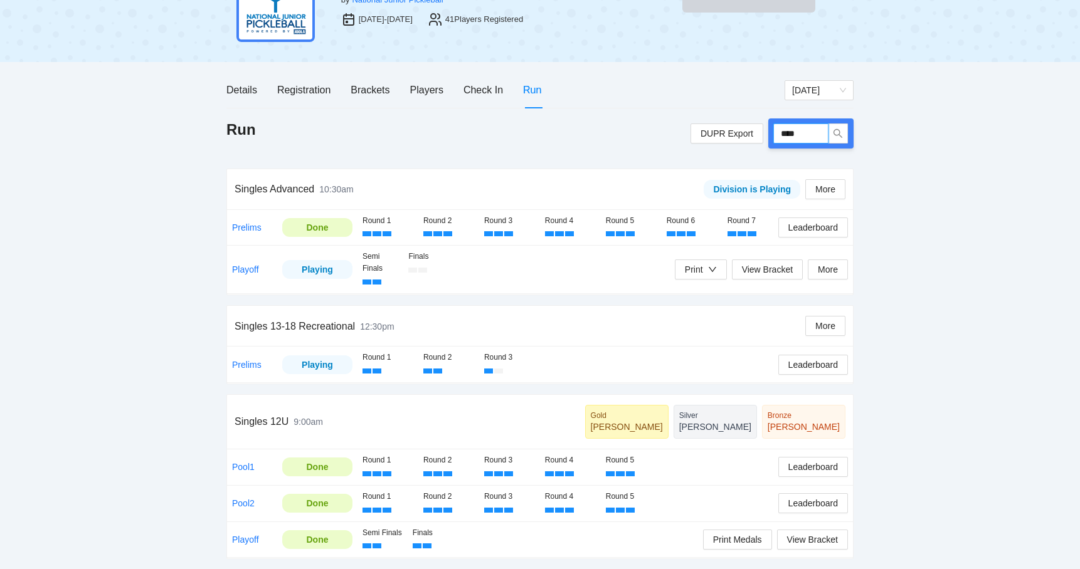
drag, startPoint x: 816, startPoint y: 127, endPoint x: 765, endPoint y: 127, distance: 51.4
click at [765, 127] on div "DUPR Export ****" at bounding box center [771, 134] width 163 height 30
type input "****"
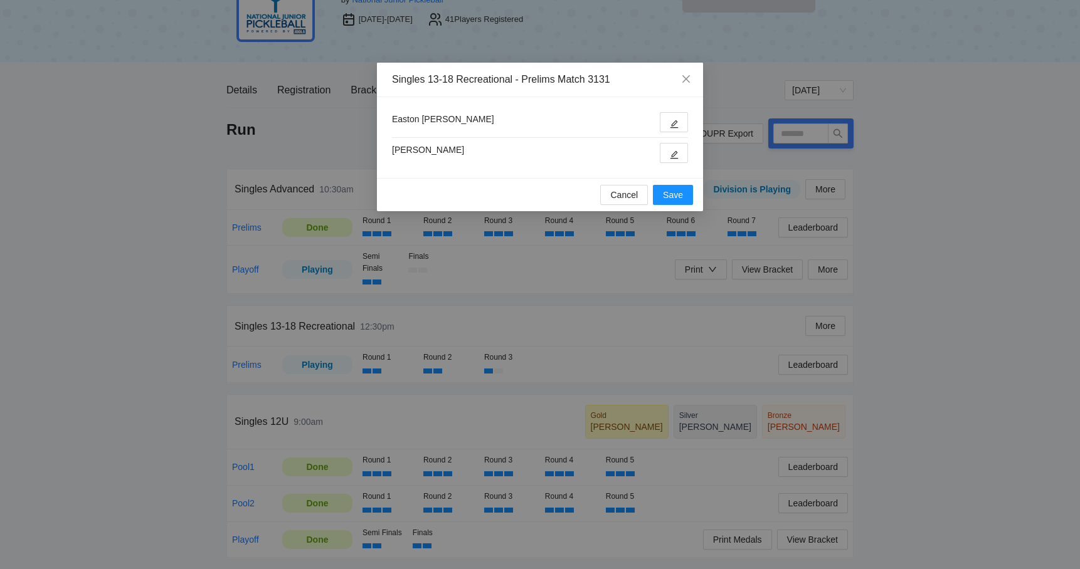
type input "****"
click at [672, 120] on icon "edit" at bounding box center [674, 124] width 9 height 9
click at [661, 94] on div "Singles 13-18 Recreational - Prelims Match 3131" at bounding box center [540, 80] width 326 height 34
click at [672, 154] on icon "edit" at bounding box center [674, 154] width 9 height 9
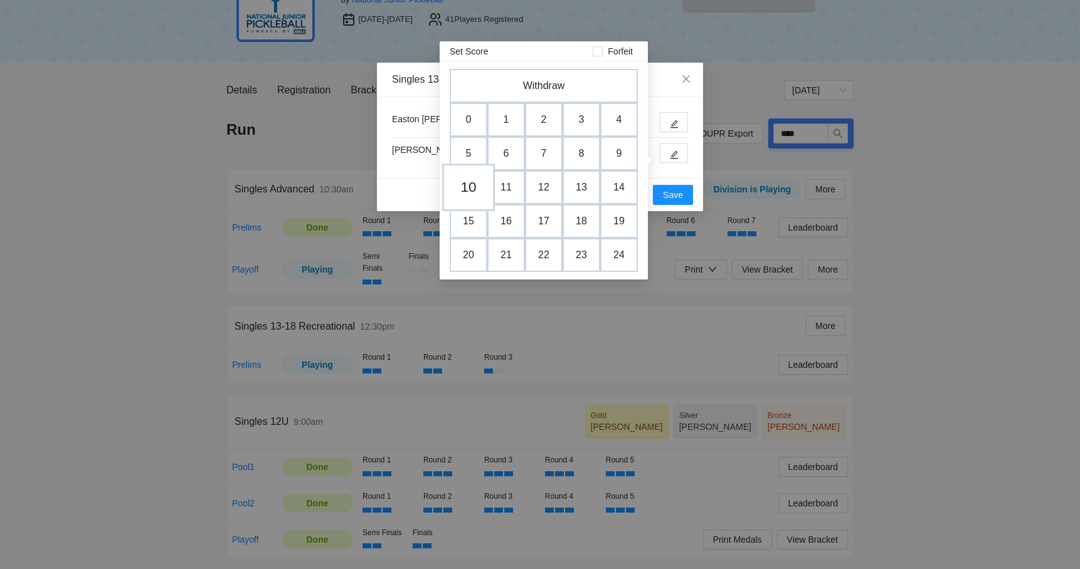
click at [464, 181] on td "10" at bounding box center [468, 188] width 53 height 48
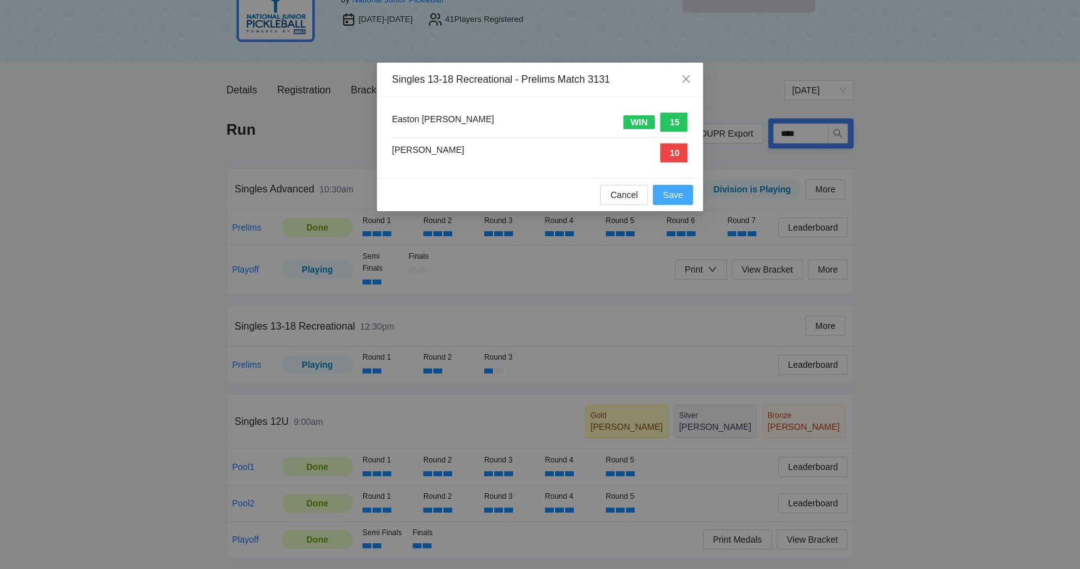
click at [678, 194] on span "Save" at bounding box center [673, 195] width 20 height 14
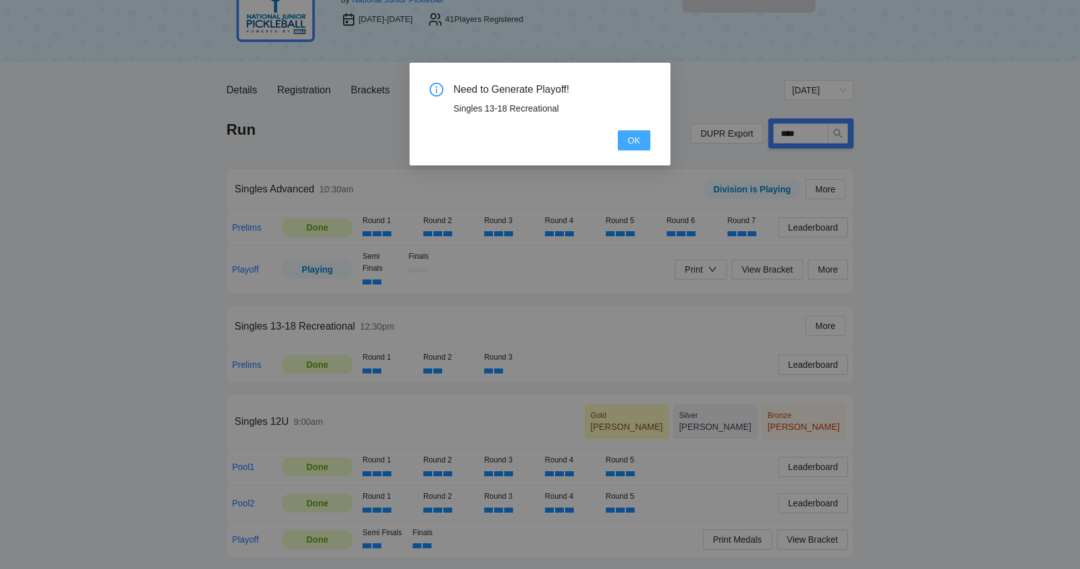
click at [633, 139] on span "OK" at bounding box center [634, 141] width 13 height 14
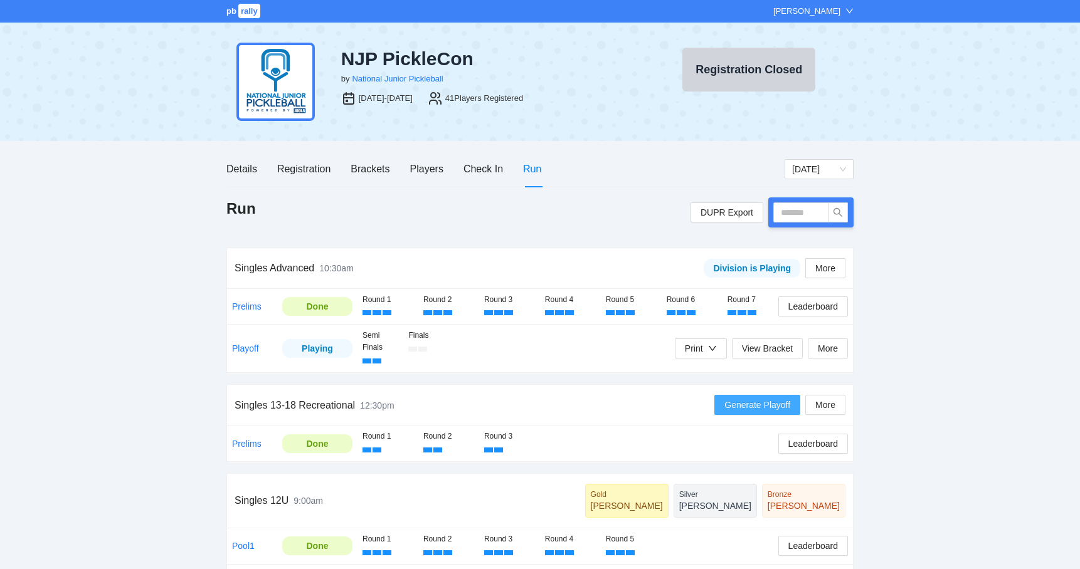
click at [751, 410] on button "Generate Playoff" at bounding box center [757, 405] width 86 height 20
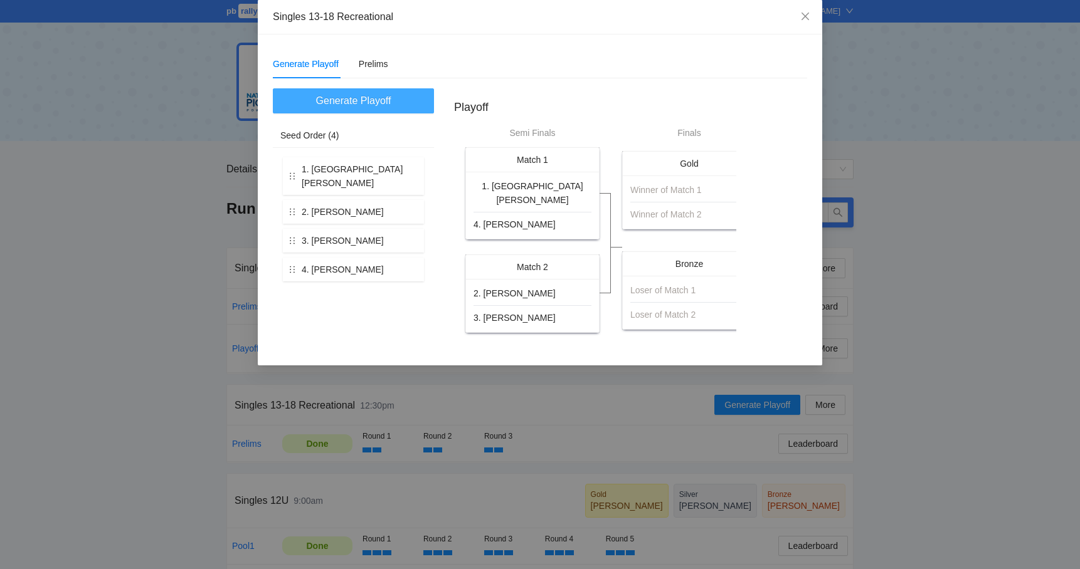
click at [357, 107] on span "Generate Playoff" at bounding box center [353, 101] width 75 height 16
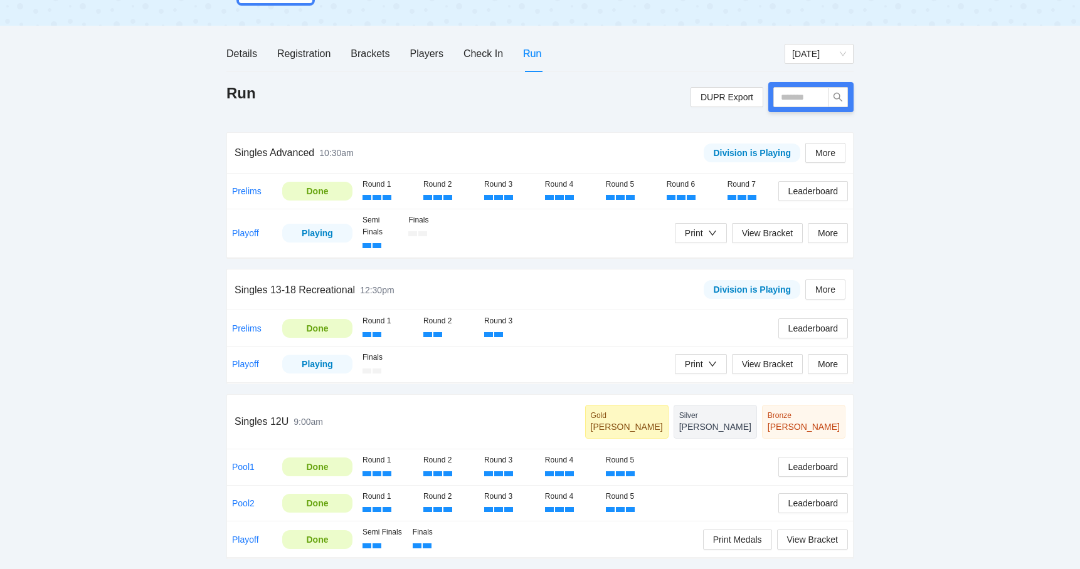
scroll to position [122, 0]
click at [685, 357] on div "Print" at bounding box center [694, 364] width 18 height 14
click at [700, 400] on span "Refs Medal Scorecards" at bounding box center [730, 407] width 102 height 14
click at [796, 322] on span "Leaderboard" at bounding box center [813, 329] width 50 height 14
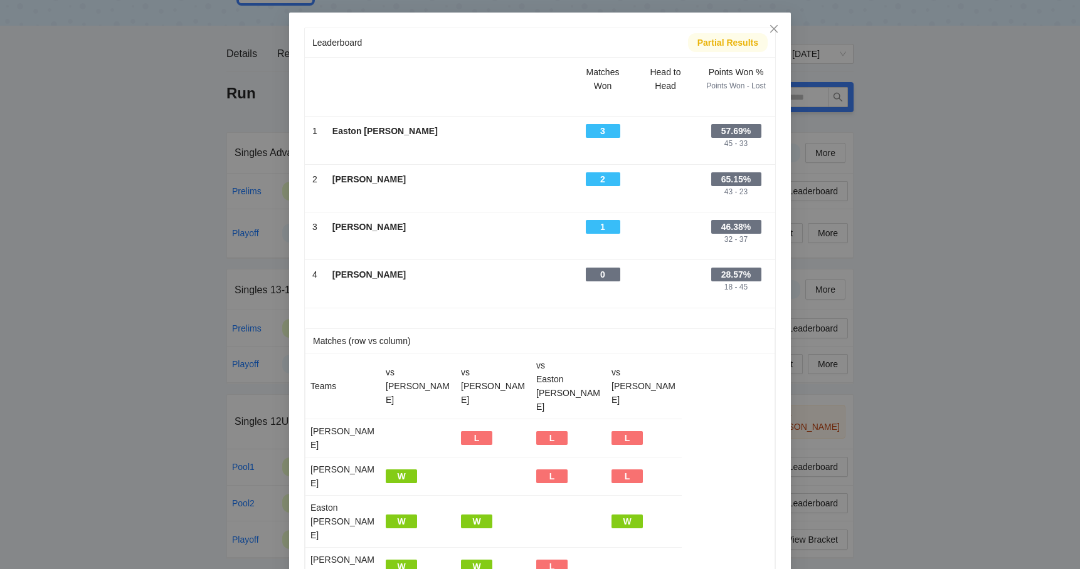
click at [169, 231] on div "Leaderboard Partial Results Matches Won Head to Head Points Won % Points Won - …" at bounding box center [540, 284] width 1080 height 569
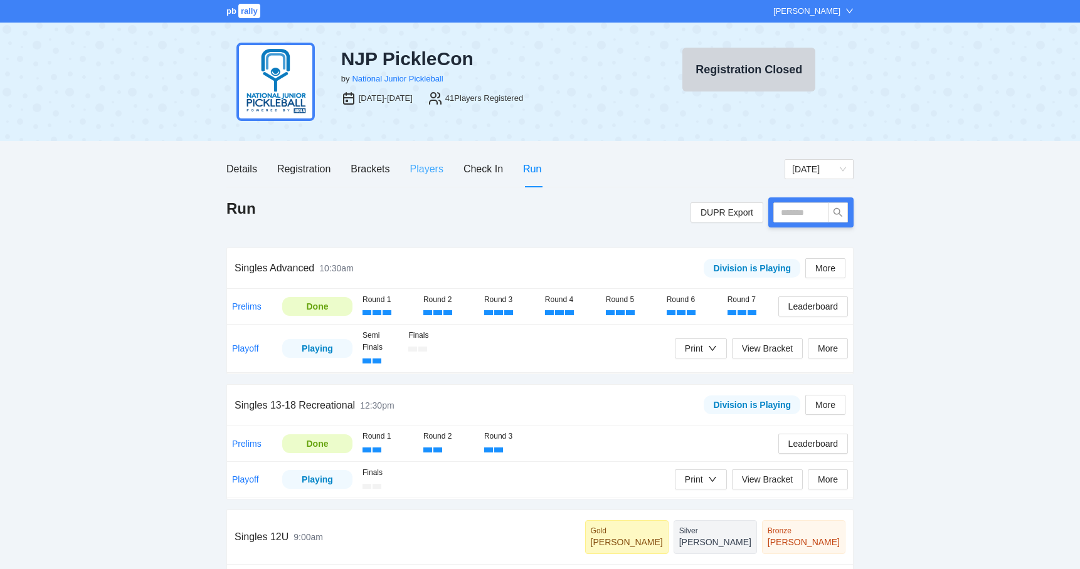
scroll to position [0, 0]
click at [414, 175] on div "Players" at bounding box center [426, 169] width 33 height 16
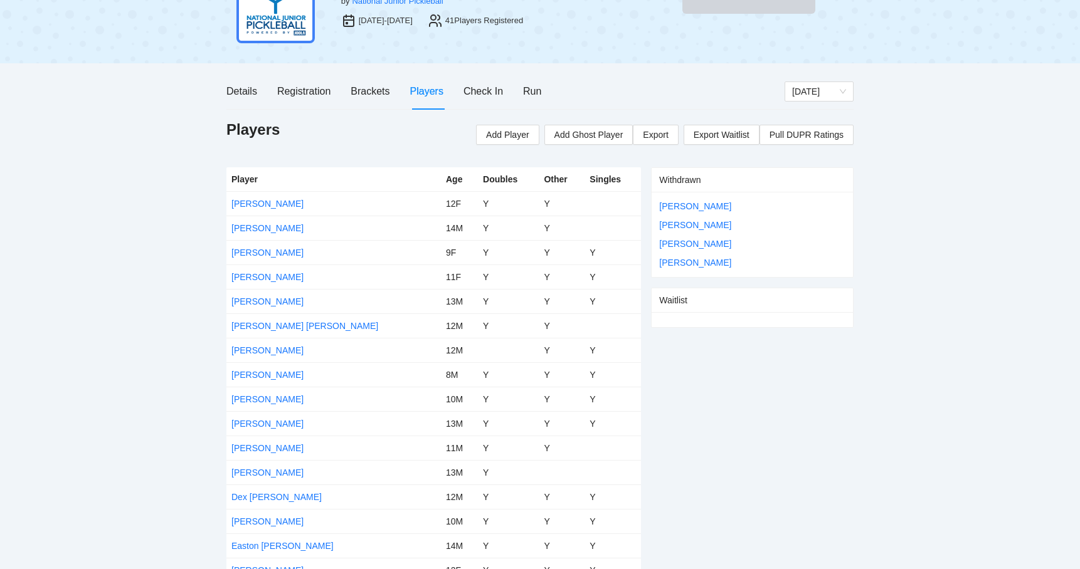
scroll to position [78, 0]
click at [271, 300] on link "[PERSON_NAME]" at bounding box center [267, 301] width 72 height 10
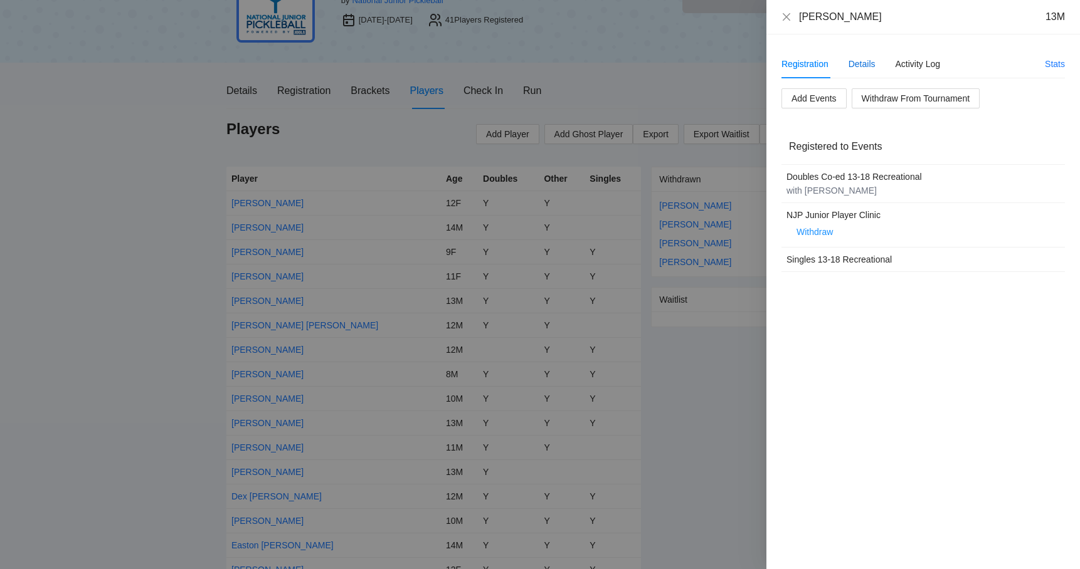
click at [857, 66] on div "Details" at bounding box center [861, 64] width 27 height 14
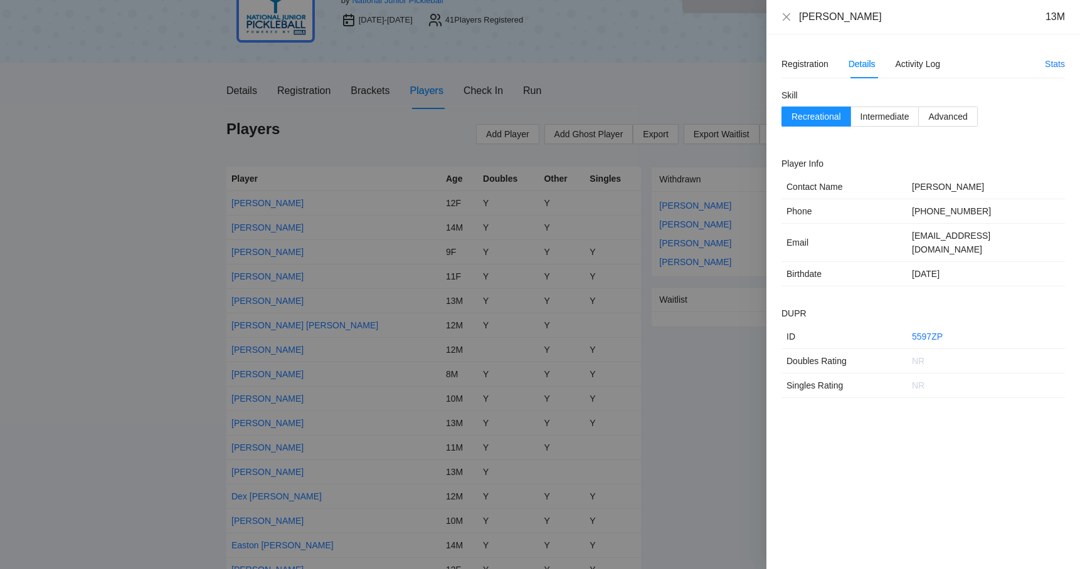
click at [122, 171] on div at bounding box center [540, 284] width 1080 height 569
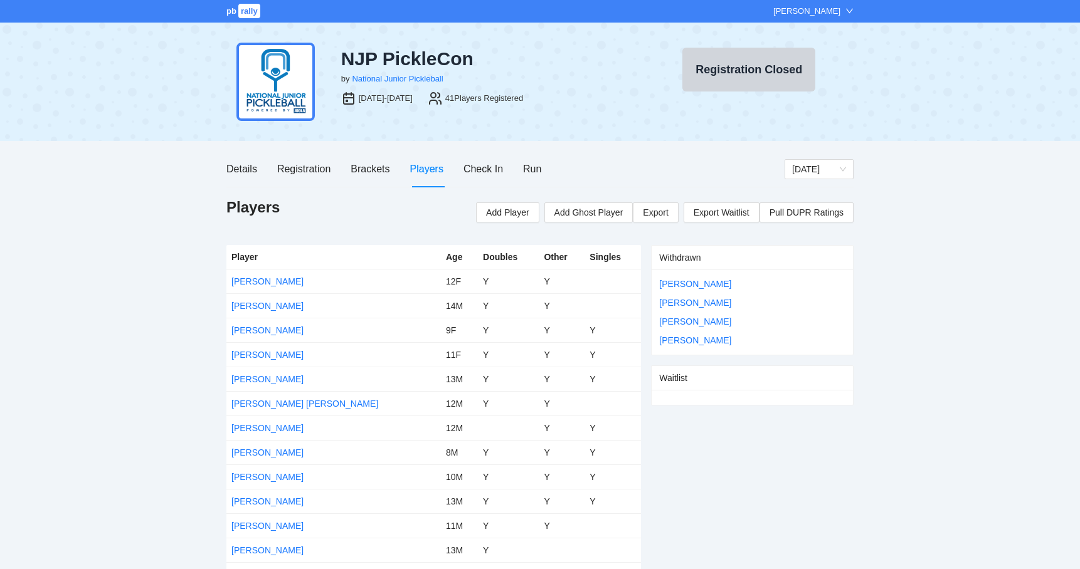
scroll to position [0, 0]
click at [537, 180] on div "Run" at bounding box center [532, 169] width 18 height 36
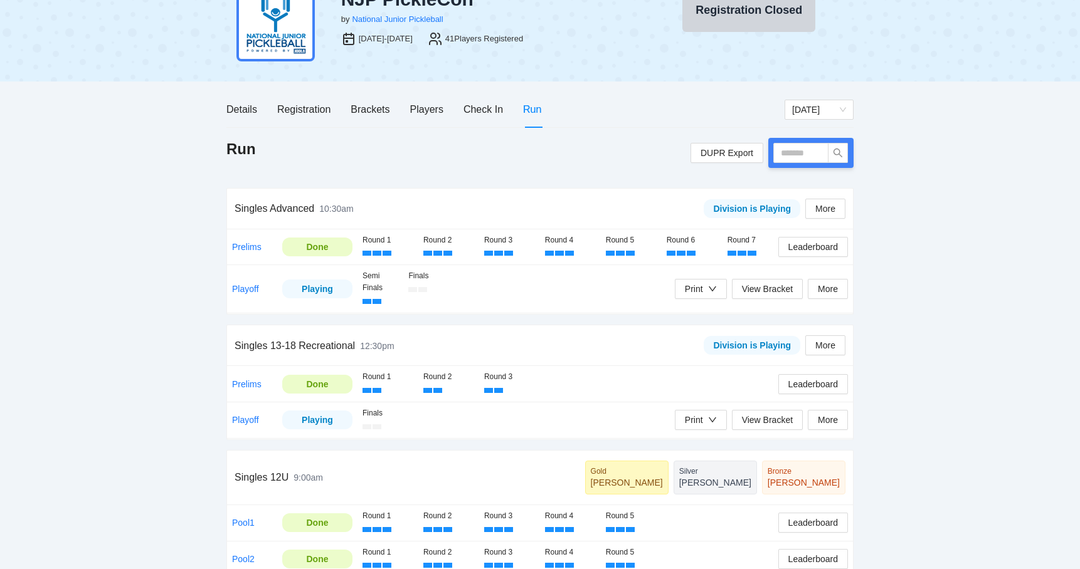
scroll to position [62, 0]
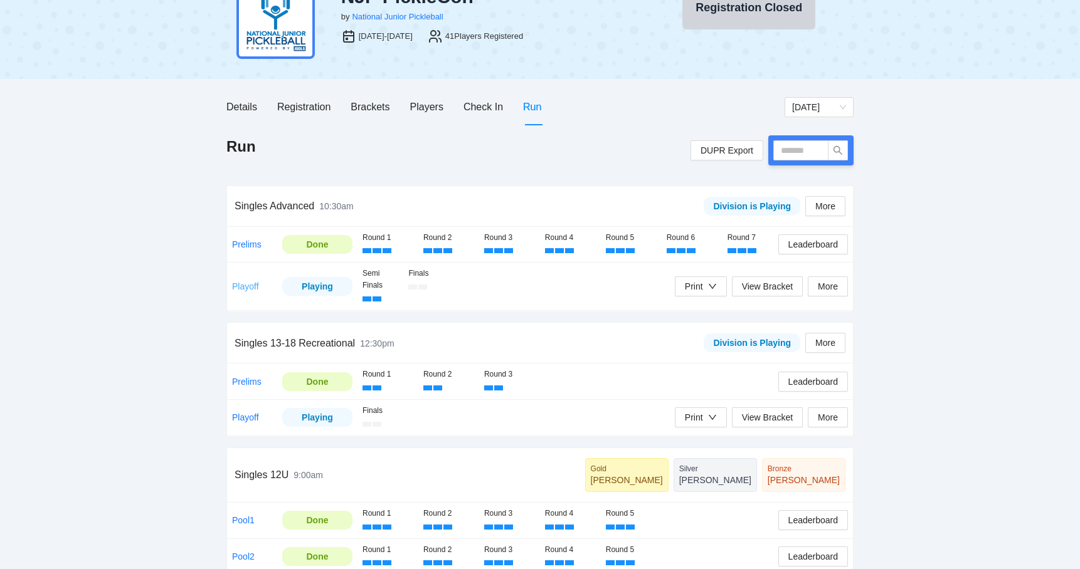
click at [253, 282] on link "Playoff" at bounding box center [245, 287] width 27 height 10
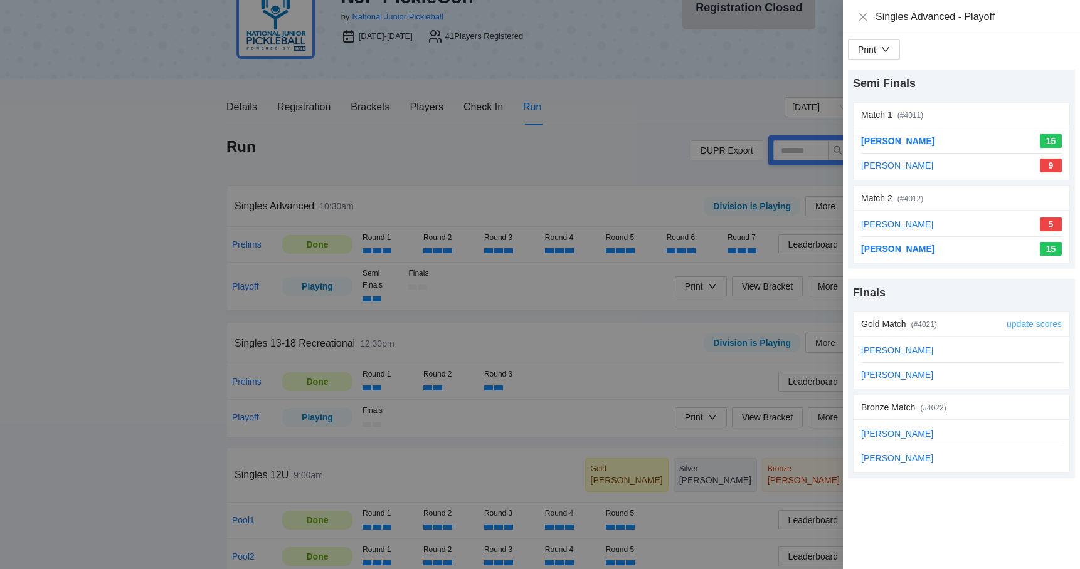
click at [1030, 321] on link "update scores" at bounding box center [1033, 324] width 55 height 10
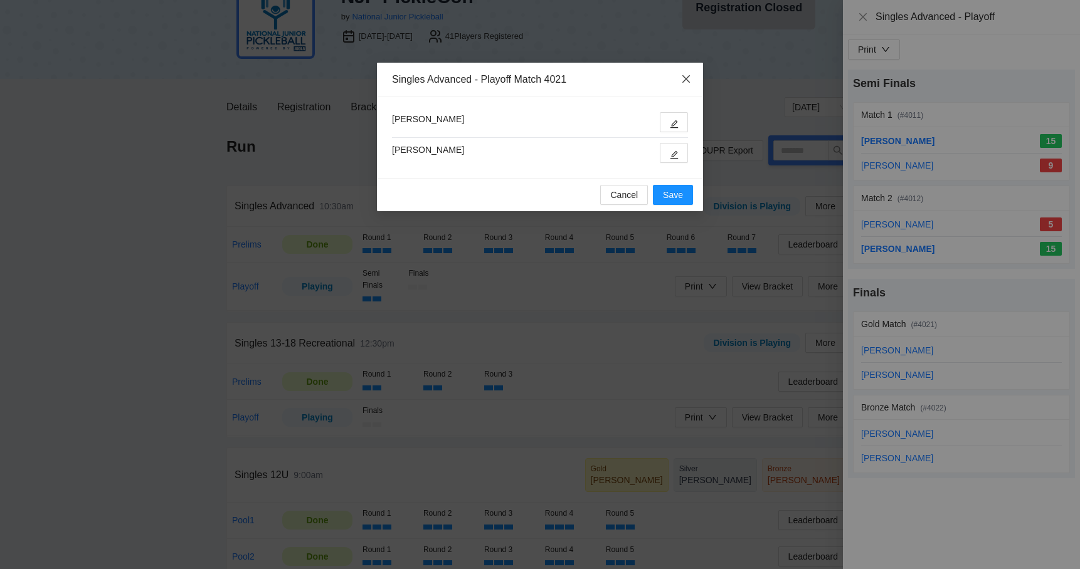
click at [686, 82] on icon "close" at bounding box center [686, 79] width 10 height 10
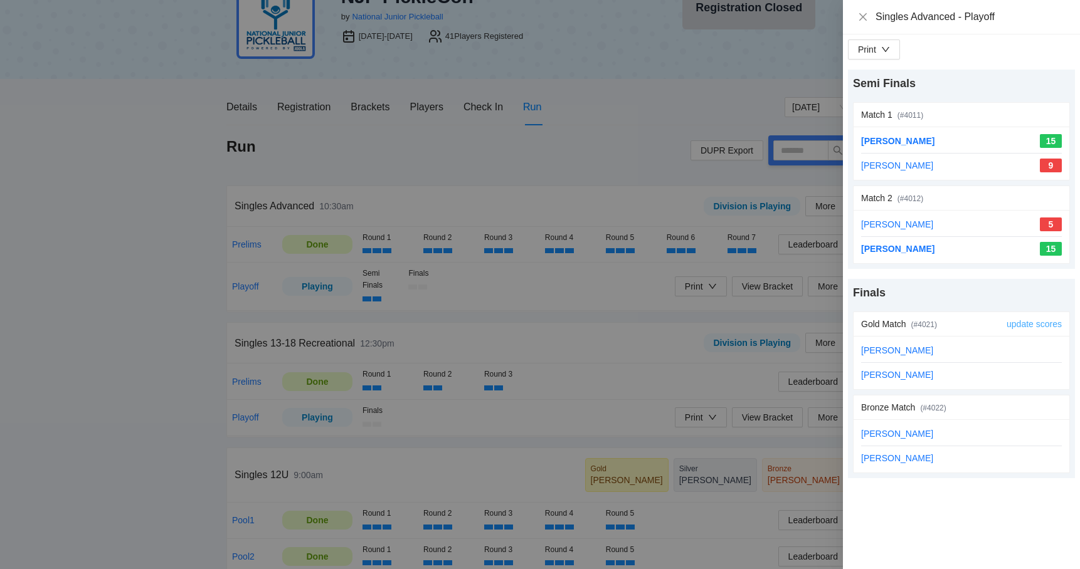
click at [1021, 325] on link "update scores" at bounding box center [1033, 324] width 55 height 10
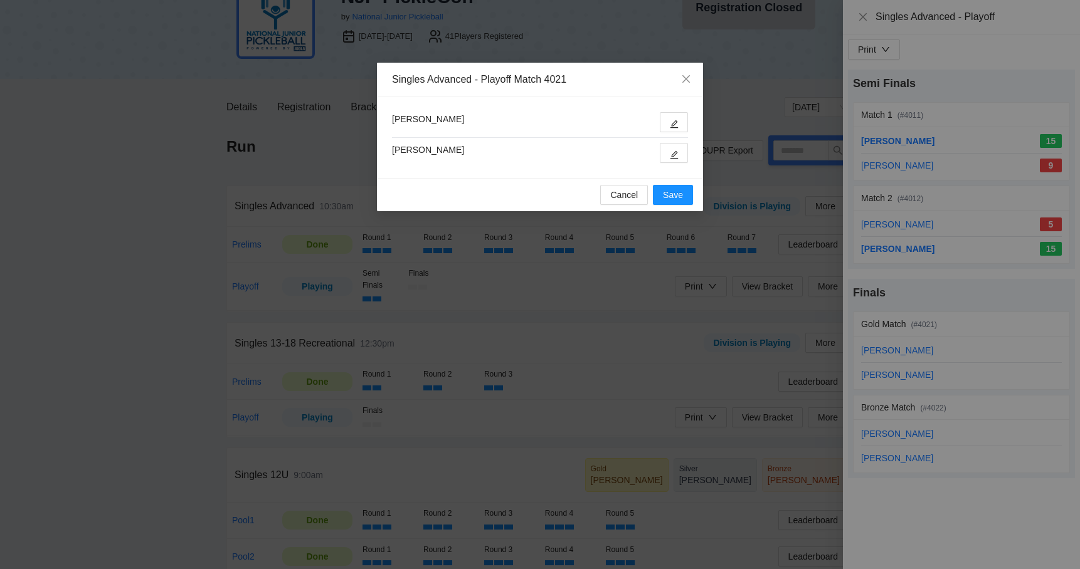
click at [618, 211] on div "Singles Advanced - Playoff Match 4021 [PERSON_NAME] [PERSON_NAME] Cancel Save" at bounding box center [540, 284] width 1080 height 569
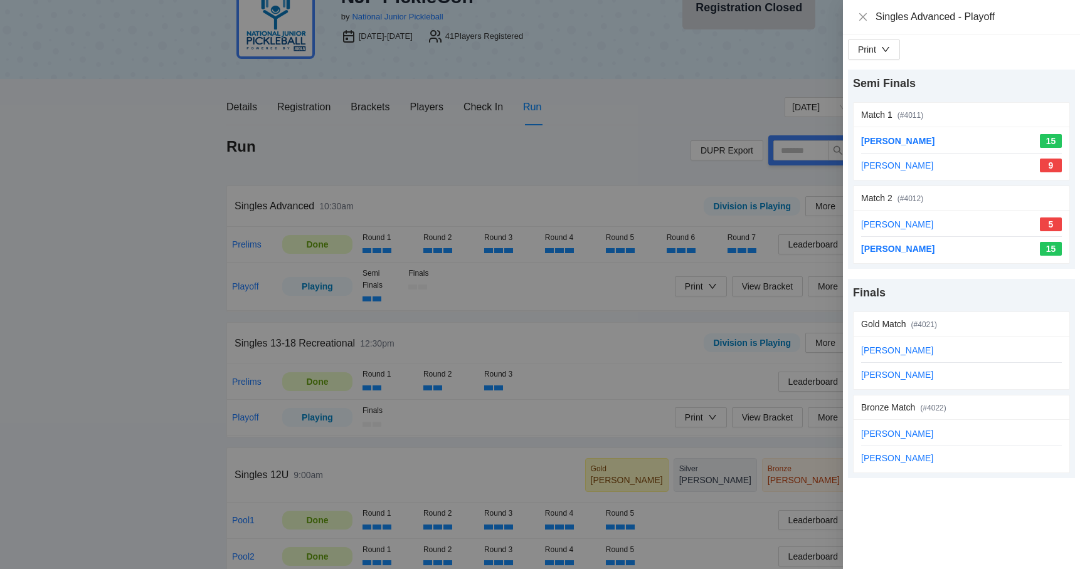
click at [98, 312] on div at bounding box center [540, 284] width 1080 height 569
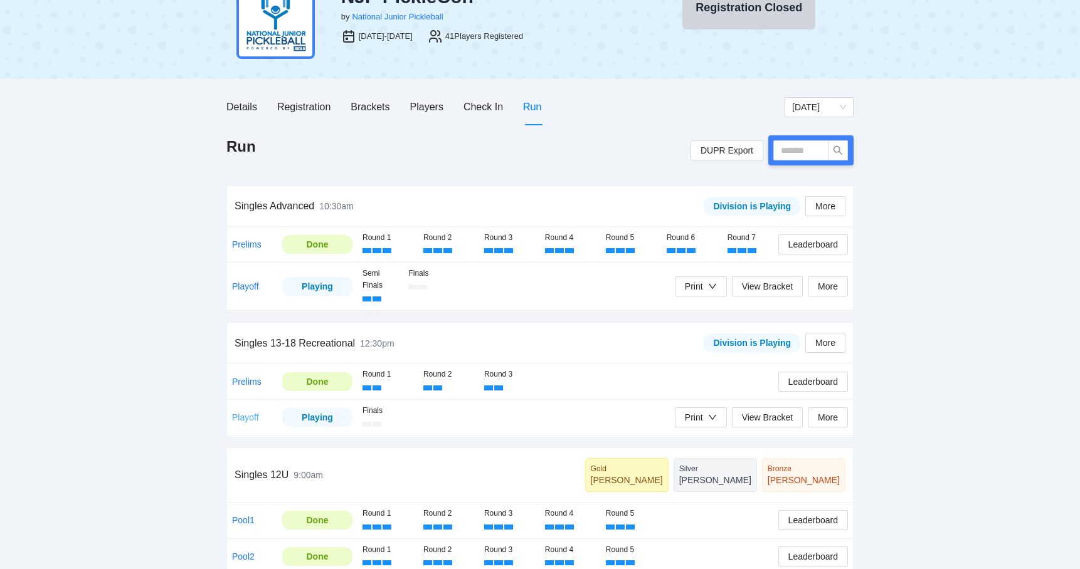
click at [251, 415] on link "Playoff" at bounding box center [245, 418] width 27 height 10
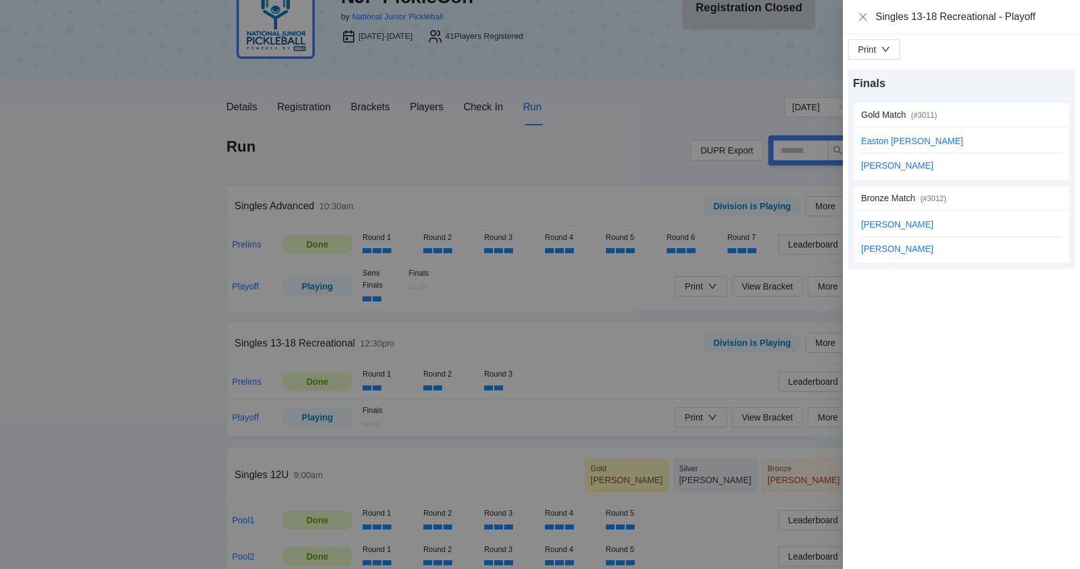
click at [337, 160] on div at bounding box center [540, 284] width 1080 height 569
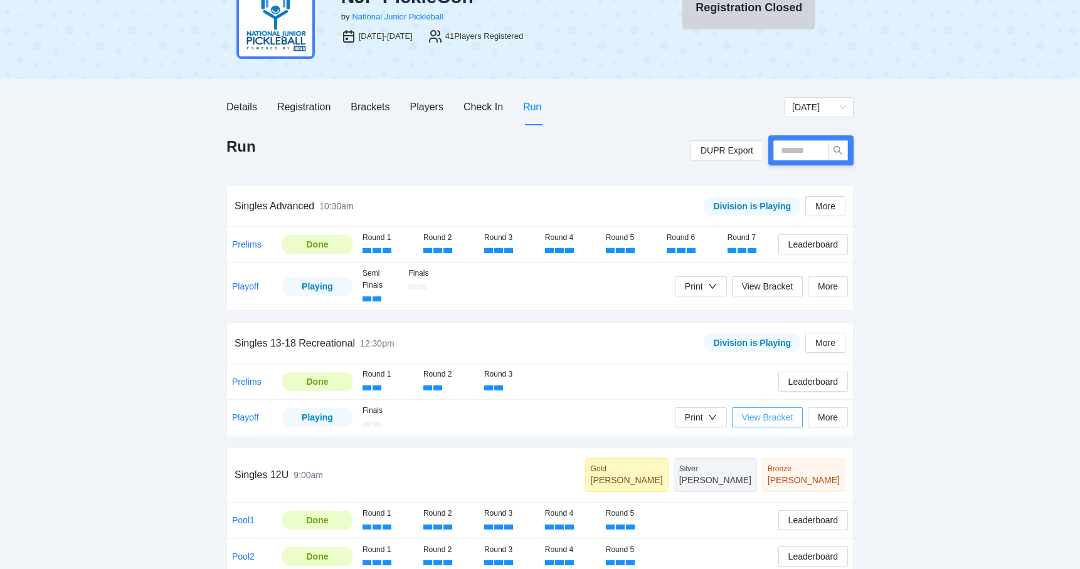
click at [775, 411] on span "View Bracket" at bounding box center [767, 418] width 51 height 14
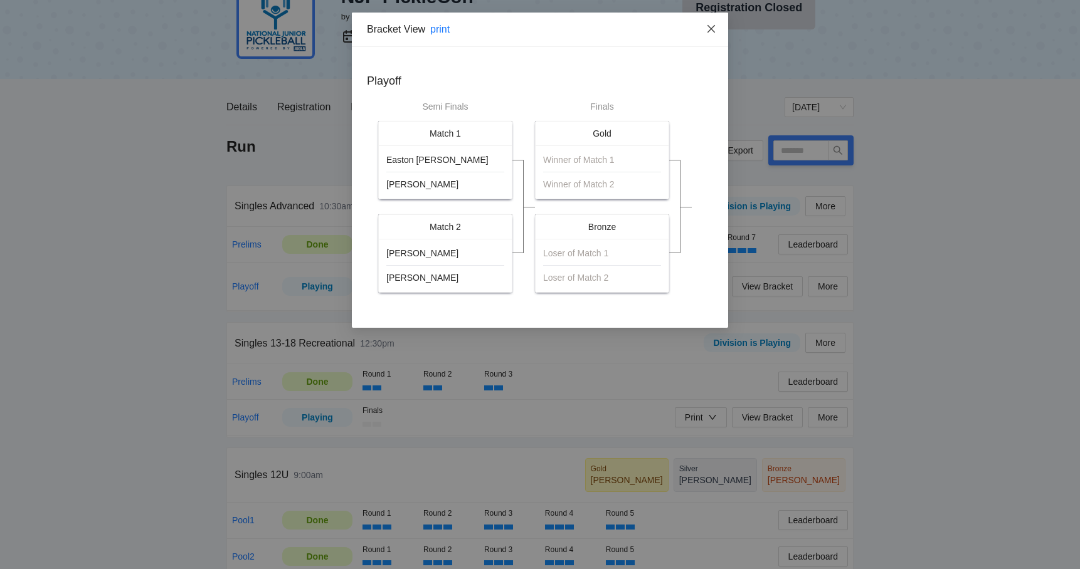
click at [710, 29] on icon "close" at bounding box center [711, 29] width 8 height 8
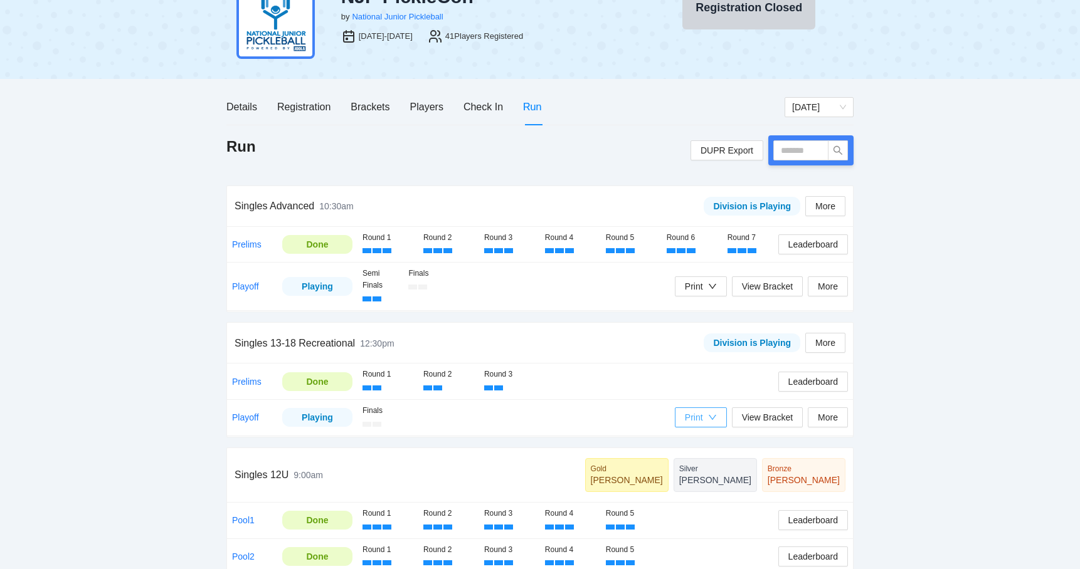
click at [692, 413] on div "Print" at bounding box center [694, 418] width 18 height 14
click at [702, 457] on span "Refs Medal Scorecards" at bounding box center [730, 460] width 102 height 14
click at [159, 235] on div "pb rally [PERSON_NAME] NJP PickleCon by National Junior Pickleball [DATE]-[DATE…" at bounding box center [540, 280] width 1080 height 685
click at [244, 282] on link "Playoff" at bounding box center [245, 287] width 27 height 10
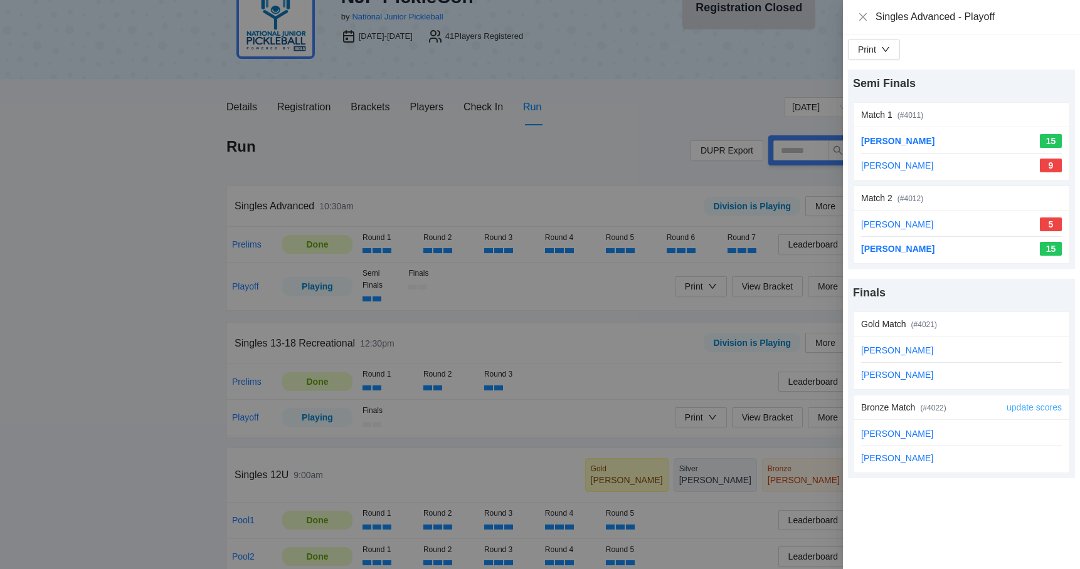
click at [1012, 408] on link "update scores" at bounding box center [1033, 408] width 55 height 10
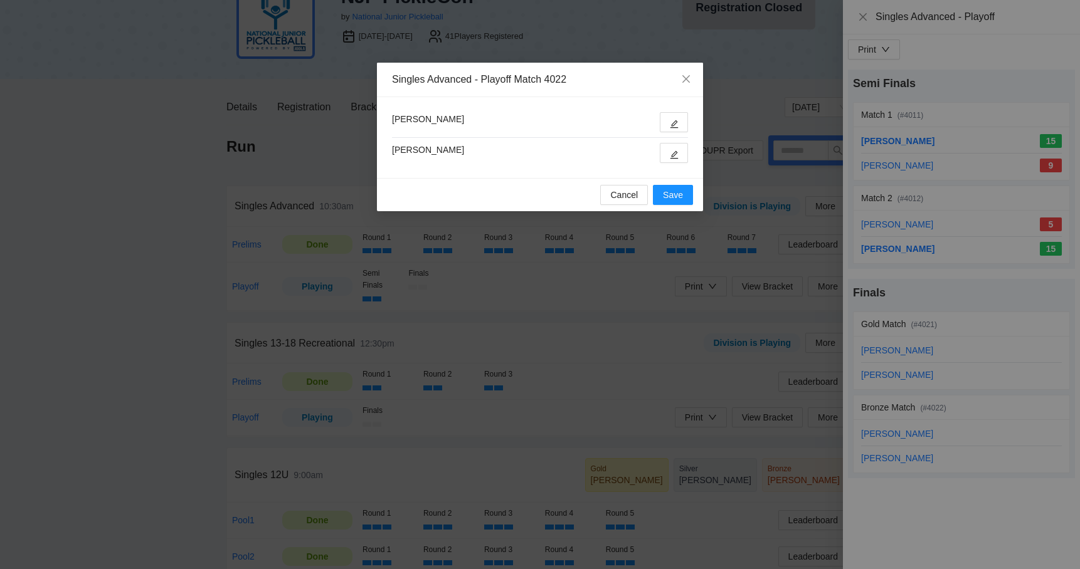
click at [681, 371] on div "Singles Advanced - Playoff Match 4022 [PERSON_NAME] [PERSON_NAME] Cancel Save" at bounding box center [540, 284] width 1080 height 569
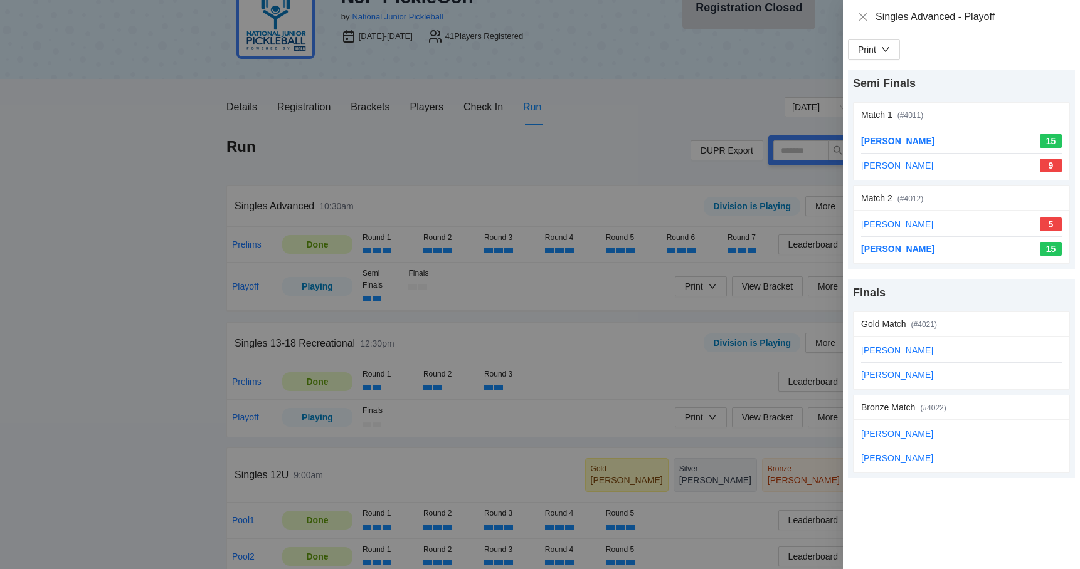
click at [510, 381] on div at bounding box center [540, 284] width 1080 height 569
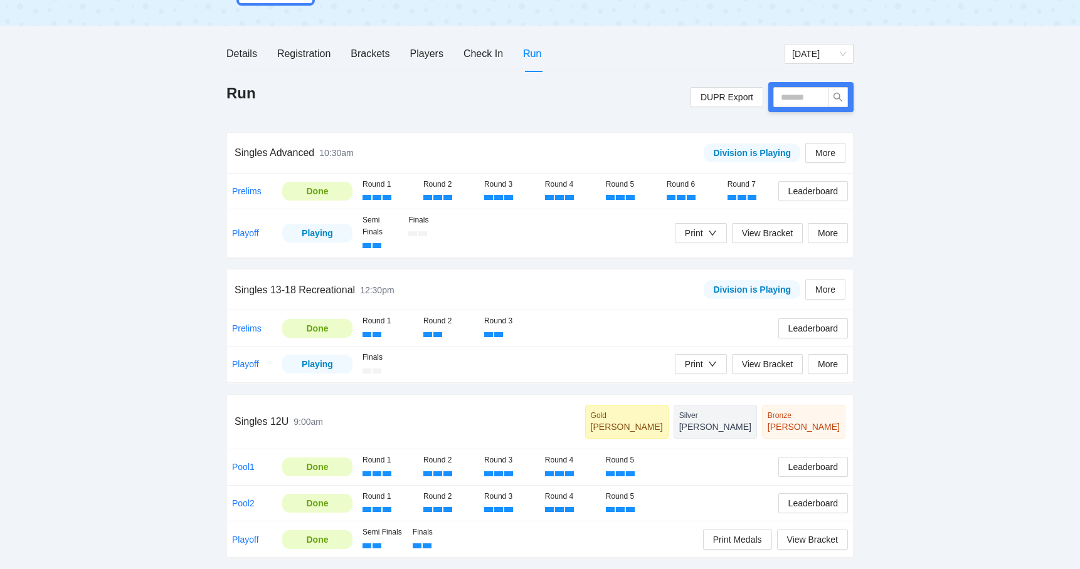
scroll to position [122, 0]
click at [247, 359] on link "Playoff" at bounding box center [245, 364] width 27 height 10
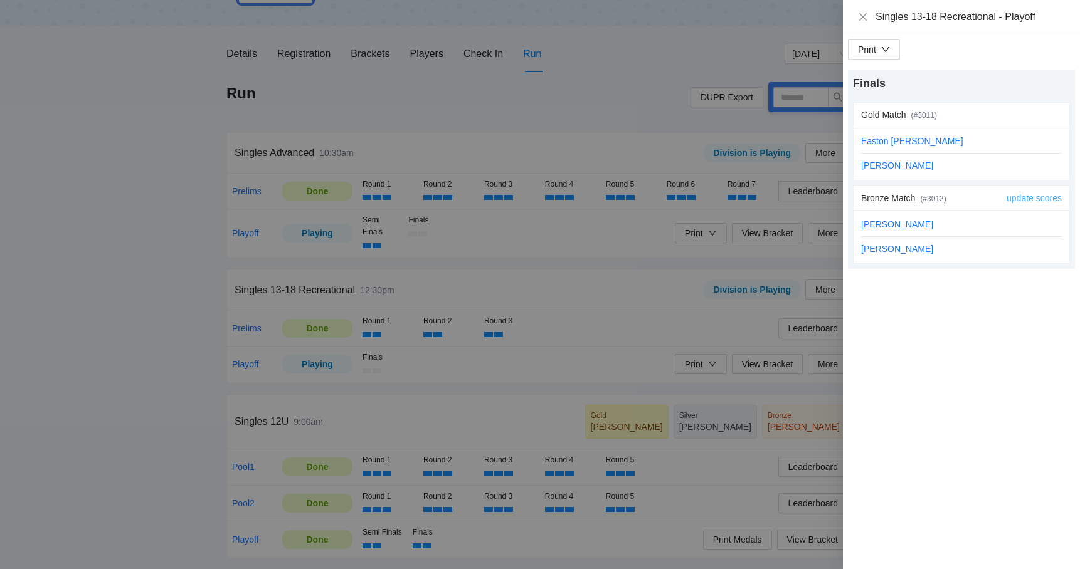
click at [1022, 198] on link "update scores" at bounding box center [1033, 198] width 55 height 10
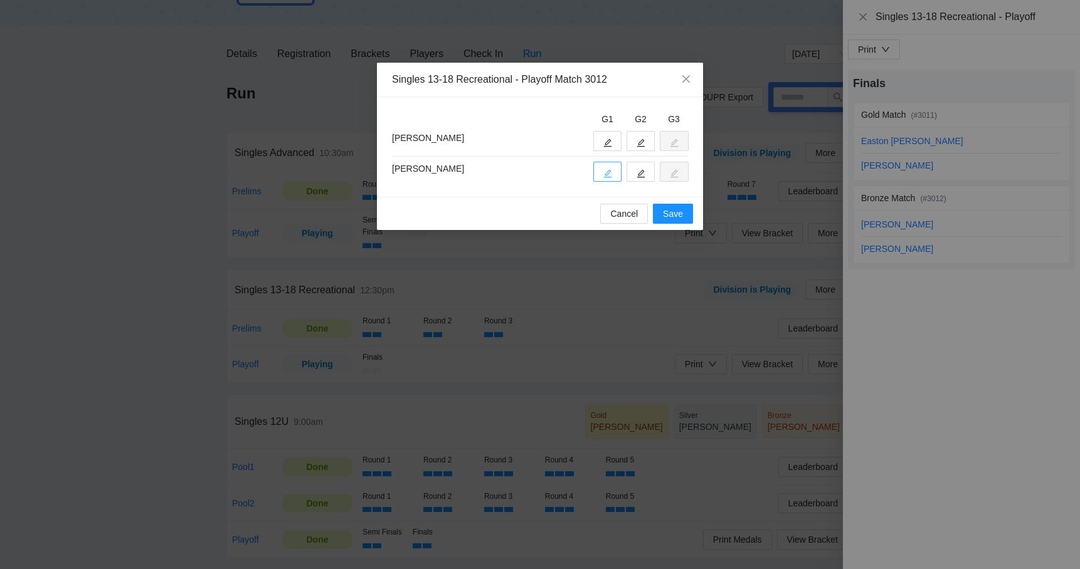
click at [606, 171] on icon "edit" at bounding box center [607, 173] width 9 height 9
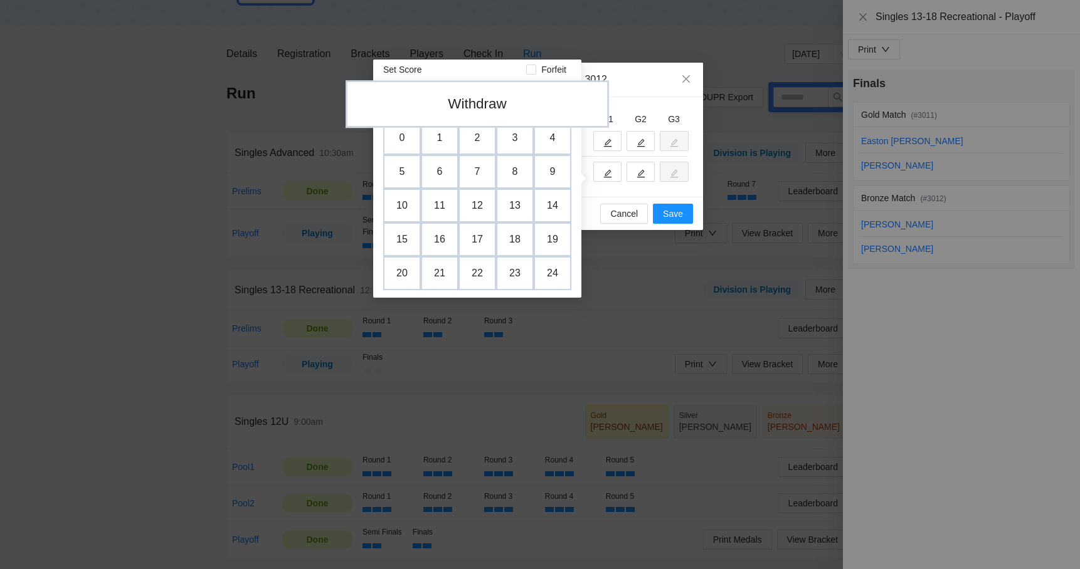
click at [506, 101] on td "Withdraw" at bounding box center [477, 104] width 263 height 48
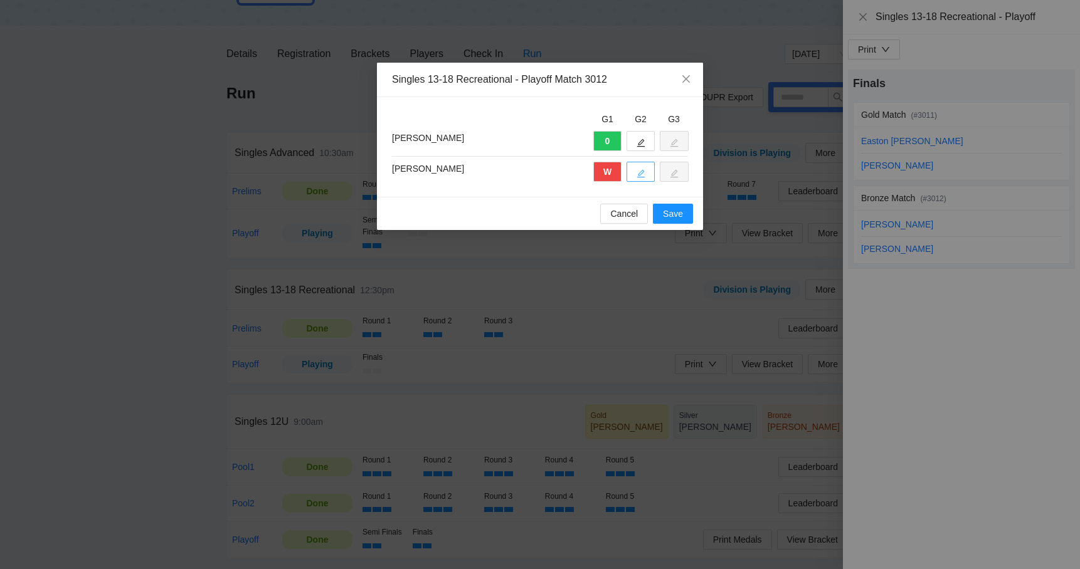
click at [654, 176] on button "button" at bounding box center [640, 172] width 28 height 20
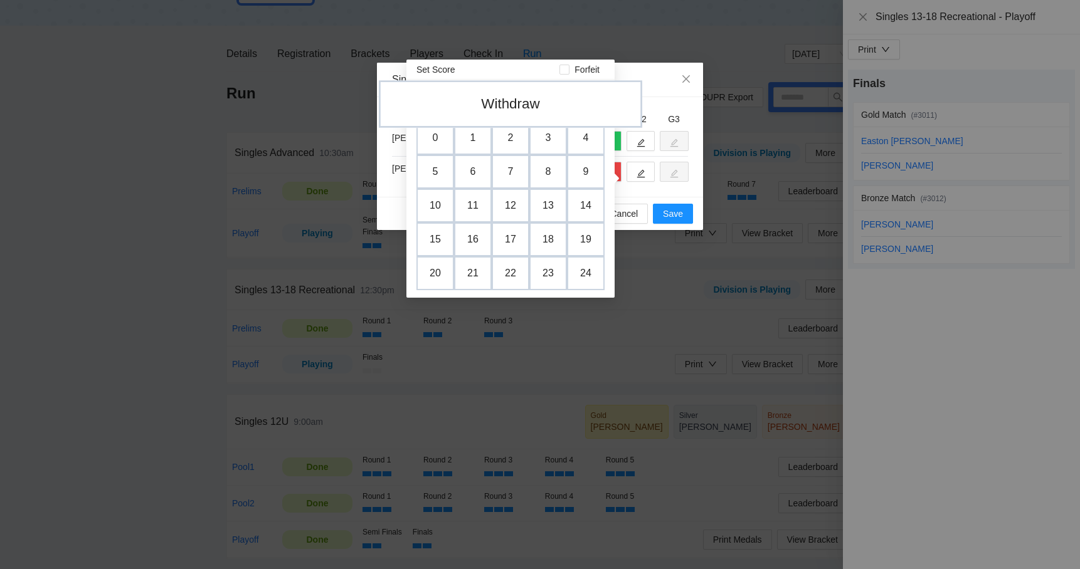
click at [512, 105] on td "Withdraw" at bounding box center [510, 104] width 263 height 48
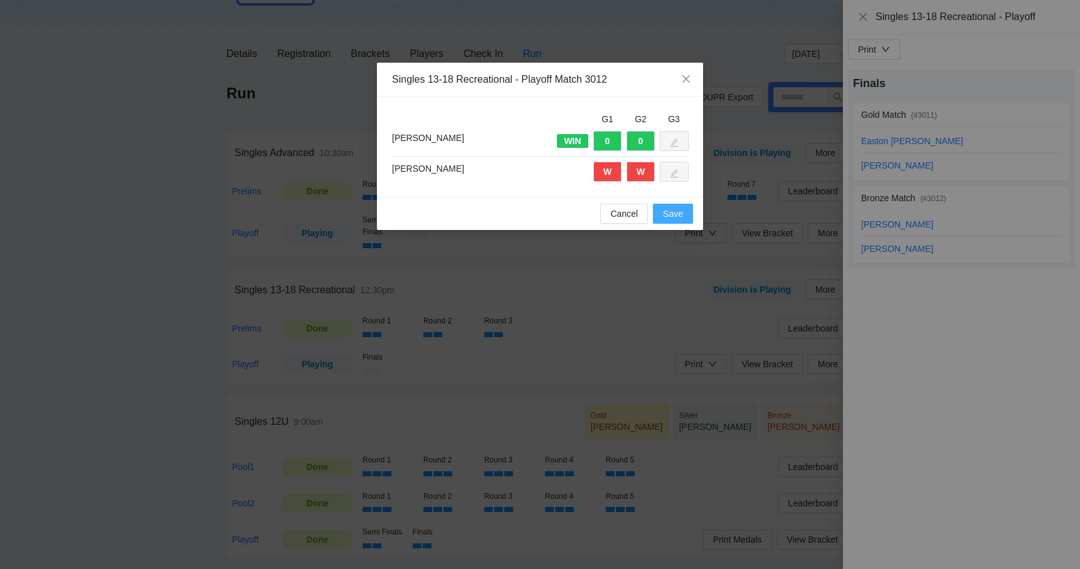
click at [679, 215] on span "Save" at bounding box center [673, 214] width 20 height 14
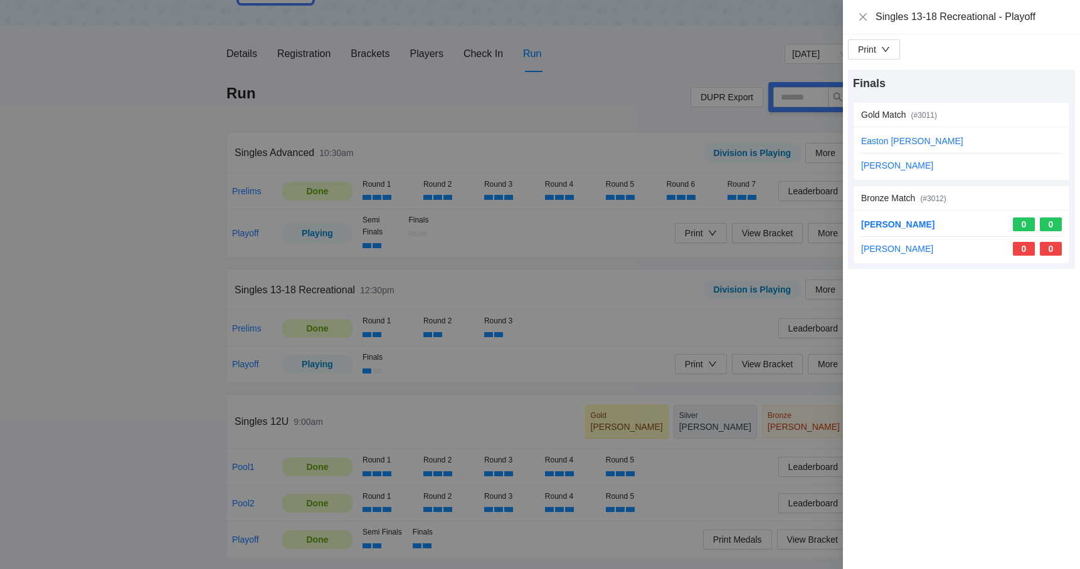
click at [640, 248] on div at bounding box center [540, 284] width 1080 height 569
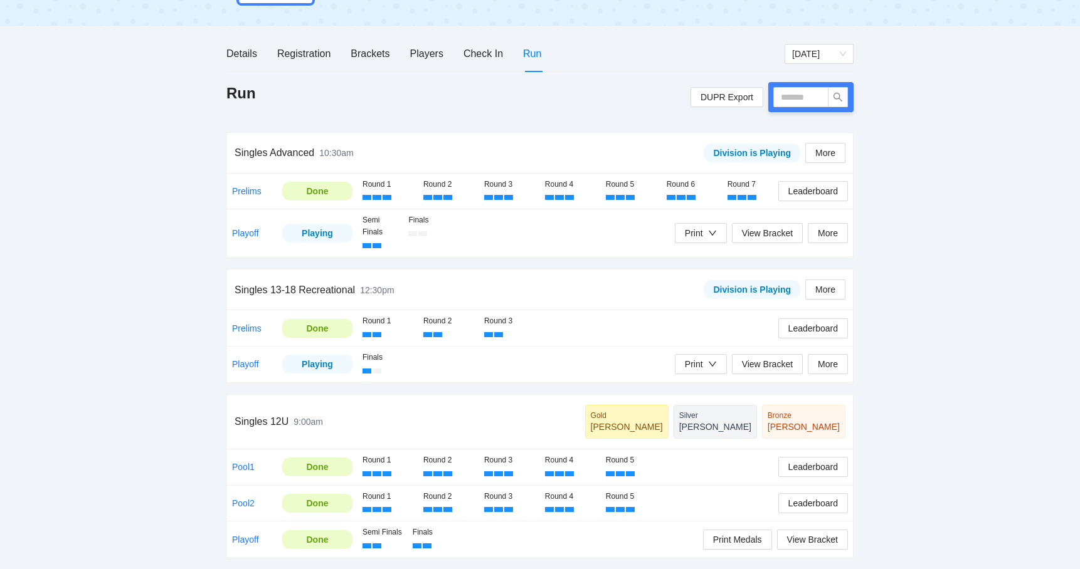
click at [152, 204] on div "pb rally [PERSON_NAME] NJP PickleCon by National Junior Pickleball [DATE]-[DATE…" at bounding box center [540, 227] width 1080 height 685
click at [243, 228] on link "Playoff" at bounding box center [245, 233] width 27 height 10
click at [243, 223] on div at bounding box center [540, 284] width 1080 height 569
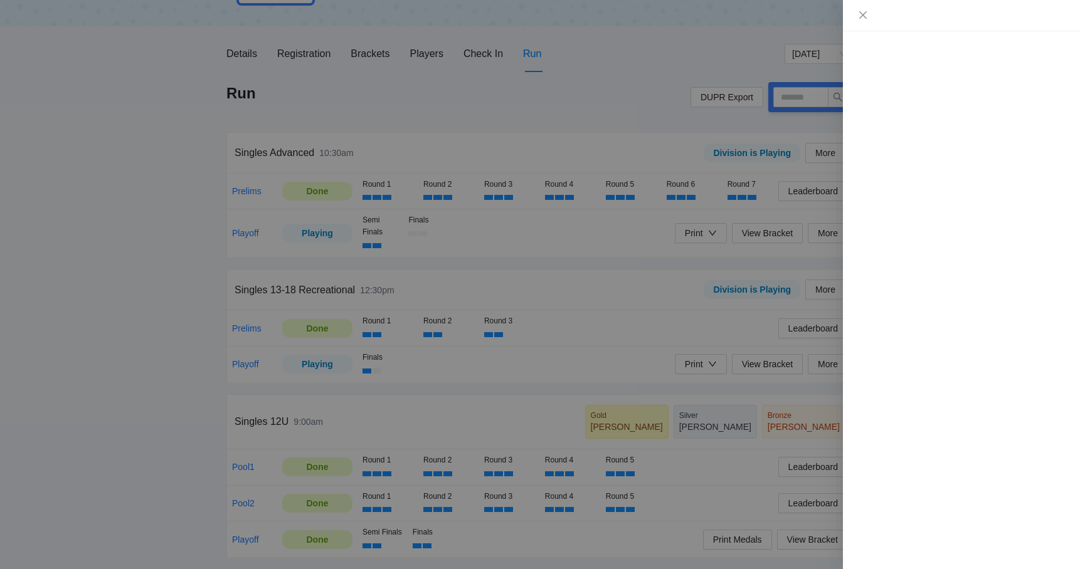
click at [240, 224] on div at bounding box center [540, 284] width 1080 height 569
click at [149, 228] on div at bounding box center [540, 284] width 1080 height 569
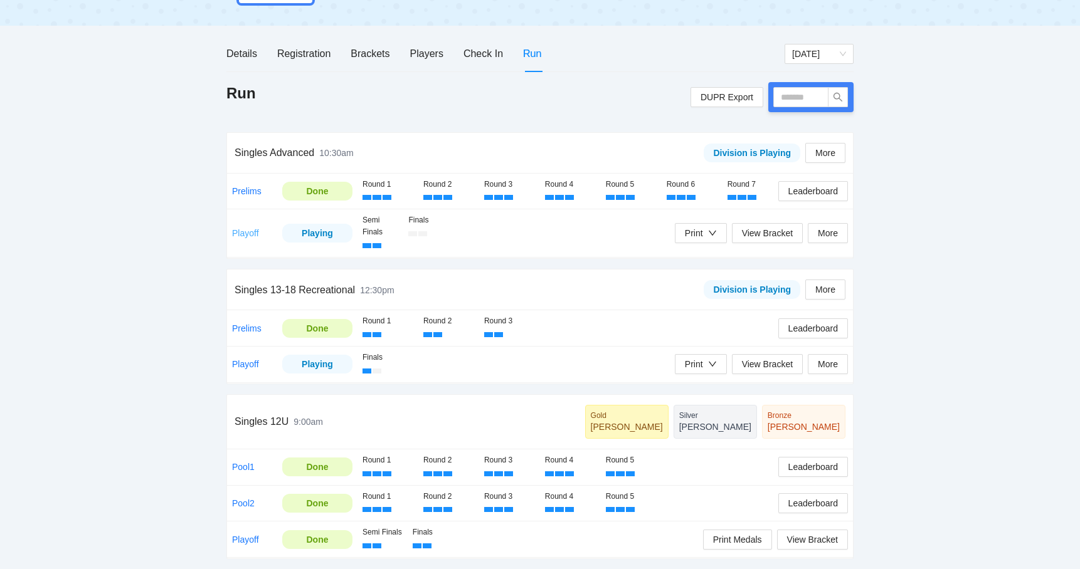
click at [233, 228] on link "Playoff" at bounding box center [245, 233] width 27 height 10
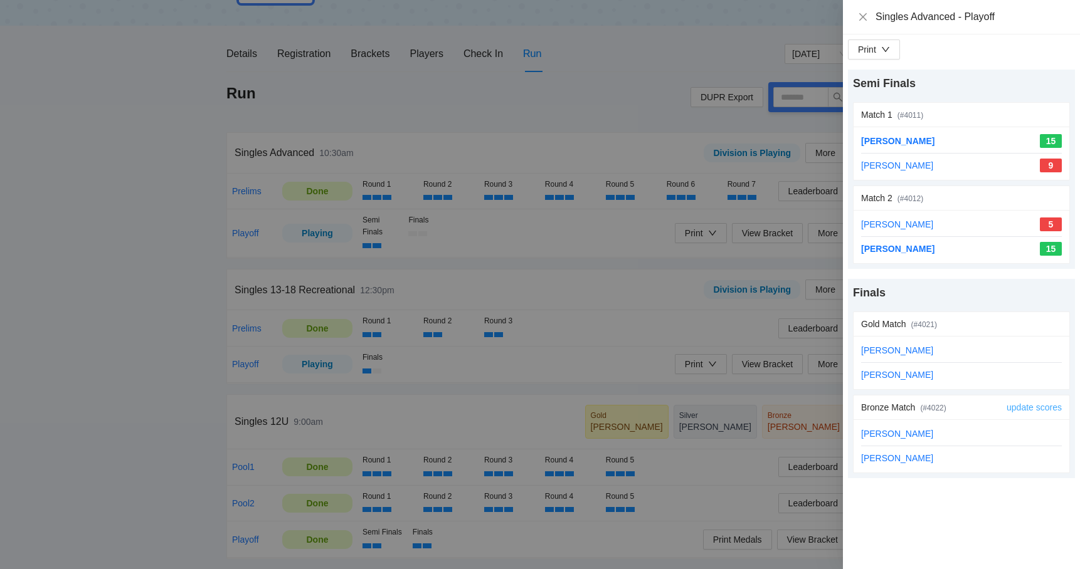
click at [1016, 408] on link "update scores" at bounding box center [1033, 408] width 55 height 10
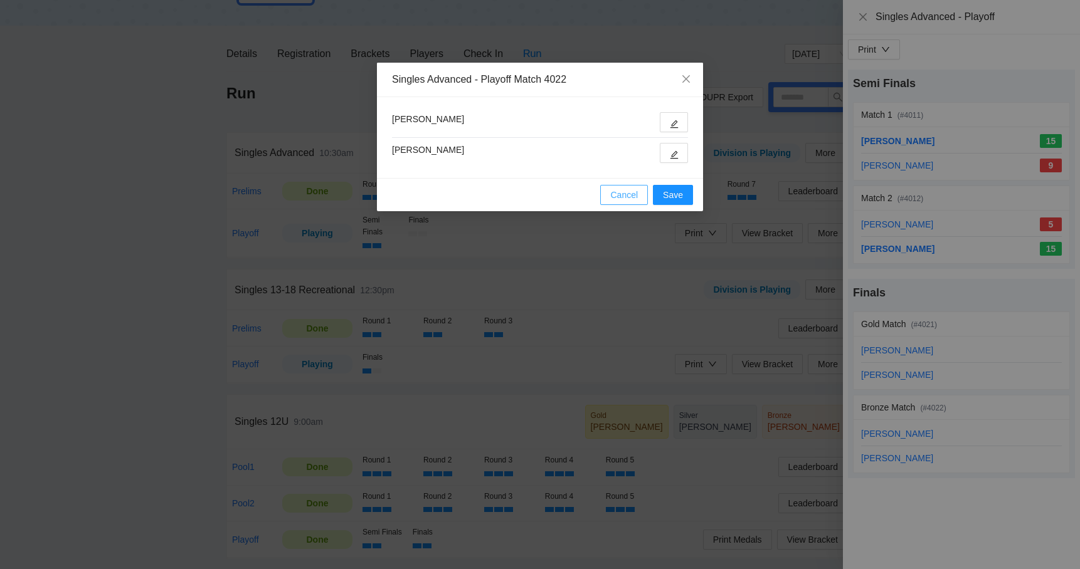
click at [613, 203] on button "Cancel" at bounding box center [624, 195] width 48 height 20
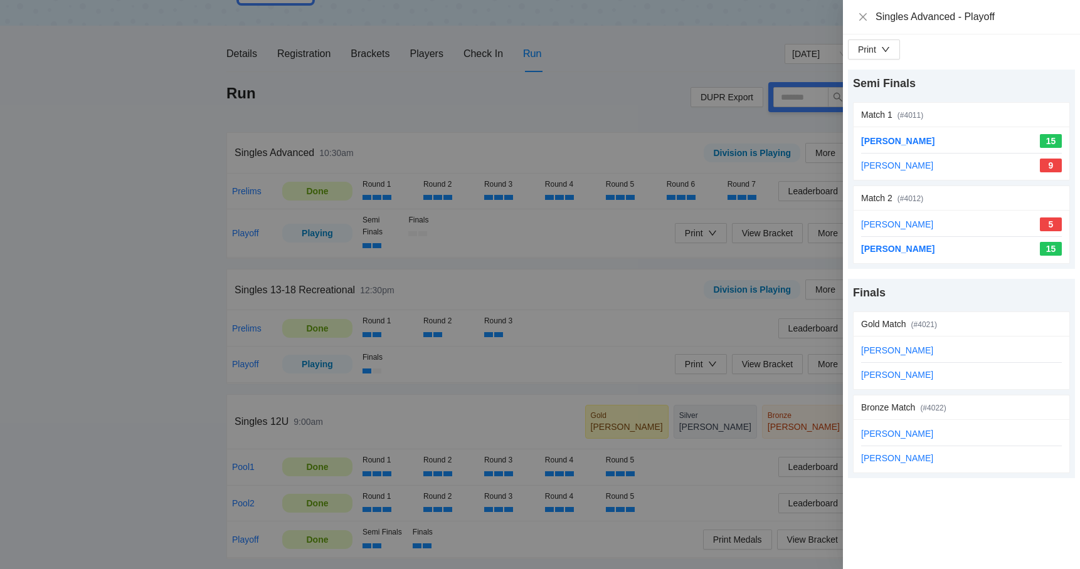
click at [557, 283] on div at bounding box center [540, 284] width 1080 height 569
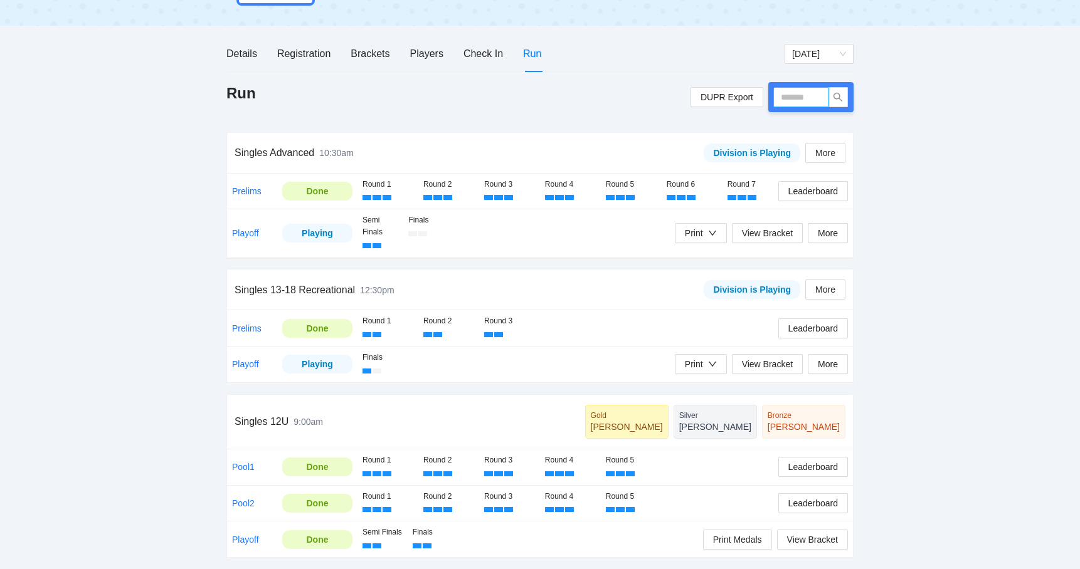
click at [798, 88] on input "text" at bounding box center [800, 97] width 55 height 20
click at [806, 92] on input "text" at bounding box center [800, 97] width 55 height 20
type input "****"
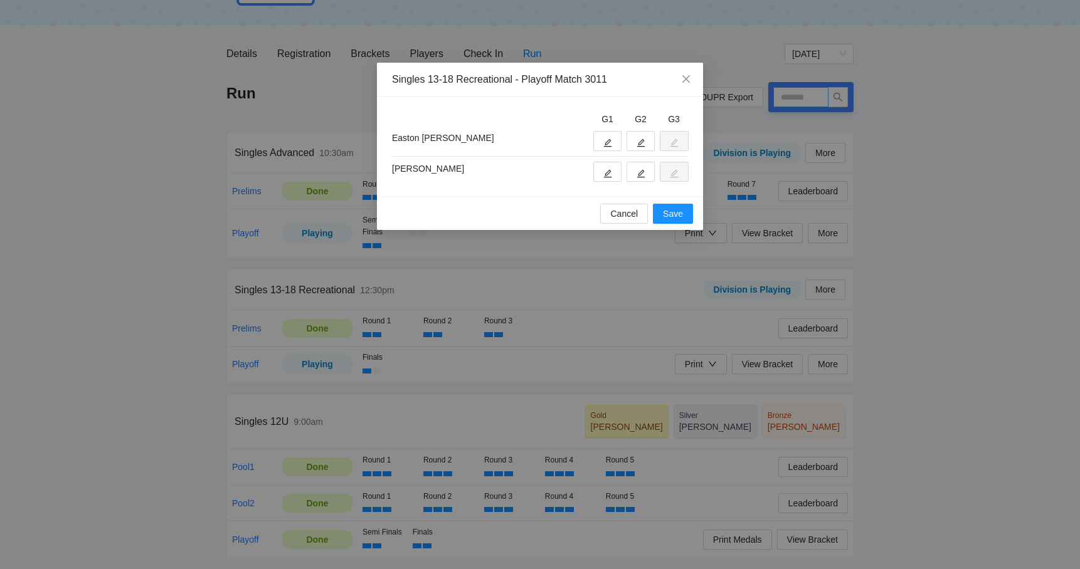
type input "****"
click at [611, 170] on icon "edit" at bounding box center [607, 173] width 9 height 9
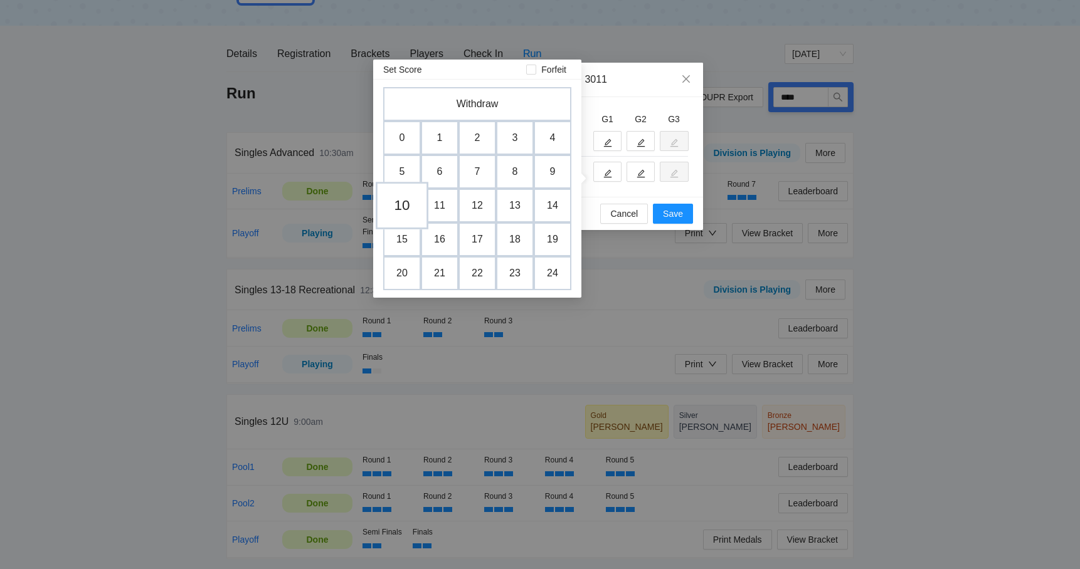
click at [406, 203] on td "10" at bounding box center [402, 206] width 53 height 48
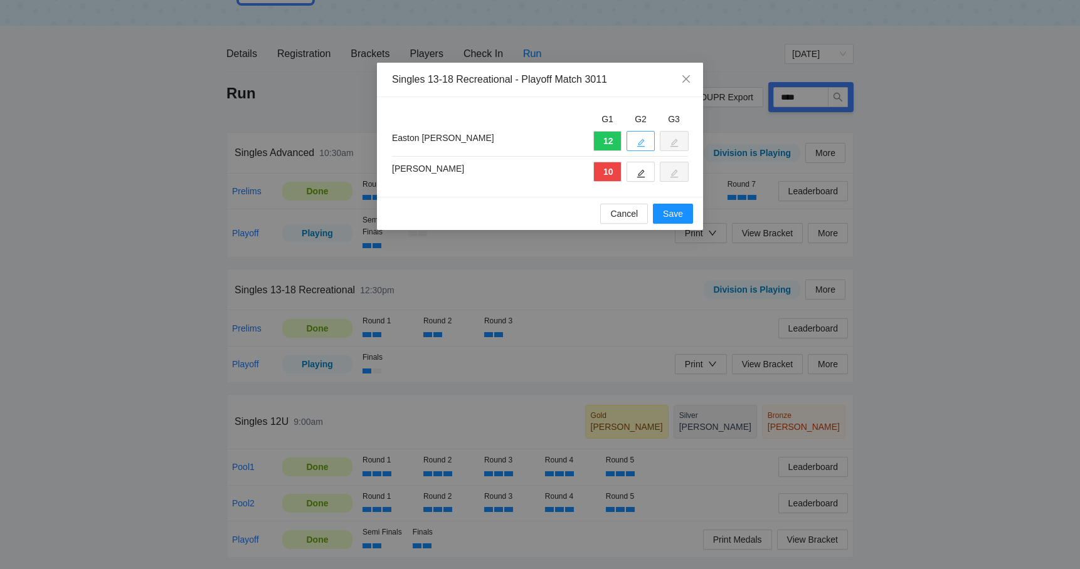
click at [637, 145] on icon "edit" at bounding box center [640, 143] width 9 height 9
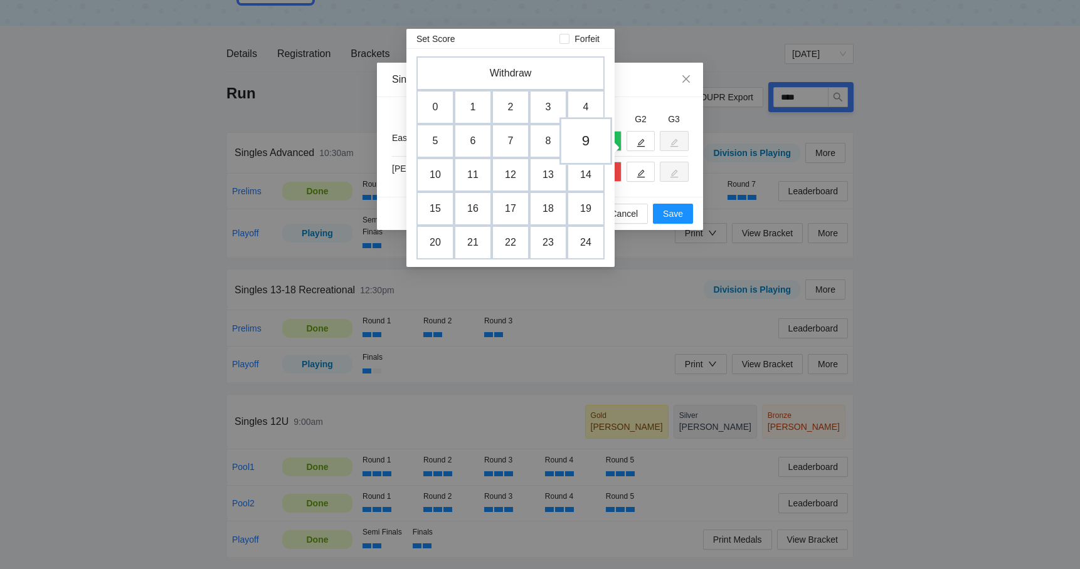
click at [594, 142] on td "9" at bounding box center [585, 141] width 53 height 48
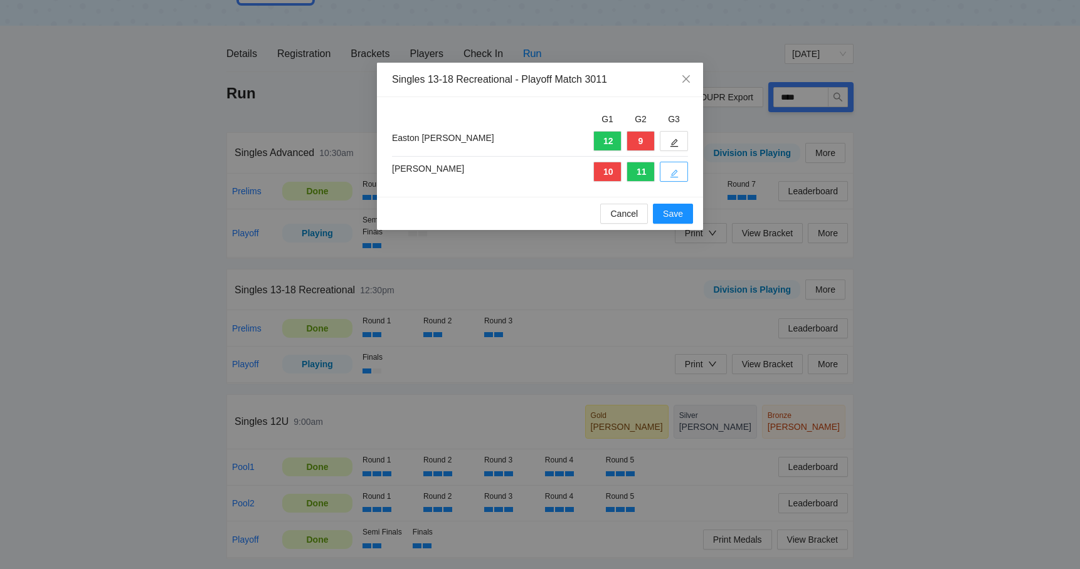
click at [673, 171] on icon "edit" at bounding box center [674, 173] width 9 height 9
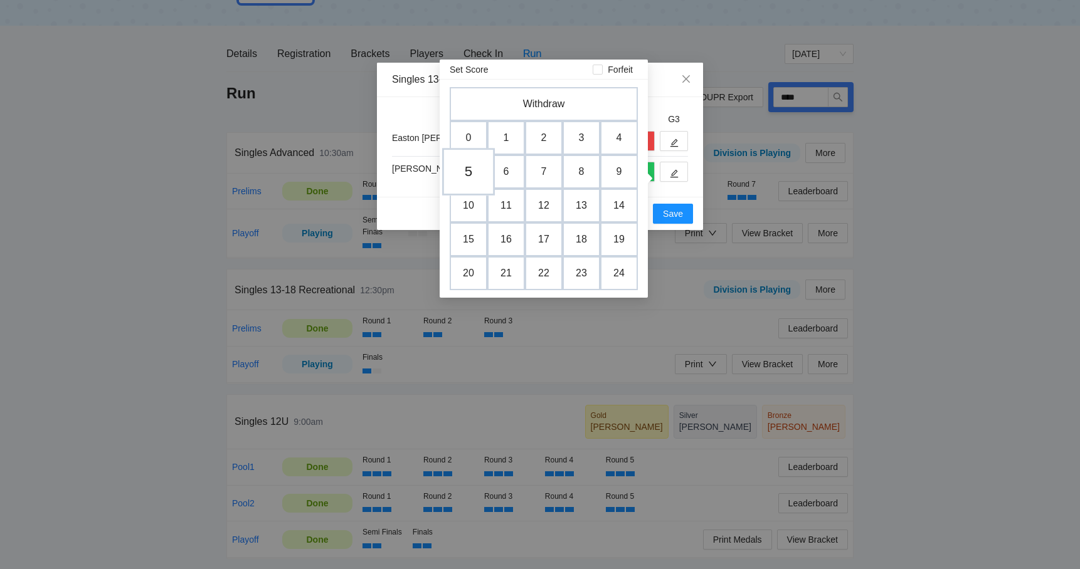
click at [469, 177] on td "5" at bounding box center [468, 172] width 53 height 48
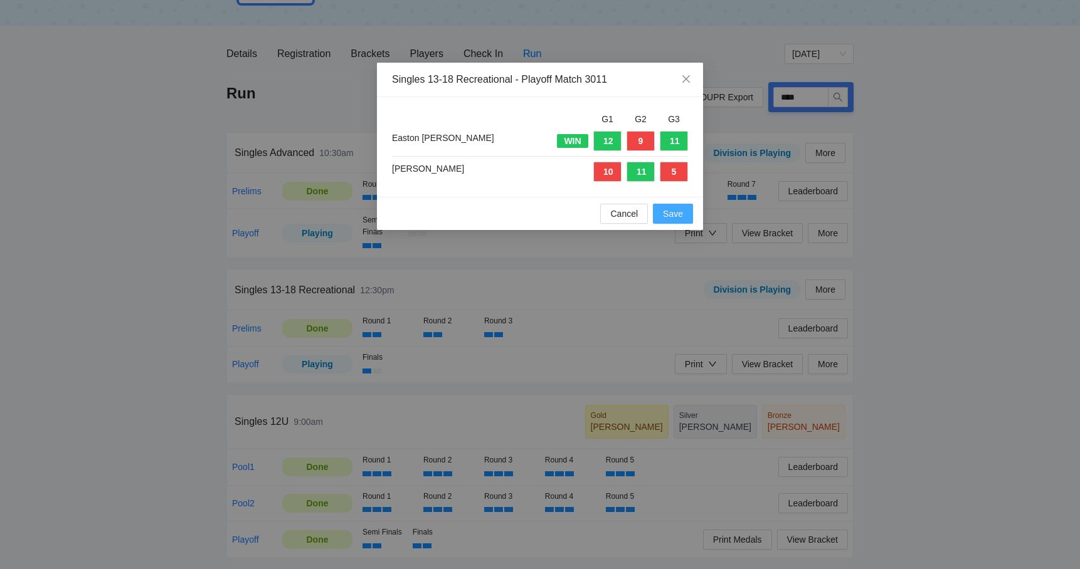
click at [675, 213] on span "Save" at bounding box center [673, 214] width 20 height 14
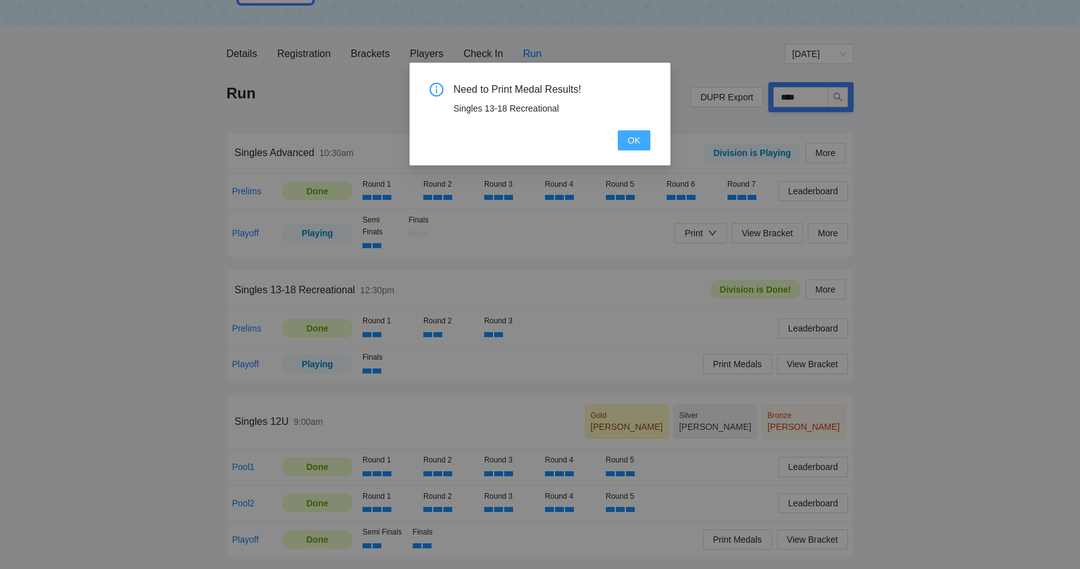
click at [647, 137] on button "OK" at bounding box center [634, 140] width 33 height 20
